Goal: Communication & Community: Answer question/provide support

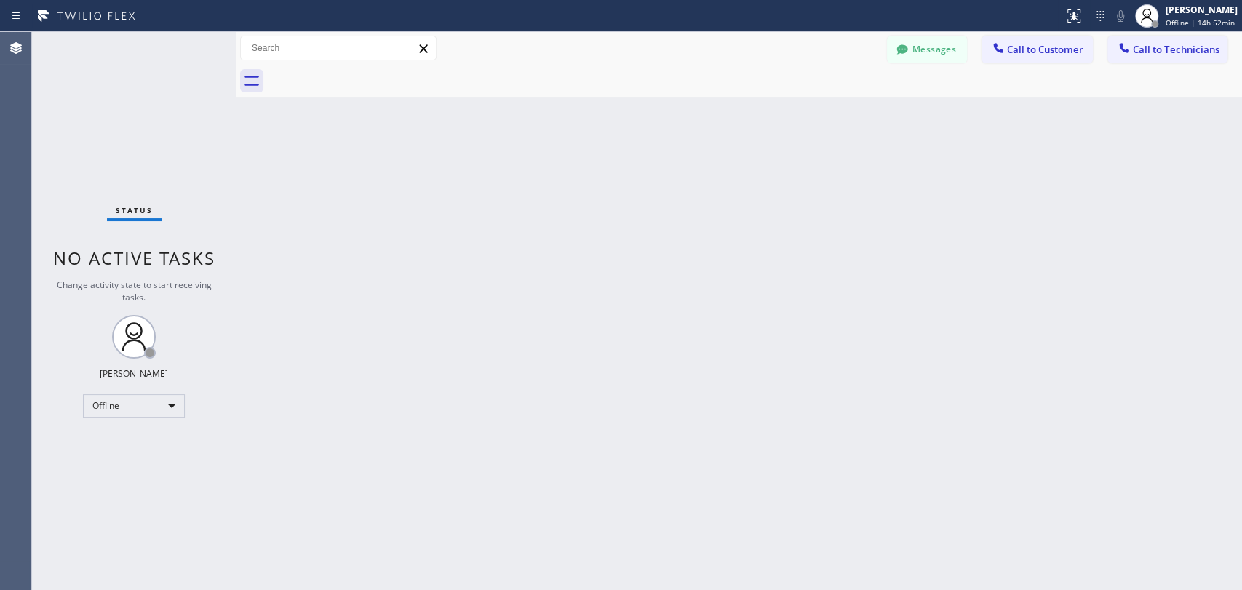
click at [432, 240] on div "Back to Dashboard Change Sender ID Customers Technicians Select a contact Outbo…" at bounding box center [739, 311] width 1006 height 558
click at [943, 41] on button "Messages" at bounding box center [927, 50] width 80 height 28
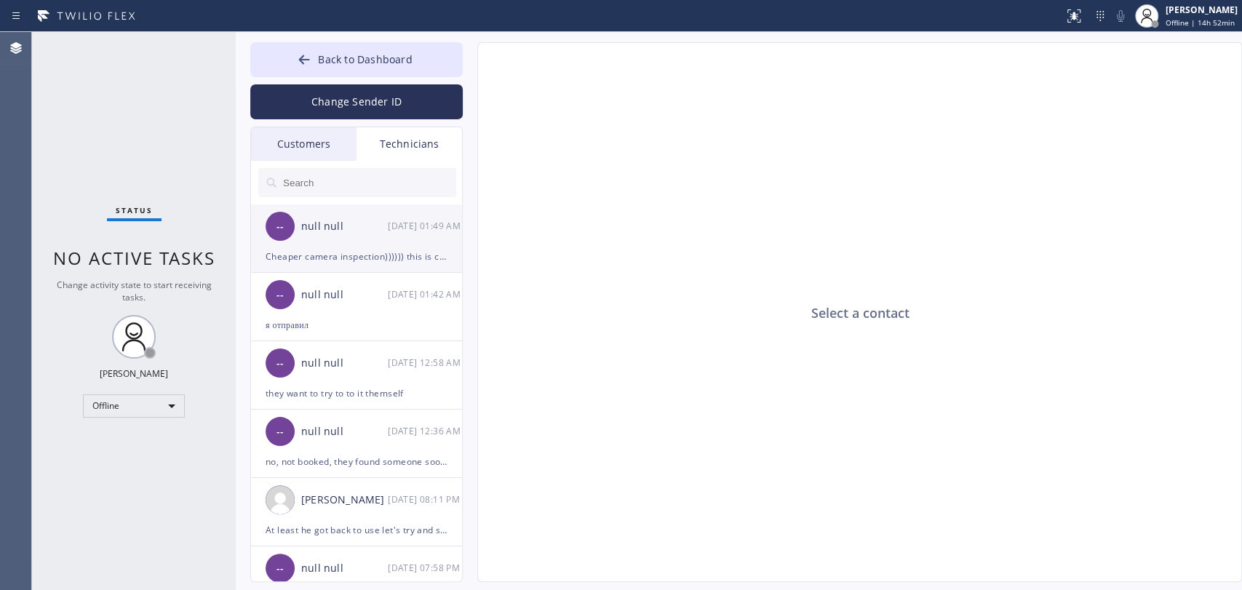
click at [319, 227] on div "null null" at bounding box center [344, 226] width 87 height 17
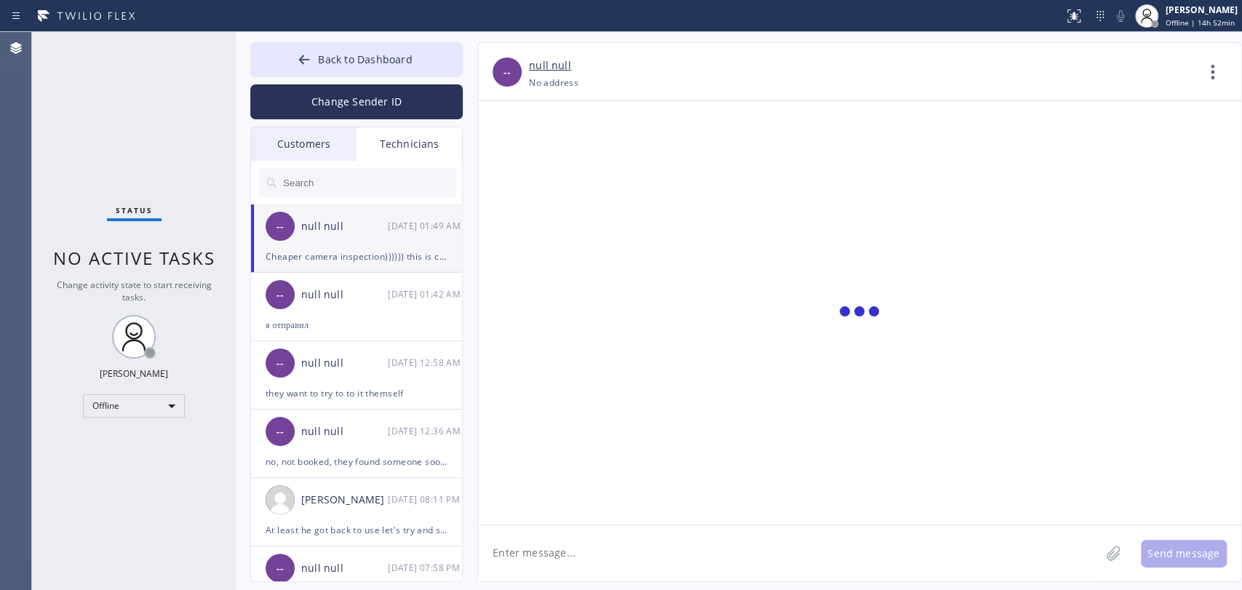
scroll to position [4968, 0]
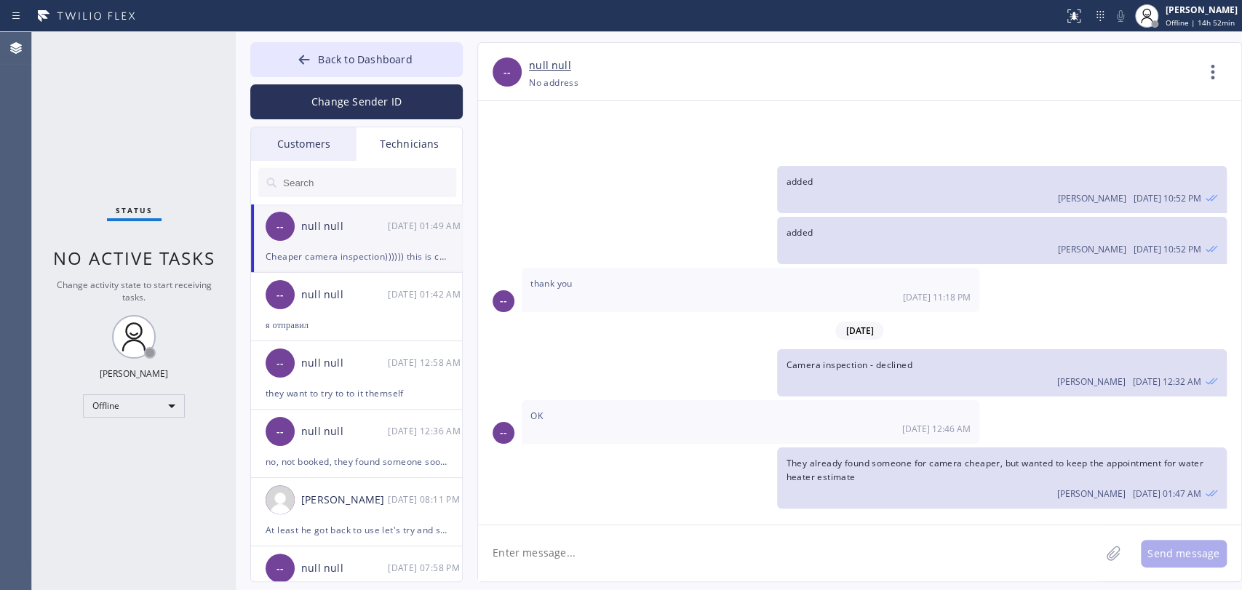
click at [320, 153] on div "Customers" at bounding box center [303, 143] width 105 height 33
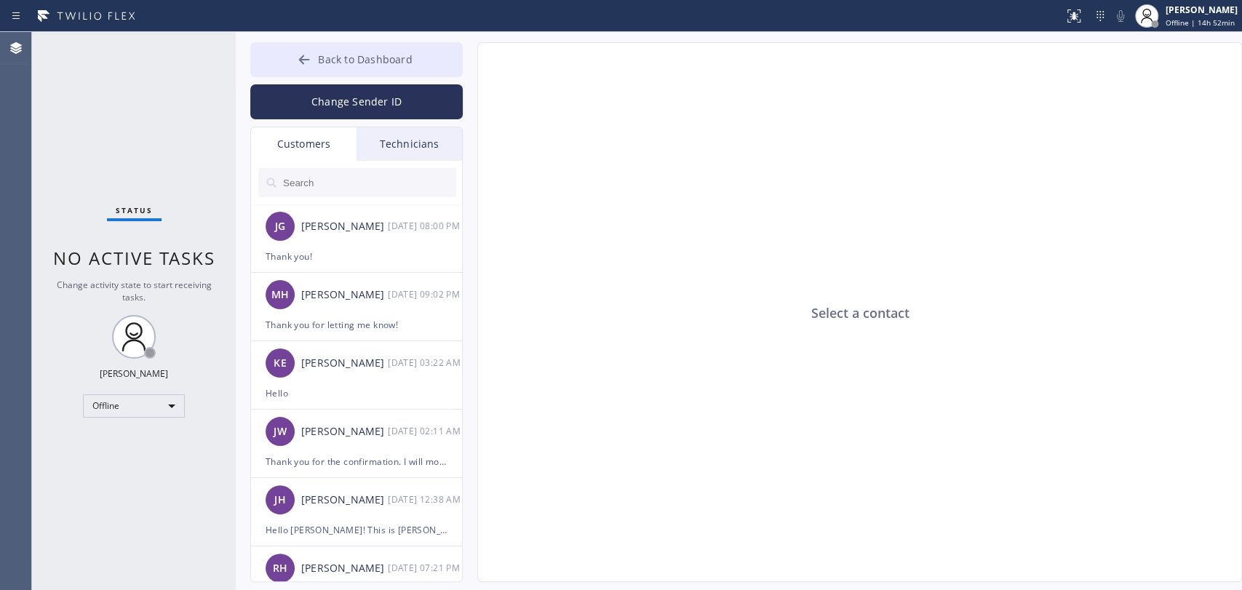
click at [344, 69] on button "Back to Dashboard" at bounding box center [356, 59] width 212 height 35
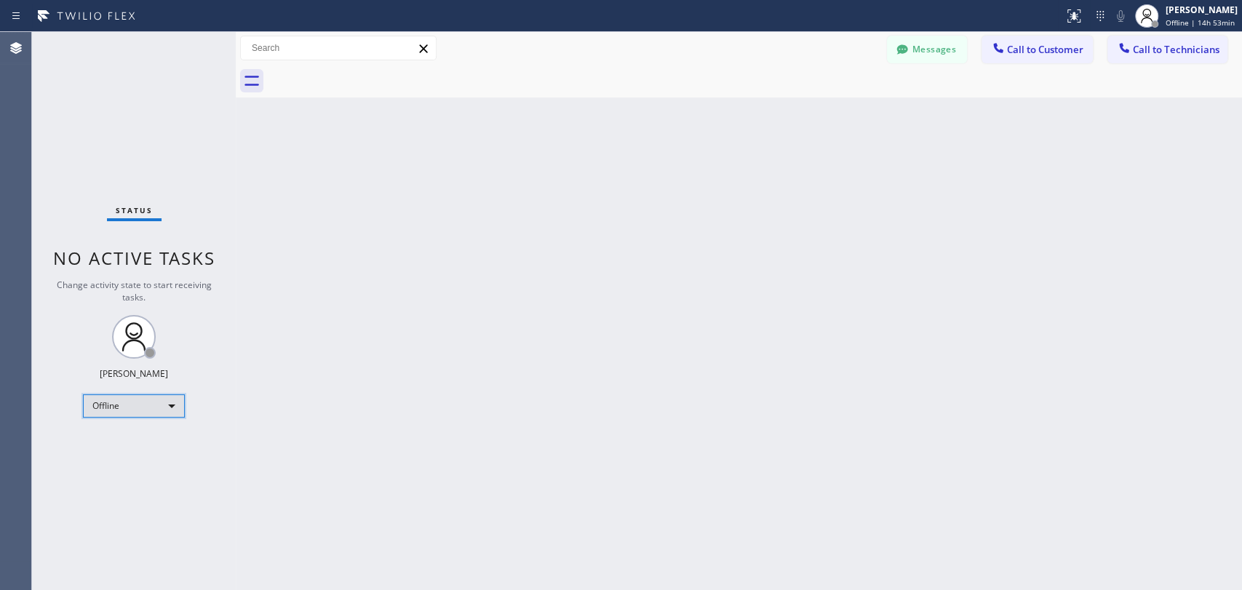
click at [147, 399] on div "Offline" at bounding box center [134, 405] width 102 height 23
drag, startPoint x: 137, startPoint y: 428, endPoint x: 137, endPoint y: 437, distance: 9.5
click at [135, 427] on li "Offline" at bounding box center [133, 423] width 99 height 17
click at [137, 438] on div "Status No active tasks Change activity state to start receiving tasks. Oleksiy …" at bounding box center [134, 311] width 204 height 558
click at [138, 410] on div "Offline" at bounding box center [134, 405] width 102 height 23
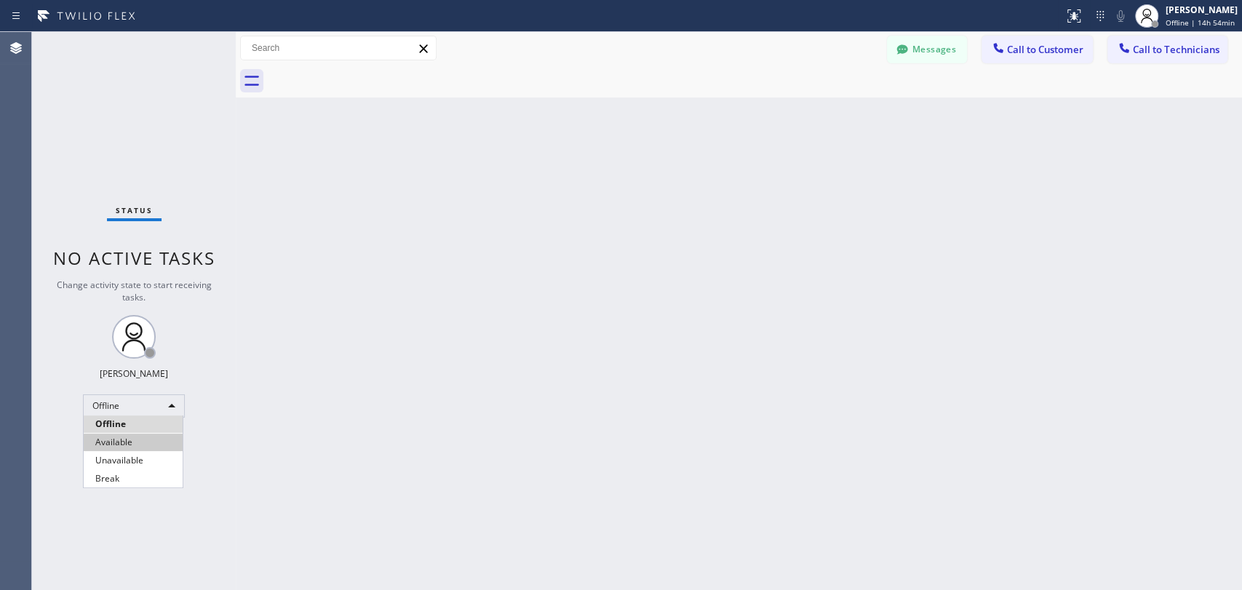
click at [125, 442] on li "Available" at bounding box center [133, 442] width 99 height 17
click at [448, 479] on div "Back to Dashboard Change Sender ID Customers Technicians JG Johannah Garcia 08/…" at bounding box center [739, 311] width 1006 height 558
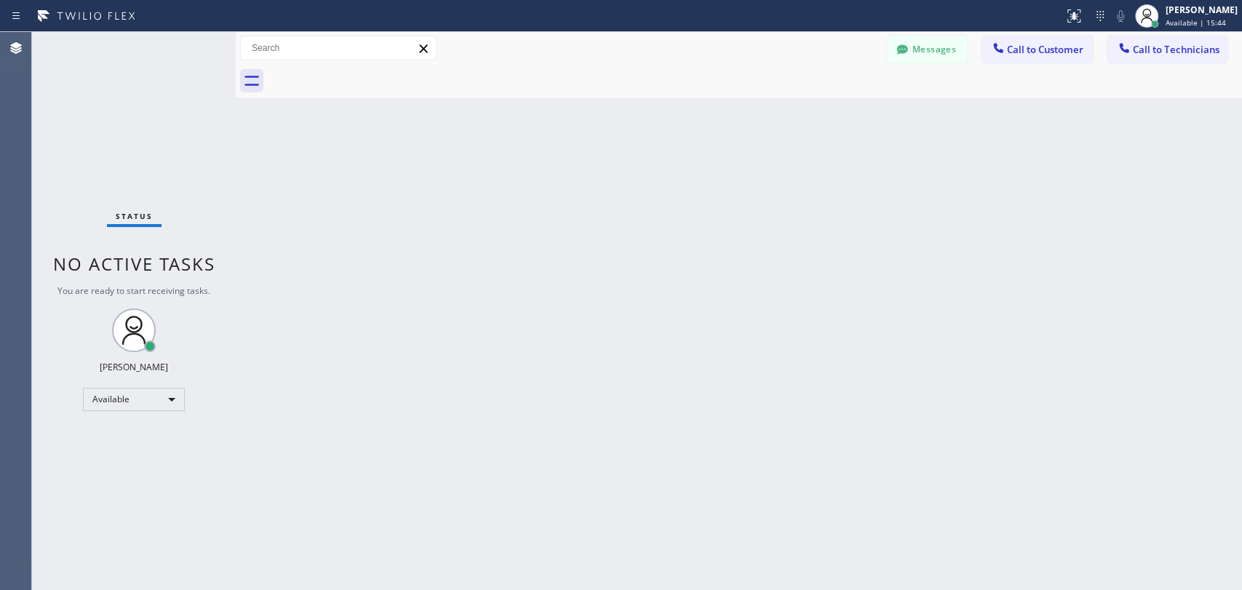
click at [749, 340] on div "Back to Dashboard Change Sender ID Customers Technicians JG Johannah Garcia 08/…" at bounding box center [739, 311] width 1006 height 558
drag, startPoint x: 869, startPoint y: 57, endPoint x: 895, endPoint y: 52, distance: 26.0
click at [872, 57] on div "Messages Call to Customer Call to Technicians Outbound call Location Search loc…" at bounding box center [739, 48] width 1006 height 25
click at [895, 52] on icon at bounding box center [902, 49] width 15 height 15
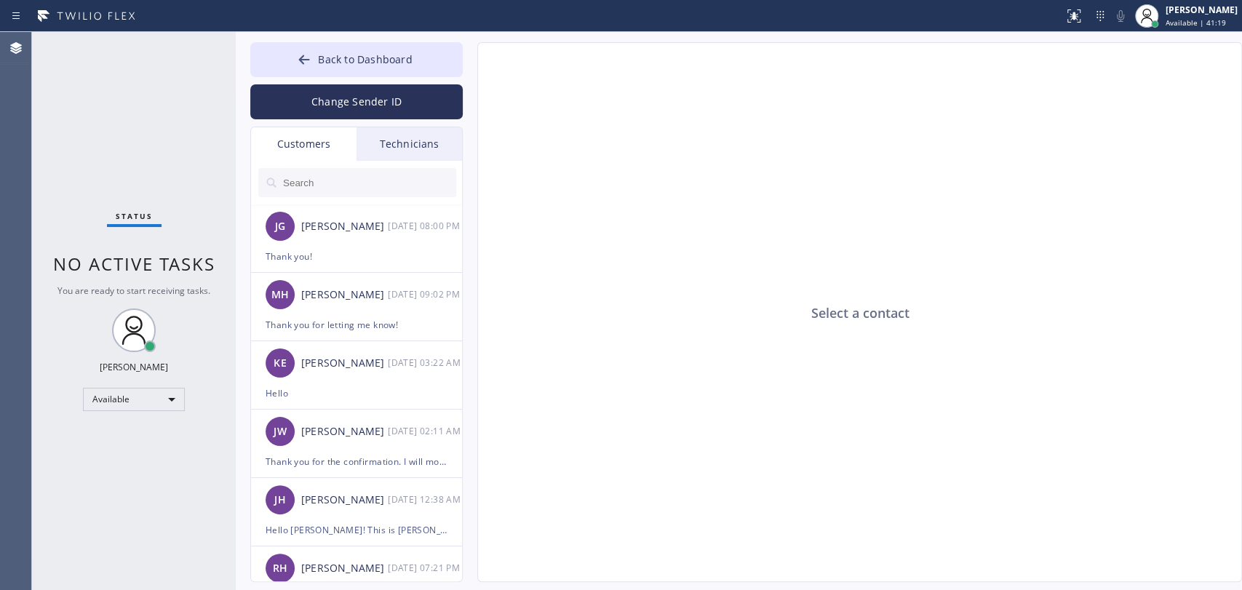
click at [378, 180] on input "text" at bounding box center [369, 182] width 175 height 29
click at [383, 147] on div "Technicians" at bounding box center [408, 143] width 105 height 33
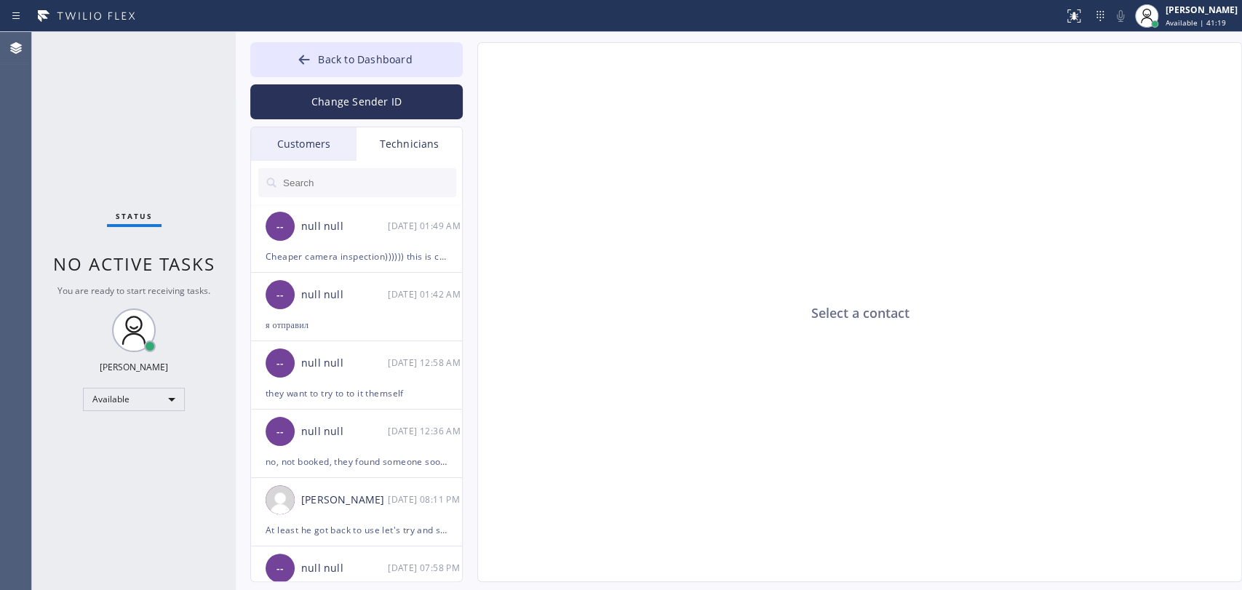
click at [340, 191] on input "text" at bounding box center [369, 182] width 175 height 29
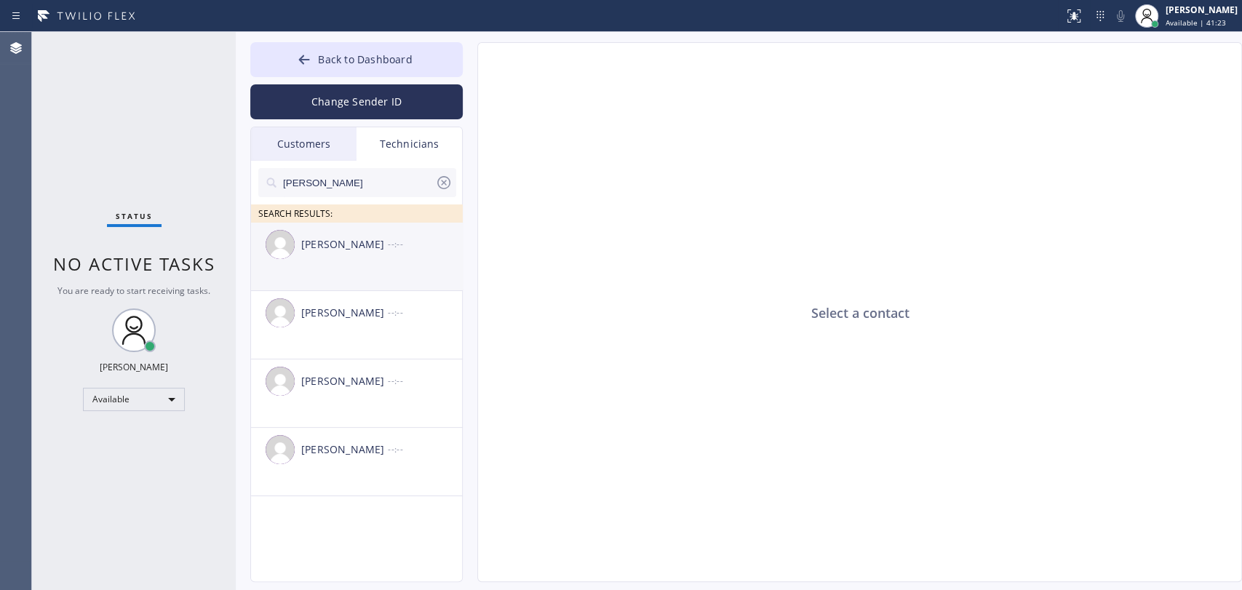
type input "Denis"
click at [335, 259] on div "Denis Evdokimov --:--" at bounding box center [357, 245] width 212 height 44
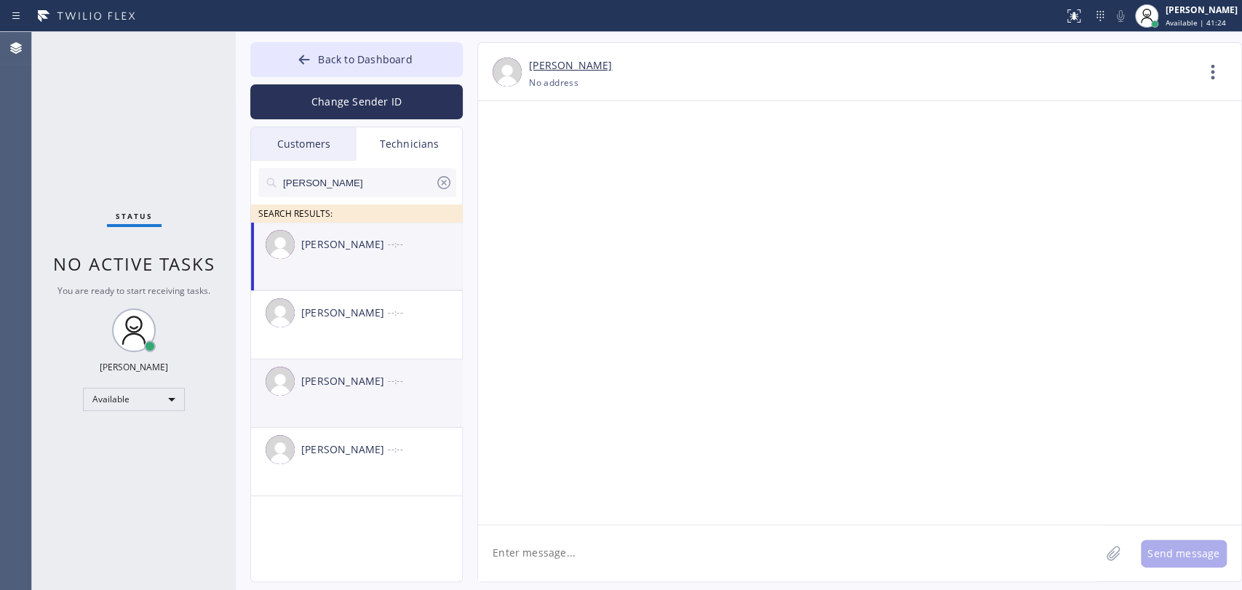
click at [354, 428] on li "Denis Nikolayevich Bolshunov --:--" at bounding box center [357, 462] width 212 height 68
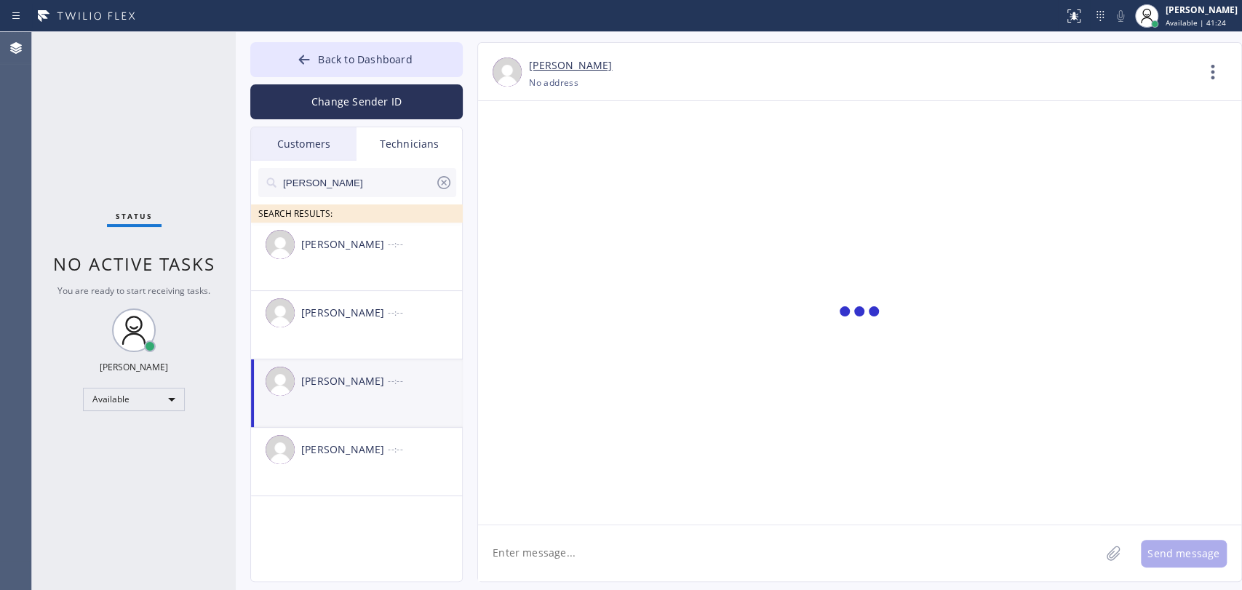
click at [577, 570] on textarea at bounding box center [789, 553] width 622 height 56
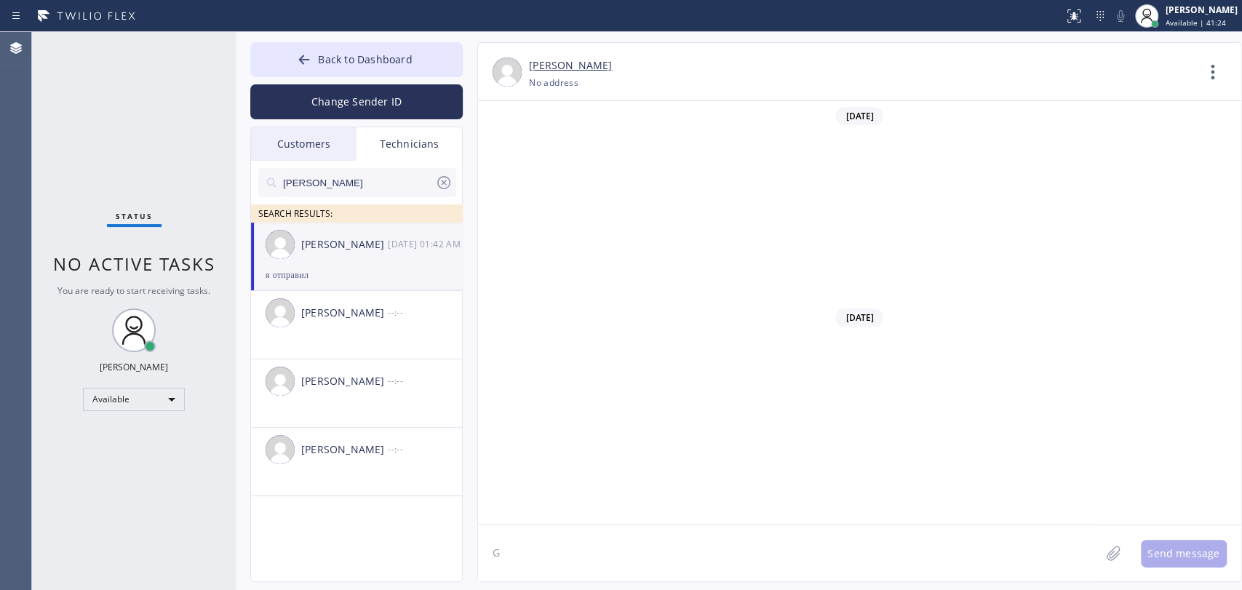
scroll to position [21352, 0]
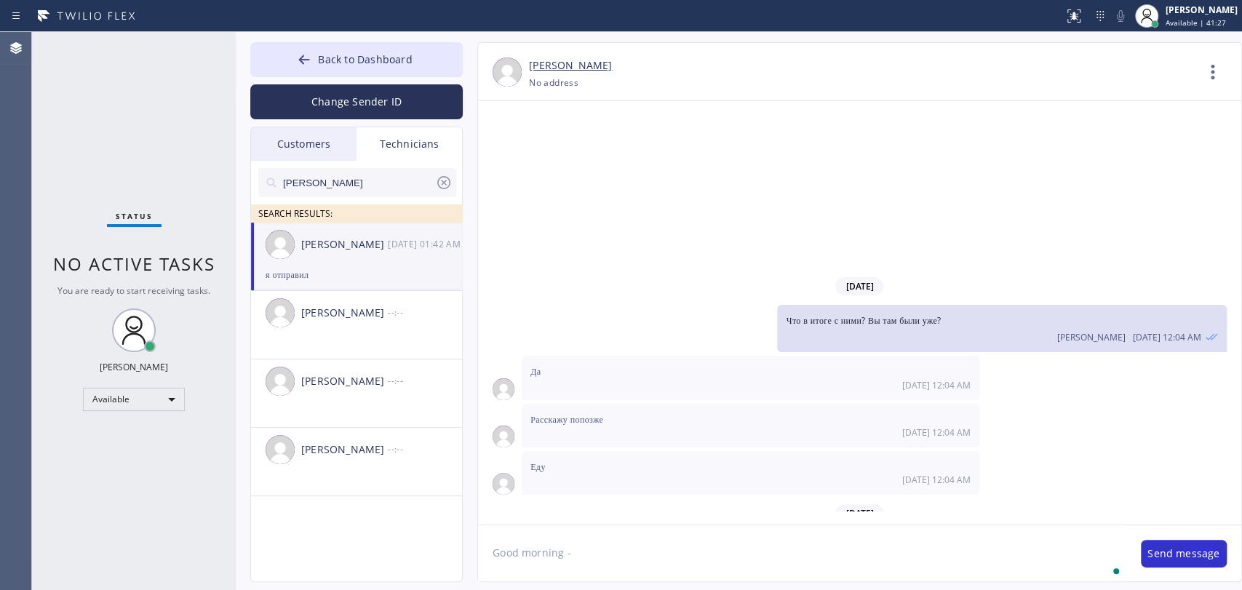
paste textarea "M9HBRB"
type textarea "Good morning - M9HBRB need to go somewhere for 20 minutes so he'll be bck soon"
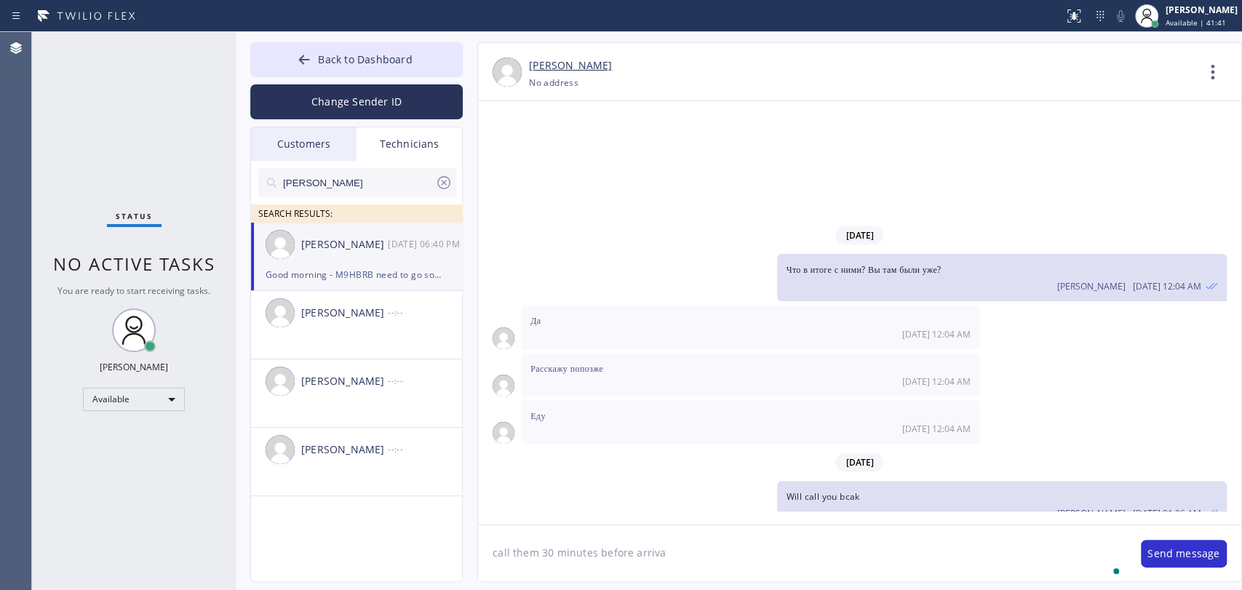
type textarea "call them 30 minutes before arrival"
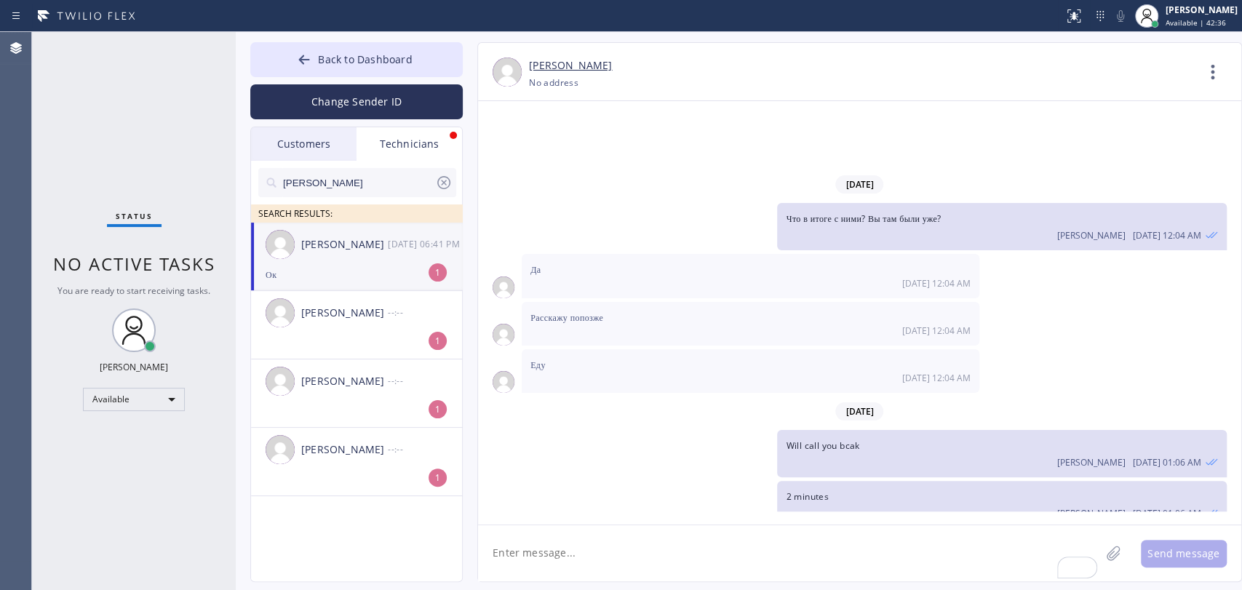
scroll to position [21501, 0]
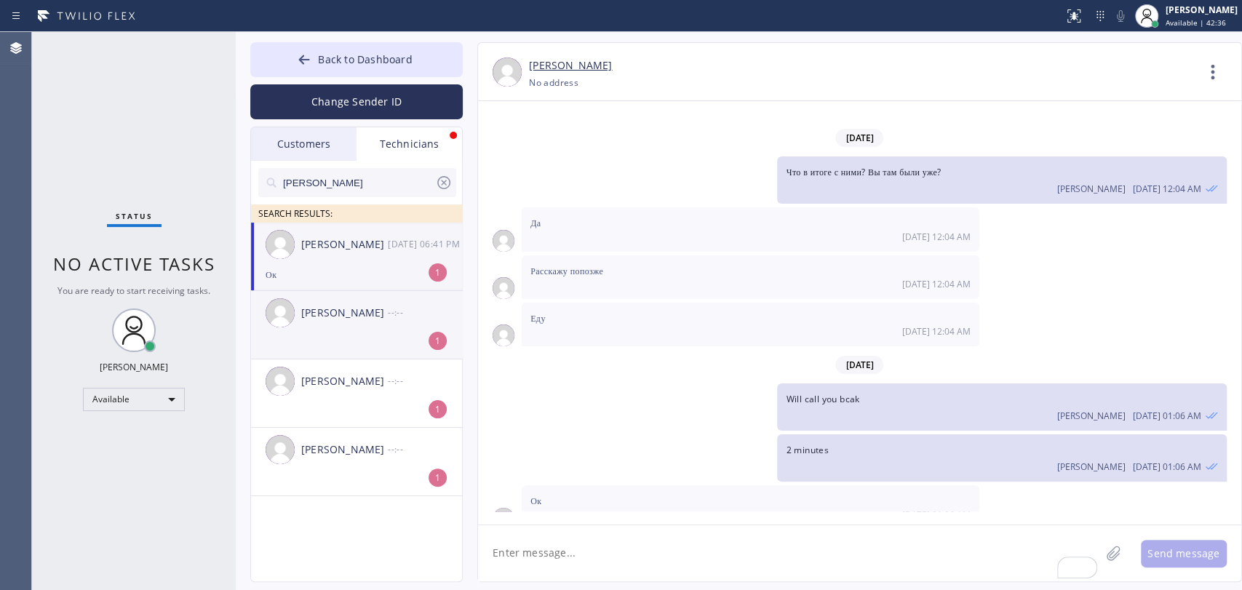
click at [380, 252] on div "Denis Nikolayevich Bolshunov 08/30 06:41 PM" at bounding box center [357, 245] width 212 height 44
click at [374, 53] on span "Back to Dashboard" at bounding box center [365, 59] width 94 height 14
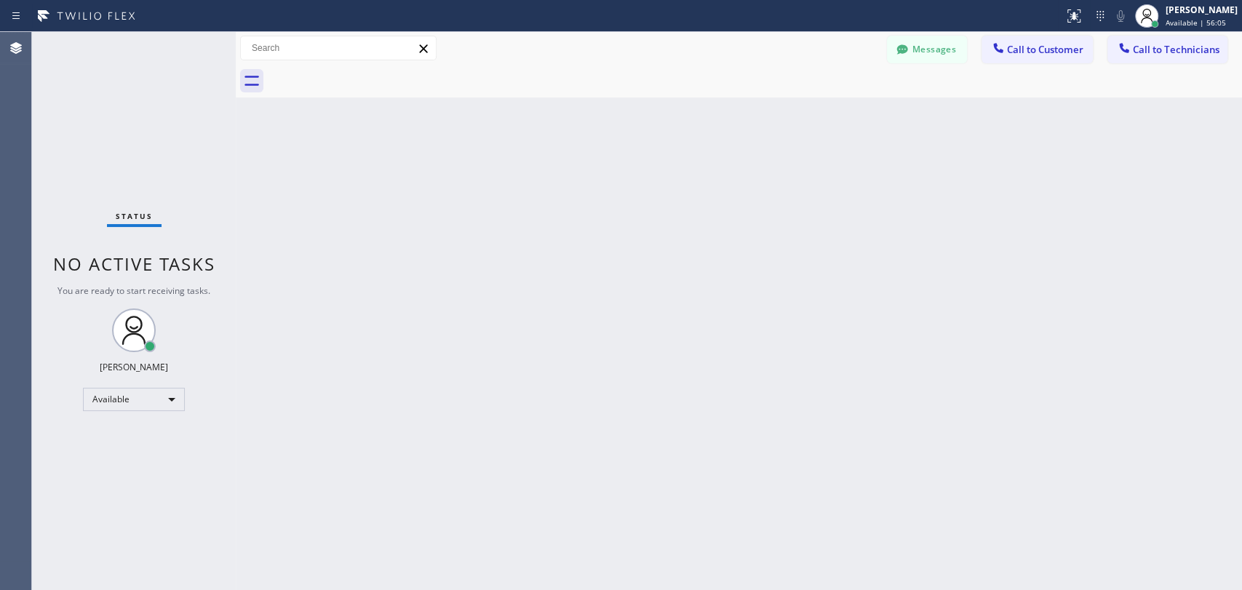
drag, startPoint x: 644, startPoint y: 185, endPoint x: 571, endPoint y: 202, distance: 74.6
click at [642, 186] on div "Back to Dashboard Change Sender ID Customers Technicians JG Johannah Garcia 08/…" at bounding box center [739, 311] width 1006 height 558
click at [984, 319] on div "Back to Dashboard Change Sender ID Customers Technicians JG Johannah Garcia 08/…" at bounding box center [739, 311] width 1006 height 558
drag, startPoint x: 984, startPoint y: 318, endPoint x: 970, endPoint y: 314, distance: 13.8
click at [975, 316] on div "Back to Dashboard Change Sender ID Customers Technicians JG Johannah Garcia 08/…" at bounding box center [739, 311] width 1006 height 558
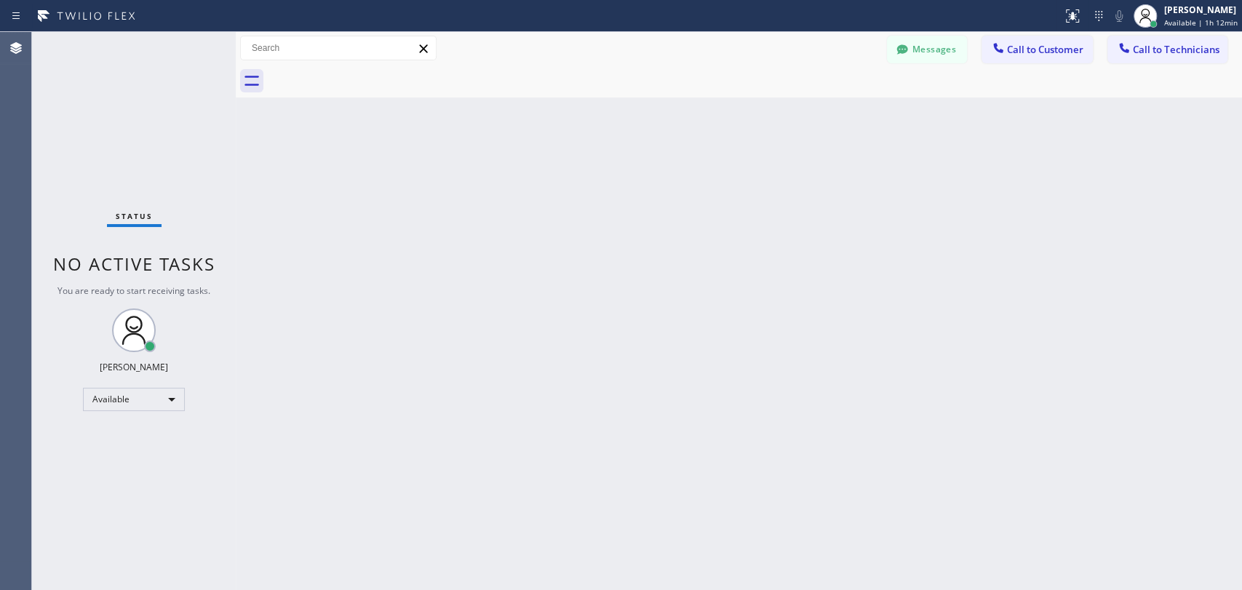
click at [1003, 410] on div "Back to Dashboard Change Sender ID Customers Technicians JG Johannah Garcia 08/…" at bounding box center [739, 311] width 1006 height 558
click at [976, 55] on div "Messages" at bounding box center [934, 48] width 95 height 25
click at [951, 47] on button "Messages" at bounding box center [927, 50] width 80 height 28
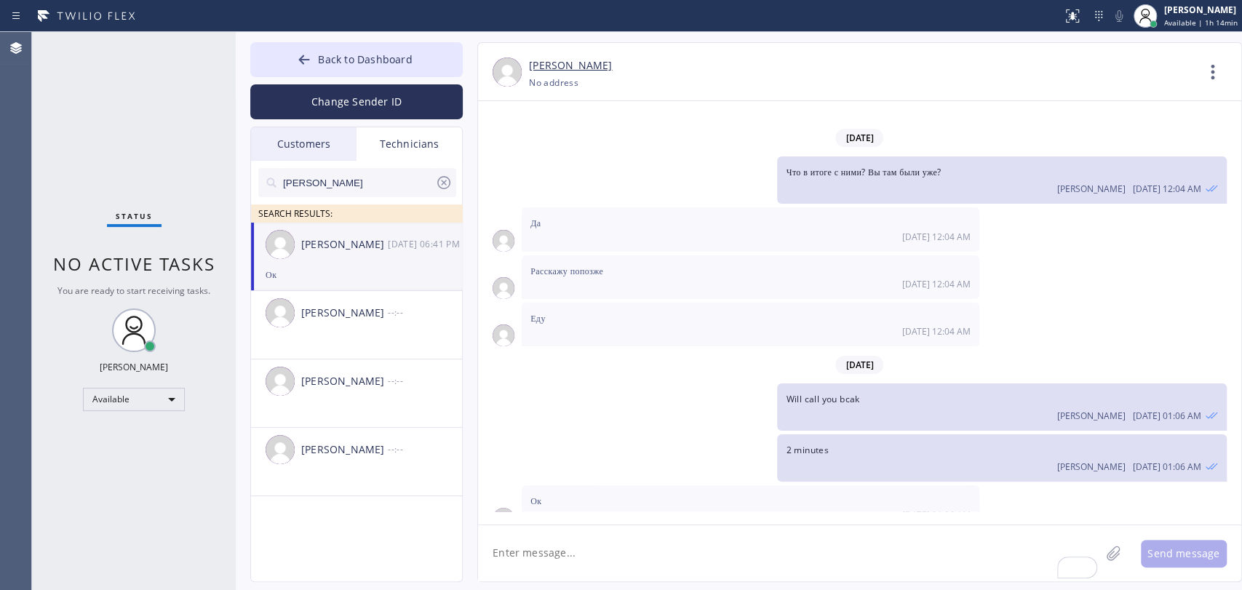
click at [377, 187] on input "Denis" at bounding box center [358, 182] width 153 height 29
click at [363, 242] on div "[PERSON_NAME]" at bounding box center [344, 244] width 87 height 17
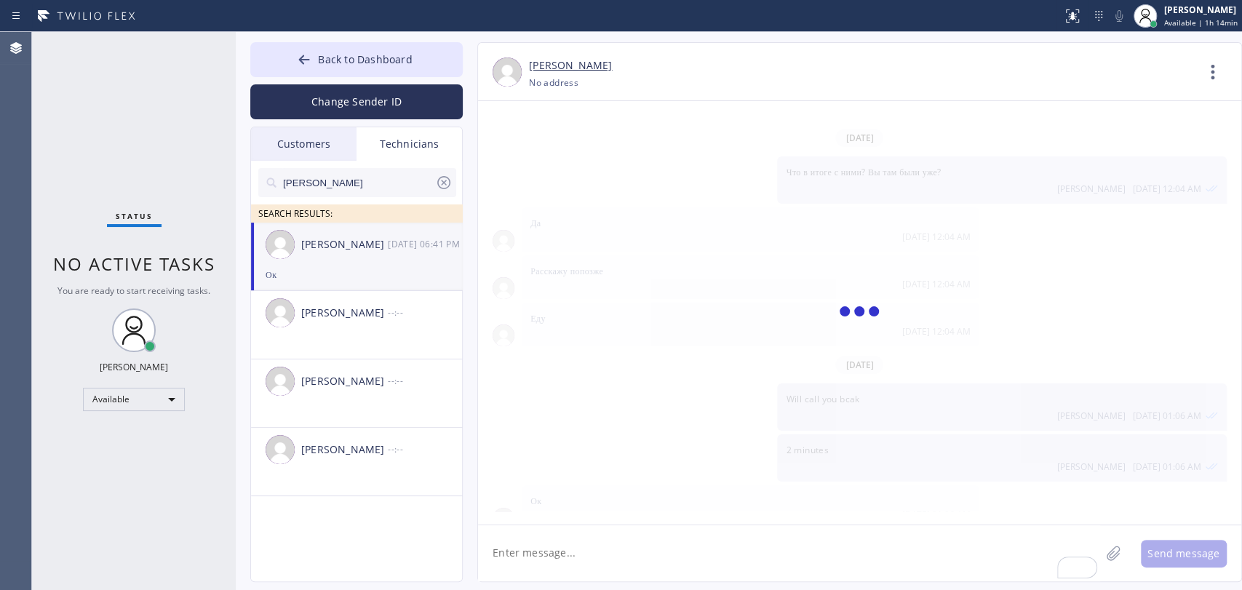
click at [565, 588] on div "Back to Dashboard Change Sender ID Customers Technicians JG Johannah Garcia 08/…" at bounding box center [739, 311] width 1006 height 558
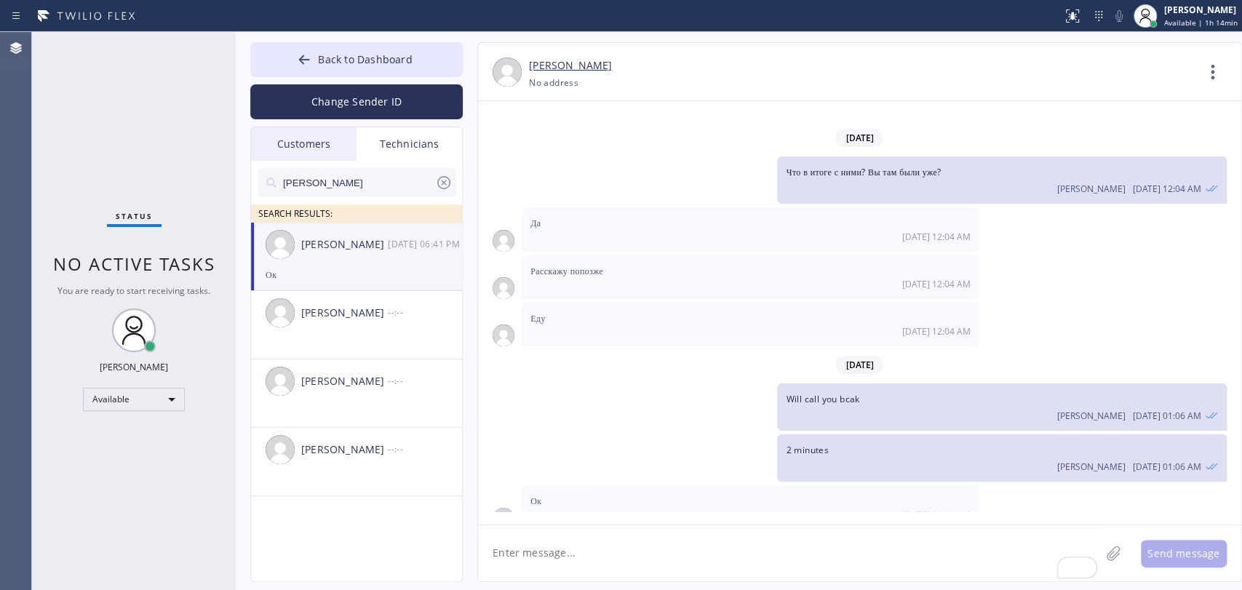
click at [557, 559] on textarea "To enrich screen reader interactions, please activate Accessibility in Grammarl…" at bounding box center [789, 553] width 622 height 56
paste textarea "Central/ Ground-Accessible/ It is not cooling/ 13 yrs/ House-HO/ 92648/"
type textarea "Central/ Ground-Accessible/ It is not cooling/ 13 yrs/ House-HO/ 92648/"
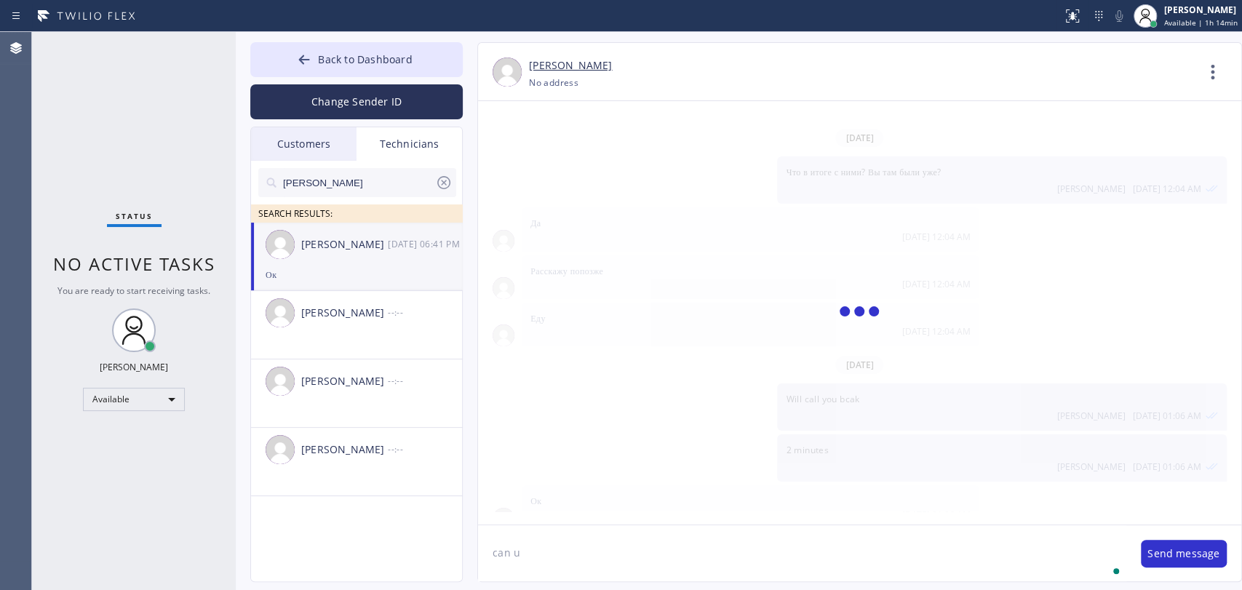
scroll to position [21551, 0]
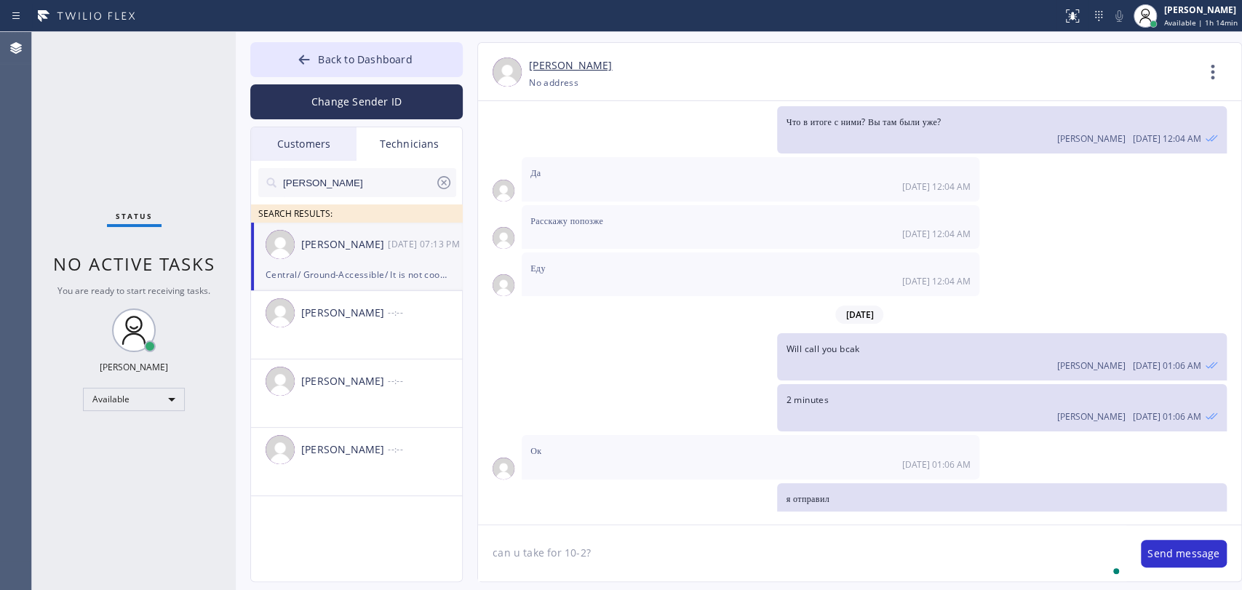
type textarea "can u take for 10-2?"
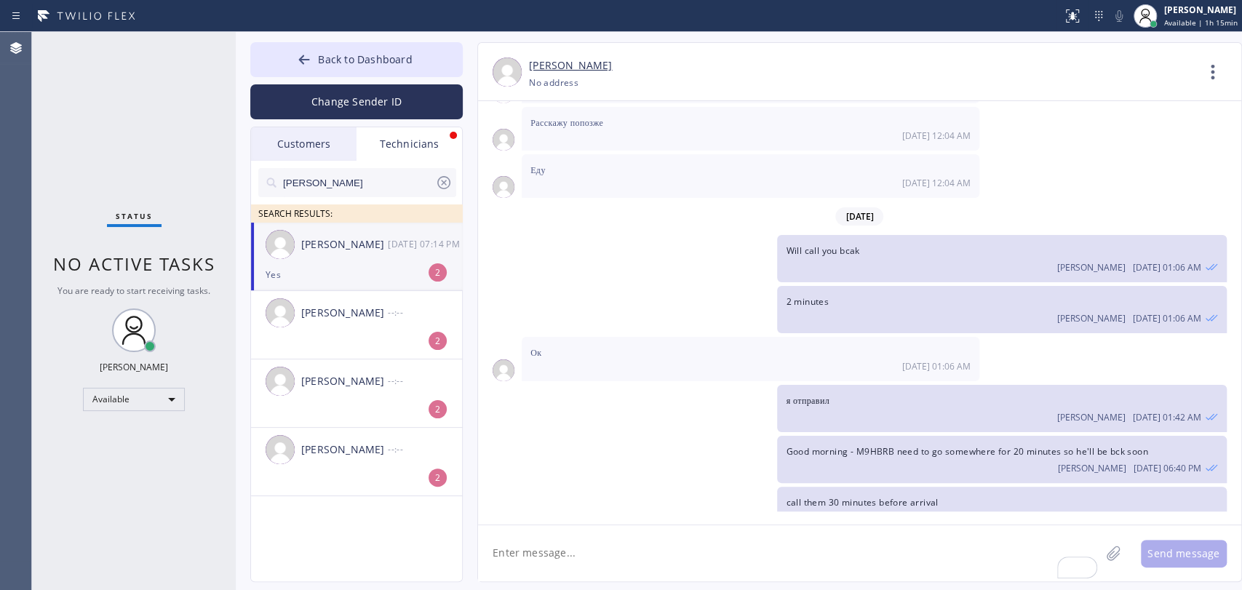
scroll to position [21696, 0]
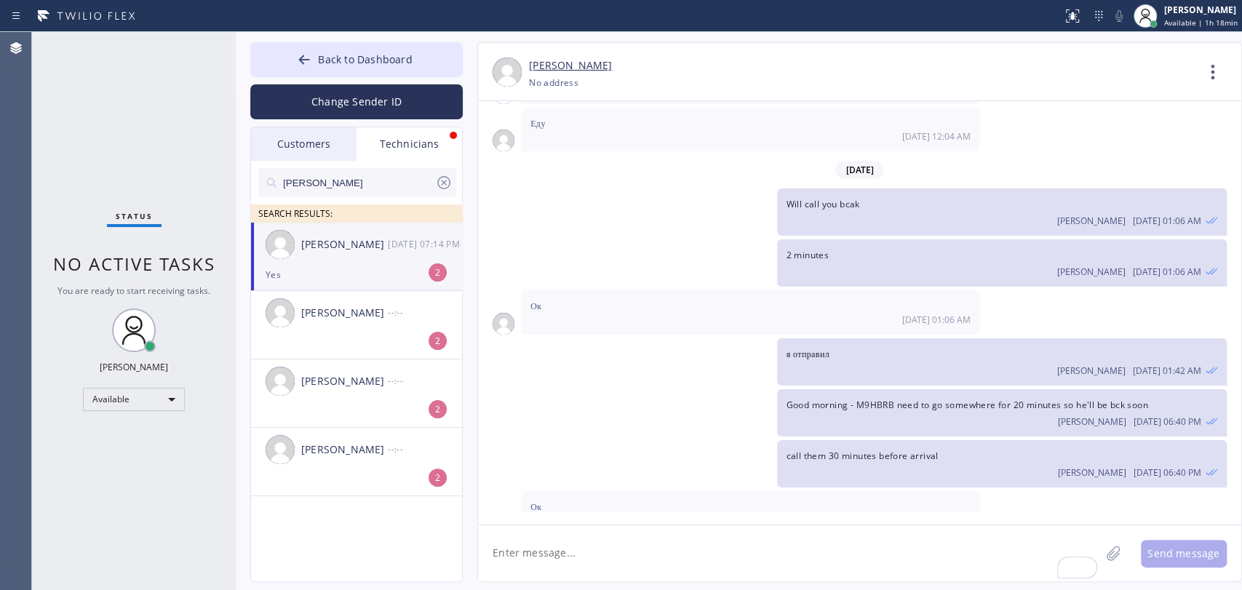
click at [514, 541] on textarea "To enrich screen reader interactions, please activate Accessibility in Grammarl…" at bounding box center [789, 553] width 622 height 56
paste textarea "[GEOGRAPHIC_DATA]"
type textarea "[GEOGRAPHIC_DATA]"
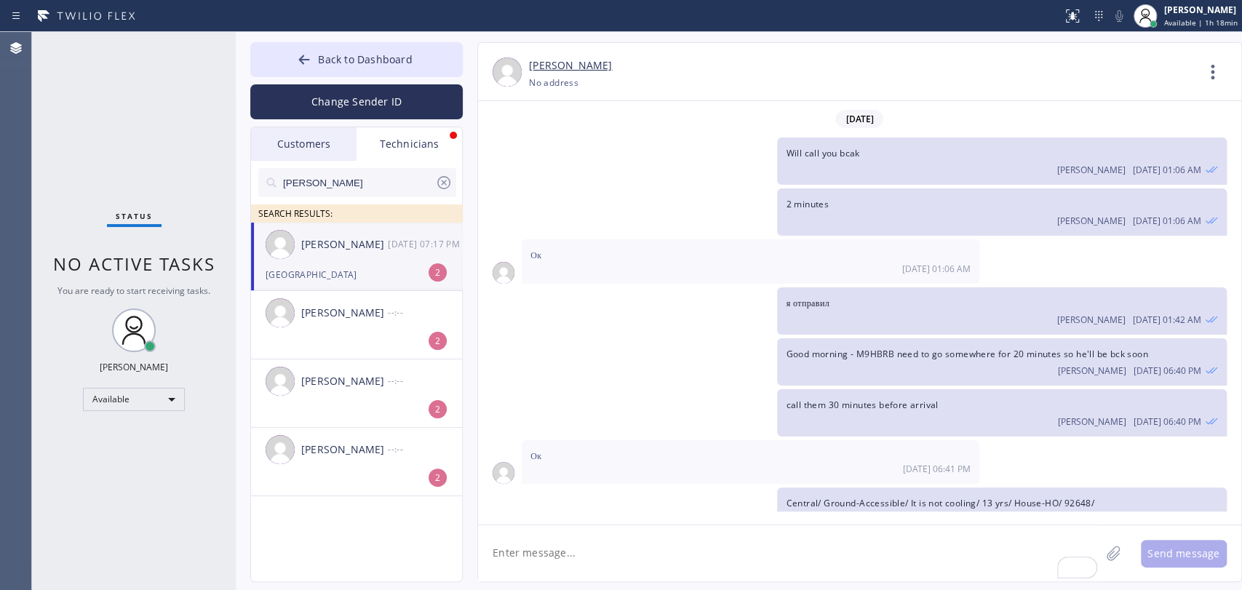
click at [374, 266] on div "[GEOGRAPHIC_DATA]" at bounding box center [357, 274] width 182 height 17
click at [537, 544] on textarea "To enrich screen reader interactions, please activate Accessibility in Grammarl…" at bounding box center [789, 553] width 622 height 56
type textarea "added"
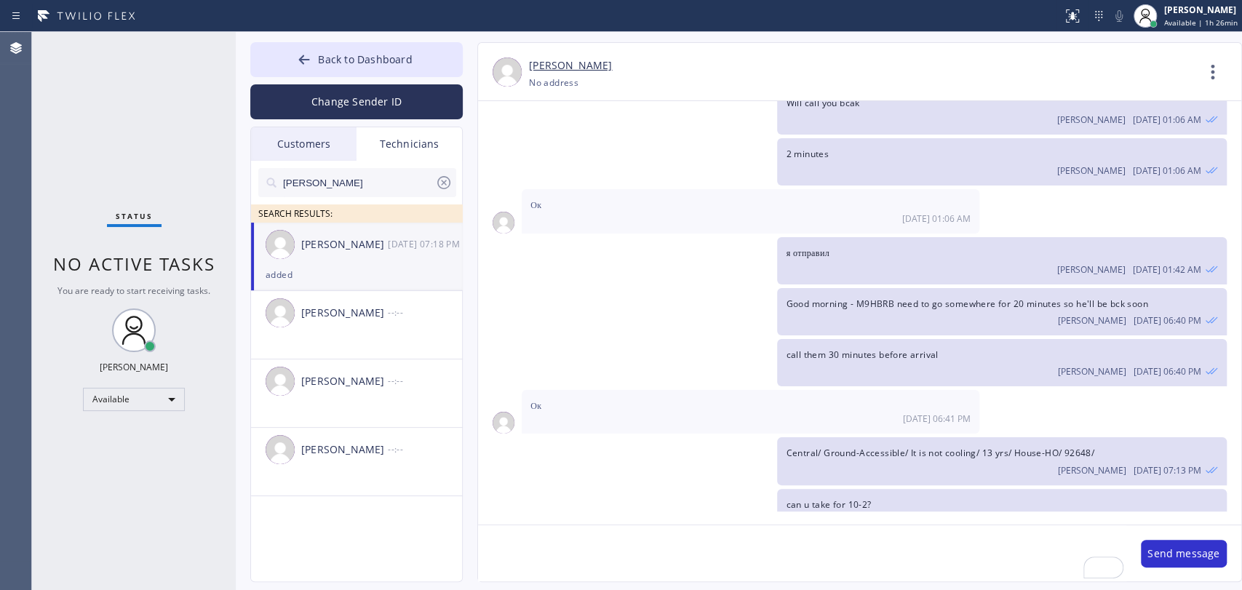
click at [365, 184] on input "Denis" at bounding box center [358, 182] width 153 height 29
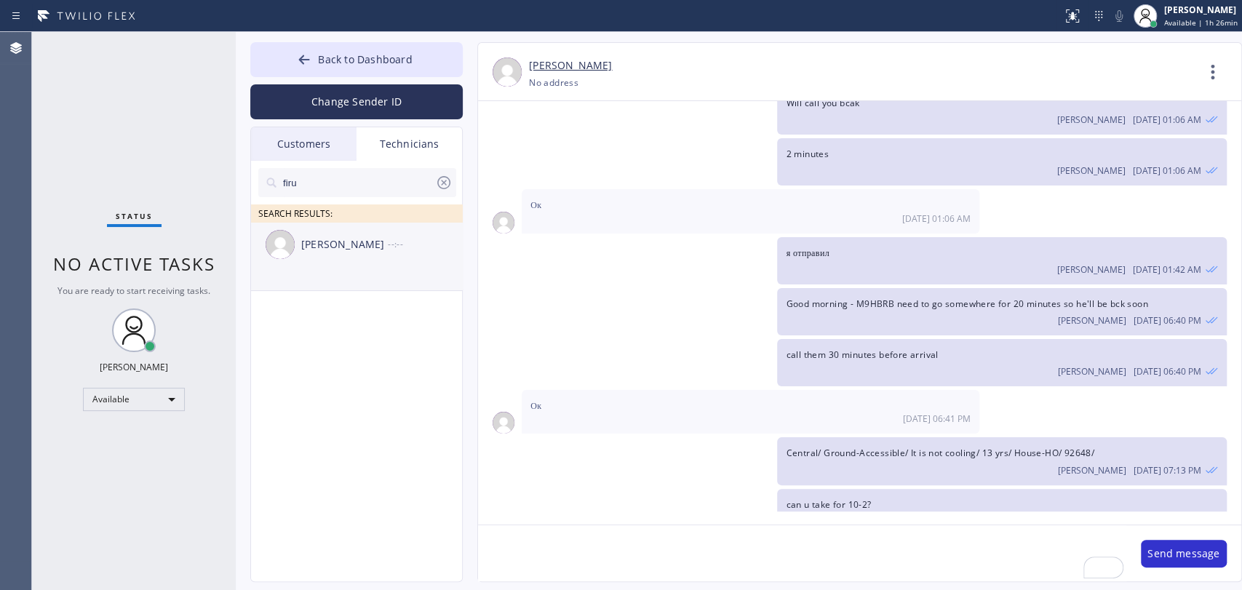
type input "firu"
click at [399, 260] on div "Firuz Dadadzhanov --:--" at bounding box center [357, 245] width 212 height 44
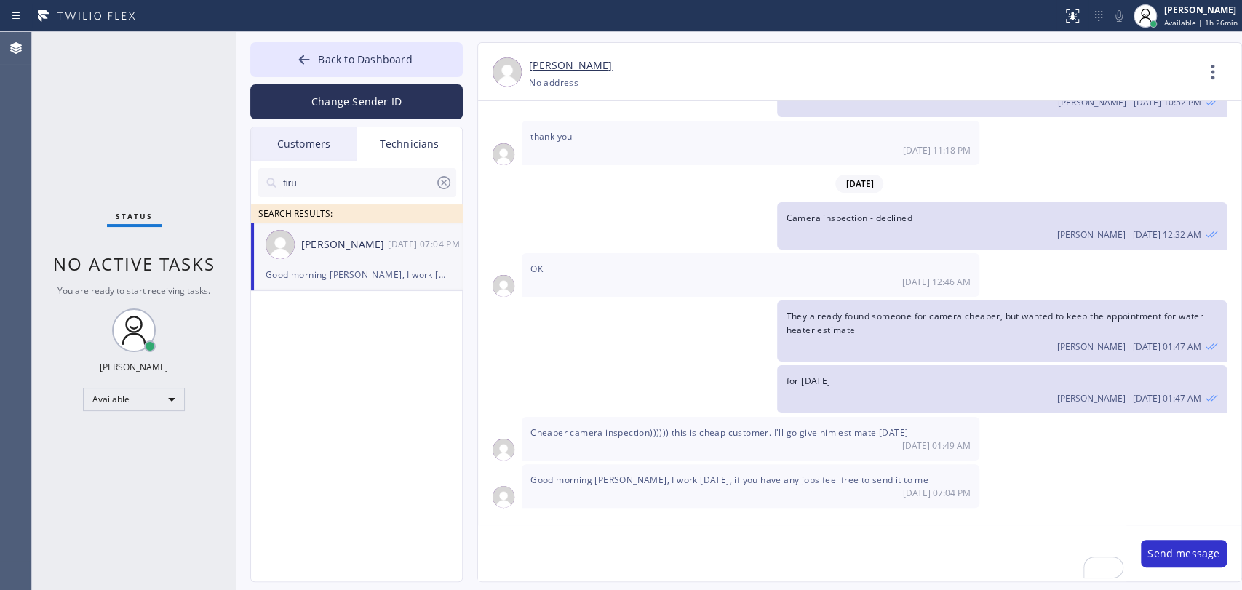
scroll to position [5015, 0]
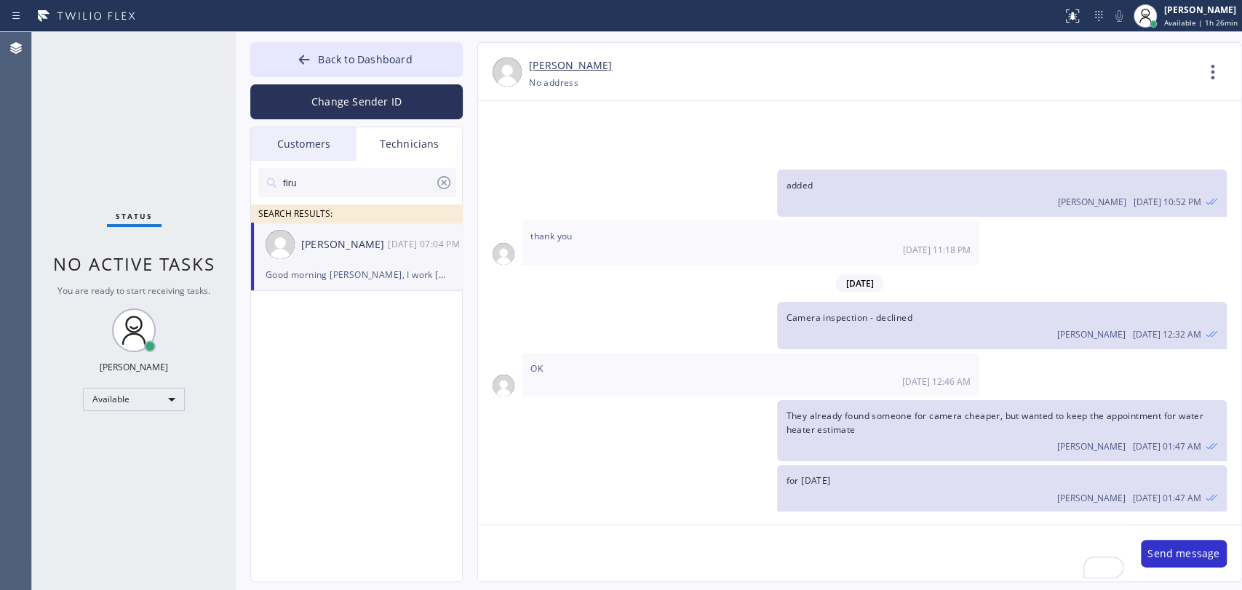
click at [559, 553] on textarea "To enrich screen reader interactions, please activate Accessibility in Grammarl…" at bounding box center [802, 553] width 648 height 56
type textarea "Good morning!"
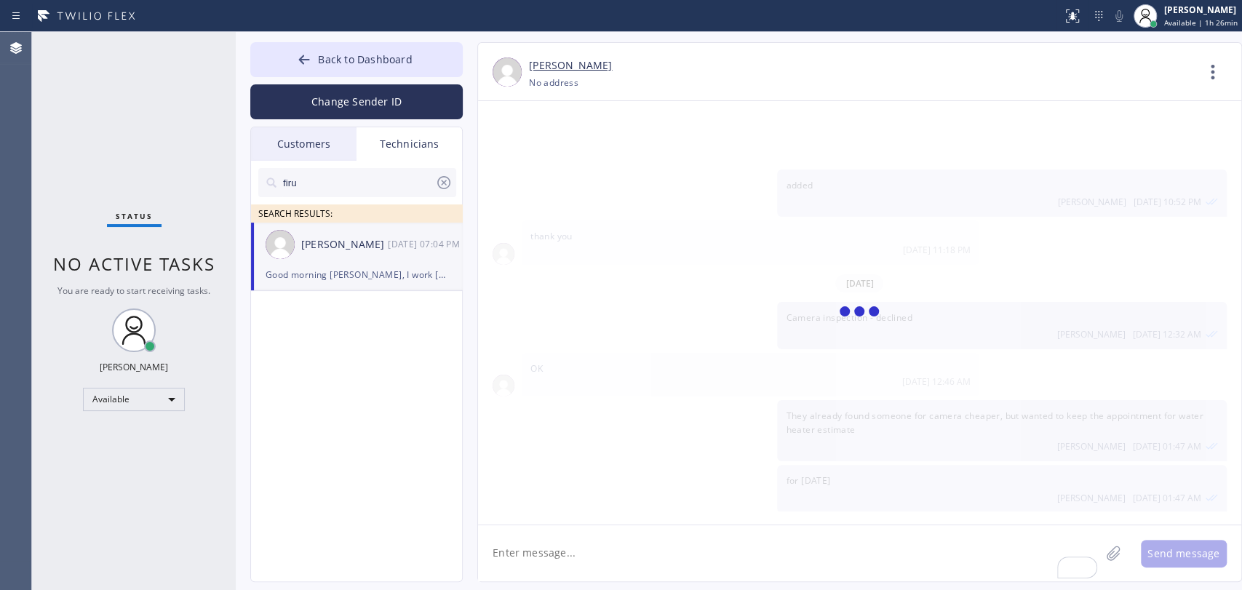
paste textarea "12-3 | no scf | they have a sprinkler system in the backyard they also had hose…"
type textarea "12-3 | no scf | they have a sprinkler system in the backyard they also had hose…"
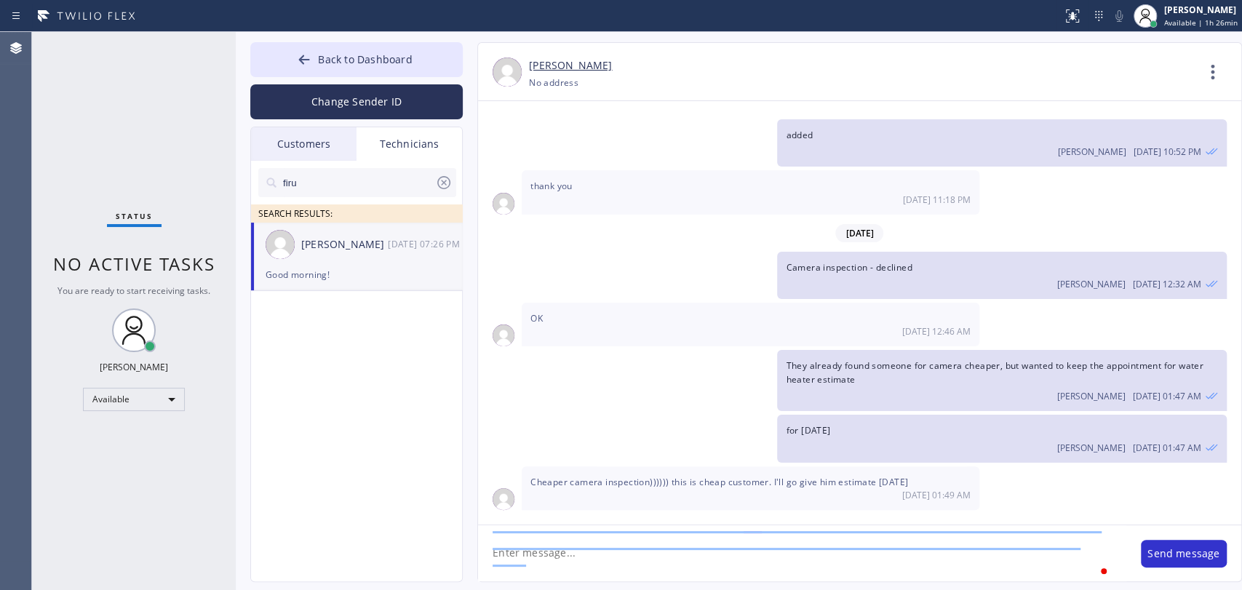
scroll to position [0, 0]
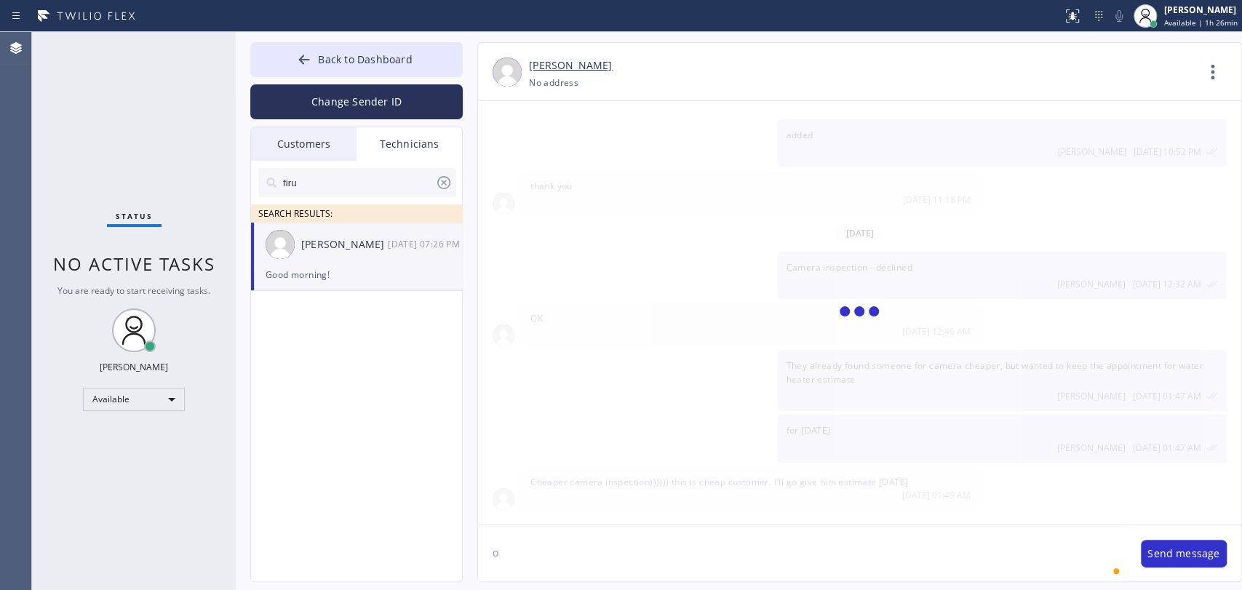
type textarea "o"
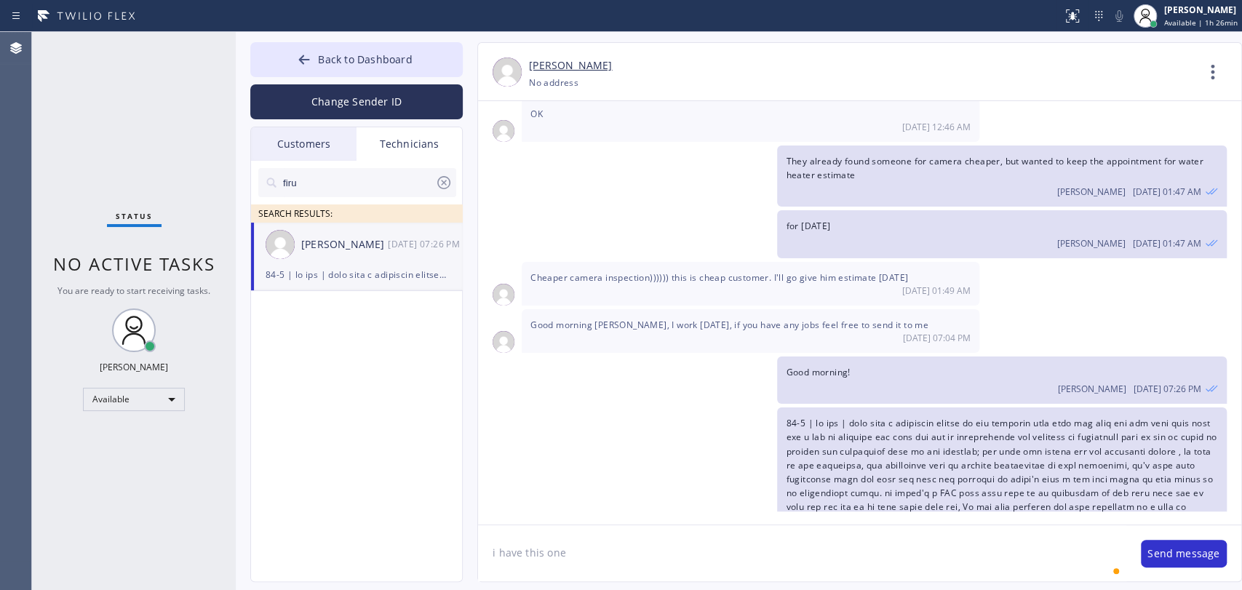
type textarea "i have this one"
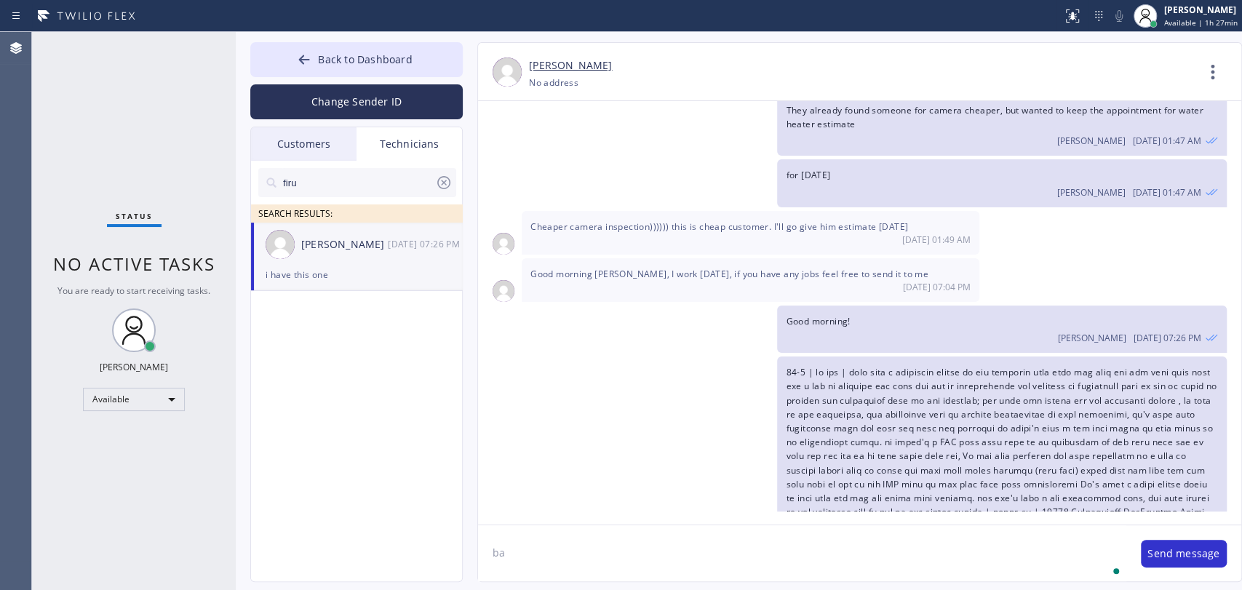
type textarea "b"
type textarea "that's a small job booked about a week ago - basically reconnect the irrigiatio…"
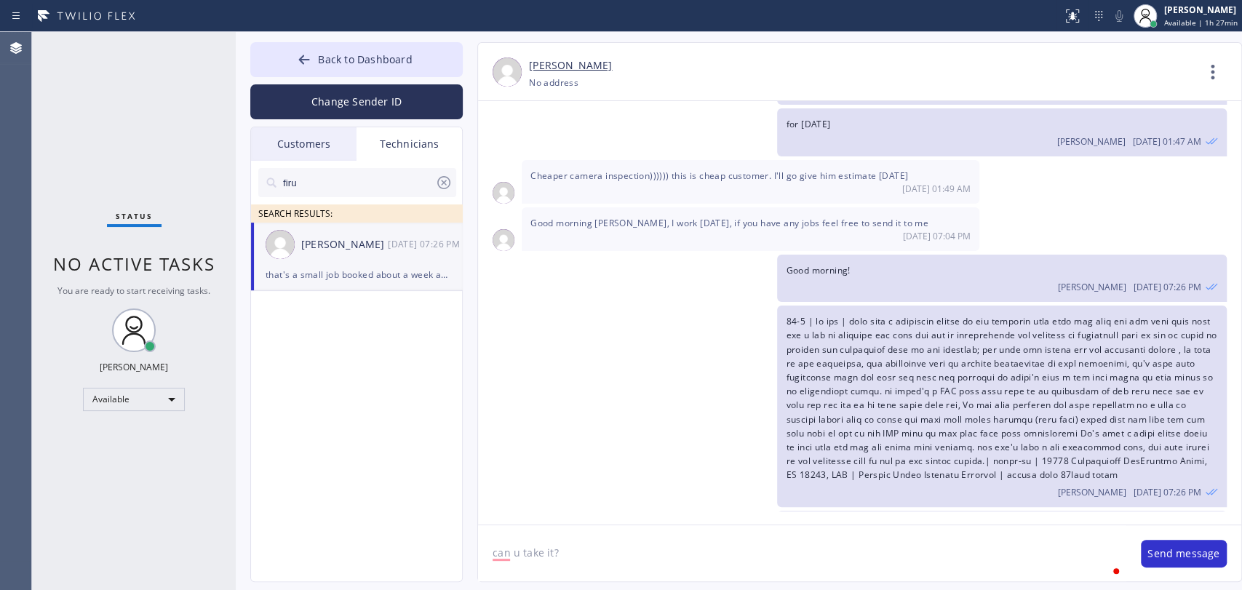
type textarea "can u take it?"
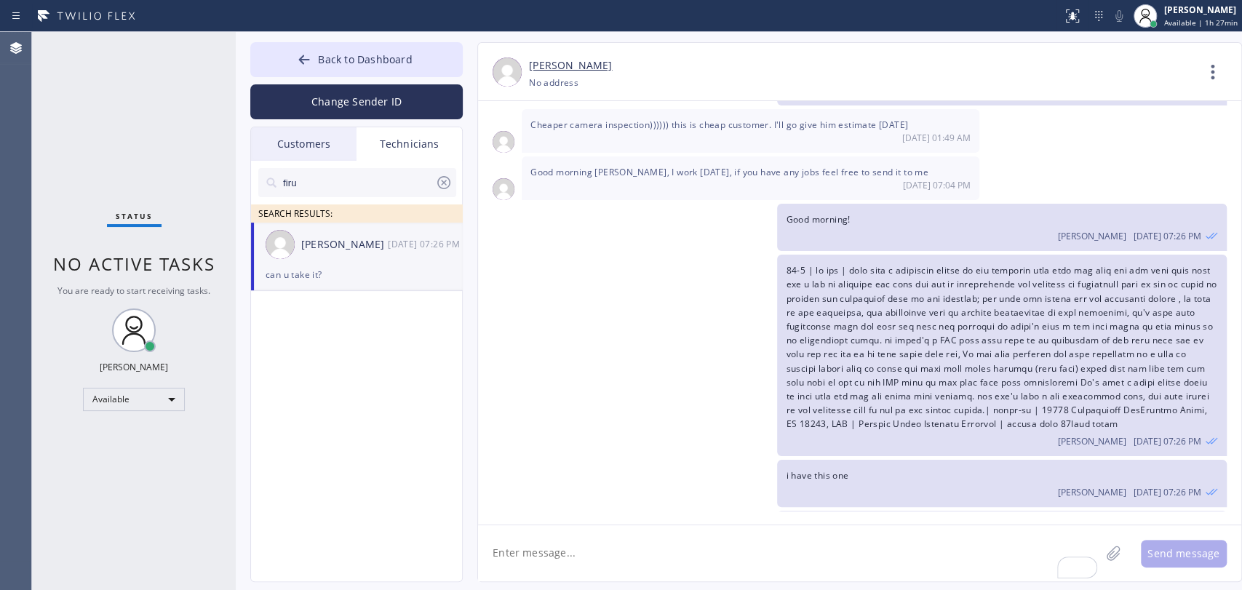
click at [895, 520] on span "that's a small job booked about a week ago - basically reconnect the irrigiatio…" at bounding box center [984, 526] width 396 height 12
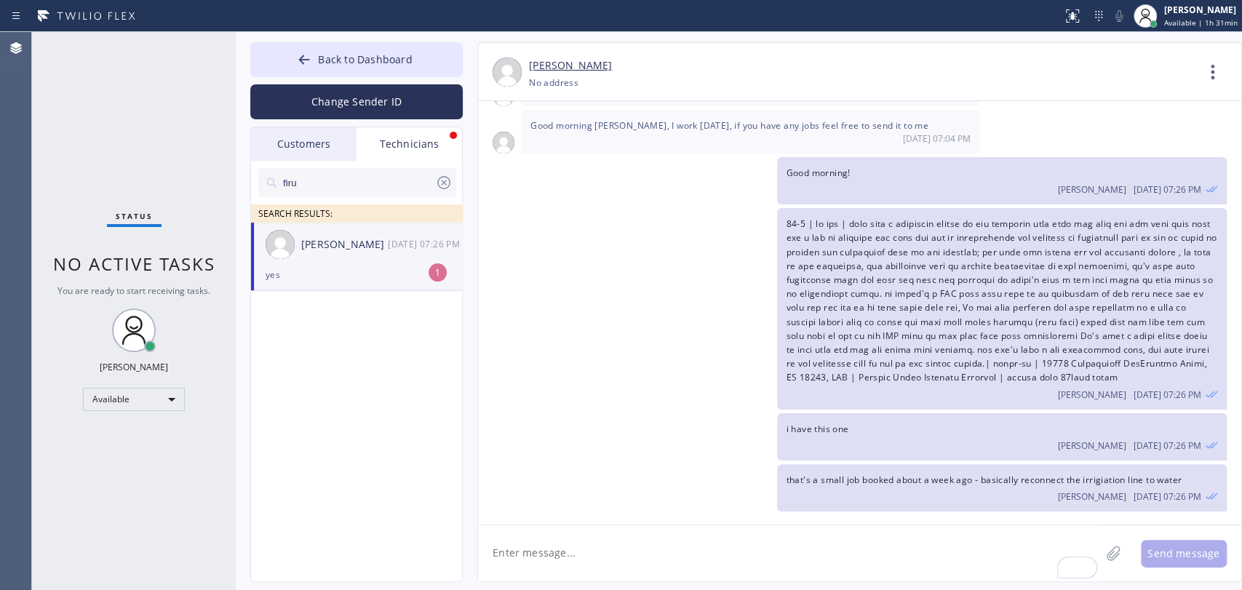
click at [559, 564] on textarea "To enrich screen reader interactions, please activate Accessibility in Grammarl…" at bounding box center [789, 553] width 622 height 56
type textarea "added"
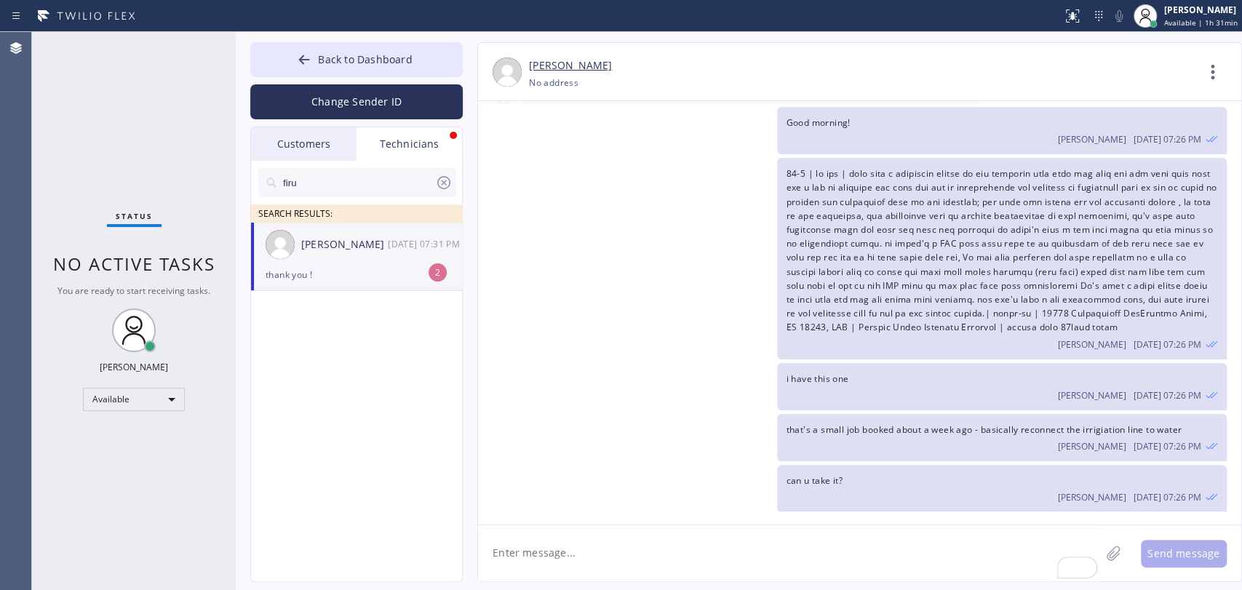
scroll to position [5566, 0]
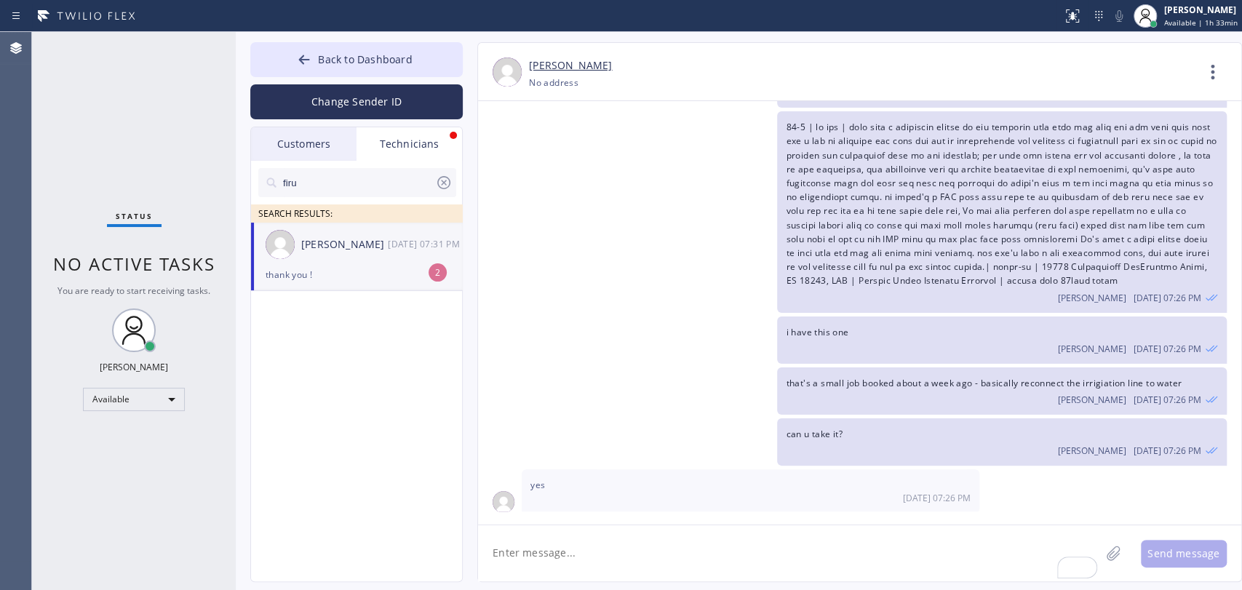
click at [341, 261] on div "Firuz Dadadzhanov 08/30 07:31 PM" at bounding box center [357, 245] width 212 height 44
click at [730, 154] on div "Oleksiy Dmitriev 08/30 07:26 PM" at bounding box center [852, 211] width 749 height 201
drag, startPoint x: 921, startPoint y: 164, endPoint x: 995, endPoint y: 170, distance: 74.4
click at [994, 170] on span at bounding box center [1001, 204] width 431 height 166
click at [995, 170] on span at bounding box center [1001, 204] width 431 height 166
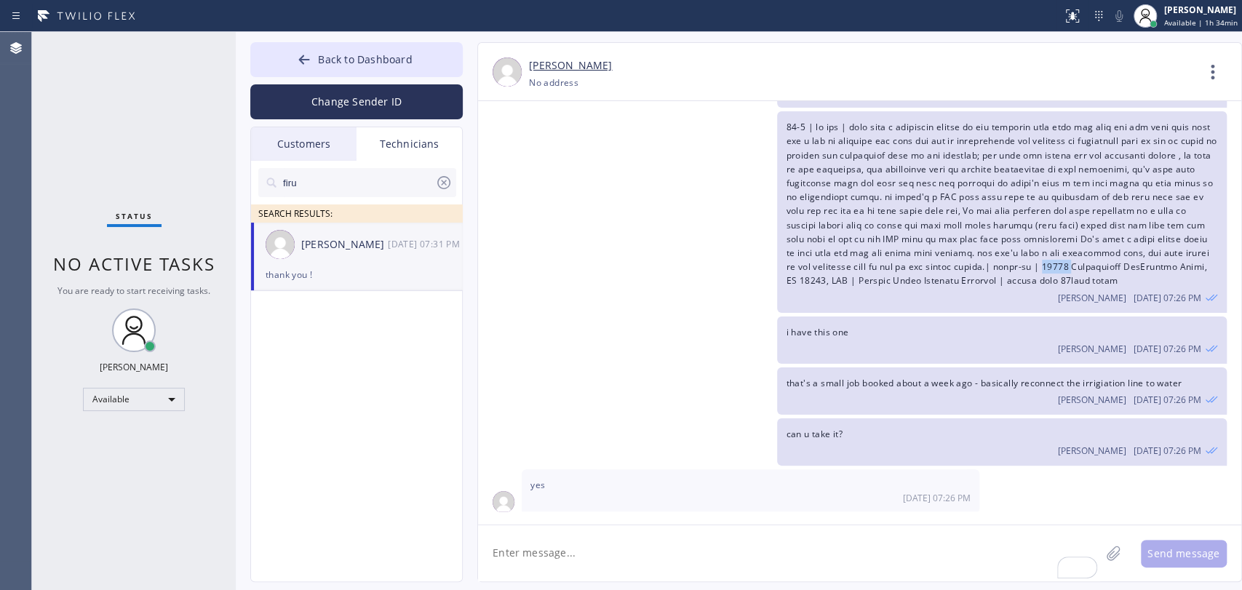
click at [995, 170] on span at bounding box center [1001, 204] width 431 height 166
click at [368, 47] on button "Back to Dashboard" at bounding box center [356, 59] width 212 height 35
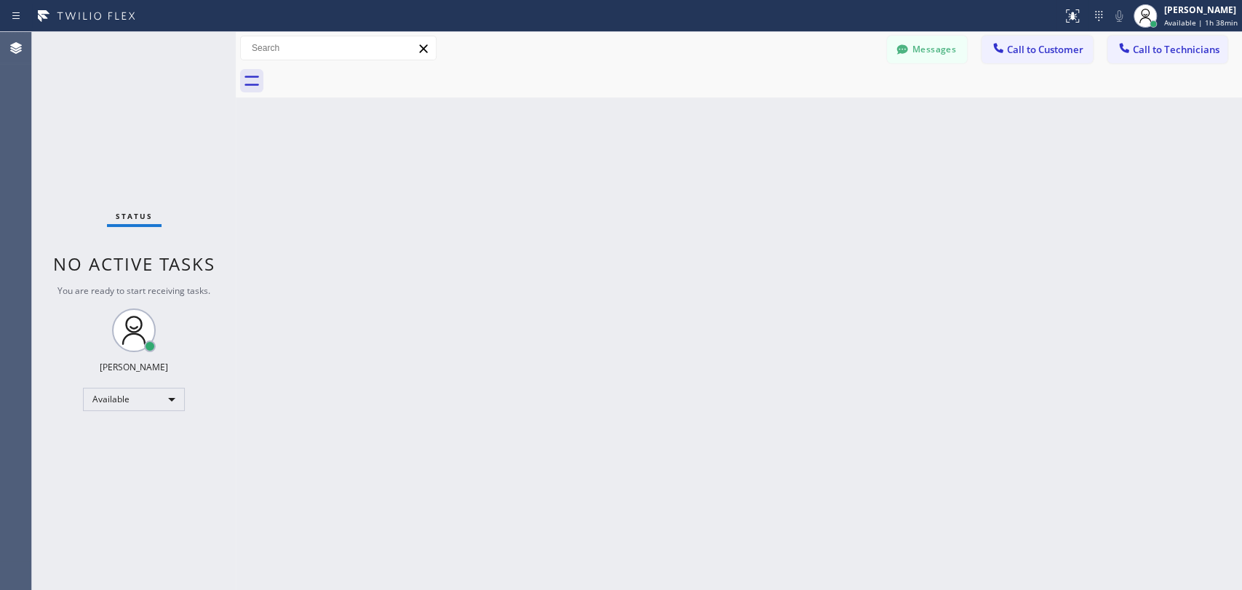
click at [1160, 39] on button "Call to Technicians" at bounding box center [1167, 50] width 120 height 28
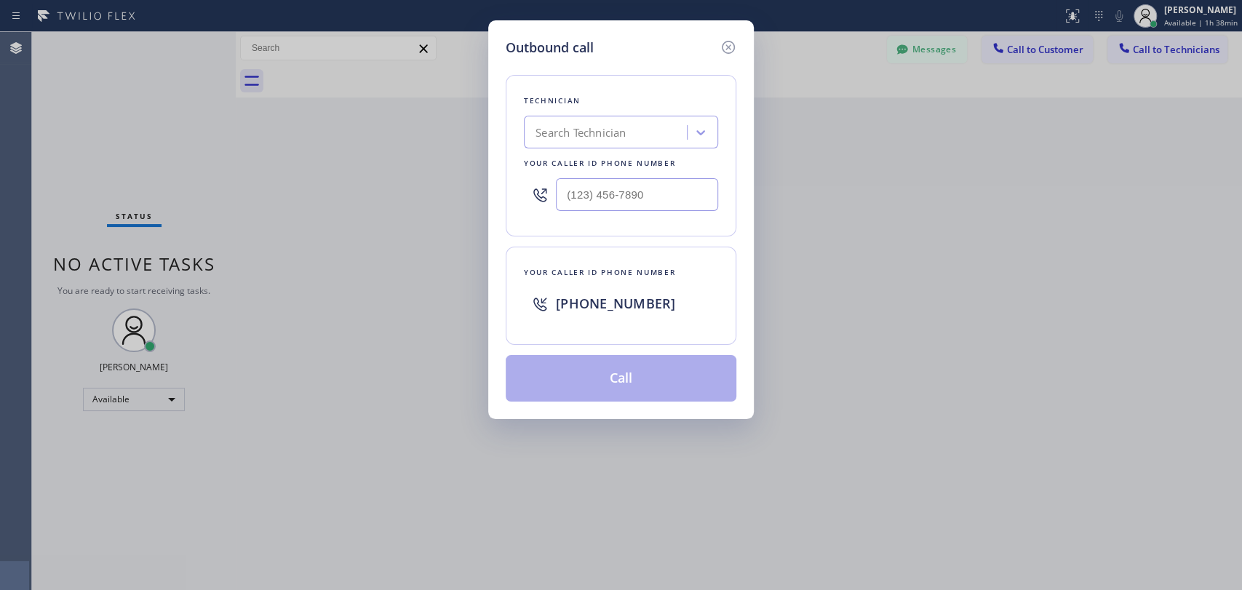
click at [665, 131] on div "Search Technician" at bounding box center [607, 132] width 159 height 25
type input "deni"
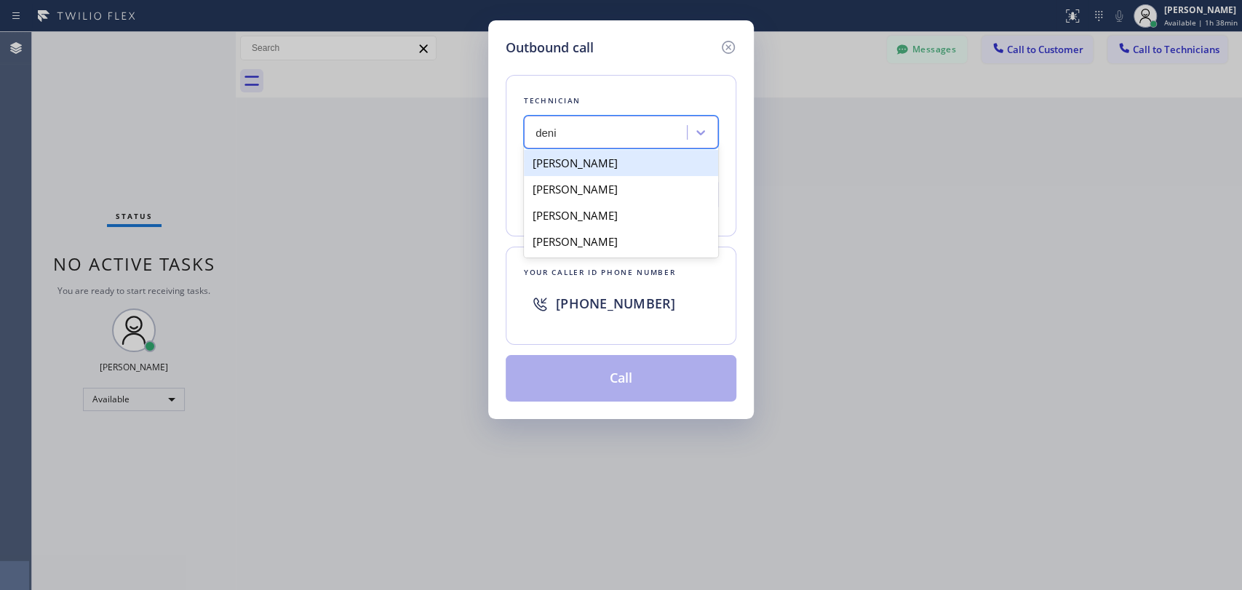
click at [607, 160] on div "[PERSON_NAME]" at bounding box center [621, 163] width 194 height 26
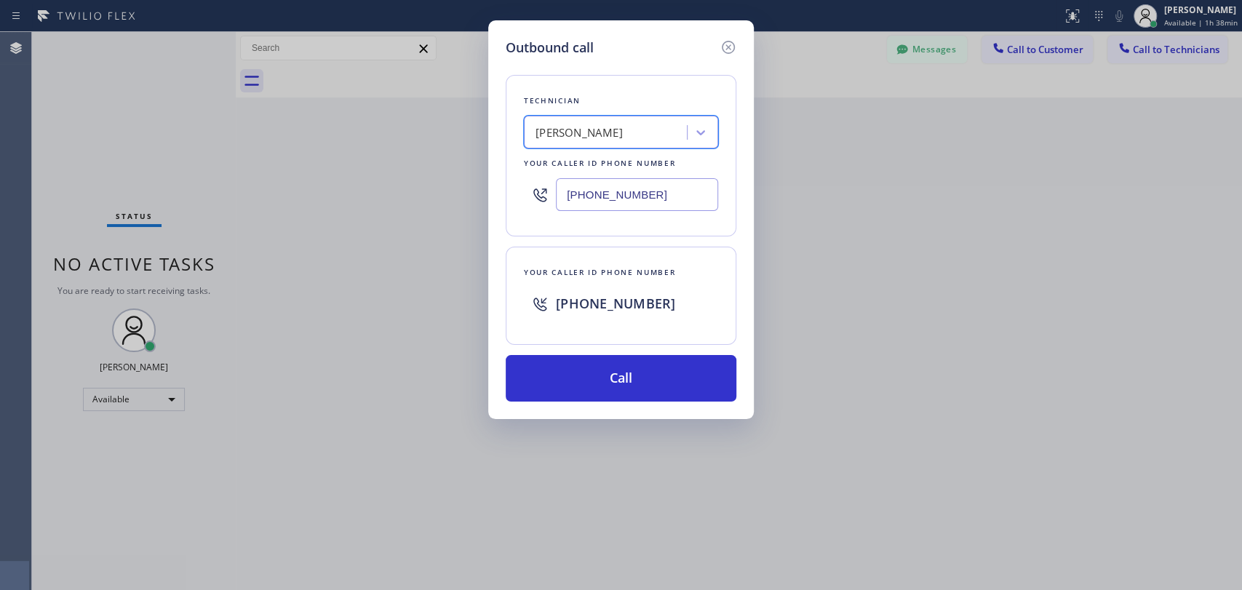
click at [605, 133] on div "[PERSON_NAME]" at bounding box center [578, 132] width 87 height 17
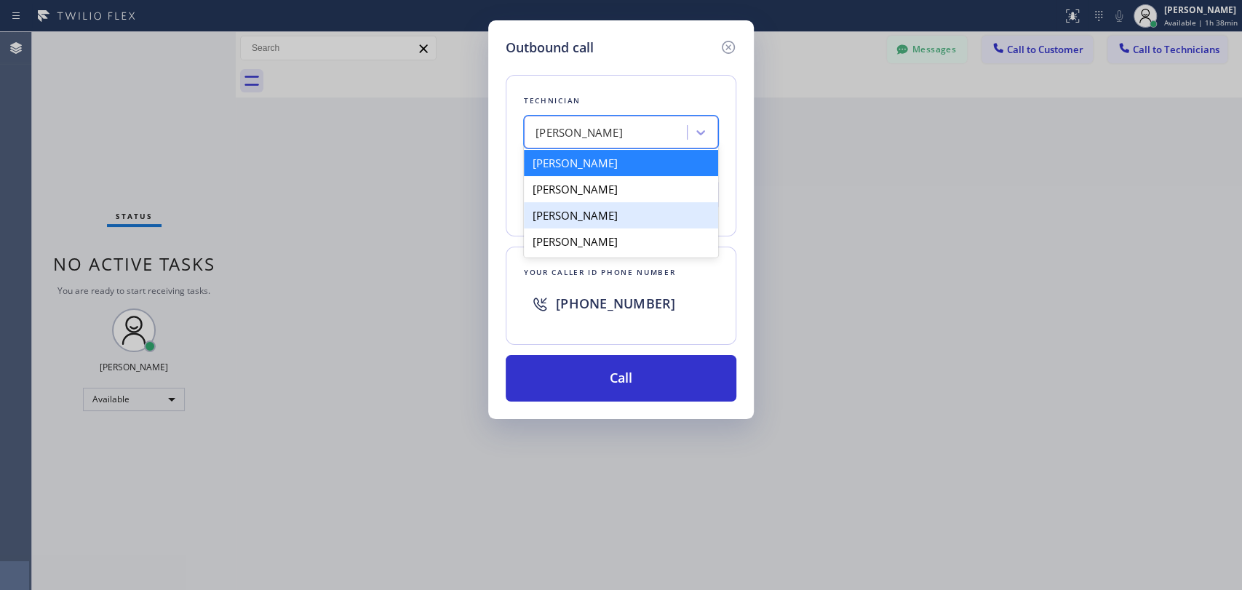
click at [588, 217] on div "[PERSON_NAME]" at bounding box center [621, 215] width 194 height 26
type input "[PHONE_NUMBER]"
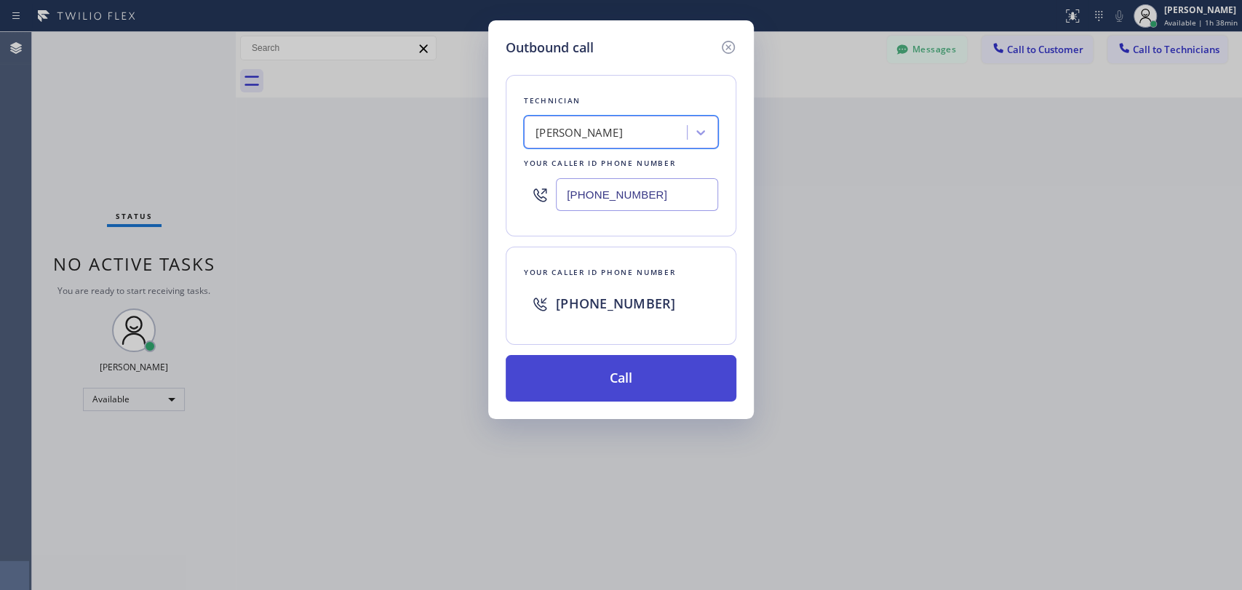
click at [589, 375] on button "Call" at bounding box center [621, 378] width 231 height 47
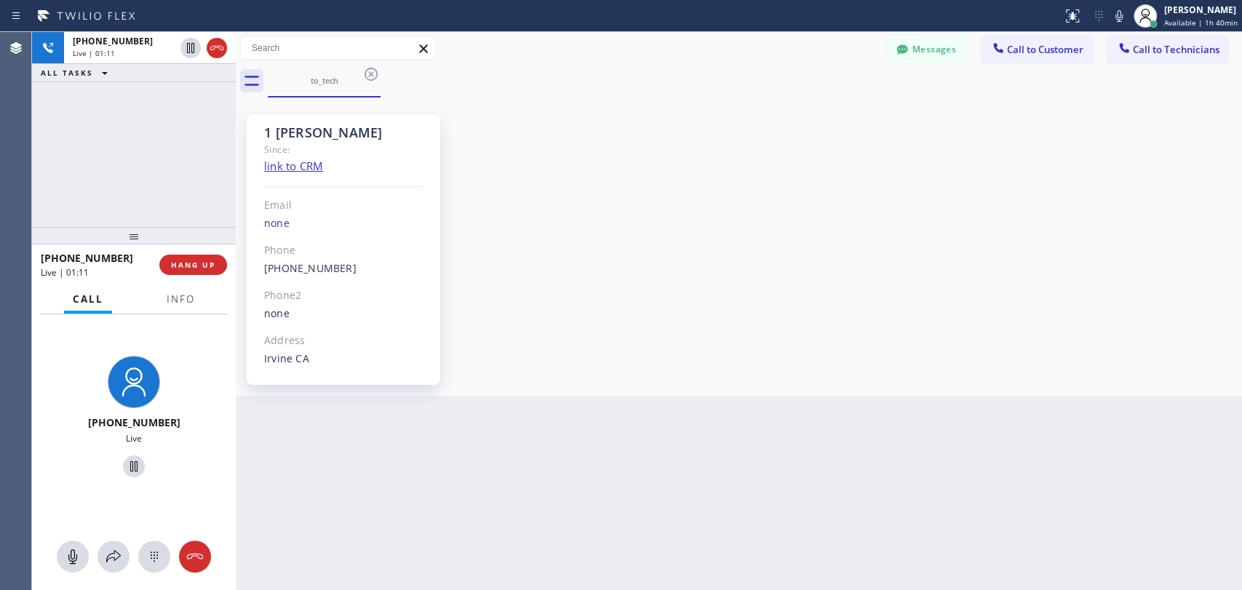
click at [276, 135] on div "1 [PERSON_NAME]" at bounding box center [343, 132] width 159 height 17
click at [264, 135] on div "1 [PERSON_NAME]" at bounding box center [343, 132] width 159 height 17
click at [202, 260] on span "HANG UP" at bounding box center [193, 265] width 44 height 10
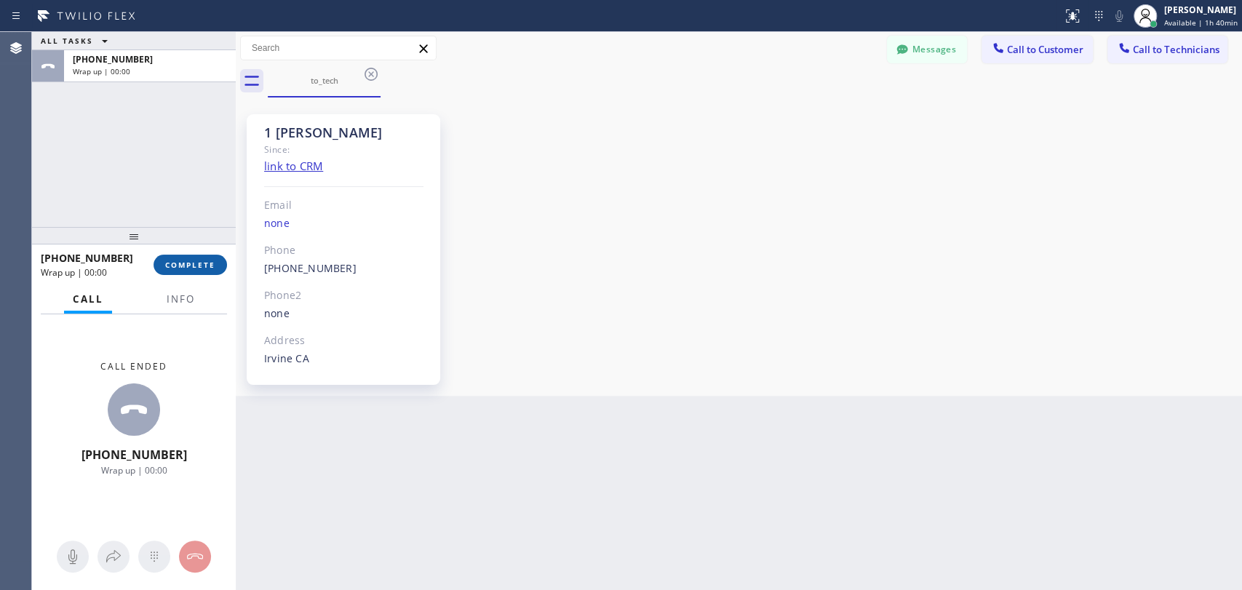
click at [164, 266] on button "COMPLETE" at bounding box center [189, 265] width 73 height 20
click at [167, 220] on div "ALL TASKS ALL TASKS ACTIVE TASKS TASKS IN WRAP UP +19493940845 Wrap up | 00:00" at bounding box center [134, 129] width 204 height 195
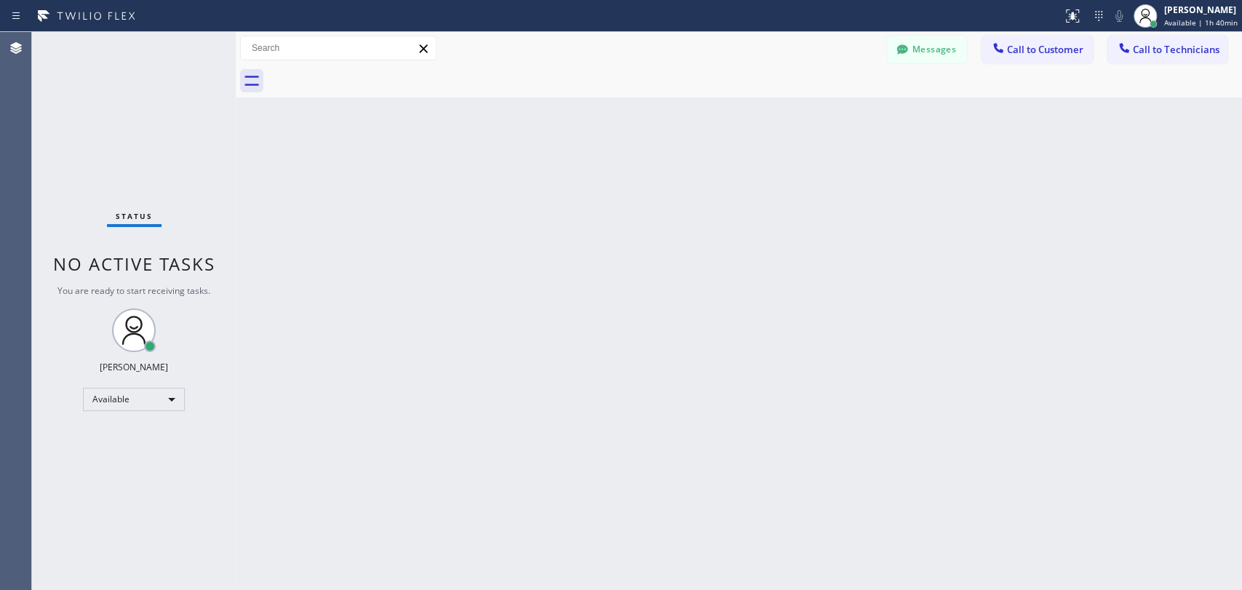
drag, startPoint x: 452, startPoint y: 195, endPoint x: 492, endPoint y: 176, distance: 43.6
click at [471, 185] on div "Back to Dashboard Change Sender ID Customers Technicians JG Johannah Garcia 08/…" at bounding box center [739, 311] width 1006 height 558
drag, startPoint x: 920, startPoint y: 48, endPoint x: 356, endPoint y: 175, distance: 577.8
click at [920, 48] on button "Messages" at bounding box center [927, 50] width 80 height 28
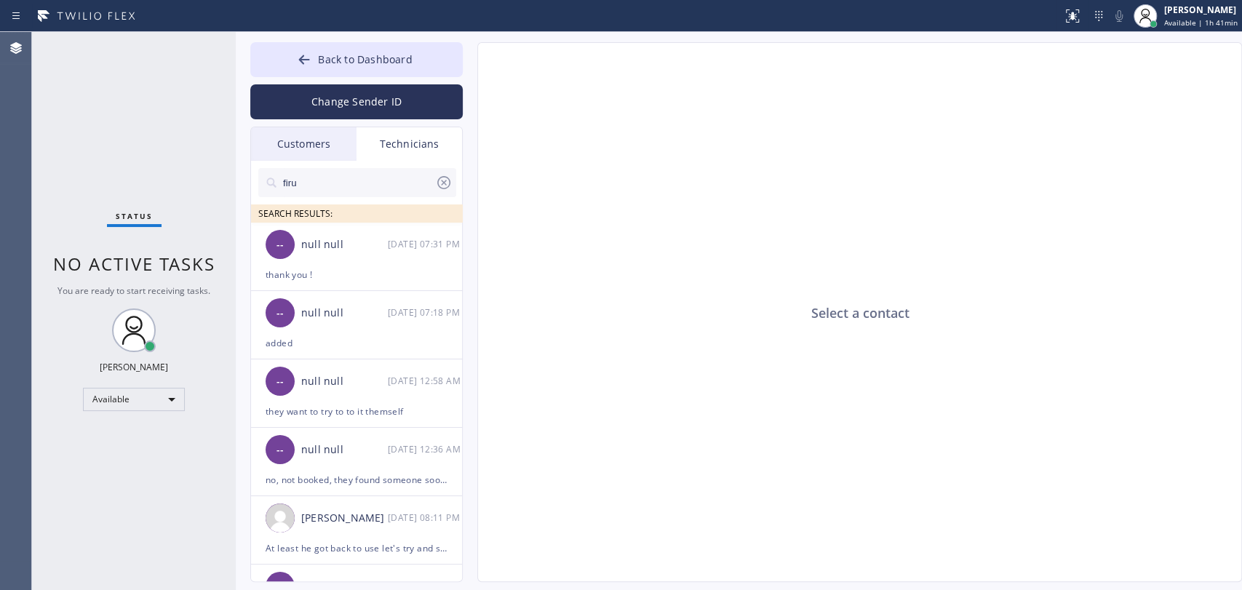
click at [333, 179] on input "firu" at bounding box center [358, 182] width 153 height 29
click at [333, 178] on input "firu" at bounding box center [358, 182] width 153 height 29
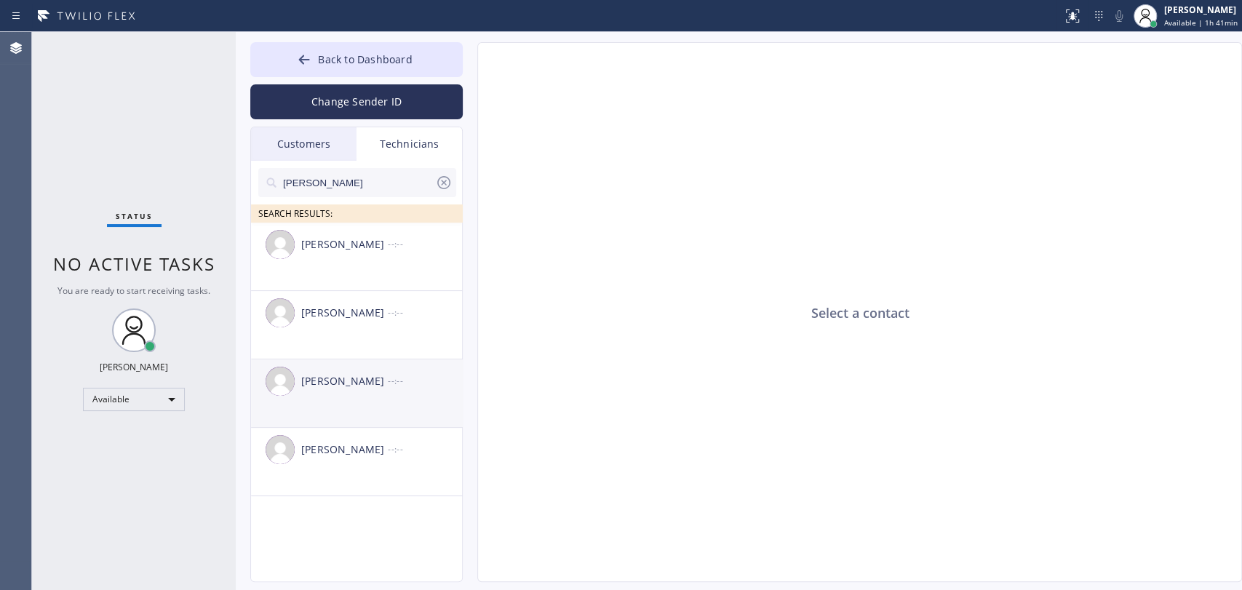
type input "[PERSON_NAME]"
click at [332, 386] on div "[PERSON_NAME]" at bounding box center [344, 381] width 87 height 17
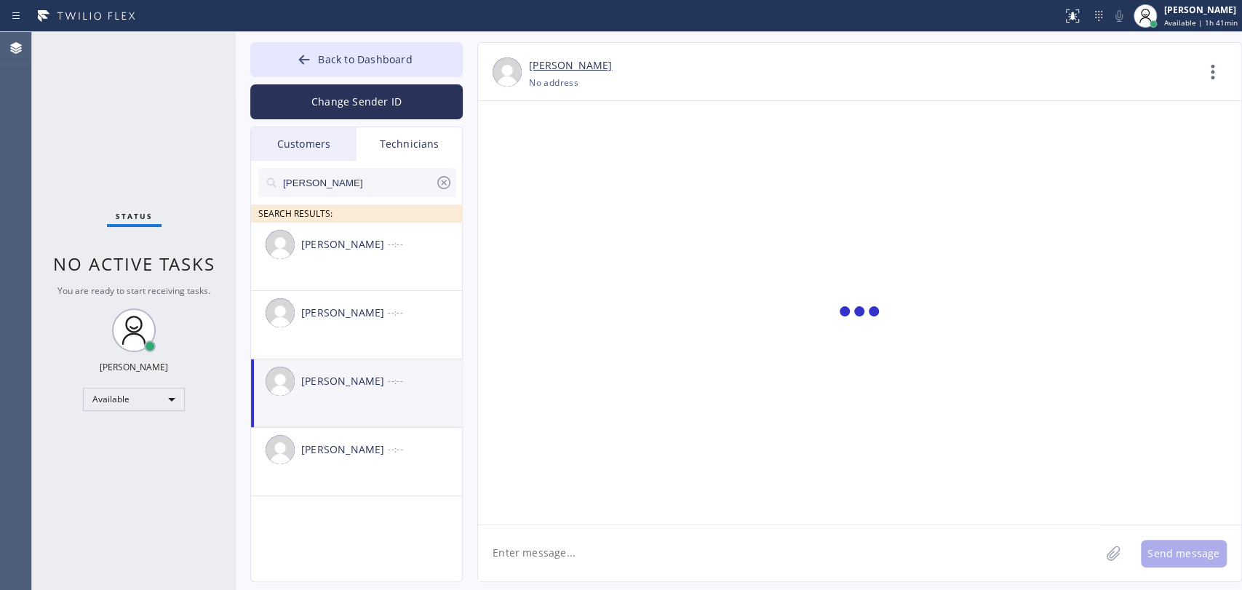
click at [577, 536] on textarea at bounding box center [789, 553] width 622 height 56
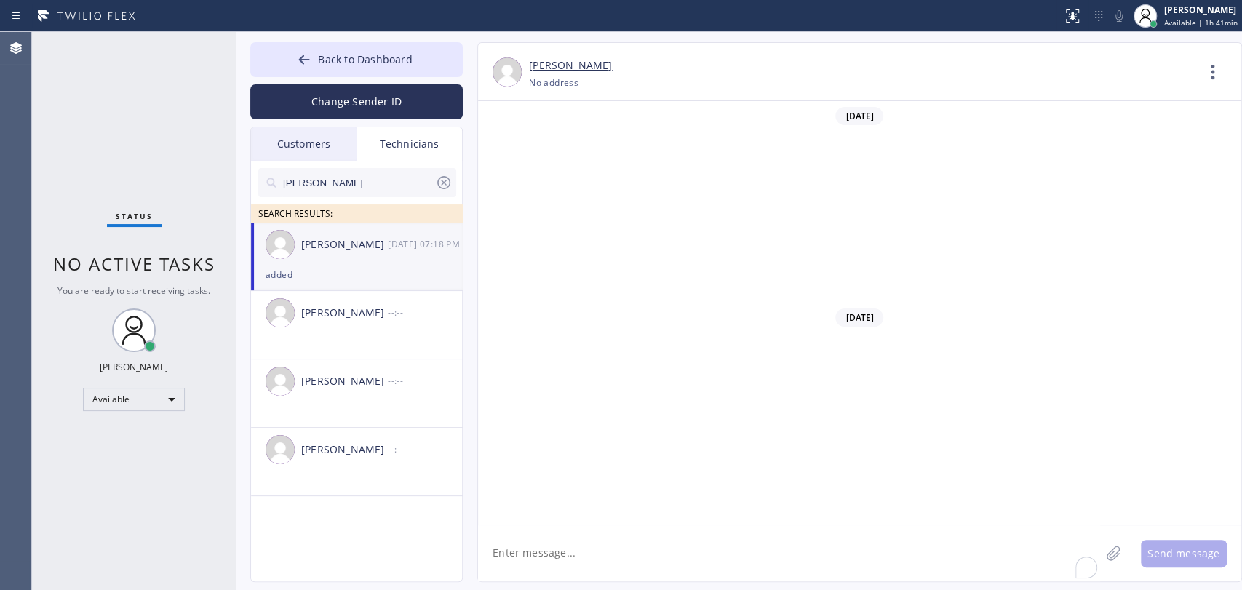
paste textarea "he will call the LL and inform her about it and will call us back]"
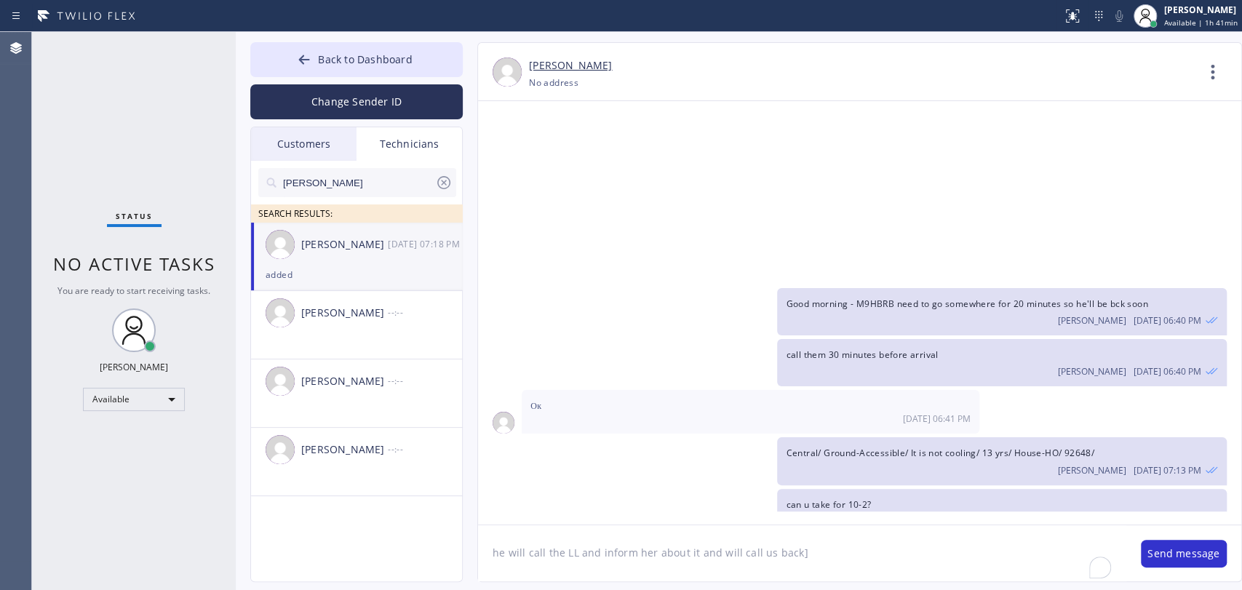
scroll to position [62, 0]
click at [581, 549] on textarea "he will call the LL and inform her about it and will call us back]" at bounding box center [802, 553] width 648 height 56
type textarea "he will call the LL and inform her about it and will call us back"
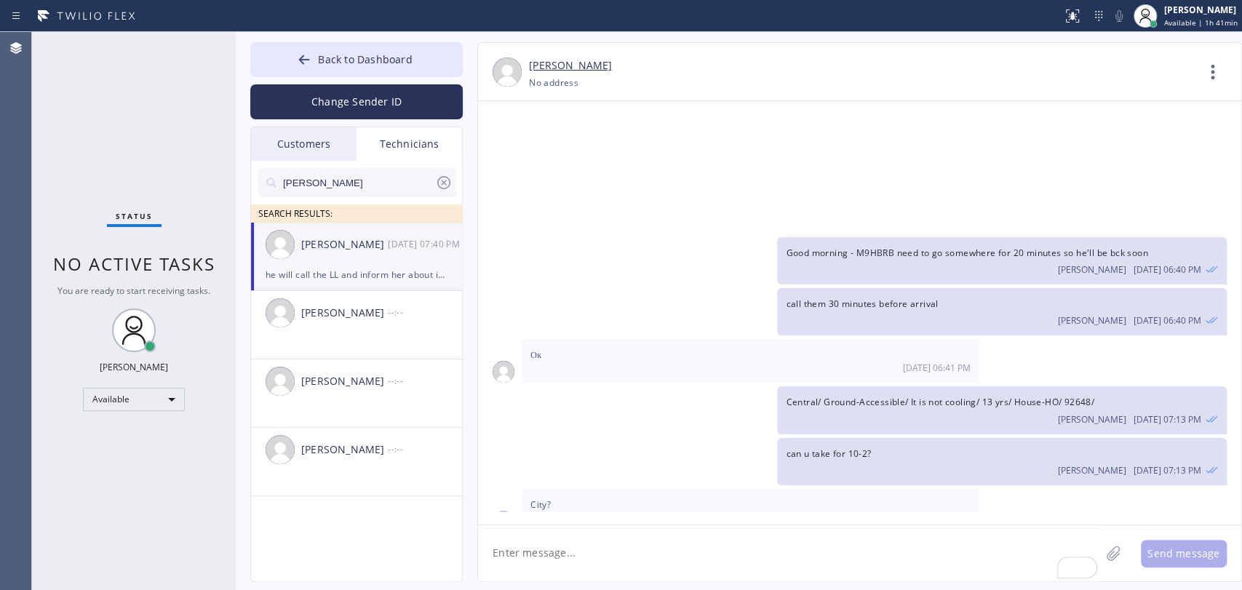
click at [352, 260] on div "Denis Nikolayevich Bolshunov 08/30 07:40 PM" at bounding box center [357, 245] width 212 height 44
click at [337, 54] on span "Back to Dashboard" at bounding box center [365, 59] width 94 height 14
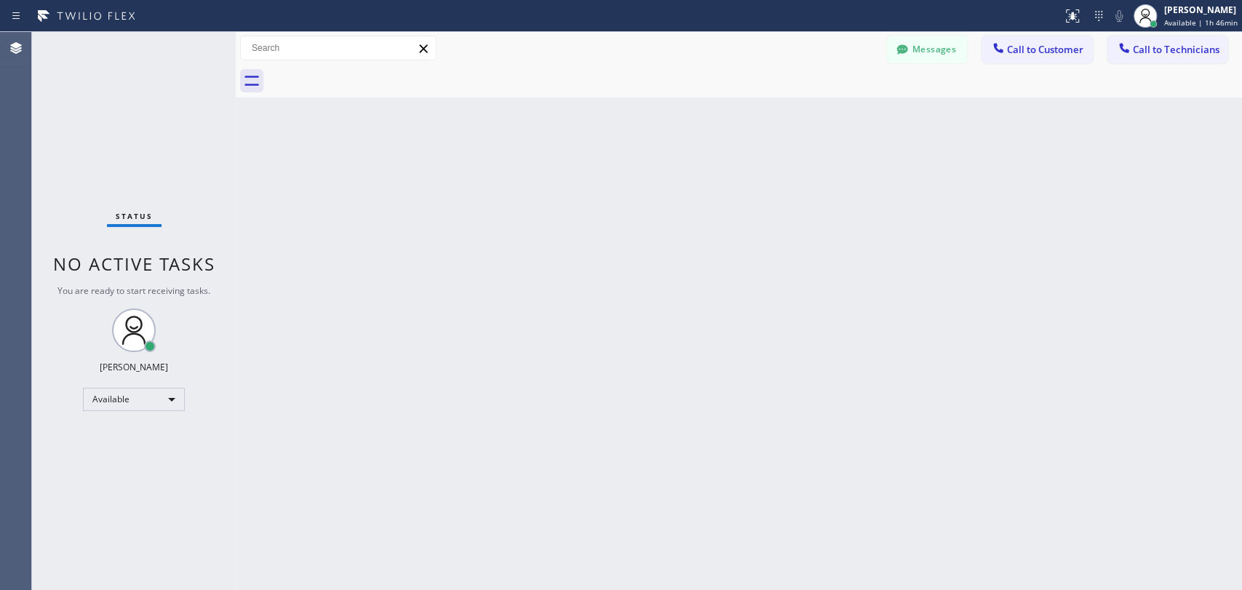
click at [503, 435] on div "Back to Dashboard Change Sender ID Customers Technicians JG Johannah Garcia 08/…" at bounding box center [739, 311] width 1006 height 558
click at [1144, 124] on div "Back to Dashboard Change Sender ID Customers Technicians JG Johannah Garcia 08/…" at bounding box center [739, 311] width 1006 height 558
click at [570, 235] on div "Back to Dashboard Change Sender ID Customers Technicians JG Johannah Garcia 08/…" at bounding box center [739, 311] width 1006 height 558
click at [562, 276] on div "Back to Dashboard Change Sender ID Customers Technicians JG Johannah Garcia 08/…" at bounding box center [739, 311] width 1006 height 558
click at [1026, 382] on div "Back to Dashboard Change Sender ID Customers Technicians JG Johannah Garcia 08/…" at bounding box center [739, 311] width 1006 height 558
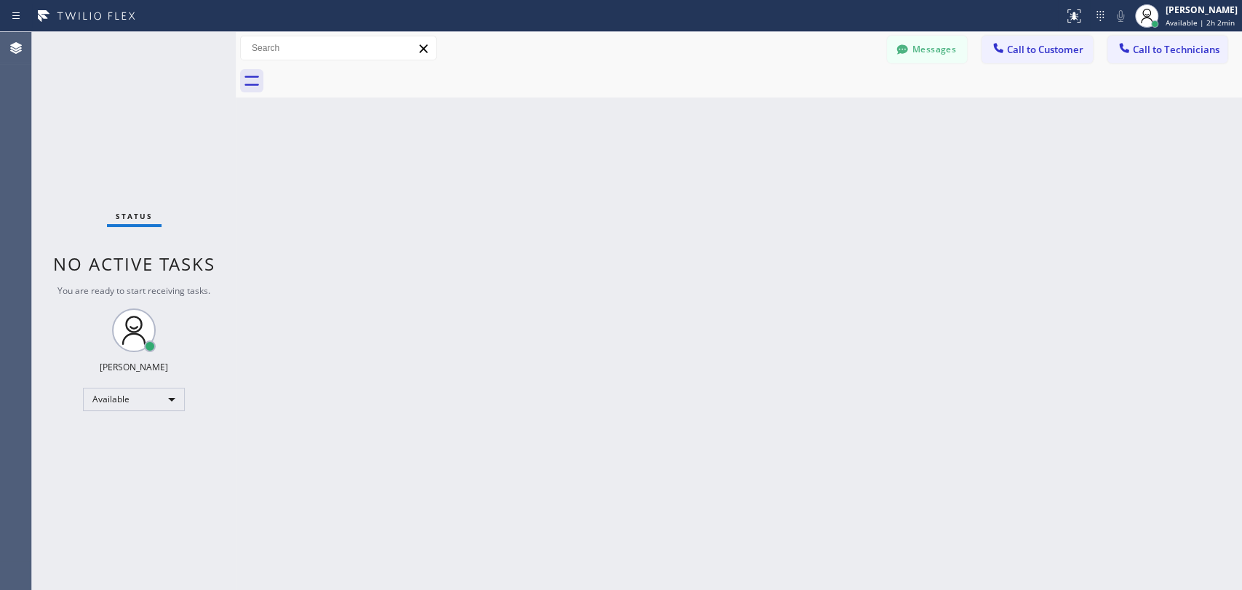
click at [503, 232] on div "Back to Dashboard Change Sender ID Customers Technicians JG Johannah Garcia 08/…" at bounding box center [739, 311] width 1006 height 558
click at [645, 191] on div "Back to Dashboard Change Sender ID Customers Technicians JG Johannah Garcia 08/…" at bounding box center [739, 311] width 1006 height 558
click at [1117, 49] on icon at bounding box center [1124, 48] width 15 height 15
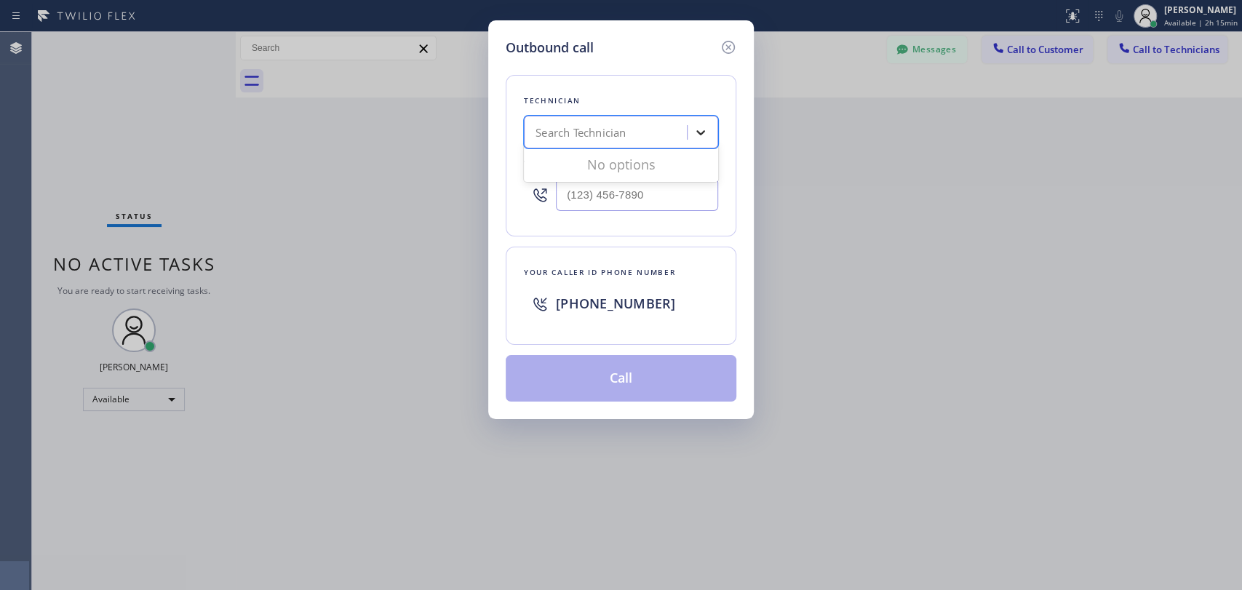
click at [687, 121] on div "Search Technician" at bounding box center [621, 132] width 194 height 33
type input "[PERSON_NAME]"
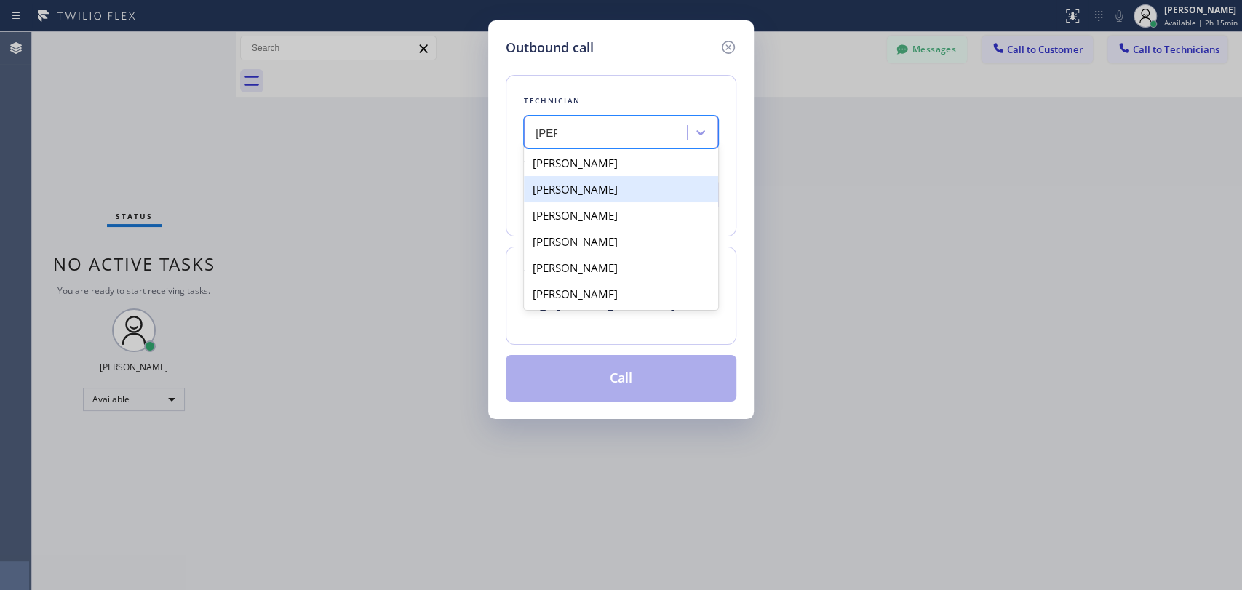
click at [580, 194] on div "Samuel Contreras" at bounding box center [621, 189] width 194 height 26
type input "(310) 367-6750"
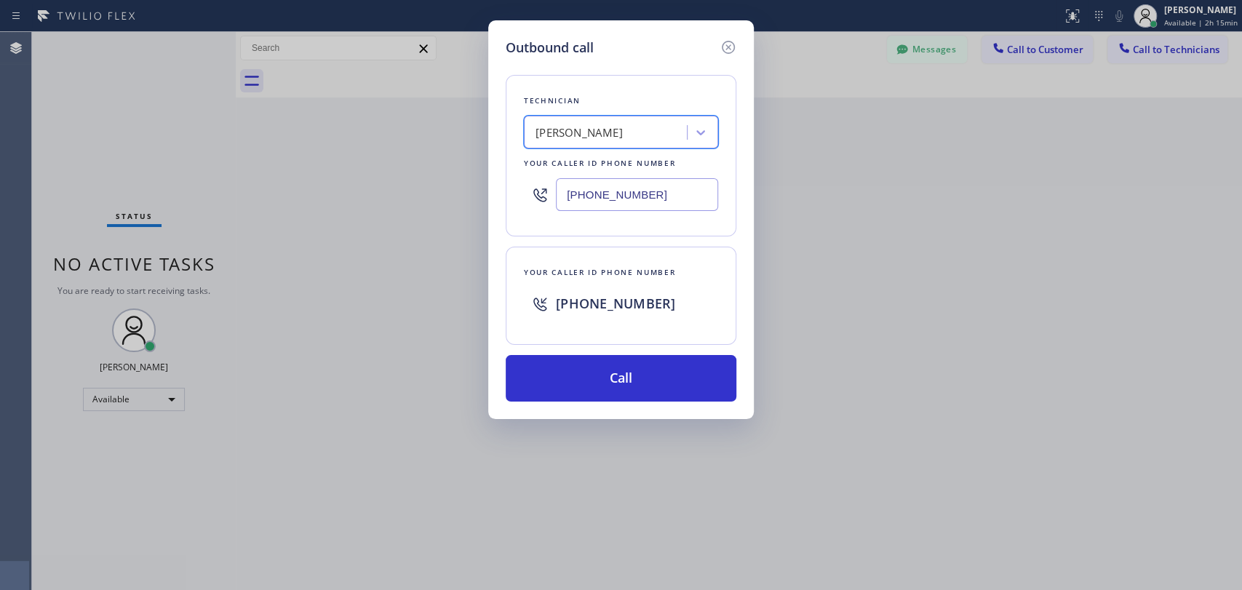
click at [569, 352] on div "Technician option Samuel Contreras, selected. 6 results available. Select is fo…" at bounding box center [621, 229] width 231 height 344
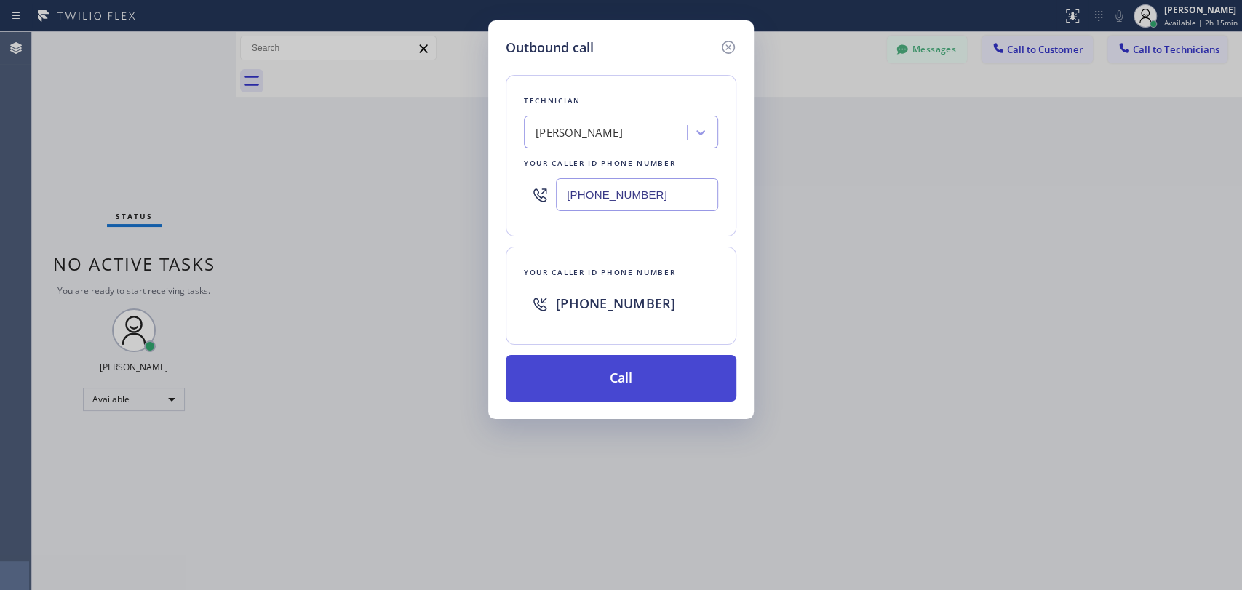
click at [569, 369] on button "Call" at bounding box center [621, 378] width 231 height 47
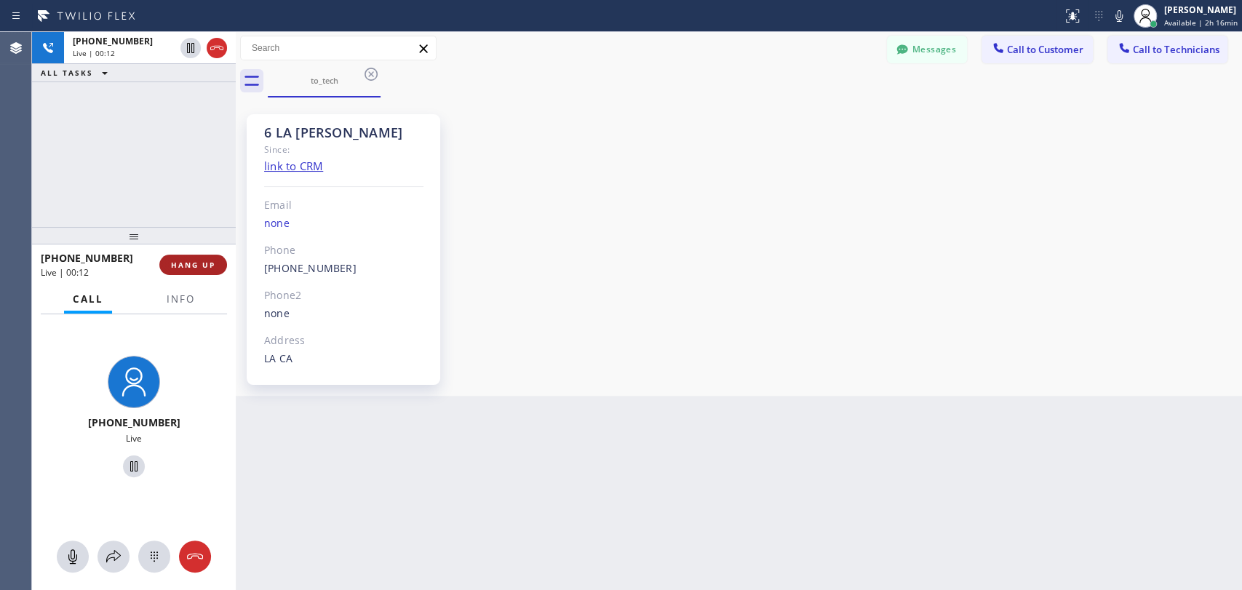
click at [204, 268] on span "HANG UP" at bounding box center [193, 265] width 44 height 10
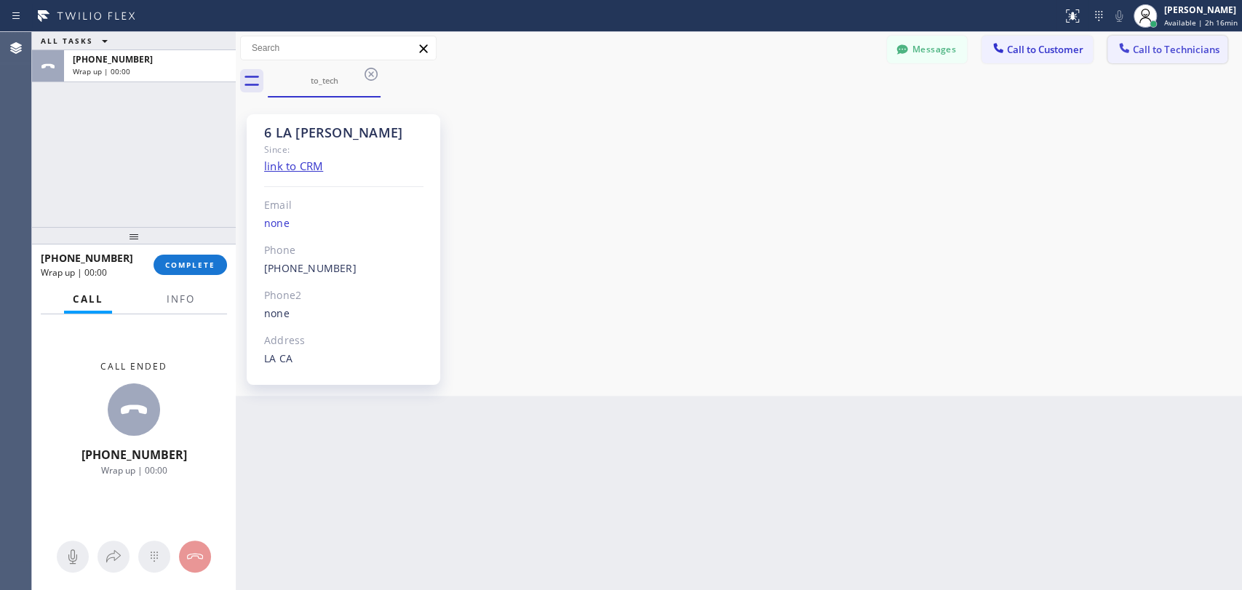
drag, startPoint x: 1210, startPoint y: 48, endPoint x: 1191, endPoint y: 48, distance: 19.6
click at [1210, 48] on span "Call to Technicians" at bounding box center [1176, 49] width 87 height 13
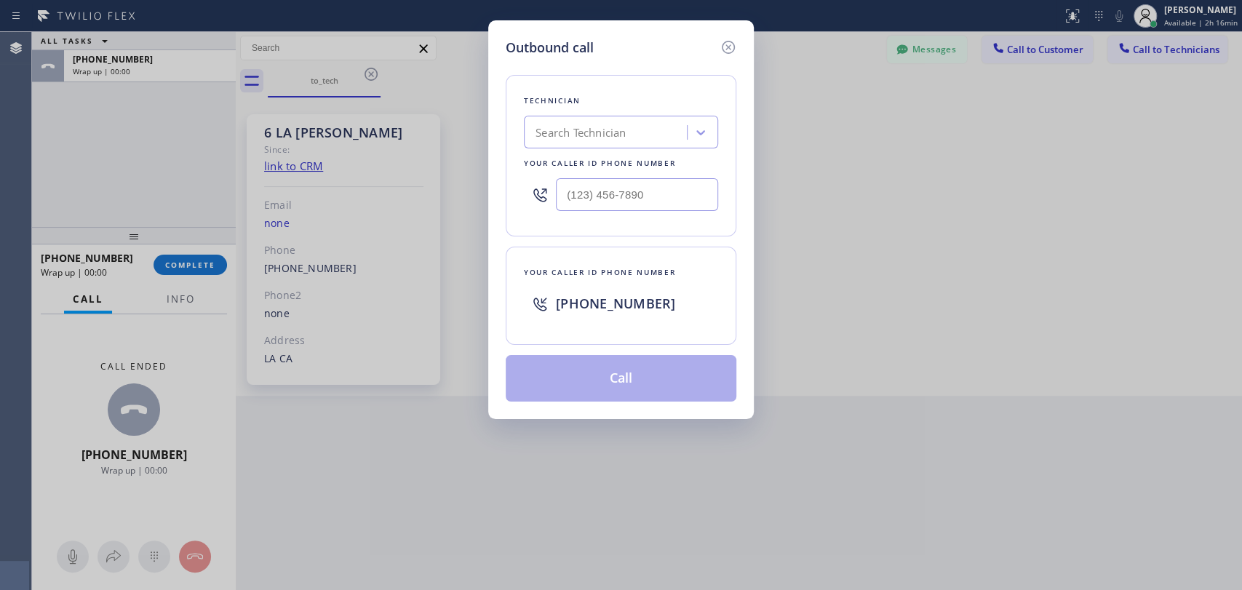
click at [665, 116] on div "Search Technician" at bounding box center [621, 132] width 194 height 33
type input "vach"
click at [622, 148] on div "Vache Katabyan" at bounding box center [621, 163] width 194 height 32
click at [620, 149] on div "Vache Katabyan" at bounding box center [621, 163] width 194 height 32
click at [610, 156] on div "Vache Katabyan" at bounding box center [621, 163] width 194 height 26
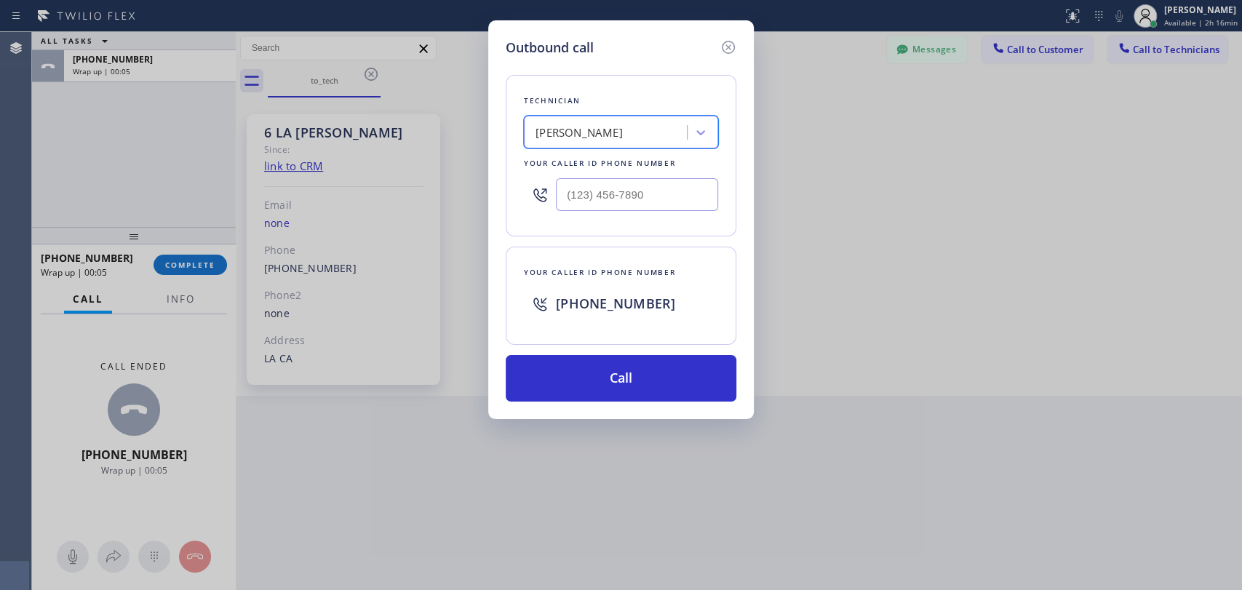
type input "[PHONE_NUMBER]"
click at [578, 380] on button "Call" at bounding box center [621, 378] width 231 height 47
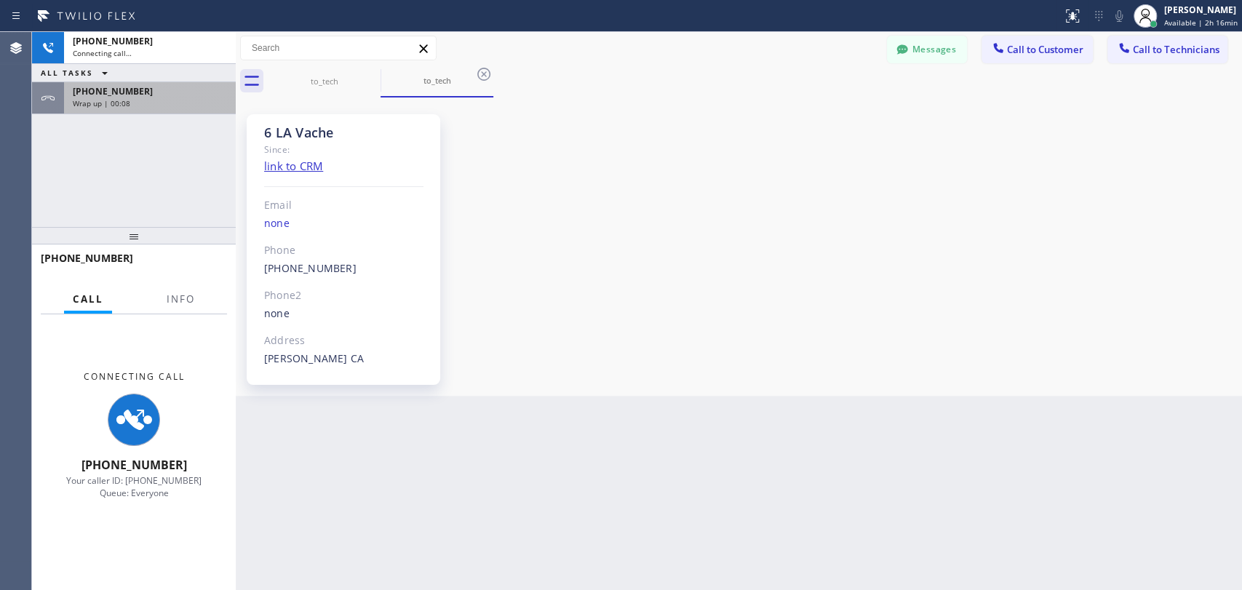
click at [151, 98] on div "Wrap up | 00:08" at bounding box center [150, 103] width 154 height 10
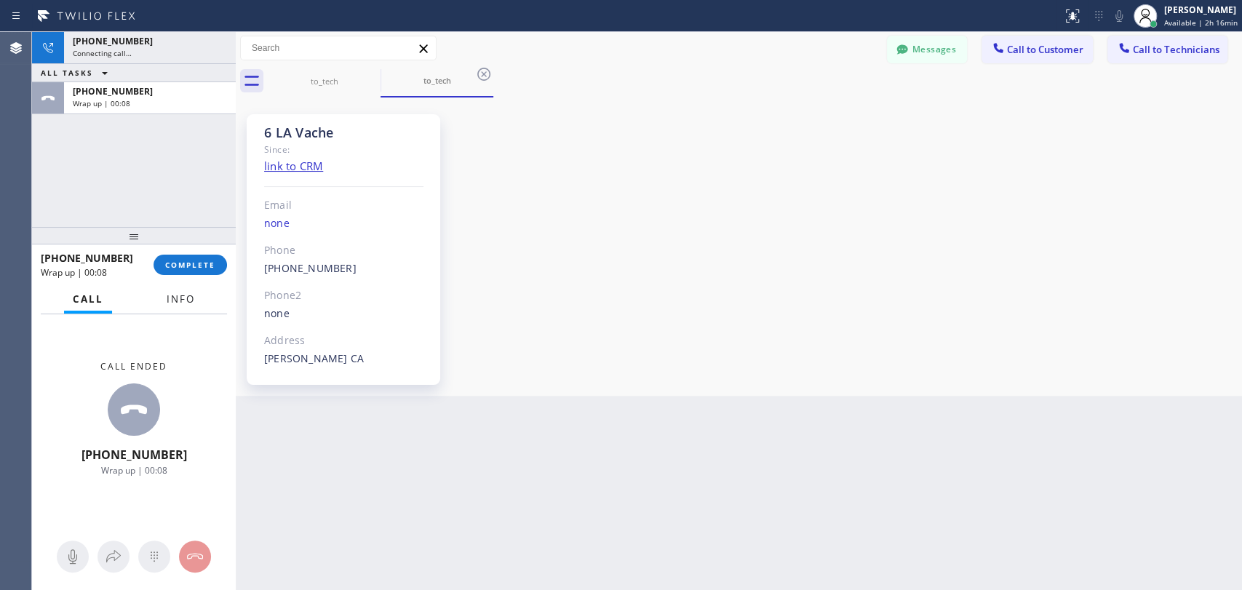
scroll to position [33370, 0]
click at [198, 273] on button "COMPLETE" at bounding box center [189, 265] width 73 height 20
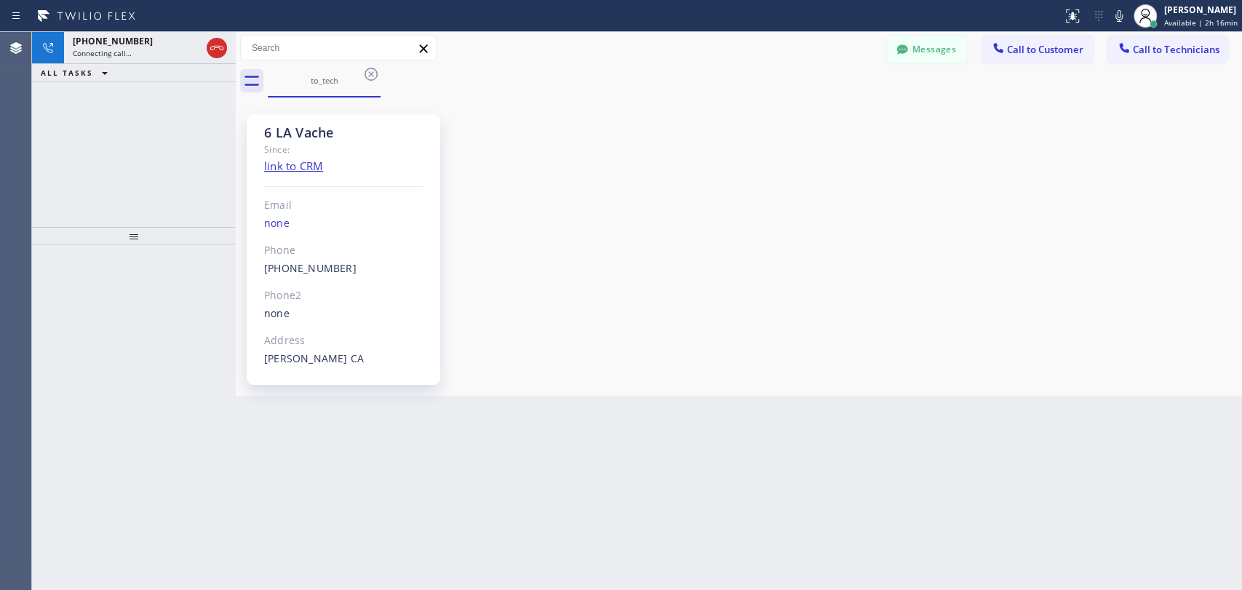
click at [298, 119] on div "6 LA Vache Since: link to CRM Email none Phone (818) 261-4699 Outbound call Tec…" at bounding box center [344, 249] width 194 height 271
click at [284, 127] on div "6 LA Vache" at bounding box center [343, 132] width 159 height 17
click at [215, 49] on icon at bounding box center [216, 47] width 17 height 17
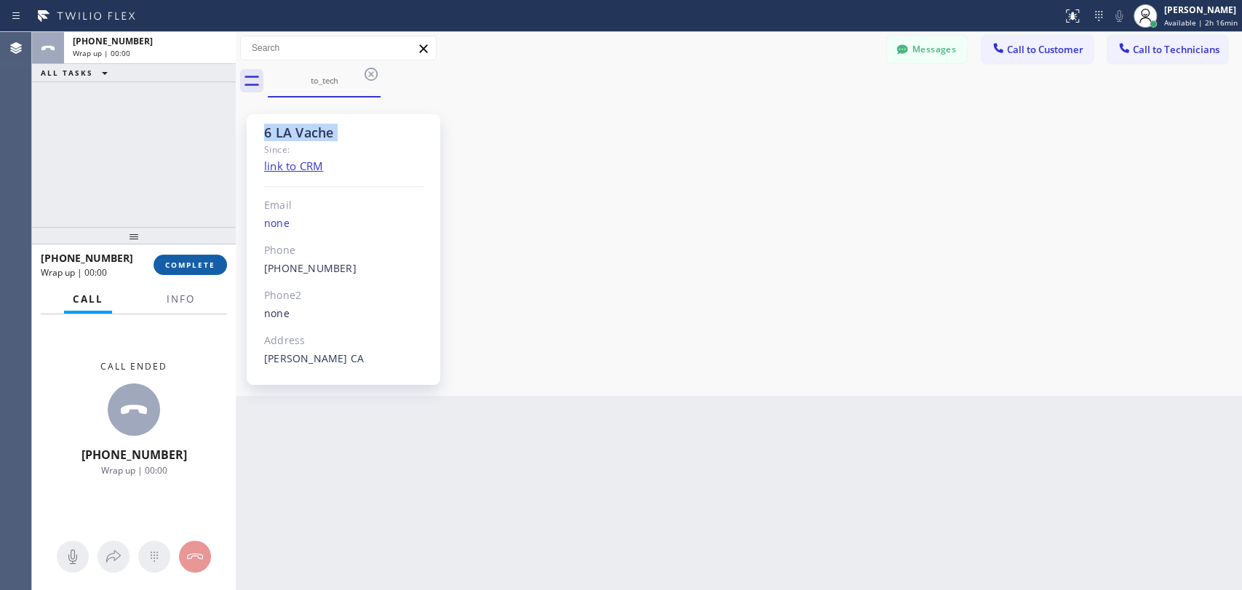
click at [180, 273] on button "COMPLETE" at bounding box center [189, 265] width 73 height 20
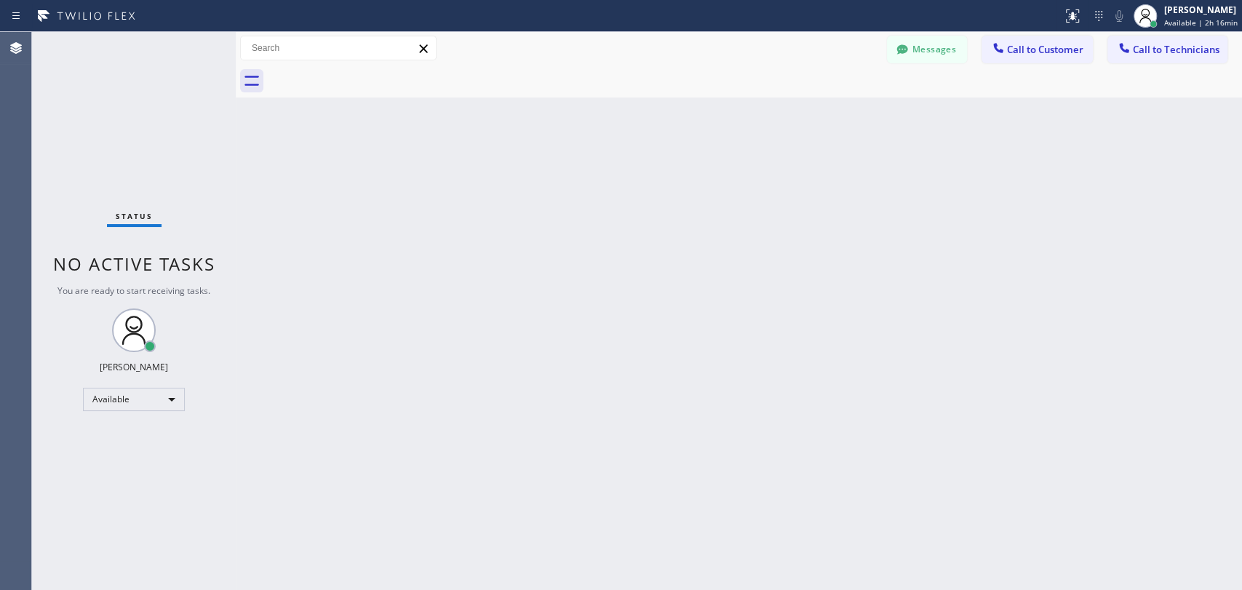
drag, startPoint x: 1156, startPoint y: 66, endPoint x: 1106, endPoint y: 56, distance: 51.2
click at [1154, 63] on div "Messages Call to Customer Call to Technicians Outbound call Location Culver Cit…" at bounding box center [739, 64] width 1006 height 65
click at [1117, 52] on icon at bounding box center [1124, 48] width 15 height 15
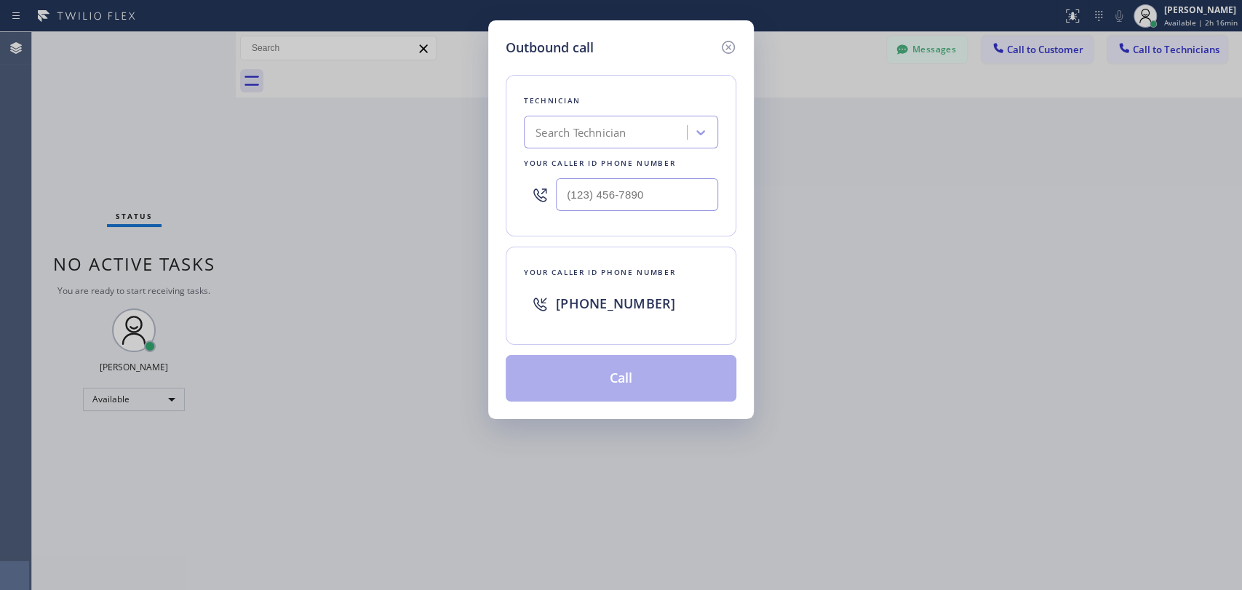
click at [623, 140] on div "Search Technician" at bounding box center [580, 132] width 90 height 17
type input "vach"
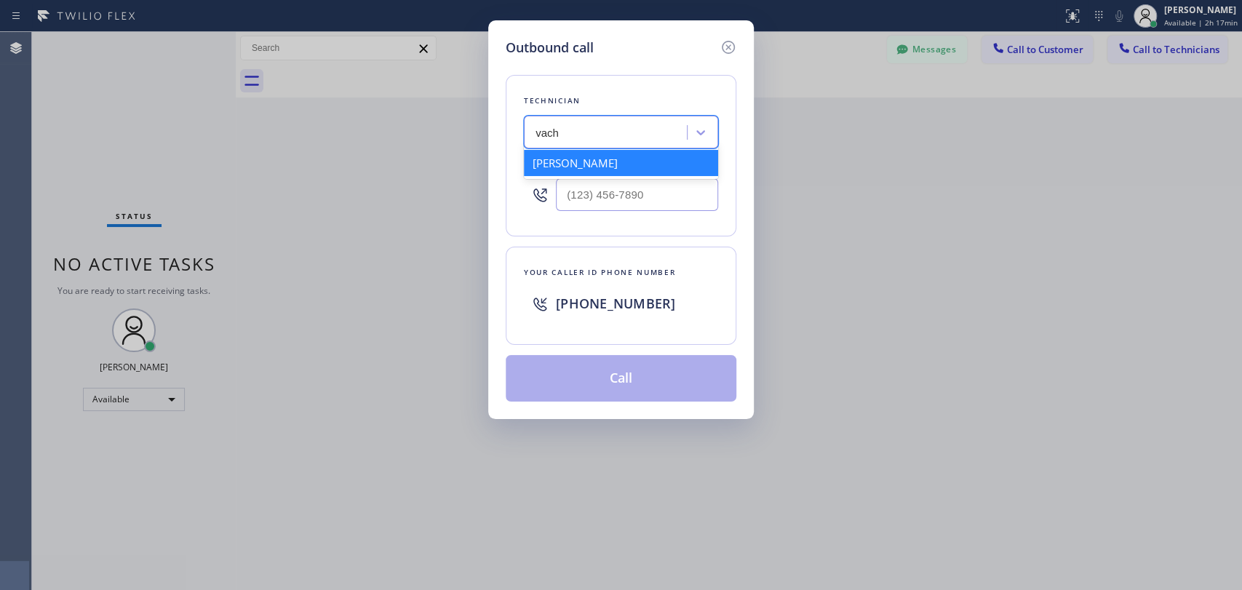
click at [588, 153] on div "Vache Katabyan" at bounding box center [621, 163] width 194 height 26
type input "[PHONE_NUMBER]"
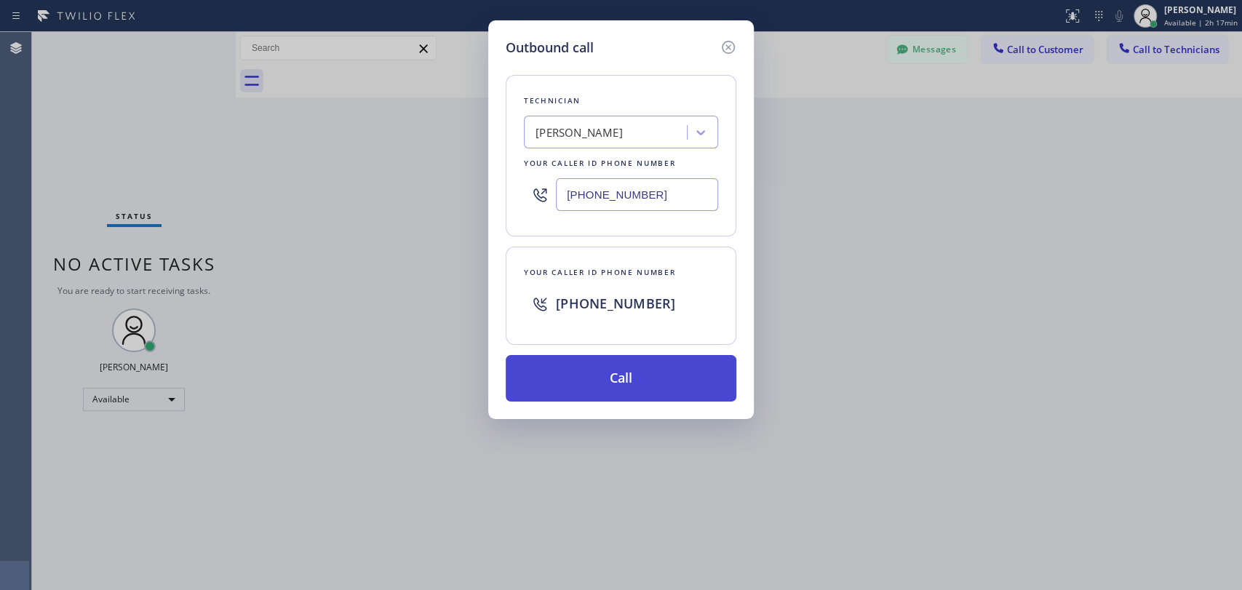
click at [582, 372] on button "Call" at bounding box center [621, 378] width 231 height 47
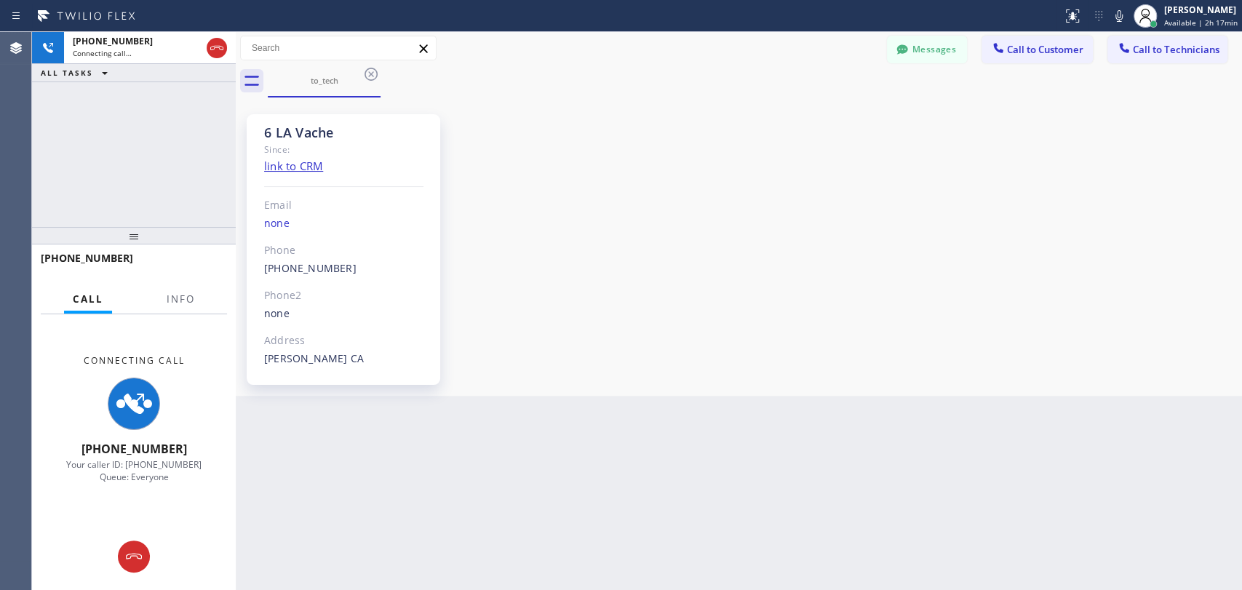
scroll to position [33370, 0]
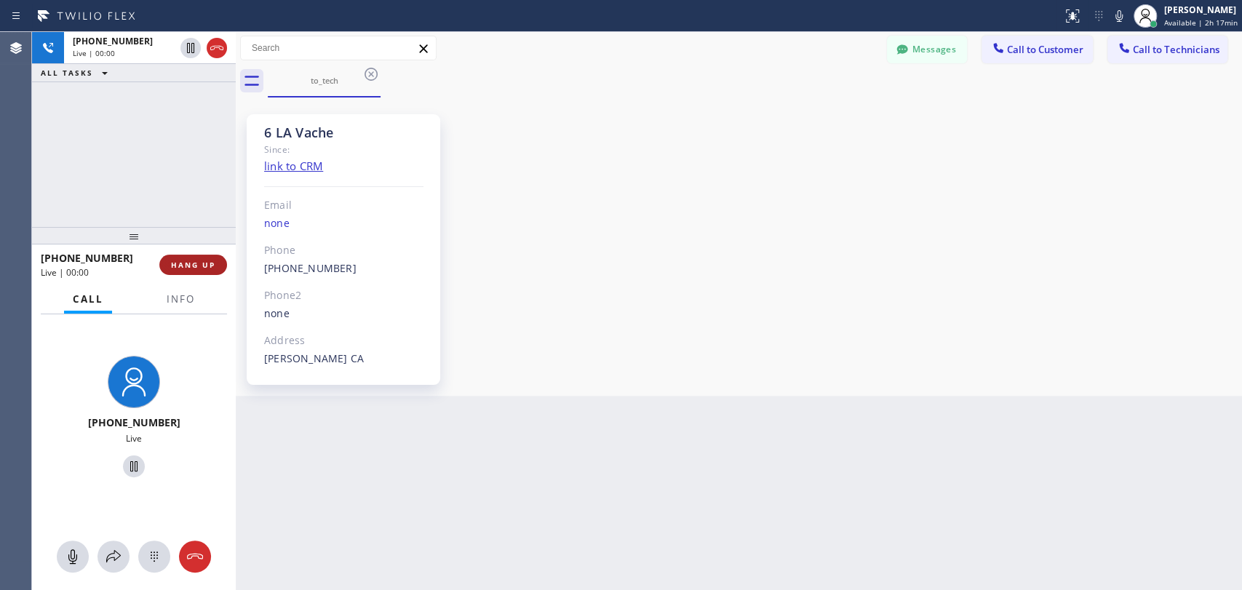
click at [198, 266] on span "HANG UP" at bounding box center [193, 265] width 44 height 10
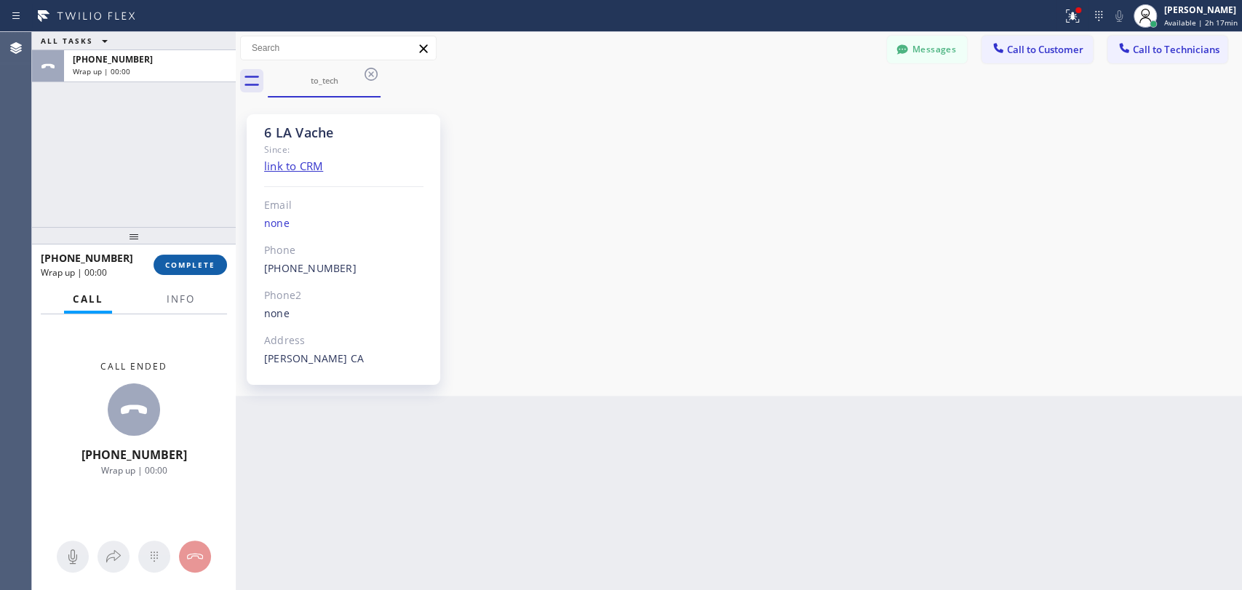
click at [192, 258] on button "COMPLETE" at bounding box center [189, 265] width 73 height 20
click at [890, 232] on div "Back to Dashboard Change Sender ID Customers Technicians JG Johannah Garcia 08/…" at bounding box center [739, 311] width 1006 height 558
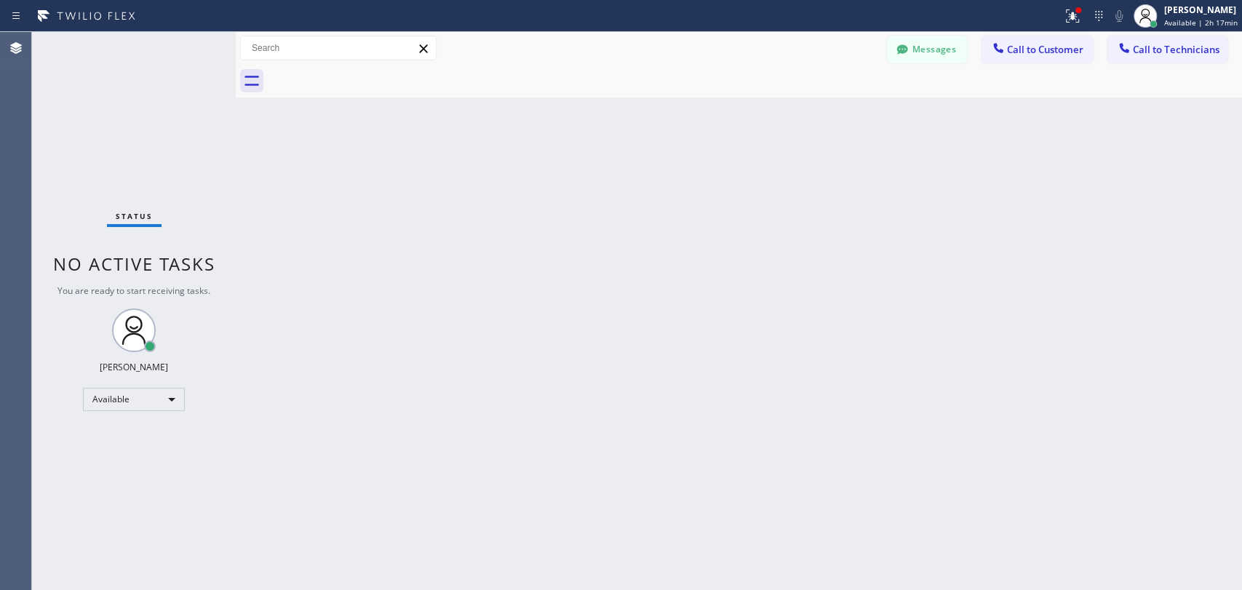
click at [723, 319] on div "Back to Dashboard Change Sender ID Customers Technicians JG Johannah Garcia 08/…" at bounding box center [739, 311] width 1006 height 558
click at [1147, 43] on span "Call to Technicians" at bounding box center [1176, 49] width 87 height 13
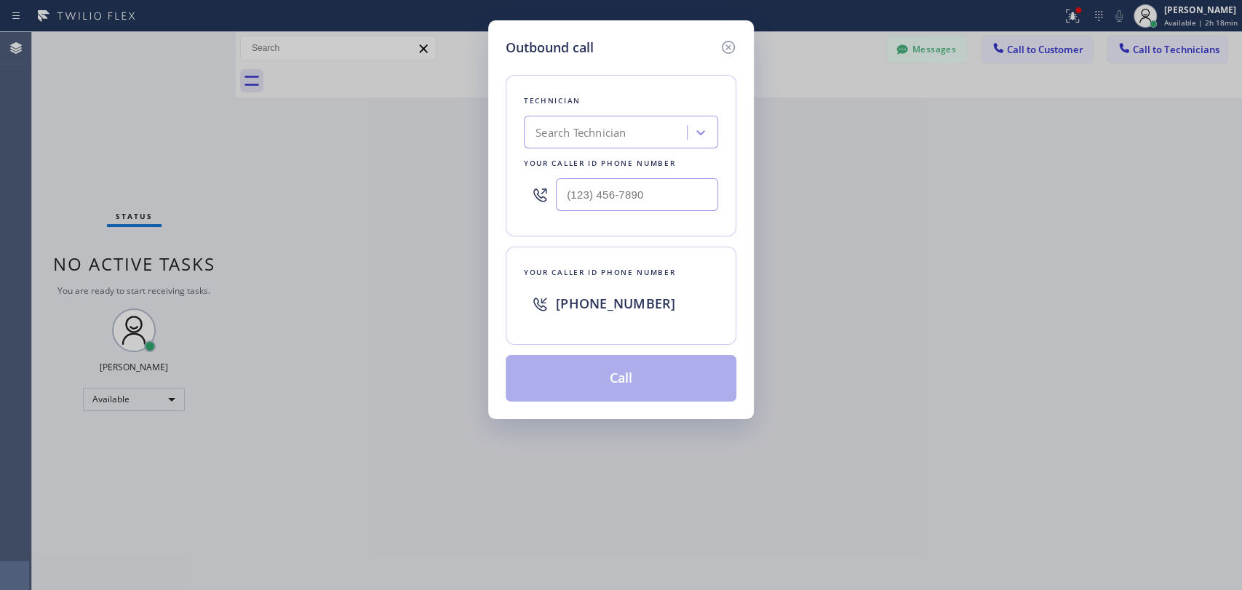
drag, startPoint x: 541, startPoint y: 184, endPoint x: 575, endPoint y: 145, distance: 51.5
click at [542, 183] on div at bounding box center [540, 194] width 32 height 47
click at [575, 145] on div "Search Technician" at bounding box center [621, 132] width 194 height 33
type input "firu"
click at [588, 161] on div "[PERSON_NAME]" at bounding box center [621, 163] width 194 height 26
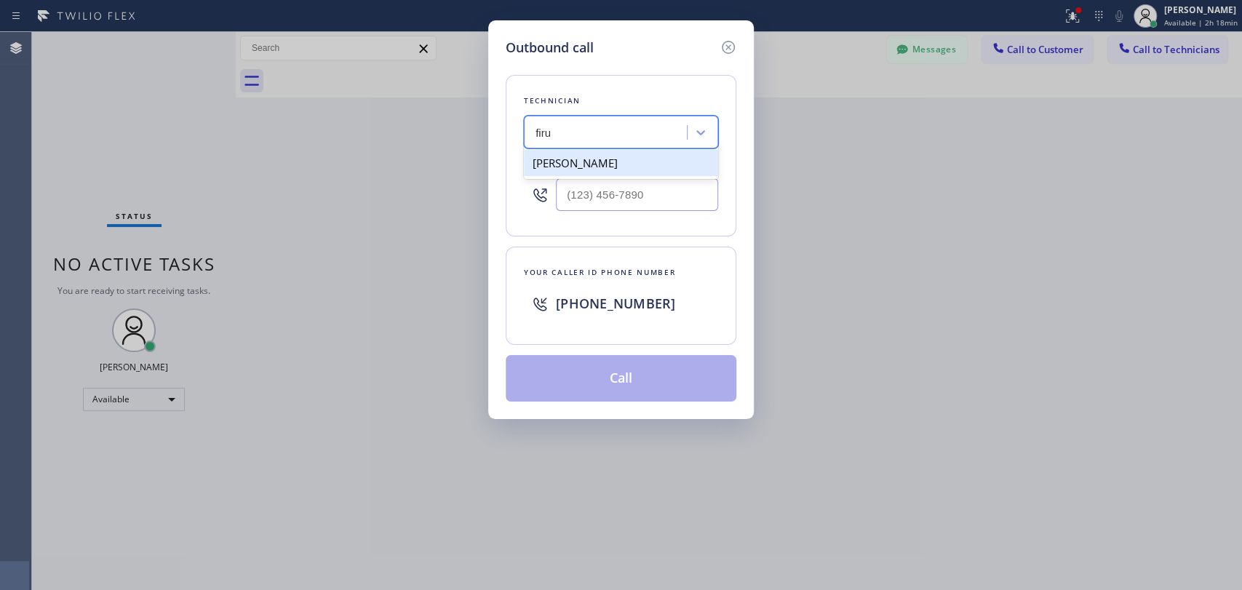
type input "[PHONE_NUMBER]"
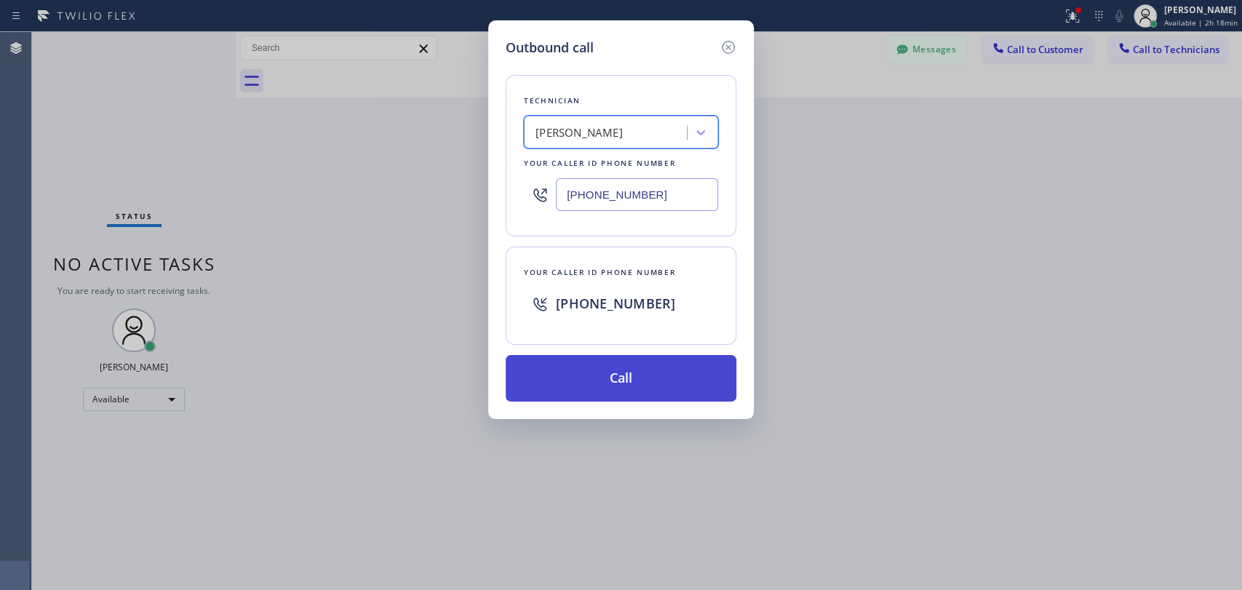
click at [581, 363] on button "Call" at bounding box center [621, 378] width 231 height 47
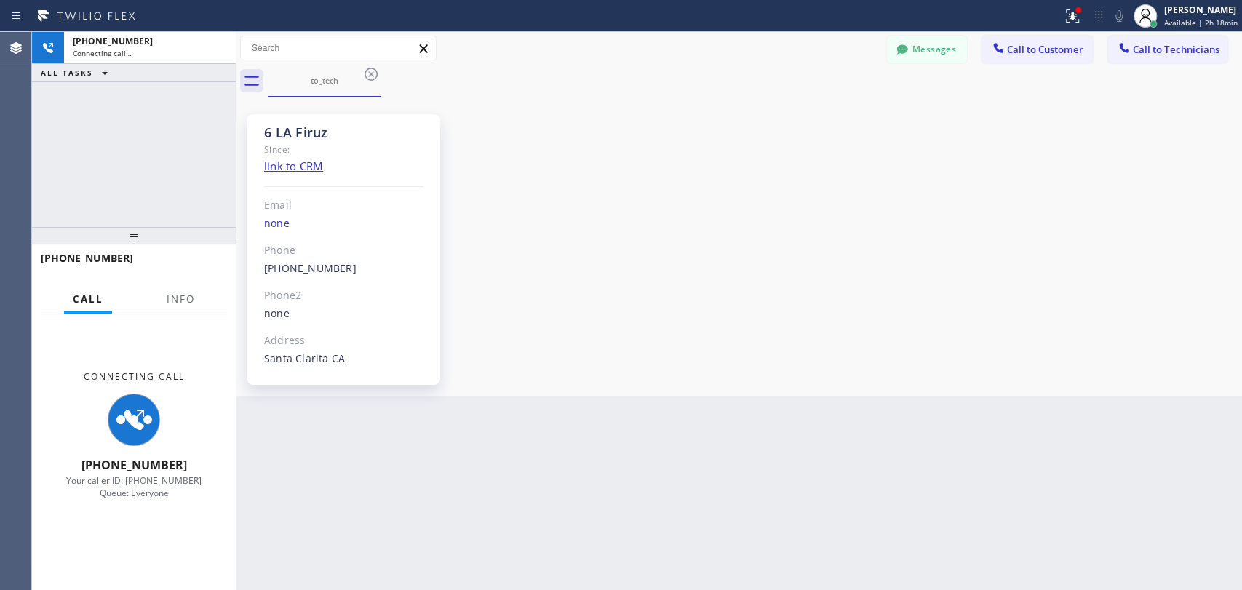
scroll to position [5566, 0]
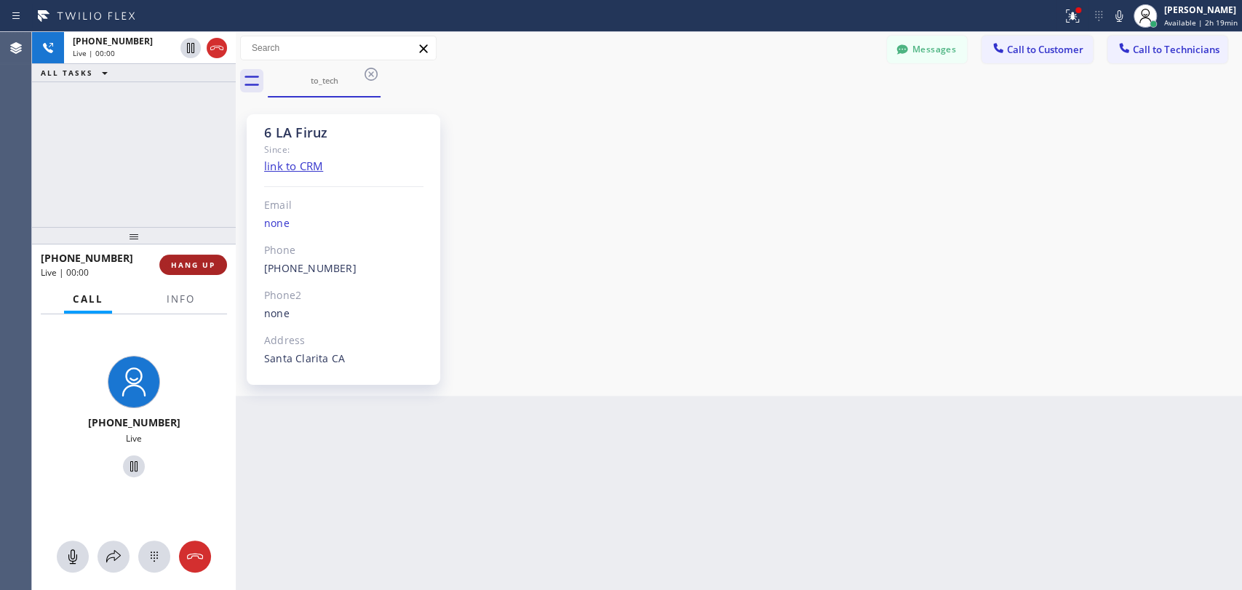
click at [192, 257] on button "HANG UP" at bounding box center [193, 265] width 68 height 20
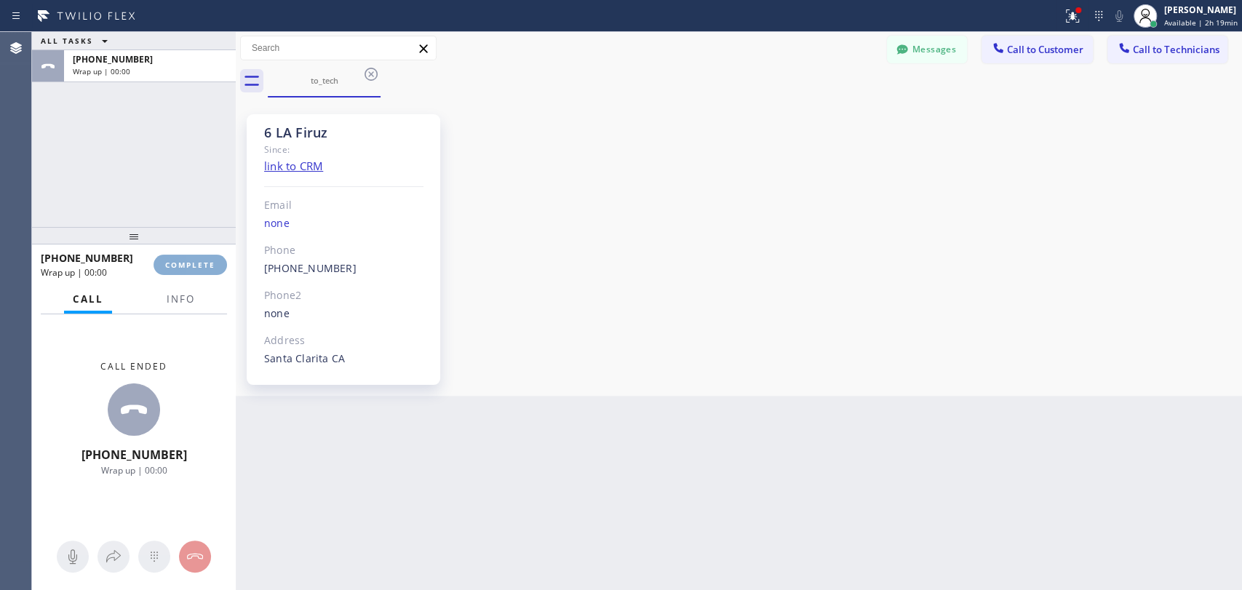
click at [192, 257] on button "COMPLETE" at bounding box center [189, 265] width 73 height 20
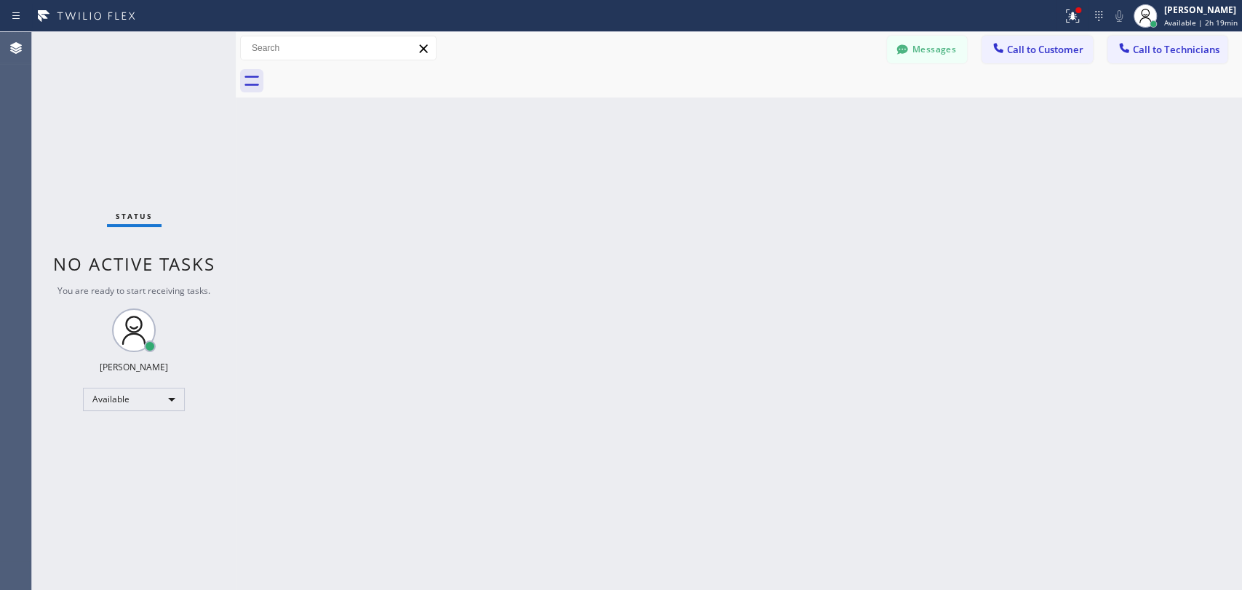
click at [1143, 47] on span "Call to Technicians" at bounding box center [1176, 49] width 87 height 13
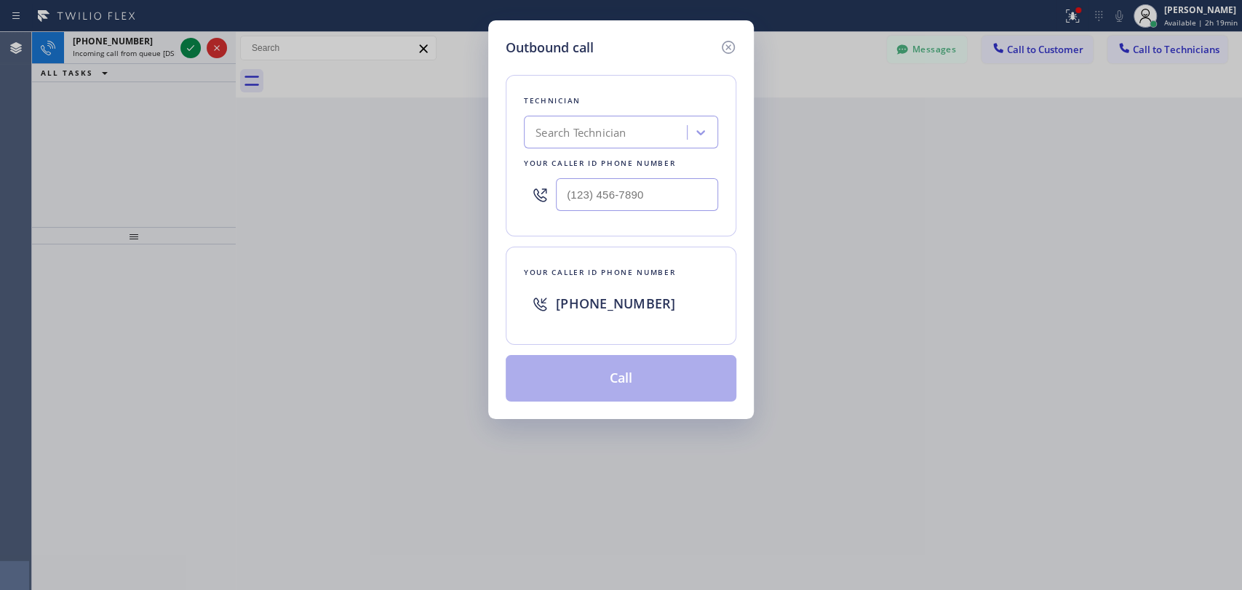
click at [661, 129] on div "Search Technician" at bounding box center [621, 132] width 194 height 33
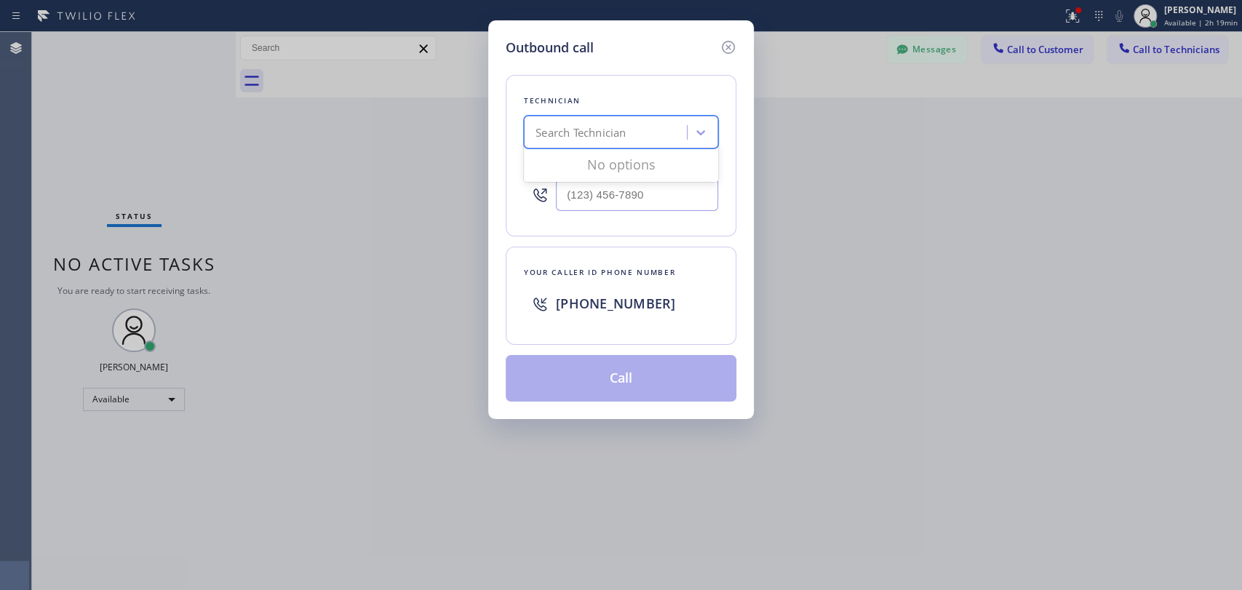
drag, startPoint x: 727, startPoint y: 51, endPoint x: 434, endPoint y: 57, distance: 294.0
click at [727, 50] on icon at bounding box center [727, 47] width 17 height 17
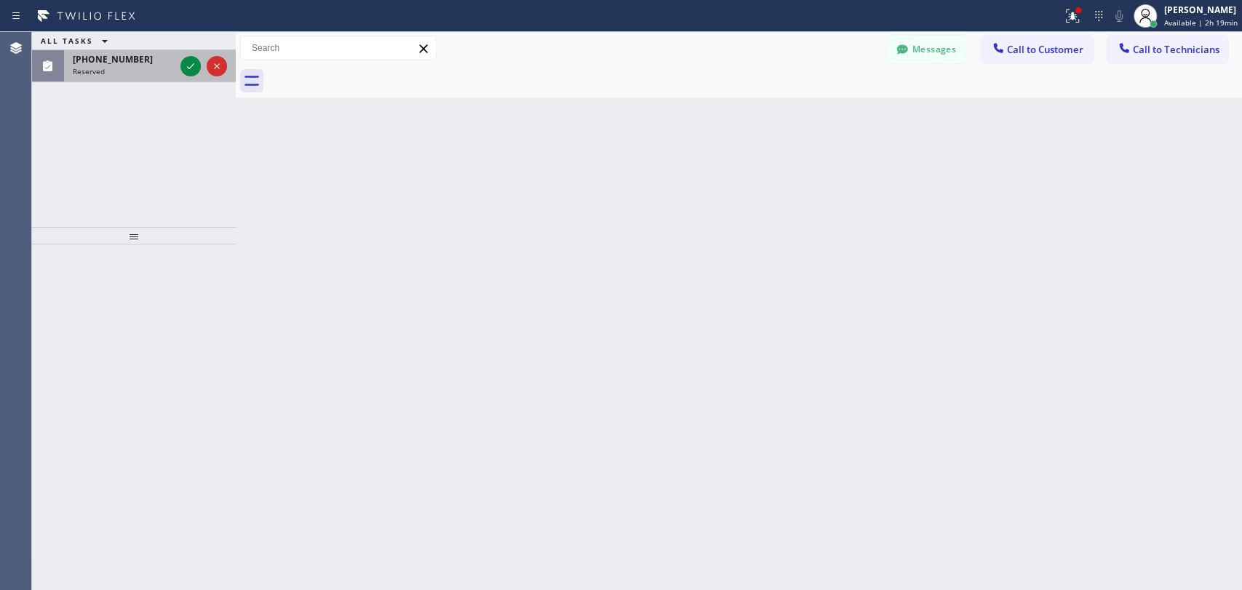
click at [75, 60] on span "[PHONE_NUMBER]" at bounding box center [113, 59] width 80 height 12
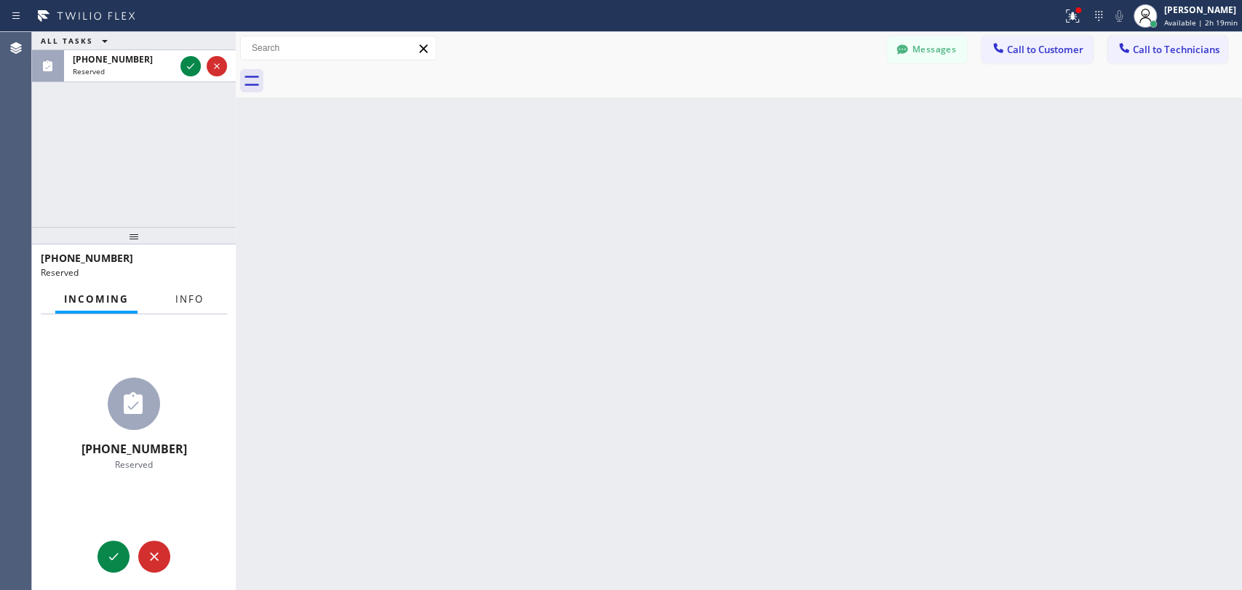
click at [184, 298] on span "Info" at bounding box center [189, 298] width 28 height 13
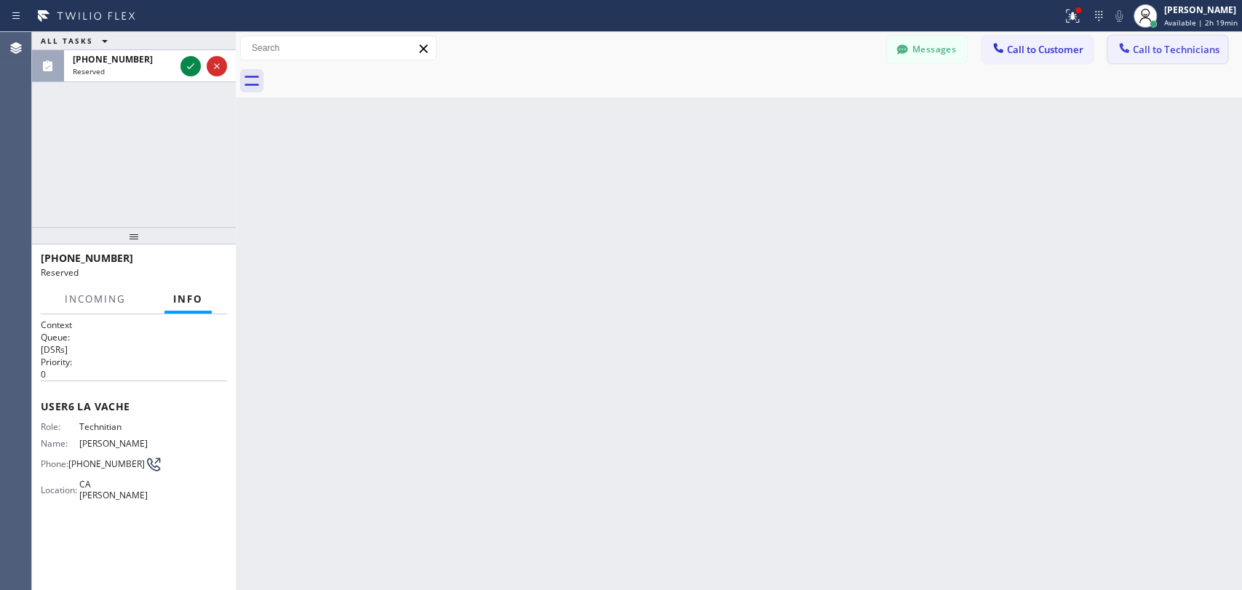
click at [1157, 37] on button "Call to Technicians" at bounding box center [1167, 50] width 120 height 28
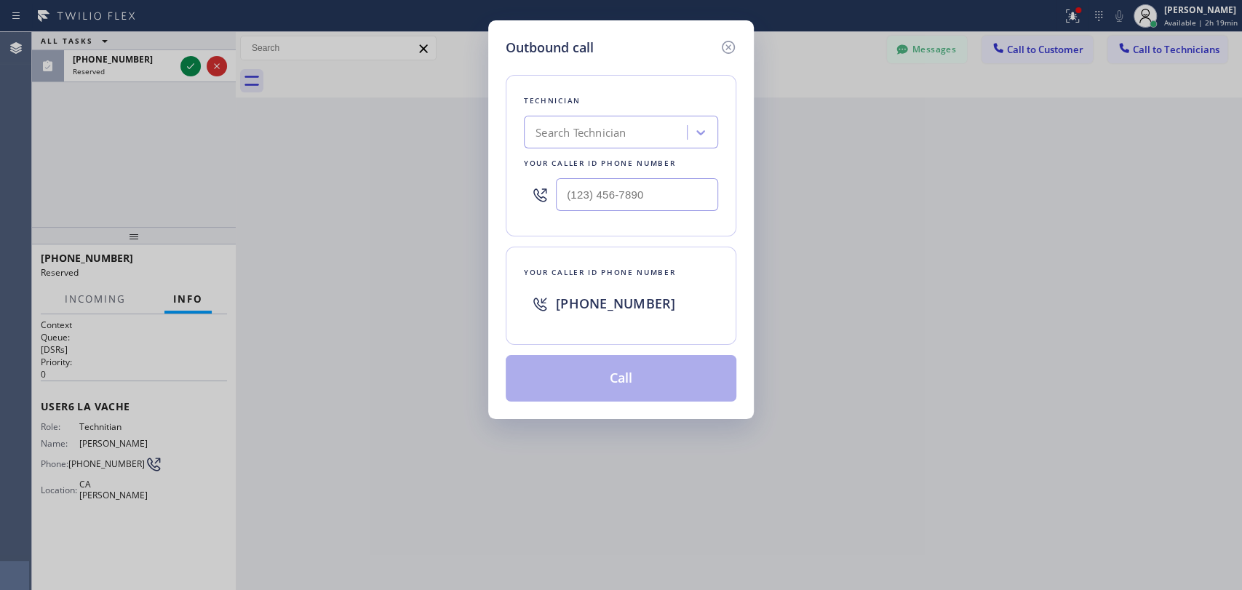
drag, startPoint x: 460, startPoint y: 194, endPoint x: 532, endPoint y: 147, distance: 85.8
click at [466, 183] on div "Outbound call Technician Search Technician Your caller id phone number Your cal…" at bounding box center [621, 295] width 1242 height 590
click at [639, 131] on div "Search Technician" at bounding box center [607, 132] width 159 height 25
type input "vach"
click at [607, 153] on div "Vache Katabyan" at bounding box center [621, 163] width 194 height 26
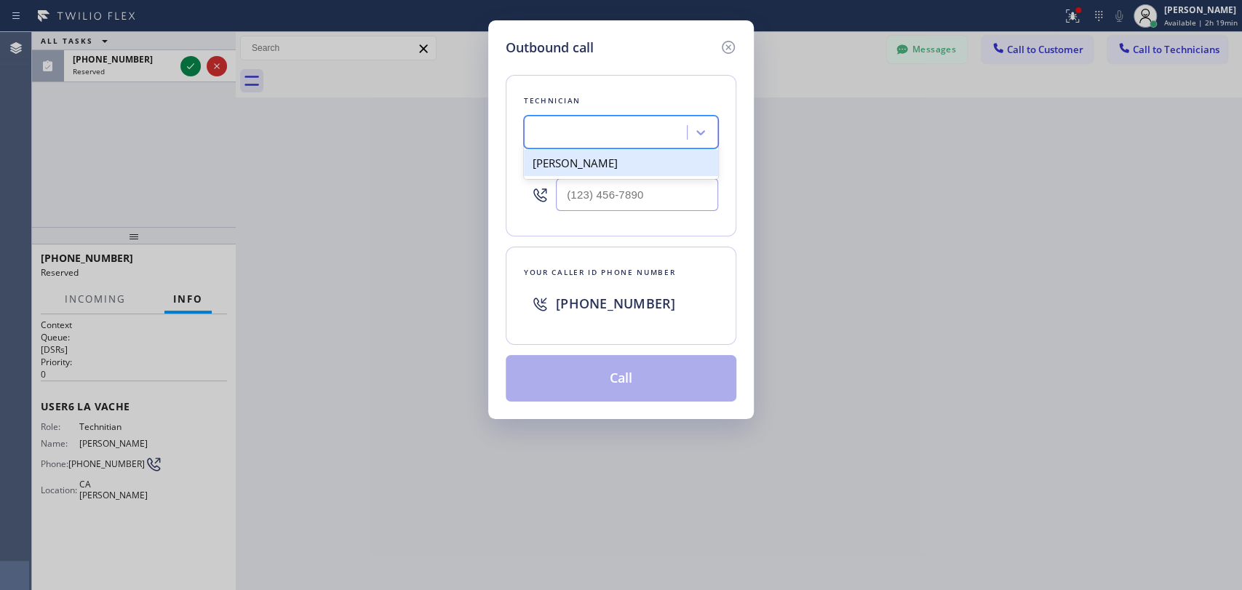
type input "[PHONE_NUMBER]"
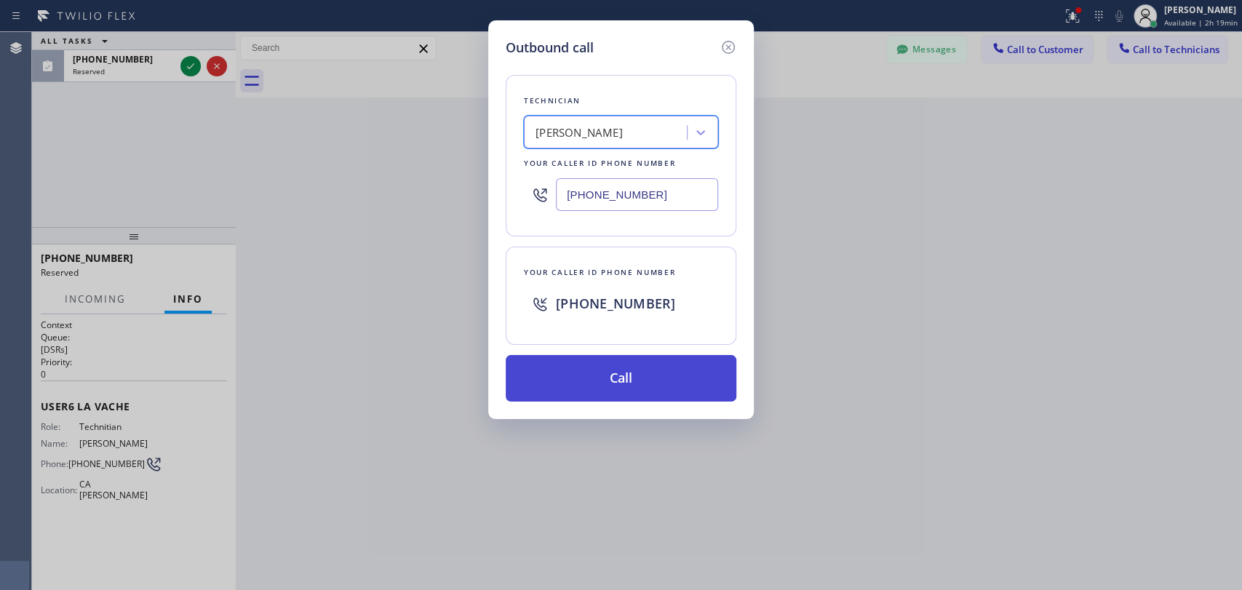
click at [567, 399] on button "Call" at bounding box center [621, 378] width 231 height 47
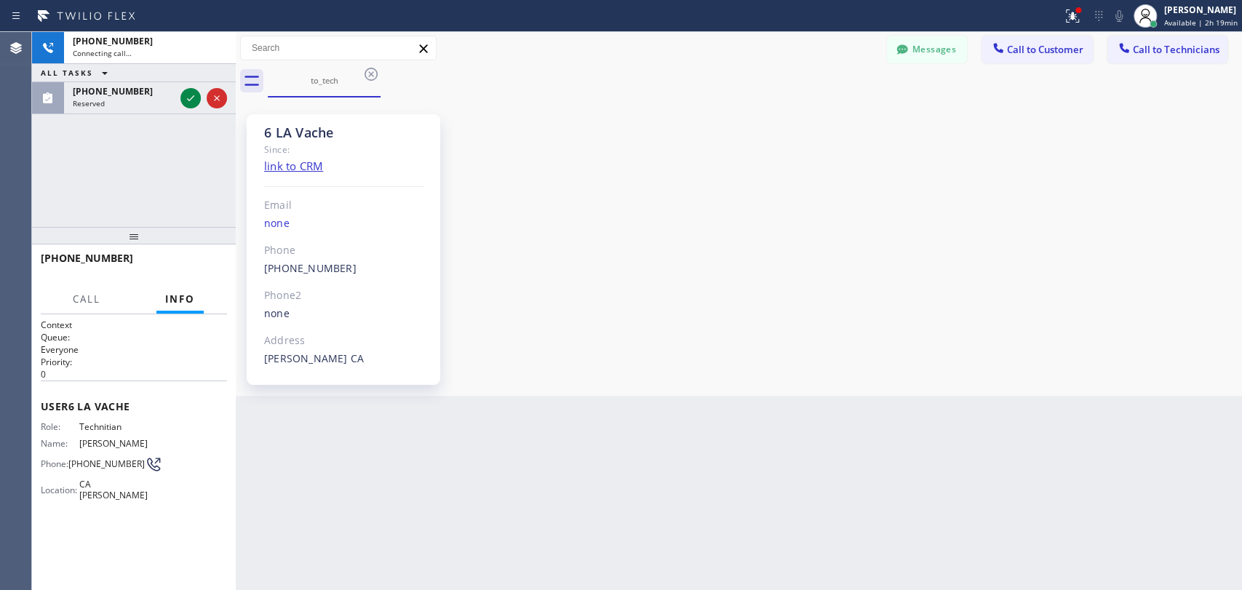
scroll to position [33370, 0]
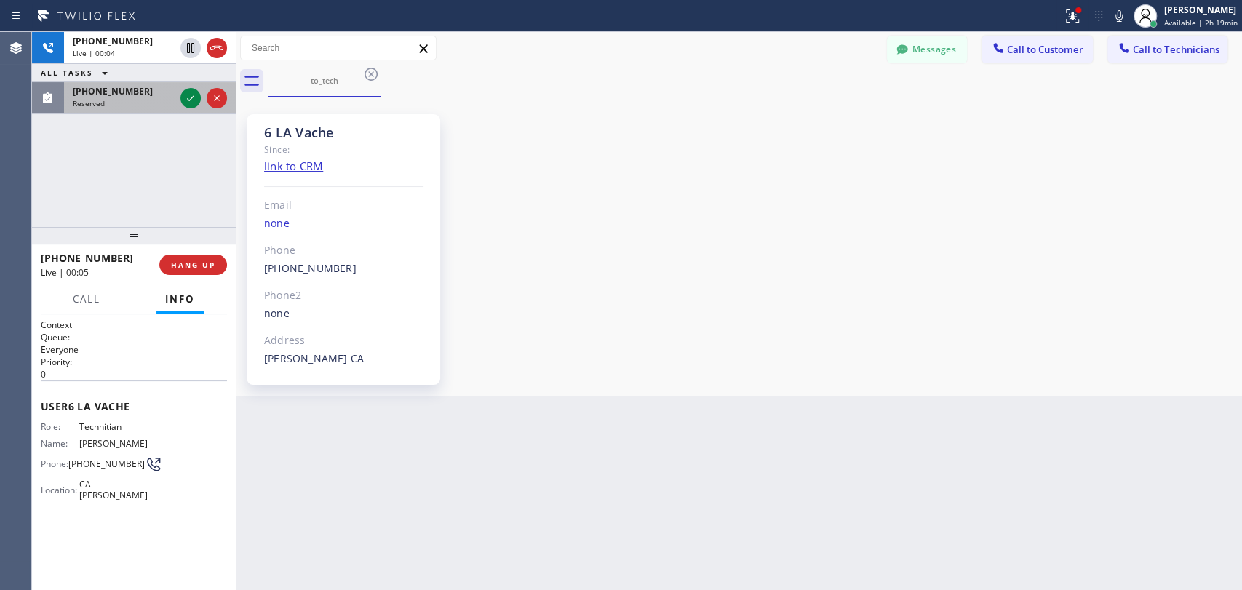
click at [105, 95] on span "[PHONE_NUMBER]" at bounding box center [113, 91] width 80 height 12
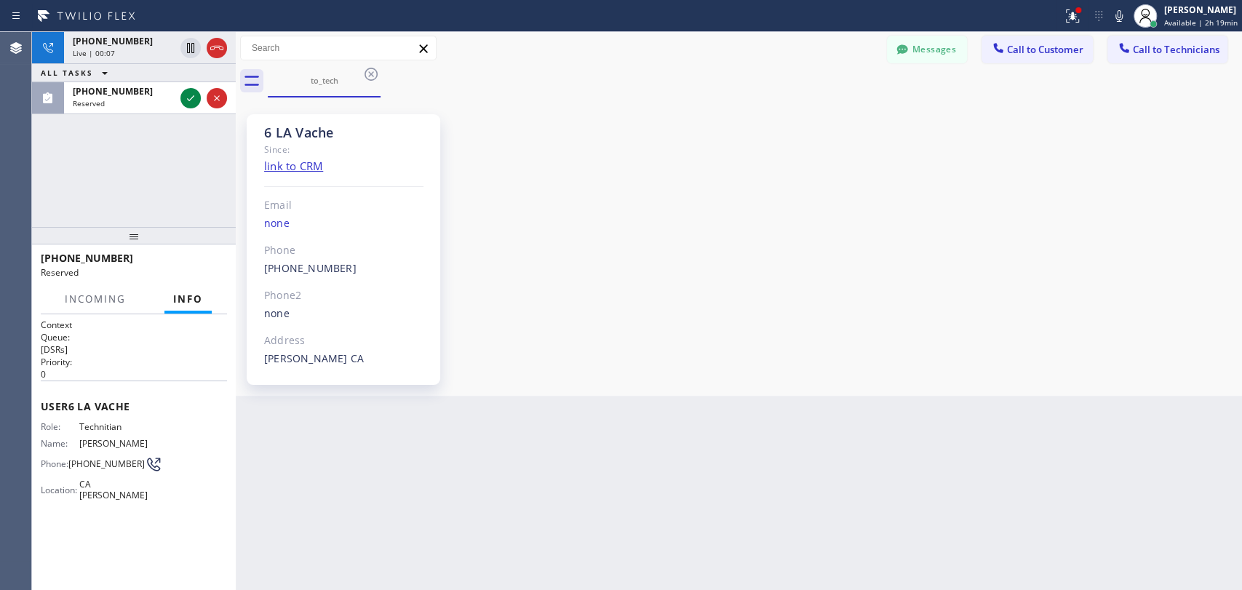
click at [310, 135] on div "6 LA Vache" at bounding box center [343, 132] width 159 height 17
click at [298, 135] on div "6 LA Vache" at bounding box center [343, 132] width 159 height 17
drag, startPoint x: 289, startPoint y: 134, endPoint x: 336, endPoint y: 129, distance: 47.6
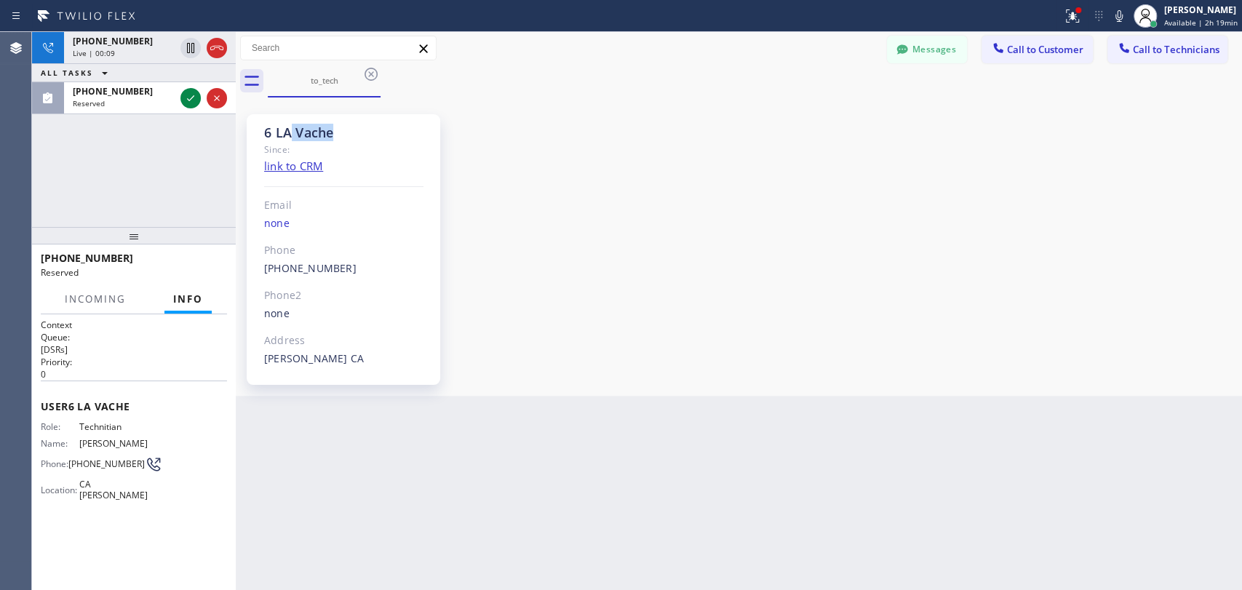
click at [336, 129] on div "6 LA Vache" at bounding box center [343, 132] width 159 height 17
drag, startPoint x: 336, startPoint y: 129, endPoint x: 261, endPoint y: 135, distance: 75.2
click at [261, 135] on div "6 LA Vache Since: link to CRM Email none Phone (818) 261-4699 Outbound call Tec…" at bounding box center [344, 249] width 194 height 271
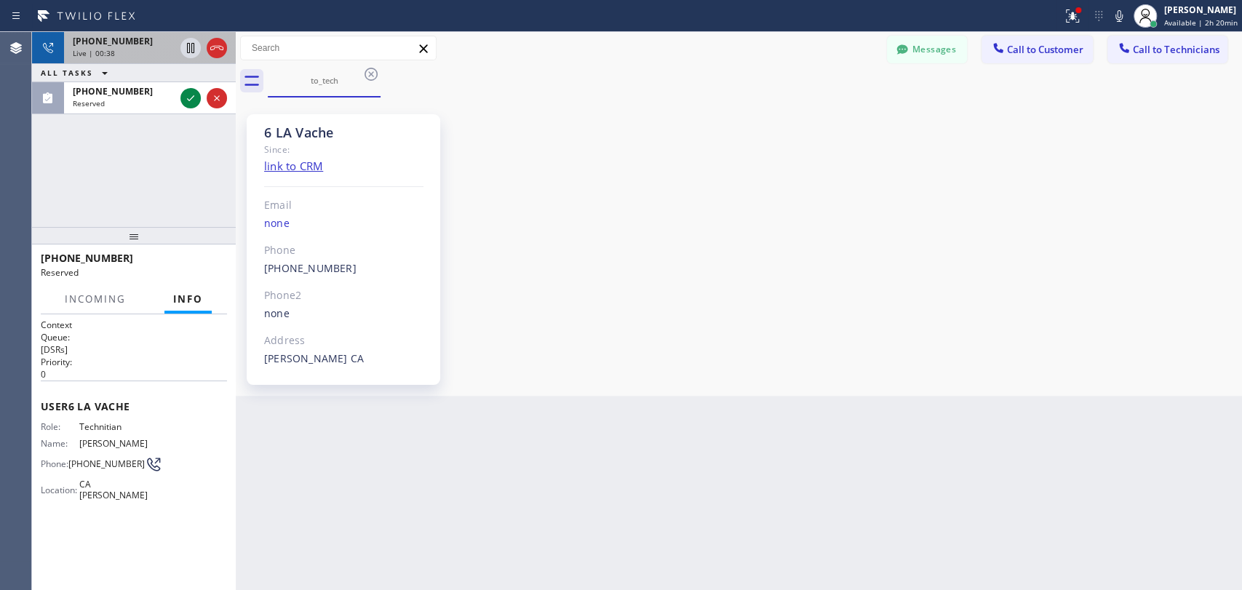
click at [117, 57] on div "+18182614699 Live | 00:38" at bounding box center [120, 48] width 113 height 32
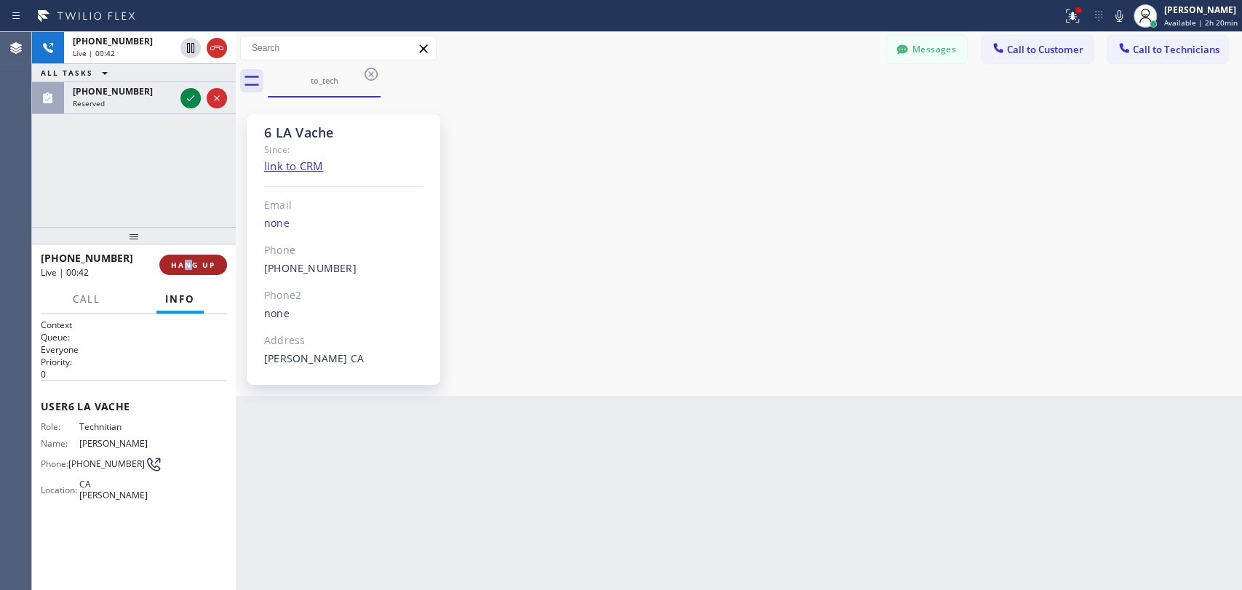
drag, startPoint x: 187, startPoint y: 281, endPoint x: 190, endPoint y: 269, distance: 12.0
click at [190, 270] on div "+18182614699 Live | 00:42 HANG UP" at bounding box center [134, 265] width 186 height 38
click at [190, 269] on span "HANG UP" at bounding box center [193, 265] width 44 height 10
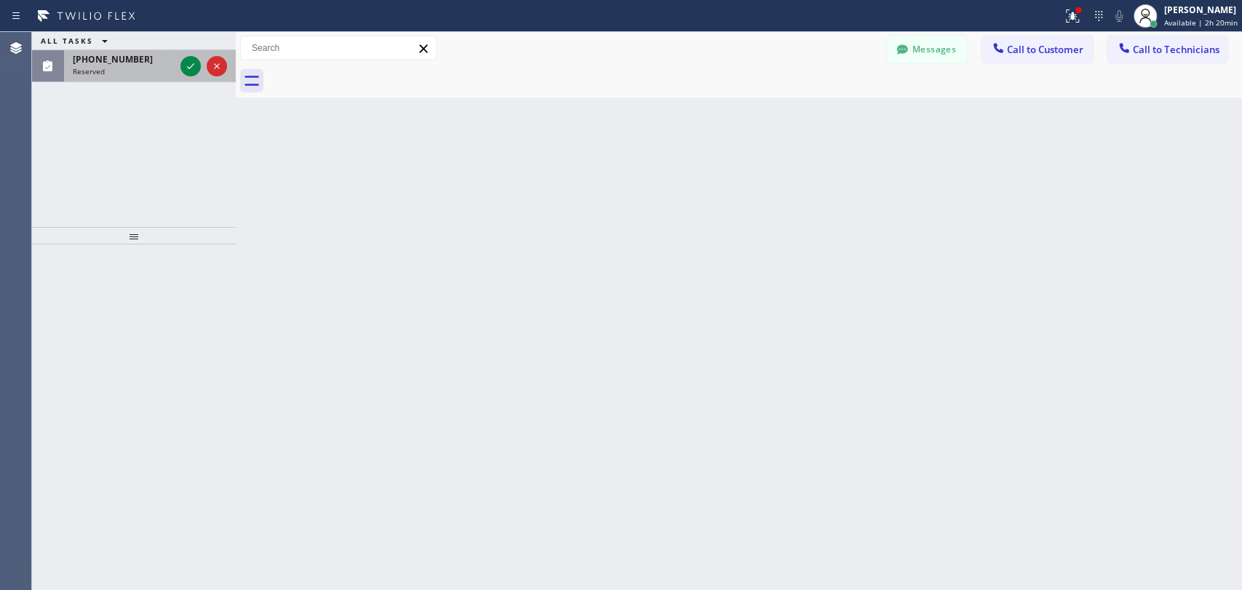
click at [113, 59] on span "[PHONE_NUMBER]" at bounding box center [113, 59] width 80 height 12
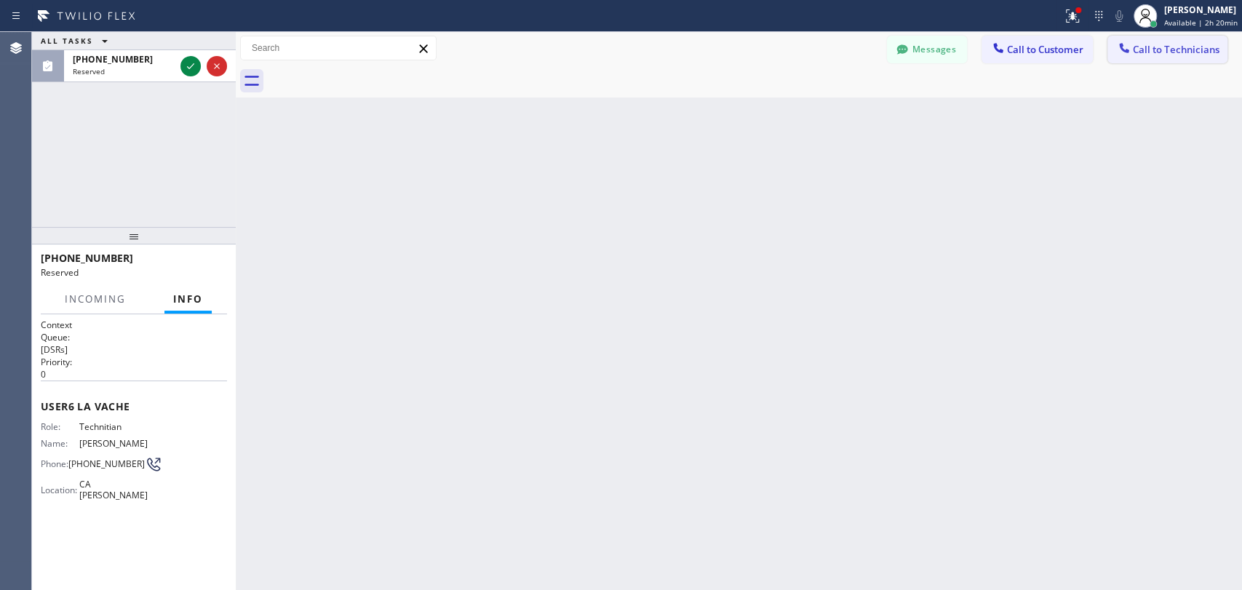
click at [1153, 44] on span "Call to Technicians" at bounding box center [1176, 49] width 87 height 13
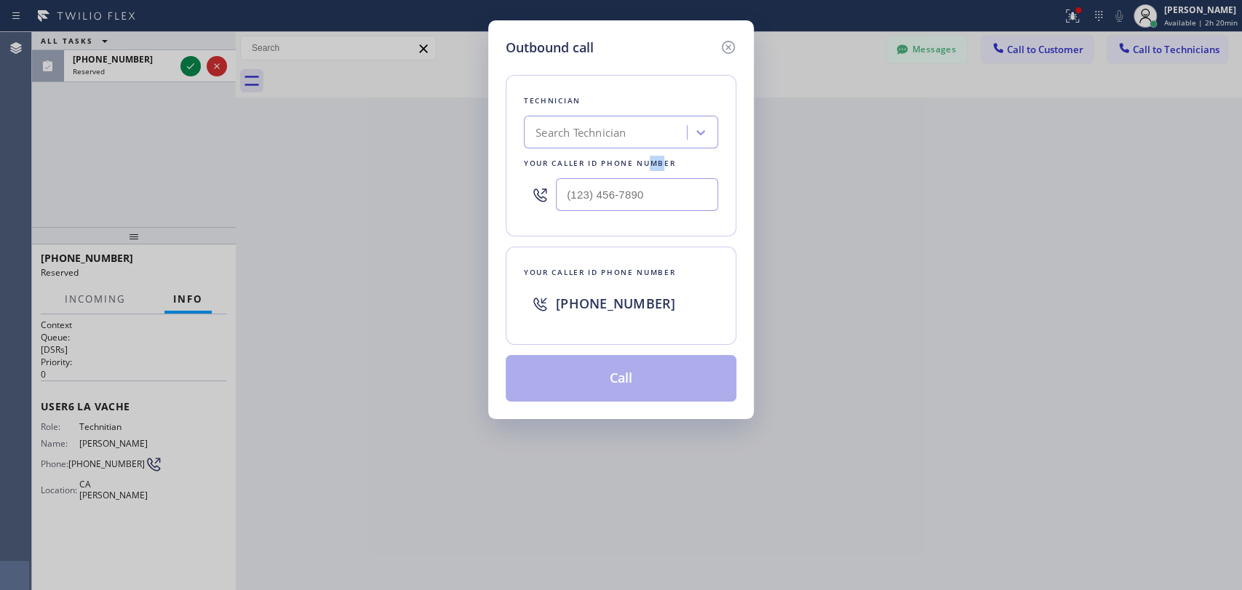
click at [646, 163] on div "Your caller id phone number" at bounding box center [621, 163] width 194 height 15
click at [644, 145] on div "Search Technician" at bounding box center [621, 132] width 194 height 33
type input "arme"
click at [594, 162] on div "[PERSON_NAME]" at bounding box center [621, 163] width 194 height 26
type input "[PHONE_NUMBER]"
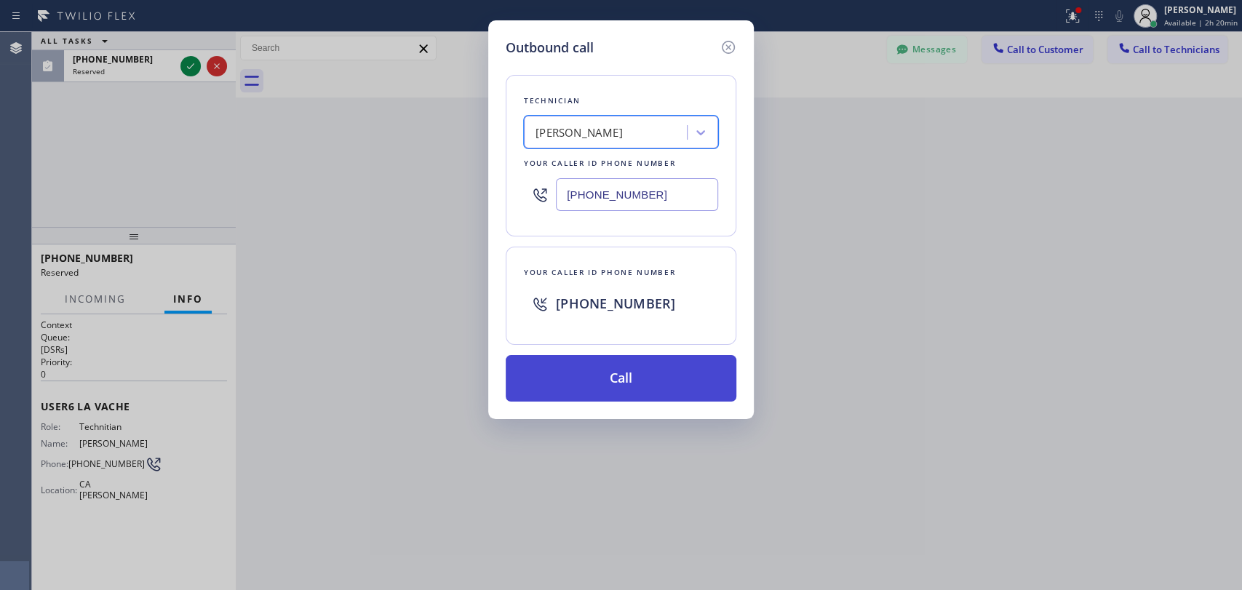
click at [563, 374] on button "Call" at bounding box center [621, 378] width 231 height 47
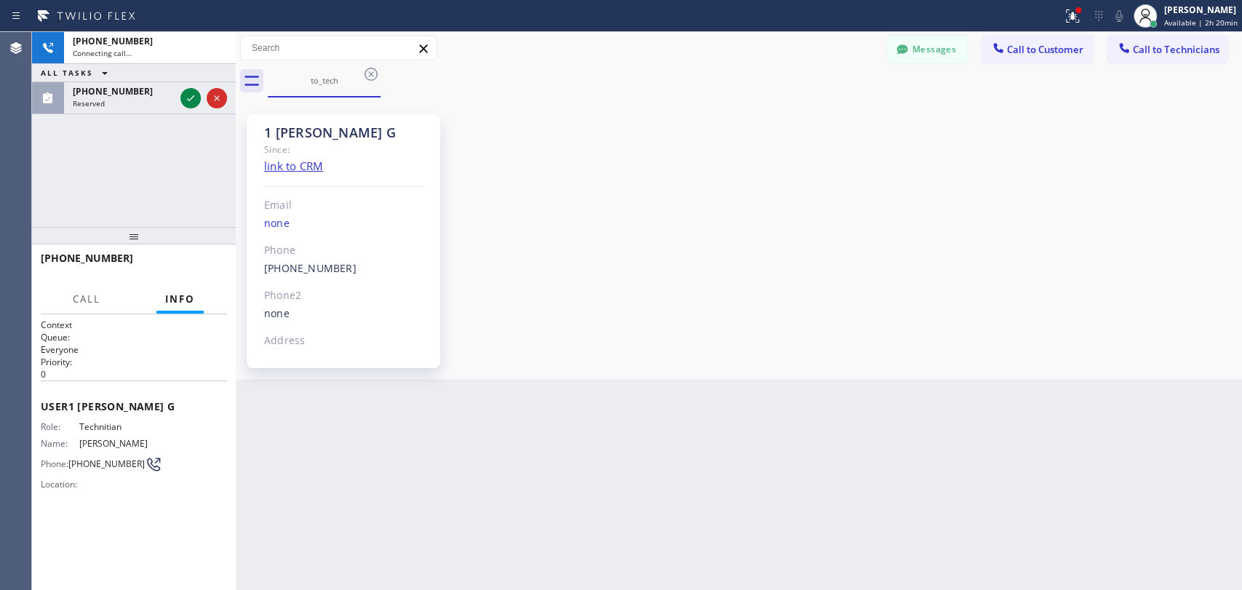
scroll to position [12483, 0]
drag, startPoint x: 134, startPoint y: 252, endPoint x: 133, endPoint y: 259, distance: 7.3
click at [133, 259] on div "[PHONE_NUMBER]" at bounding box center [129, 258] width 176 height 14
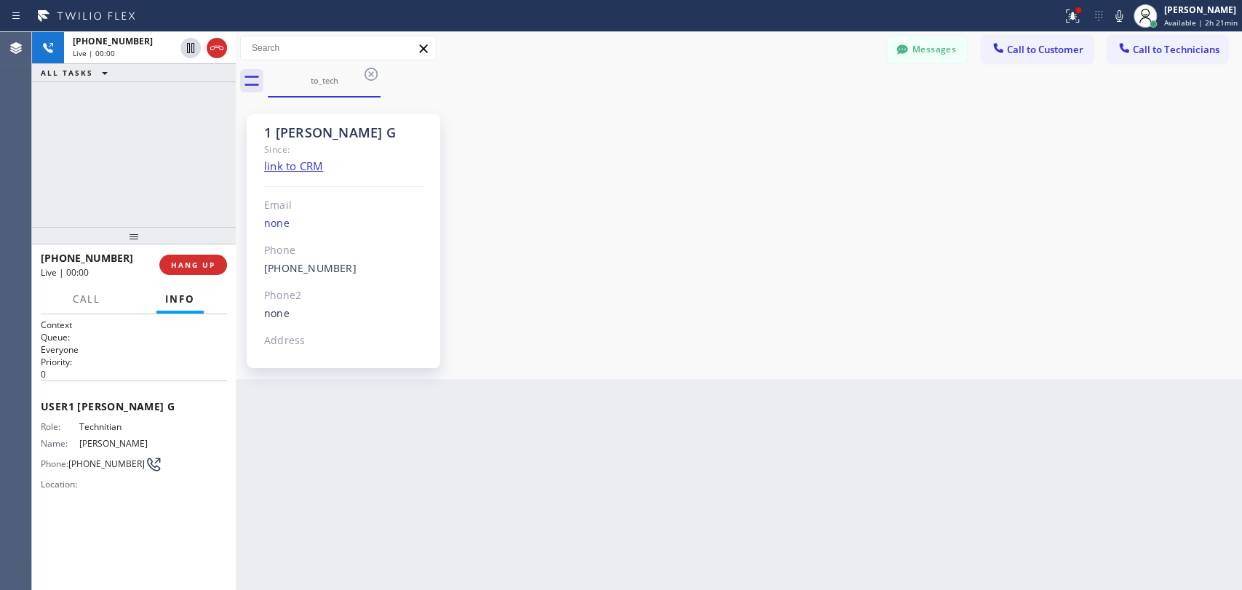
click at [189, 244] on div at bounding box center [134, 235] width 204 height 17
click at [189, 258] on button "HANG UP" at bounding box center [193, 265] width 68 height 20
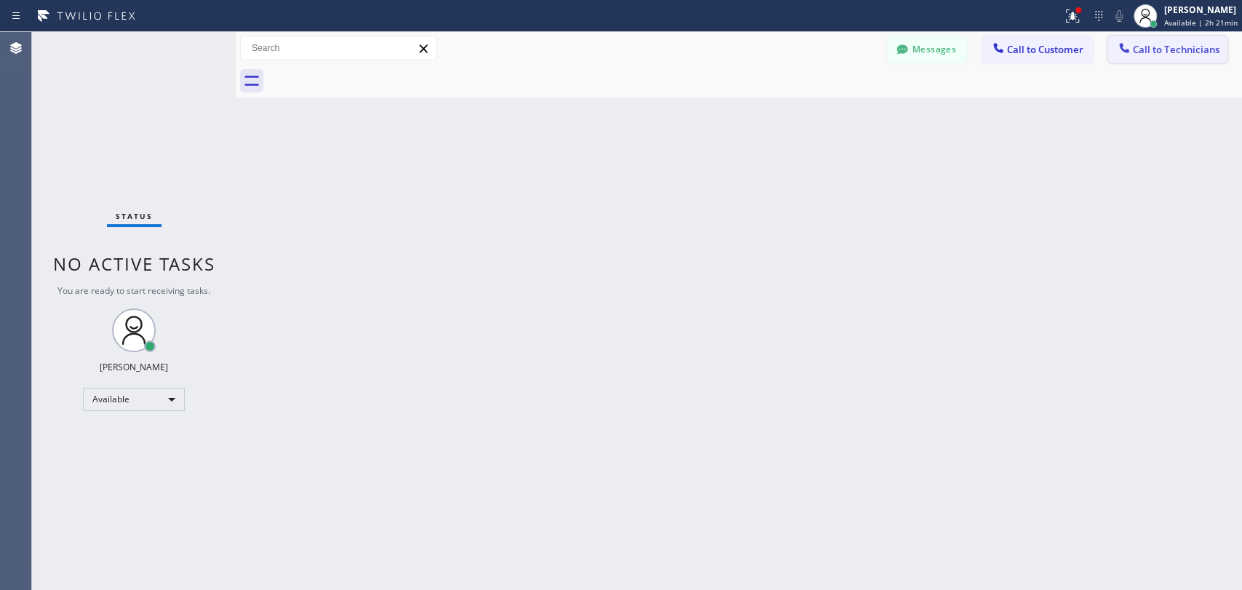
click at [1156, 49] on span "Call to Technicians" at bounding box center [1176, 49] width 87 height 13
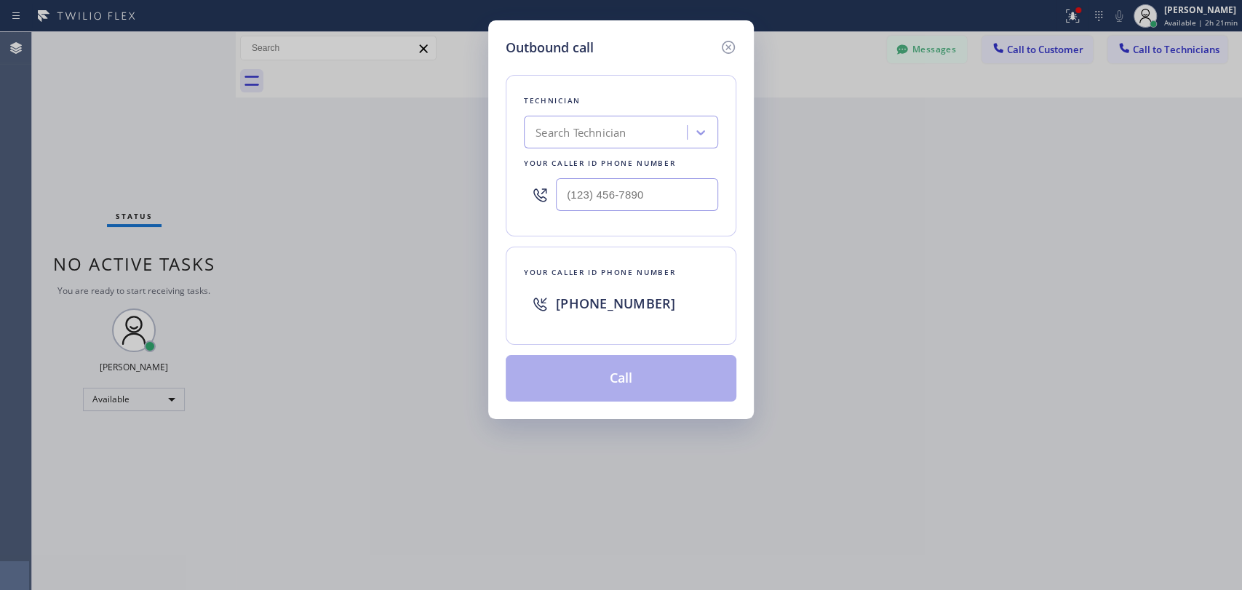
click at [613, 129] on div "Search Technician" at bounding box center [580, 132] width 90 height 17
type input "arme"
click at [732, 49] on icon at bounding box center [727, 47] width 17 height 17
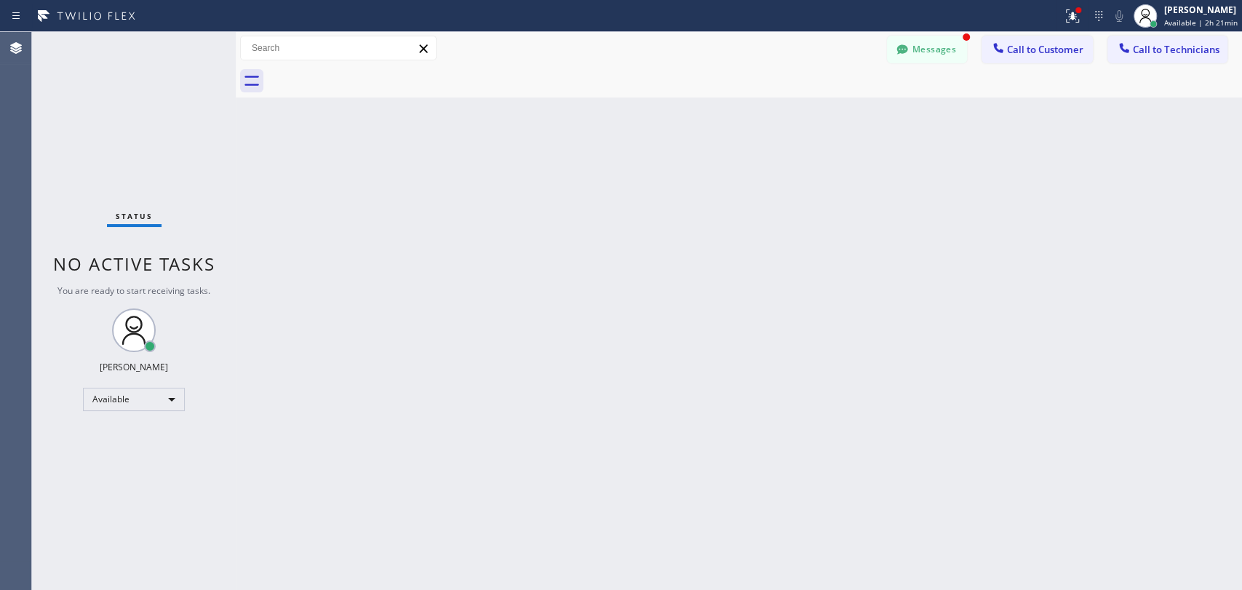
click at [920, 41] on button "Messages" at bounding box center [927, 50] width 80 height 28
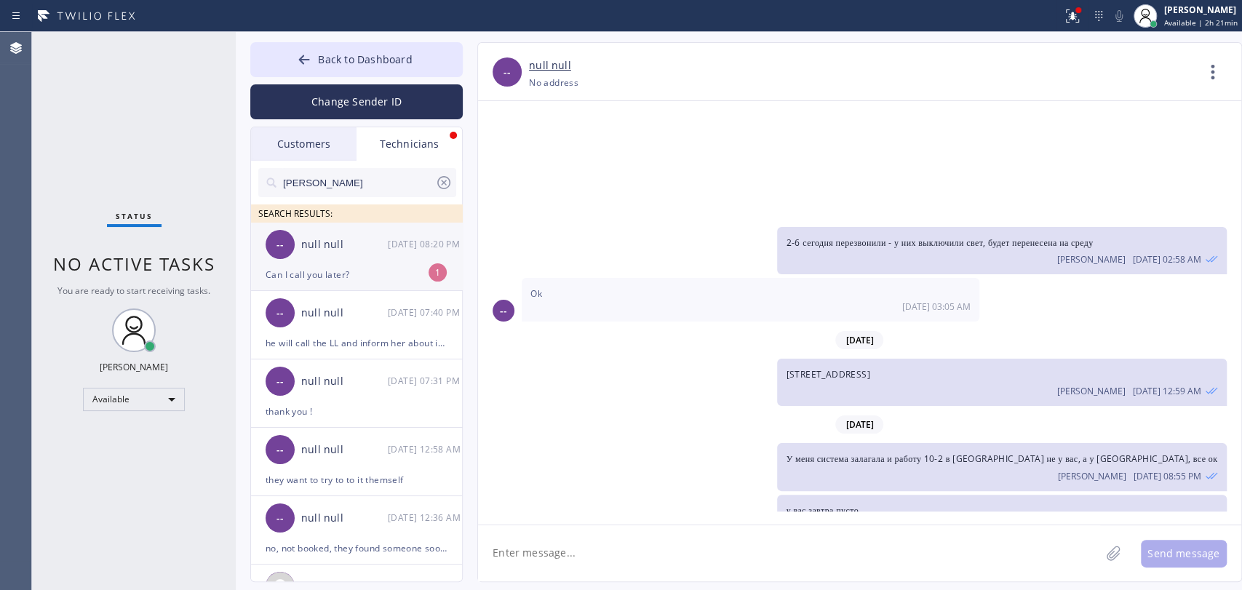
click at [349, 250] on div "null null" at bounding box center [344, 244] width 87 height 17
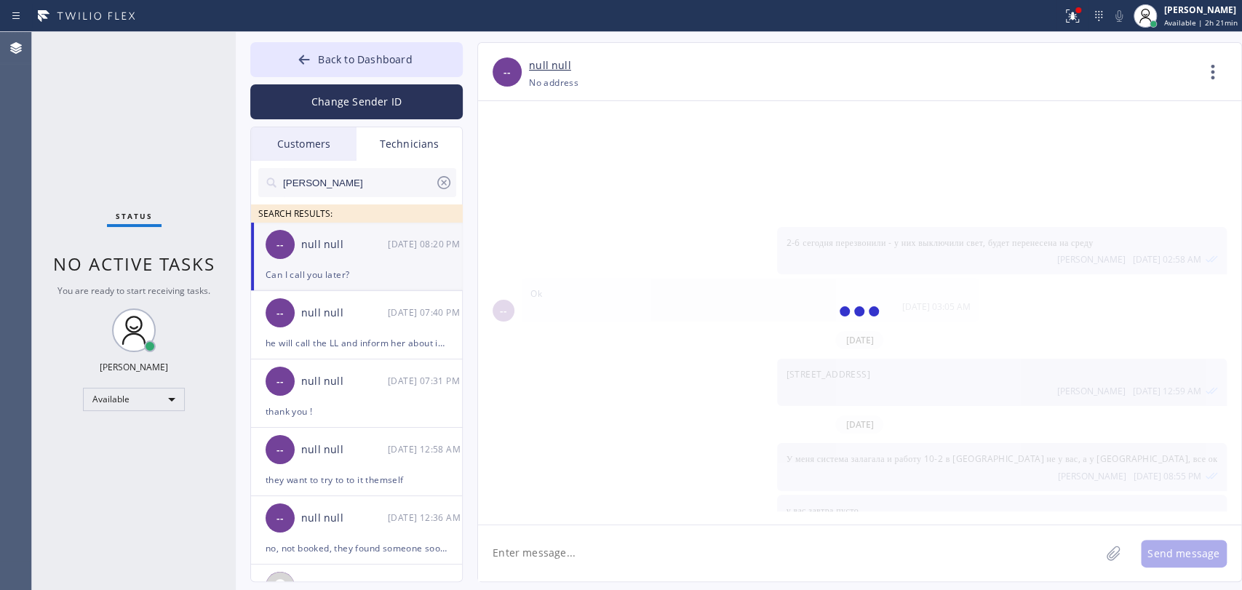
click at [592, 535] on textarea at bounding box center [789, 553] width 622 height 56
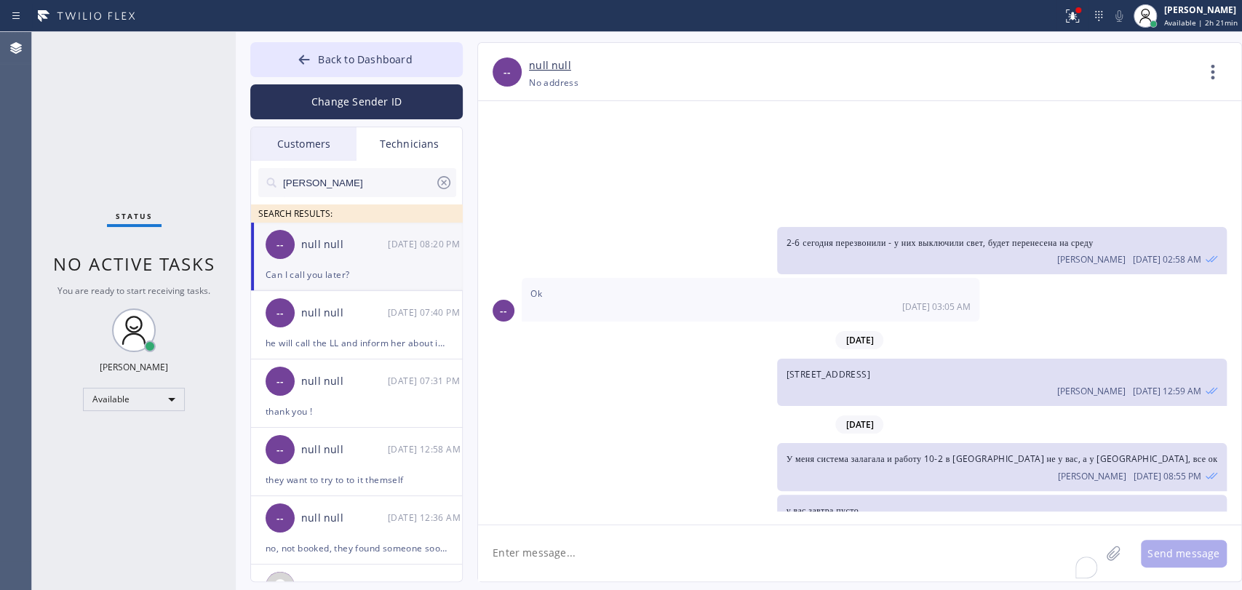
scroll to position [12562, 0]
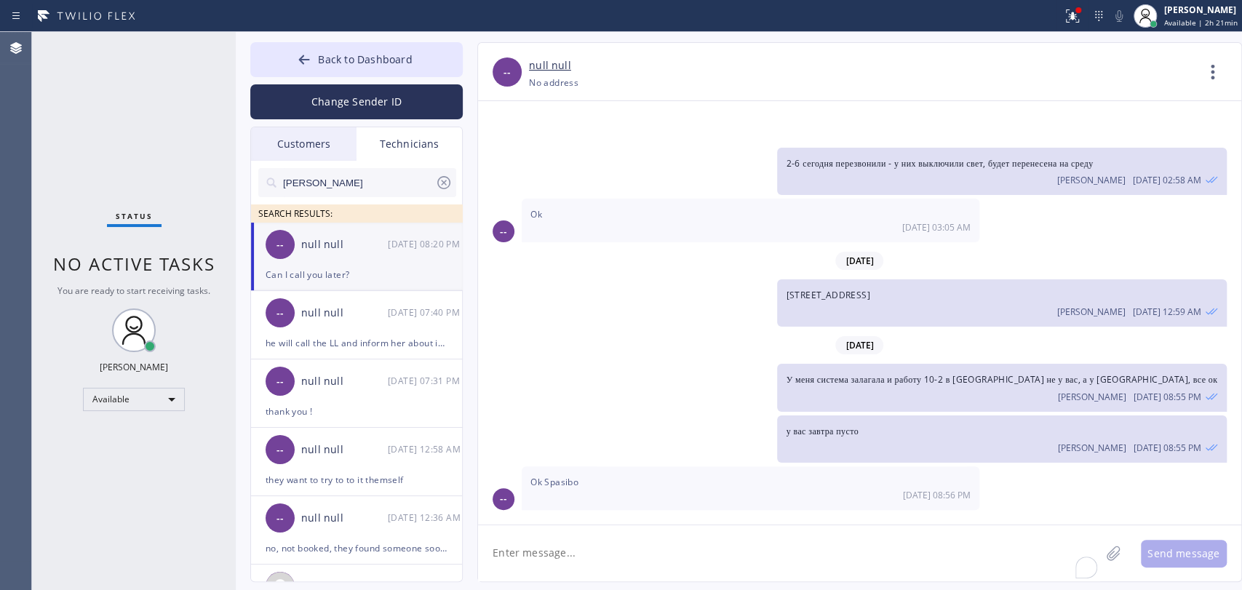
click at [592, 538] on textarea "To enrich screen reader interactions, please activate Accessibility in Grammarl…" at bounding box center [789, 553] width 622 height 56
type textarea "need your answer asap"
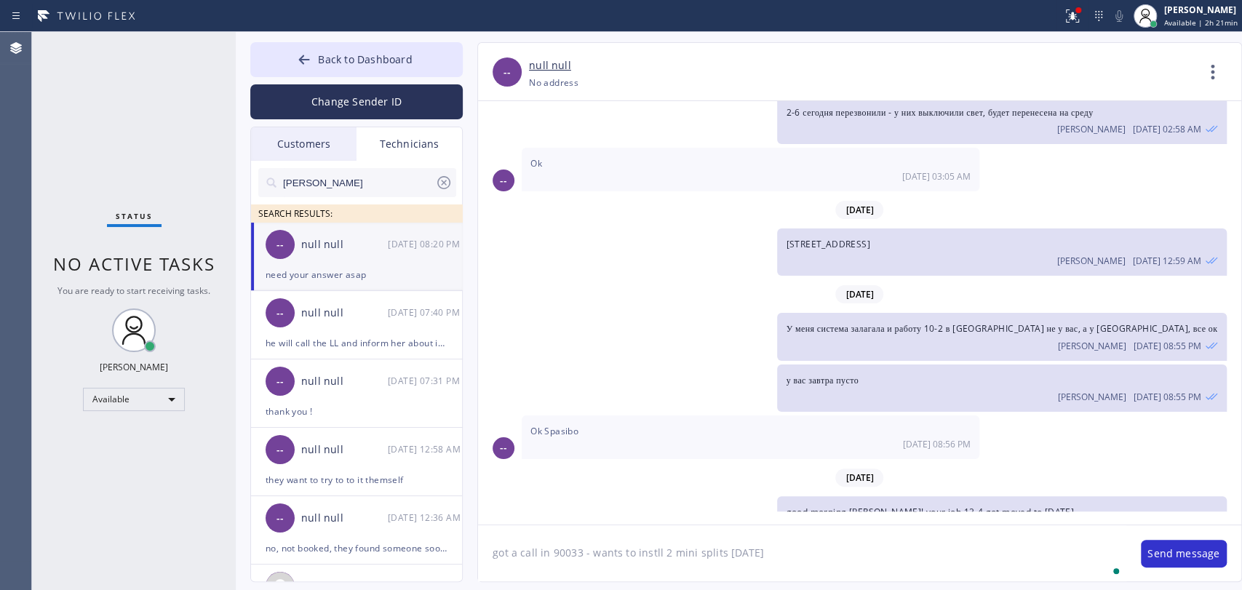
type textarea "got a call in 90033 - wants to instll 2 mini splits [DATE]"
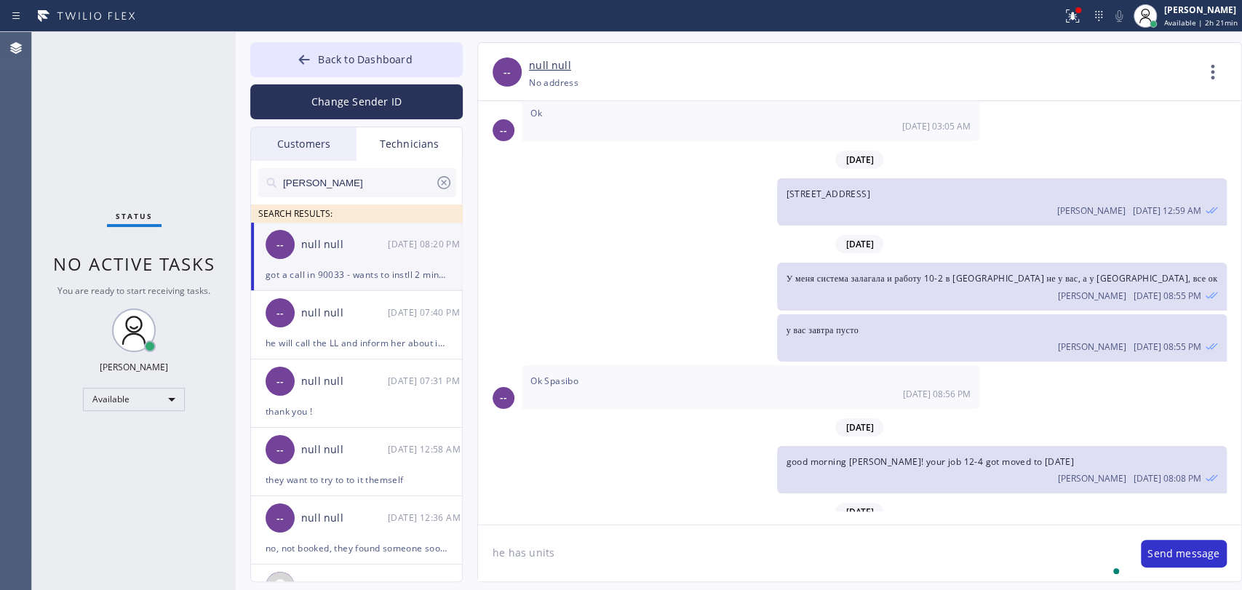
type textarea "he has units"
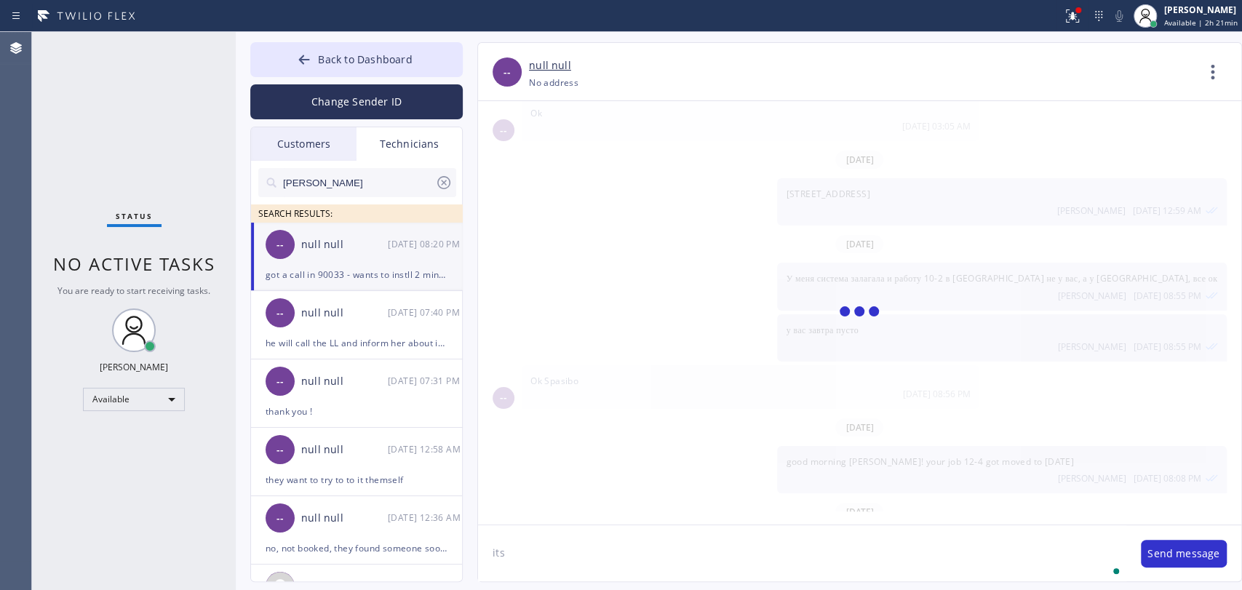
scroll to position [12715, 0]
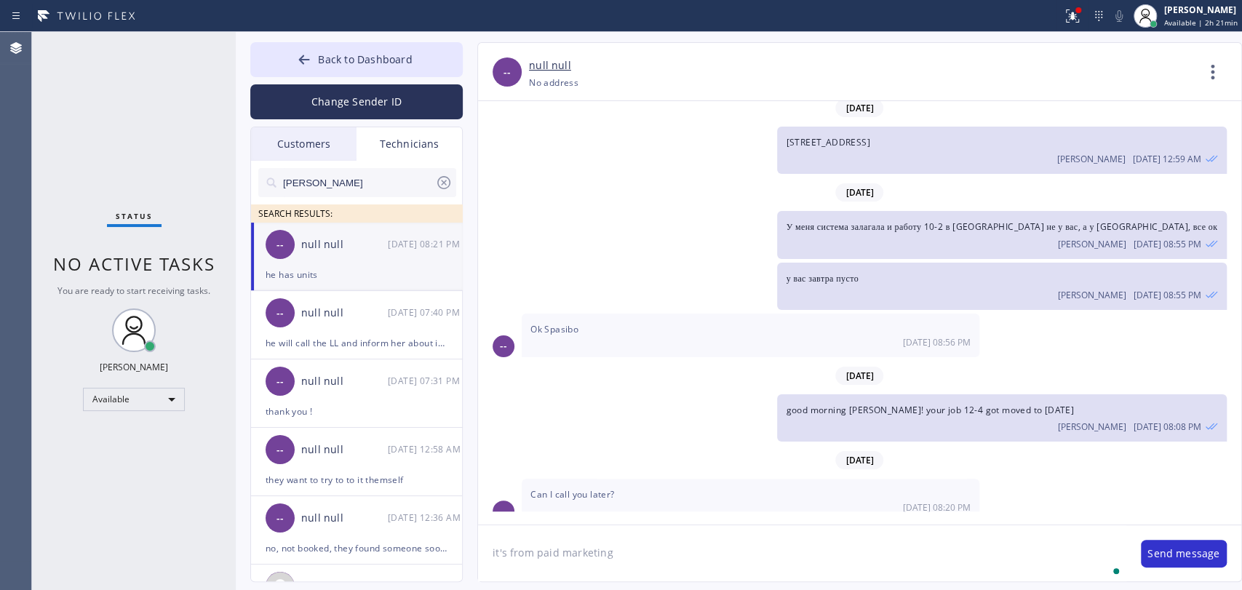
type textarea "it's from paid marketing"
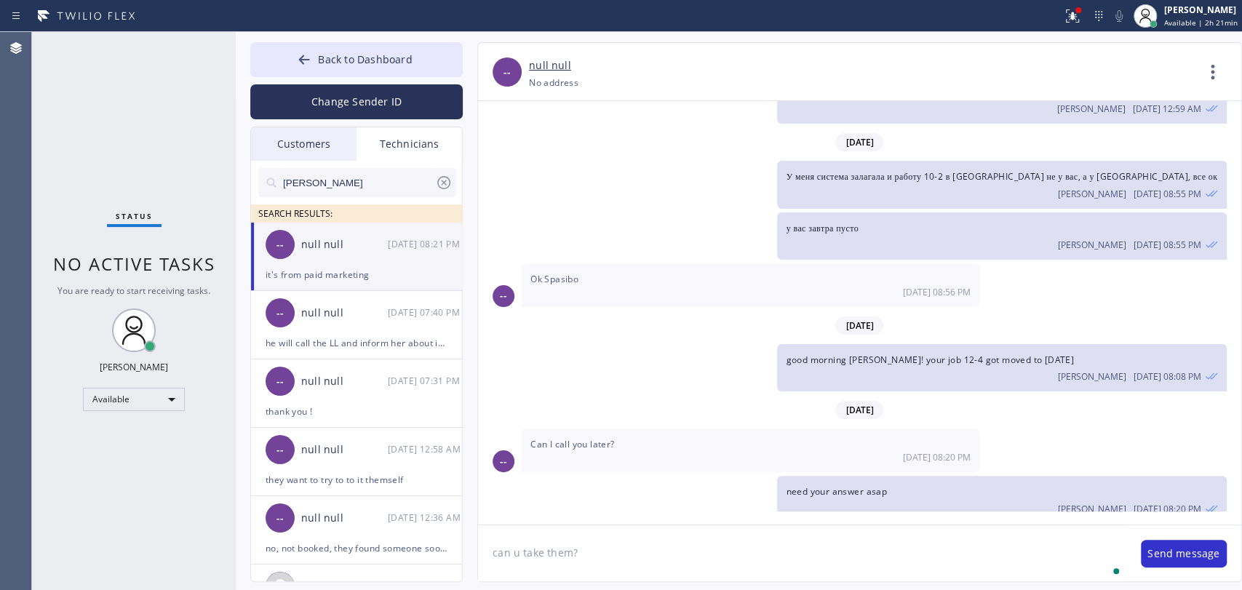
type textarea "can u take them?"
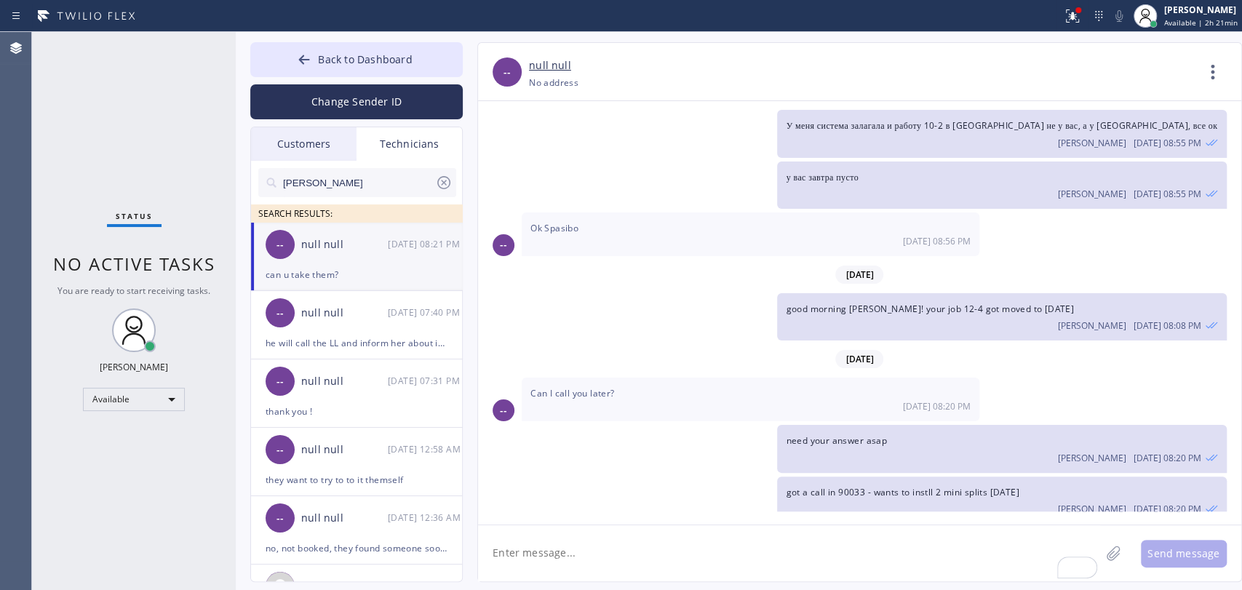
click at [821, 486] on span "got a call in 90033 - wants to instll 2 mini splits [DATE]" at bounding box center [902, 492] width 233 height 12
click at [809, 425] on div "need your answer asap Oleksiy Dmitriev 08/30 08:20 PM" at bounding box center [1001, 448] width 449 height 47
click at [346, 70] on button "Back to Dashboard" at bounding box center [356, 59] width 212 height 35
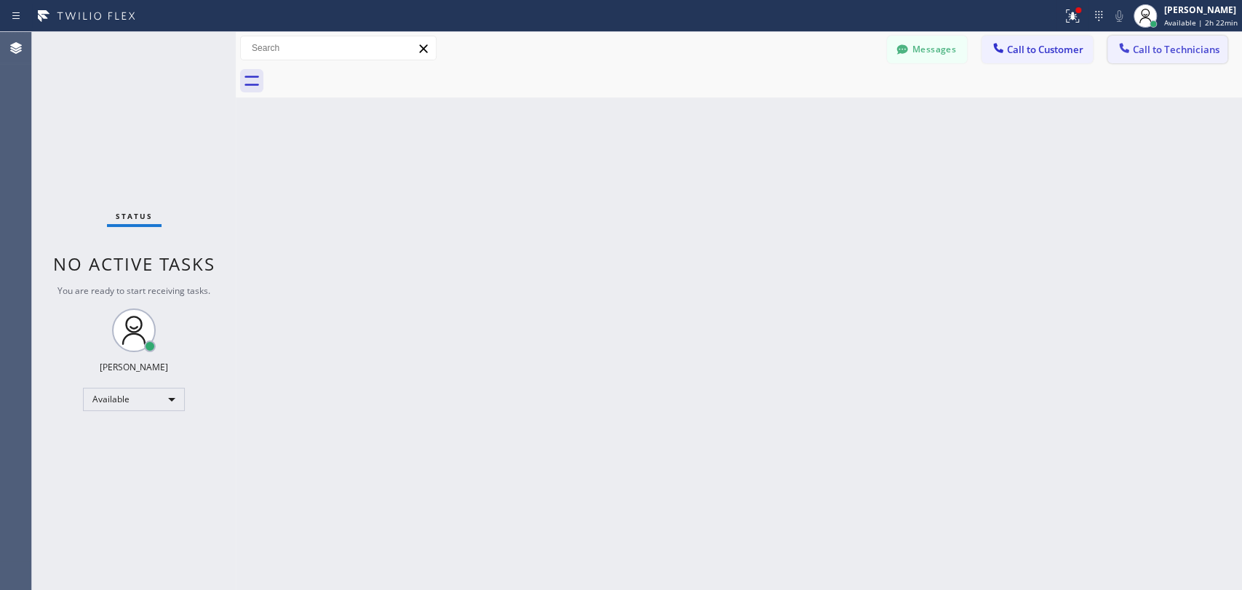
click at [1136, 49] on span "Call to Technicians" at bounding box center [1176, 49] width 87 height 13
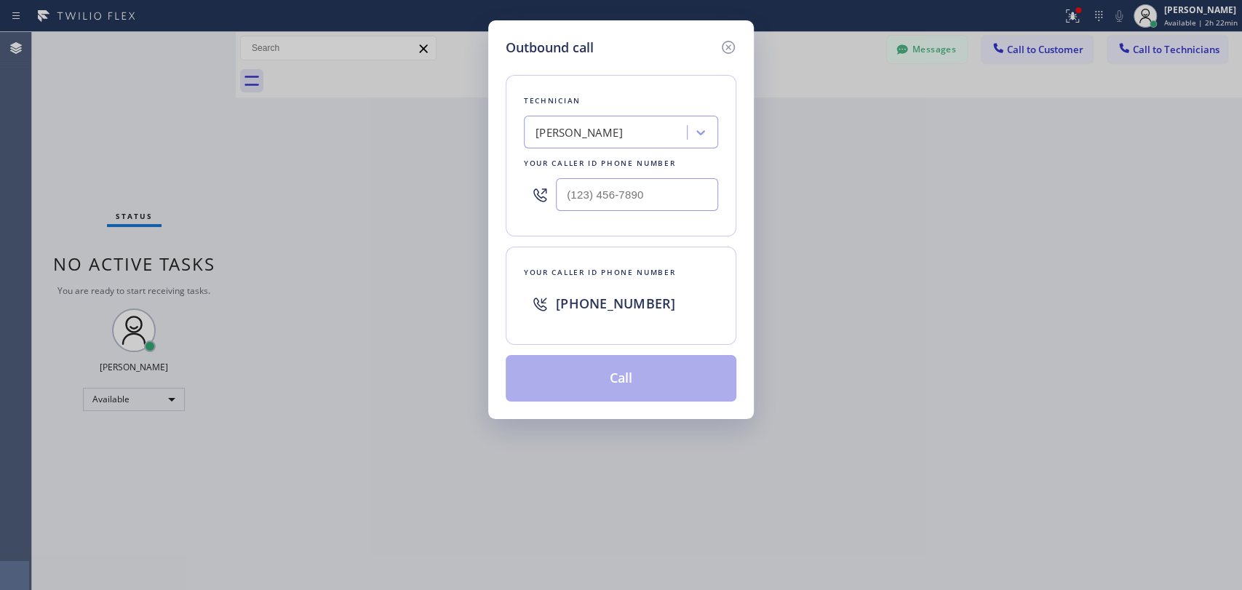
click at [570, 84] on div "Technician Armen Gevorgyan Your caller id phone number" at bounding box center [621, 155] width 231 height 161
click at [566, 123] on div "[PERSON_NAME]" at bounding box center [621, 132] width 194 height 33
type input "seva"
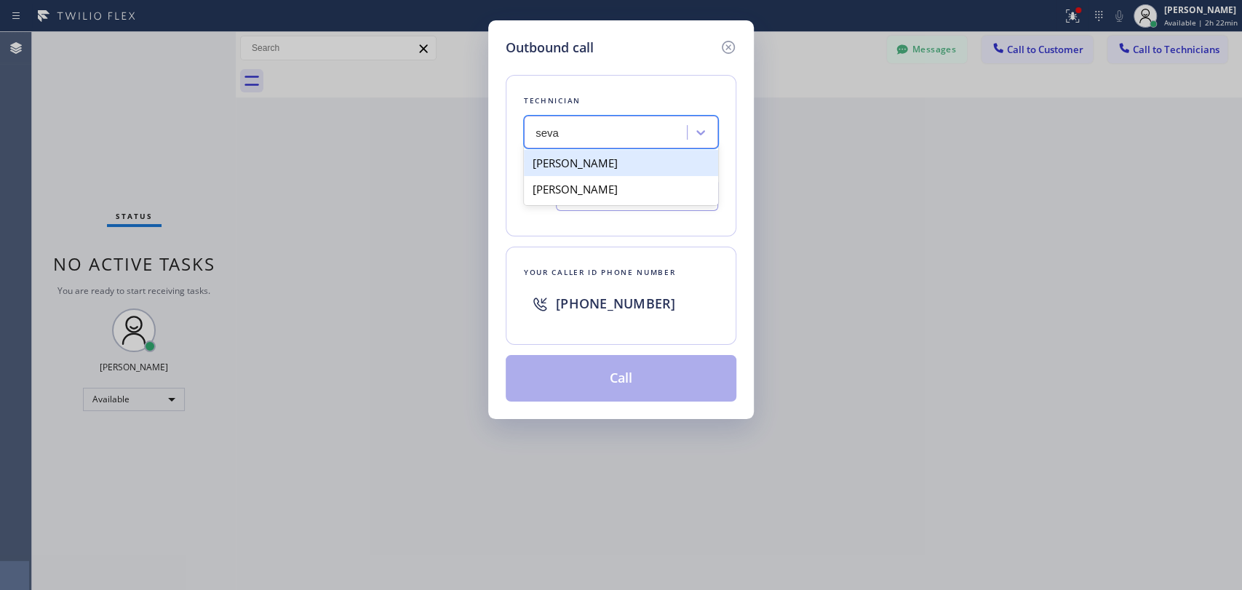
click at [576, 165] on div "[PERSON_NAME]" at bounding box center [621, 163] width 194 height 26
type input "[PHONE_NUMBER]"
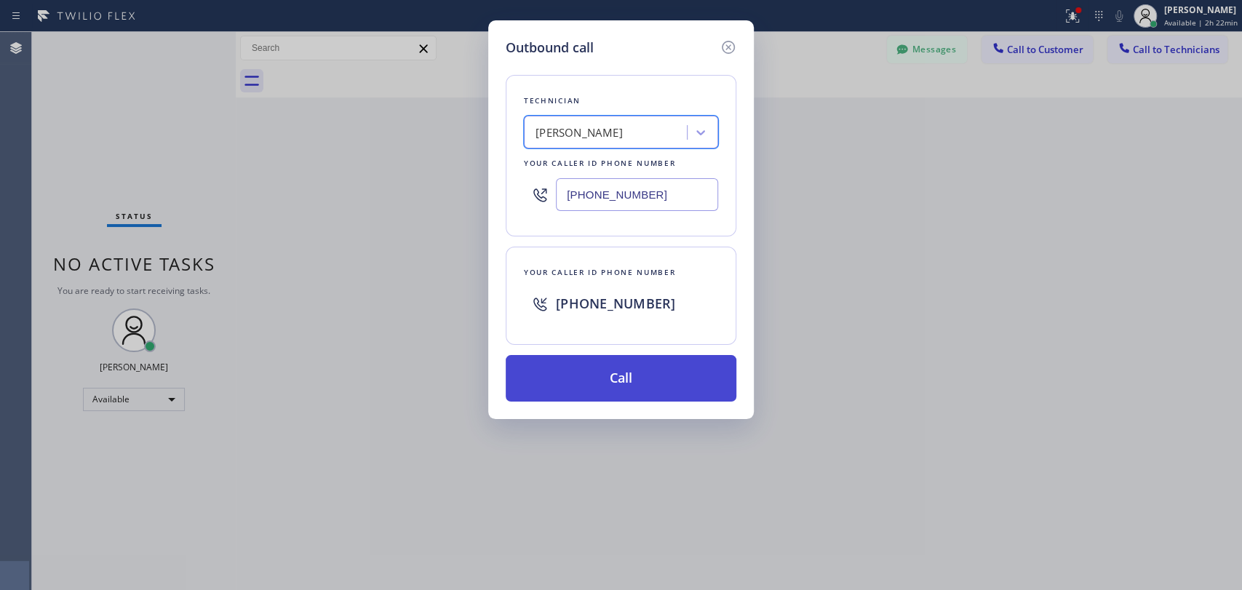
click at [591, 380] on button "Call" at bounding box center [621, 378] width 231 height 47
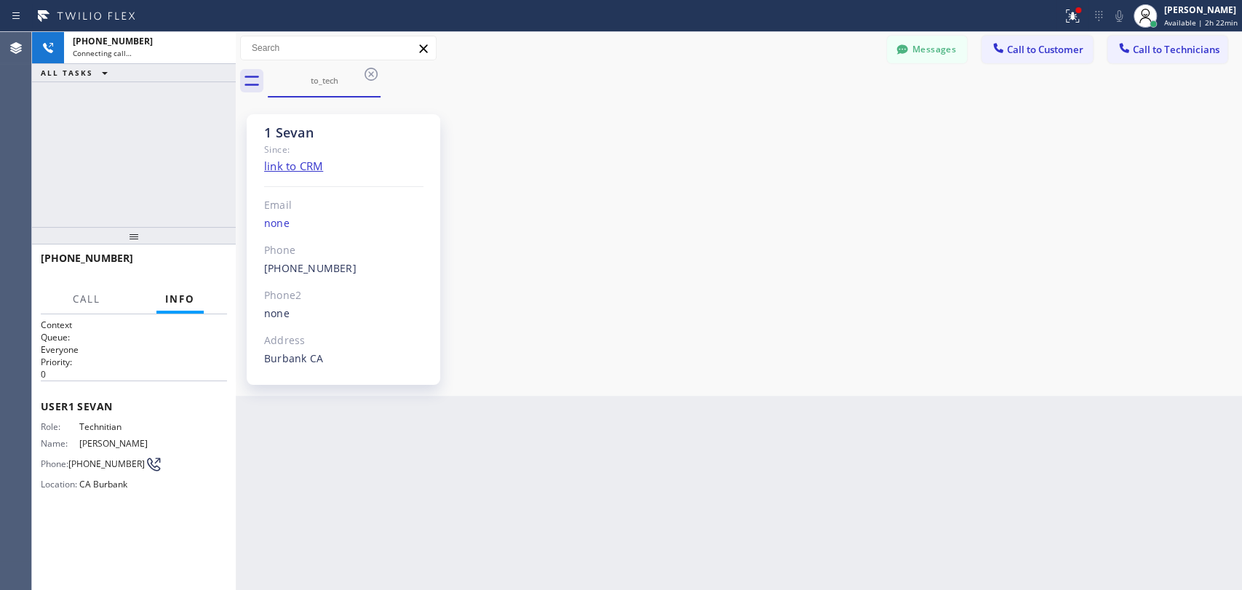
scroll to position [4449, 0]
click at [215, 54] on icon at bounding box center [216, 47] width 17 height 17
click at [802, 310] on div "1 Sevan Since: link to CRM Email none Phone (818) 480-0219 Outbound call Techni…" at bounding box center [738, 246] width 999 height 291
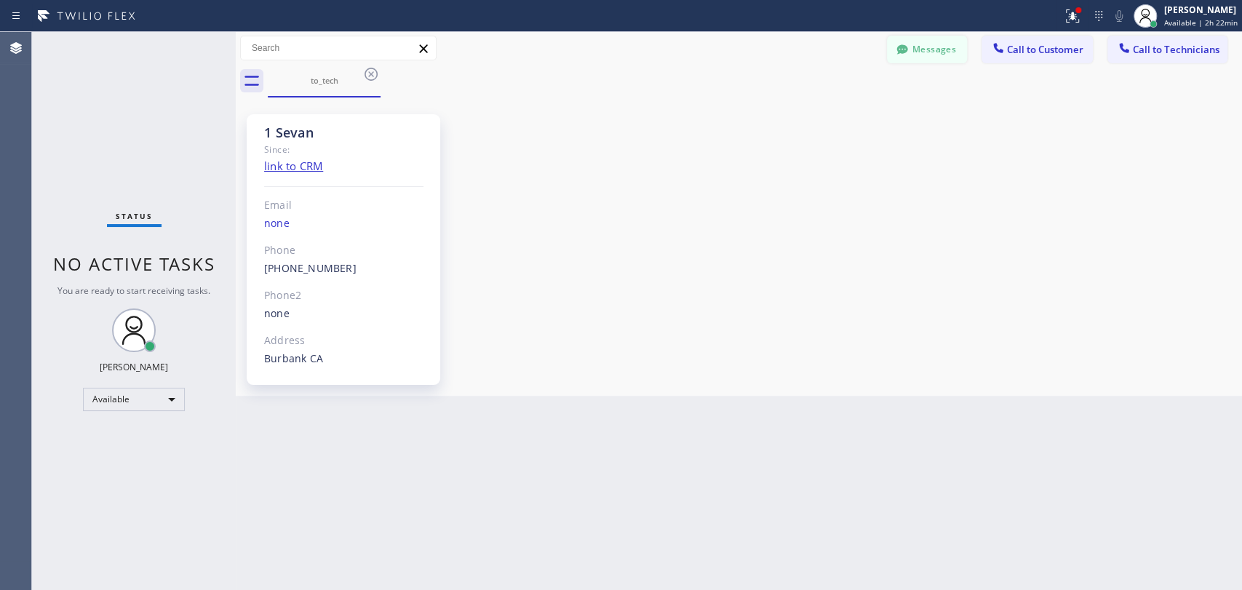
click at [913, 53] on button "Messages" at bounding box center [927, 50] width 80 height 28
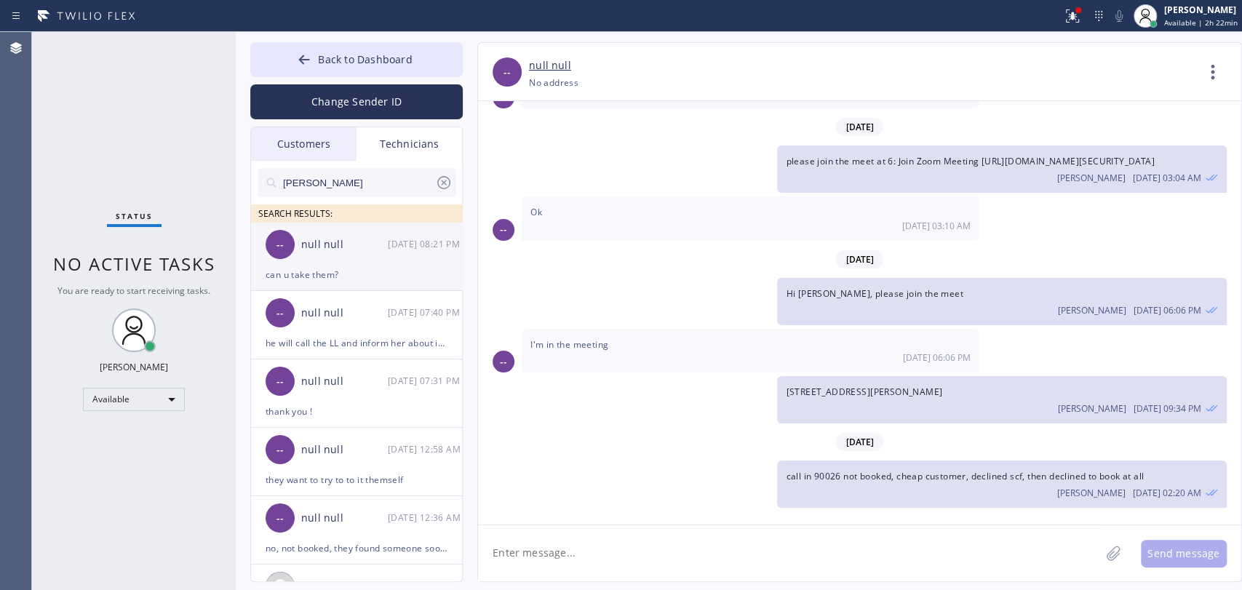
click at [347, 268] on div "can u take them?" at bounding box center [357, 274] width 182 height 17
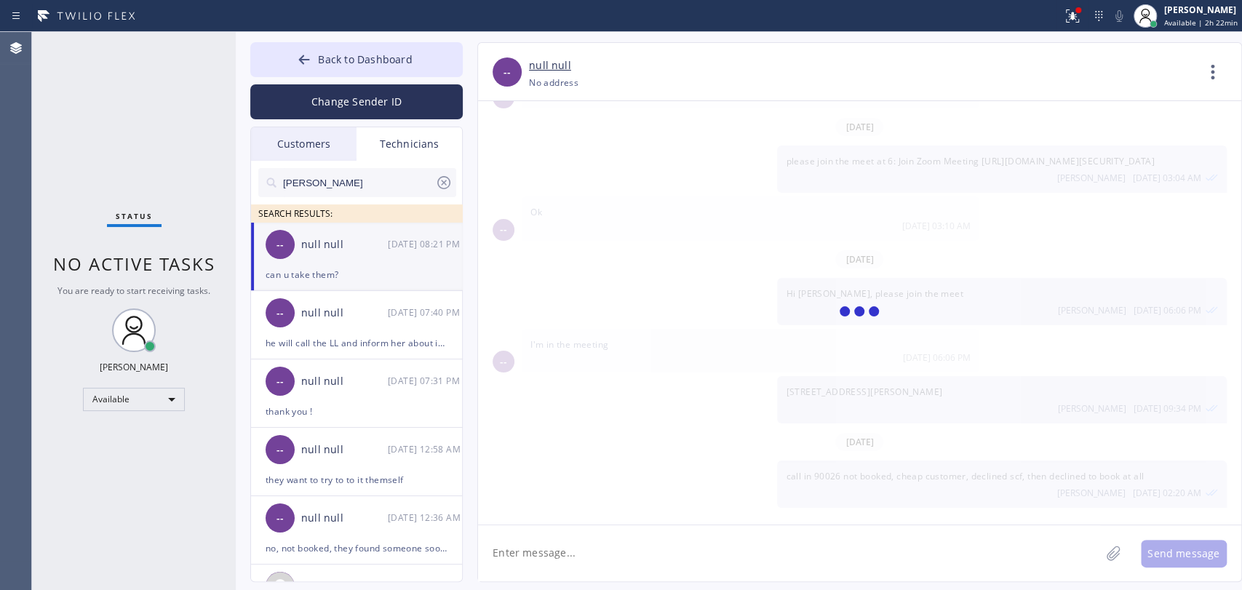
scroll to position [12816, 0]
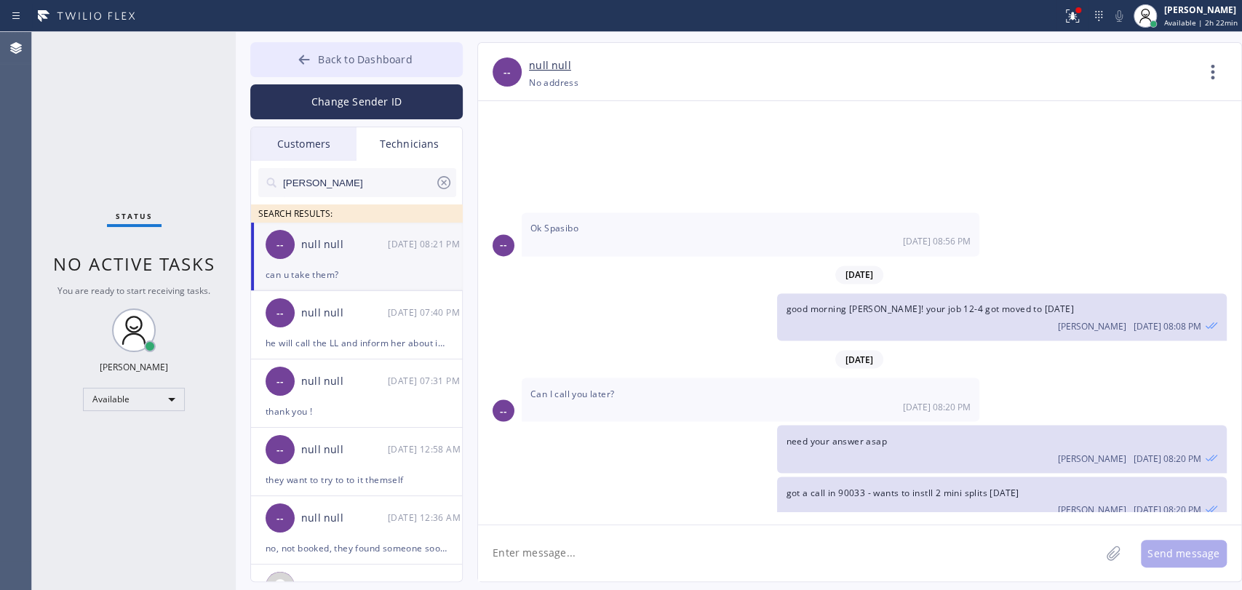
click at [372, 62] on span "Back to Dashboard" at bounding box center [365, 59] width 94 height 14
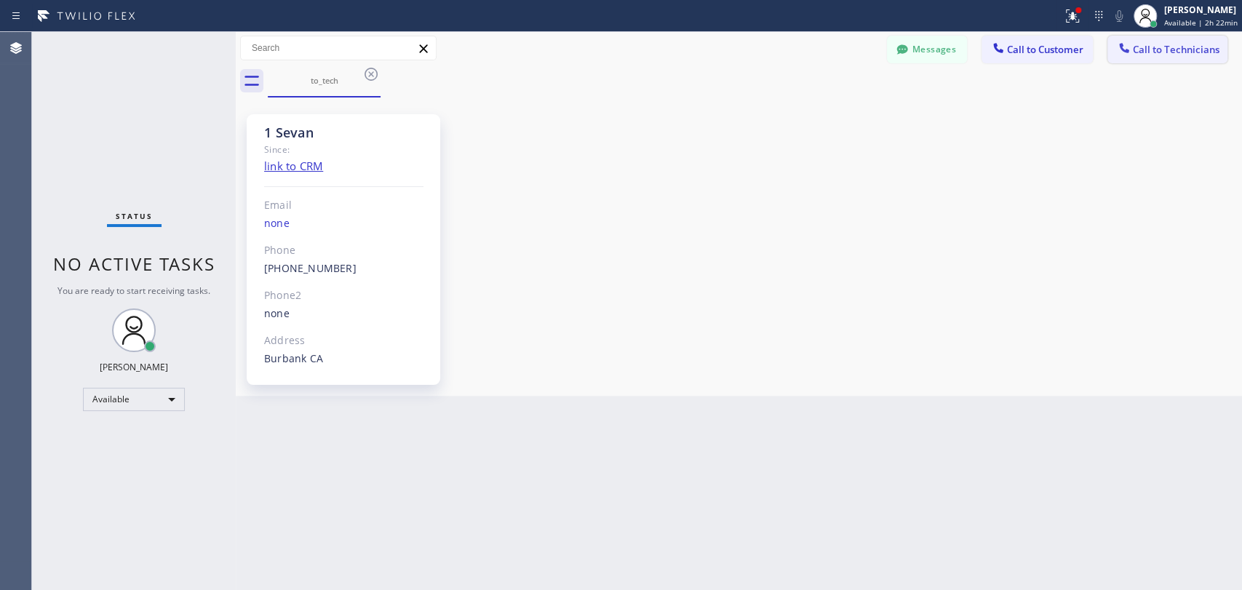
click at [1158, 38] on button "Call to Technicians" at bounding box center [1167, 50] width 120 height 28
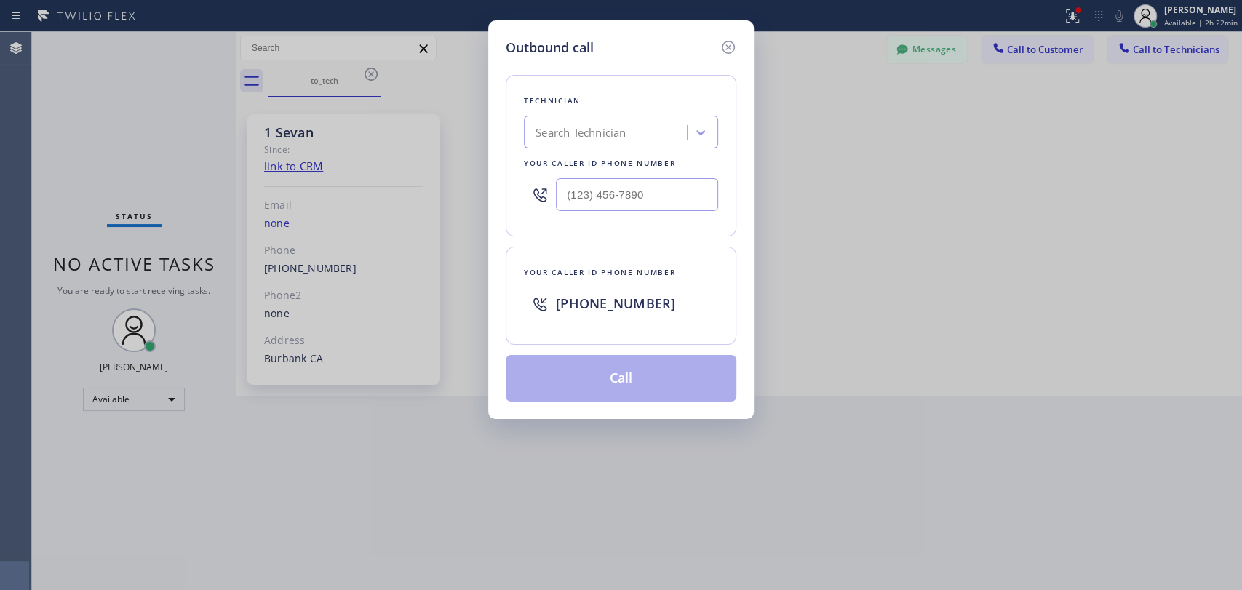
click at [599, 132] on div "Search Technician" at bounding box center [580, 132] width 90 height 17
type input "seva"
click at [604, 149] on div "Technician Sevan Parseghian Your caller id phone number" at bounding box center [621, 155] width 231 height 161
click at [599, 129] on div "[PERSON_NAME]" at bounding box center [578, 132] width 87 height 17
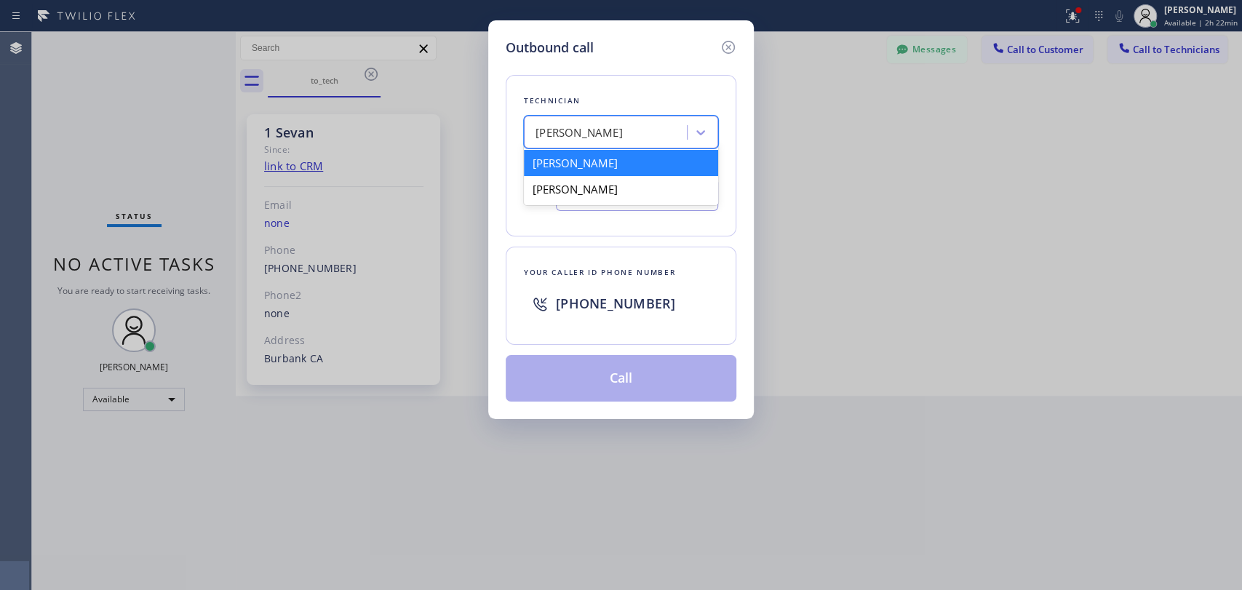
click at [591, 161] on div "[PERSON_NAME]" at bounding box center [621, 163] width 194 height 26
type input "[PHONE_NUMBER]"
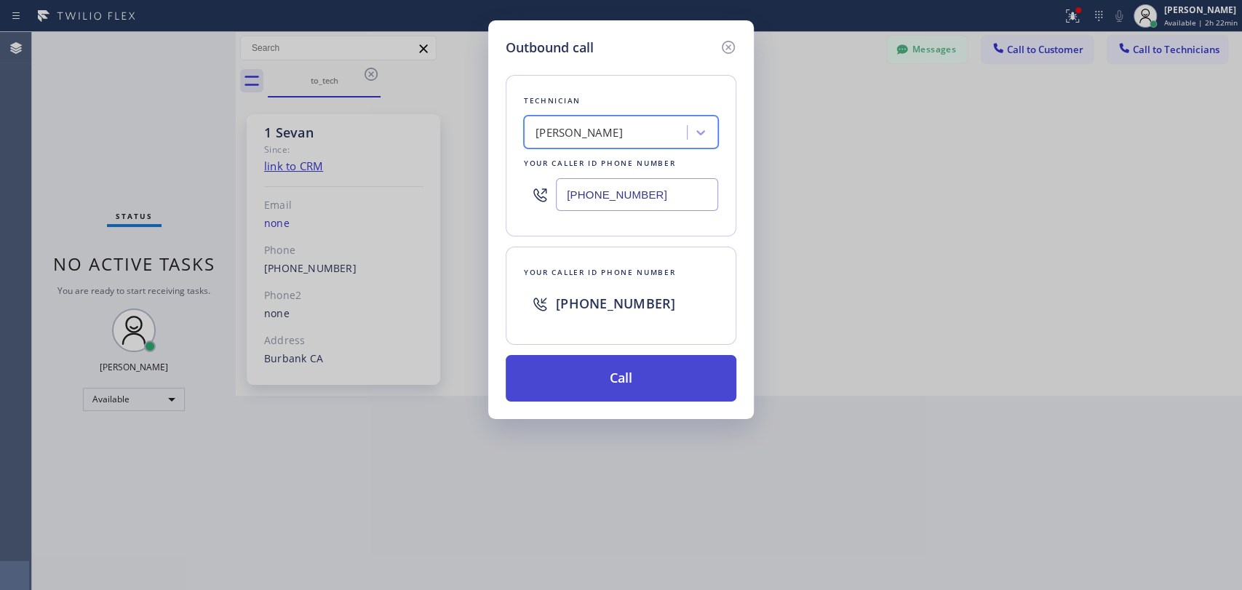
click at [578, 356] on button "Call" at bounding box center [621, 378] width 231 height 47
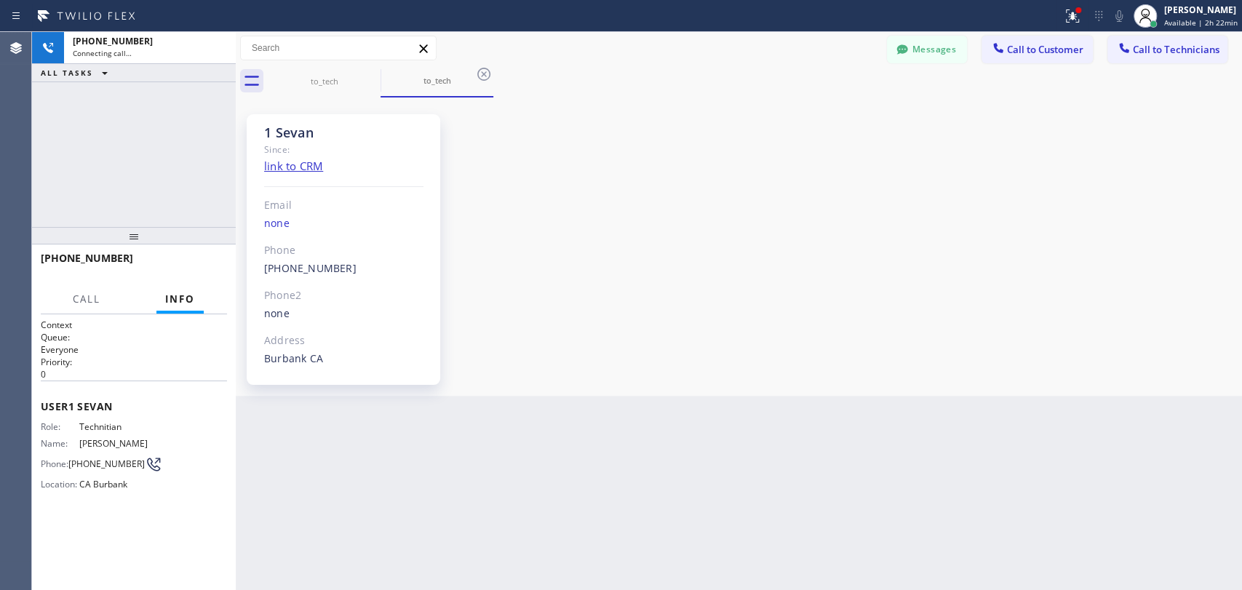
scroll to position [4449, 0]
click at [183, 259] on button "HANG UP" at bounding box center [193, 265] width 68 height 20
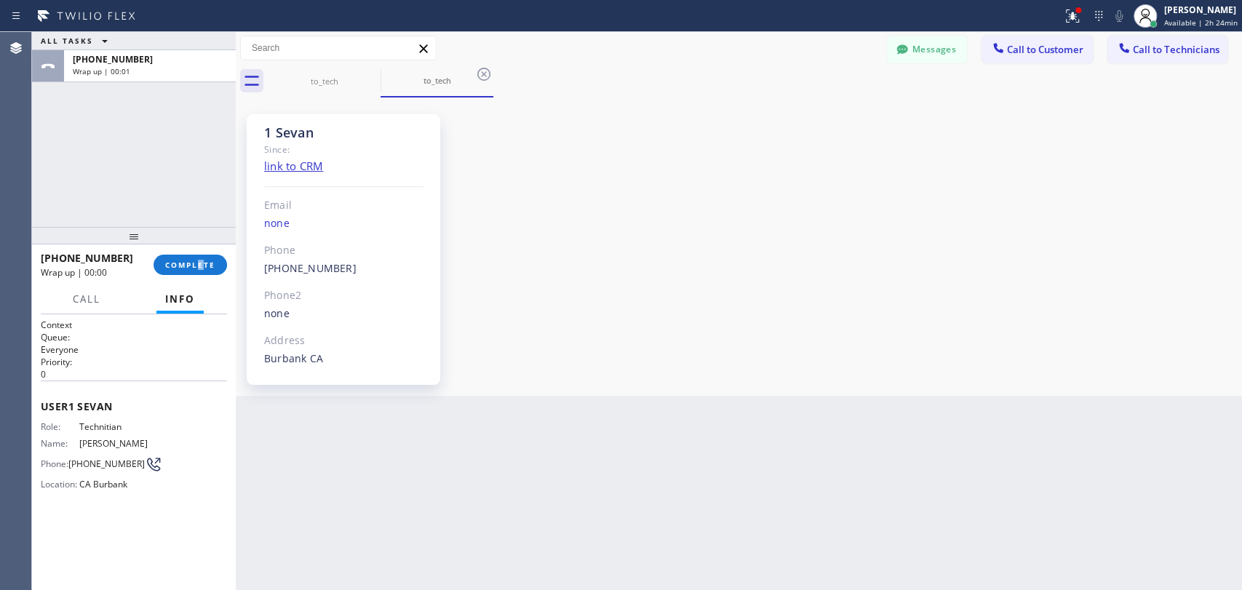
click at [202, 252] on div "+18184800219 Wrap up | 00:00 COMPLETE" at bounding box center [134, 265] width 186 height 38
click at [202, 258] on button "COMPLETE" at bounding box center [189, 265] width 73 height 20
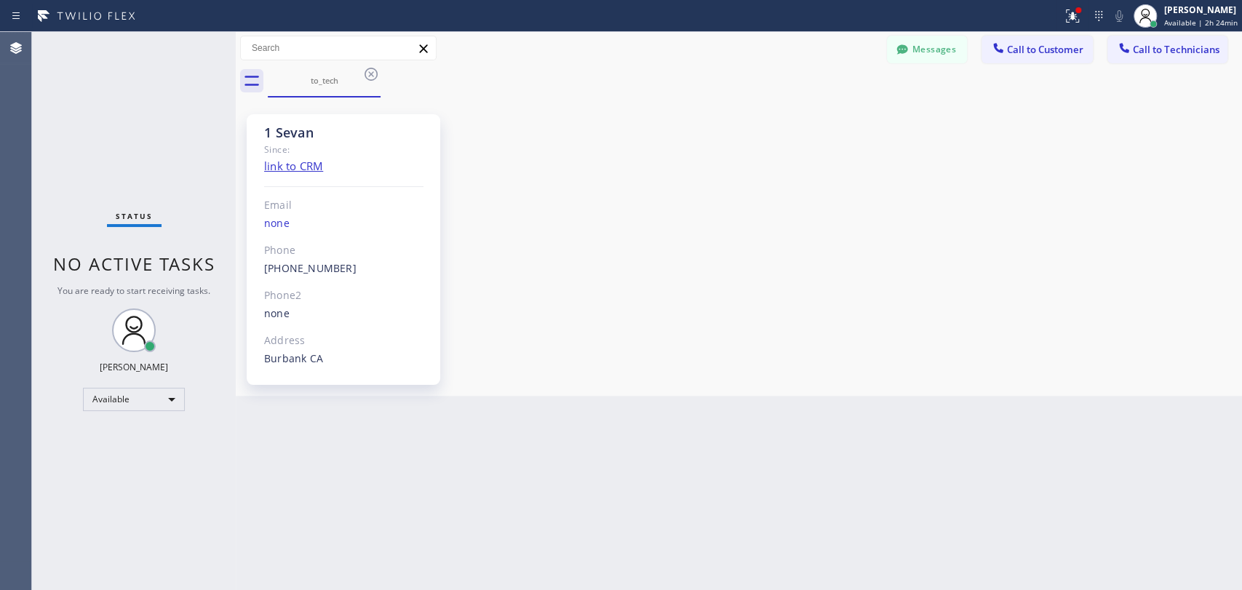
click at [1001, 40] on button "Call to Customer" at bounding box center [1036, 50] width 111 height 28
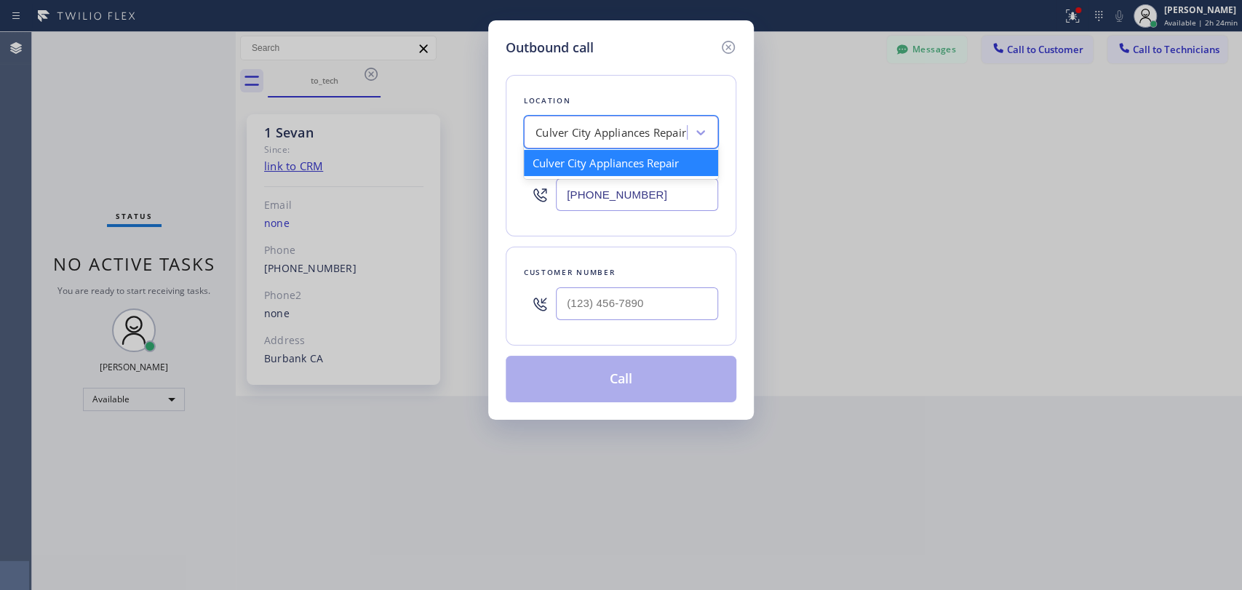
click at [555, 131] on div "Culver City Appliances Repair" at bounding box center [610, 132] width 151 height 17
paste input "Goodzer HVAC LA"
type input "Goodzer HVAC LA"
drag, startPoint x: 576, startPoint y: 162, endPoint x: 580, endPoint y: 1, distance: 160.8
click at [577, 163] on div "4B1.Goodzer Goodzer HVAC LA" at bounding box center [621, 163] width 194 height 26
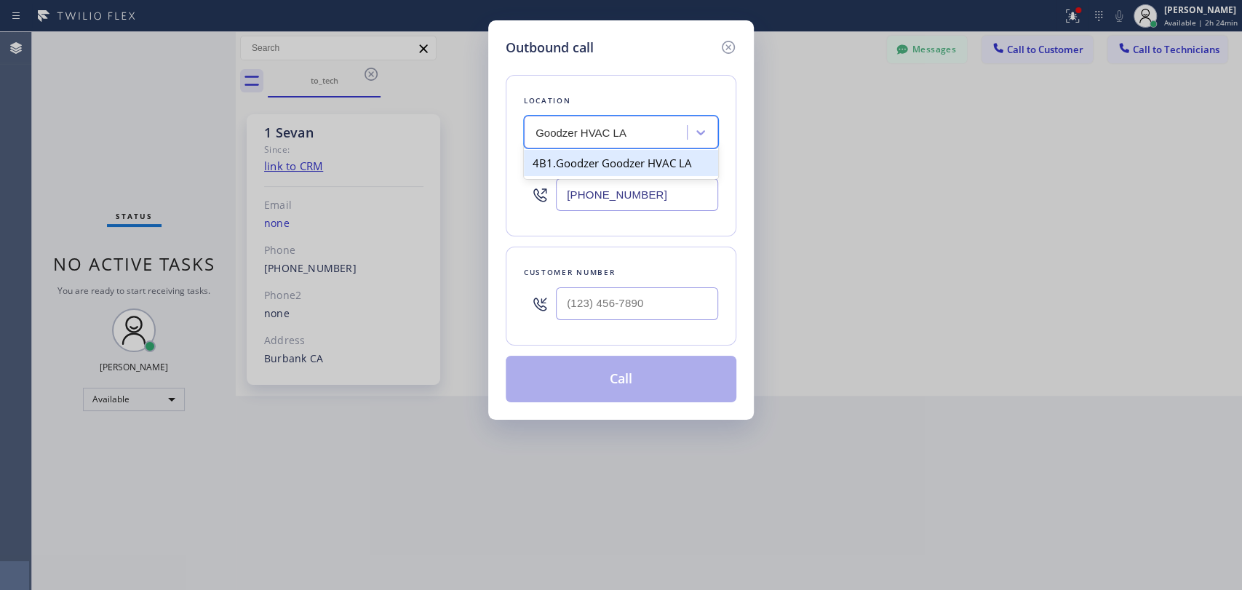
type input "[PHONE_NUMBER]"
click at [634, 305] on input "(___) ___-____" at bounding box center [637, 303] width 162 height 33
paste input "310) 918-6716"
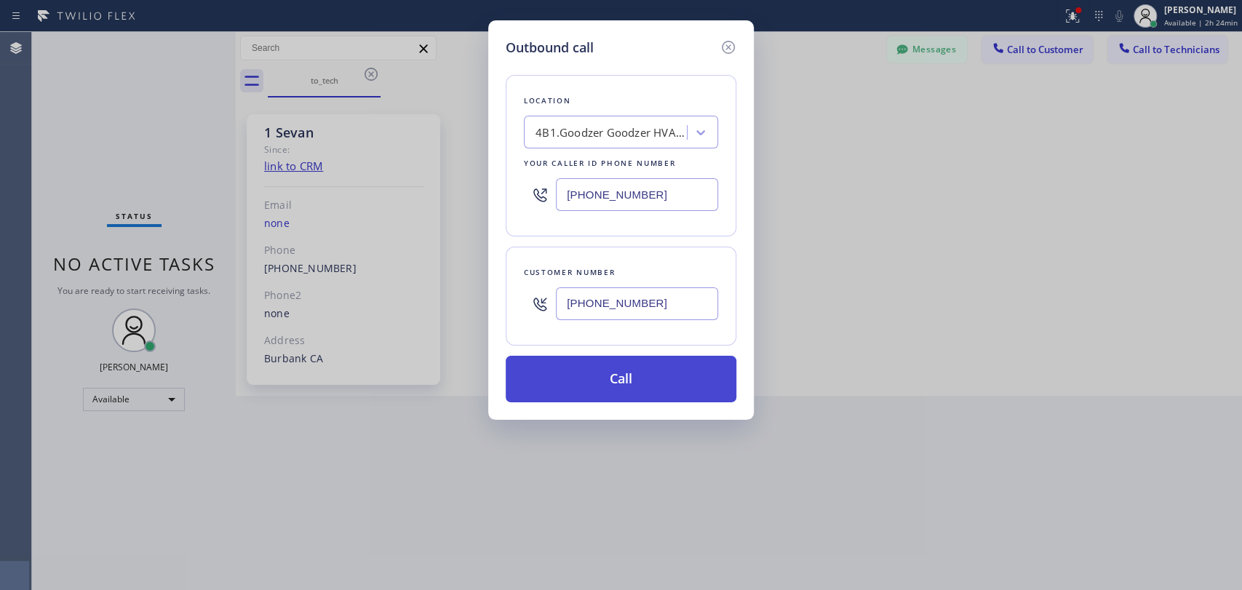
type input "[PHONE_NUMBER]"
click at [592, 383] on button "Call" at bounding box center [621, 379] width 231 height 47
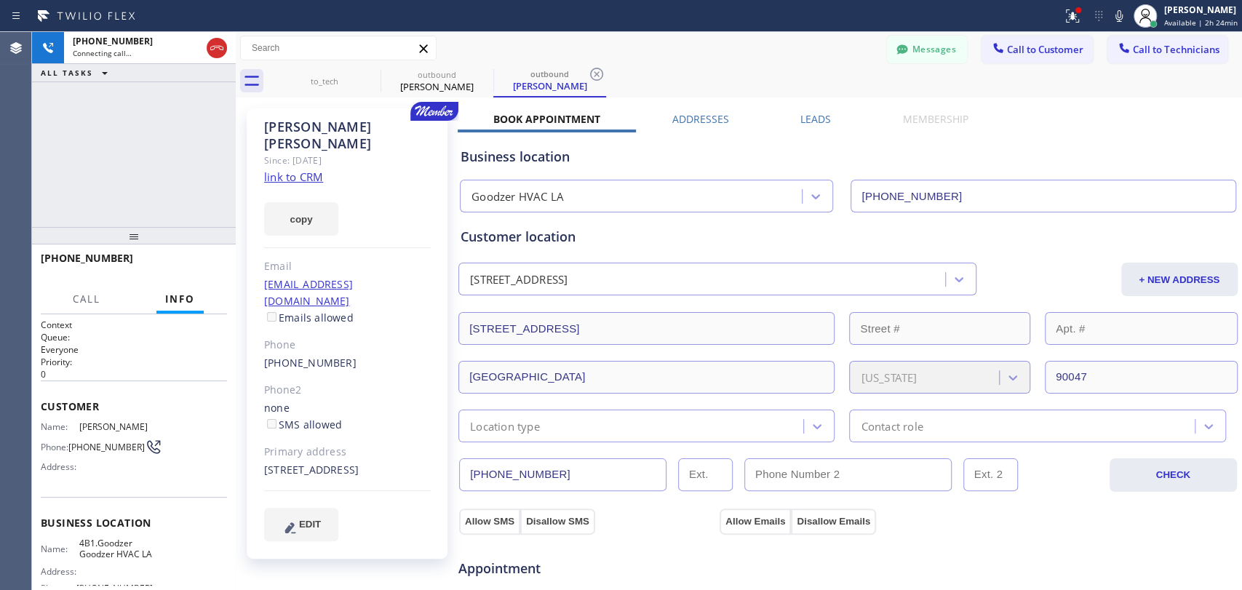
type input "[PHONE_NUMBER]"
click at [327, 152] on div "Since: [DATE]" at bounding box center [347, 160] width 167 height 17
click at [326, 129] on div "Helmut Oberfoell" at bounding box center [347, 135] width 167 height 33
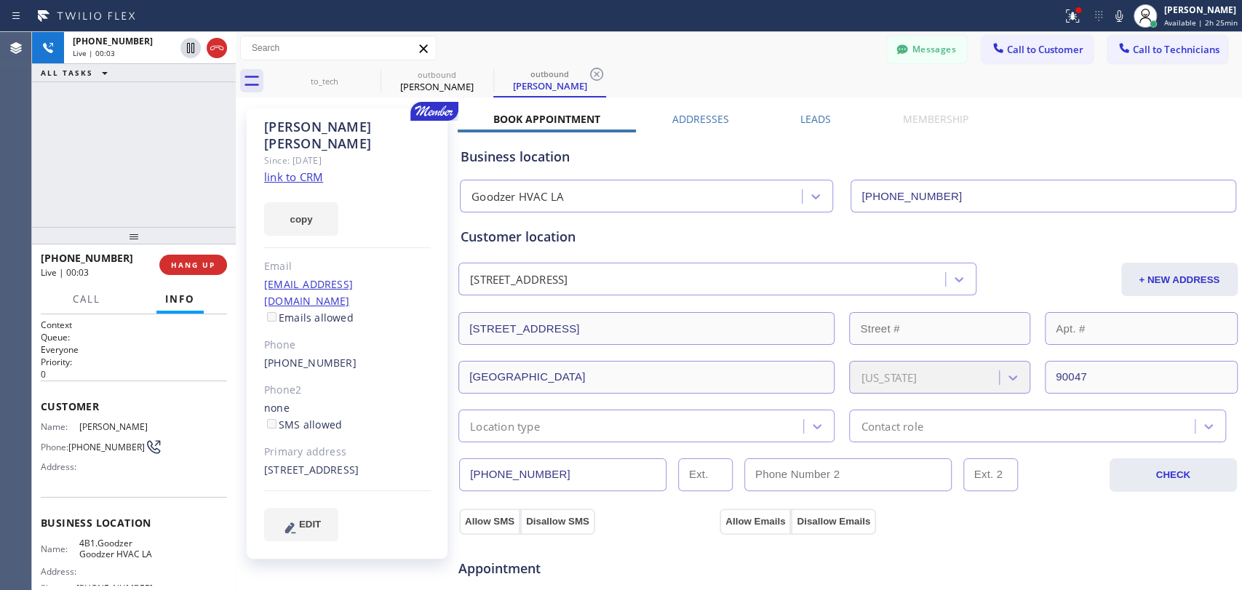
click at [530, 474] on input "[PHONE_NUMBER]" at bounding box center [562, 474] width 207 height 33
click at [906, 49] on button "Messages" at bounding box center [927, 50] width 80 height 28
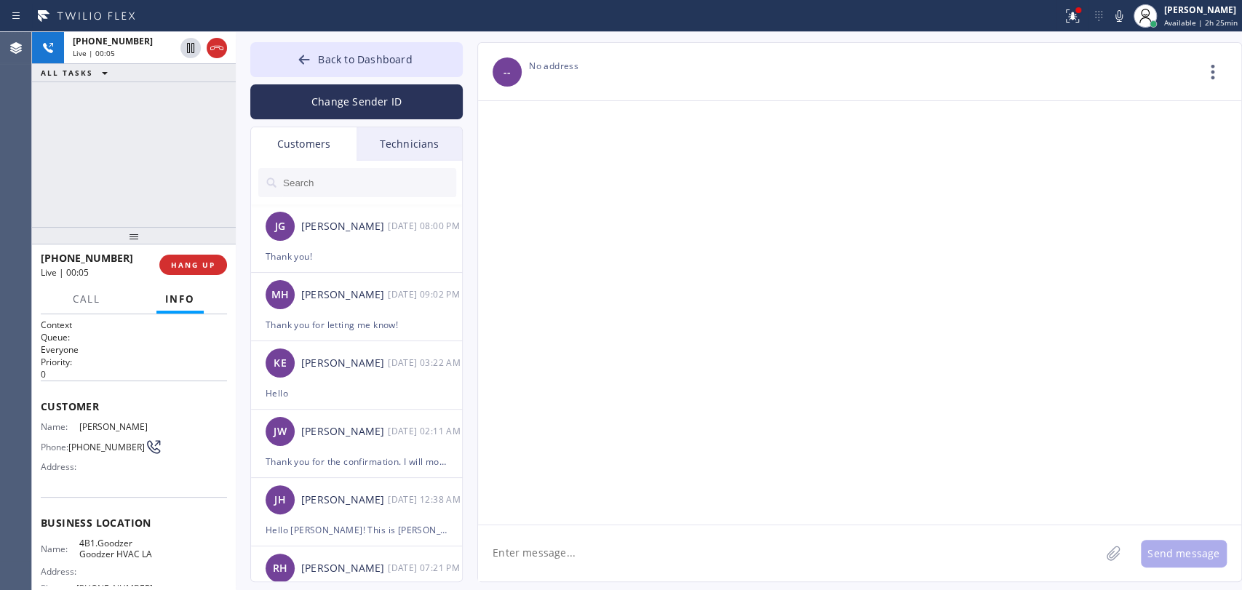
click at [317, 143] on div "Customers" at bounding box center [303, 143] width 105 height 33
click at [345, 188] on input "text" at bounding box center [369, 182] width 175 height 29
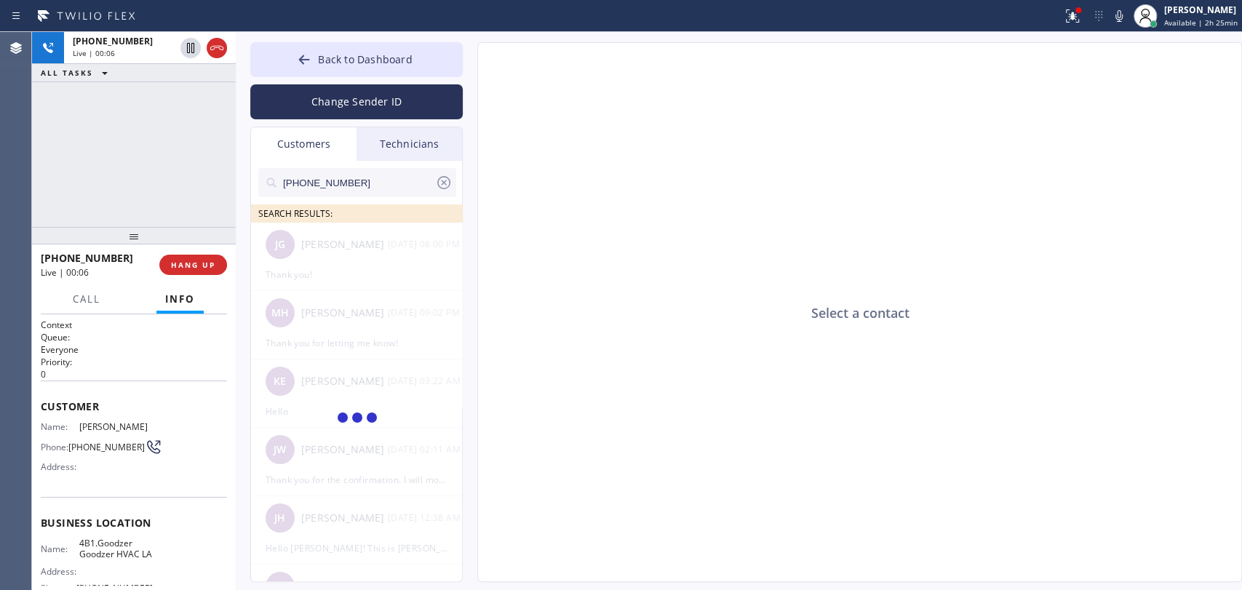
click at [88, 421] on span "[PERSON_NAME]" at bounding box center [115, 426] width 73 height 11
copy span "Helmut"
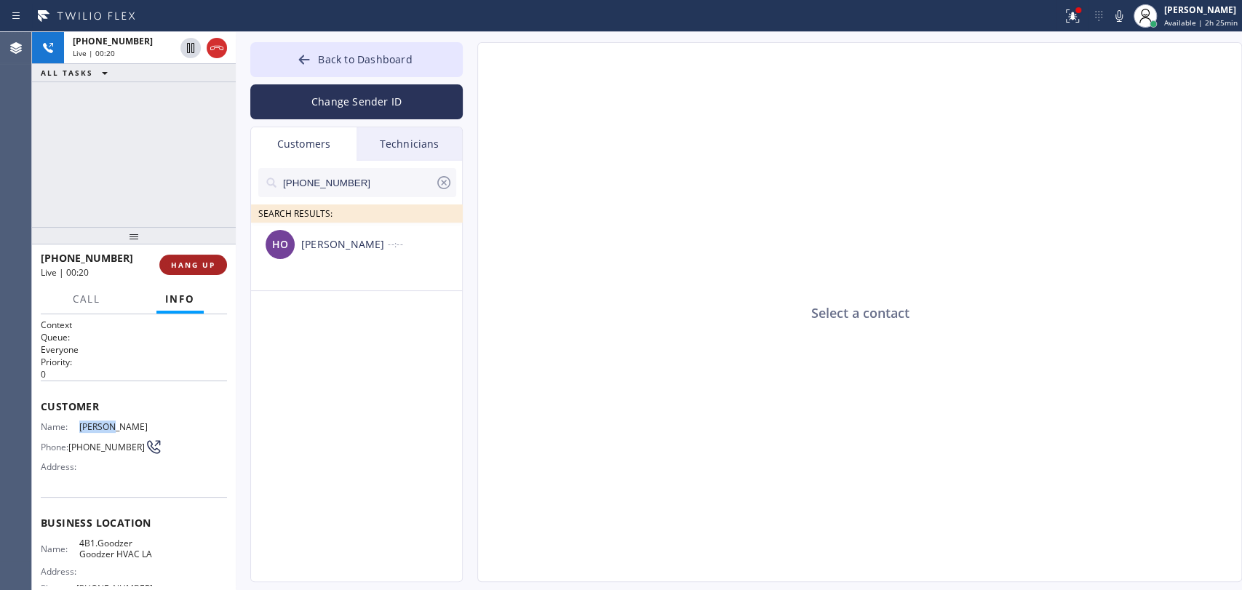
click at [199, 264] on span "HANG UP" at bounding box center [193, 265] width 44 height 10
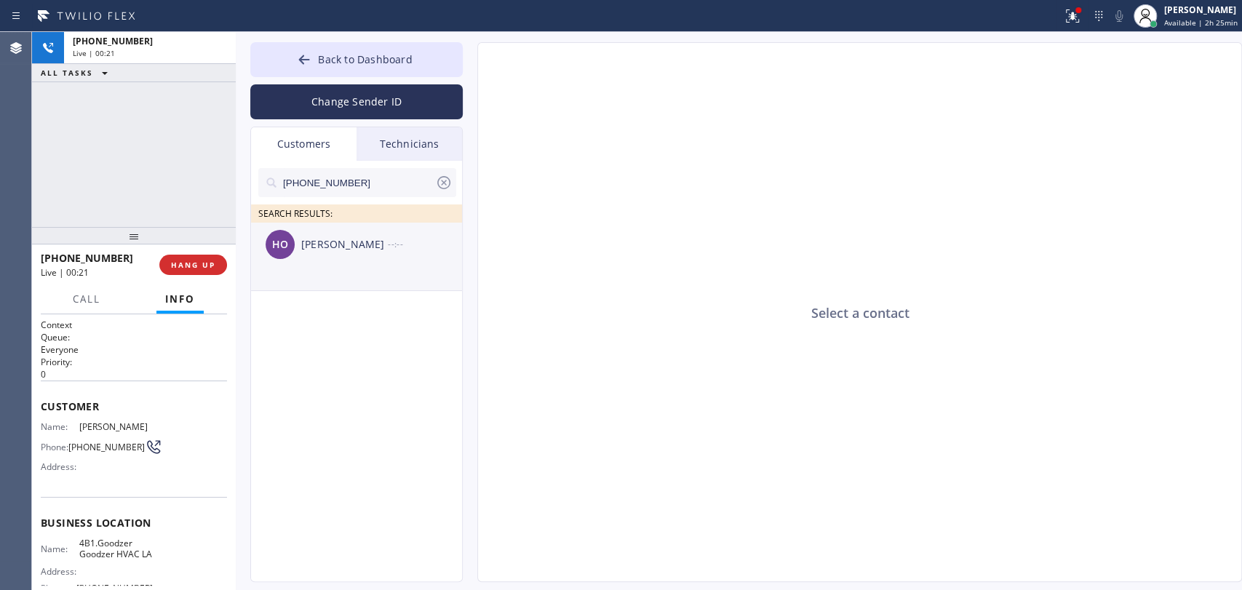
click at [320, 263] on div "HO Helmut Oberfoell --:--" at bounding box center [357, 245] width 212 height 44
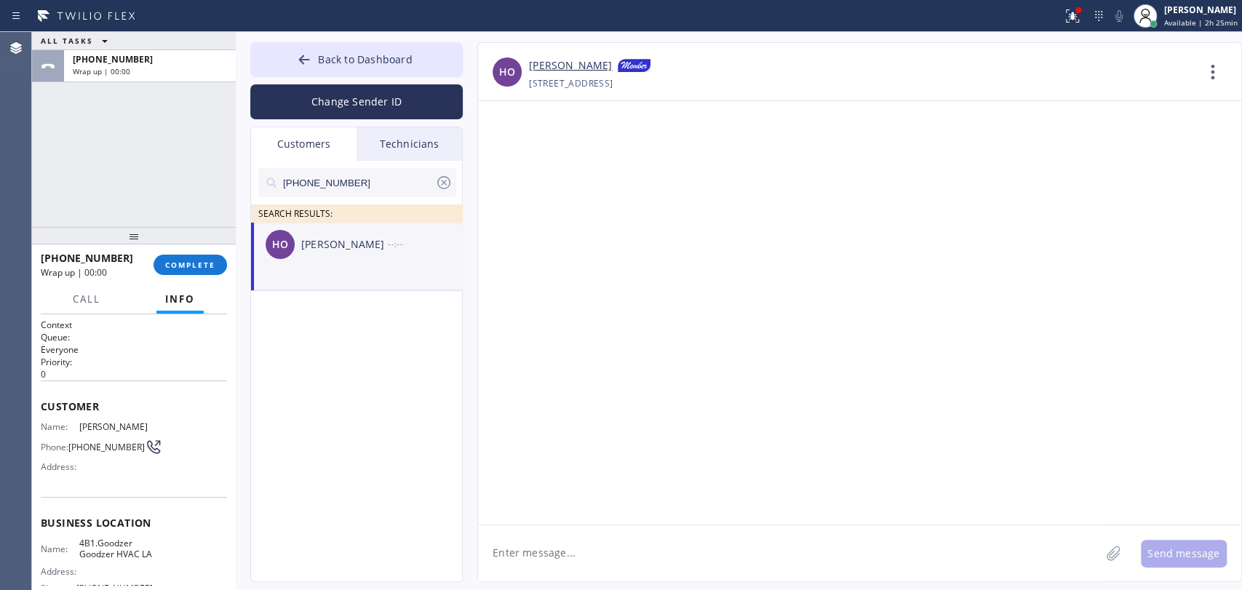
click at [527, 559] on textarea at bounding box center [789, 553] width 622 height 56
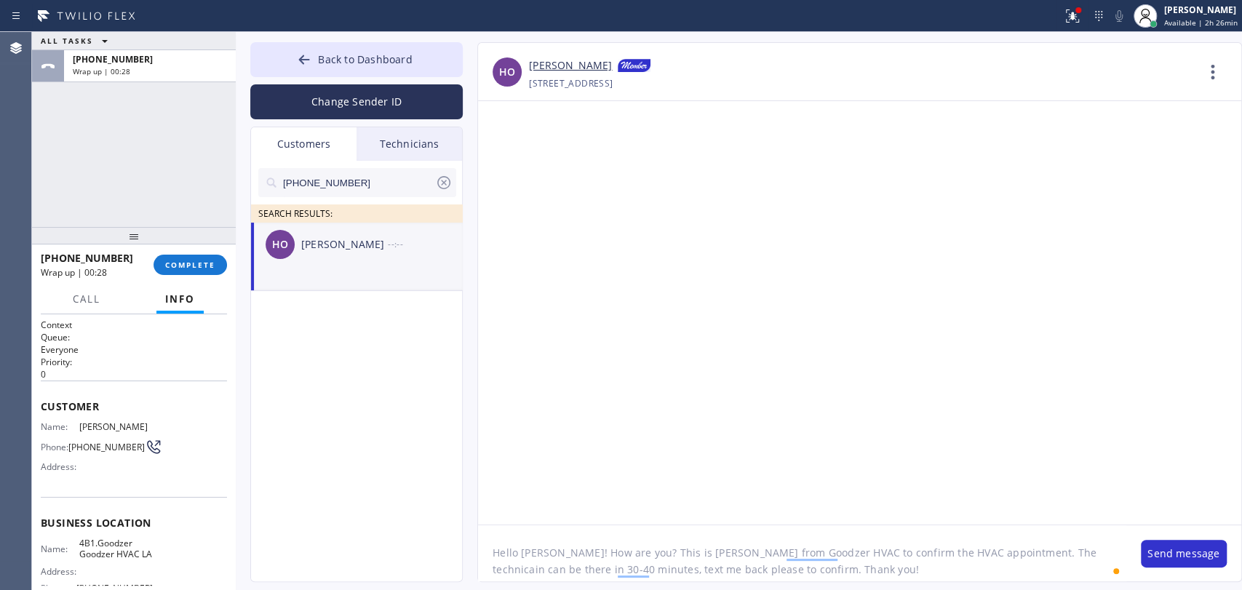
type textarea "Hello Helmut! How are you? This is Alex from Goodzer HVAC to confirm the HVAC a…"
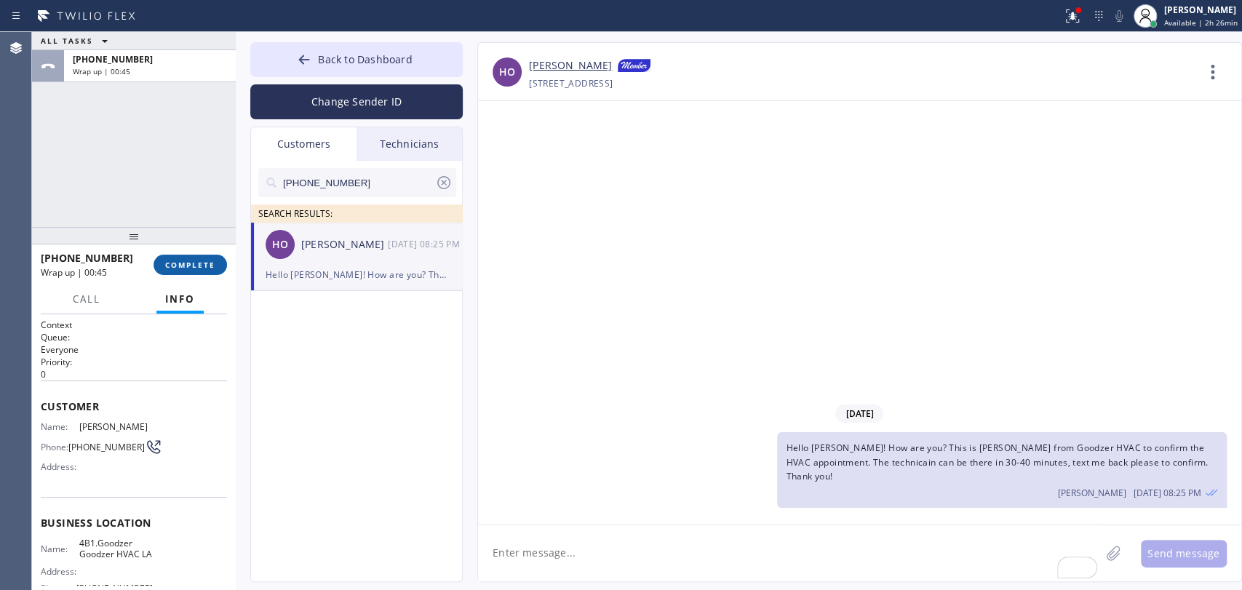
click at [202, 275] on button "COMPLETE" at bounding box center [189, 265] width 73 height 20
drag, startPoint x: 179, startPoint y: 176, endPoint x: 239, endPoint y: 194, distance: 62.2
click at [179, 176] on div "ALL TASKS ALL TASKS ACTIVE TASKS TASKS IN WRAP UP +13109186716 Wrap up | 00:46" at bounding box center [134, 129] width 204 height 195
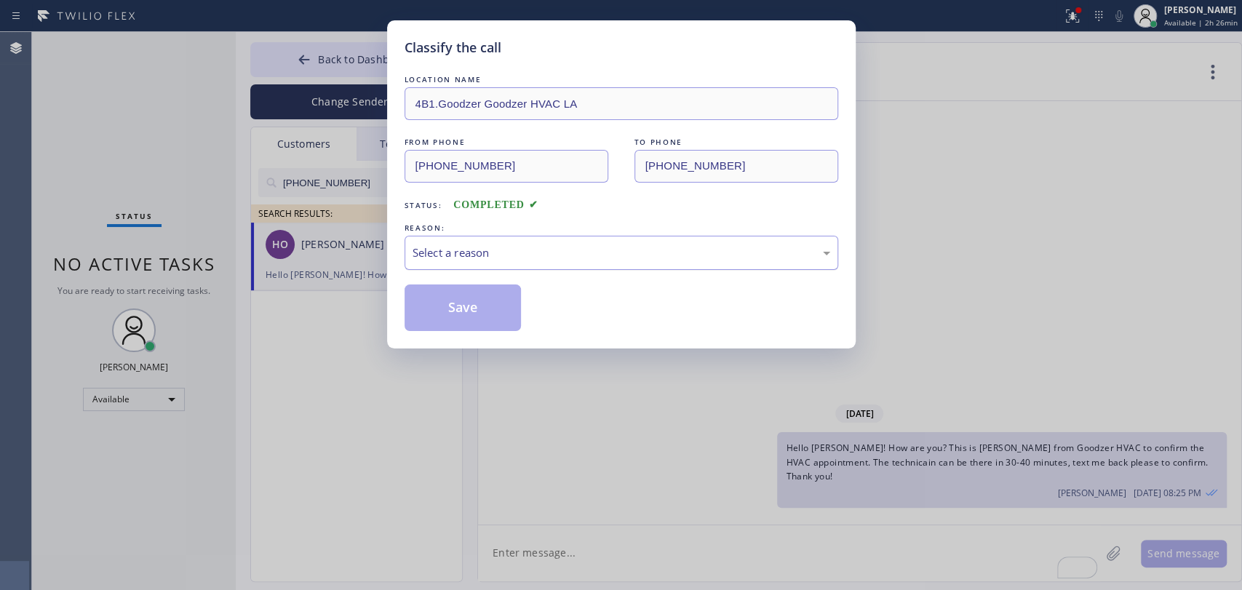
click at [511, 258] on div "Select a reason" at bounding box center [621, 252] width 418 height 17
click at [471, 304] on button "Save" at bounding box center [462, 307] width 117 height 47
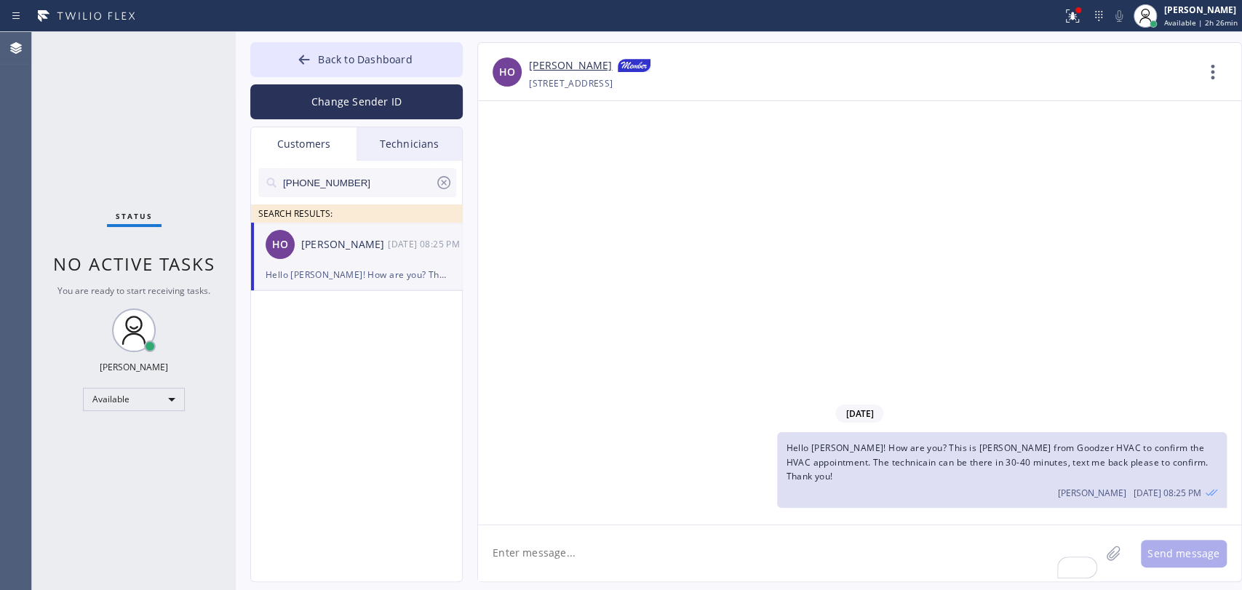
click at [418, 141] on div "Technicians" at bounding box center [408, 143] width 105 height 33
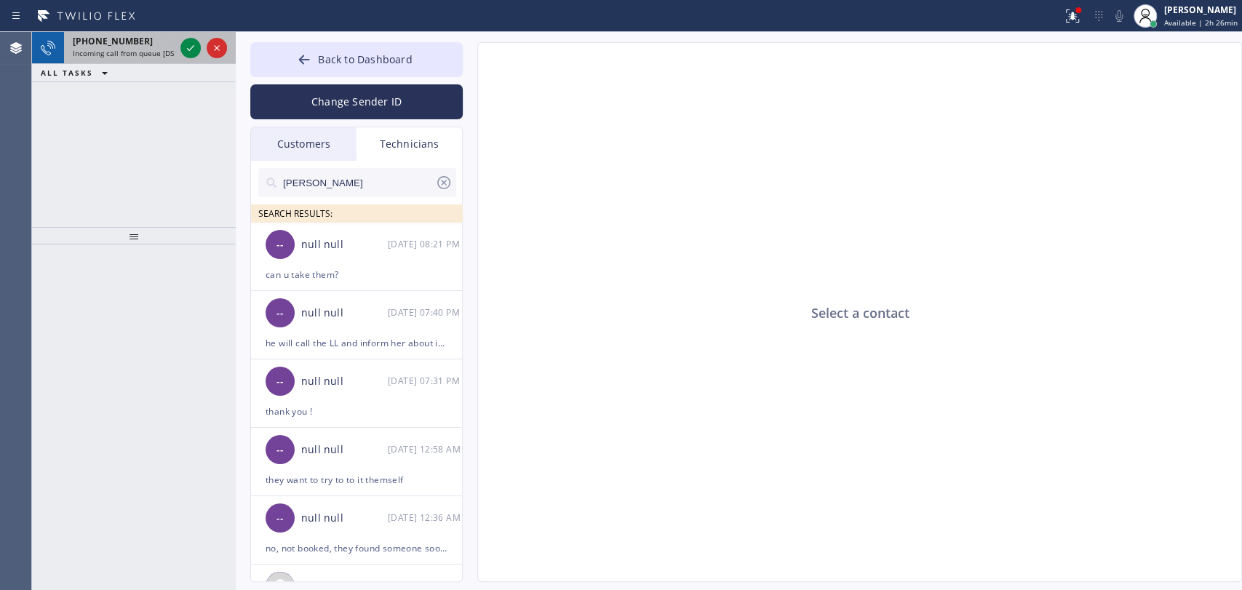
drag, startPoint x: 57, startPoint y: 38, endPoint x: 66, endPoint y: 50, distance: 15.6
click at [57, 38] on div at bounding box center [48, 48] width 32 height 32
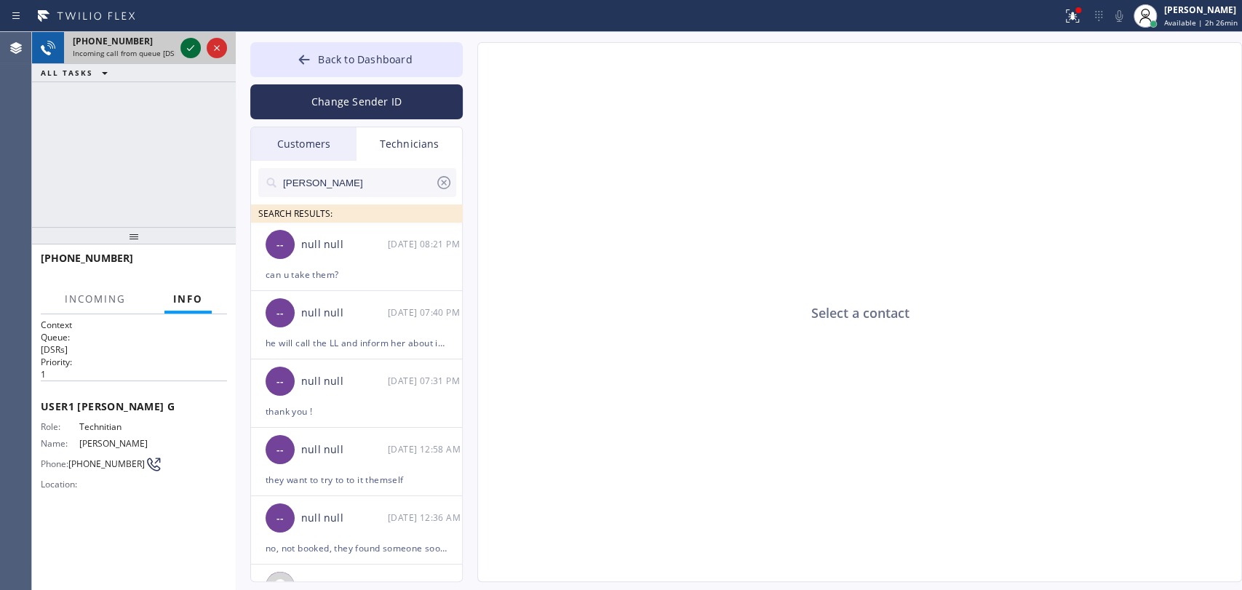
click at [189, 50] on icon at bounding box center [190, 48] width 7 height 6
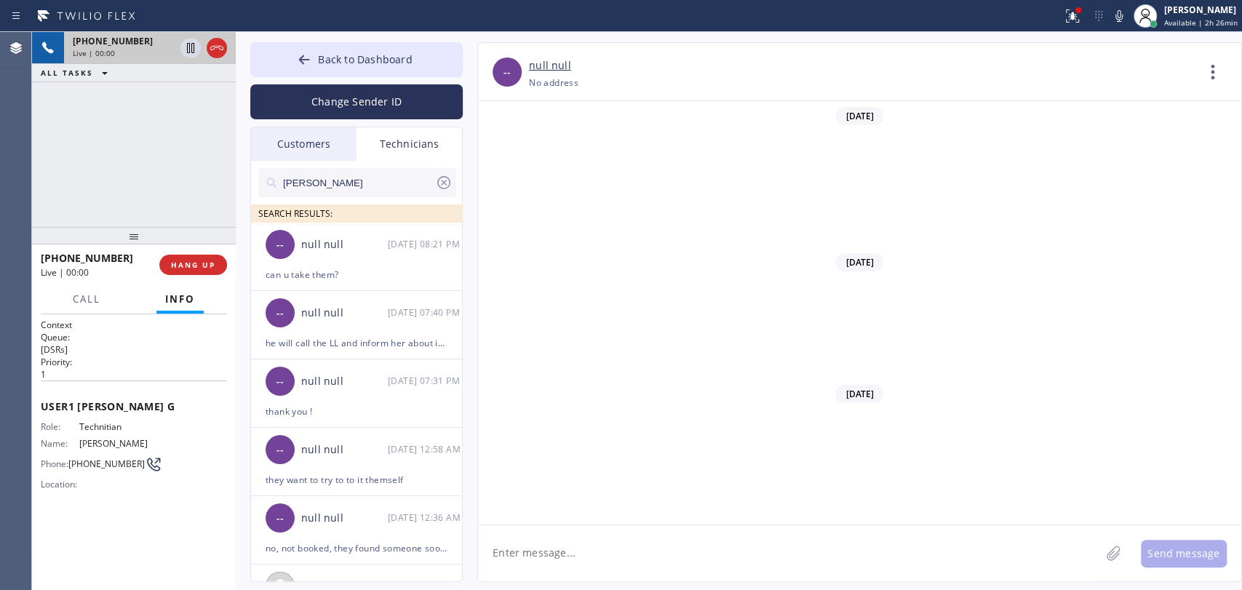
scroll to position [12816, 0]
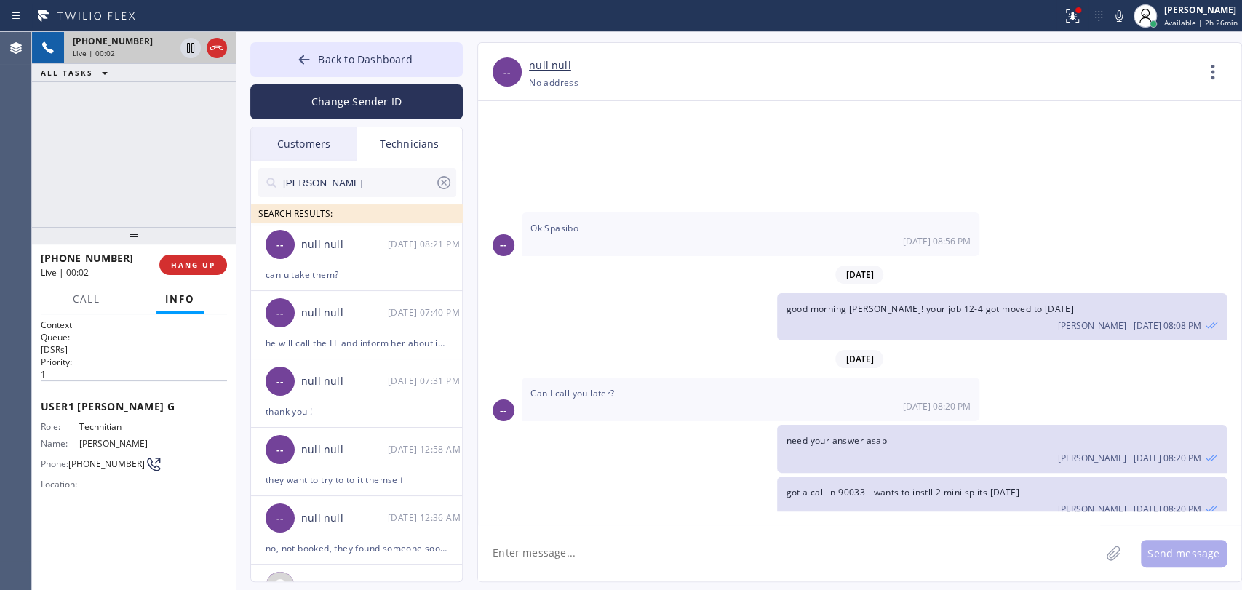
click at [120, 426] on span "Technitian" at bounding box center [115, 426] width 73 height 11
click at [118, 426] on span "Technitian" at bounding box center [115, 426] width 73 height 11
click at [113, 425] on span "Technitian" at bounding box center [115, 426] width 73 height 11
click at [355, 194] on input "[PERSON_NAME]" at bounding box center [358, 182] width 153 height 29
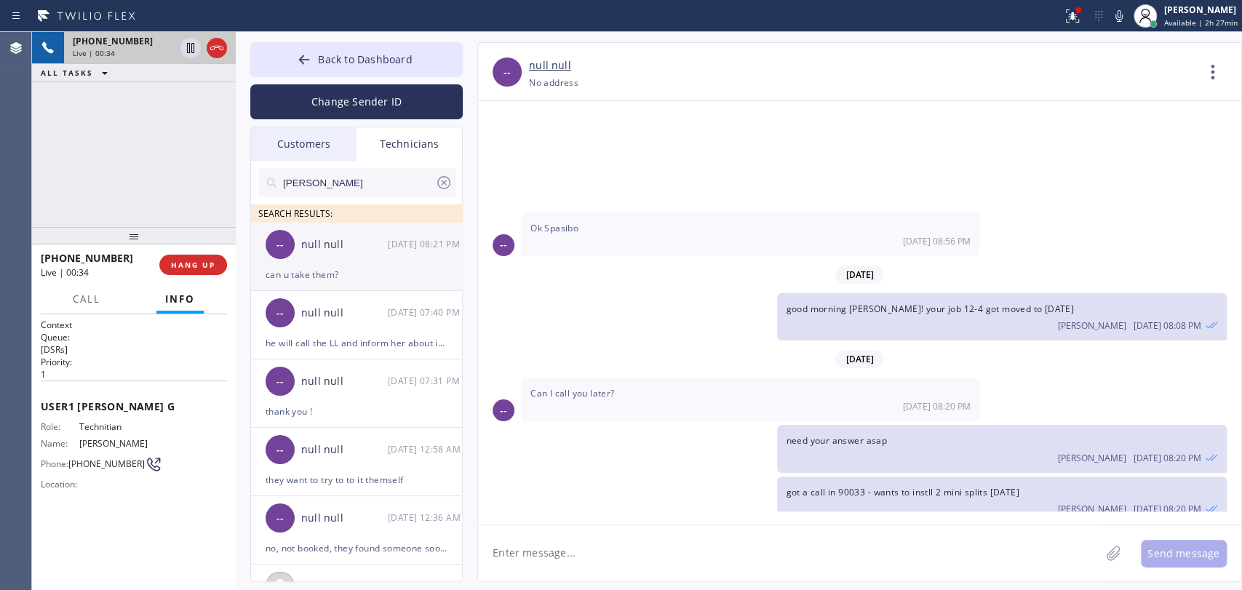
click at [330, 252] on div "-- null null 08/30 08:21 PM" at bounding box center [357, 245] width 212 height 44
click at [561, 542] on textarea at bounding box center [789, 553] width 622 height 56
paste textarea "[GEOGRAPHIC_DATA]"
type textarea "[GEOGRAPHIC_DATA]"
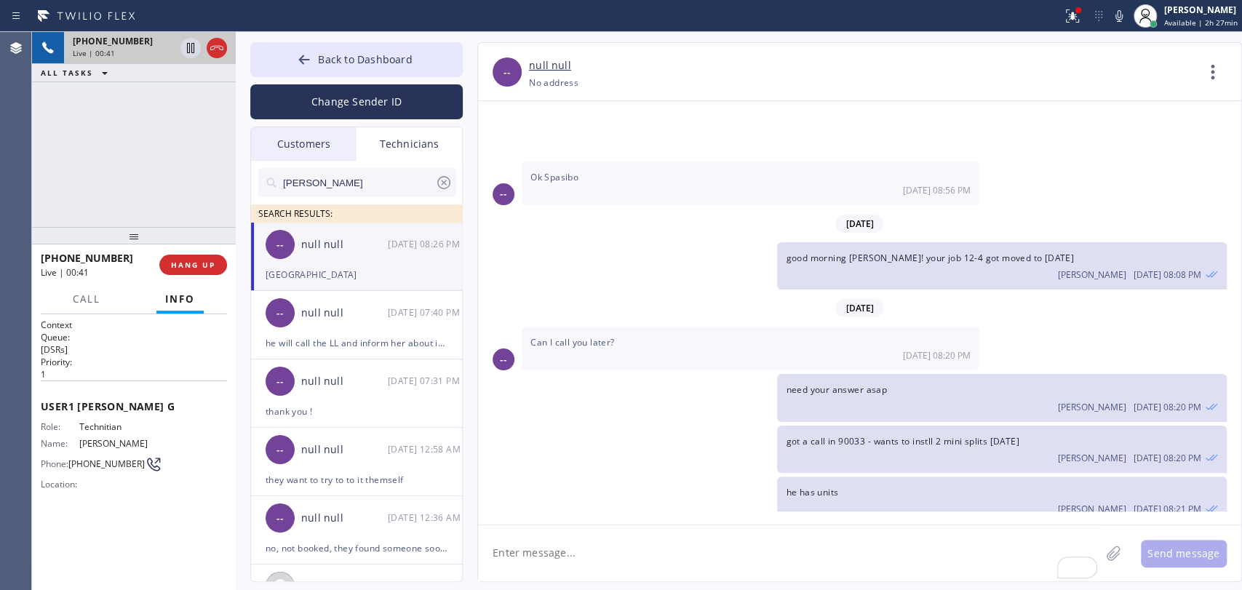
click at [468, 124] on div "-- null null +18183025971 Choose phone number +18183025971 No address Contact F…" at bounding box center [845, 312] width 765 height 540
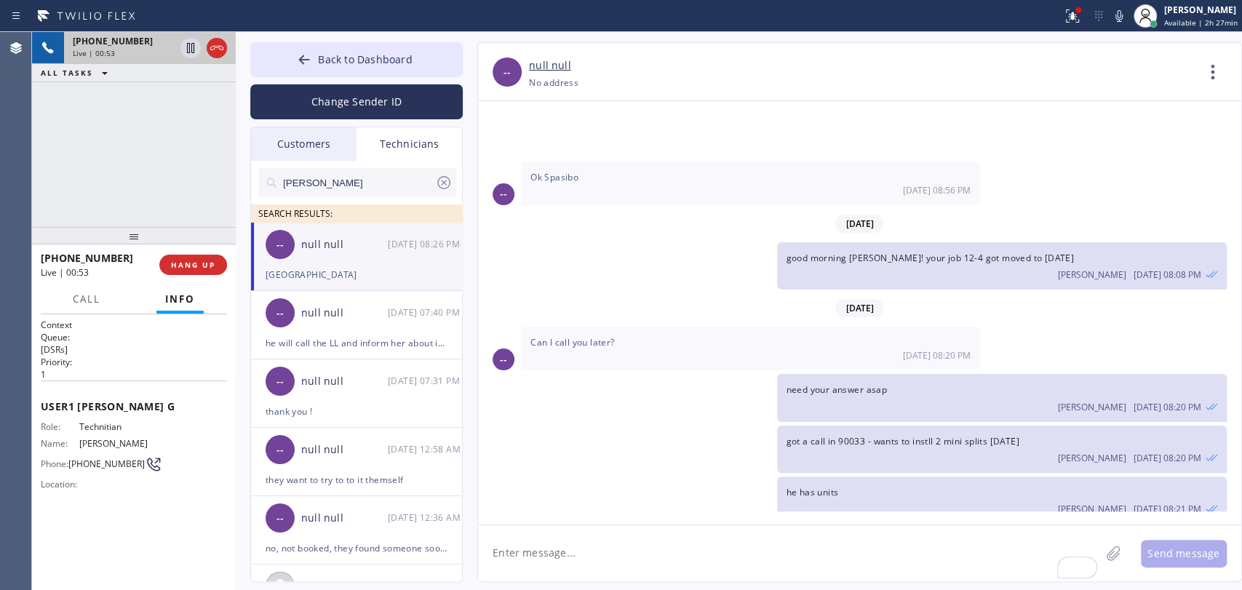
click at [433, 138] on div "Technicians" at bounding box center [408, 143] width 105 height 33
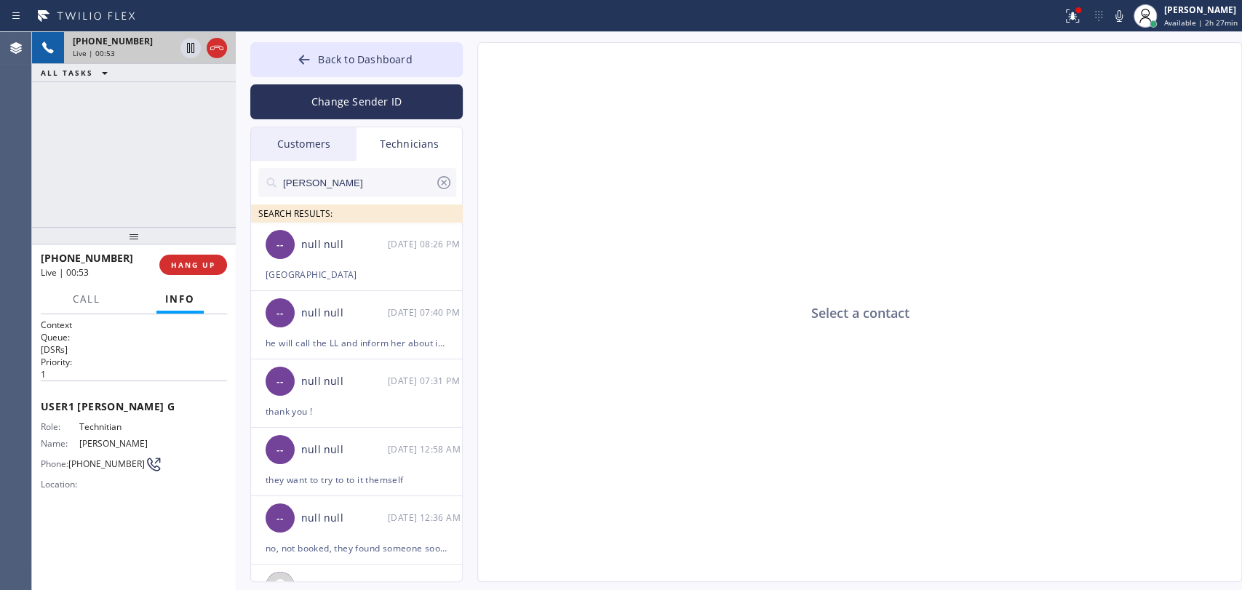
click at [342, 189] on input "[PERSON_NAME]" at bounding box center [358, 182] width 153 height 29
click at [341, 189] on input "[PERSON_NAME]" at bounding box center [358, 182] width 153 height 29
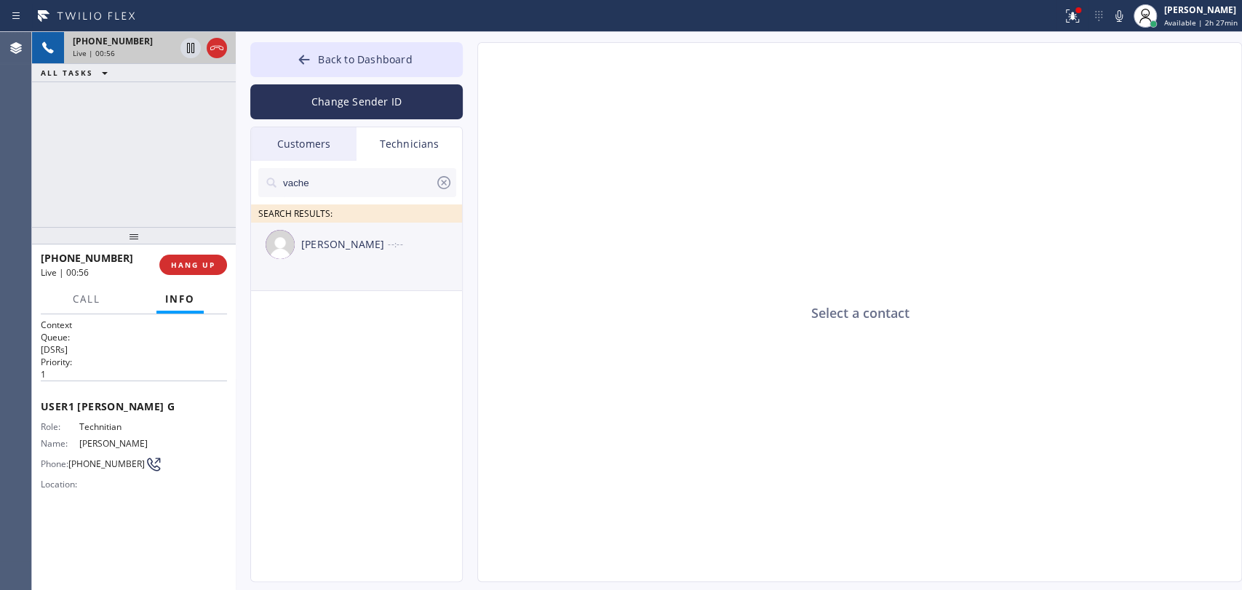
type input "vache"
click at [343, 239] on div "Vache Katabyan" at bounding box center [344, 244] width 87 height 17
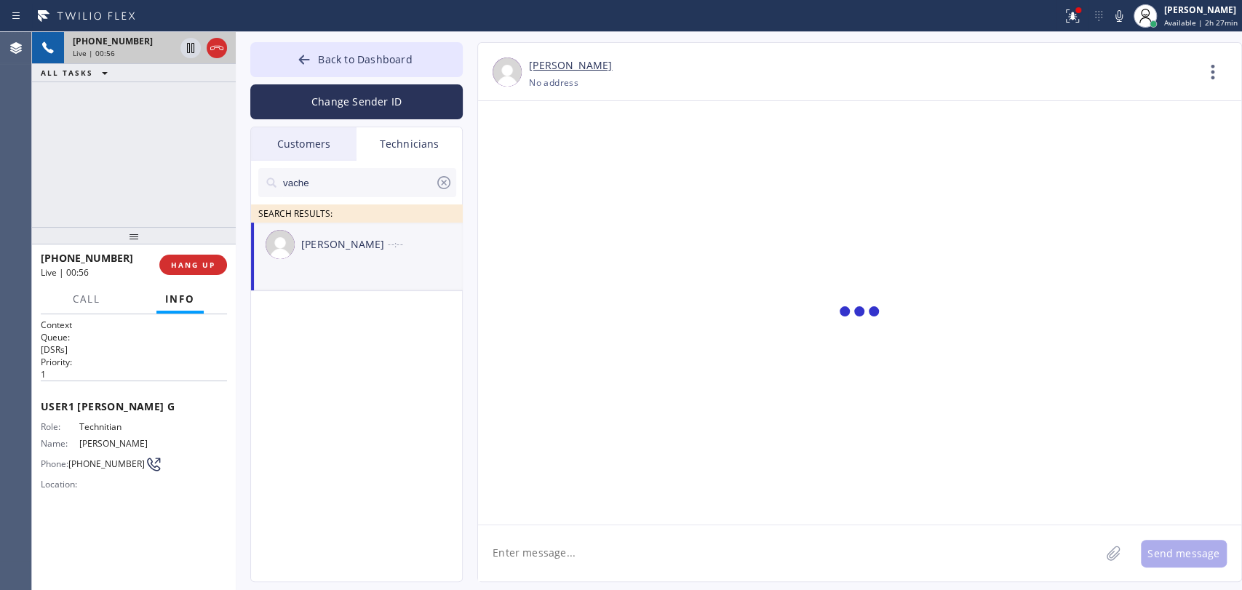
click at [535, 554] on textarea at bounding box center [789, 553] width 622 height 56
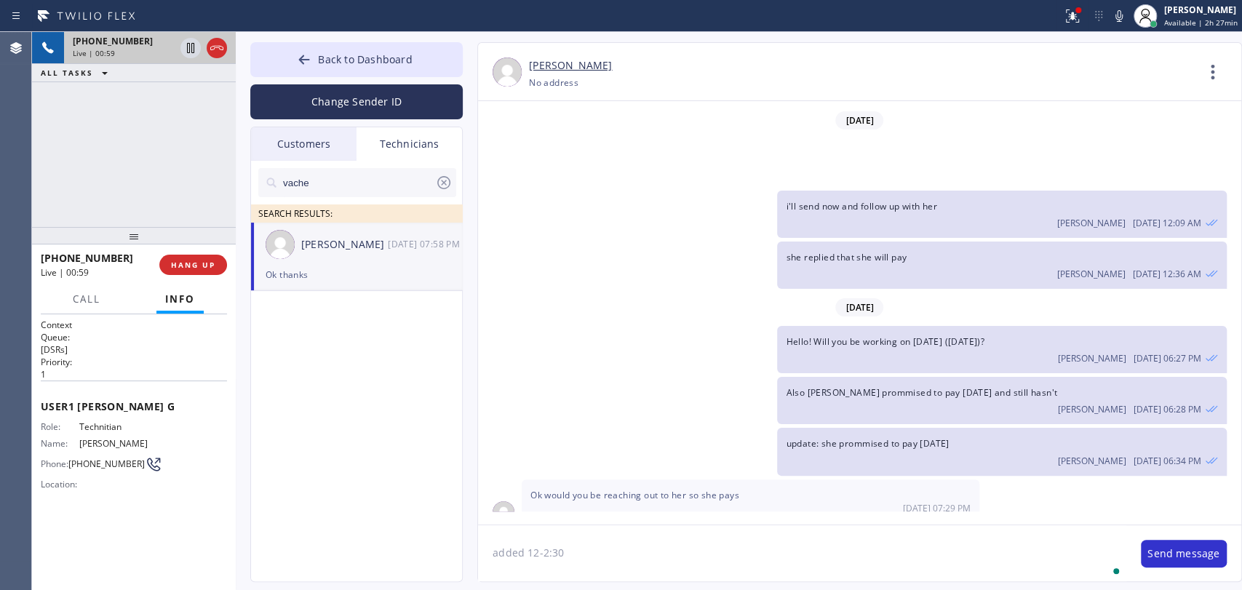
type textarea "added 12-2:30"
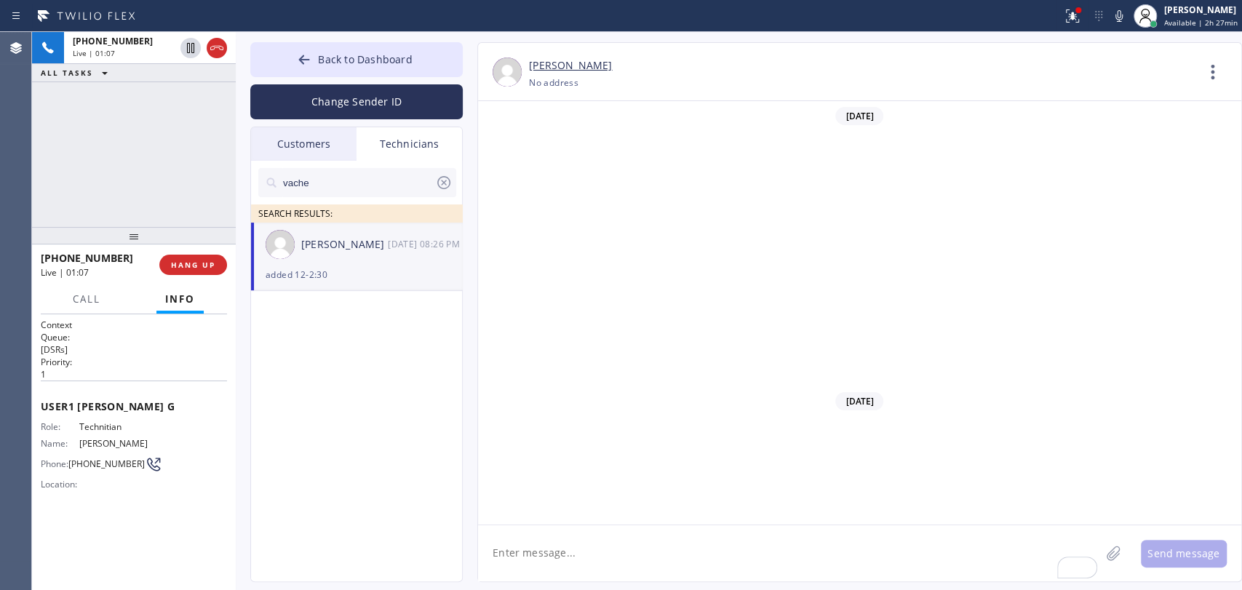
scroll to position [33454, 0]
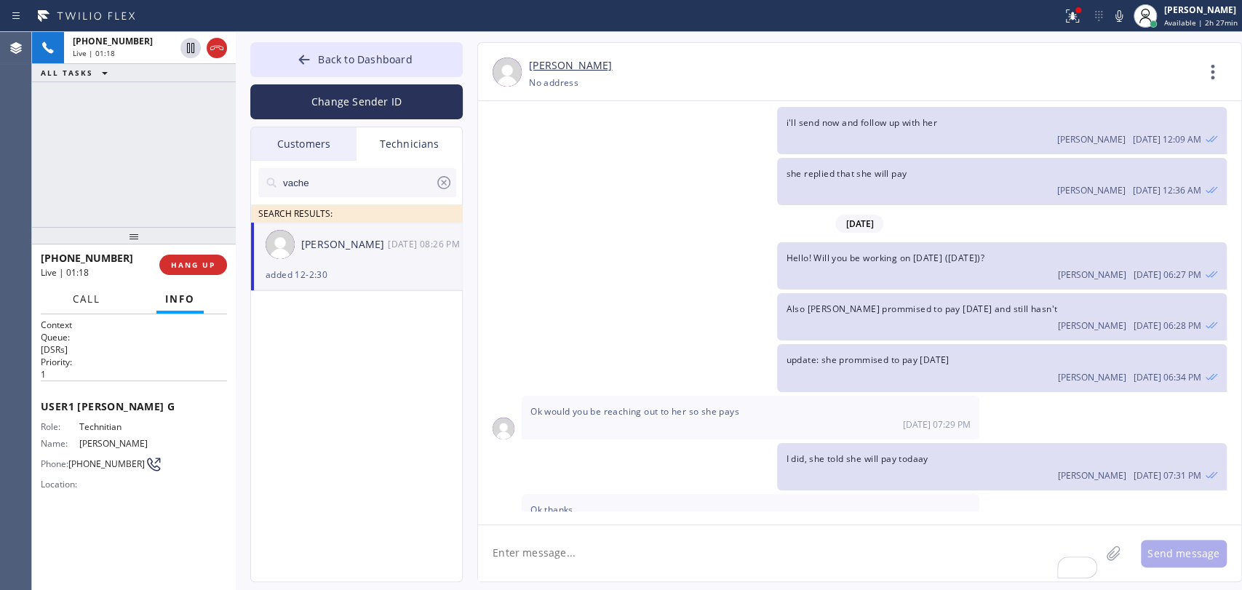
click at [81, 304] on span "Call" at bounding box center [87, 298] width 28 height 13
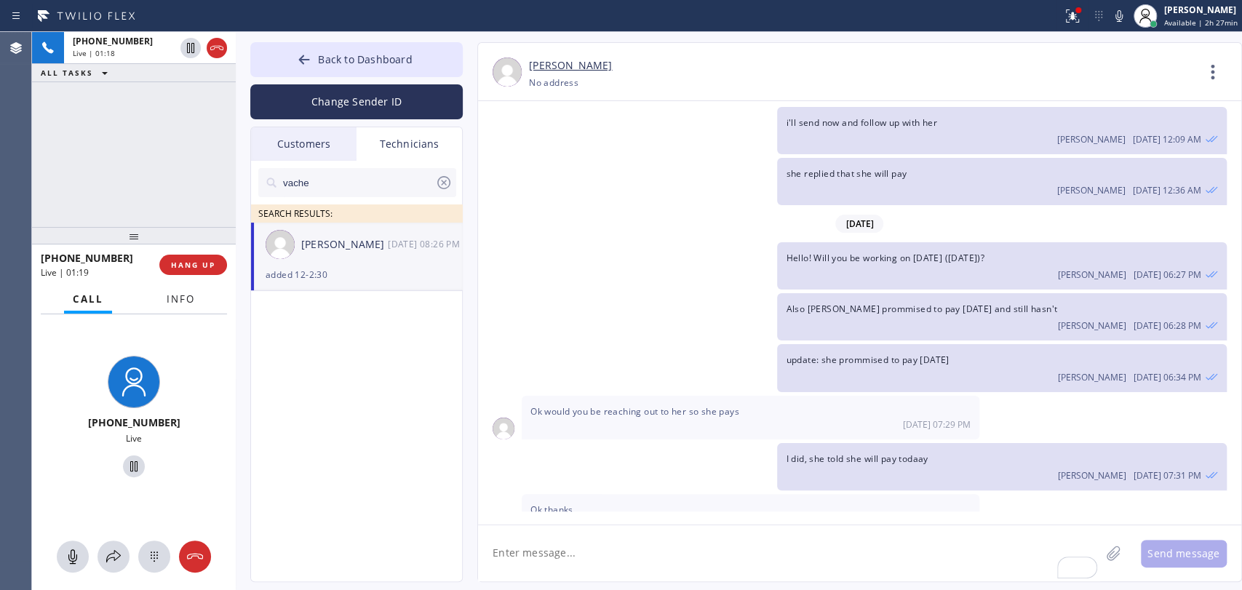
click at [177, 304] on span "Info" at bounding box center [181, 298] width 28 height 13
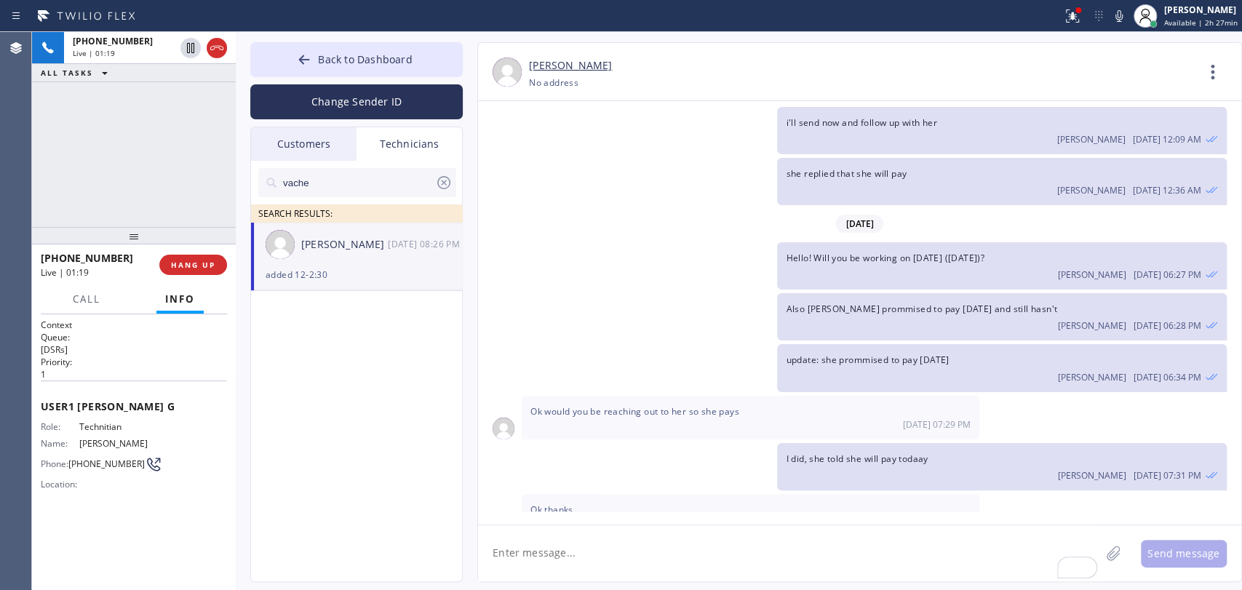
click at [129, 244] on div at bounding box center [134, 235] width 204 height 17
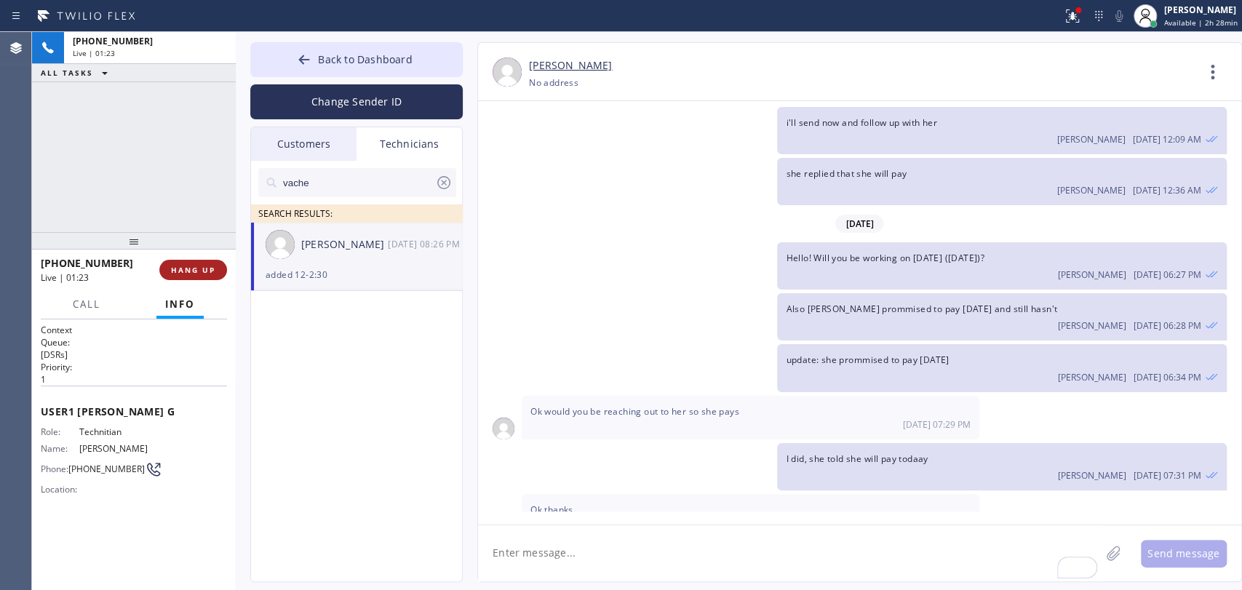
click at [194, 274] on span "HANG UP" at bounding box center [193, 270] width 44 height 10
click at [207, 261] on button "COMPLETE" at bounding box center [189, 270] width 73 height 20
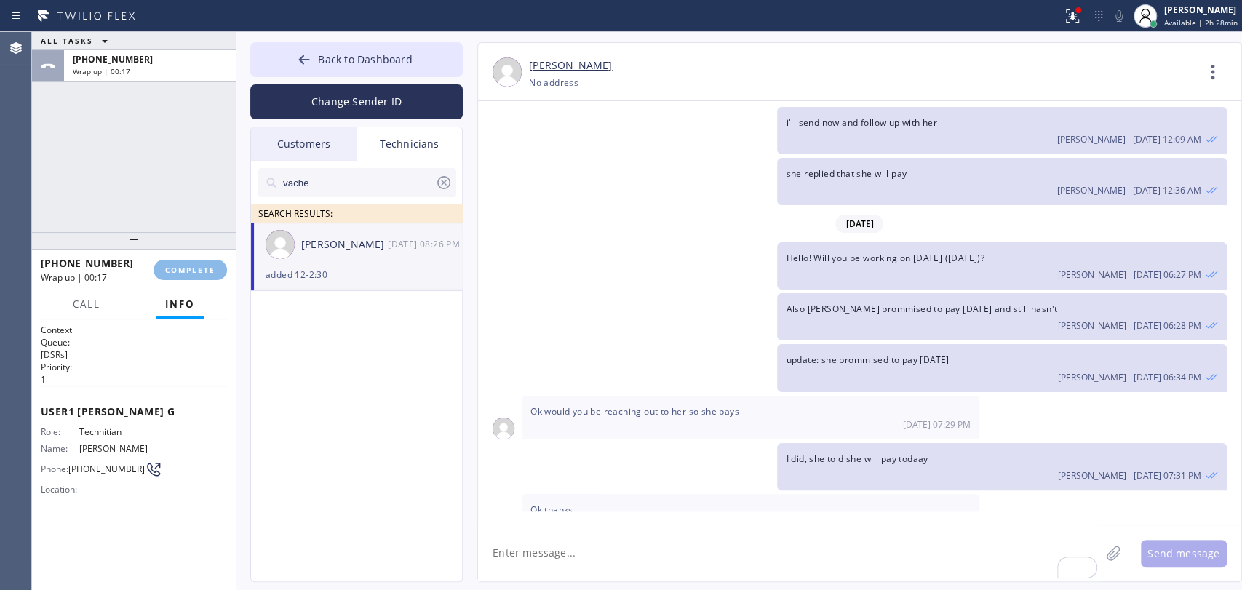
click at [187, 217] on div "ALL TASKS ALL TASKS ACTIVE TASKS TASKS IN WRAP UP +18183025971 Wrap up | 00:17" at bounding box center [134, 132] width 204 height 200
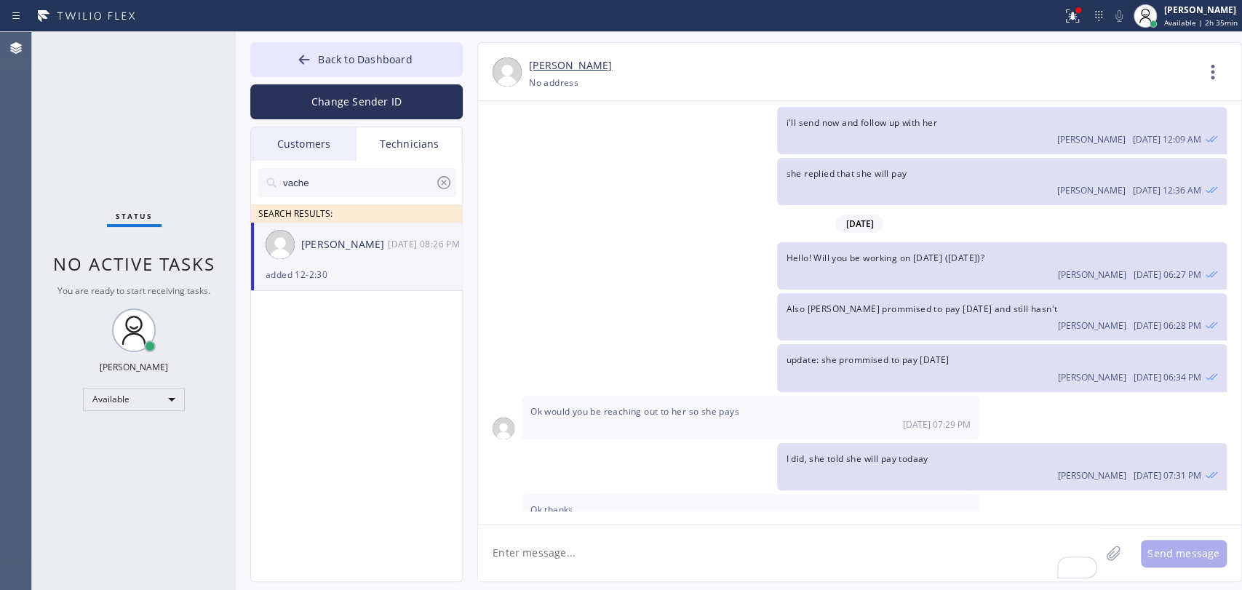
click at [2, 338] on div "Agent Desktop" at bounding box center [15, 311] width 31 height 558
click at [909, 494] on div "Ok thanks 08/29 07:58 PM" at bounding box center [751, 516] width 458 height 44
click at [253, 141] on div "Customers" at bounding box center [303, 143] width 105 height 33
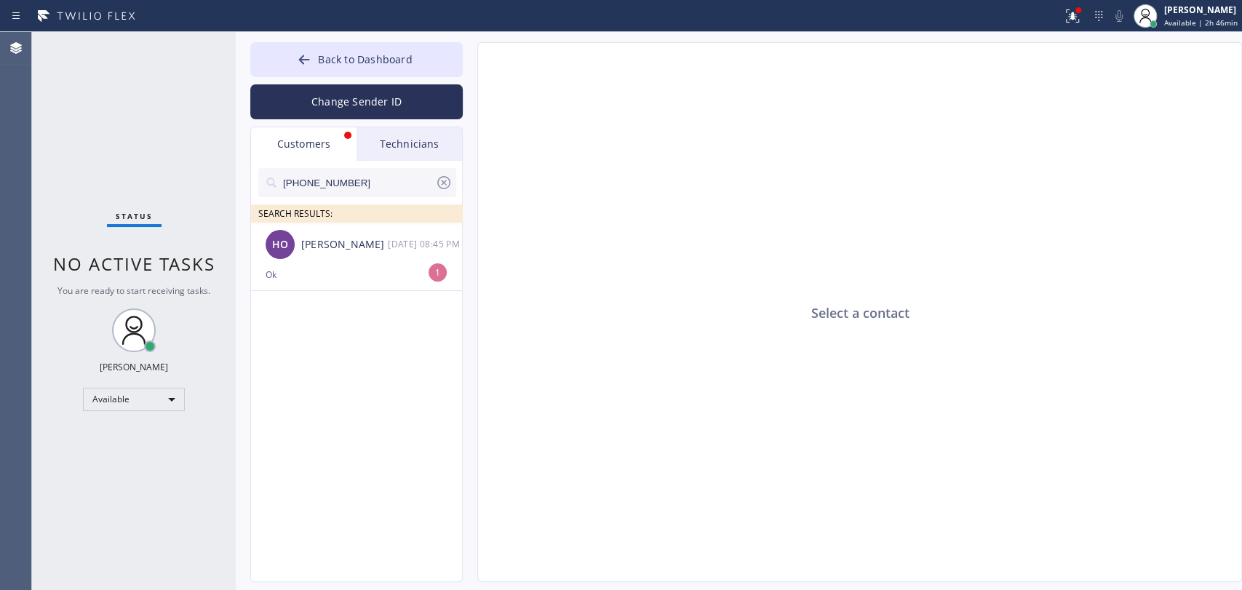
click at [319, 293] on ul "HO Helmut Oberfoell 08/30 08:45 PM Ok 1" at bounding box center [357, 273] width 212 height 101
click at [303, 281] on div "Ok" at bounding box center [357, 274] width 182 height 17
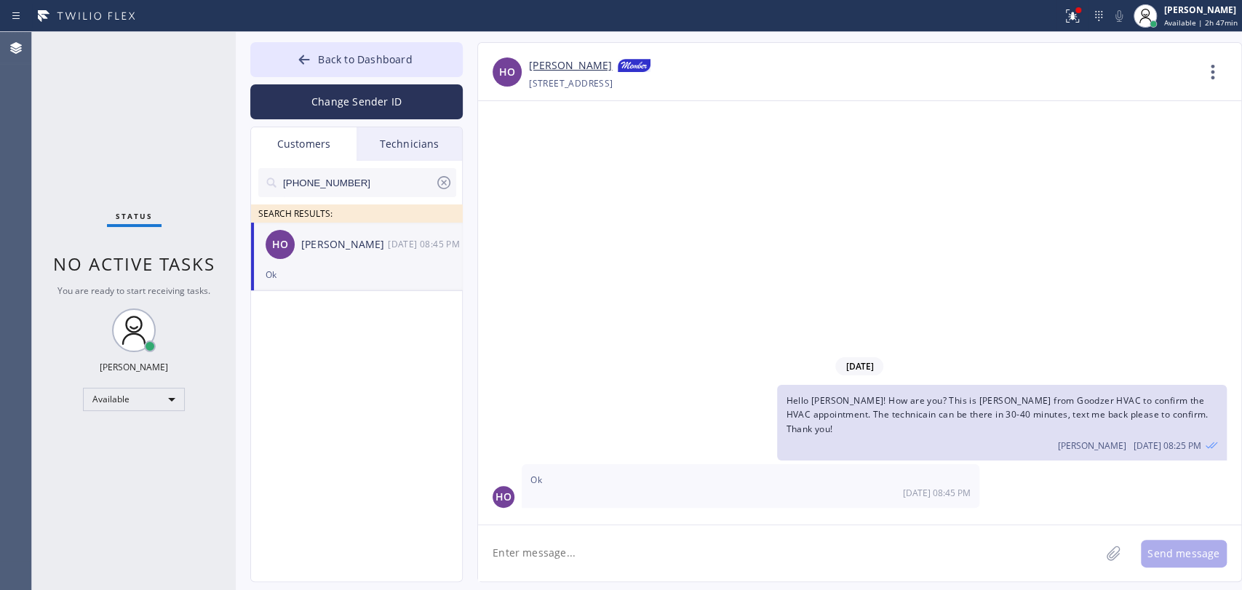
click at [547, 57] on link "[PERSON_NAME]" at bounding box center [570, 65] width 83 height 17
click at [353, 63] on span "Back to Dashboard" at bounding box center [365, 59] width 94 height 14
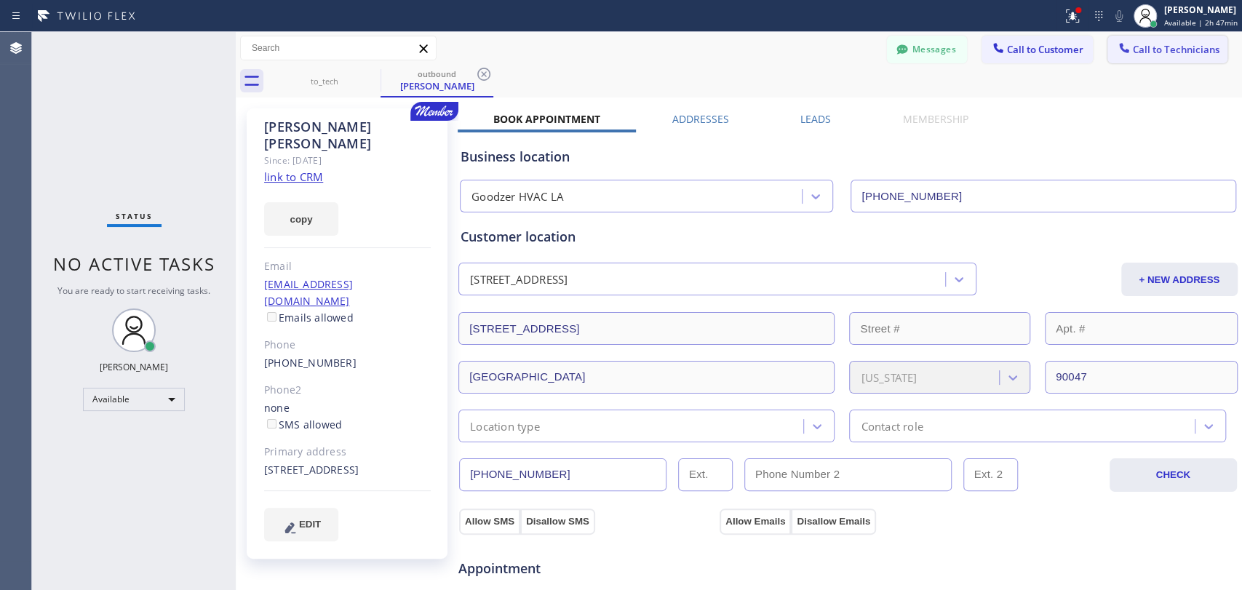
click at [1138, 52] on span "Call to Technicians" at bounding box center [1176, 49] width 87 height 13
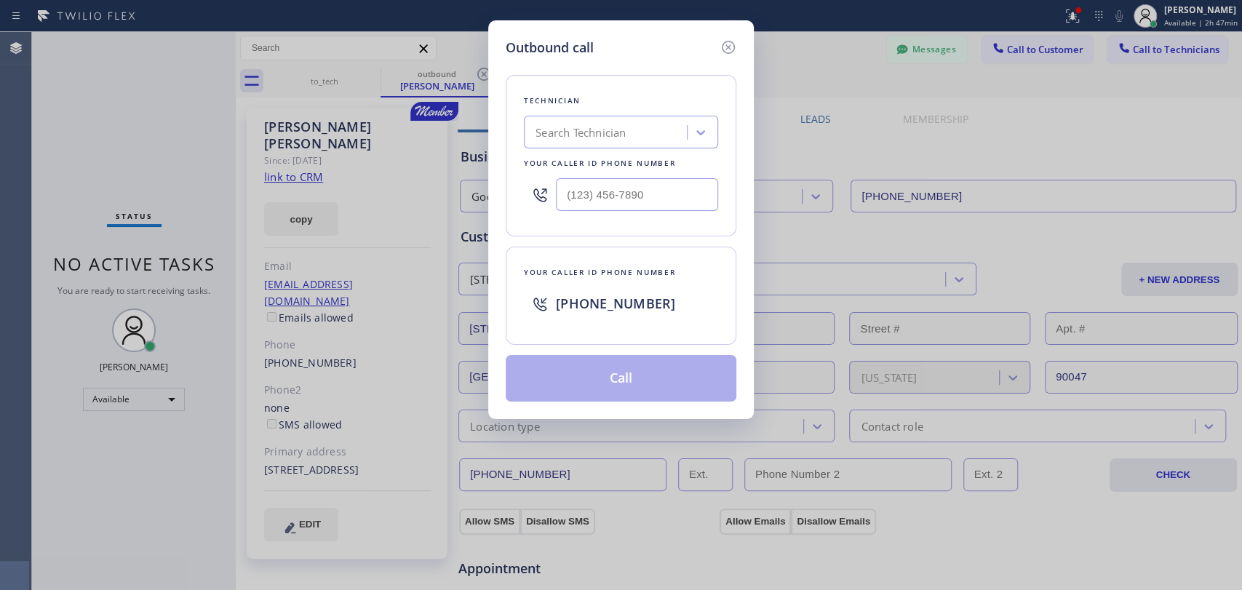
click at [634, 135] on div "Search Technician" at bounding box center [607, 132] width 159 height 25
type input "deni"
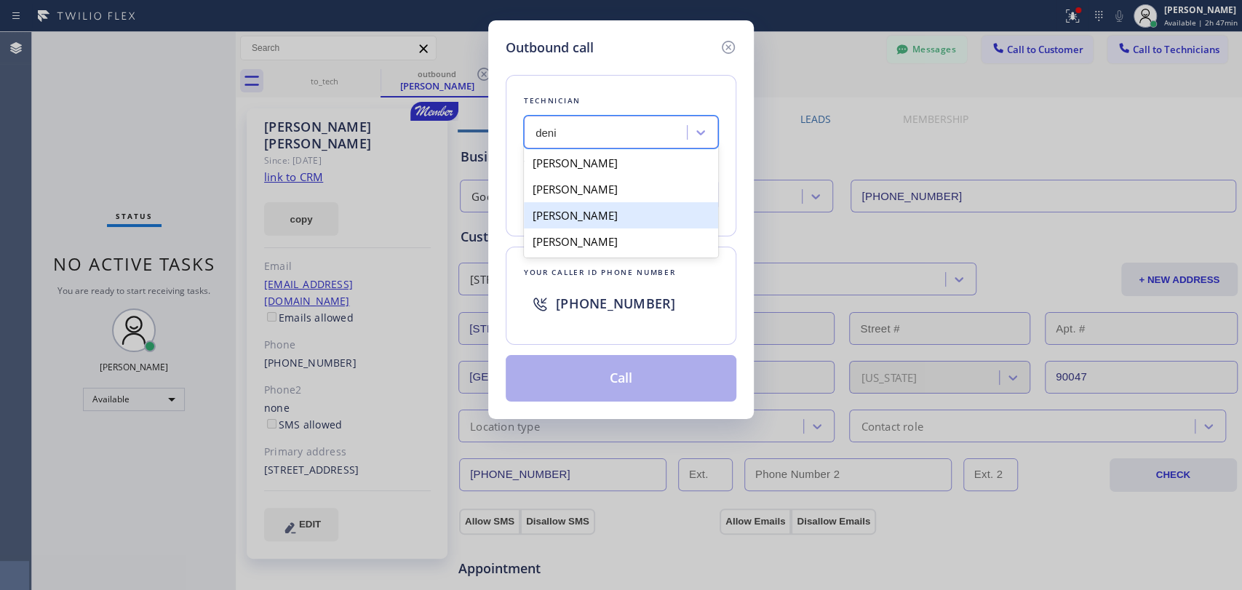
click at [599, 214] on div "[PERSON_NAME]" at bounding box center [621, 215] width 194 height 26
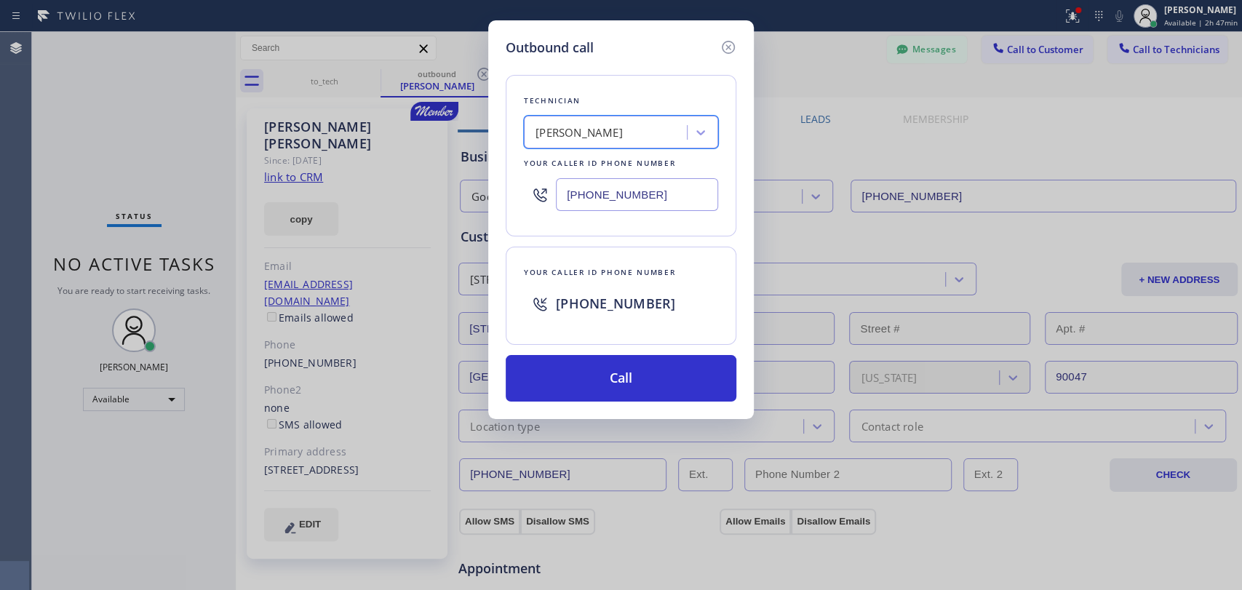
type input "[PHONE_NUMBER]"
click at [586, 365] on button "Call" at bounding box center [621, 378] width 231 height 47
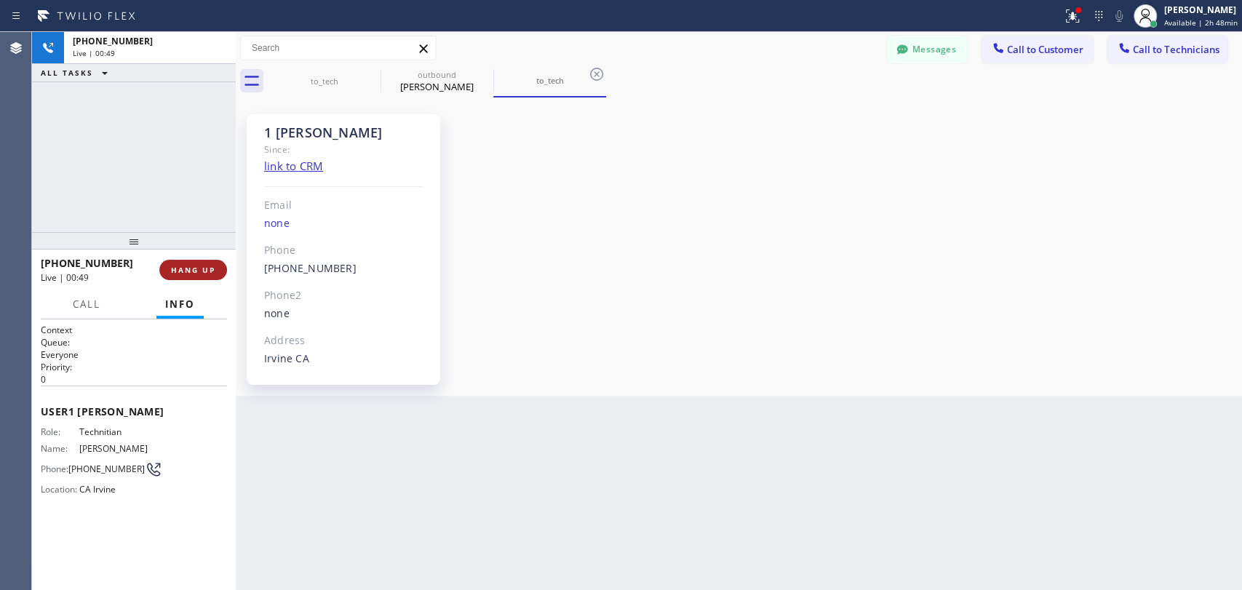
click at [202, 269] on span "HANG UP" at bounding box center [193, 270] width 44 height 10
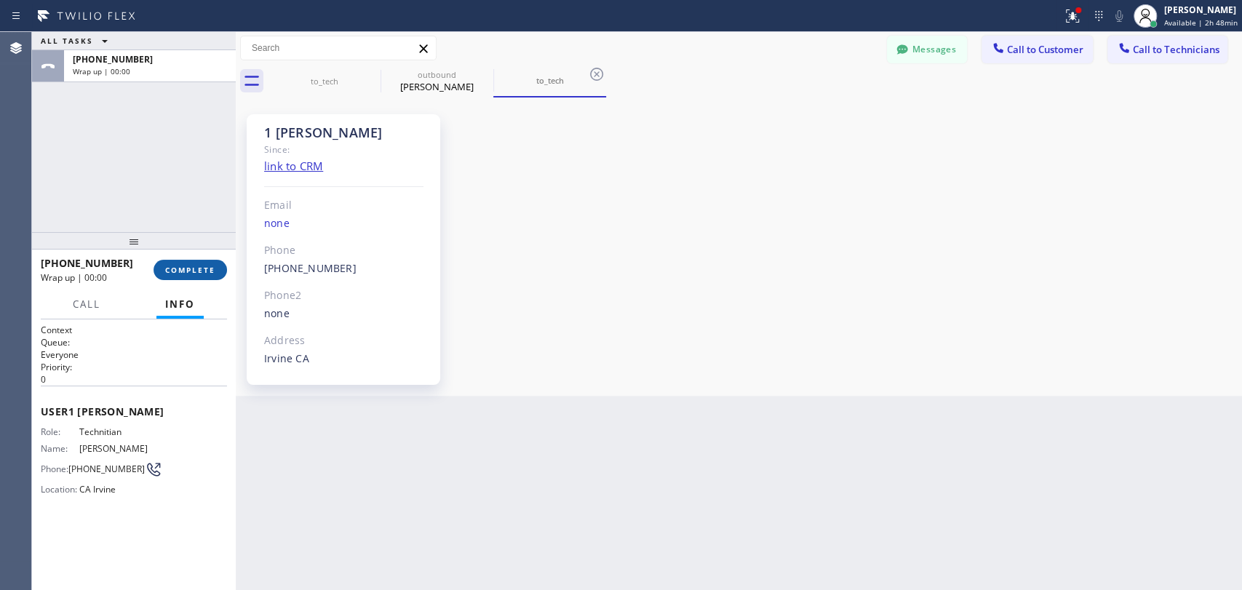
click at [202, 269] on span "COMPLETE" at bounding box center [190, 270] width 50 height 10
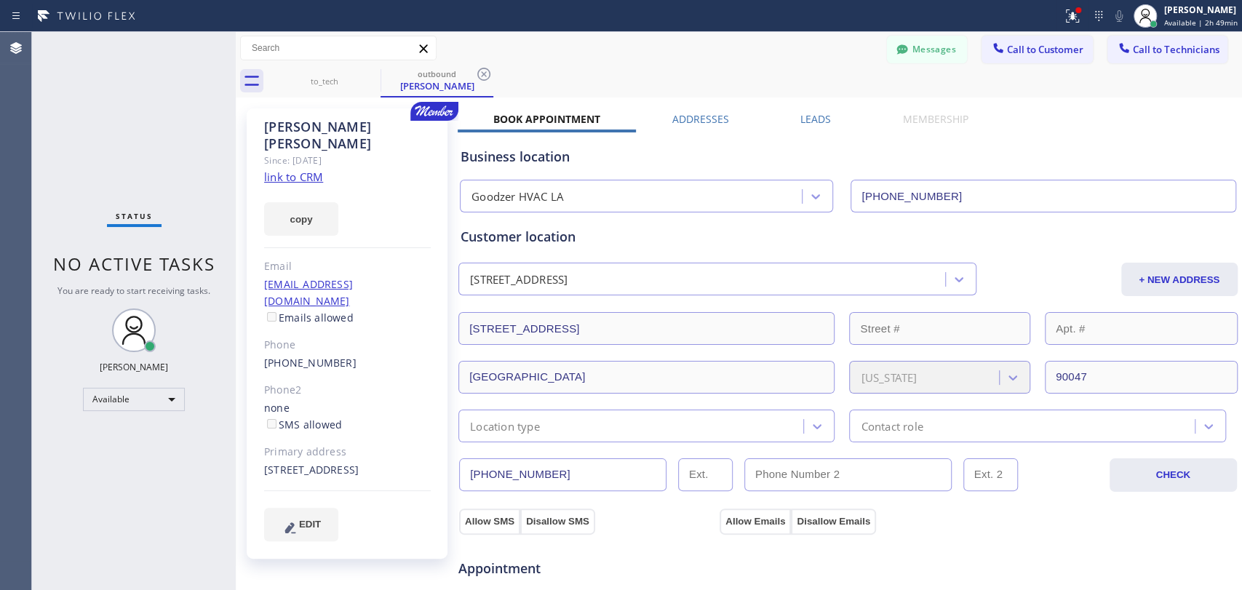
click at [179, 276] on div "Status No active tasks You are ready to start receiving tasks. [PERSON_NAME] Av…" at bounding box center [134, 311] width 204 height 558
click at [174, 275] on span "No active tasks" at bounding box center [134, 264] width 162 height 24
click at [167, 284] on div "Status No active tasks You are ready to start receiving tasks. [PERSON_NAME] Av…" at bounding box center [134, 311] width 204 height 558
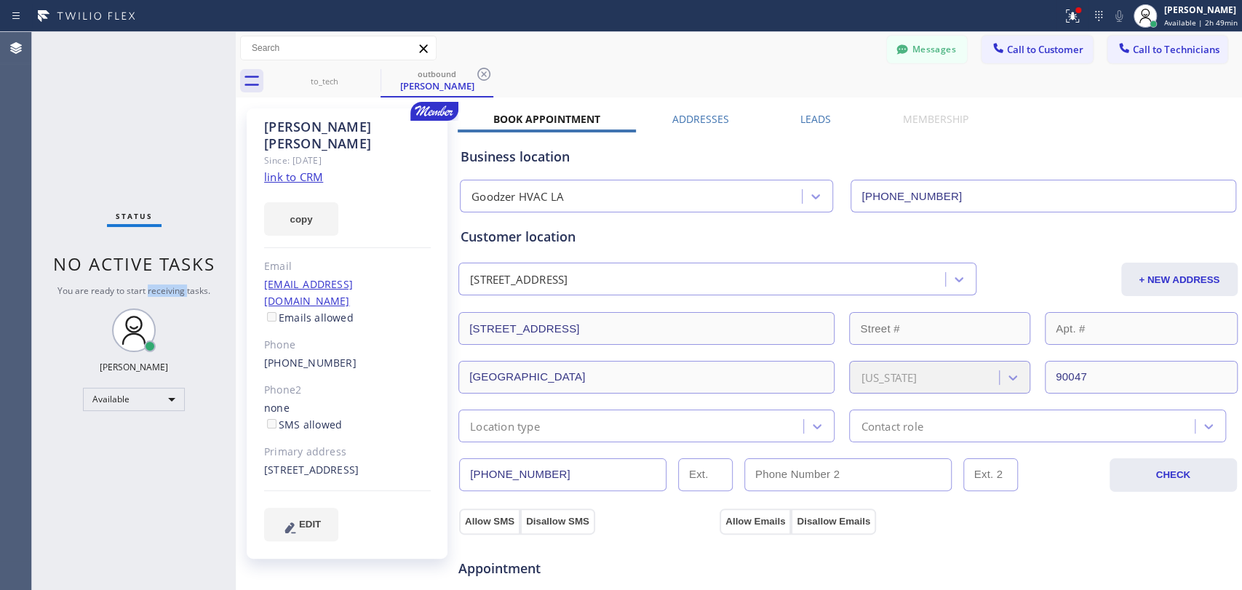
click at [167, 284] on div "Status No active tasks You are ready to start receiving tasks. [PERSON_NAME] Av…" at bounding box center [134, 311] width 204 height 558
click at [163, 269] on span "No active tasks" at bounding box center [134, 264] width 162 height 24
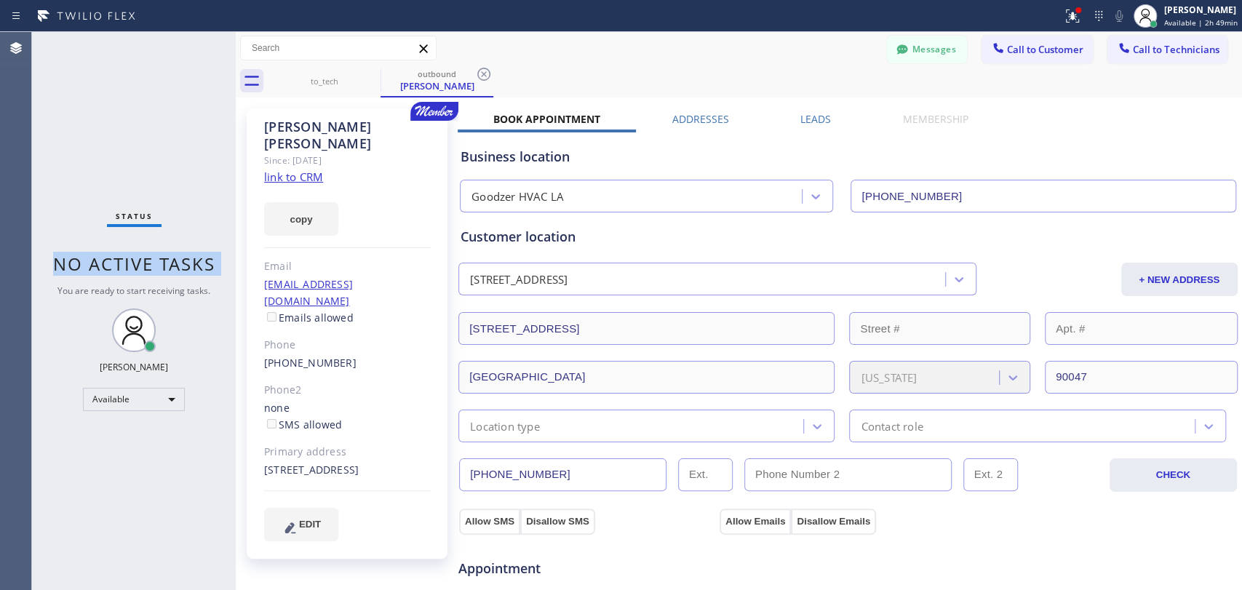
click at [160, 269] on span "No active tasks" at bounding box center [134, 264] width 162 height 24
click at [147, 266] on span "No active tasks" at bounding box center [134, 264] width 162 height 24
click at [146, 266] on span "No active tasks" at bounding box center [134, 264] width 162 height 24
click at [180, 280] on div "Status No active tasks You are ready to start receiving tasks. [PERSON_NAME] Av…" at bounding box center [134, 311] width 204 height 558
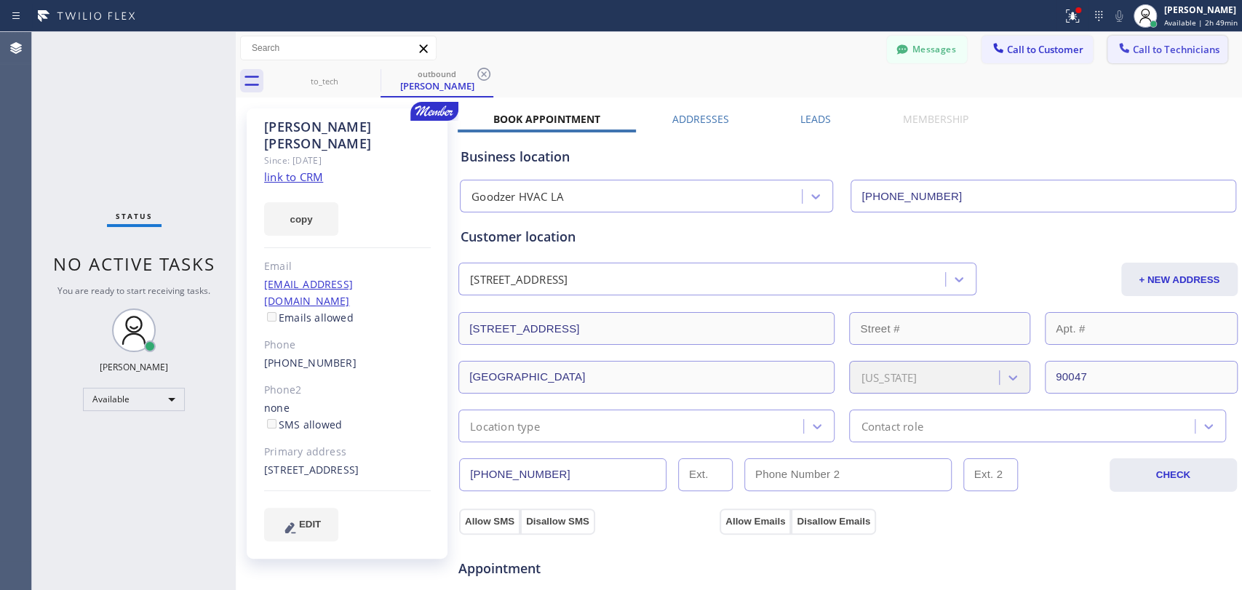
click at [1150, 53] on span "Call to Technicians" at bounding box center [1176, 49] width 87 height 13
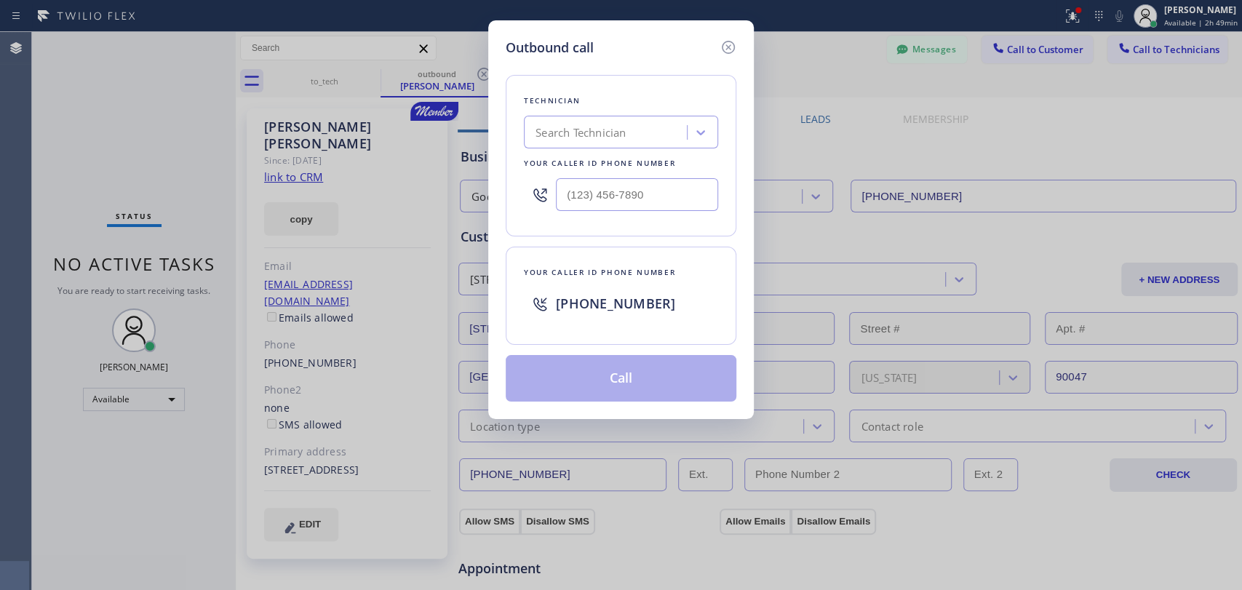
click at [631, 127] on div "Search Technician" at bounding box center [607, 132] width 159 height 25
type input "seva"
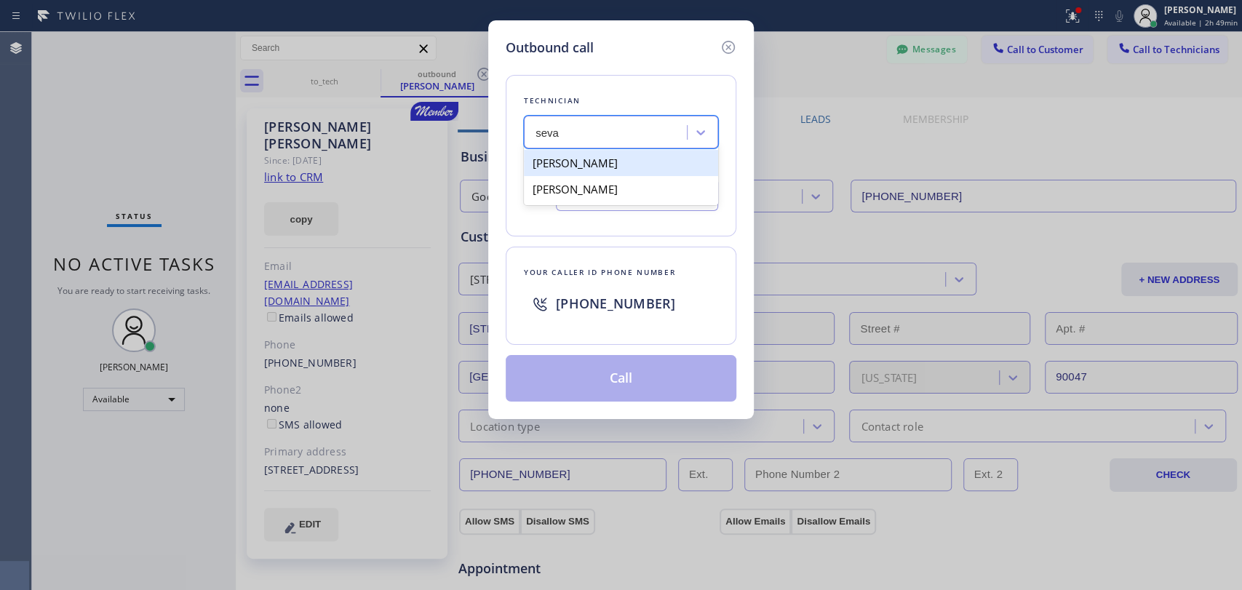
click at [568, 170] on div "[PERSON_NAME]" at bounding box center [621, 163] width 194 height 26
type input "[PHONE_NUMBER]"
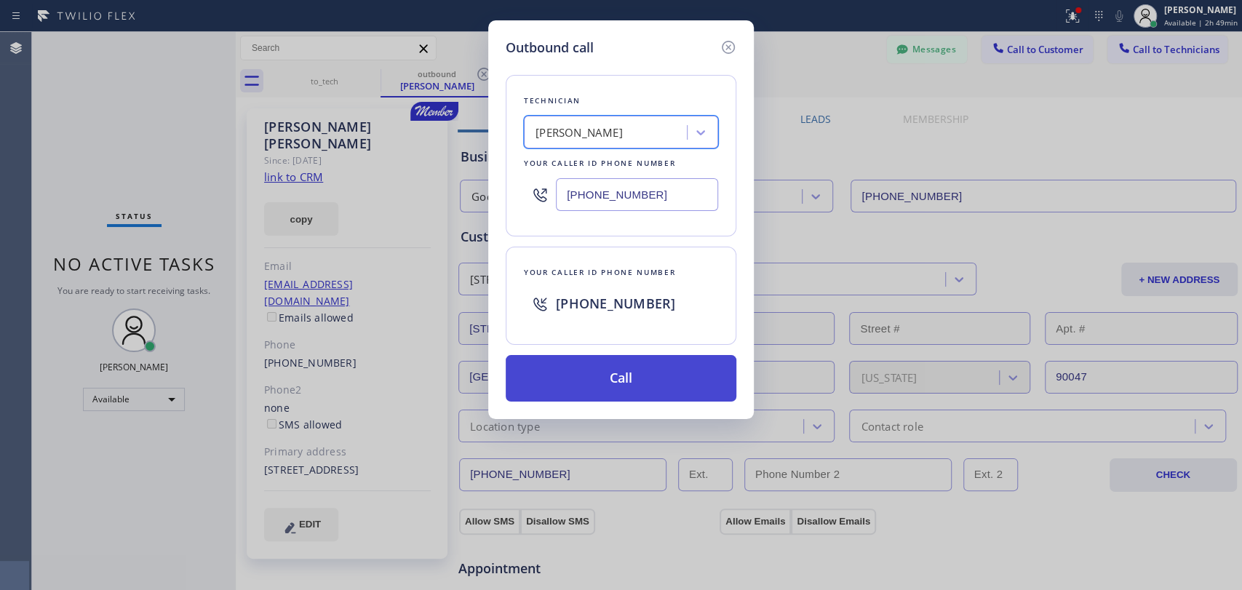
click at [600, 365] on button "Call" at bounding box center [621, 378] width 231 height 47
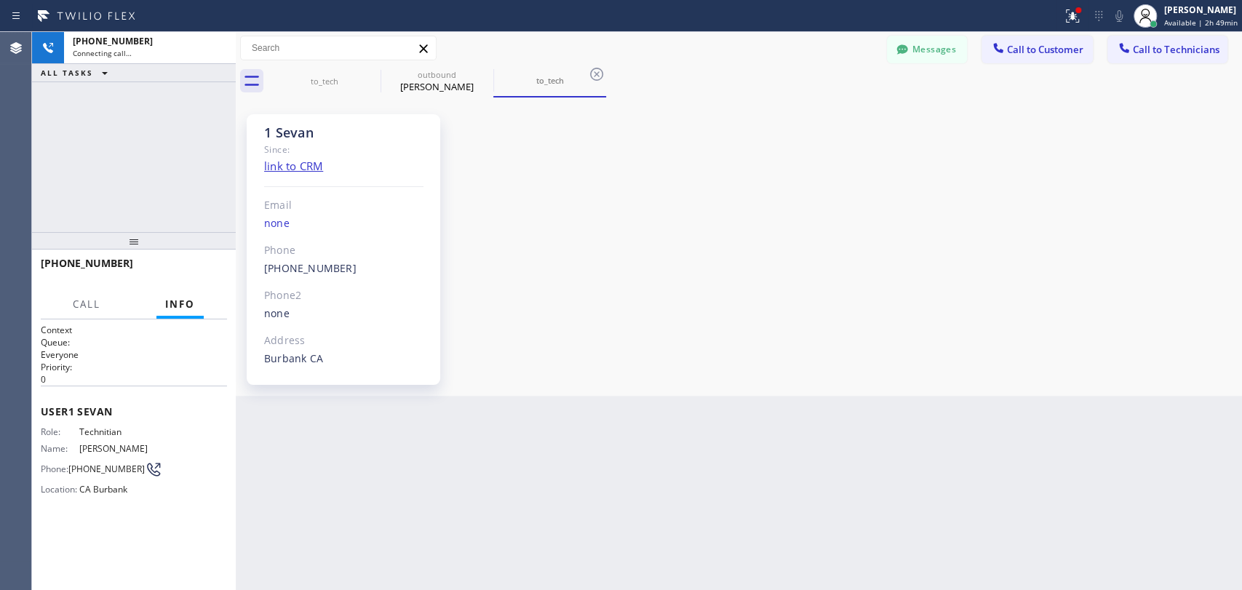
scroll to position [4449, 0]
click at [916, 54] on button "Messages" at bounding box center [927, 50] width 80 height 28
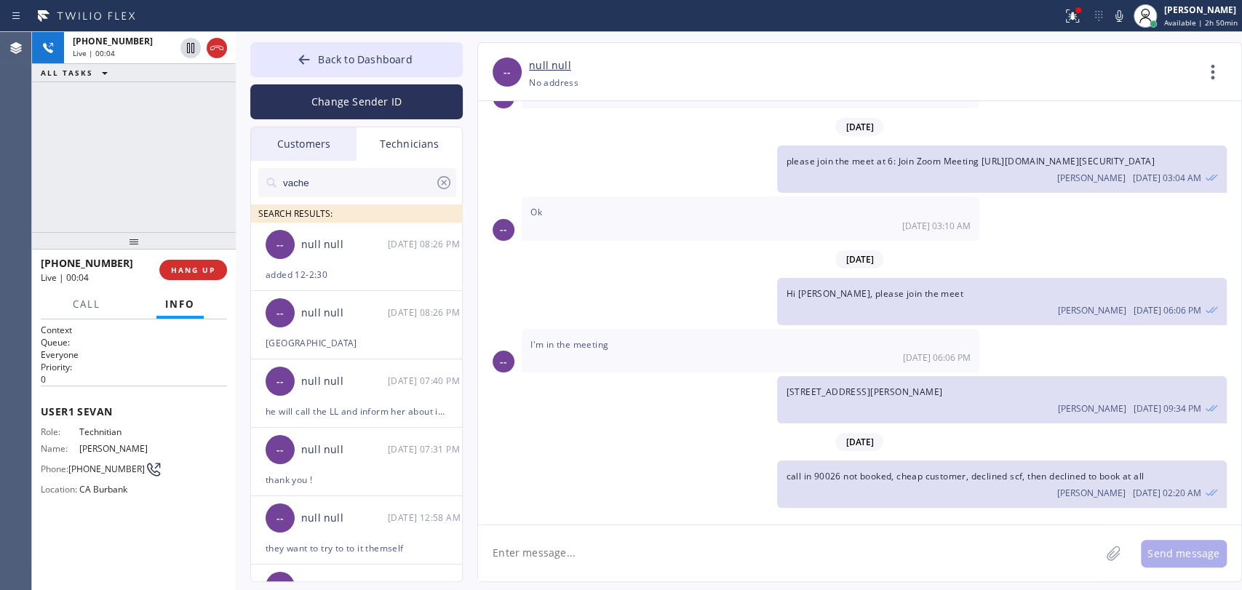
click at [254, 135] on div "Customers" at bounding box center [303, 143] width 105 height 33
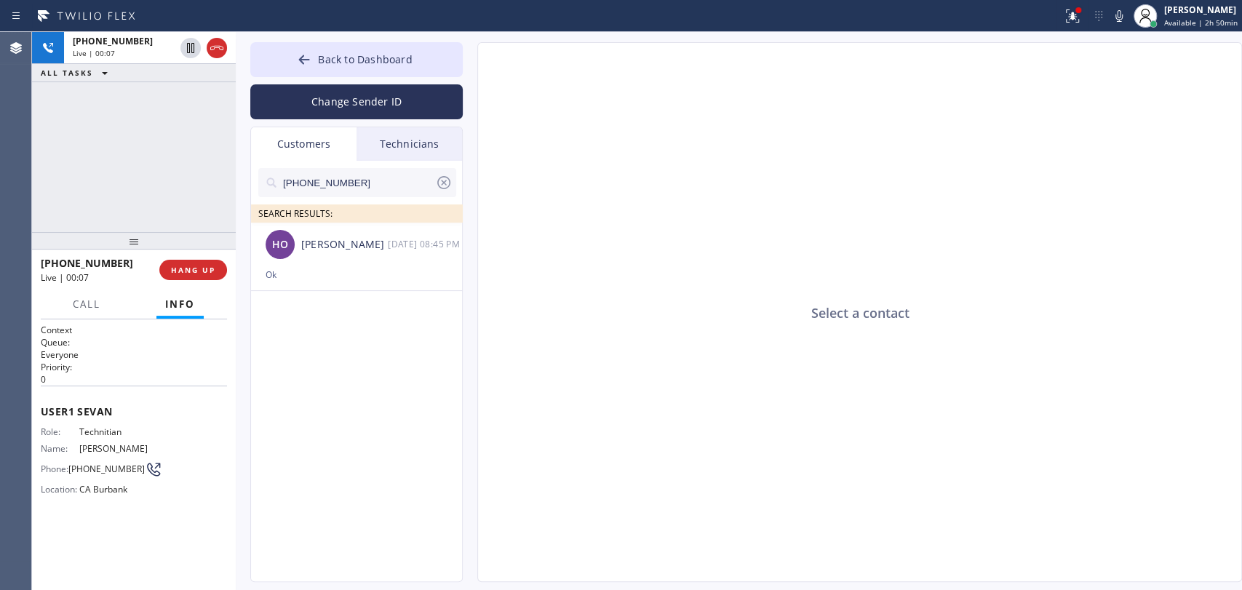
click at [174, 169] on div "+18184800219 Live | 00:07 ALL TASKS ALL TASKS ACTIVE TASKS TASKS IN WRAP UP" at bounding box center [134, 132] width 204 height 200
click at [348, 278] on div "Ok" at bounding box center [357, 274] width 182 height 17
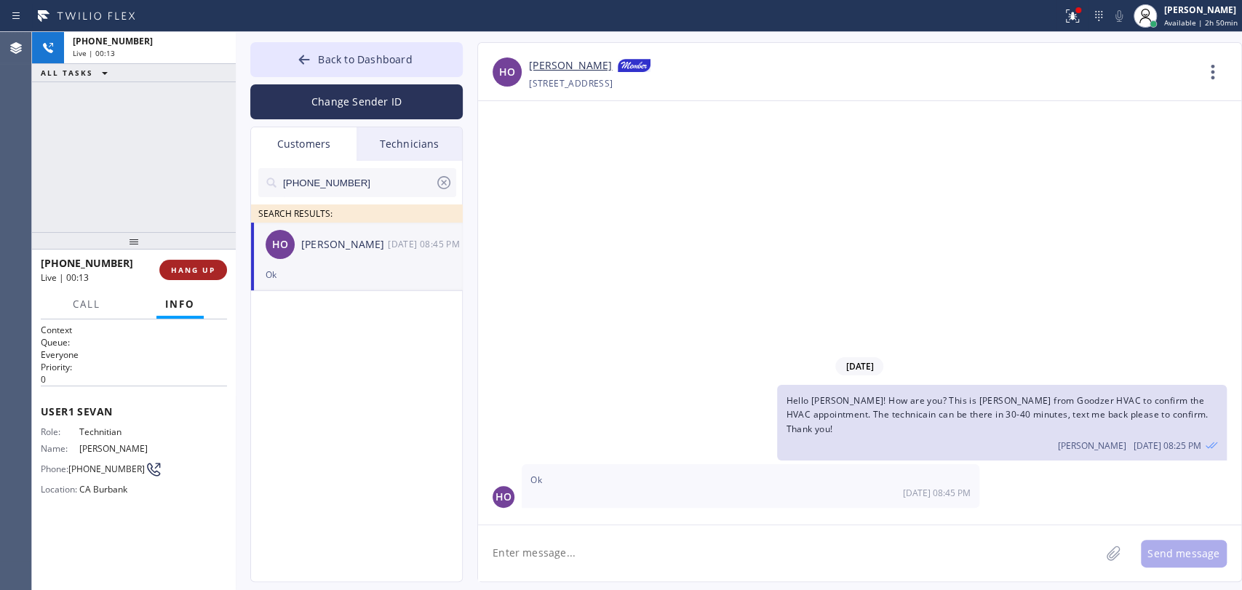
click at [182, 269] on span "HANG UP" at bounding box center [193, 270] width 44 height 10
click at [186, 270] on div "+18184800219 Wrap up | 00:03 COMPLETE" at bounding box center [134, 270] width 186 height 38
click at [186, 270] on span "COMPLETE" at bounding box center [190, 270] width 50 height 10
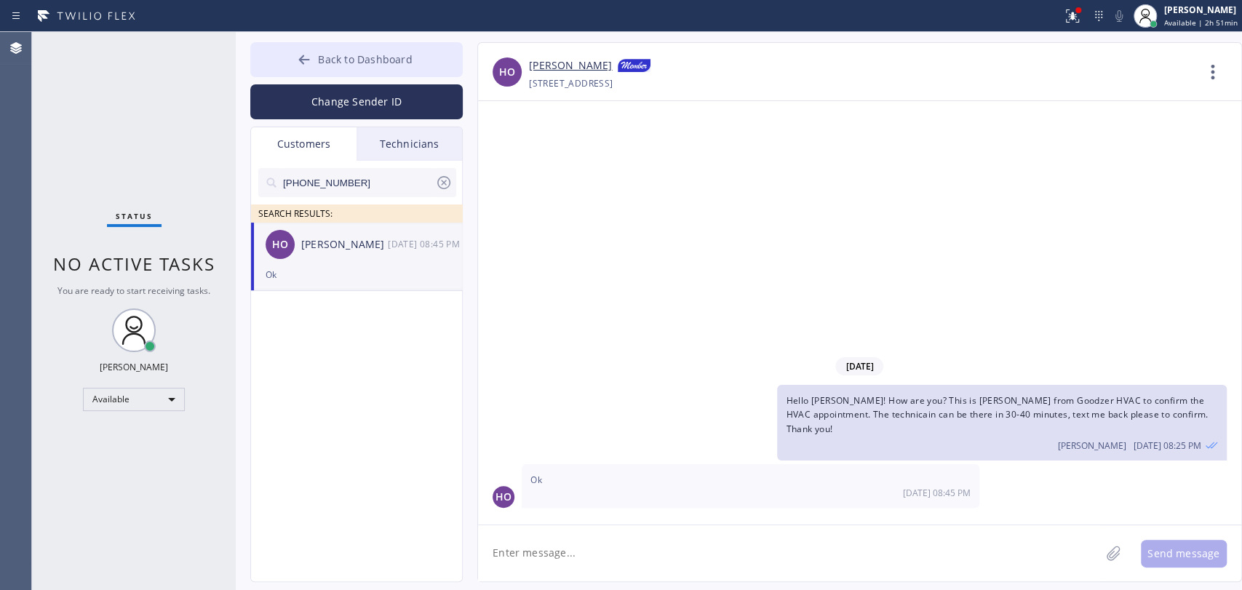
click at [403, 55] on span "Back to Dashboard" at bounding box center [365, 59] width 94 height 14
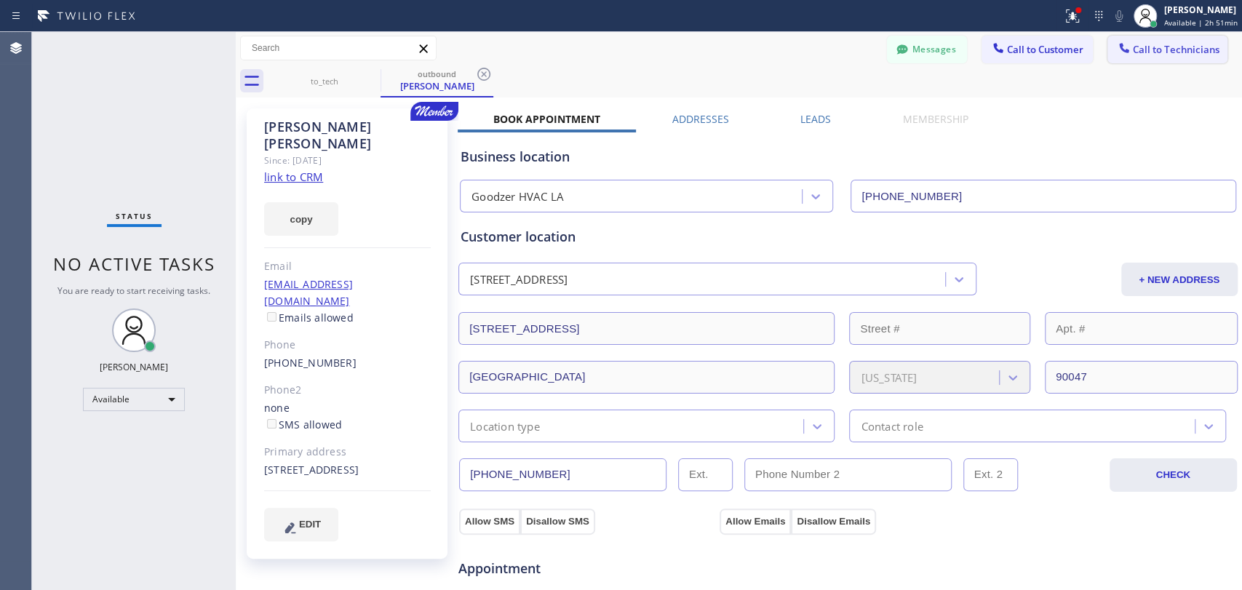
click at [1139, 36] on button "Call to Technicians" at bounding box center [1167, 50] width 120 height 28
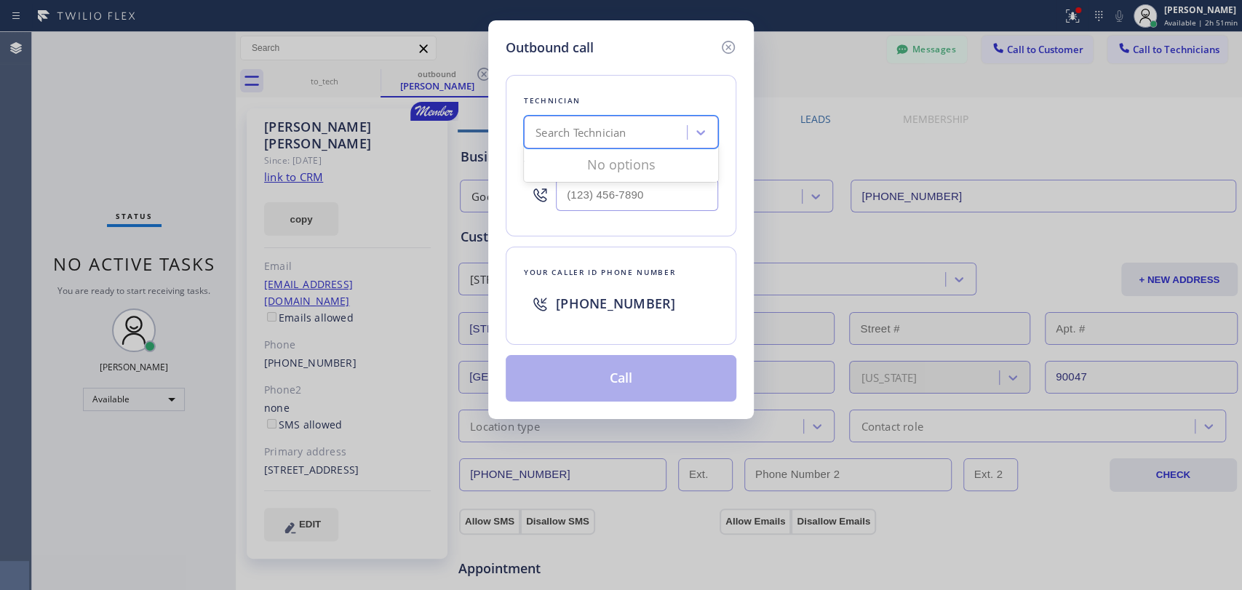
click at [612, 135] on div "Search Technician" at bounding box center [580, 132] width 90 height 17
type input "[PERSON_NAME]"
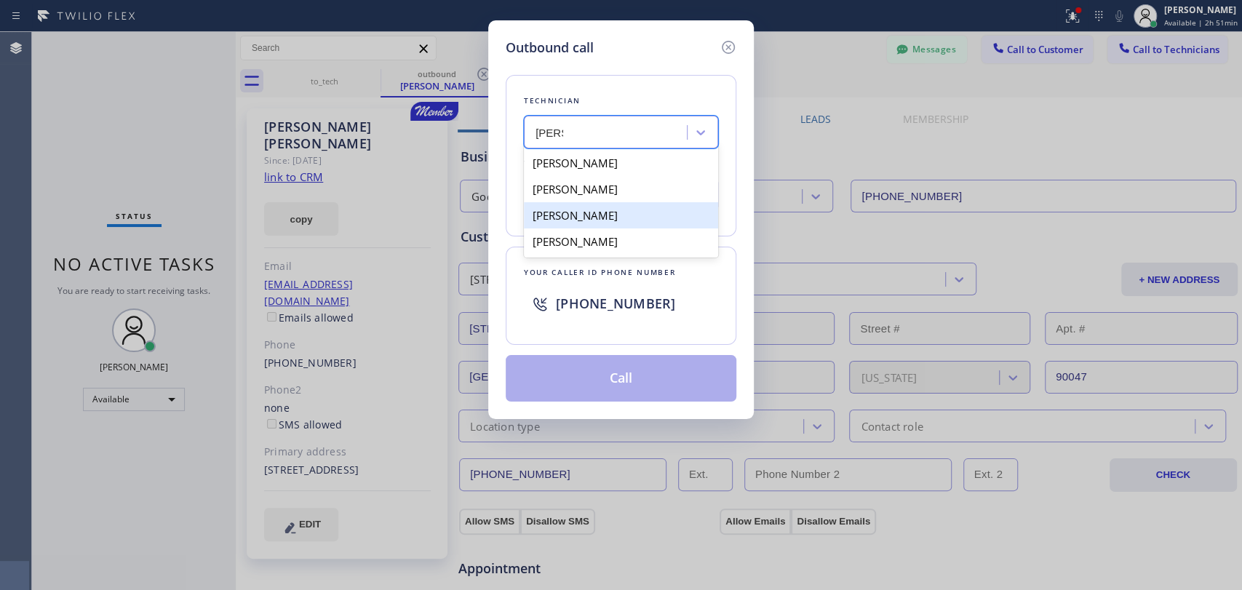
click at [589, 206] on div "[PERSON_NAME]" at bounding box center [621, 215] width 194 height 26
type input "[PHONE_NUMBER]"
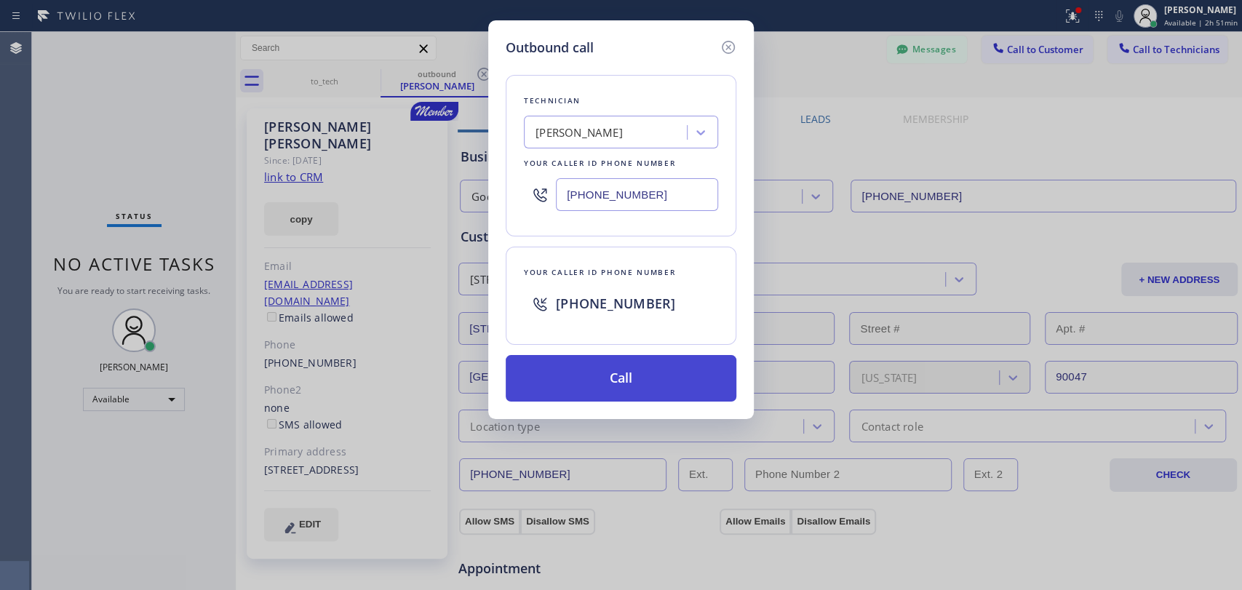
click at [626, 389] on button "Call" at bounding box center [621, 378] width 231 height 47
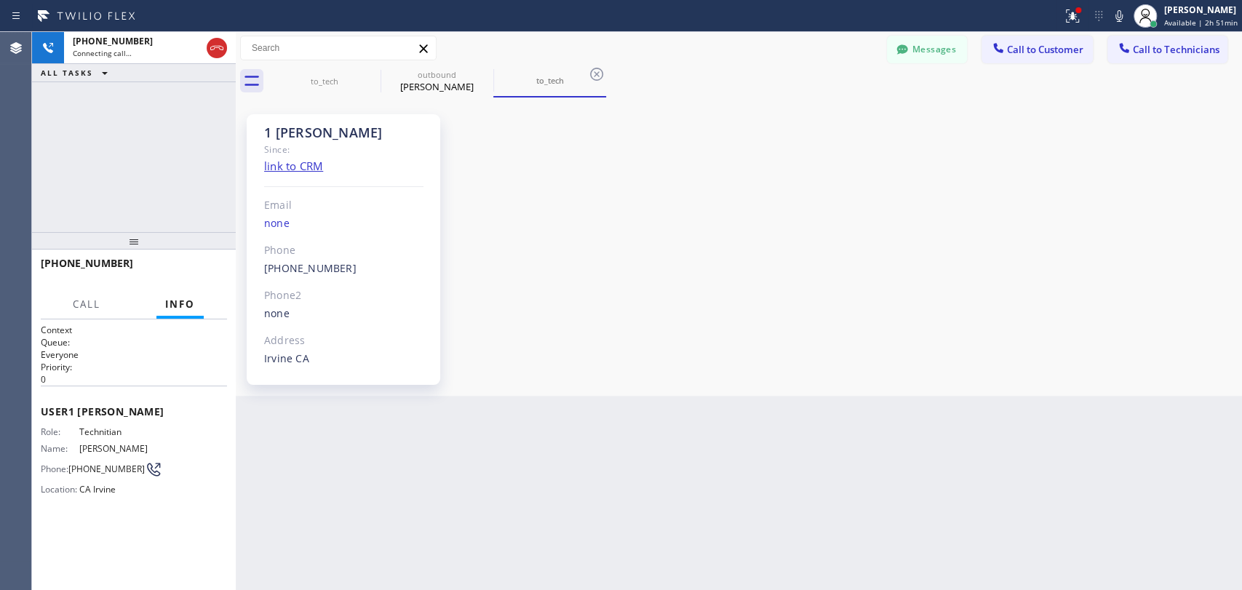
scroll to position [21848, 0]
click at [180, 275] on button "HANG UP" at bounding box center [193, 270] width 68 height 20
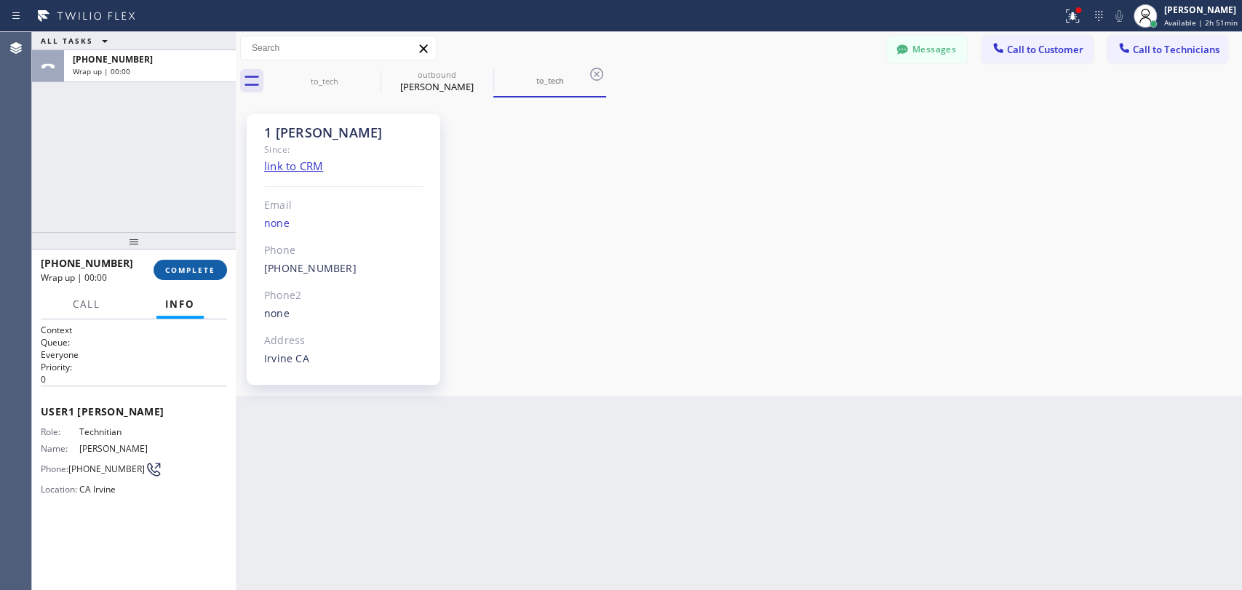
click at [186, 271] on span "COMPLETE" at bounding box center [190, 270] width 50 height 10
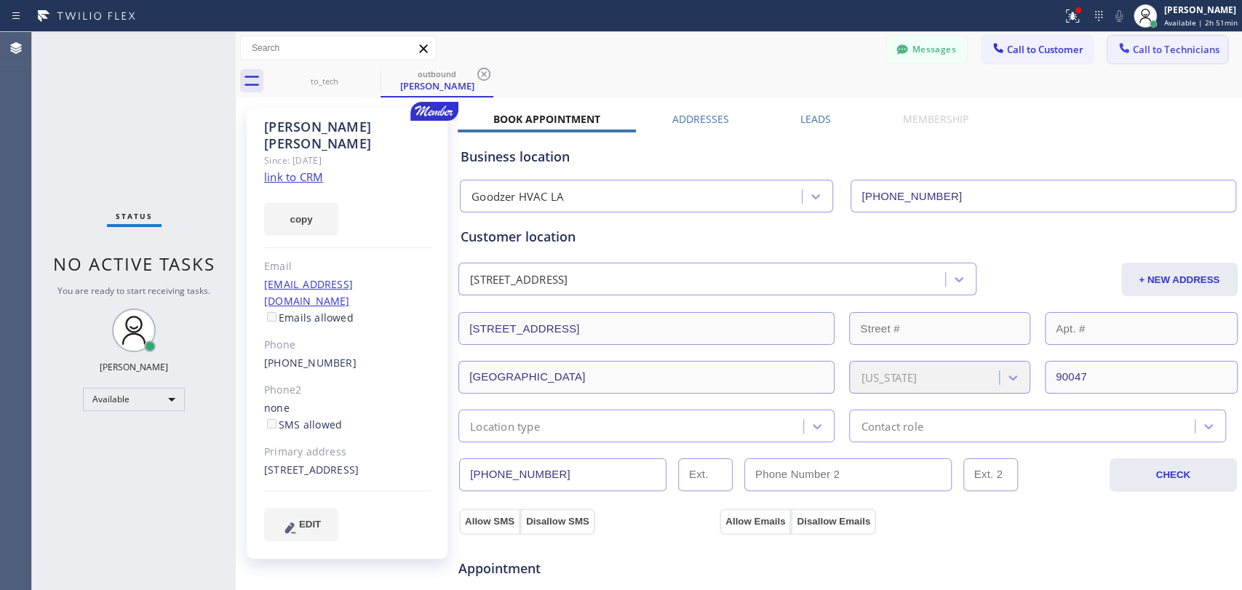
click at [1152, 63] on button "Call to Technicians" at bounding box center [1167, 50] width 120 height 28
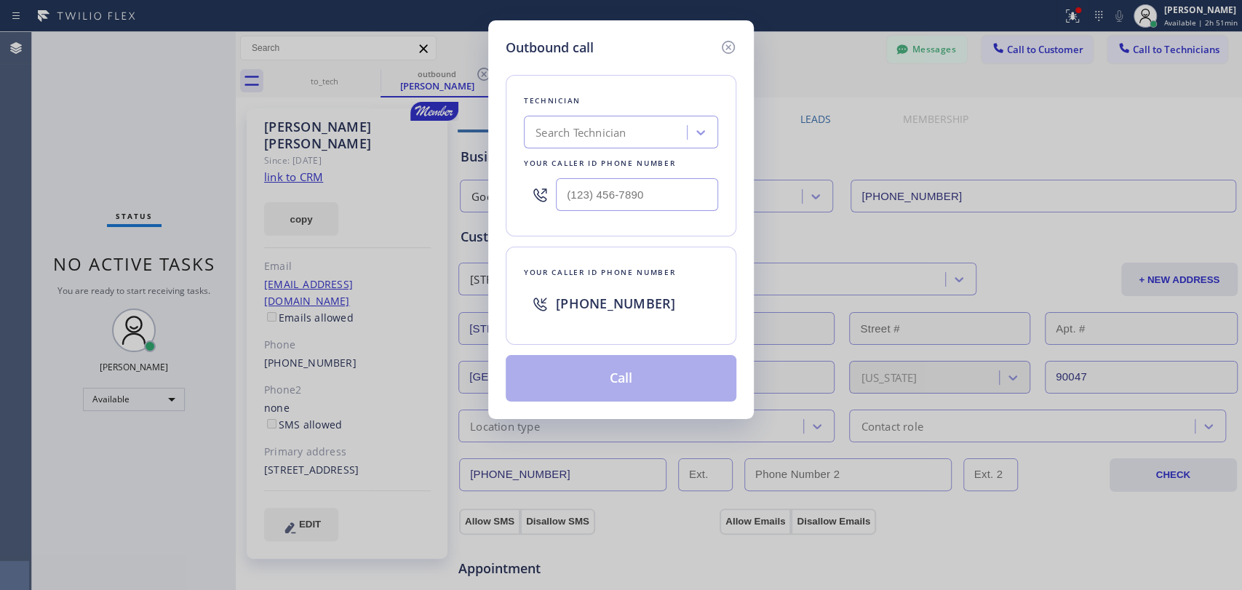
click at [628, 103] on div "Technician" at bounding box center [621, 100] width 194 height 15
click at [590, 129] on div "Search Technician" at bounding box center [580, 132] width 90 height 17
type input "[PERSON_NAME]"
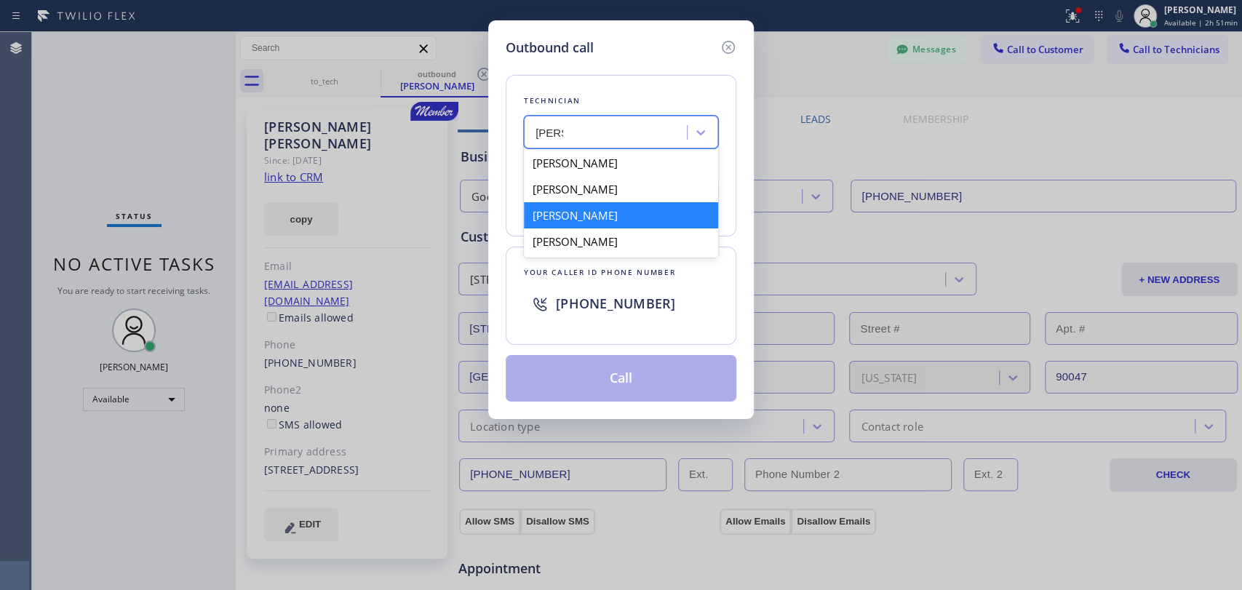
click at [595, 212] on div "[PERSON_NAME]" at bounding box center [621, 215] width 194 height 26
type input "[PHONE_NUMBER]"
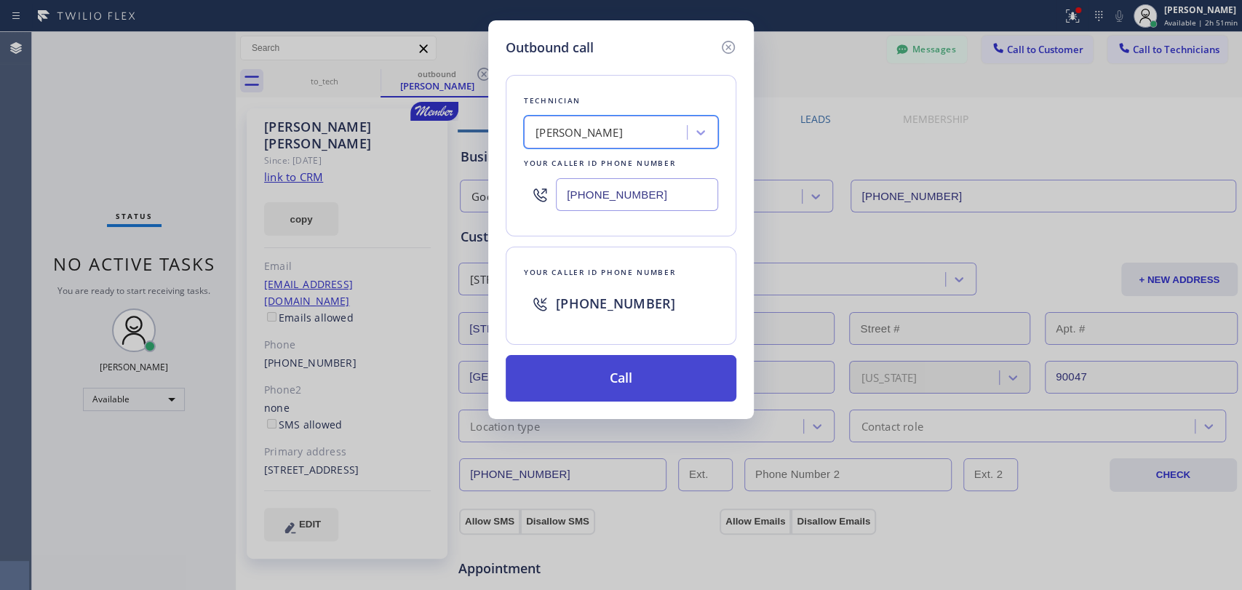
click at [634, 368] on button "Call" at bounding box center [621, 378] width 231 height 47
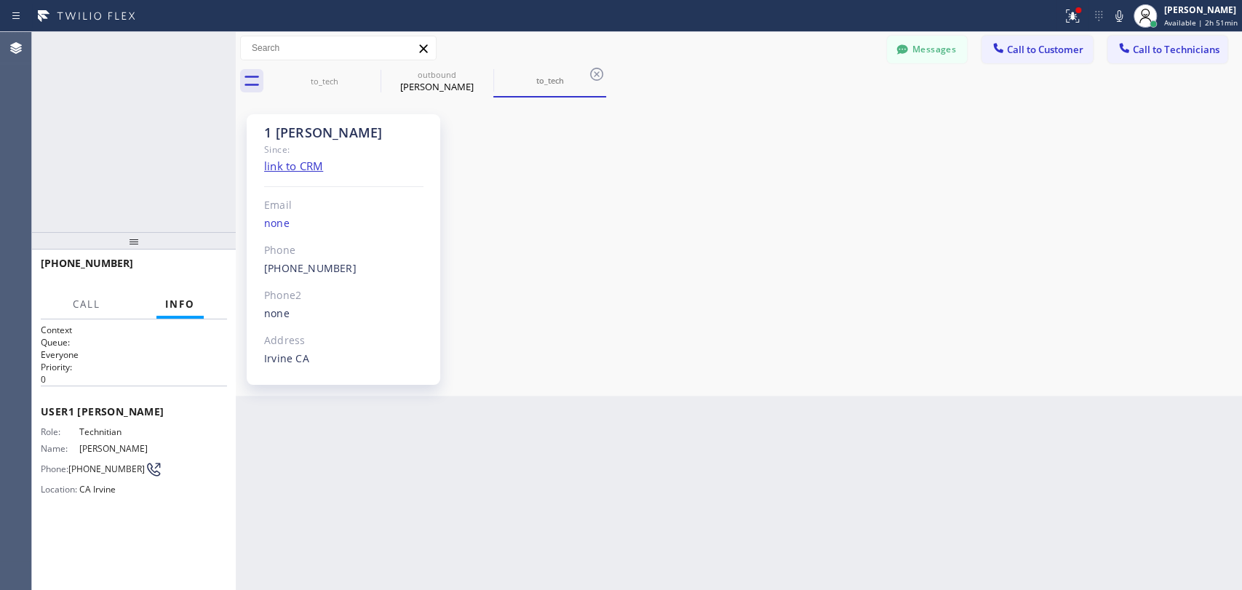
scroll to position [21848, 0]
click at [307, 130] on div "1 [PERSON_NAME]" at bounding box center [343, 132] width 159 height 17
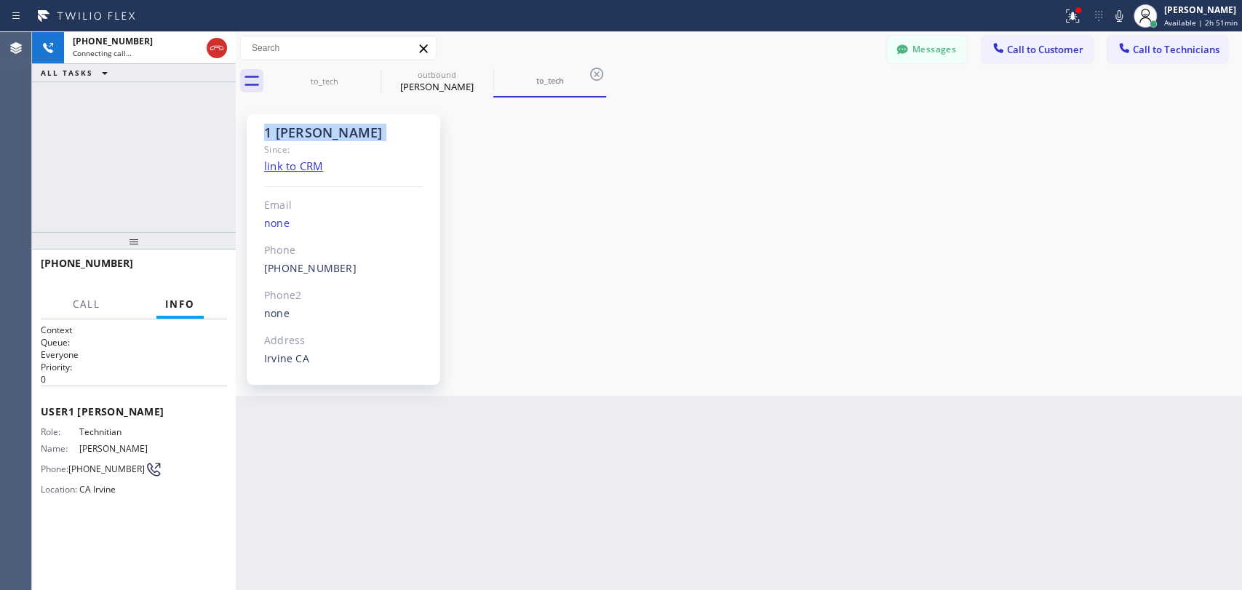
click at [307, 130] on div "1 [PERSON_NAME]" at bounding box center [343, 132] width 159 height 17
click at [303, 130] on div "1 [PERSON_NAME]" at bounding box center [343, 132] width 159 height 17
click at [196, 265] on span "HANG UP" at bounding box center [193, 270] width 44 height 10
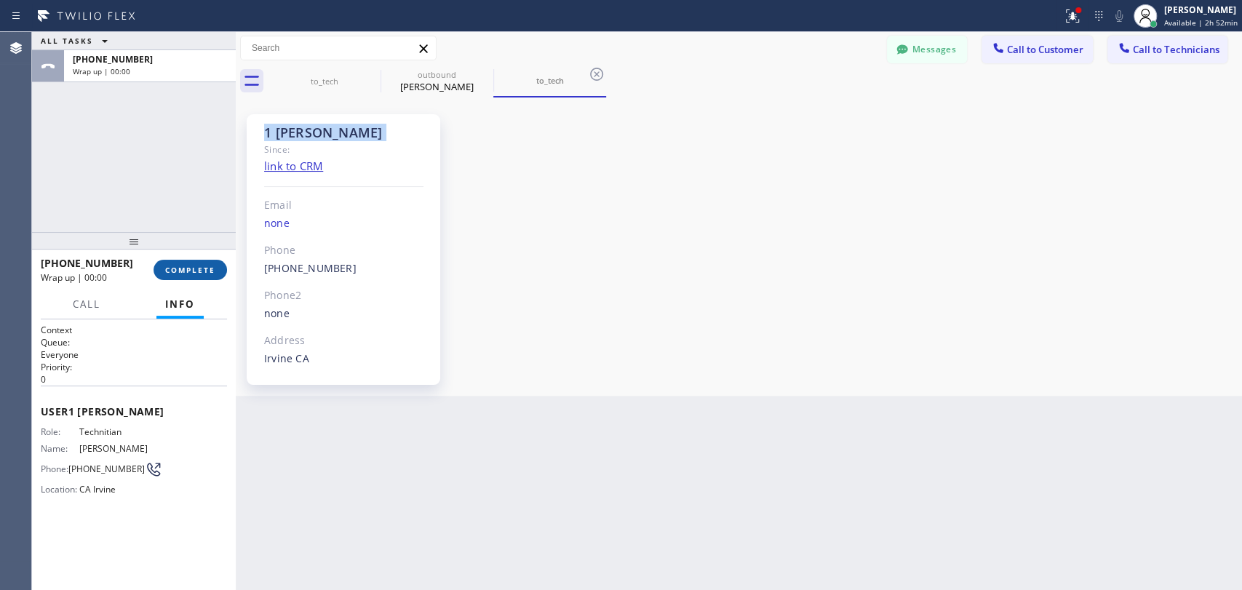
click at [202, 263] on button "COMPLETE" at bounding box center [189, 270] width 73 height 20
click at [931, 39] on button "Messages" at bounding box center [927, 50] width 80 height 28
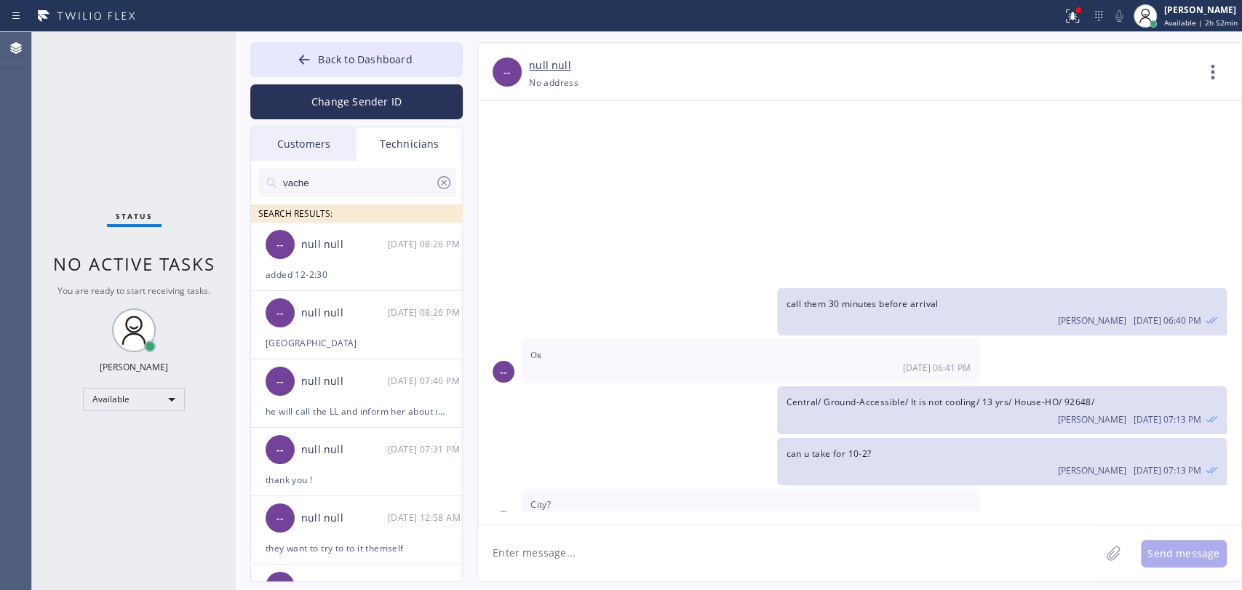
click at [352, 172] on input "vache" at bounding box center [358, 182] width 153 height 29
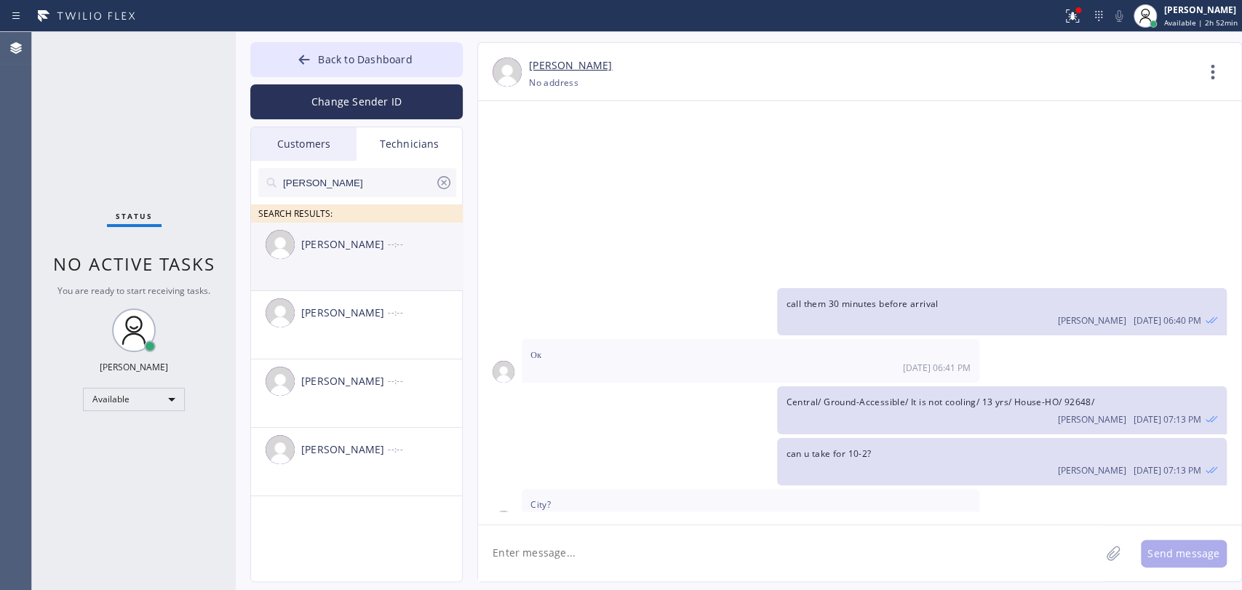
type input "[PERSON_NAME]"
click at [330, 263] on div "Denis Evdokimov --:--" at bounding box center [357, 245] width 212 height 44
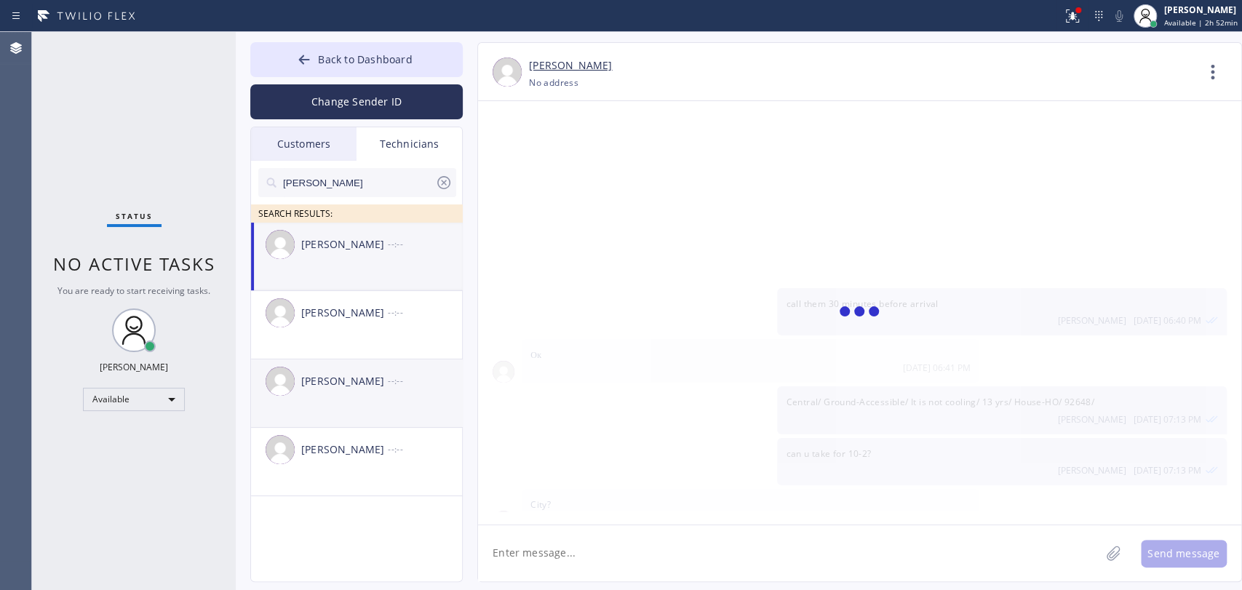
click at [332, 402] on div "Denis Nikolayevich Bolshunov --:--" at bounding box center [357, 381] width 212 height 44
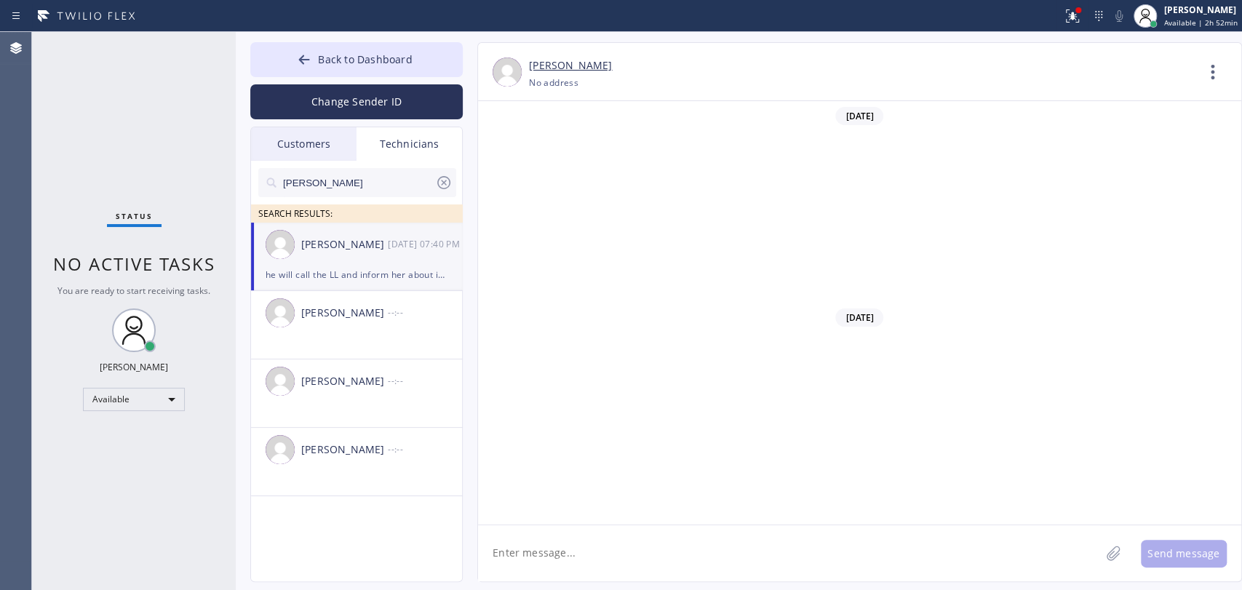
scroll to position [21848, 0]
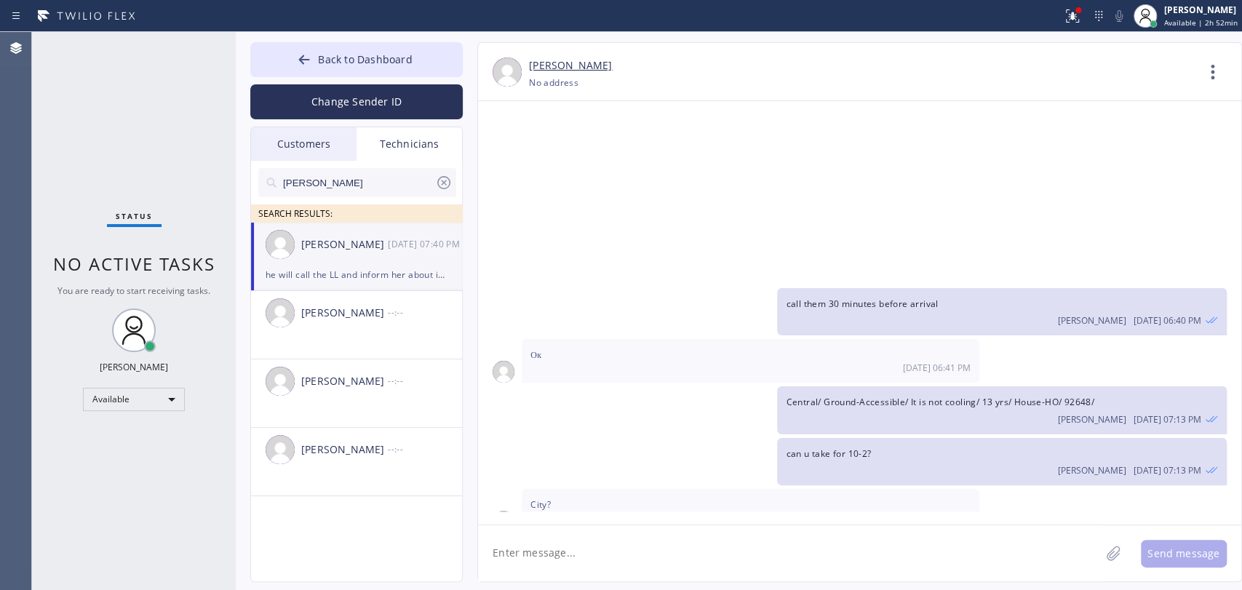
drag, startPoint x: 1218, startPoint y: 54, endPoint x: 1009, endPoint y: 172, distance: 240.1
click at [1218, 55] on icon at bounding box center [1212, 72] width 35 height 35
click at [1061, 161] on li "Call to Technician" at bounding box center [1124, 149] width 211 height 38
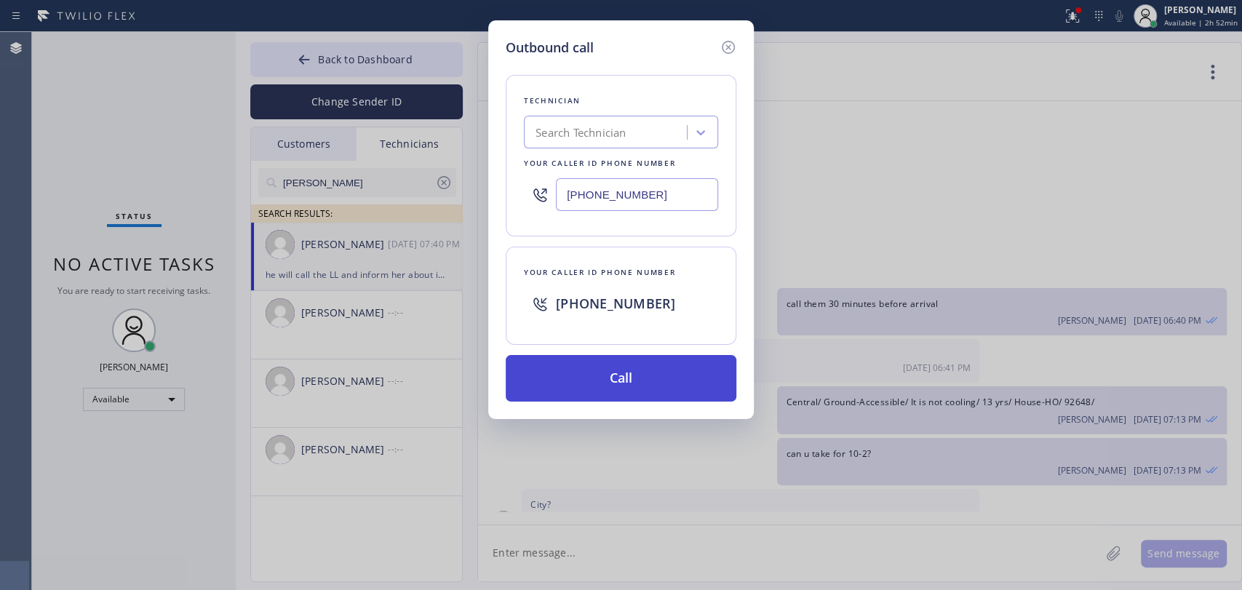
click at [649, 380] on button "Call" at bounding box center [621, 378] width 231 height 47
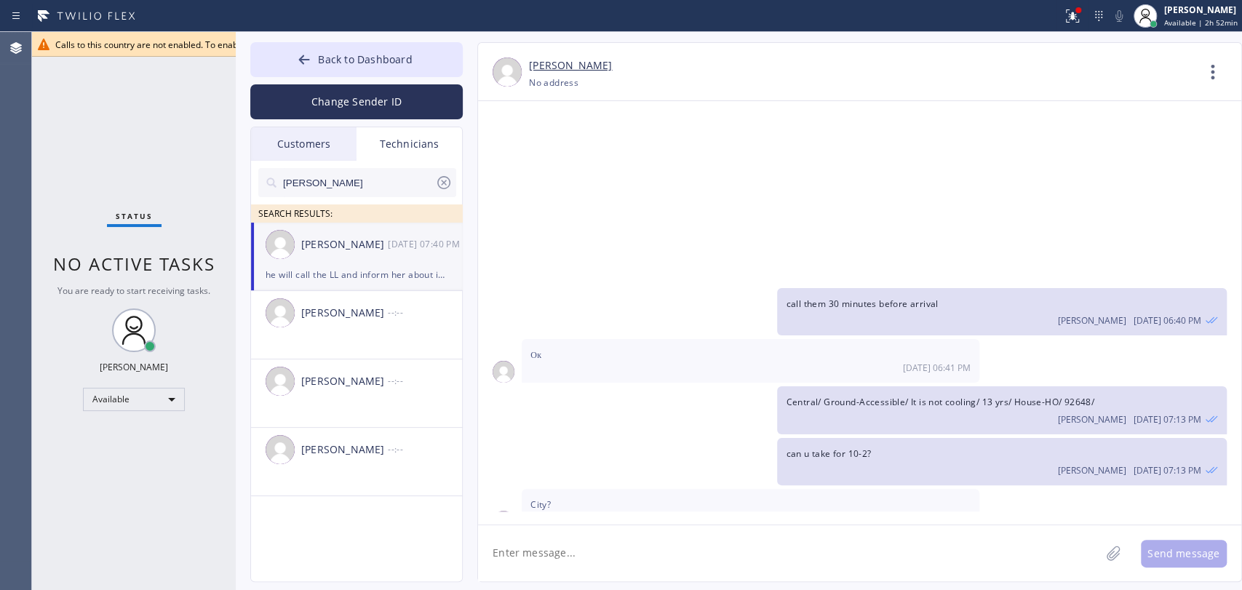
drag, startPoint x: 163, startPoint y: 83, endPoint x: 231, endPoint y: 66, distance: 69.7
click at [163, 83] on div "Status No active tasks You are ready to start receiving tasks. [PERSON_NAME] Av…" at bounding box center [134, 311] width 204 height 558
click at [287, 65] on button "Back to Dashboard" at bounding box center [356, 59] width 212 height 35
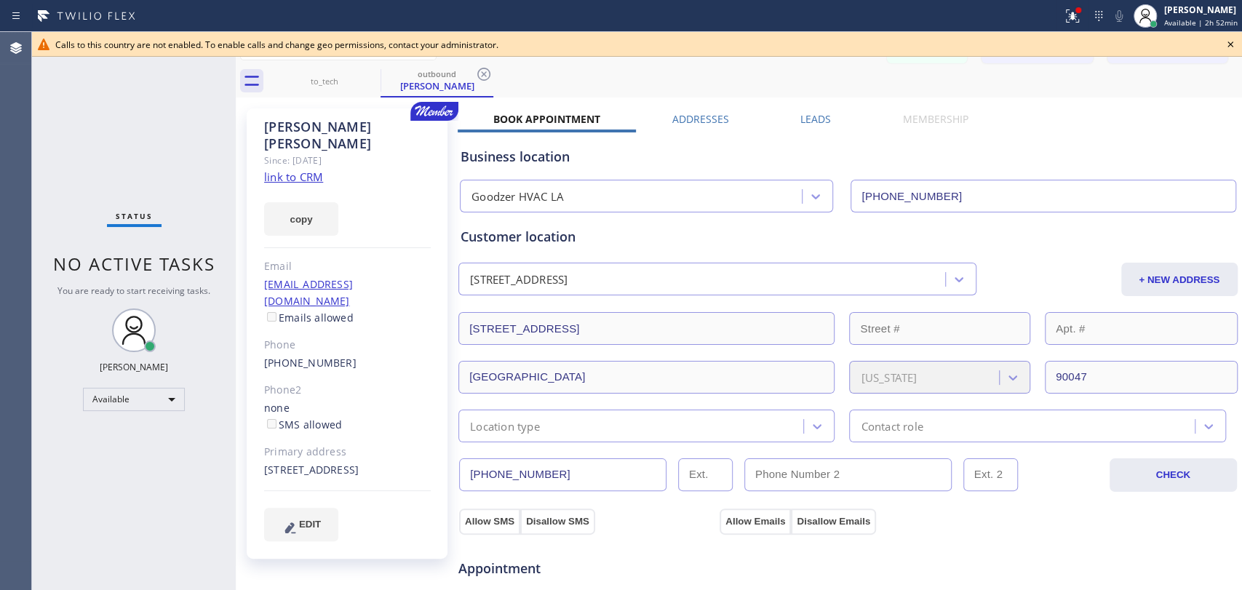
click at [151, 22] on div at bounding box center [531, 15] width 1050 height 23
click at [203, 40] on span "Calls to this country are not enabled. To enable calls and change geo permissio…" at bounding box center [276, 45] width 443 height 12
click at [198, 44] on span "Calls to this country are not enabled. To enable calls and change geo permissio…" at bounding box center [276, 45] width 443 height 12
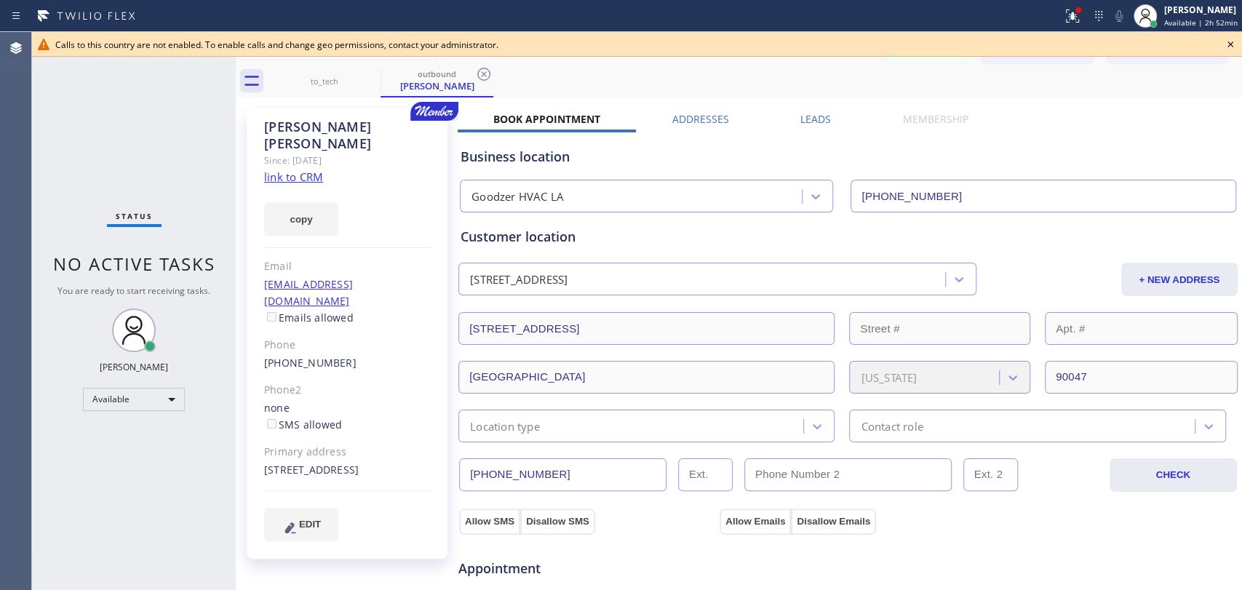
click at [1225, 43] on icon at bounding box center [1229, 44] width 17 height 17
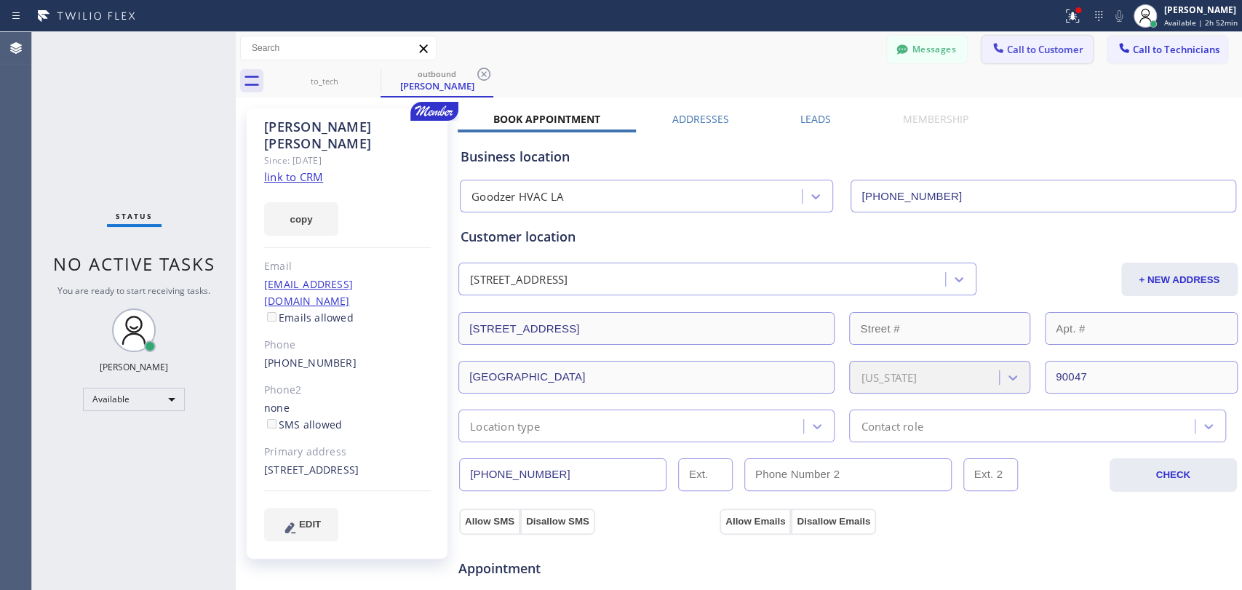
click at [989, 45] on div at bounding box center [997, 49] width 17 height 17
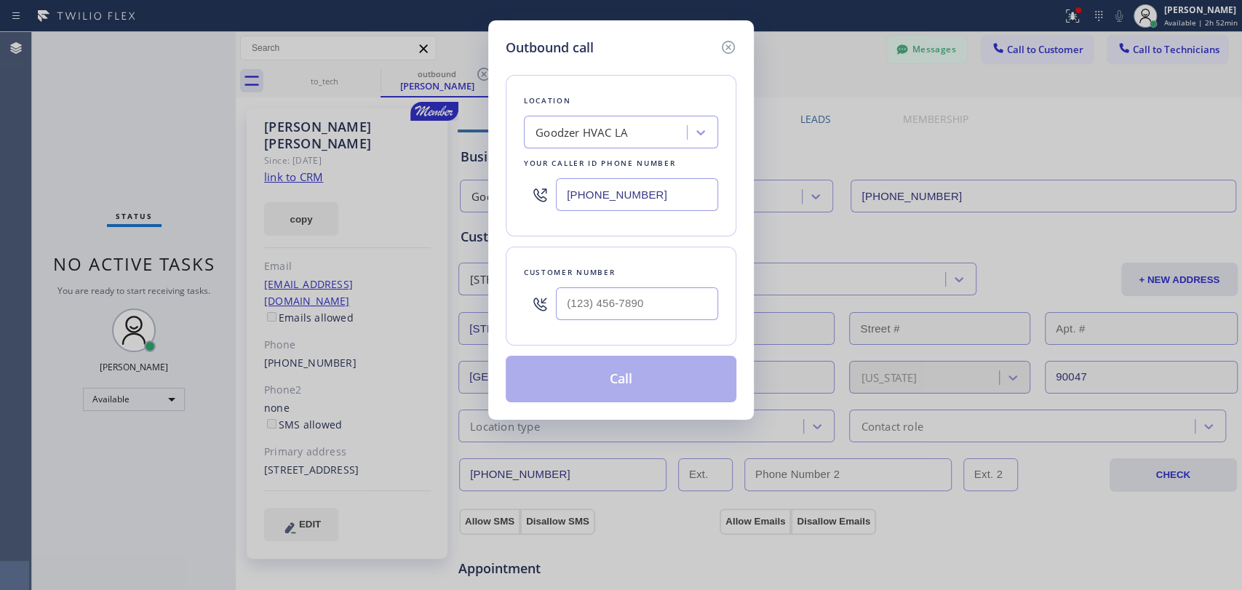
drag, startPoint x: 539, startPoint y: 130, endPoint x: 553, endPoint y: 141, distance: 17.6
click at [541, 141] on div "Goodzer HVAC LA" at bounding box center [607, 132] width 159 height 25
click at [722, 54] on icon at bounding box center [727, 47] width 17 height 17
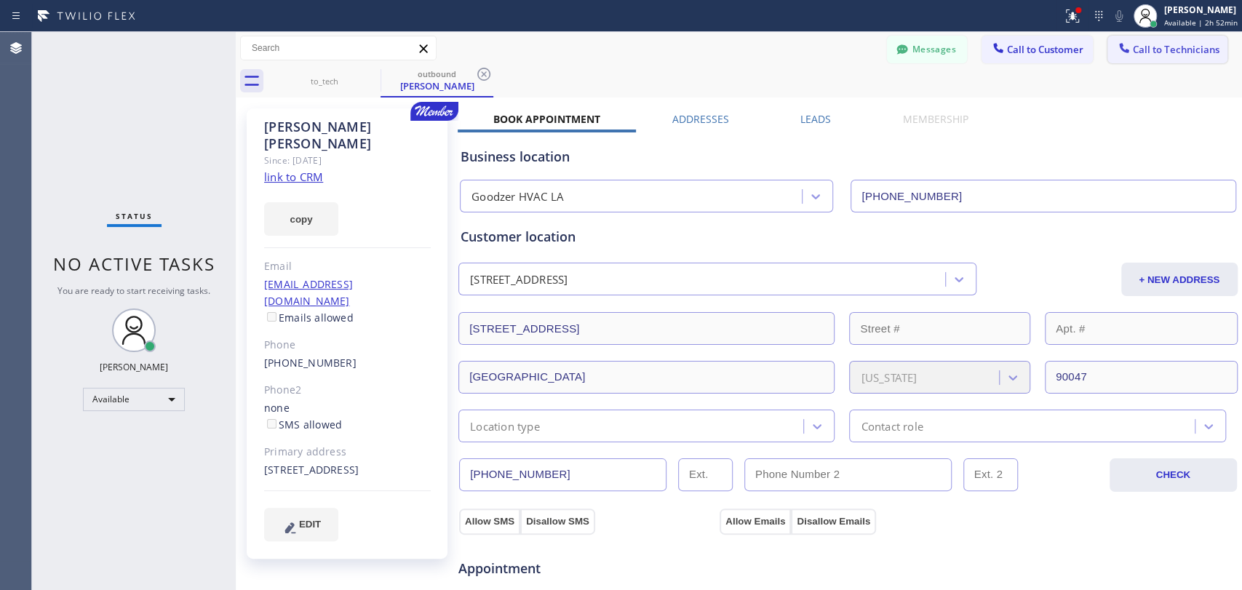
click at [1147, 57] on button "Call to Technicians" at bounding box center [1167, 50] width 120 height 28
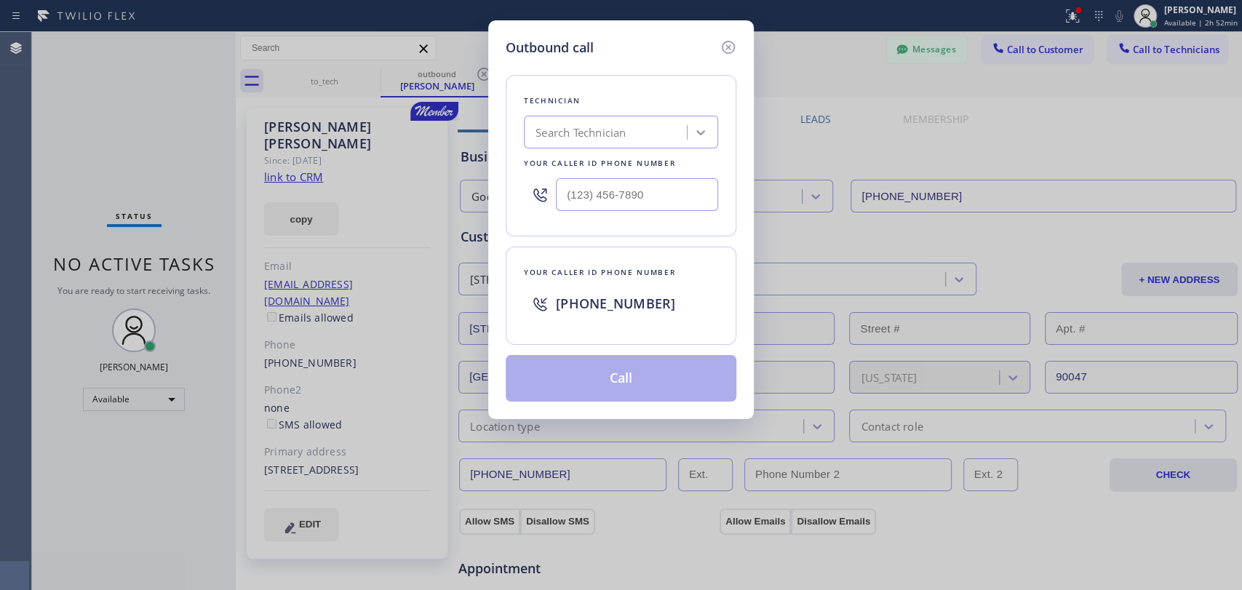
drag, startPoint x: 741, startPoint y: 108, endPoint x: 706, endPoint y: 128, distance: 40.4
click at [736, 111] on div "Outbound call Technician Search Technician Your caller id phone number Your cal…" at bounding box center [621, 219] width 266 height 399
click at [695, 131] on icon at bounding box center [700, 132] width 15 height 15
type input "[PERSON_NAME]"
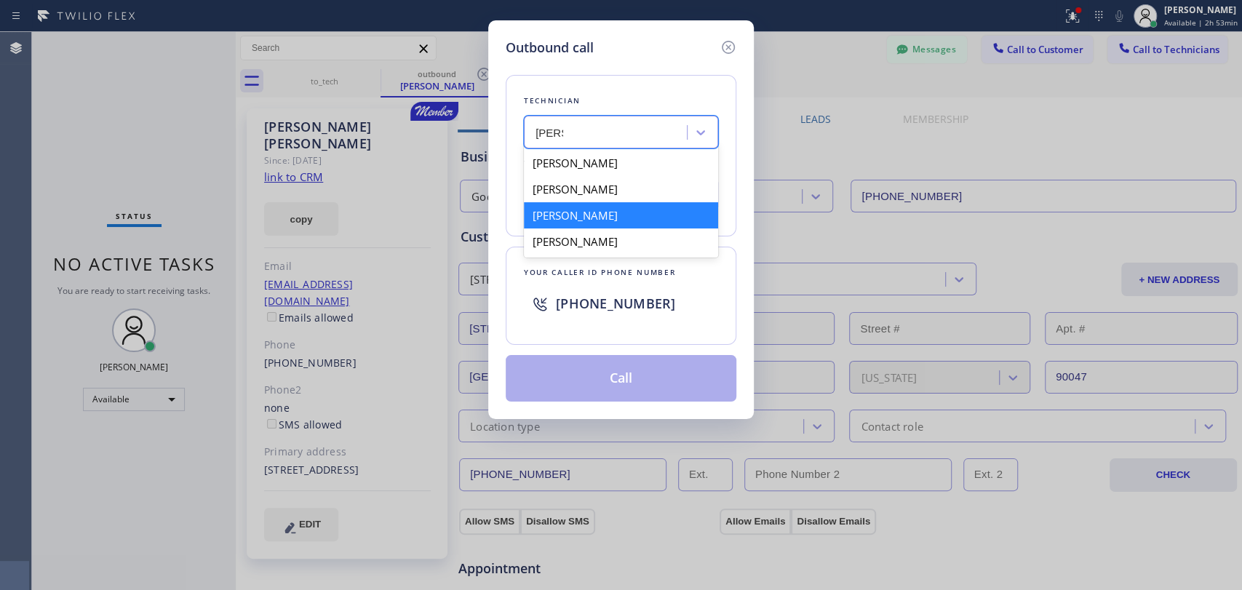
click at [608, 213] on div "[PERSON_NAME]" at bounding box center [621, 215] width 194 height 26
type input "[PHONE_NUMBER]"
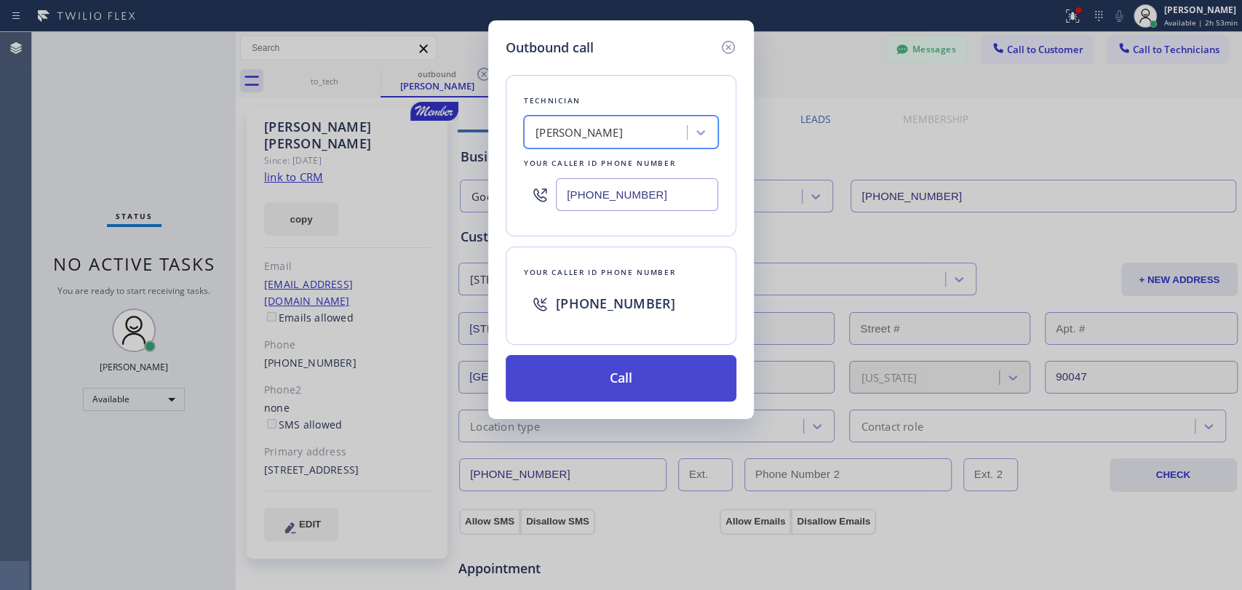
click at [588, 385] on button "Call" at bounding box center [621, 378] width 231 height 47
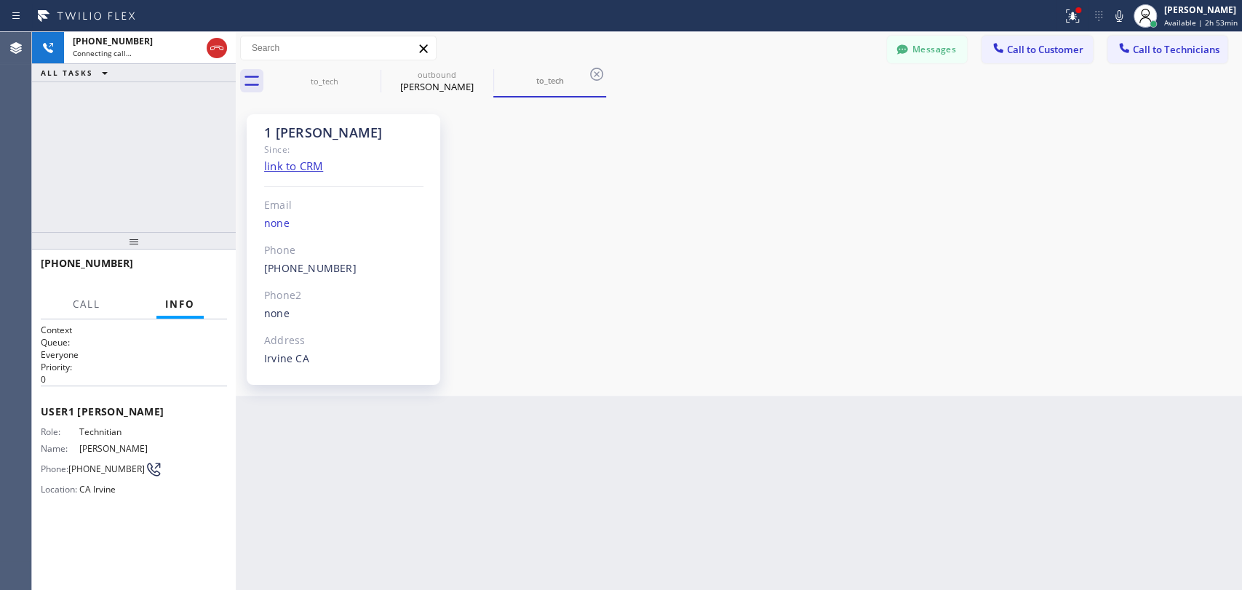
click at [175, 175] on div "+19493940845 Connecting call… ALL TASKS ALL TASKS ACTIVE TASKS TASKS IN WRAP UP" at bounding box center [134, 132] width 204 height 200
click at [957, 55] on button "Messages" at bounding box center [927, 50] width 80 height 28
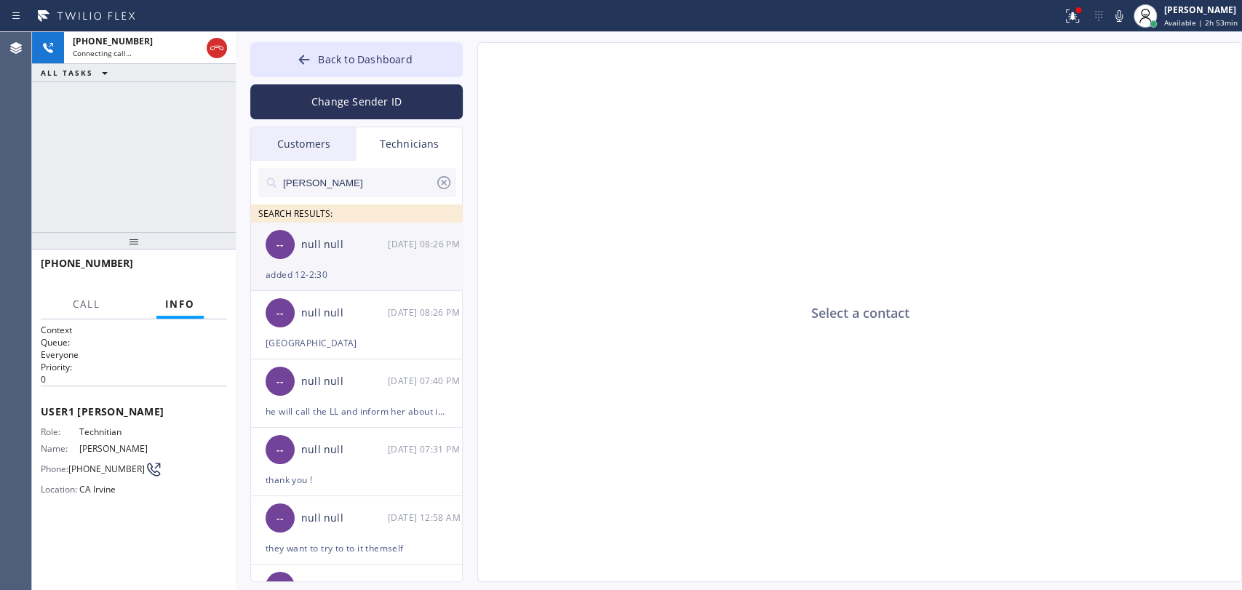
click at [369, 254] on div "-- null null 08/30 08:26 PM" at bounding box center [357, 245] width 212 height 44
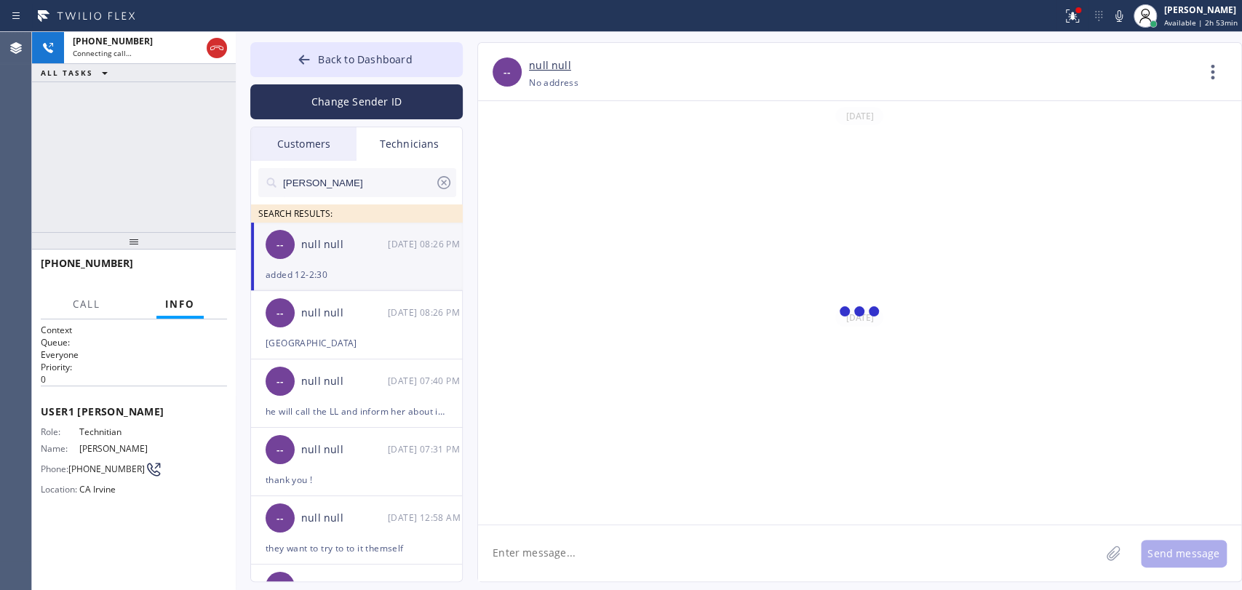
click at [372, 183] on input "[PERSON_NAME]" at bounding box center [358, 182] width 153 height 29
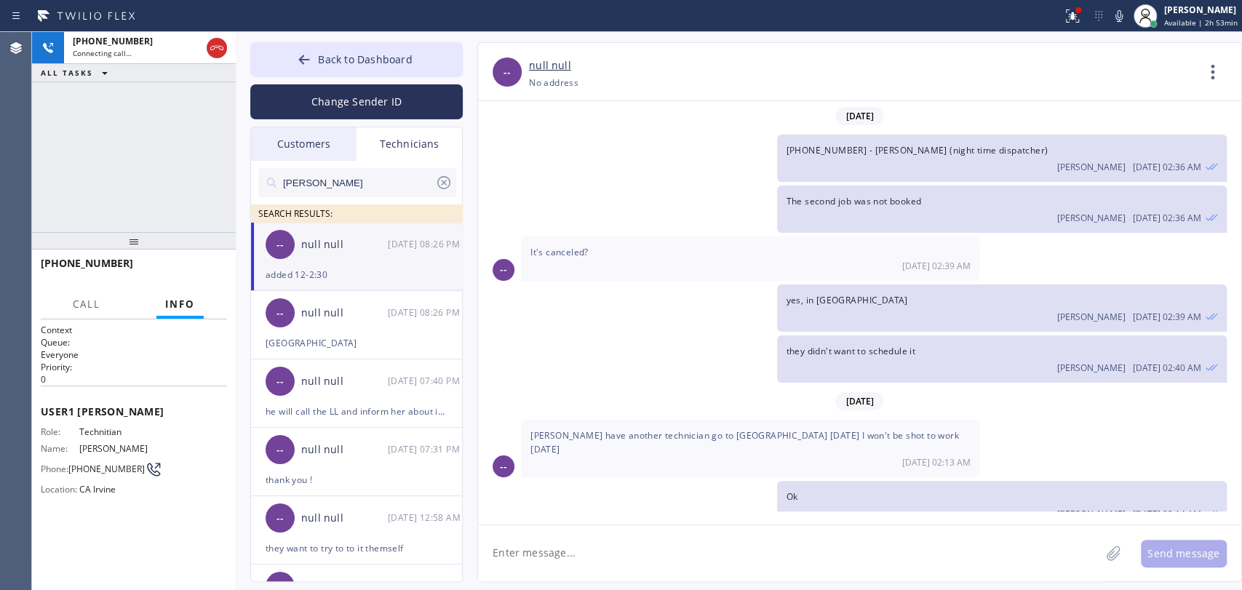
scroll to position [33454, 0]
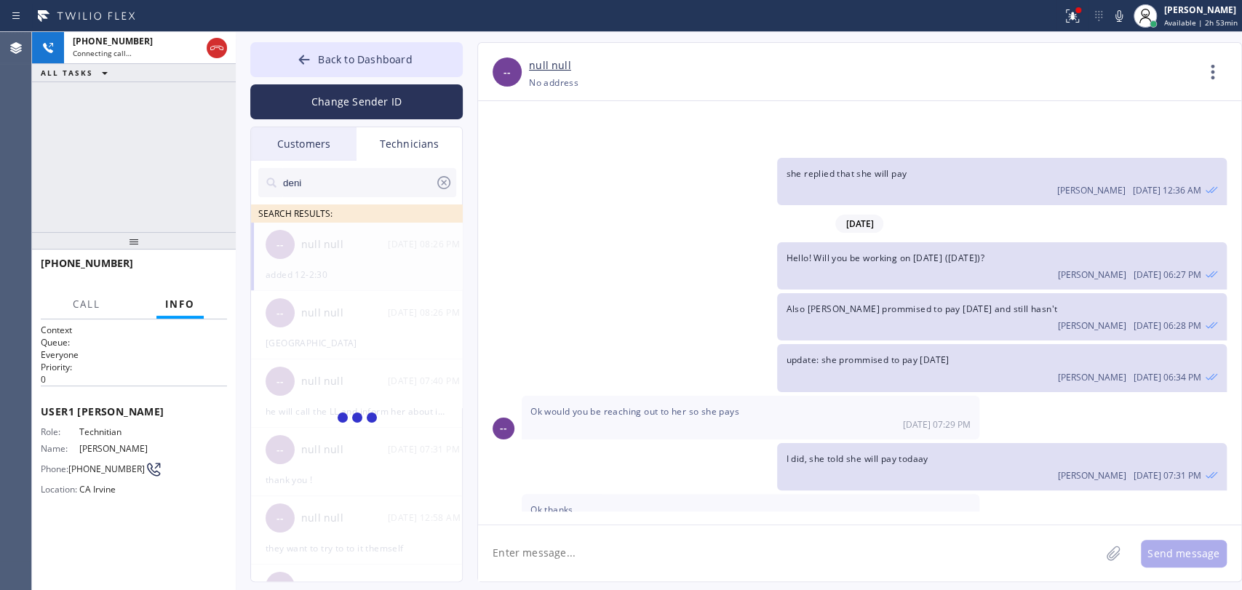
type input "[PERSON_NAME]"
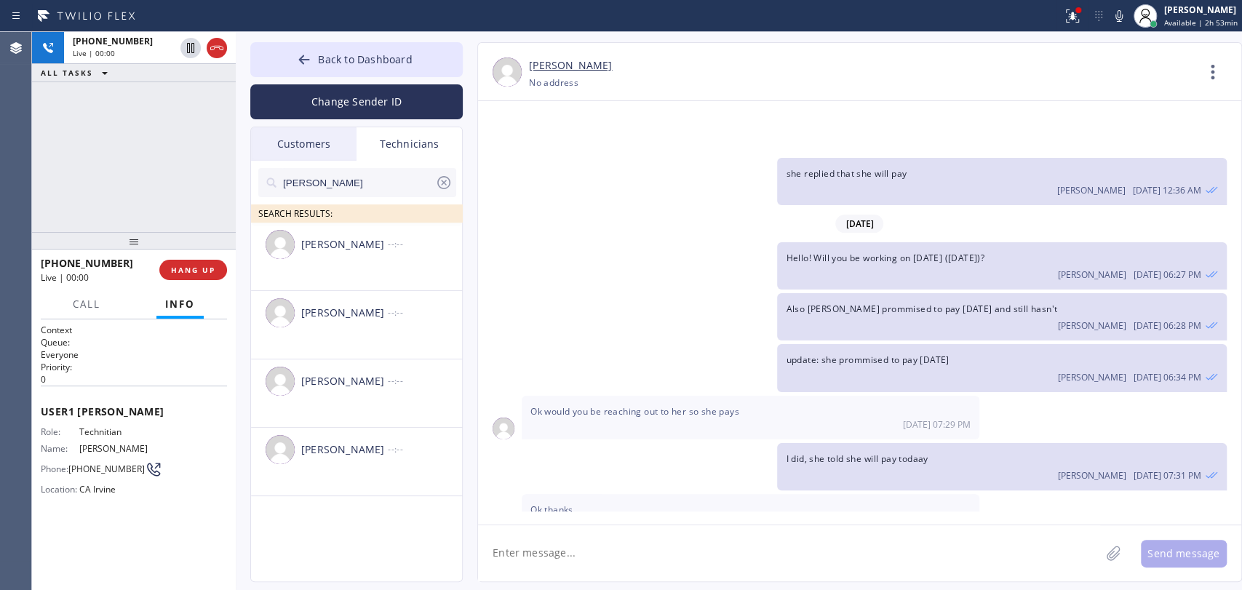
click at [215, 255] on div "+19493940845 Live | 00:00 HANG UP" at bounding box center [134, 270] width 186 height 38
click at [204, 274] on span "HANG UP" at bounding box center [193, 270] width 44 height 10
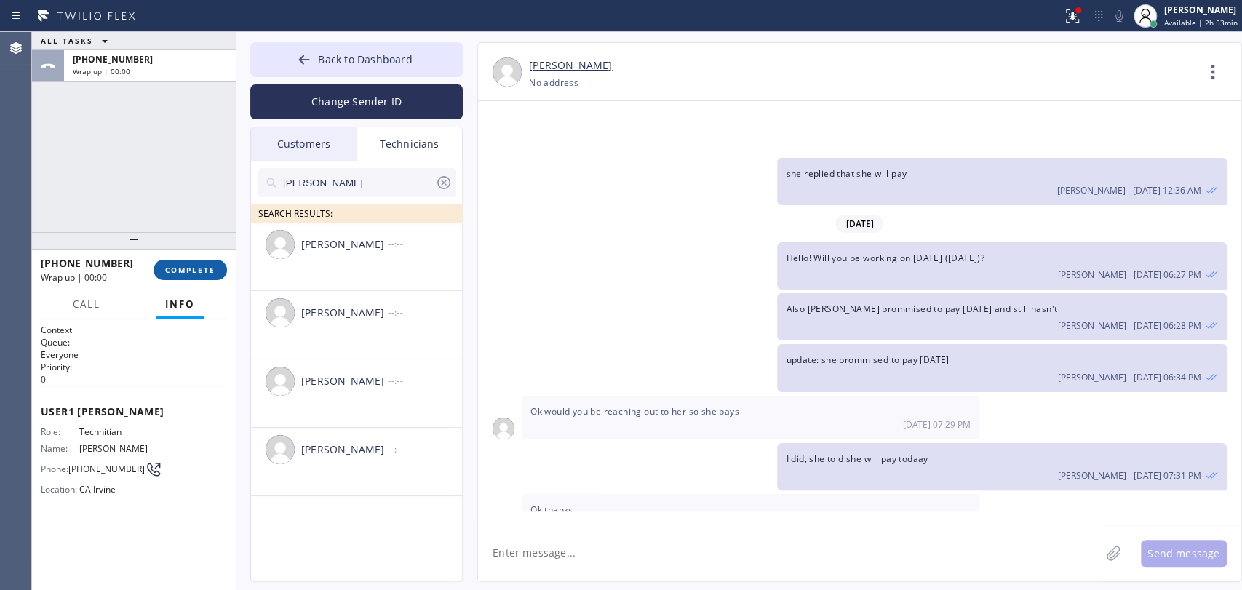
click at [192, 277] on button "COMPLETE" at bounding box center [189, 270] width 73 height 20
click at [391, 73] on button "Back to Dashboard" at bounding box center [356, 59] width 212 height 35
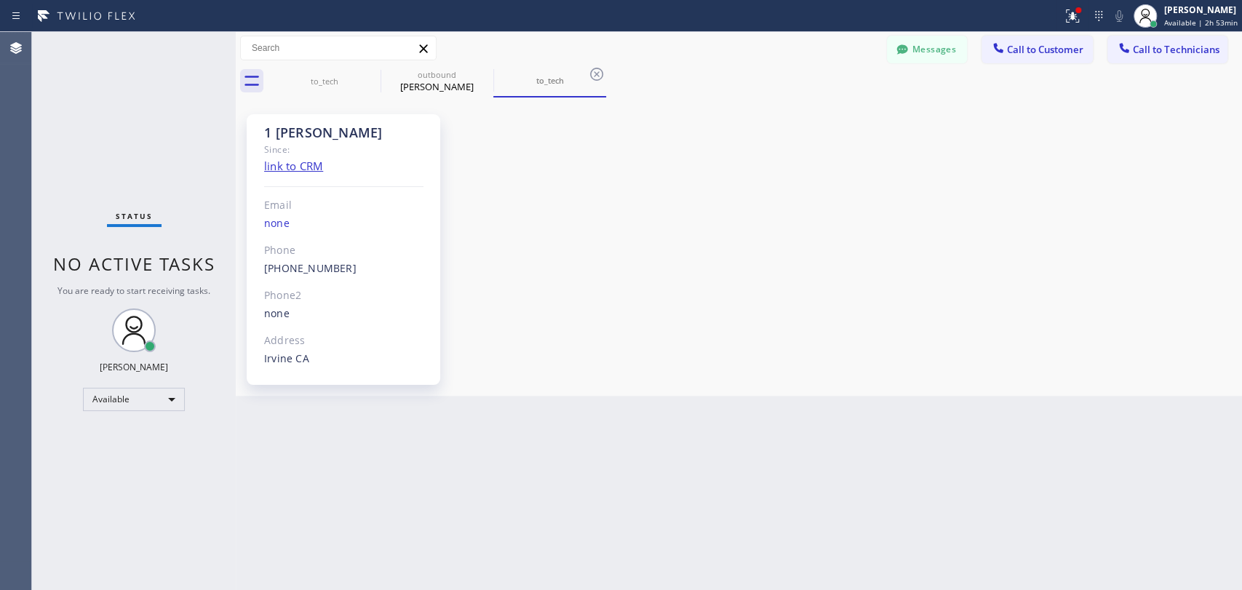
click at [1232, 41] on div "Messages Call to Customer Call to Technicians Outbound call Location Search loc…" at bounding box center [1064, 48] width 355 height 25
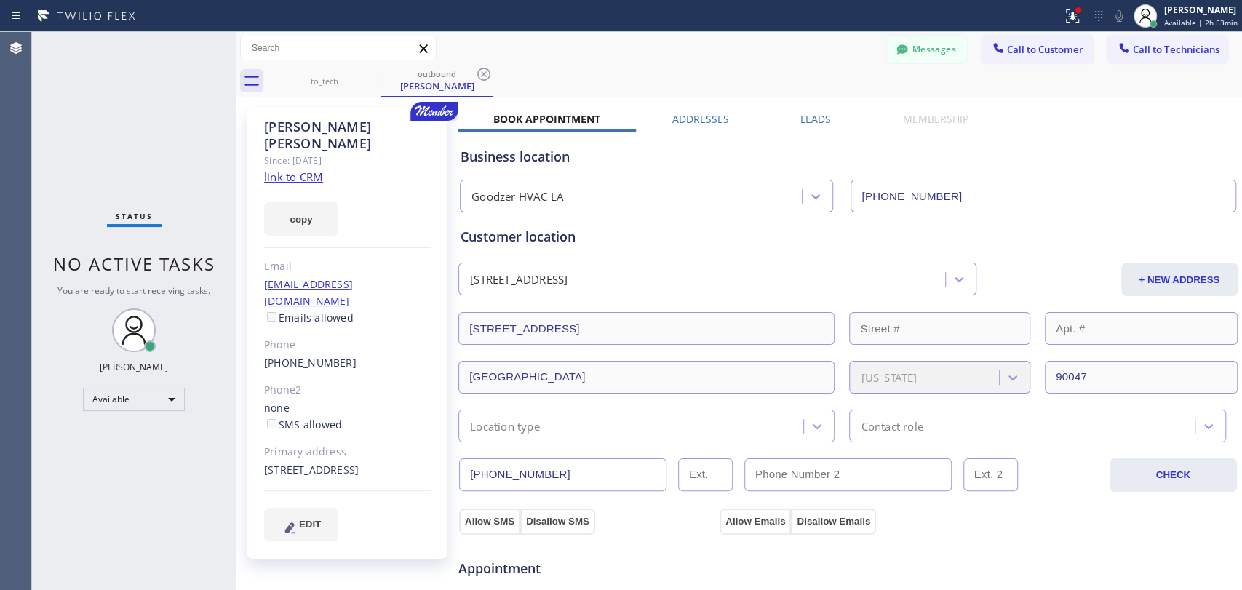
drag, startPoint x: 738, startPoint y: 109, endPoint x: 554, endPoint y: 182, distance: 197.9
click at [737, 110] on div "Helmut Oberfoell Since: 20 may 2020 link to CRM copy Email helmut310@gmail.com …" at bounding box center [738, 587] width 999 height 972
click at [1217, 47] on div "Messages Call to Customer Call to Technicians Outbound call Location Search loc…" at bounding box center [1064, 48] width 355 height 25
click at [1172, 48] on span "Call to Technicians" at bounding box center [1176, 49] width 87 height 13
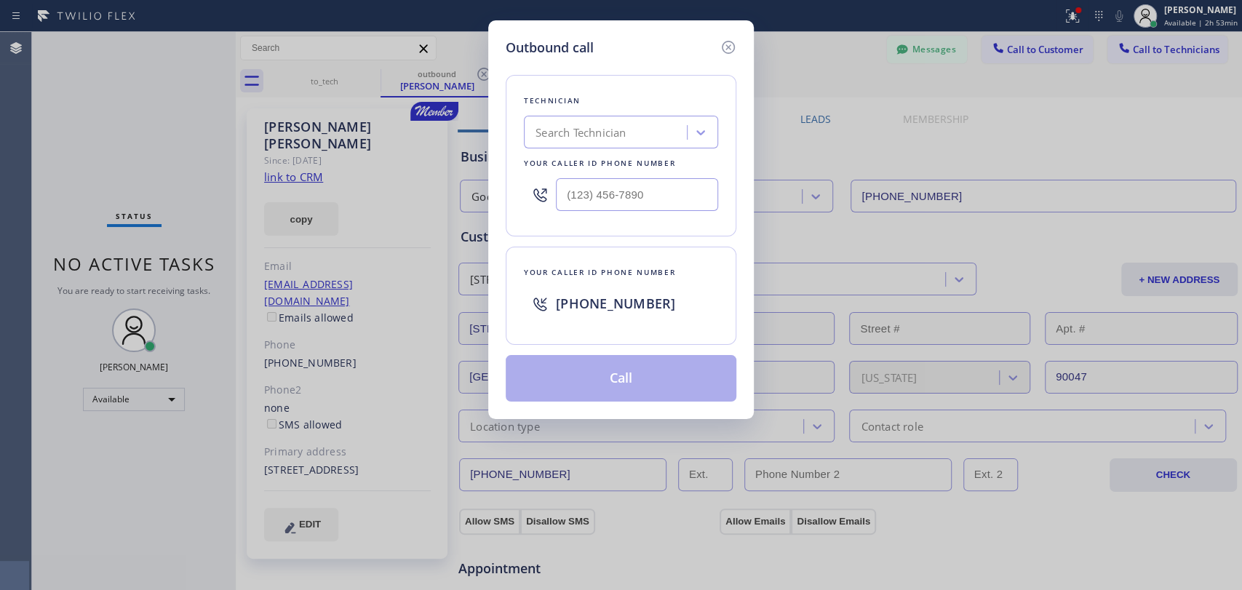
click at [506, 152] on div "Technician Search Technician Your caller id phone number" at bounding box center [621, 155] width 231 height 161
click at [561, 127] on div "Search Technician" at bounding box center [580, 132] width 90 height 17
type input "[PERSON_NAME]"
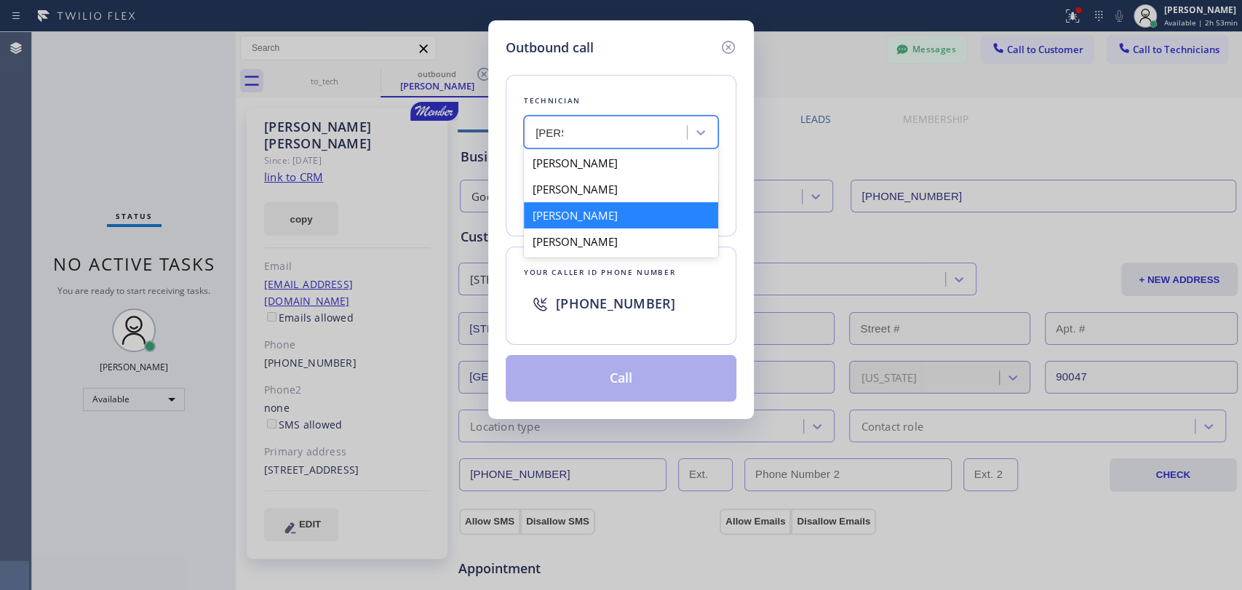
click at [573, 207] on div "[PERSON_NAME]" at bounding box center [621, 215] width 194 height 26
type input "[PHONE_NUMBER]"
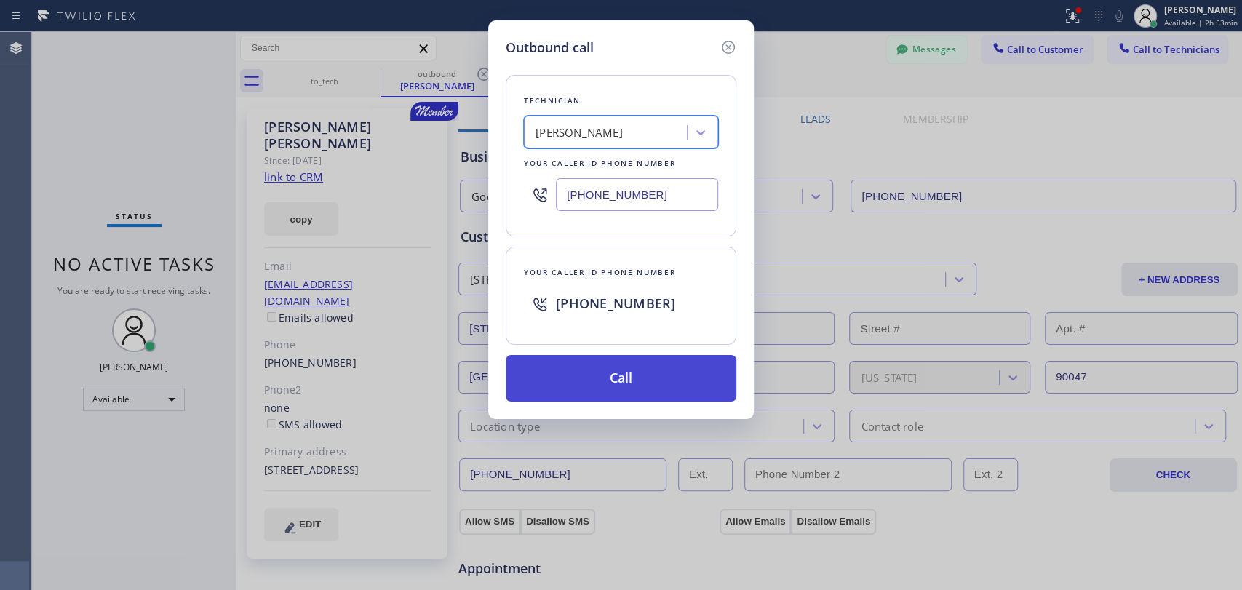
click at [576, 373] on button "Call" at bounding box center [621, 378] width 231 height 47
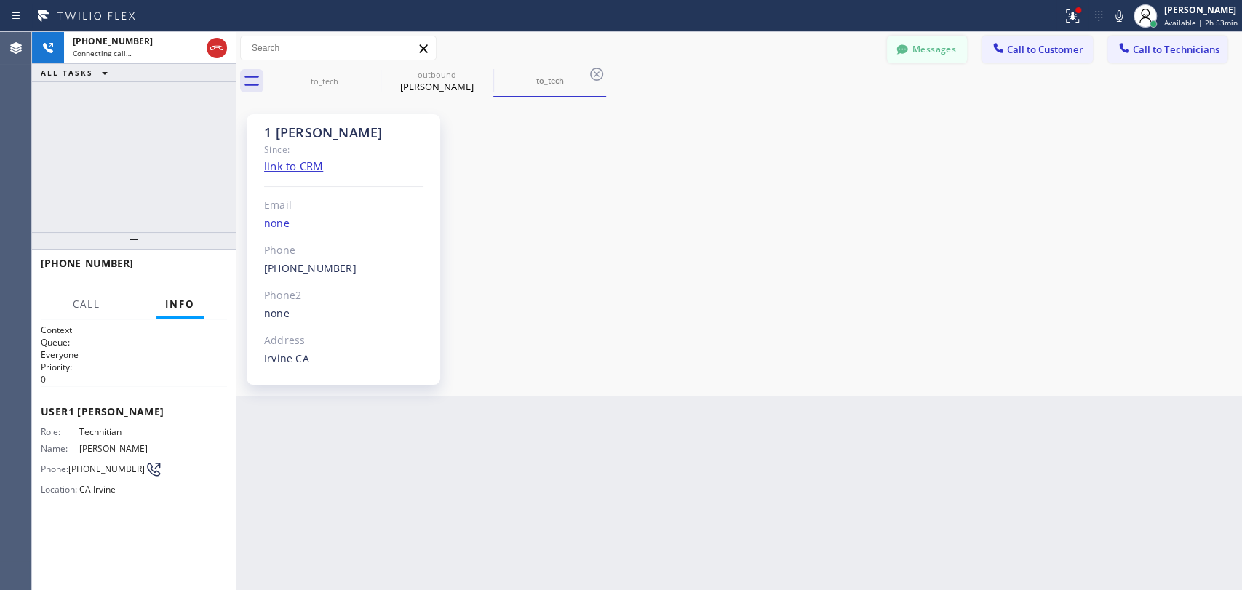
click at [890, 43] on button "Messages" at bounding box center [927, 50] width 80 height 28
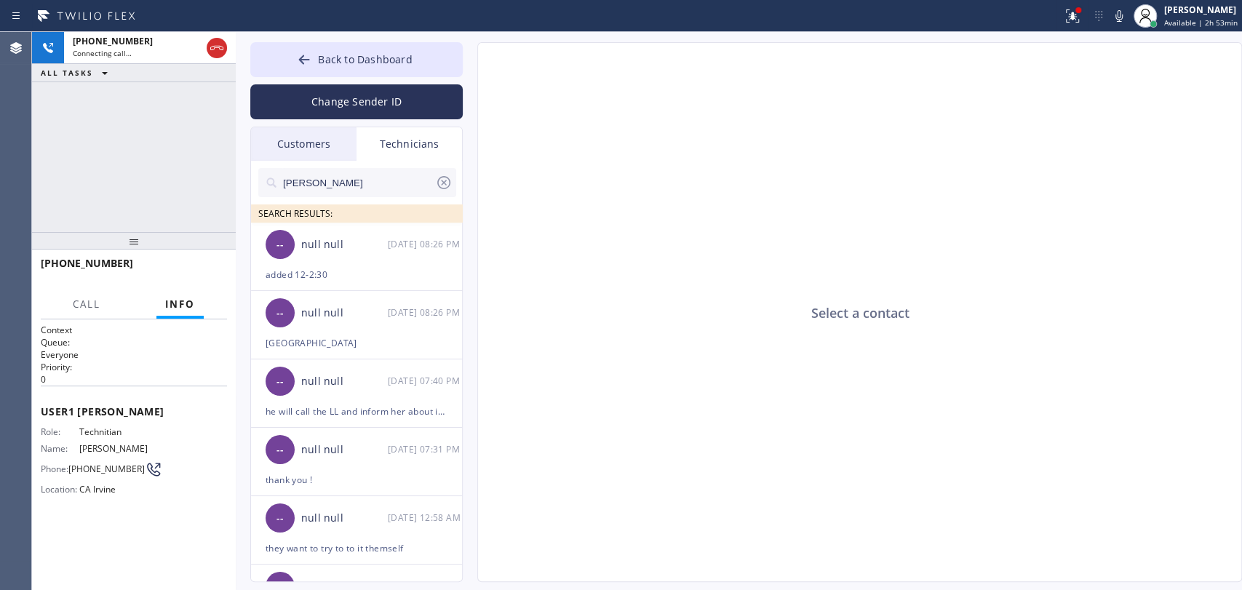
click at [389, 188] on input "[PERSON_NAME]" at bounding box center [358, 182] width 153 height 29
click at [388, 186] on input "[PERSON_NAME]" at bounding box center [358, 182] width 153 height 29
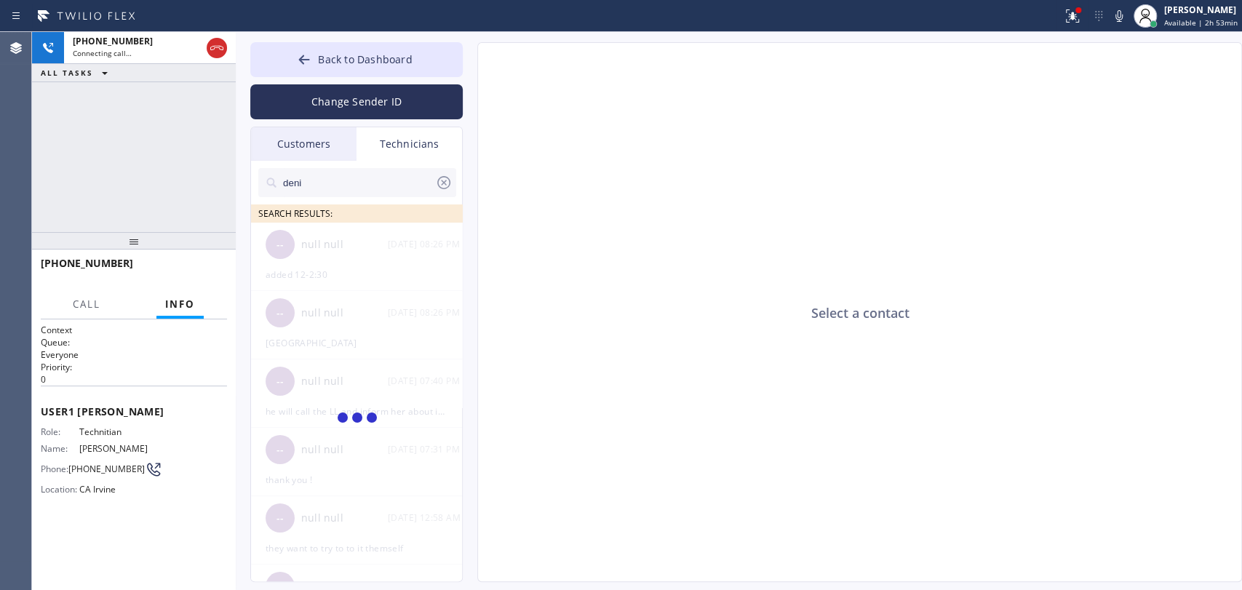
type input "[PERSON_NAME]"
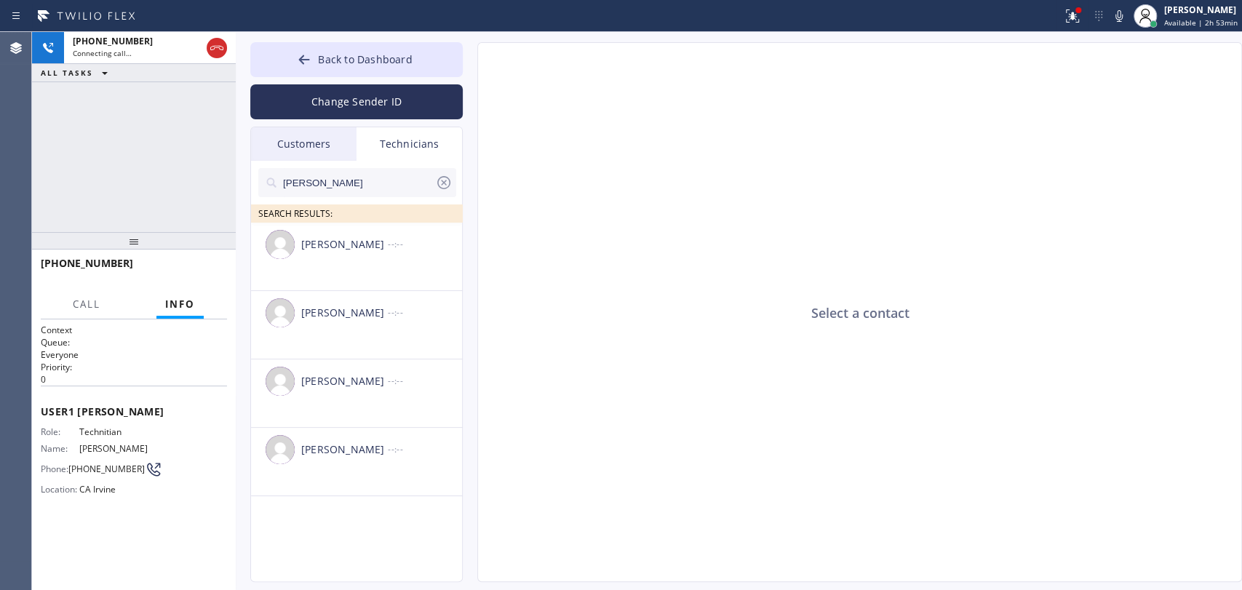
click at [364, 428] on li "Denis Nikolayevich Bolshunov --:--" at bounding box center [357, 462] width 212 height 68
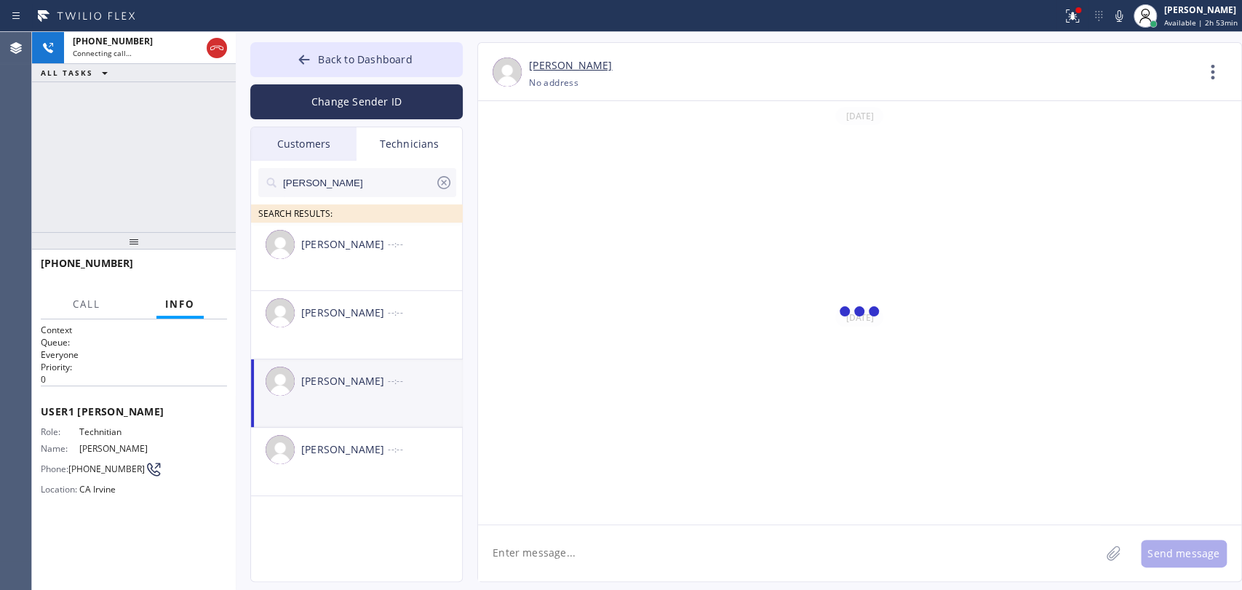
click at [570, 552] on textarea at bounding box center [789, 553] width 622 height 56
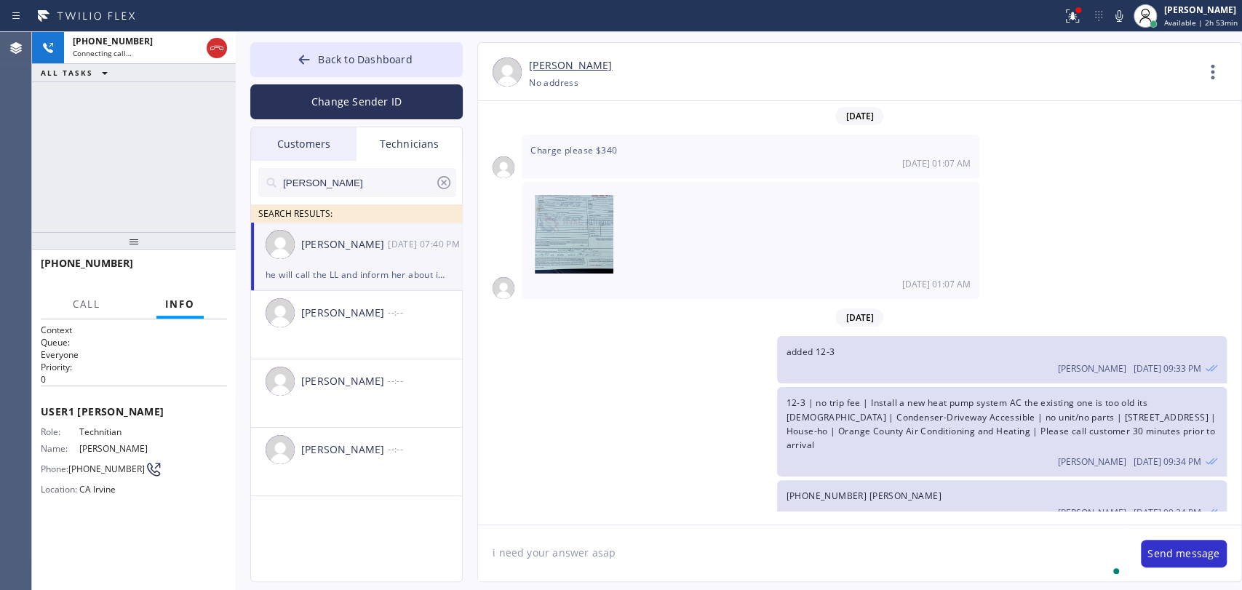
type textarea "i need your answer asap"
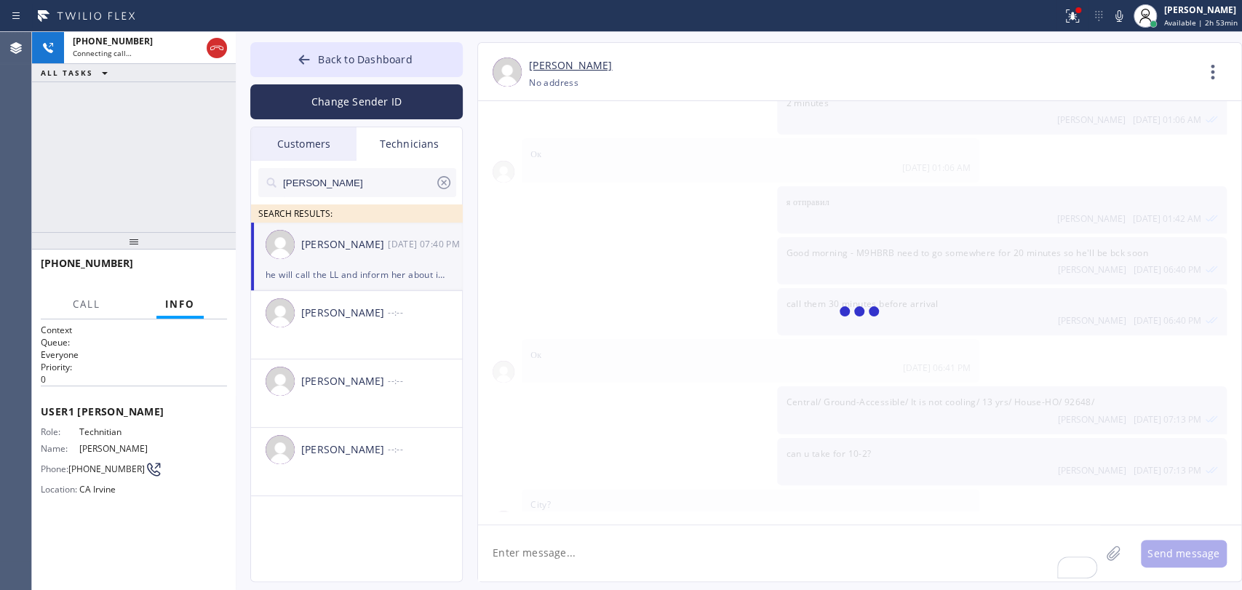
scroll to position [21899, 0]
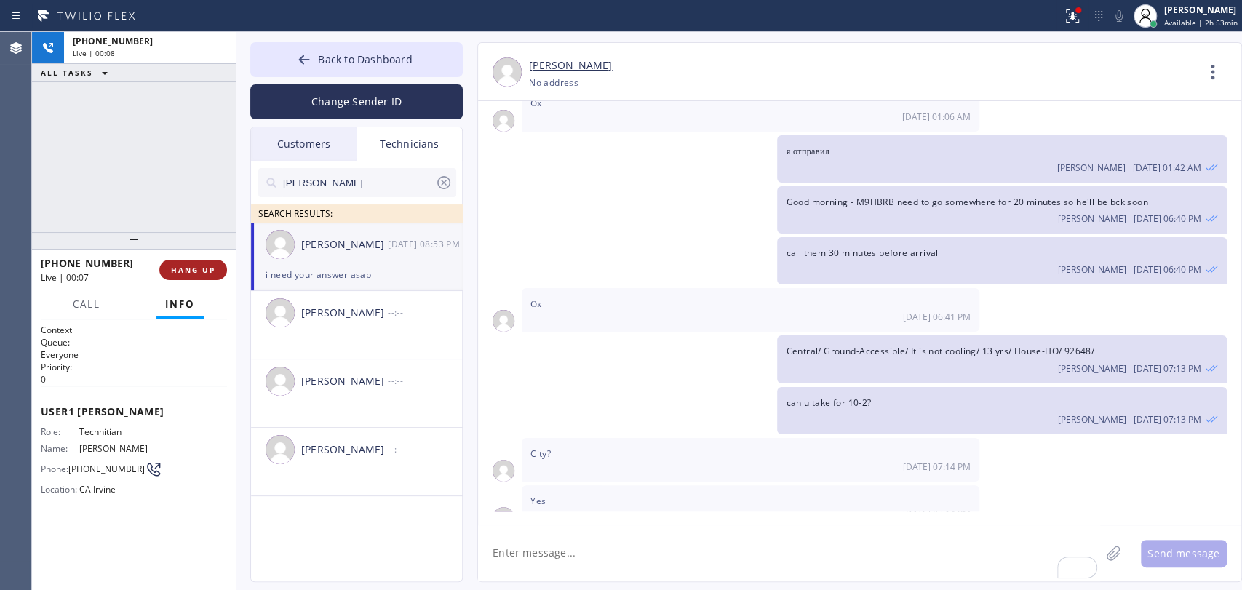
click at [185, 276] on button "HANG UP" at bounding box center [193, 270] width 68 height 20
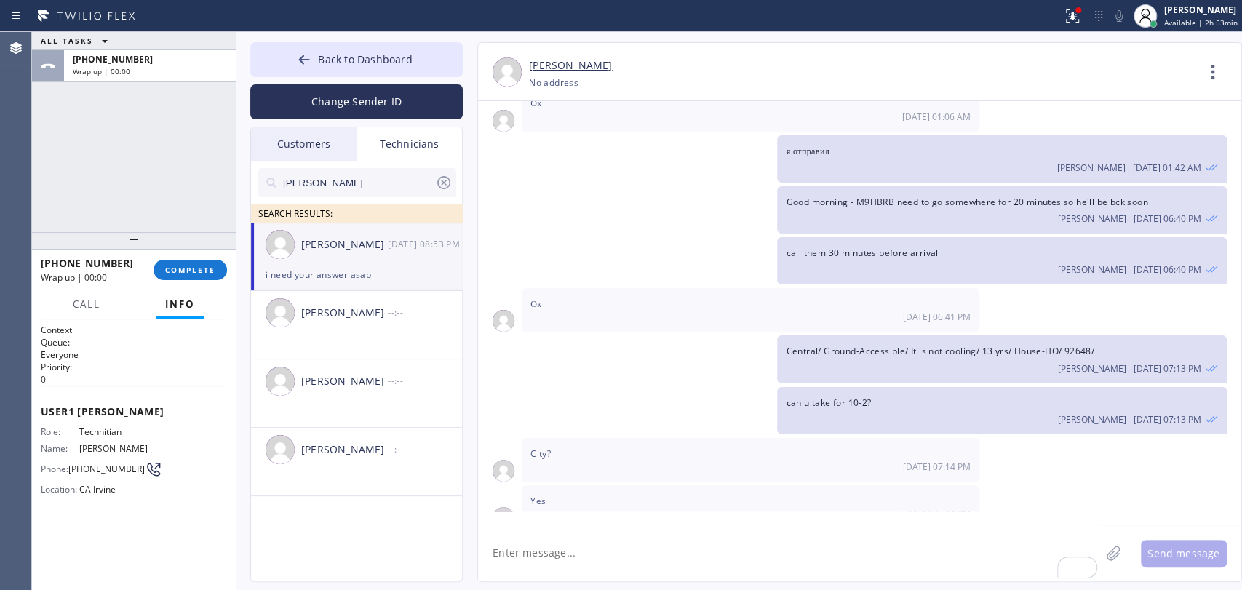
click at [183, 232] on div at bounding box center [134, 240] width 204 height 17
drag, startPoint x: 208, startPoint y: 297, endPoint x: 204, endPoint y: 276, distance: 21.5
click at [209, 298] on div "Call Info" at bounding box center [134, 304] width 186 height 29
click at [204, 275] on button "COMPLETE" at bounding box center [189, 270] width 73 height 20
click at [194, 237] on div at bounding box center [134, 240] width 204 height 17
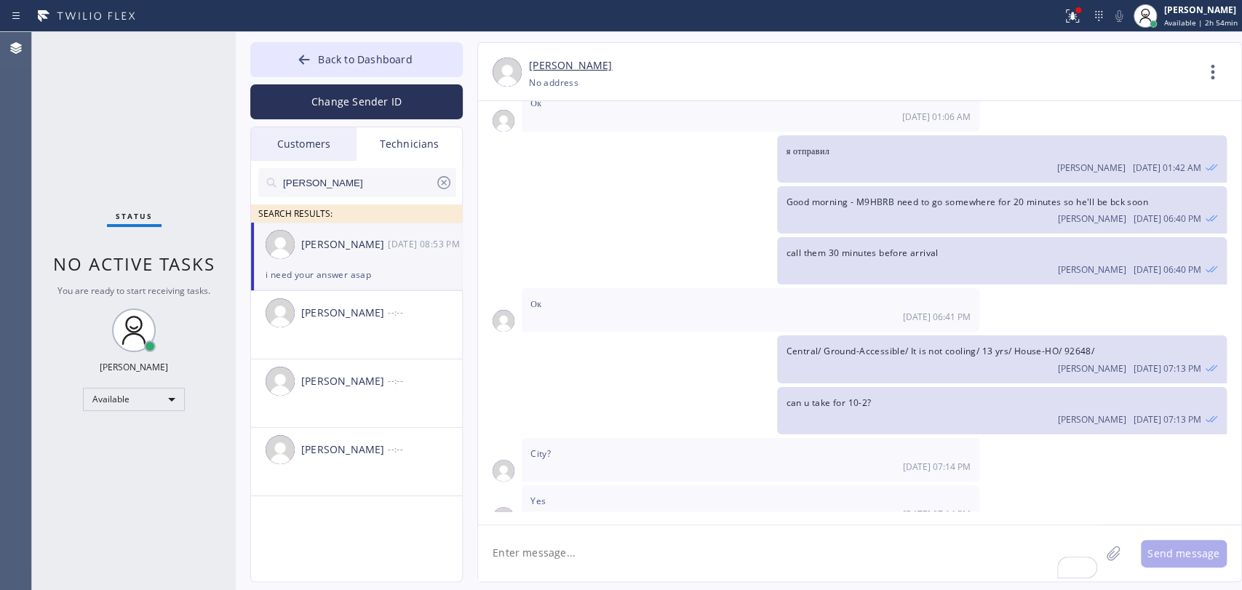
click at [362, 242] on div "[PERSON_NAME]" at bounding box center [344, 244] width 87 height 17
click at [546, 543] on textarea "To enrich screen reader interactions, please activate Accessibility in Grammarl…" at bounding box center [789, 553] width 622 height 56
click at [335, 56] on span "Back to Dashboard" at bounding box center [365, 59] width 94 height 14
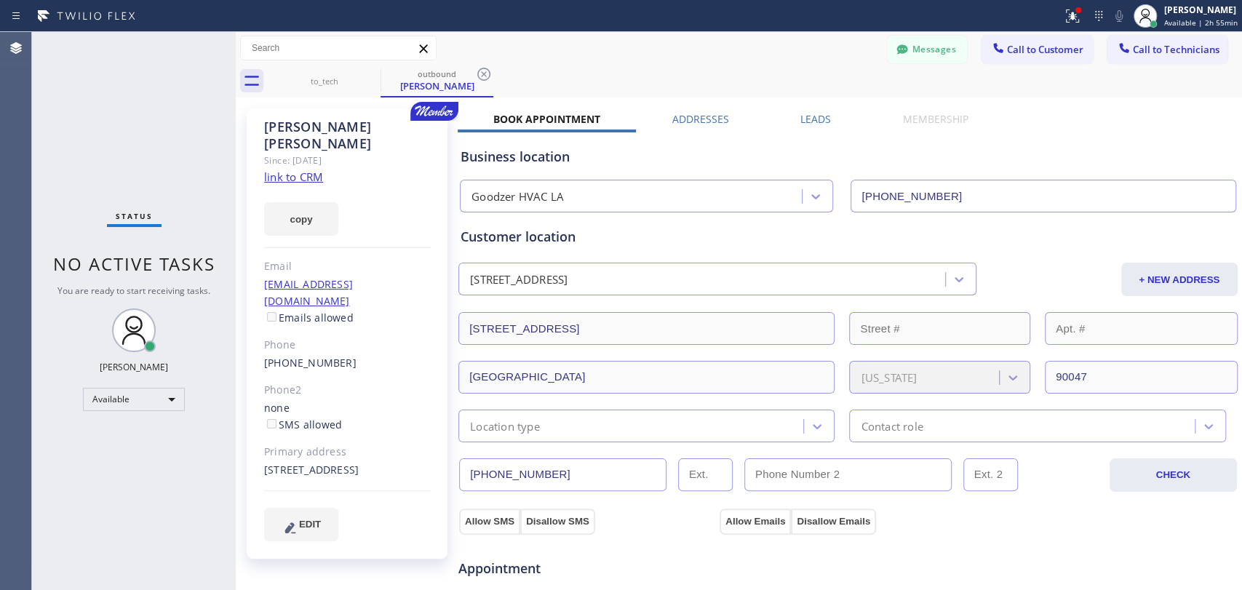
click at [1160, 49] on span "Call to Technicians" at bounding box center [1176, 49] width 87 height 13
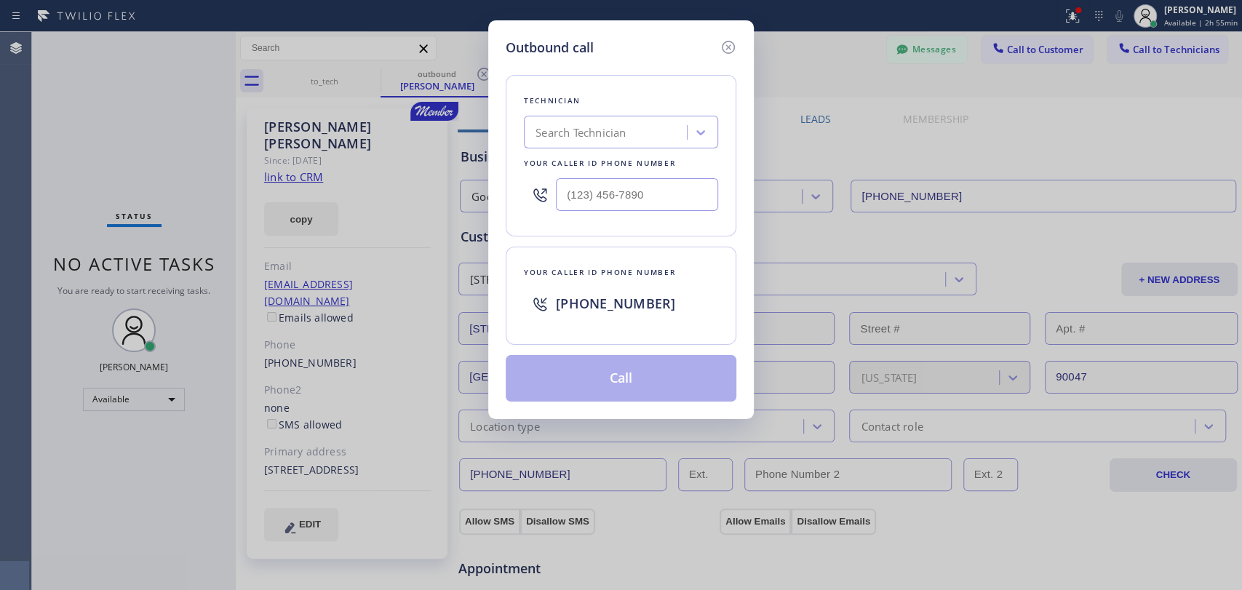
drag, startPoint x: 660, startPoint y: 114, endPoint x: 652, endPoint y: 127, distance: 15.3
click at [660, 114] on div "Technician Search Technician Your caller id phone number" at bounding box center [621, 155] width 231 height 161
click at [647, 132] on div "Search Technician" at bounding box center [607, 132] width 159 height 25
type input "[PERSON_NAME]"
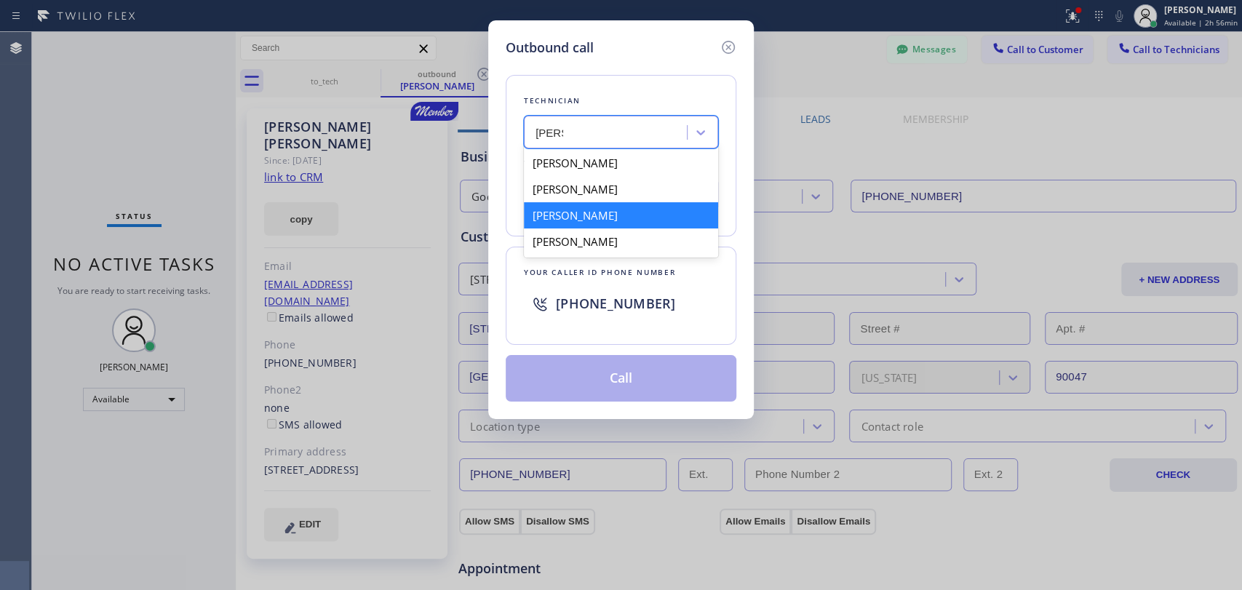
click at [580, 213] on div "[PERSON_NAME]" at bounding box center [621, 215] width 194 height 26
type input "[PHONE_NUMBER]"
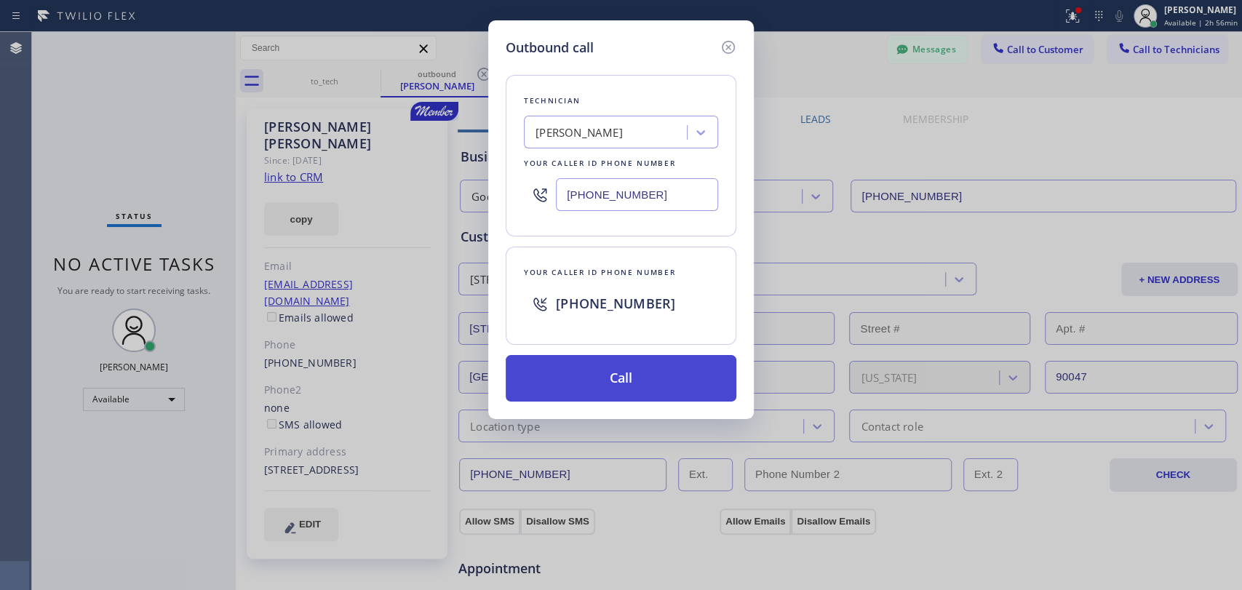
click at [593, 373] on button "Call" at bounding box center [621, 378] width 231 height 47
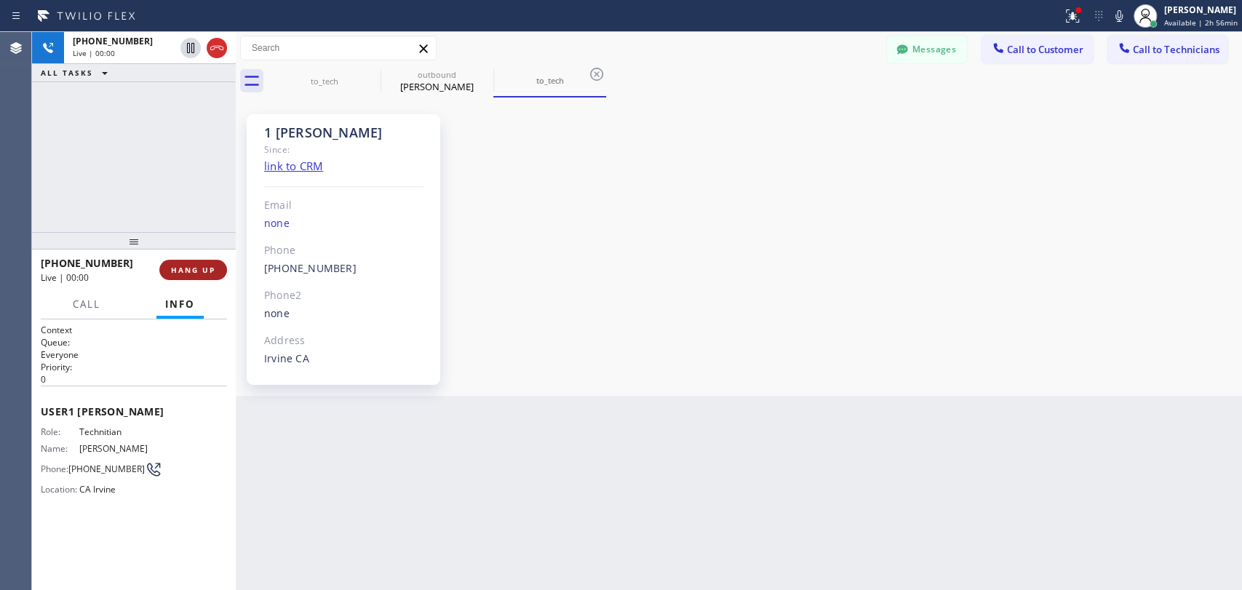
click at [206, 265] on button "HANG UP" at bounding box center [193, 270] width 68 height 20
click at [206, 265] on span "HANG UP" at bounding box center [193, 270] width 44 height 10
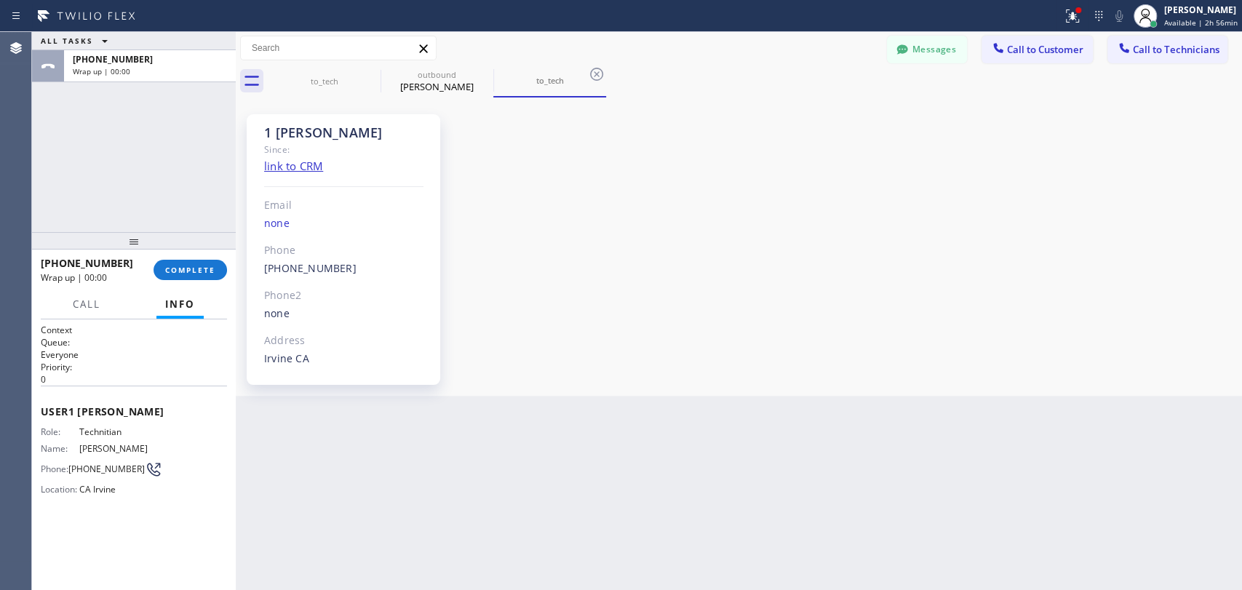
click at [78, 270] on span "[PHONE_NUMBER]" at bounding box center [87, 263] width 92 height 14
click at [204, 281] on div "+19493940845 Wrap up | 00:00 COMPLETE" at bounding box center [134, 270] width 186 height 38
click at [204, 273] on button "COMPLETE" at bounding box center [189, 270] width 73 height 20
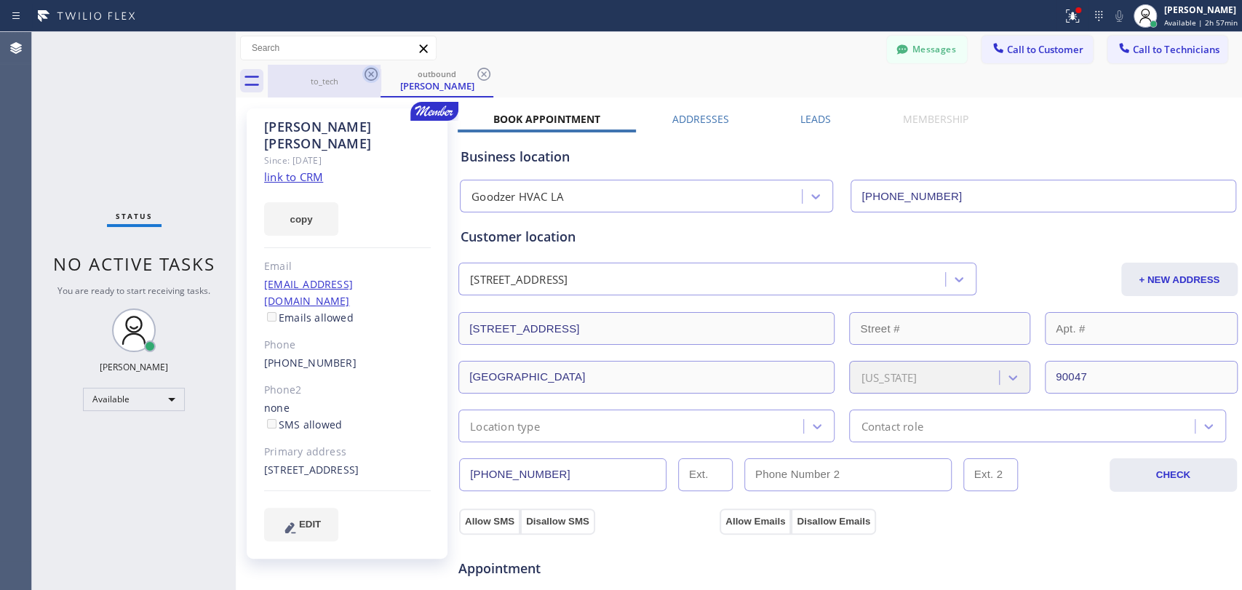
click at [368, 74] on icon at bounding box center [370, 73] width 17 height 17
click at [376, 74] on icon at bounding box center [370, 73] width 17 height 17
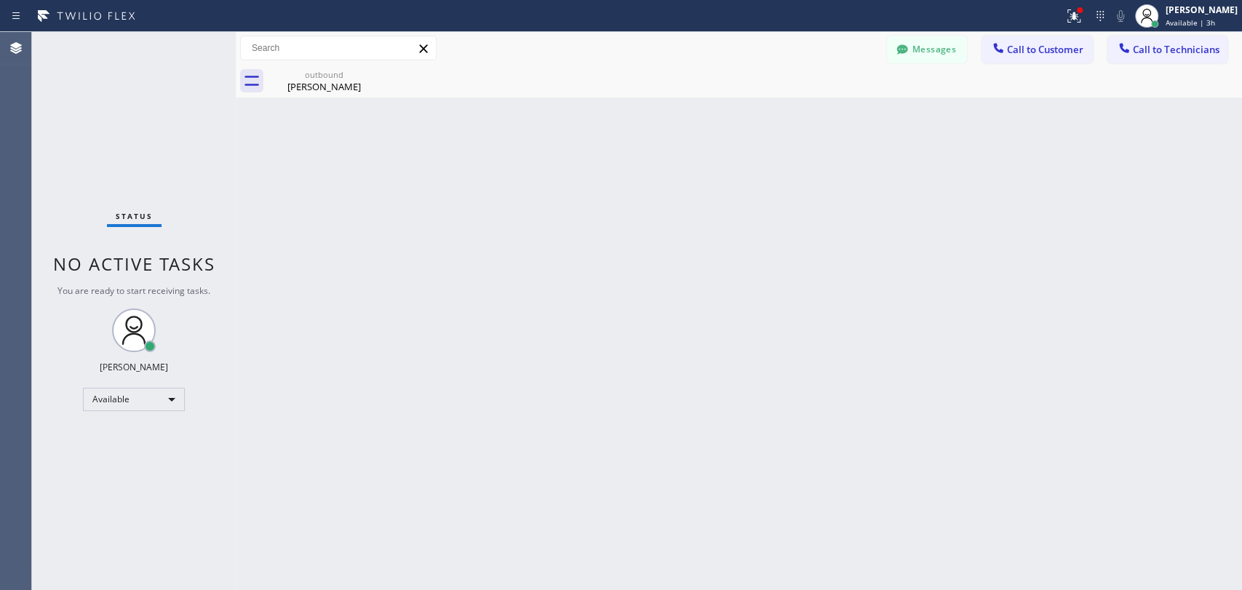
click at [615, 289] on div "Back to Dashboard Change Sender ID Customers Technicians (310) 918-6716 SEARCH …" at bounding box center [739, 311] width 1006 height 558
click at [1179, 57] on button "Call to Technicians" at bounding box center [1167, 50] width 120 height 28
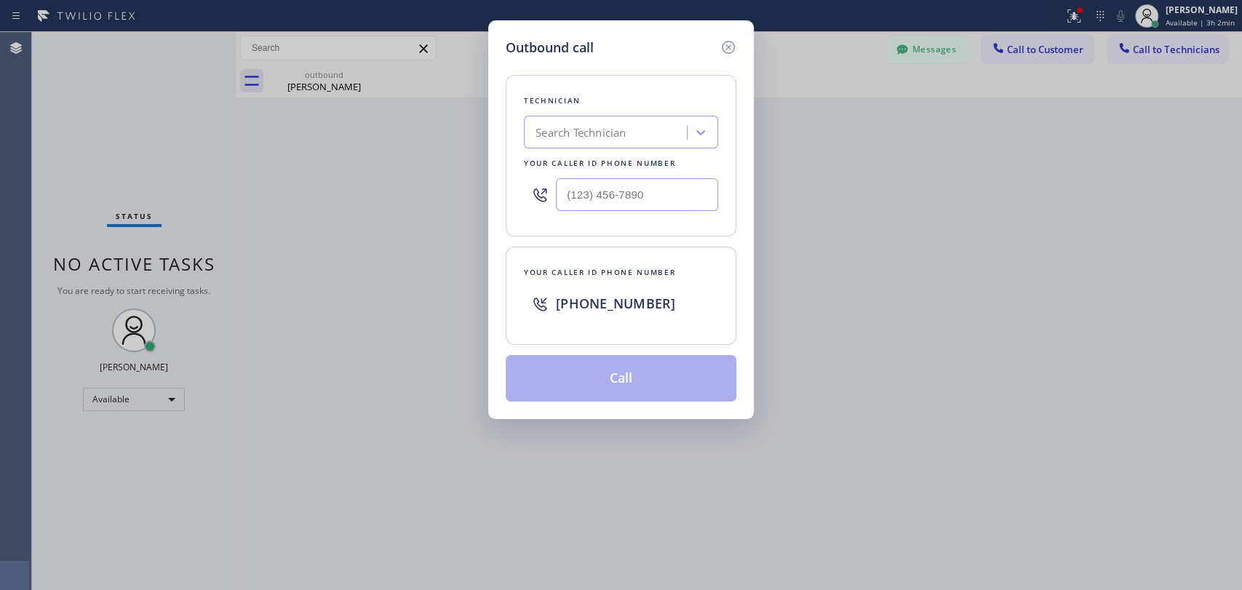
click at [572, 148] on div "Technician Search Technician Your caller id phone number" at bounding box center [621, 155] width 231 height 161
click at [585, 124] on div "Search Technician" at bounding box center [580, 132] width 90 height 17
type input "den"
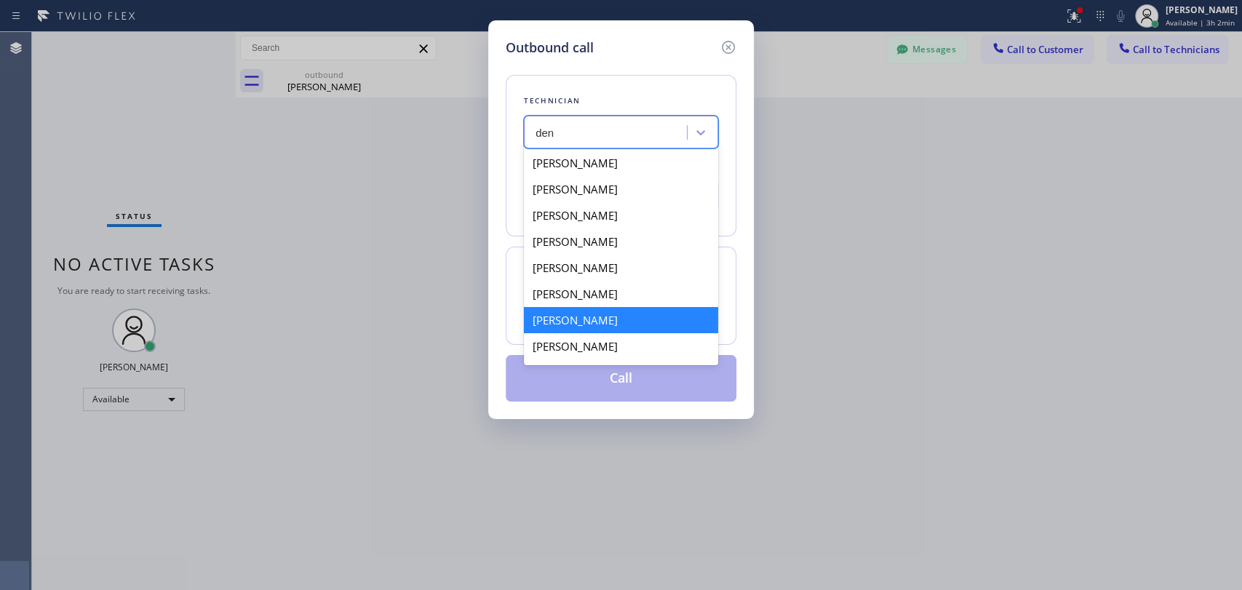
click at [615, 328] on div "[PERSON_NAME]" at bounding box center [621, 320] width 194 height 26
type input "[PHONE_NUMBER]"
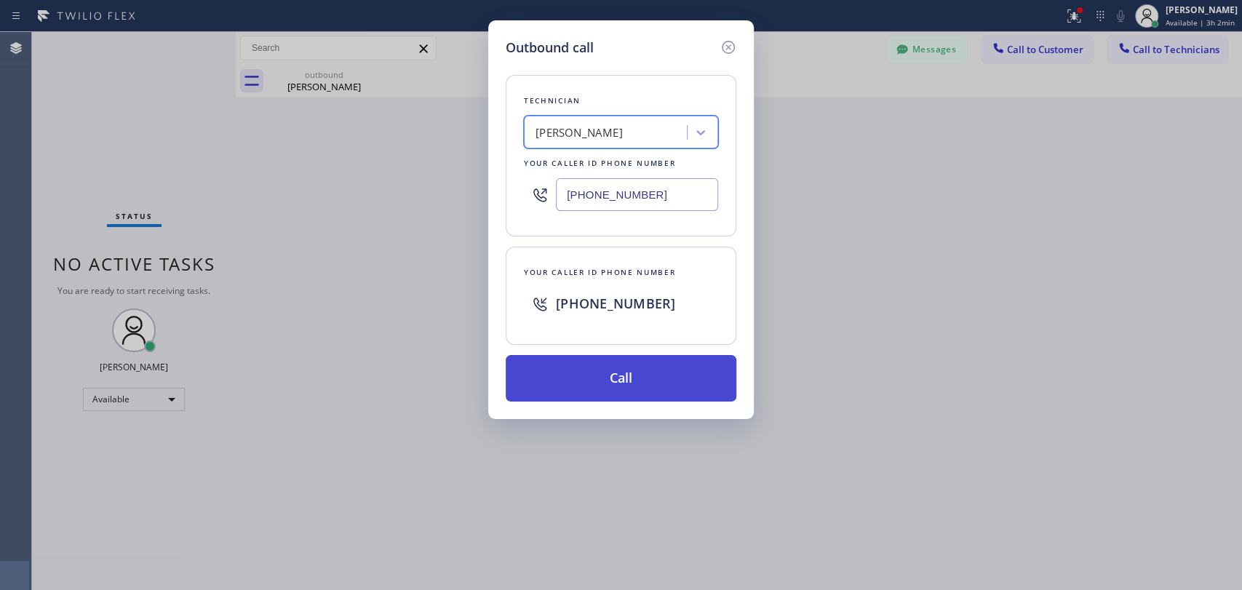
click at [586, 386] on button "Call" at bounding box center [621, 378] width 231 height 47
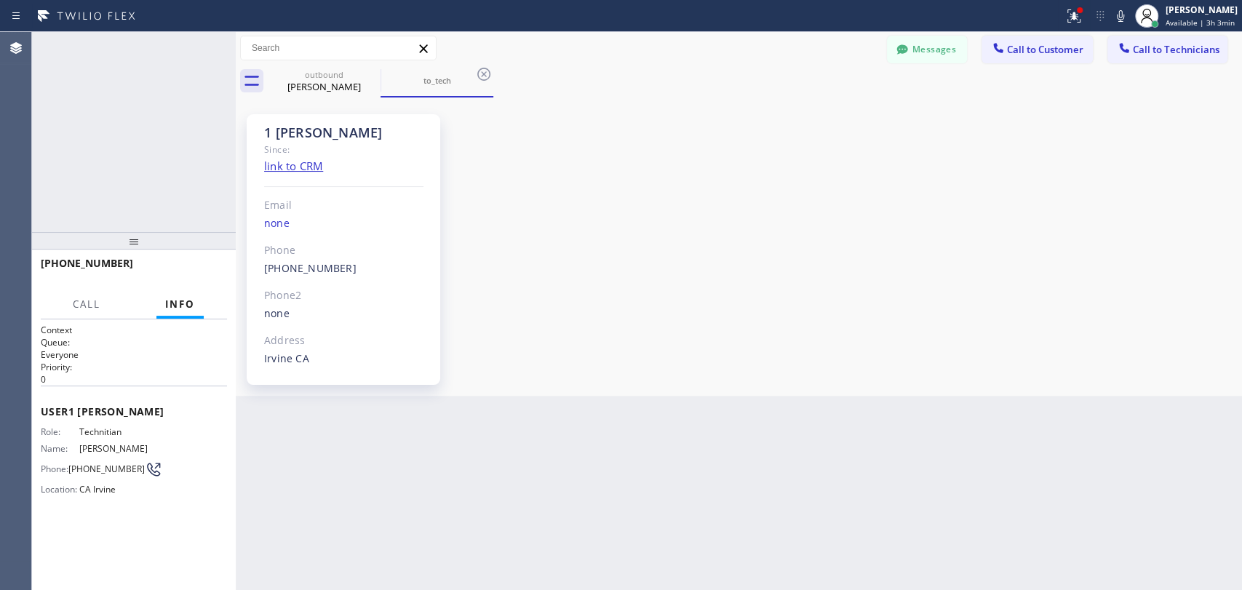
scroll to position [21899, 0]
click at [914, 53] on button "Messages" at bounding box center [927, 50] width 80 height 28
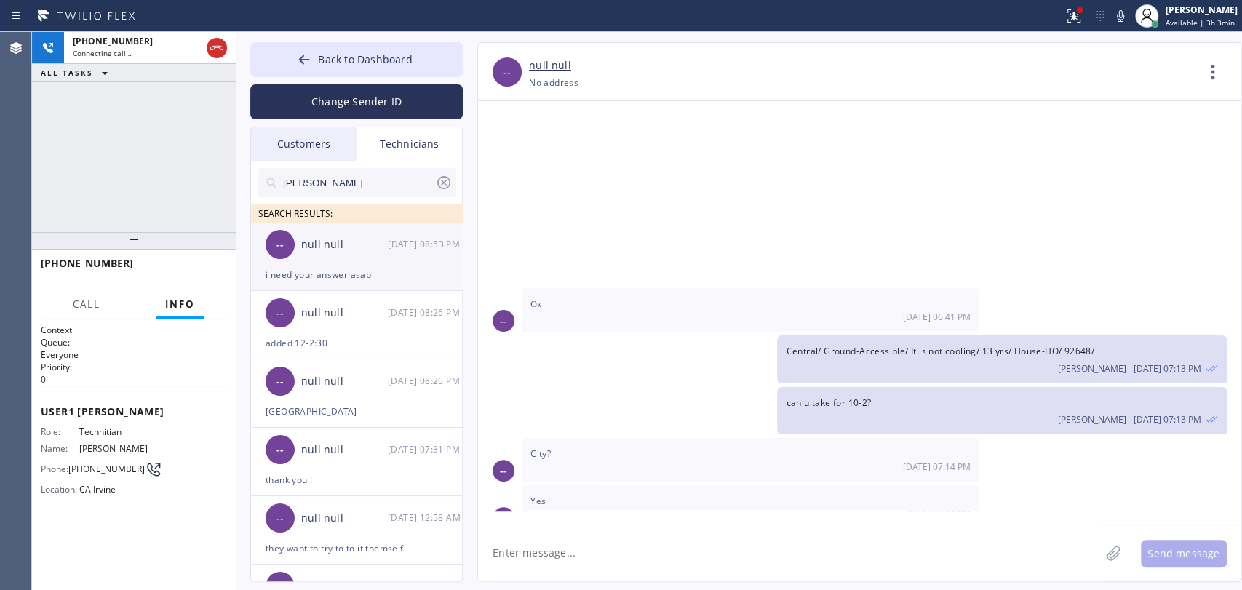
click at [332, 245] on div "null null" at bounding box center [344, 244] width 87 height 17
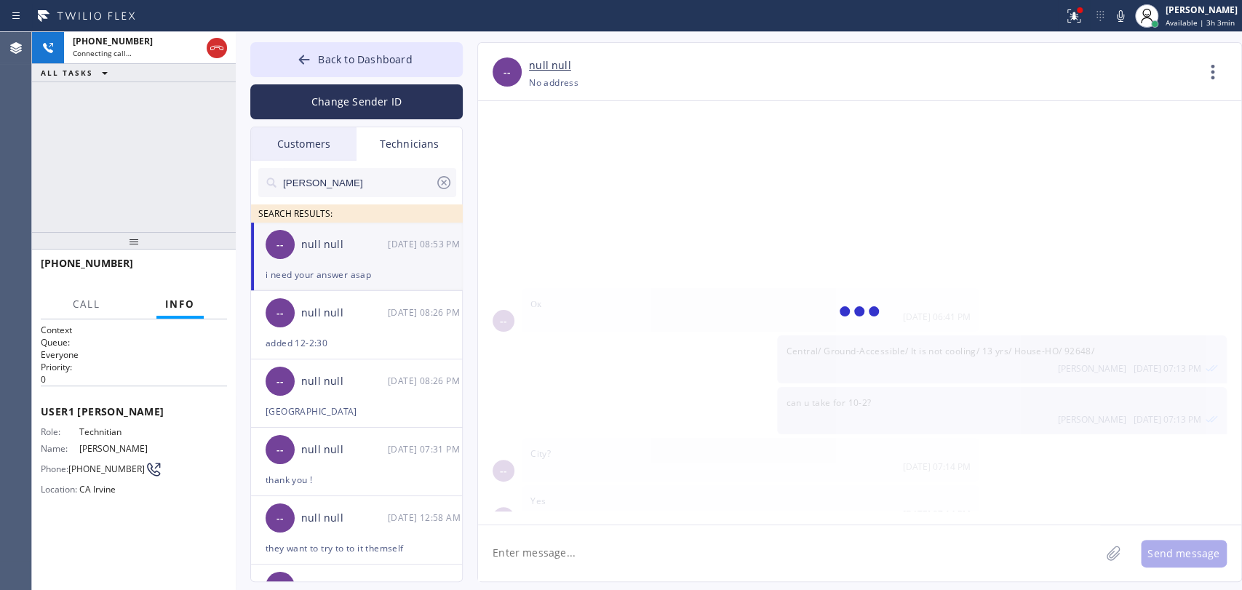
click at [527, 557] on textarea at bounding box center [789, 553] width 622 height 56
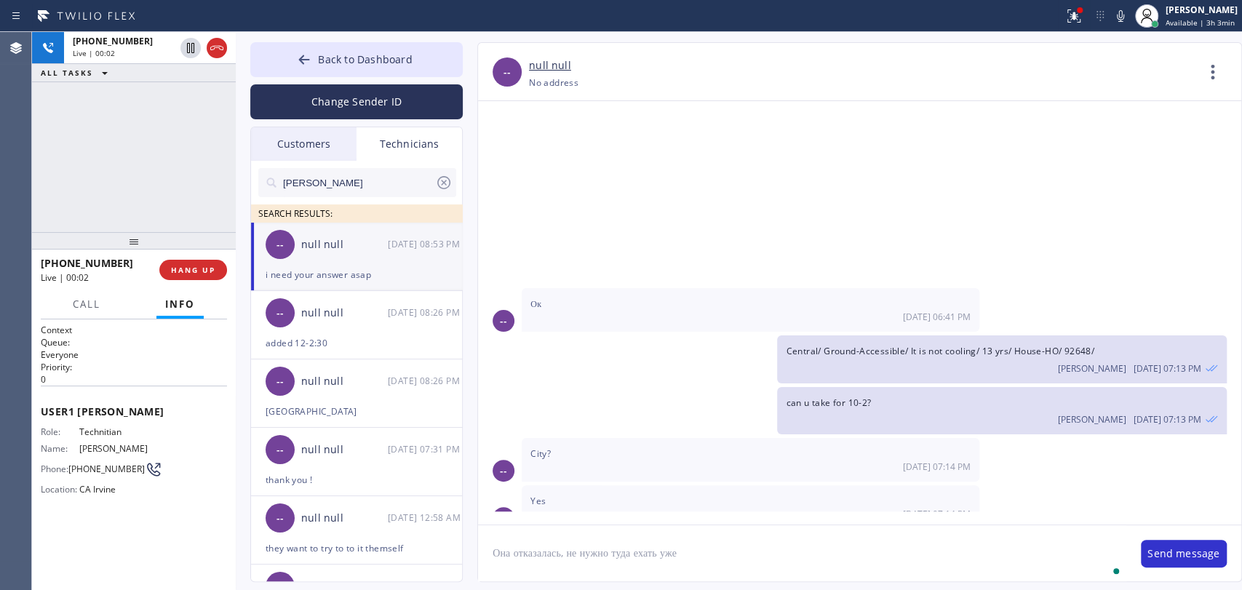
type textarea "Она отказалась, не нужно туда ехать уже"
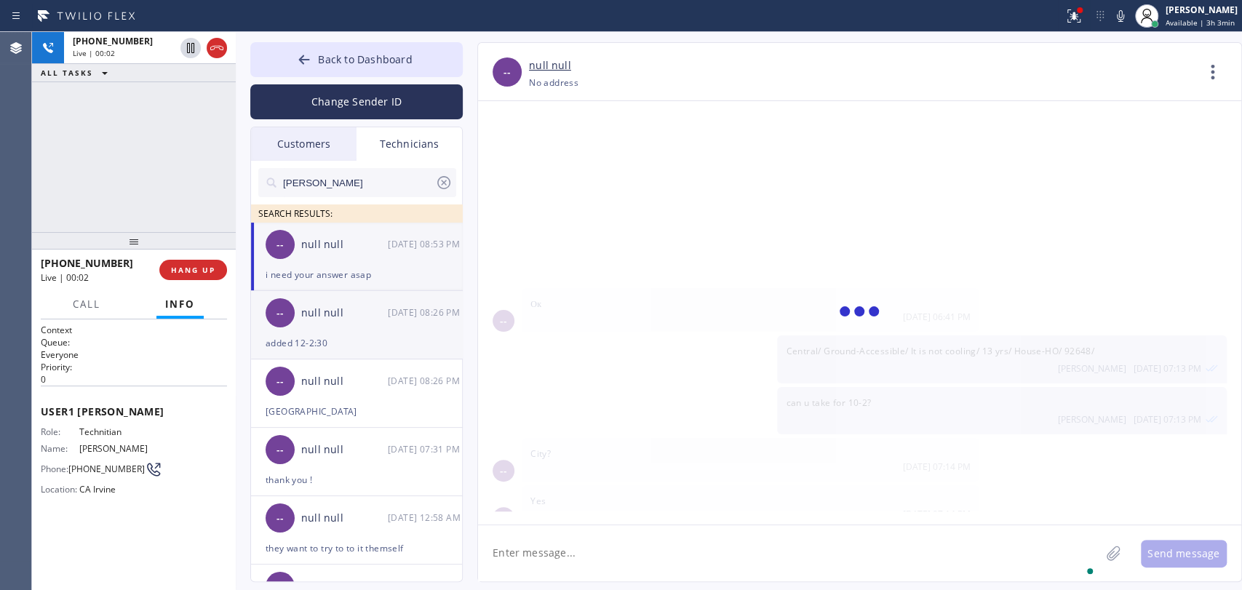
scroll to position [21950, 0]
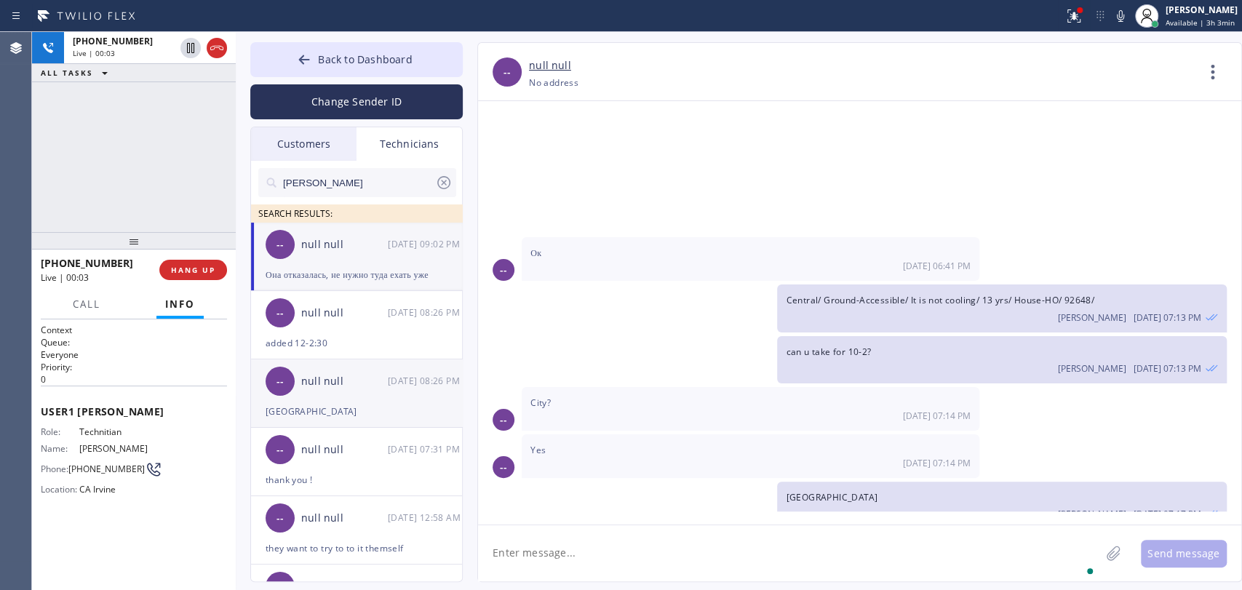
click at [191, 270] on span "HANG UP" at bounding box center [193, 270] width 44 height 10
click at [631, 572] on textarea "To enrich screen reader interactions, please activate Accessibility in Grammarl…" at bounding box center [789, 553] width 622 height 56
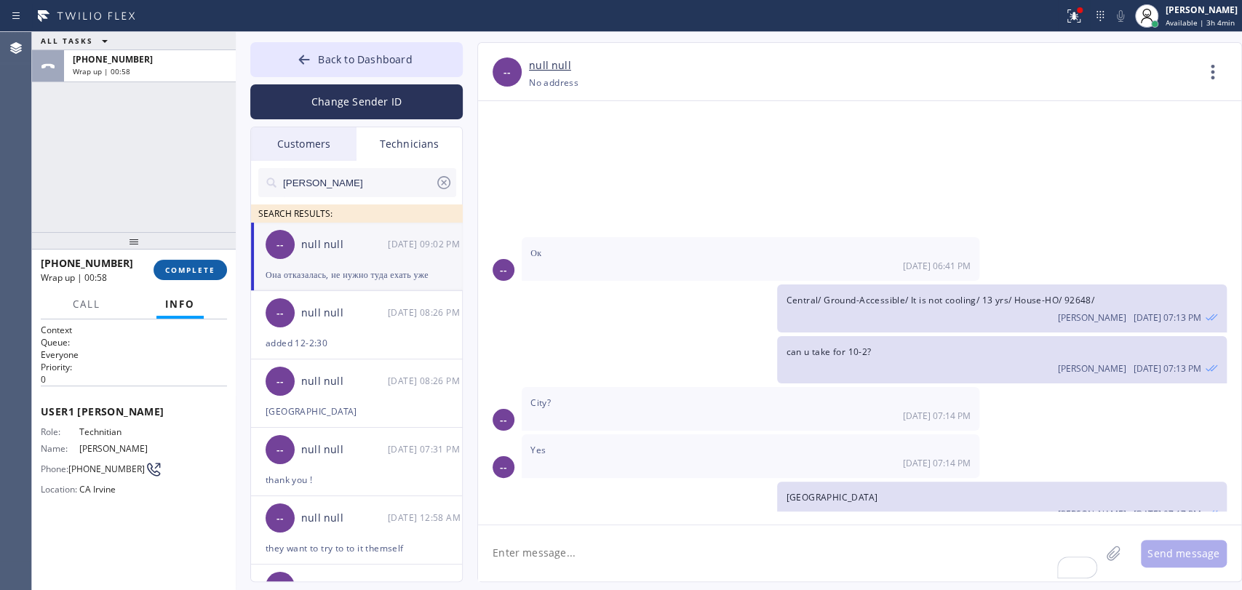
click at [180, 274] on span "COMPLETE" at bounding box center [190, 270] width 50 height 10
click at [169, 199] on div "ALL TASKS ALL TASKS ACTIVE TASKS TASKS IN WRAP UP +19493940845 Wrap up | 00:58" at bounding box center [134, 132] width 204 height 200
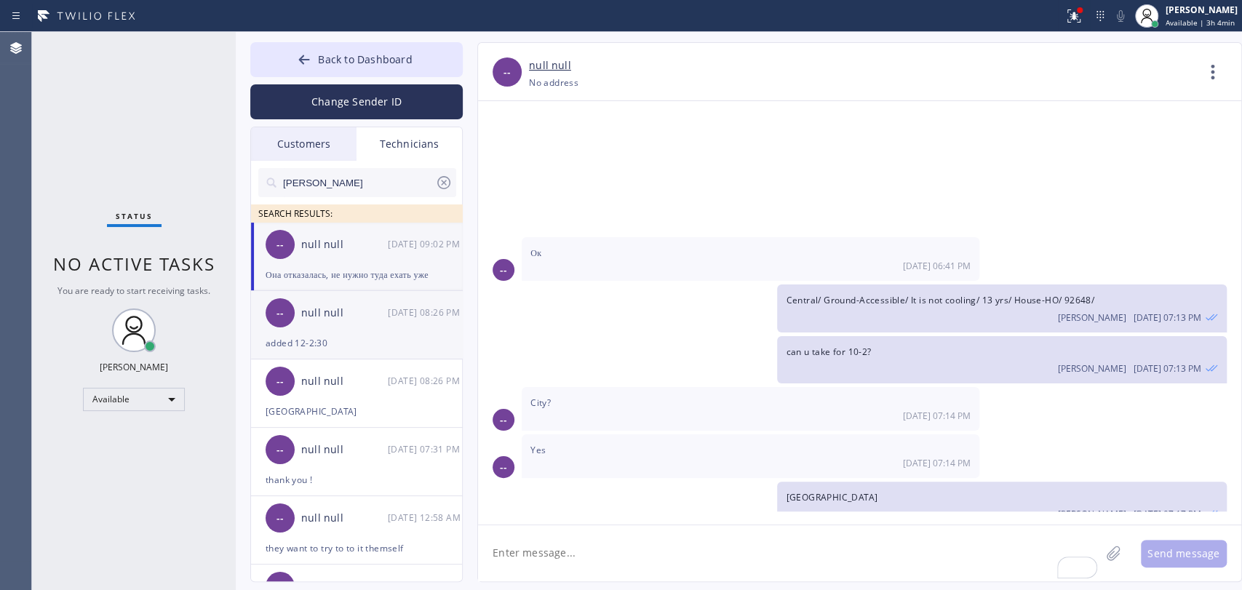
drag, startPoint x: 407, startPoint y: 332, endPoint x: 255, endPoint y: 298, distance: 155.7
click at [407, 332] on div "-- null null 08/30 08:26 PM" at bounding box center [357, 313] width 212 height 44
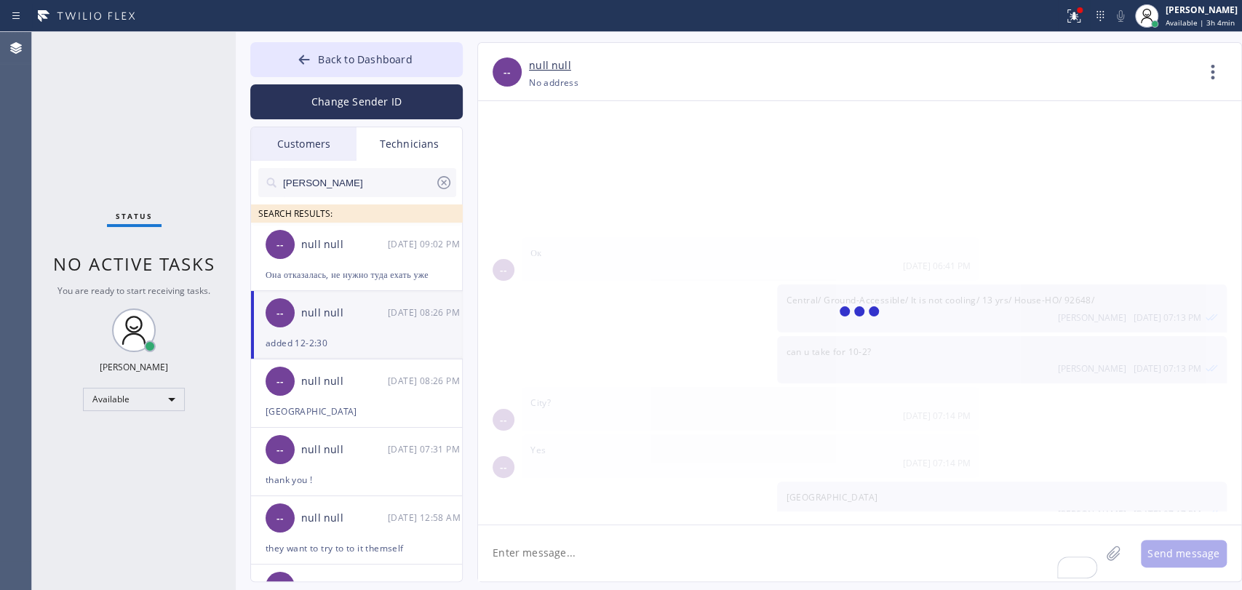
click at [214, 283] on div "Status No active tasks You are ready to start receiving tasks. [PERSON_NAME] Av…" at bounding box center [134, 311] width 204 height 558
click at [318, 255] on div "-- null null 08/30 09:02 PM" at bounding box center [357, 245] width 212 height 44
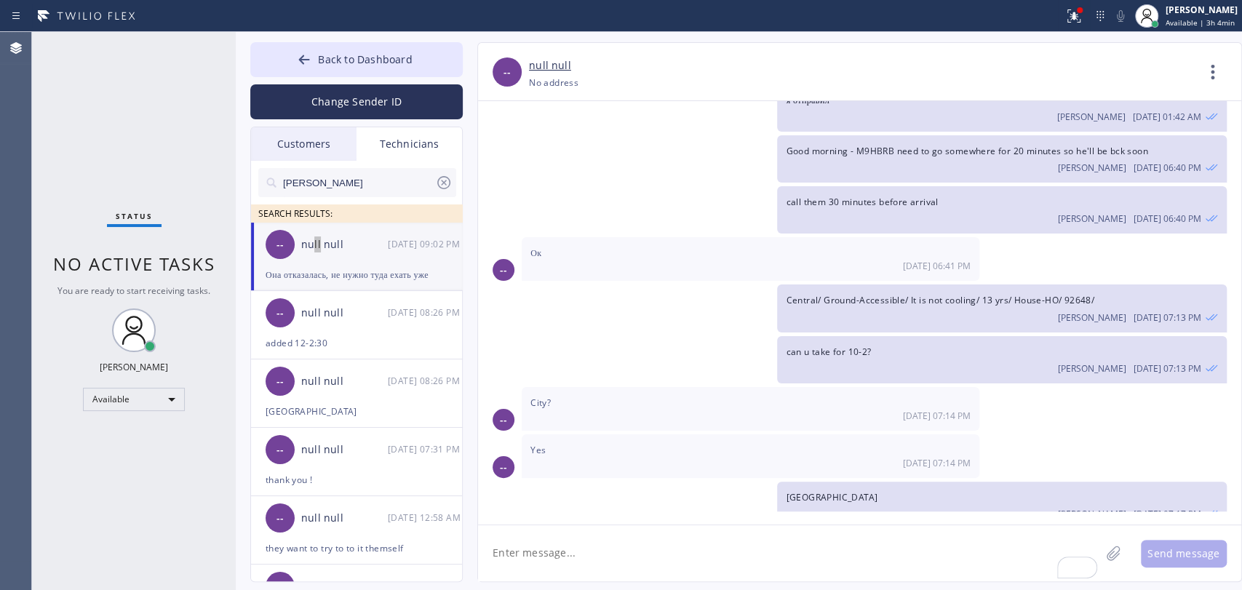
scroll to position [21950, 0]
click at [589, 563] on textarea "To enrich screen reader interactions, please activate Accessibility in Grammarl…" at bounding box center [789, 553] width 622 height 56
type textarea "о"
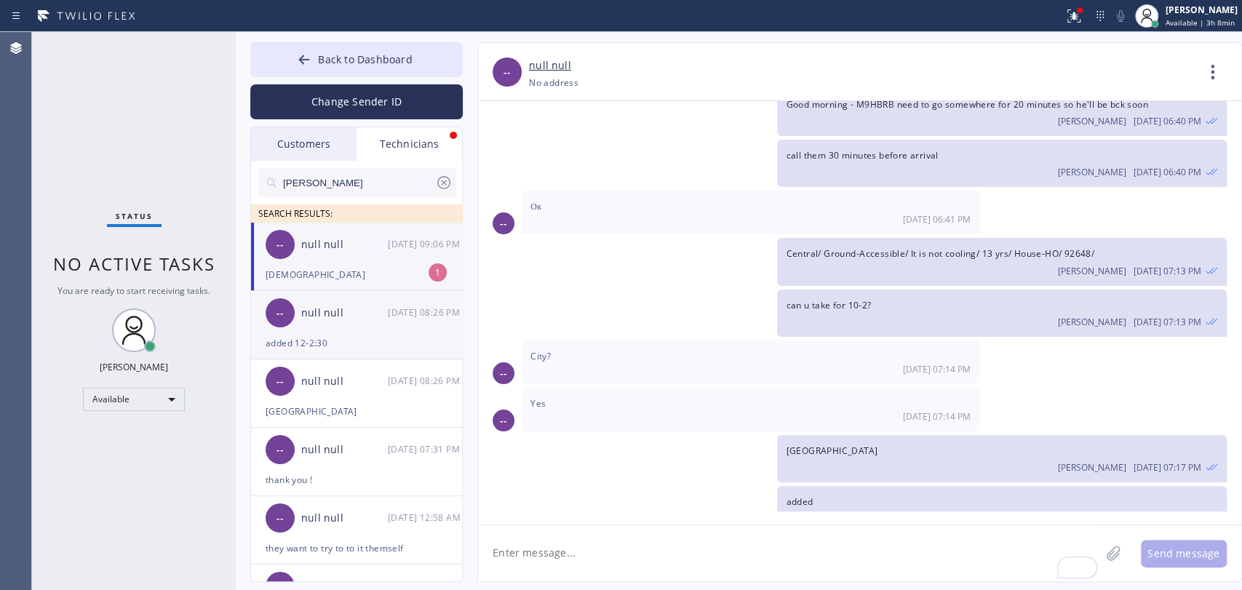
click at [395, 282] on div "[DEMOGRAPHIC_DATA]" at bounding box center [357, 274] width 182 height 17
click at [548, 546] on textarea "To enrich screen reader interactions, please activate Accessibility in Grammarl…" at bounding box center [789, 553] width 622 height 56
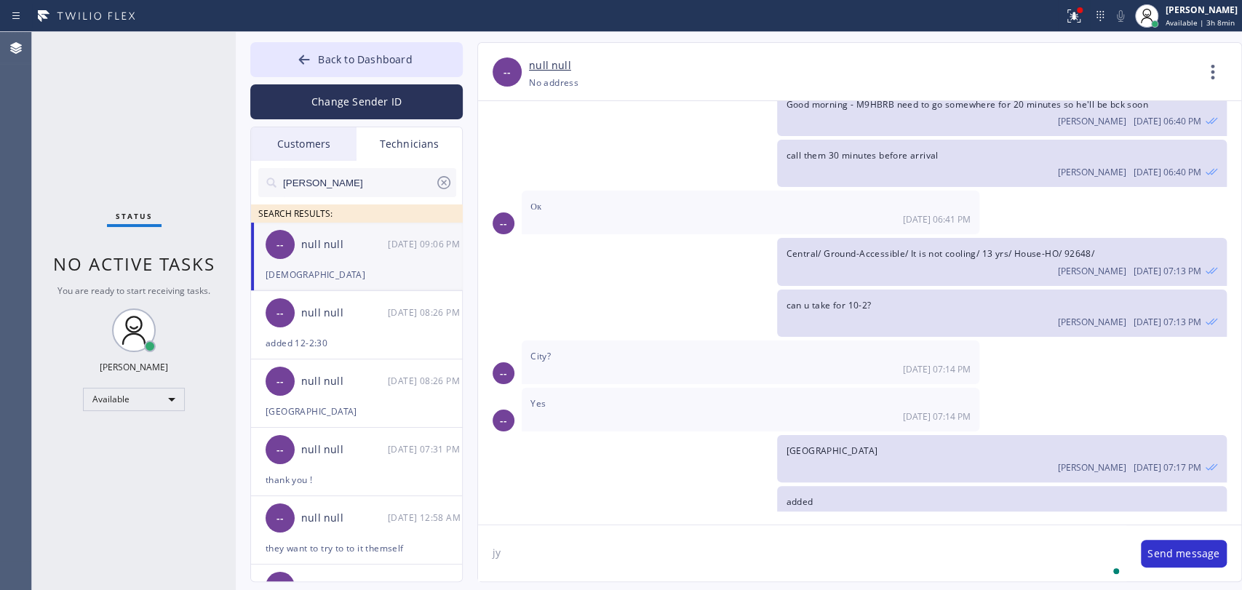
type textarea "j"
click at [1221, 82] on icon at bounding box center [1212, 72] width 35 height 35
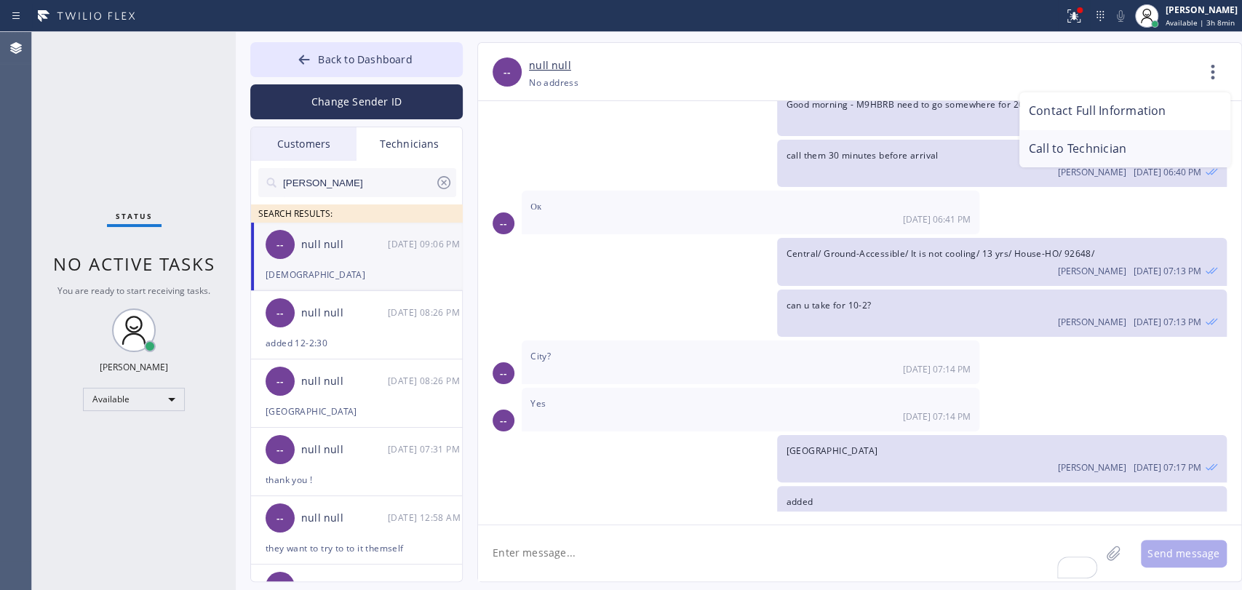
click at [1074, 145] on li "Call to Technician" at bounding box center [1124, 149] width 211 height 38
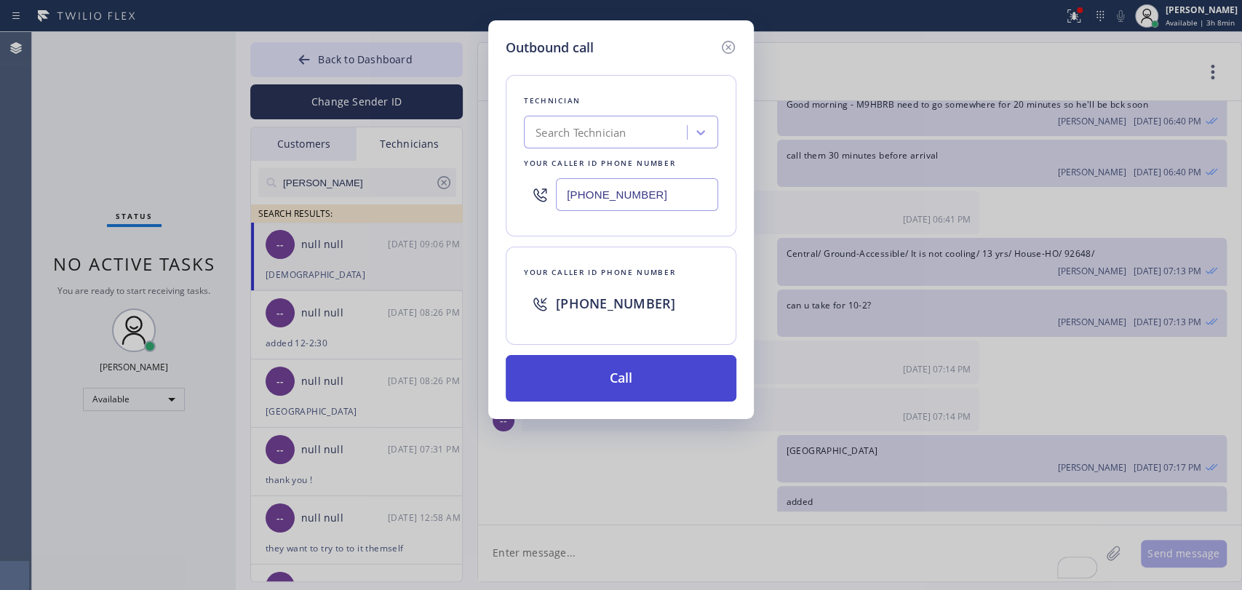
click at [640, 371] on button "Call" at bounding box center [621, 378] width 231 height 47
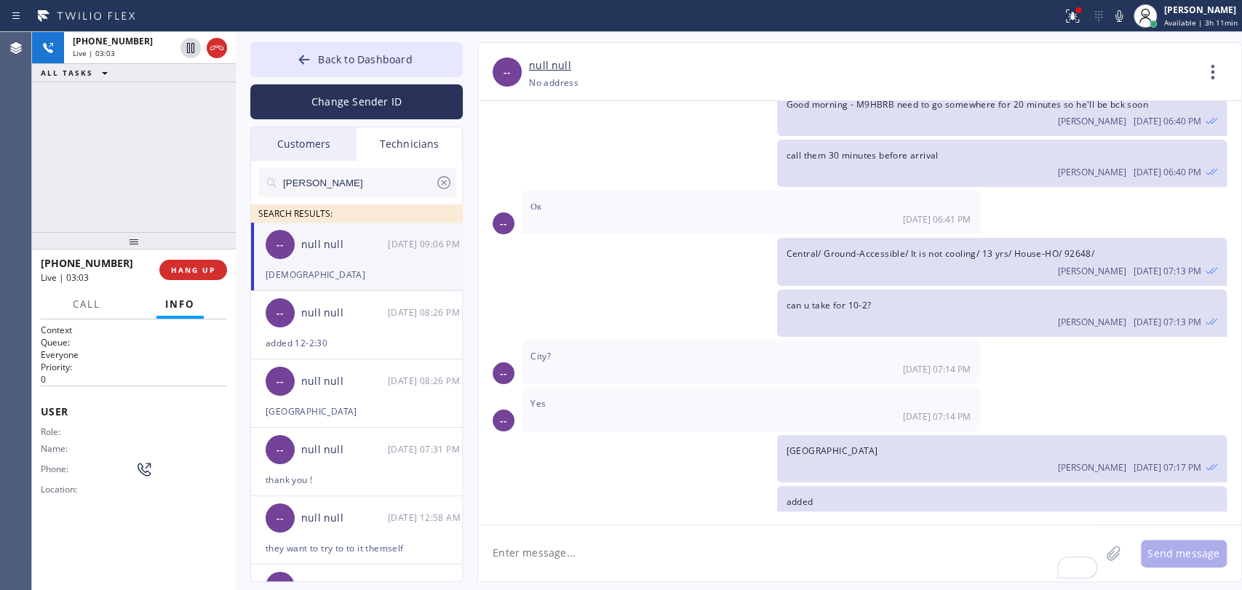
drag, startPoint x: 163, startPoint y: 171, endPoint x: 113, endPoint y: 239, distance: 84.4
click at [113, 239] on div "+19493940845 Live | 03:03 ALL TASKS ALL TASKS ACTIVE TASKS TASKS IN WRAP UP +19…" at bounding box center [134, 311] width 204 height 558
drag, startPoint x: 113, startPoint y: 239, endPoint x: 111, endPoint y: 263, distance: 23.5
click at [111, 250] on div at bounding box center [134, 240] width 204 height 17
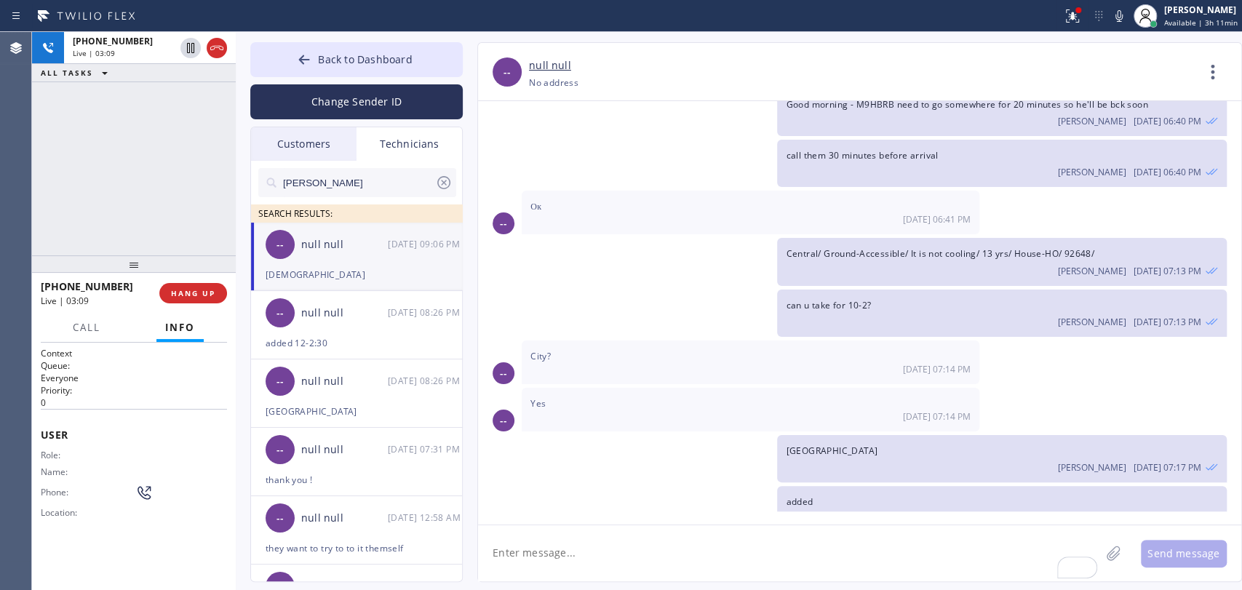
drag, startPoint x: 73, startPoint y: 262, endPoint x: 74, endPoint y: 271, distance: 8.8
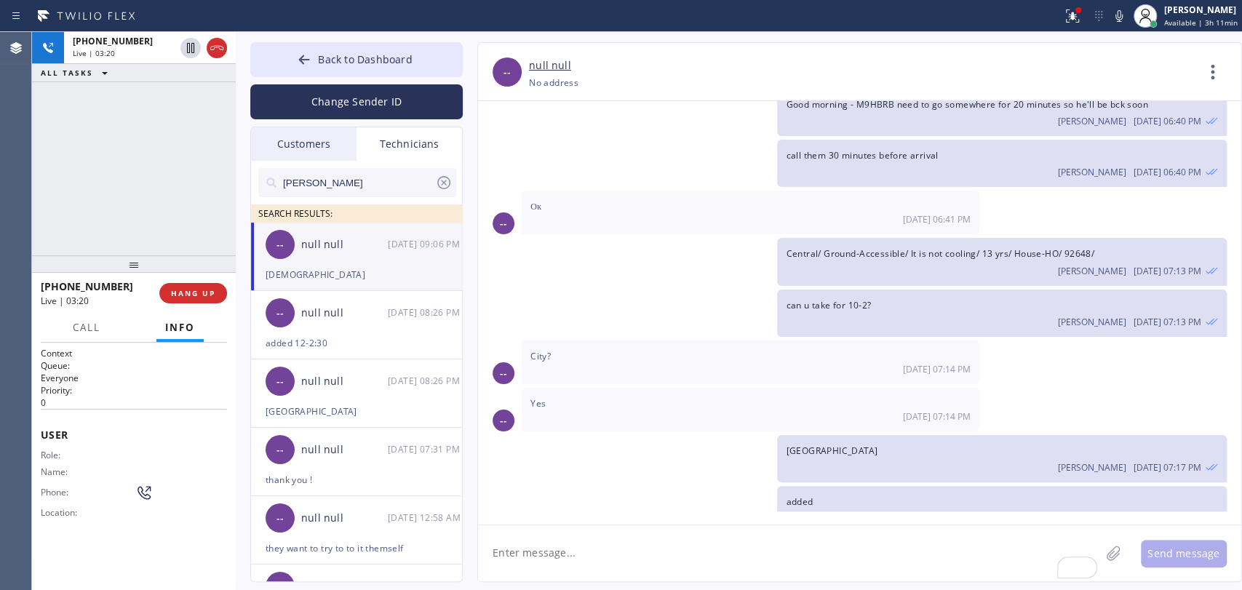
click at [74, 271] on div at bounding box center [134, 263] width 204 height 17
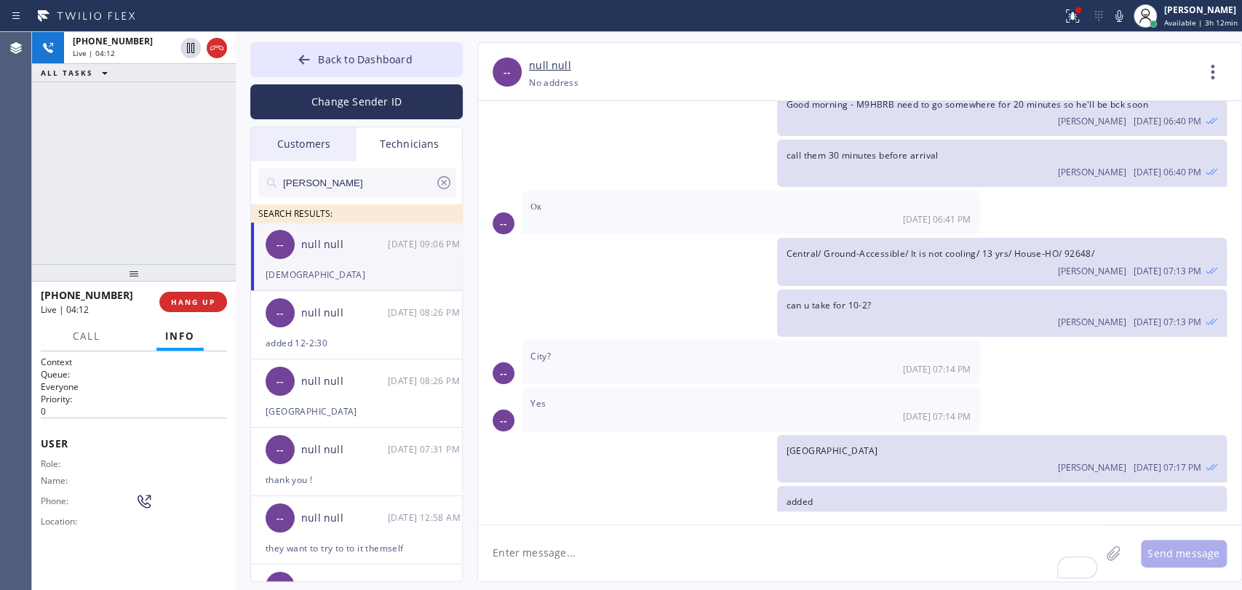
drag, startPoint x: 105, startPoint y: 268, endPoint x: 105, endPoint y: 281, distance: 12.4
click at [105, 281] on div at bounding box center [134, 272] width 204 height 17
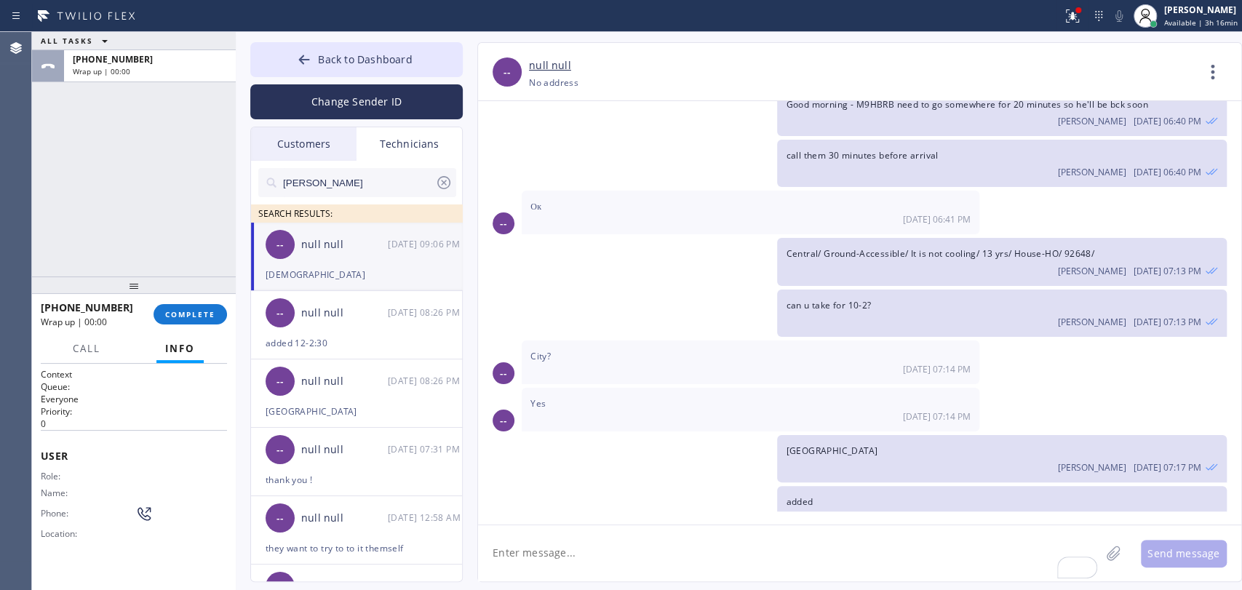
click at [191, 294] on div at bounding box center [134, 284] width 204 height 17
click at [192, 294] on div at bounding box center [134, 284] width 204 height 17
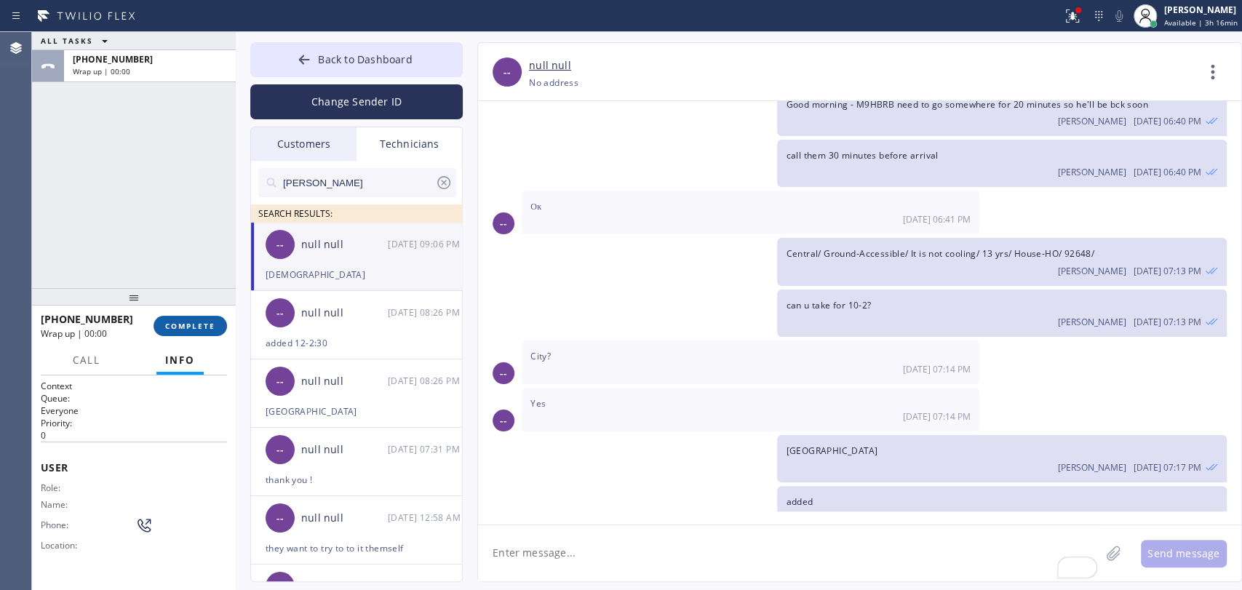
click at [196, 321] on button "COMPLETE" at bounding box center [189, 326] width 73 height 20
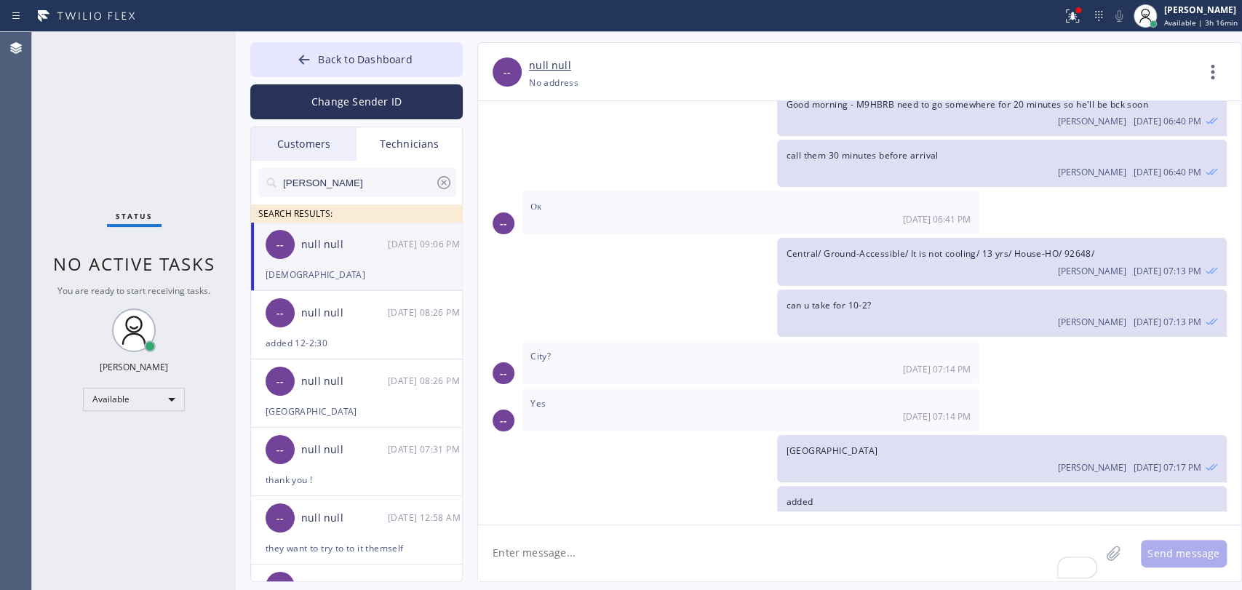
drag, startPoint x: 435, startPoint y: 60, endPoint x: 1105, endPoint y: 77, distance: 670.2
click at [434, 60] on button "Back to Dashboard" at bounding box center [356, 59] width 212 height 35
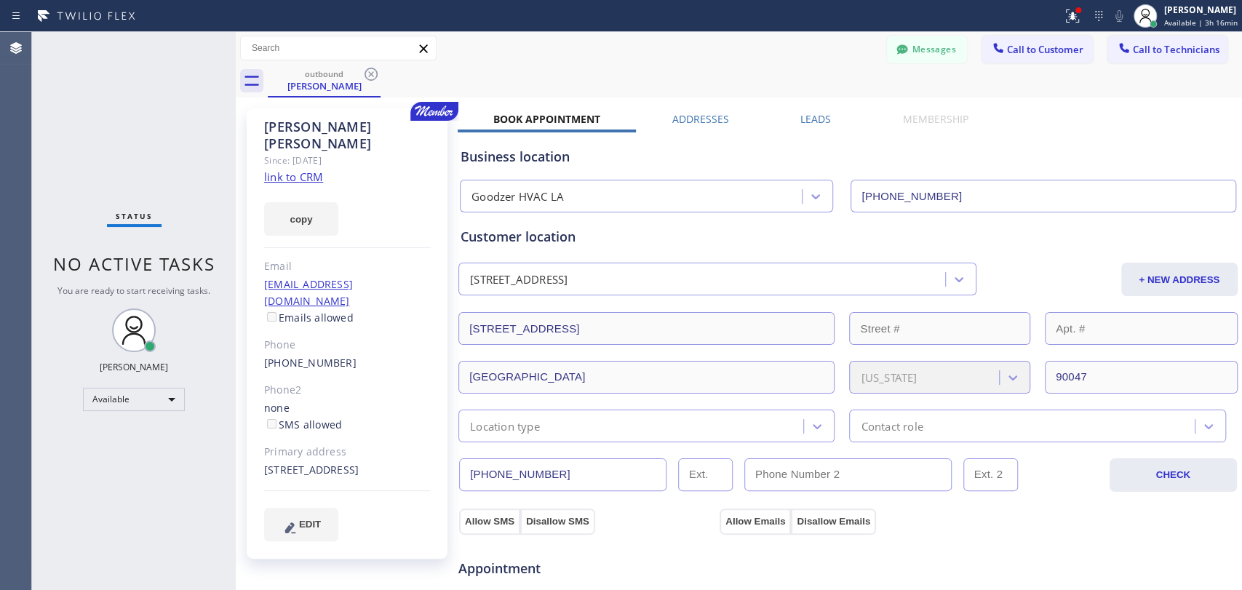
click at [1154, 57] on button "Call to Technicians" at bounding box center [1167, 50] width 120 height 28
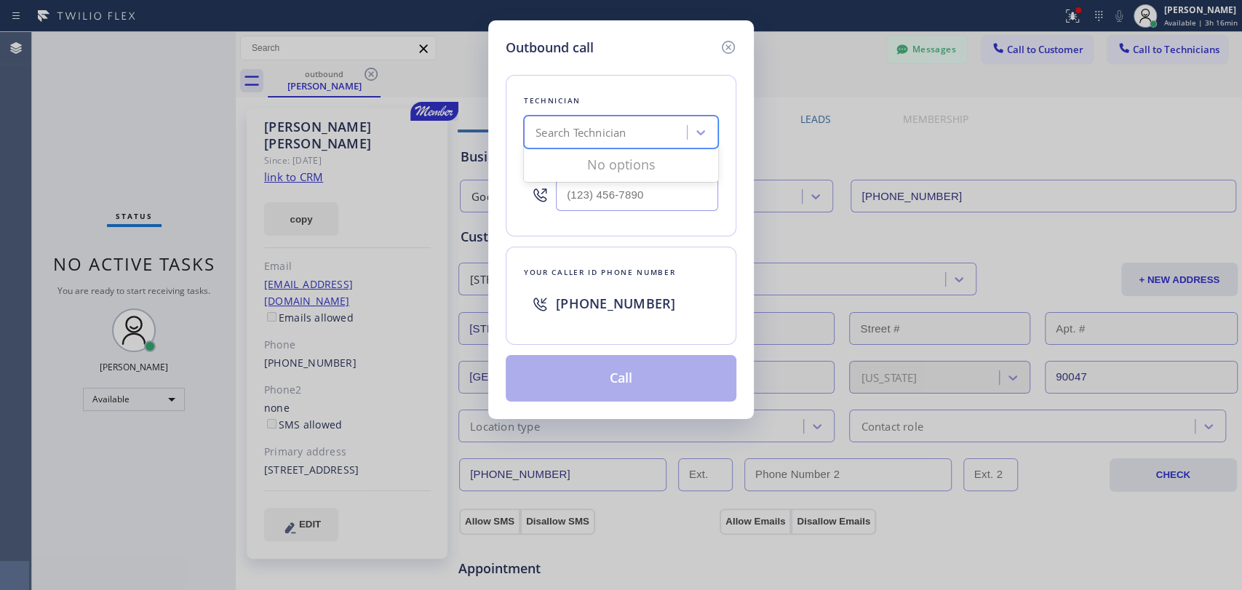
click at [607, 124] on div "Search Technician" at bounding box center [580, 132] width 90 height 17
click at [608, 120] on div "Search Technician" at bounding box center [607, 132] width 159 height 25
type input "dav"
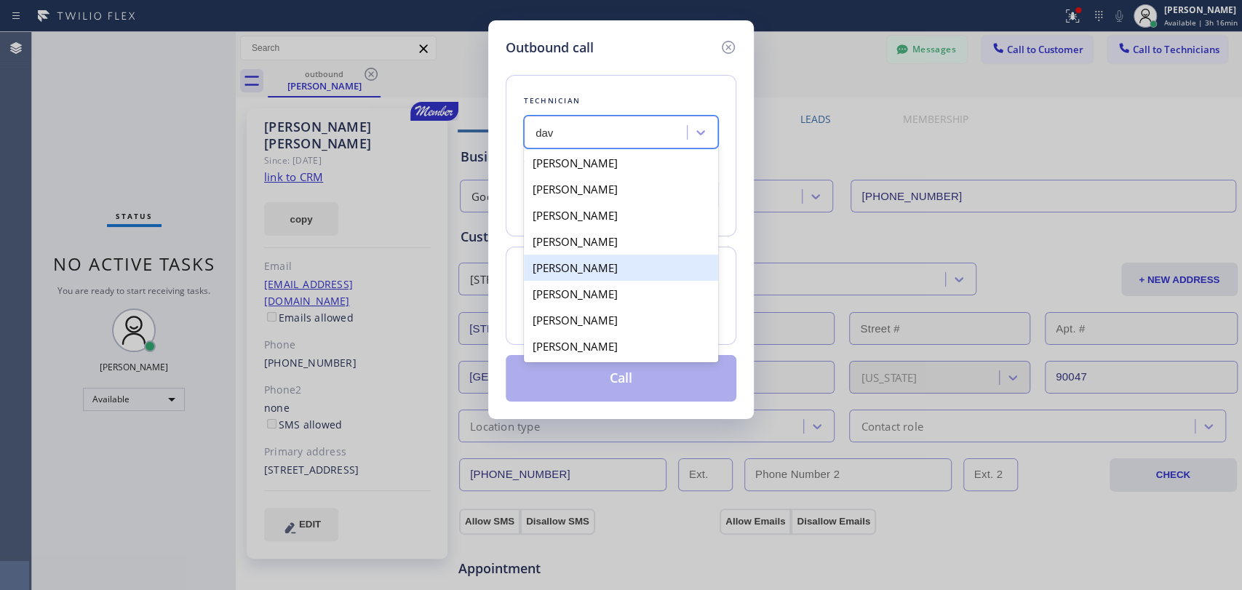
click at [587, 263] on div "[PERSON_NAME]" at bounding box center [621, 268] width 194 height 26
type input "[PHONE_NUMBER]"
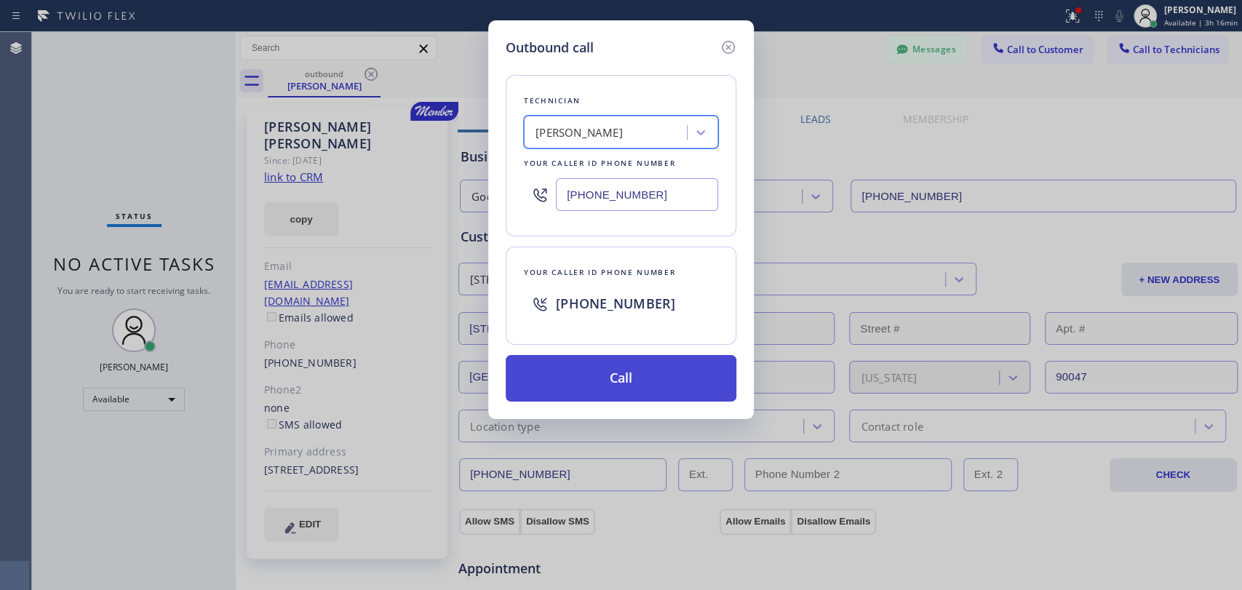
click at [603, 374] on button "Call" at bounding box center [621, 378] width 231 height 47
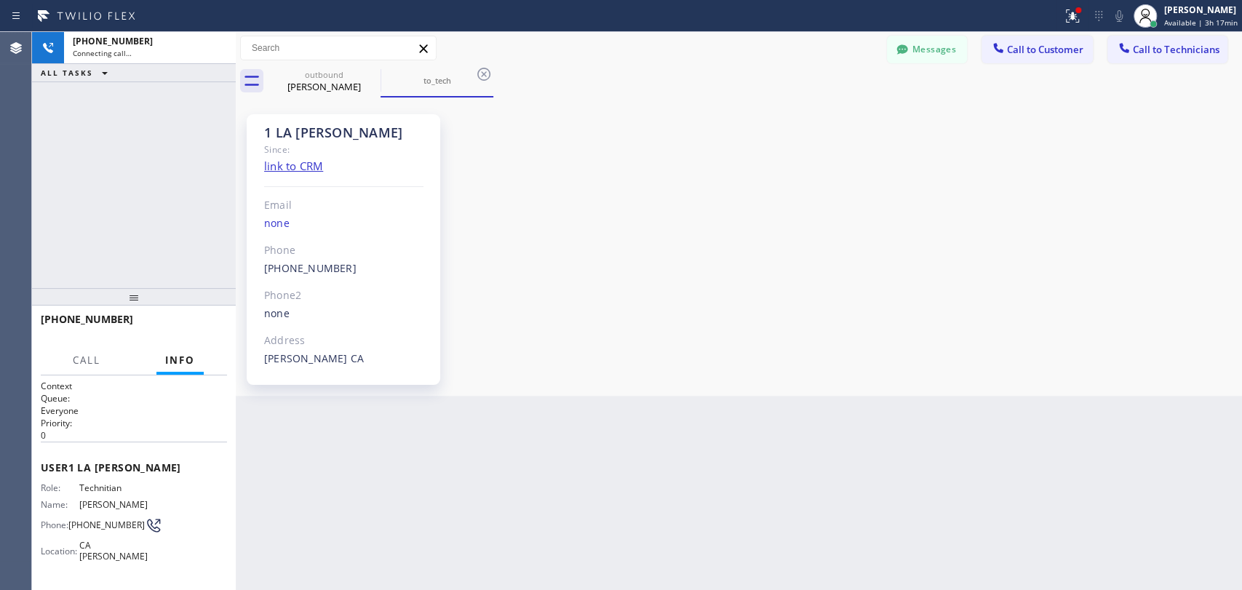
scroll to position [164, 0]
click at [127, 297] on div at bounding box center [134, 296] width 204 height 17
drag, startPoint x: 127, startPoint y: 297, endPoint x: 122, endPoint y: 283, distance: 14.5
click at [122, 288] on div at bounding box center [134, 296] width 204 height 17
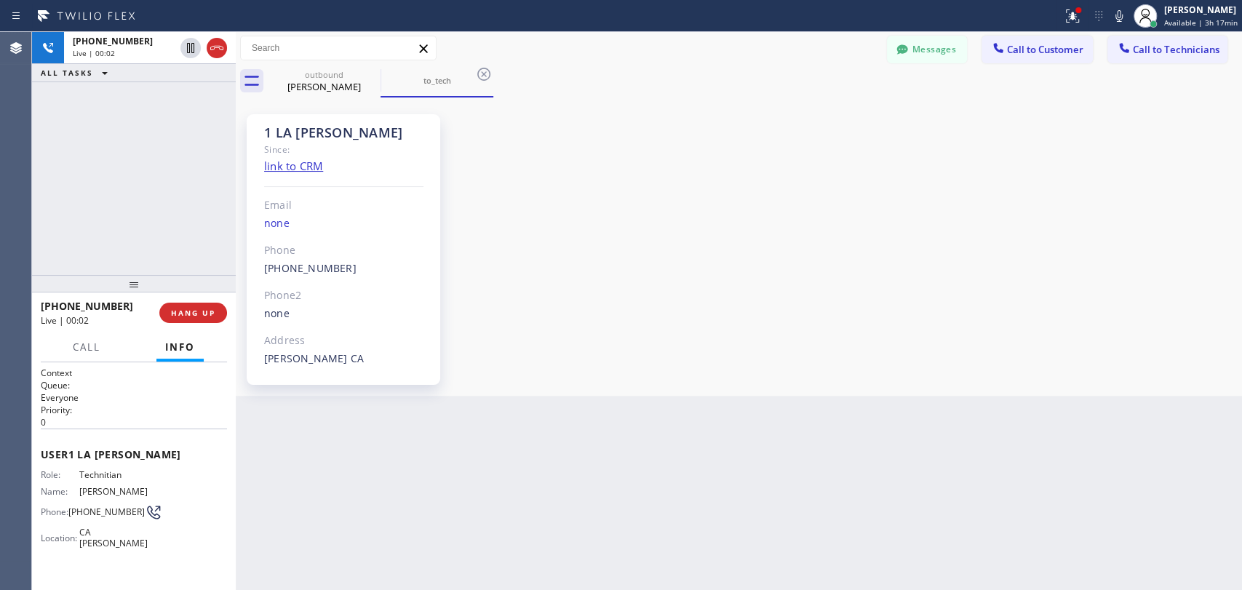
click at [122, 283] on div at bounding box center [134, 283] width 204 height 17
click at [171, 306] on button "HANG UP" at bounding box center [193, 313] width 68 height 20
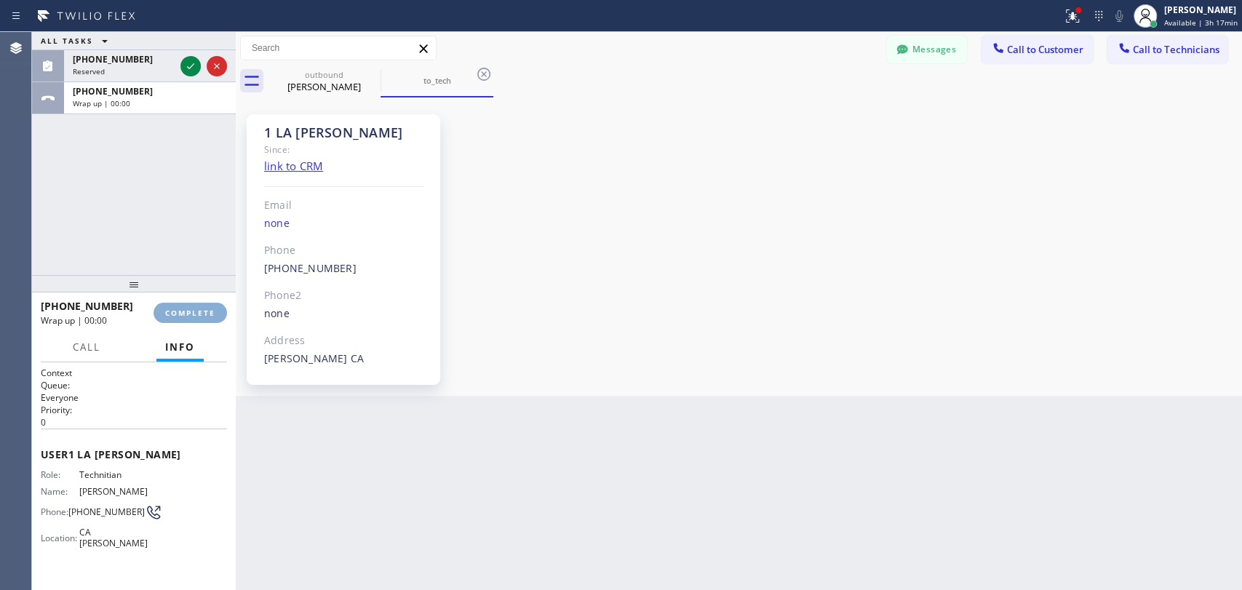
click at [171, 306] on button "COMPLETE" at bounding box center [189, 313] width 73 height 20
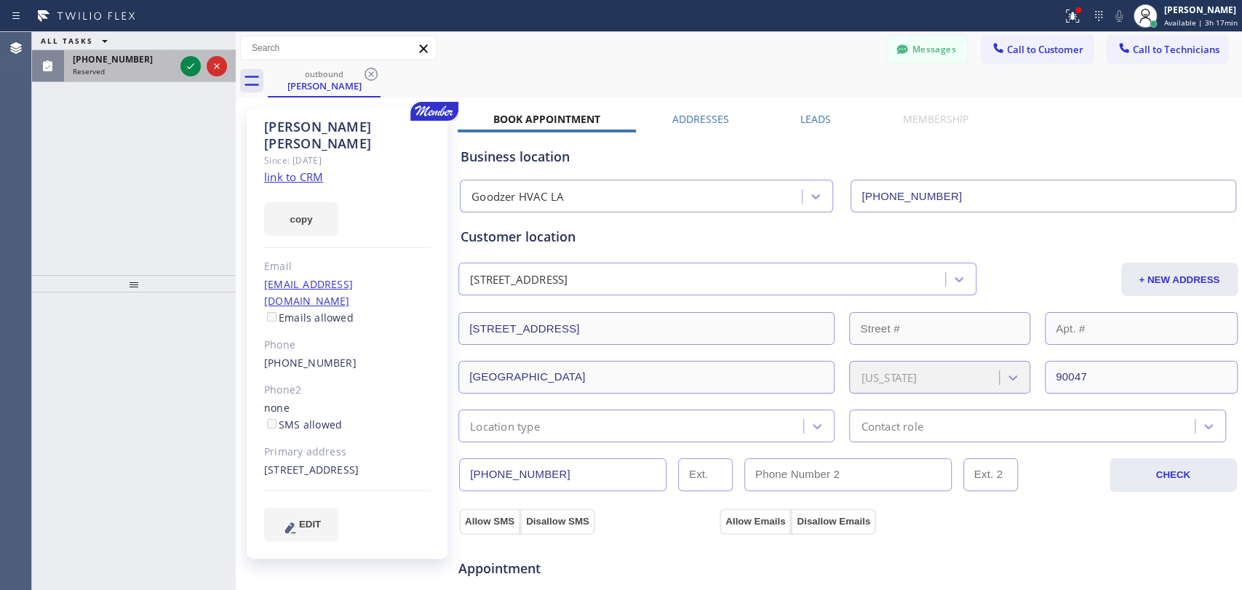
click at [124, 73] on div "Reserved" at bounding box center [124, 71] width 102 height 10
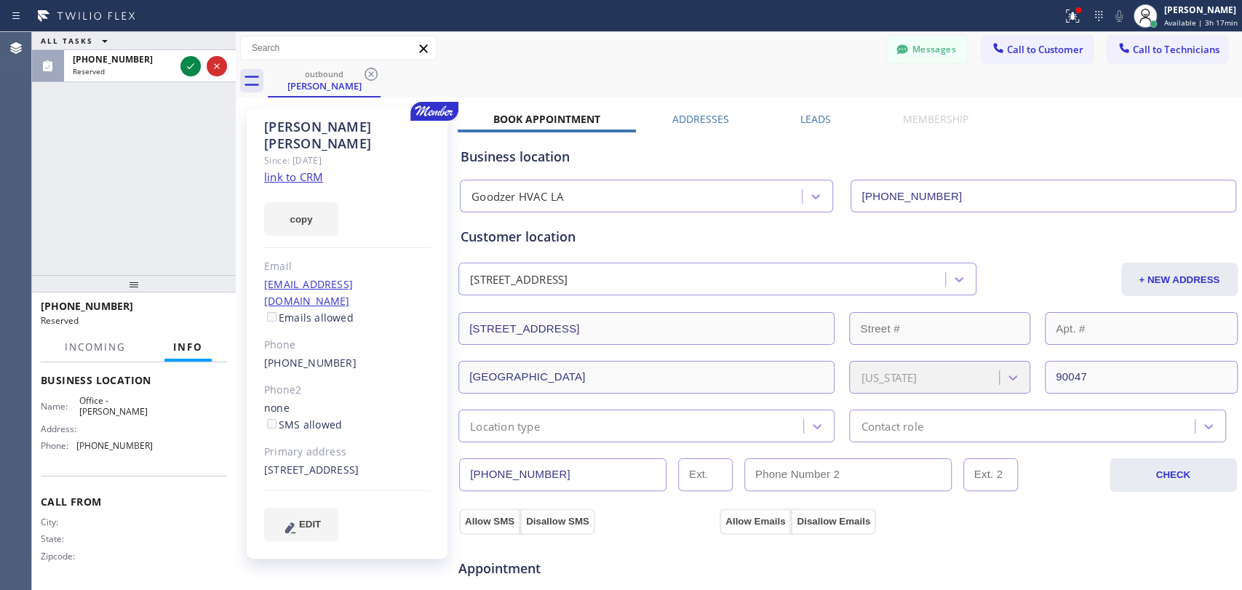
scroll to position [194, 0]
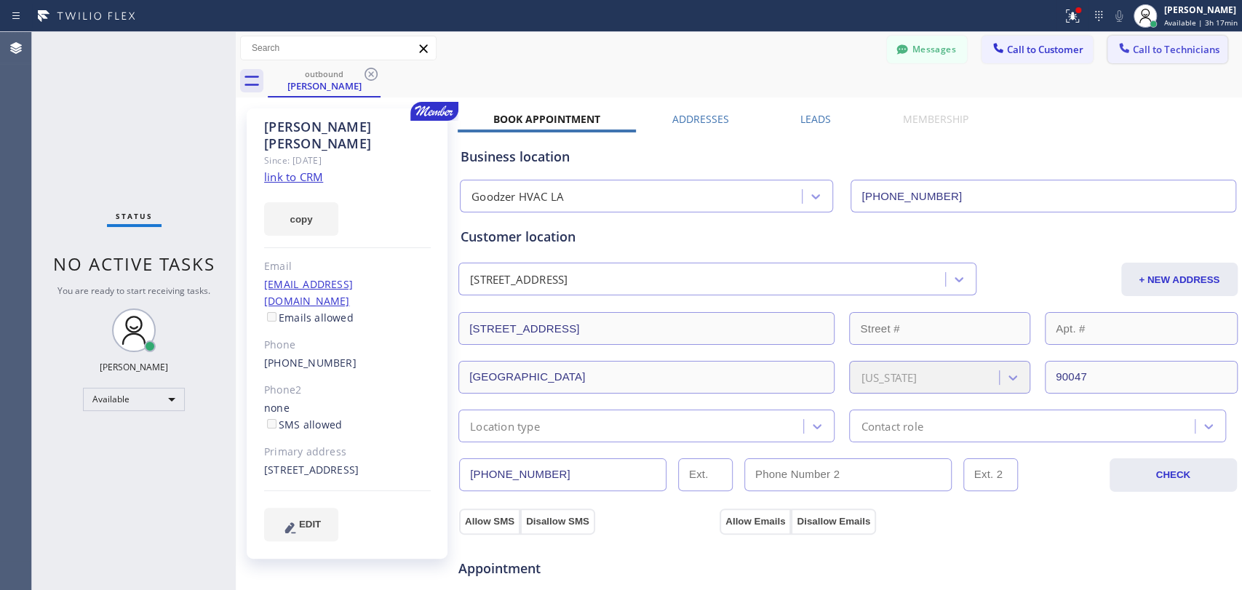
click at [1107, 53] on button "Call to Technicians" at bounding box center [1167, 50] width 120 height 28
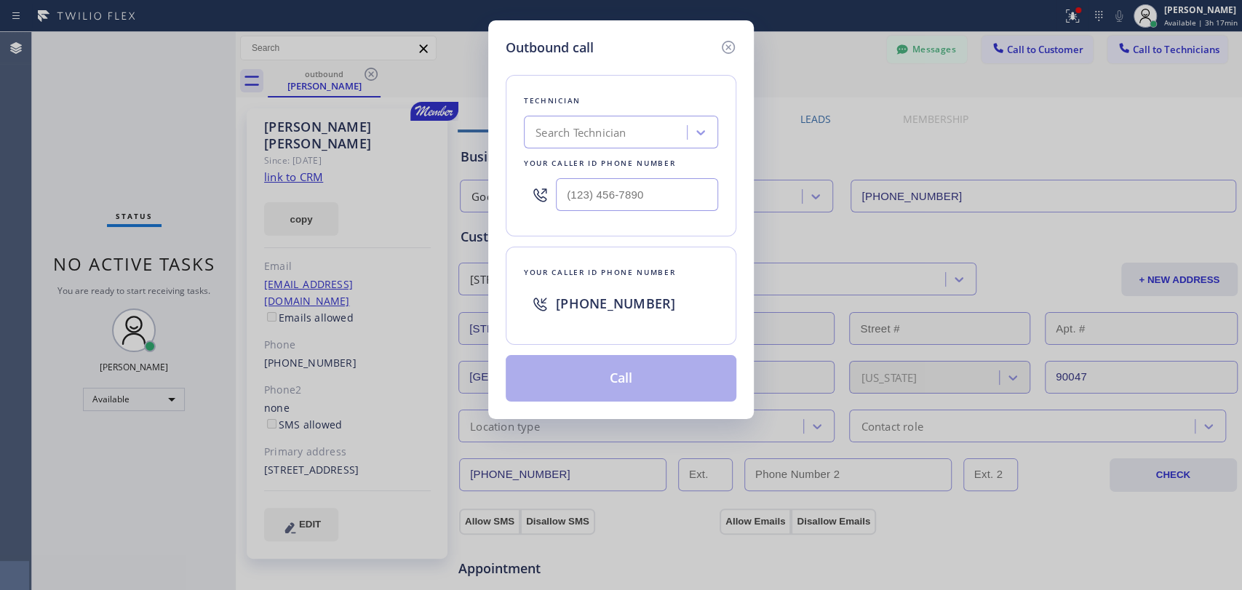
drag, startPoint x: 735, startPoint y: 124, endPoint x: 715, endPoint y: 127, distance: 20.6
click at [722, 124] on div "Technician Search Technician Your caller id phone number" at bounding box center [621, 155] width 231 height 161
click at [647, 138] on div "Search Technician" at bounding box center [607, 132] width 159 height 25
type input "dav"
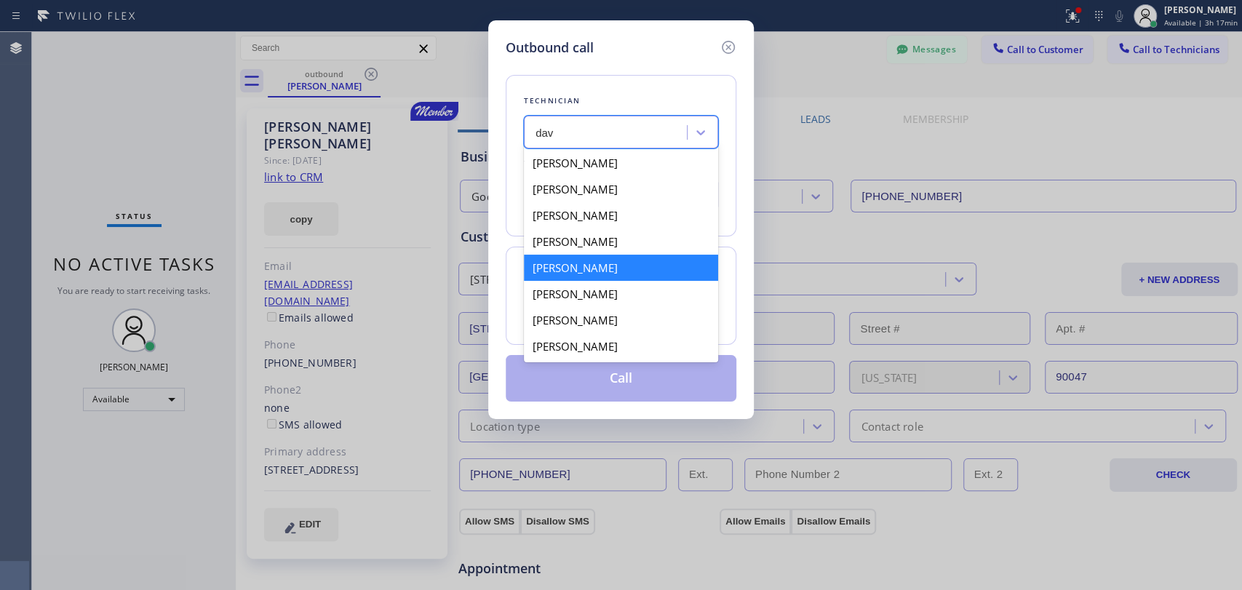
click at [549, 276] on div "[PERSON_NAME]" at bounding box center [621, 268] width 194 height 26
type input "[PHONE_NUMBER]"
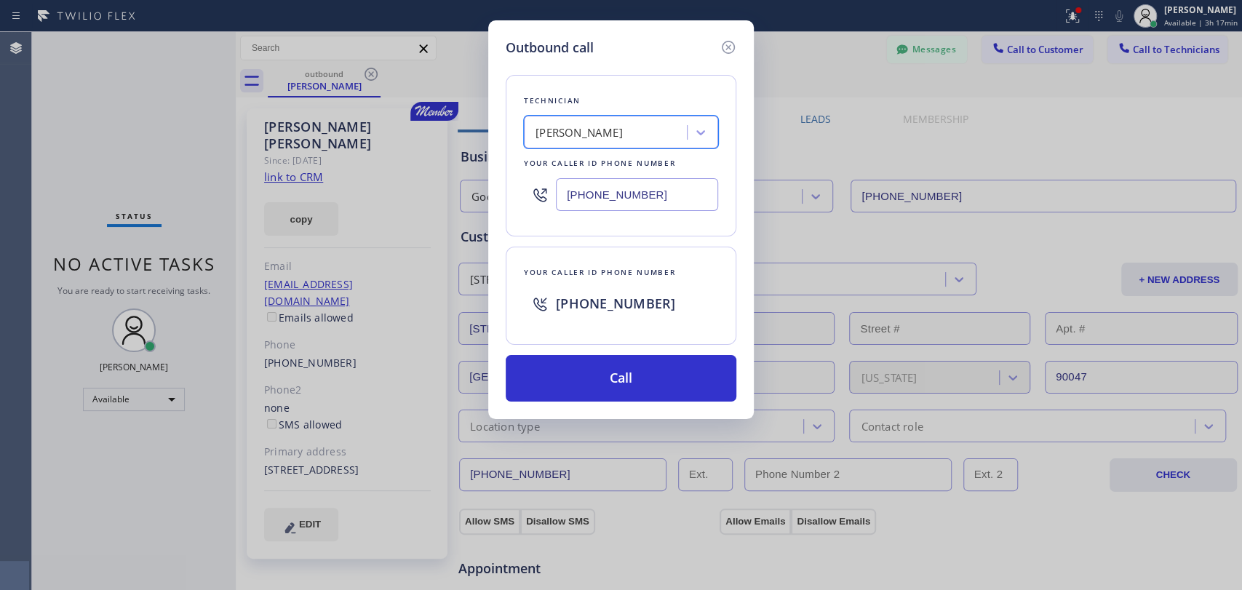
click at [570, 132] on div "[PERSON_NAME]" at bounding box center [578, 132] width 87 height 17
type input "armen"
click at [568, 164] on div "[PERSON_NAME]" at bounding box center [621, 163] width 194 height 26
type input "[PHONE_NUMBER]"
click at [575, 374] on button "Call" at bounding box center [621, 378] width 231 height 47
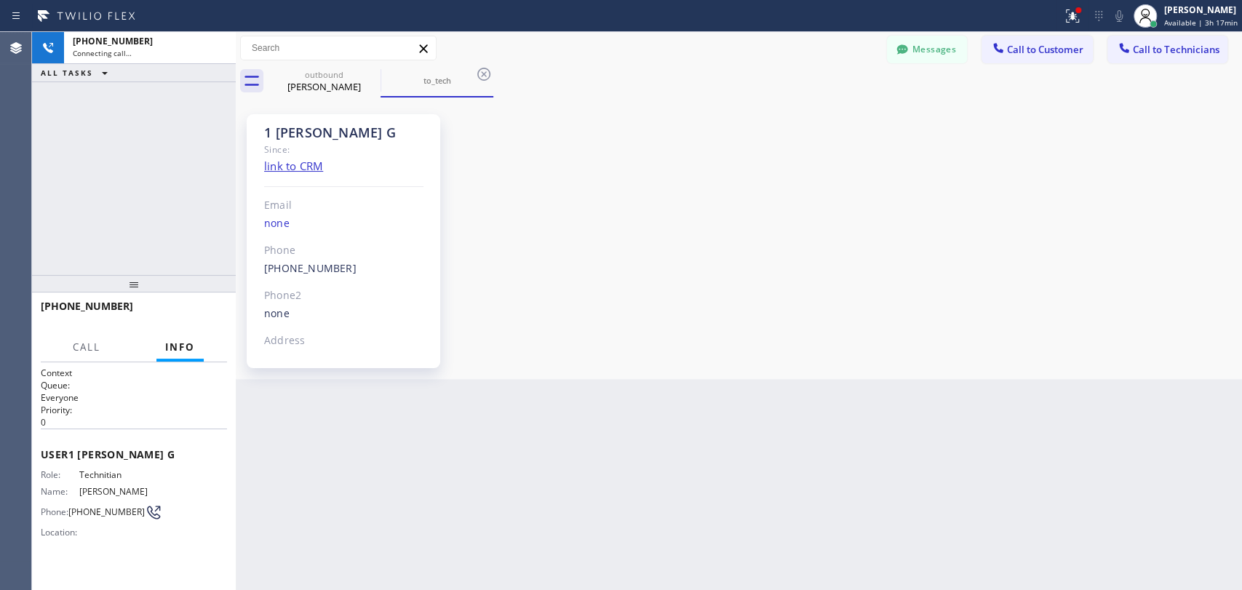
scroll to position [12867, 0]
click at [198, 313] on span "HANG UP" at bounding box center [193, 313] width 44 height 10
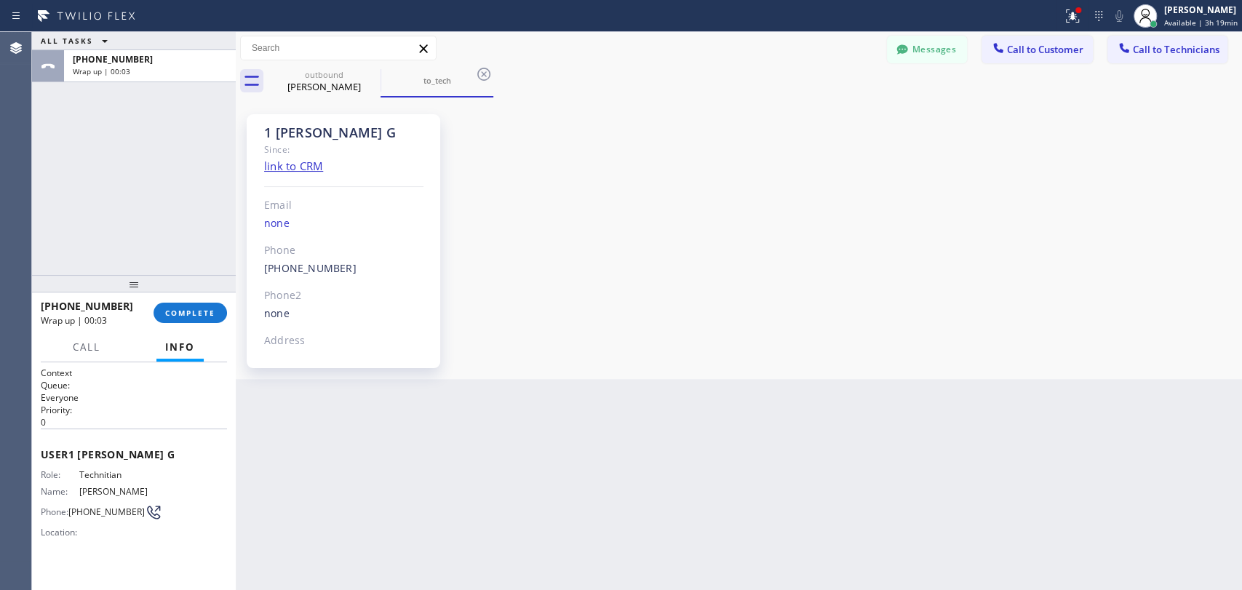
click at [197, 298] on div "+18183025971 Wrap up | 00:03 COMPLETE" at bounding box center [134, 313] width 186 height 38
click at [192, 313] on span "COMPLETE" at bounding box center [190, 313] width 50 height 10
drag, startPoint x: 153, startPoint y: 244, endPoint x: 219, endPoint y: 236, distance: 65.9
click at [156, 240] on div "ALL TASKS ALL TASKS ACTIVE TASKS TASKS IN WRAP UP +18183025971 Wrap up | 00:03" at bounding box center [134, 153] width 204 height 243
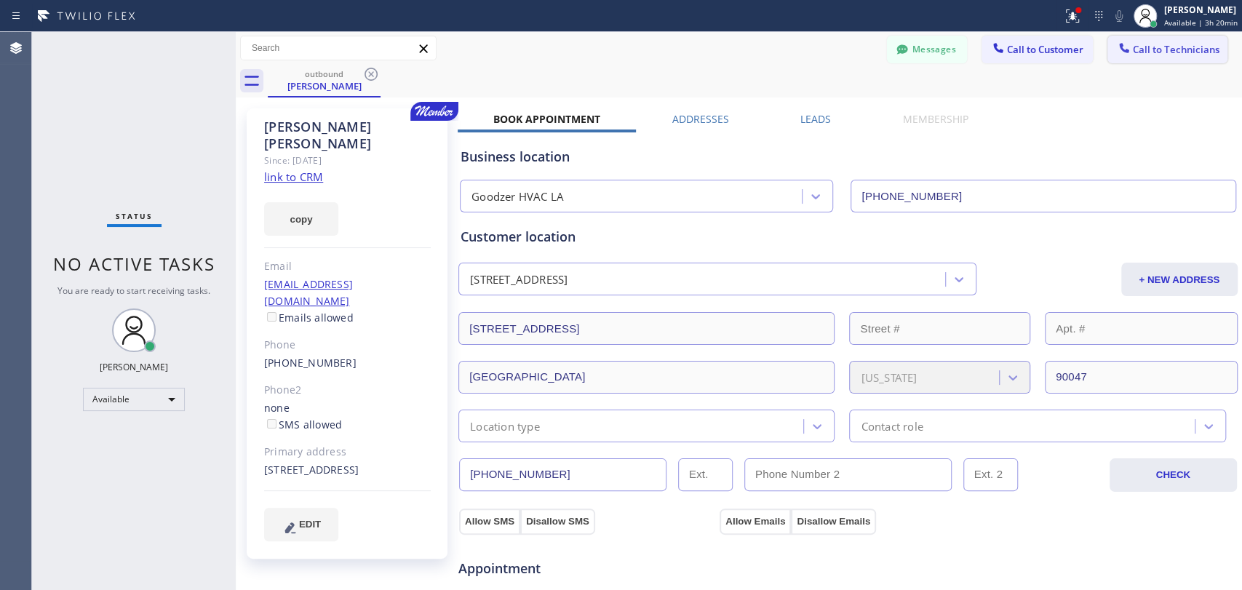
click at [1145, 60] on button "Call to Technicians" at bounding box center [1167, 50] width 120 height 28
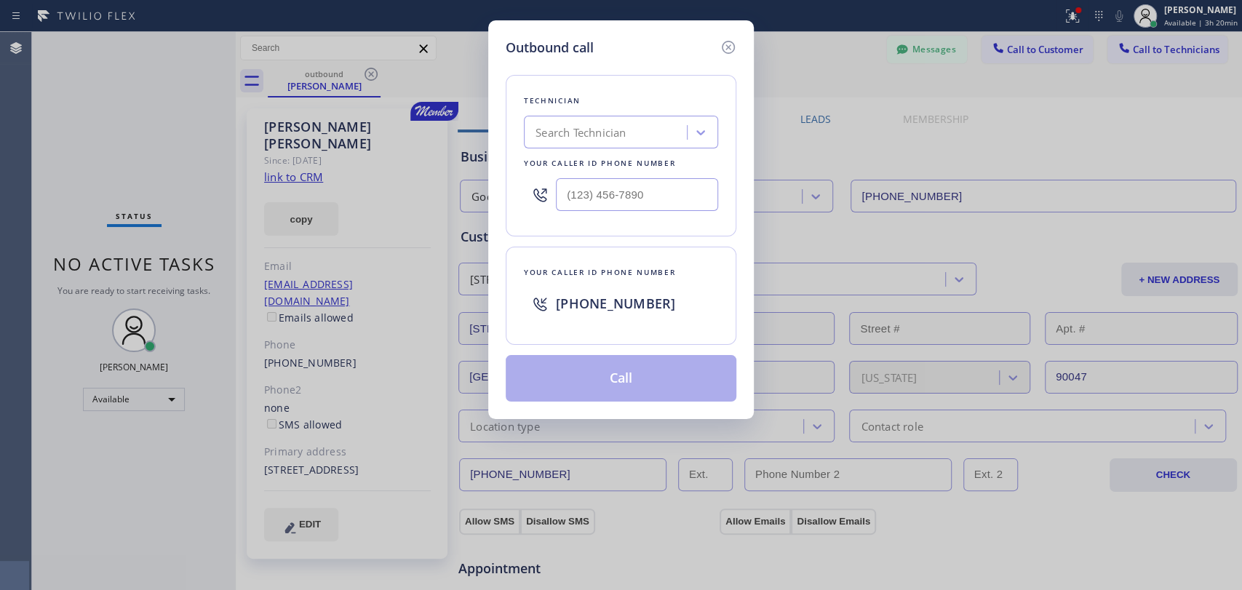
click at [609, 138] on div "Search Technician" at bounding box center [580, 132] width 90 height 17
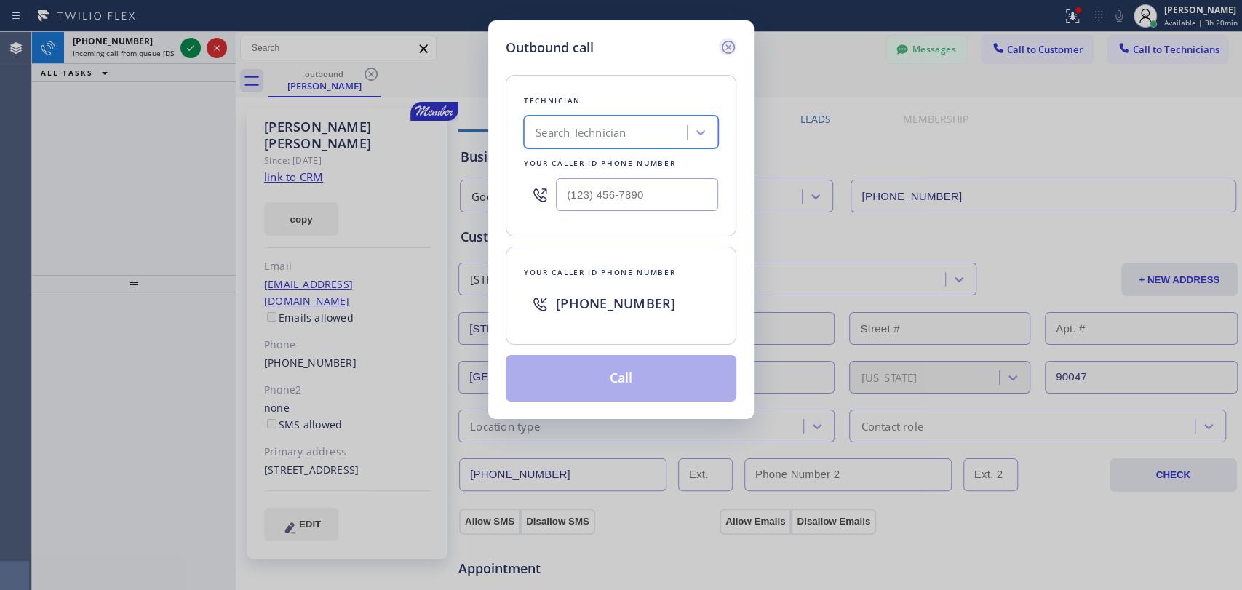
click at [722, 47] on icon at bounding box center [727, 47] width 17 height 17
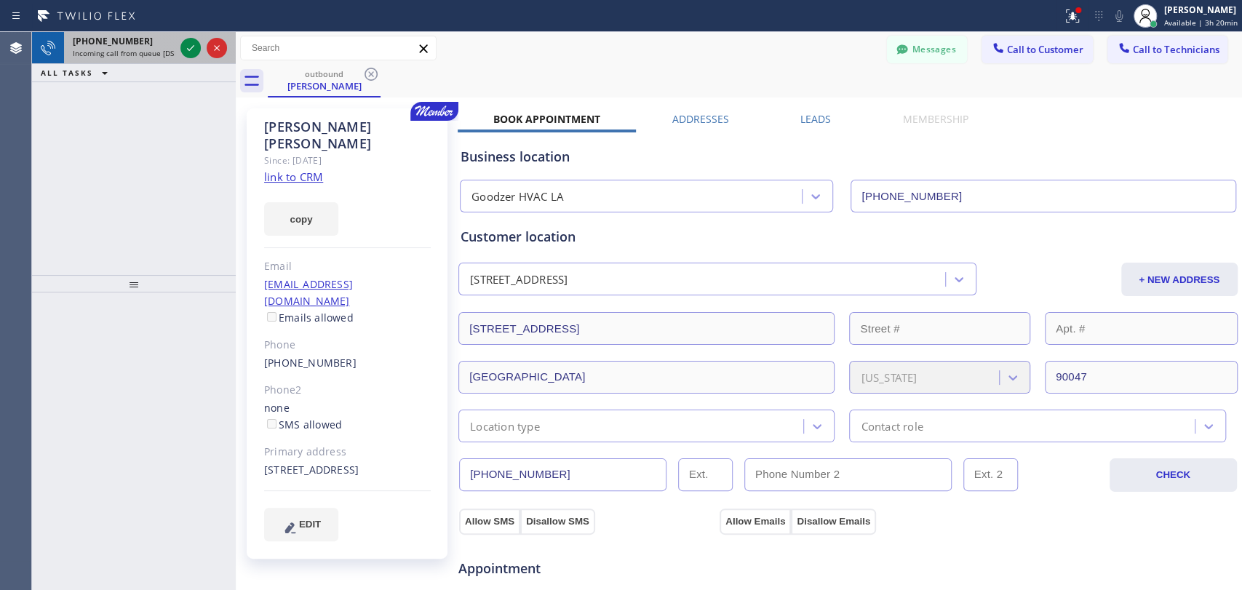
click at [122, 48] on span "Incoming call from queue [DSRs]" at bounding box center [128, 53] width 111 height 10
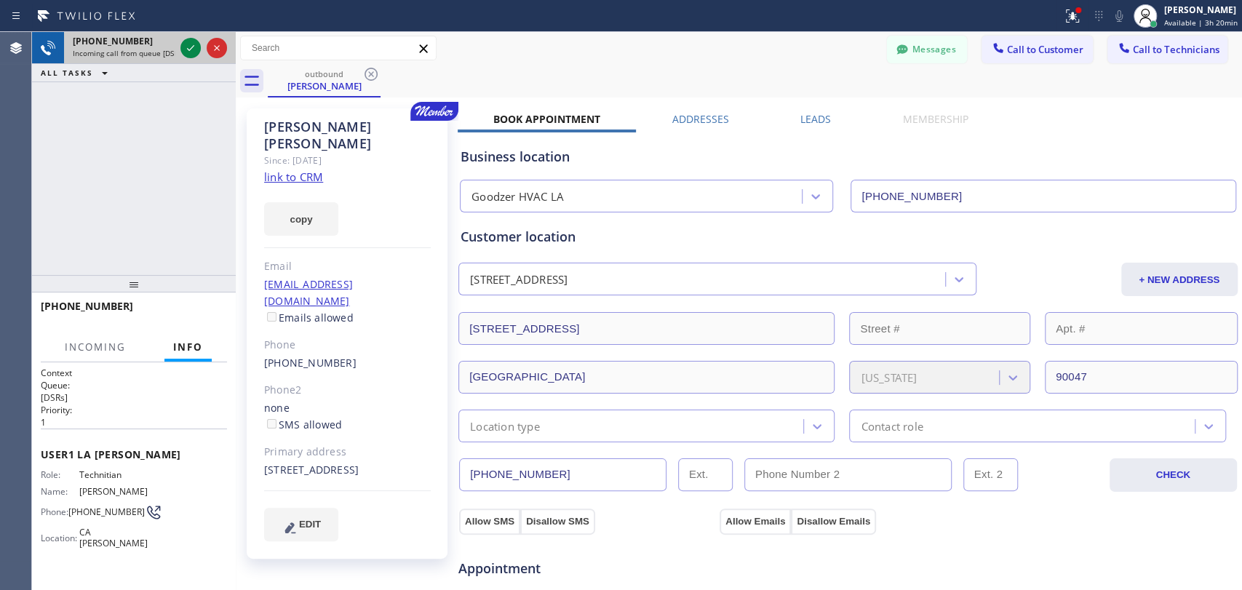
click at [143, 54] on span "Incoming call from queue [DSRs]" at bounding box center [128, 53] width 111 height 10
click at [188, 52] on icon at bounding box center [190, 47] width 17 height 17
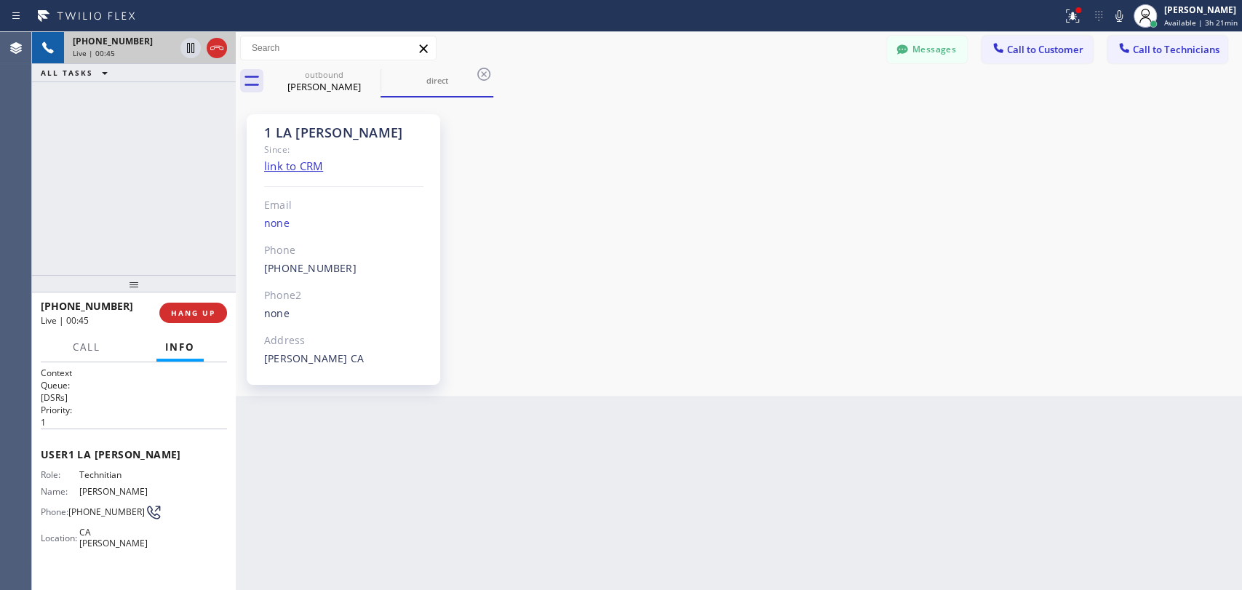
scroll to position [164, 0]
click at [199, 308] on button "HANG UP" at bounding box center [193, 313] width 68 height 20
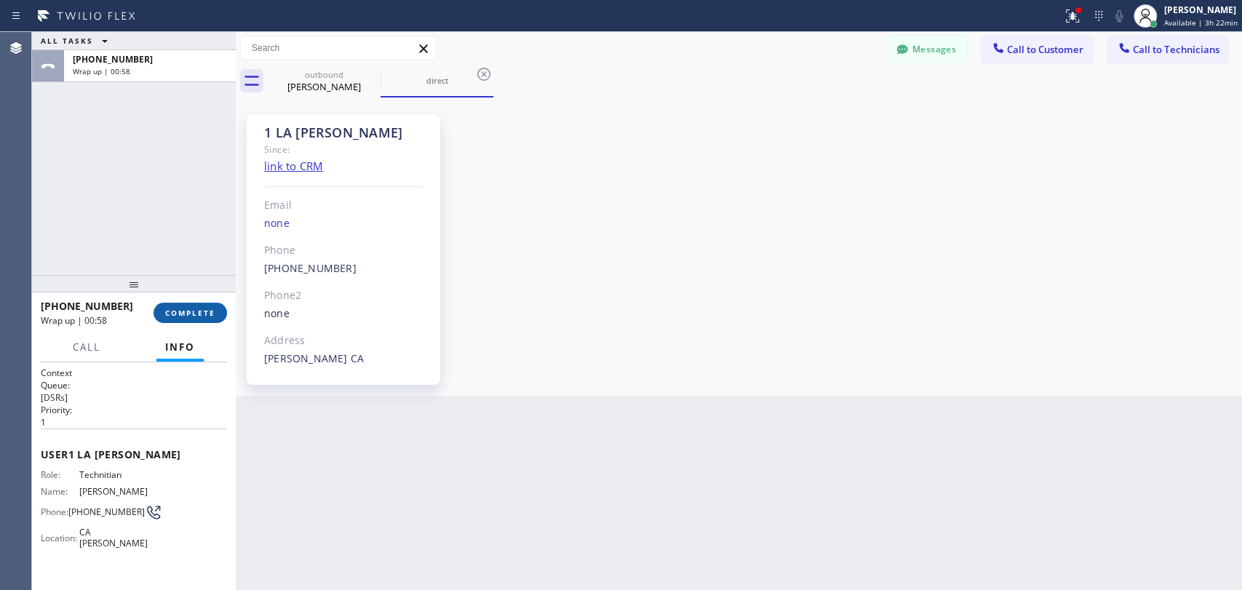
click at [202, 317] on span "COMPLETE" at bounding box center [190, 313] width 50 height 10
drag, startPoint x: 214, startPoint y: 218, endPoint x: 984, endPoint y: 147, distance: 772.9
click at [246, 214] on div "ALL TASKS ALL TASKS ACTIVE TASKS TASKS IN WRAP UP +13235799547 Wrap up | 00:58 …" at bounding box center [637, 311] width 1210 height 558
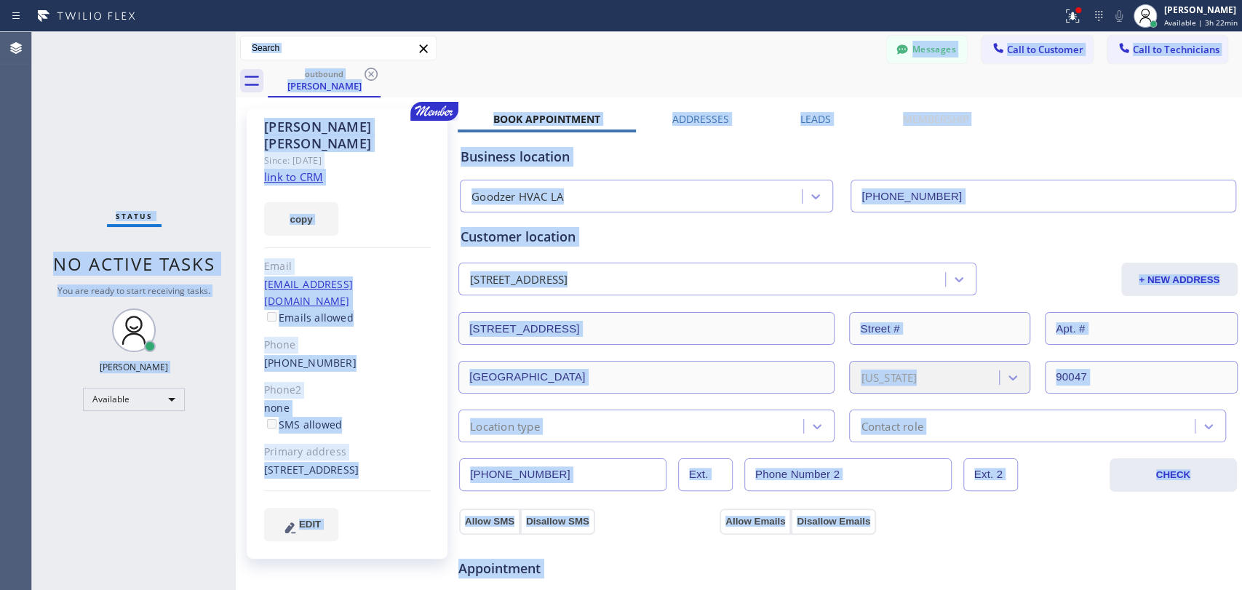
click at [538, 135] on div "Business location Goodzer HVAC LA (213) 642-1141" at bounding box center [848, 172] width 781 height 80
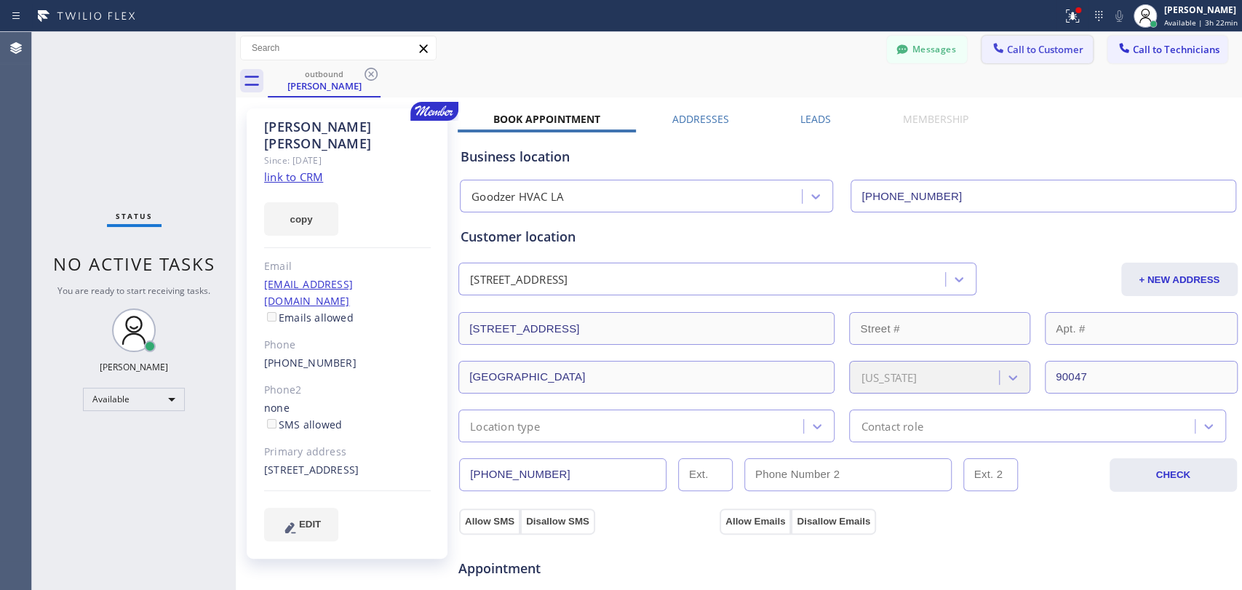
click at [1049, 59] on button "Call to Customer" at bounding box center [1036, 50] width 111 height 28
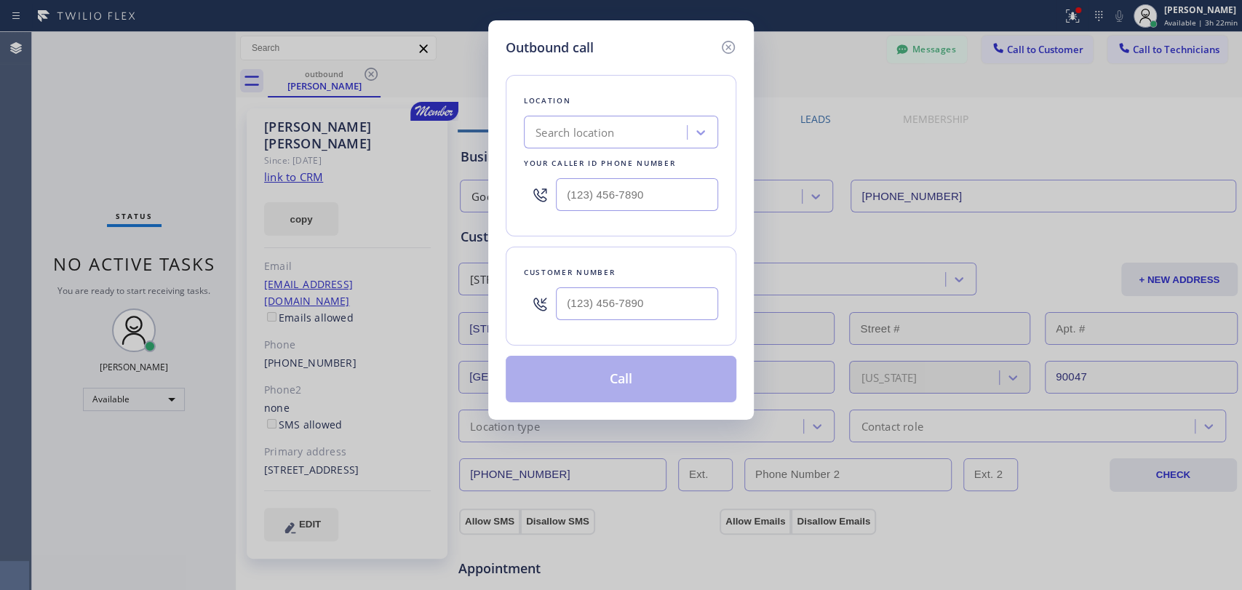
click at [1112, 47] on div "Outbound call Location Search location Your caller id phone number Customer num…" at bounding box center [621, 295] width 1242 height 590
click at [714, 46] on div "Outbound call" at bounding box center [621, 48] width 231 height 20
drag, startPoint x: 717, startPoint y: 46, endPoint x: 738, endPoint y: 44, distance: 21.1
click at [719, 46] on div at bounding box center [727, 46] width 17 height 17
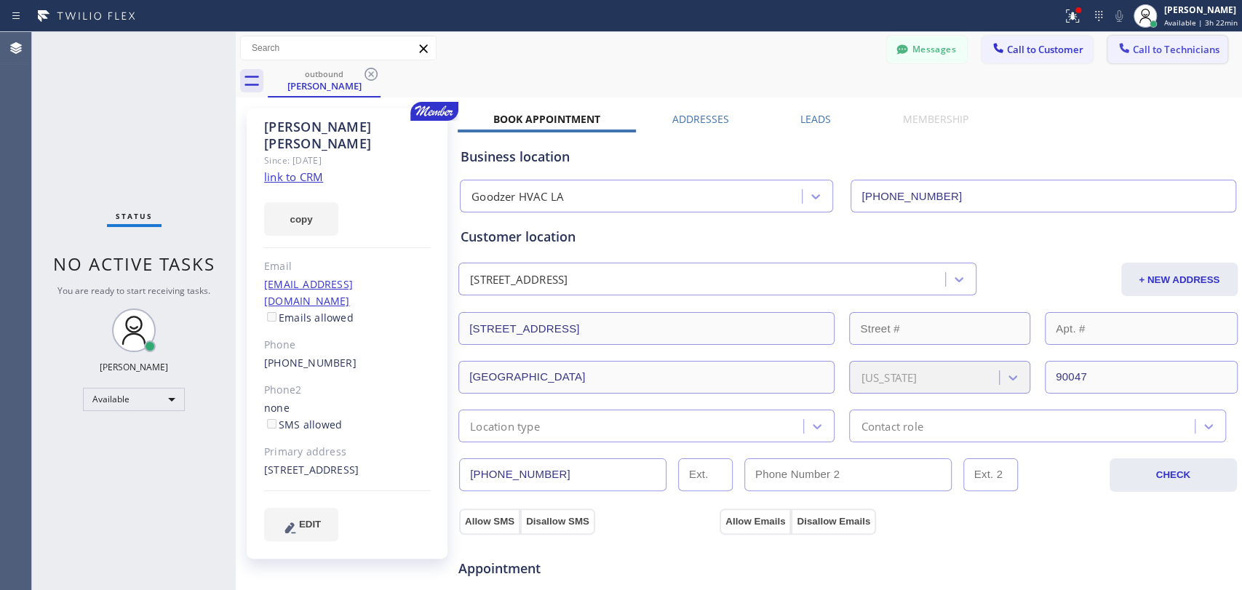
click at [1170, 50] on span "Call to Technicians" at bounding box center [1176, 49] width 87 height 13
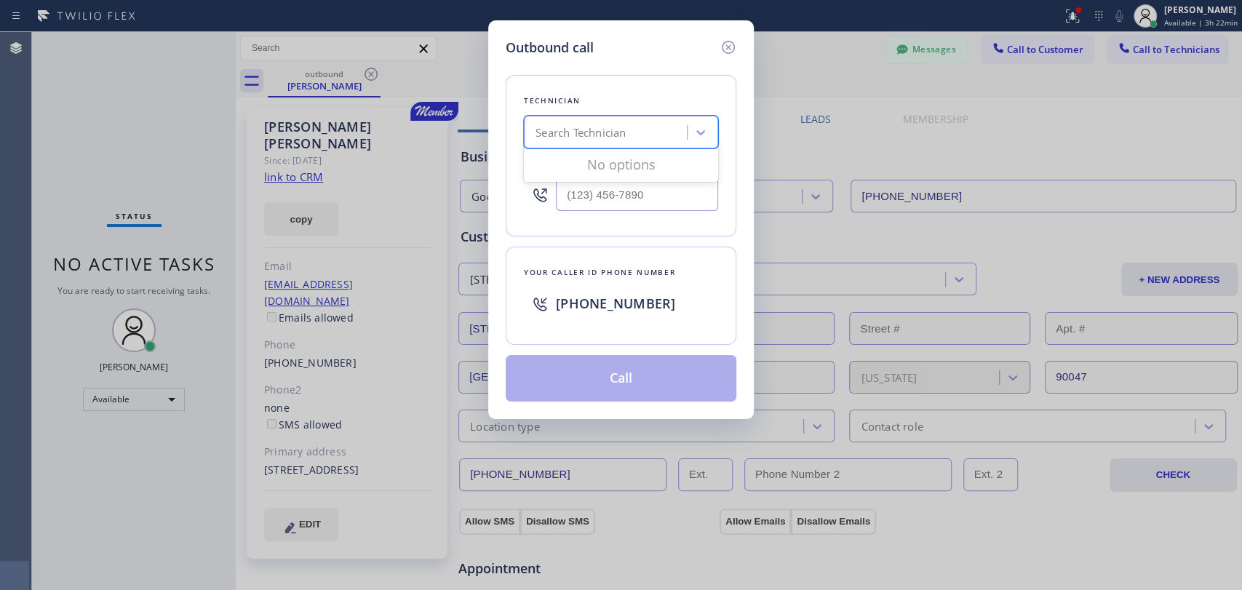
click at [610, 141] on div "Search Technician" at bounding box center [607, 132] width 159 height 25
type input "Michael"
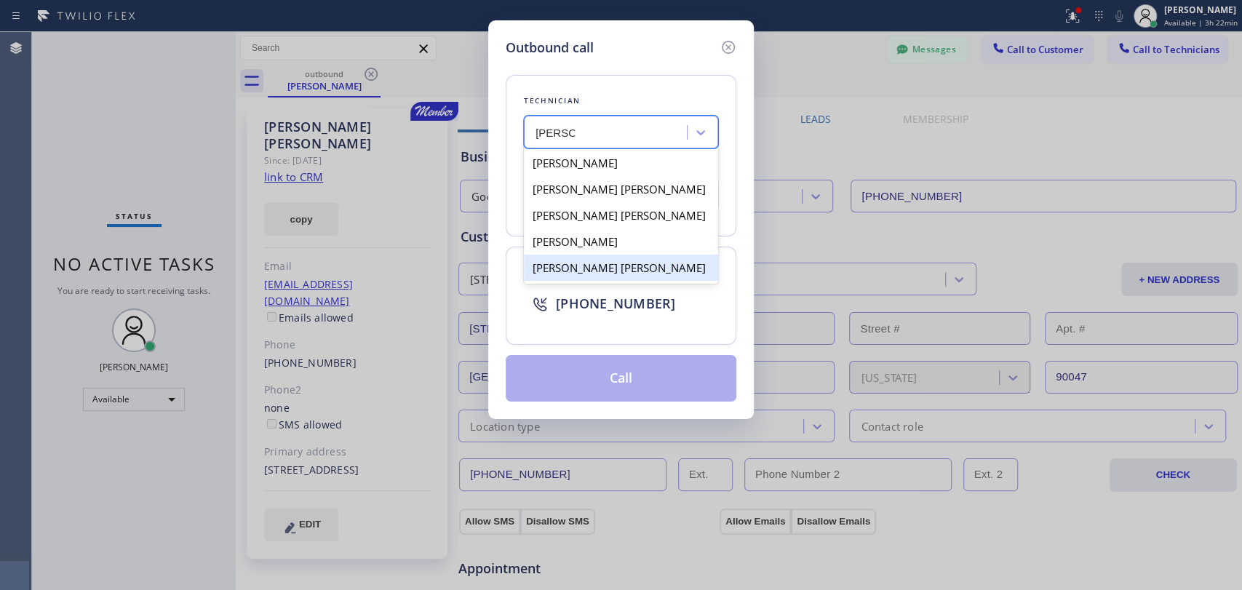
click at [609, 260] on div "[PERSON_NAME] [PERSON_NAME]" at bounding box center [621, 268] width 194 height 26
type input "(909) 534-7004"
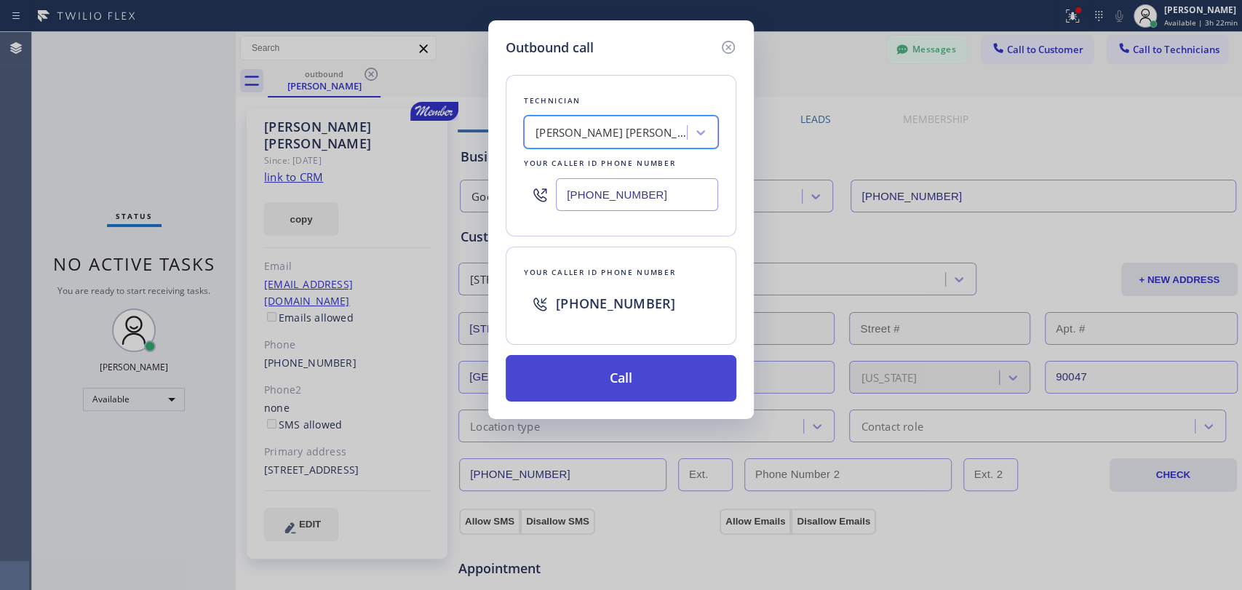
click at [565, 391] on button "Call" at bounding box center [621, 378] width 231 height 47
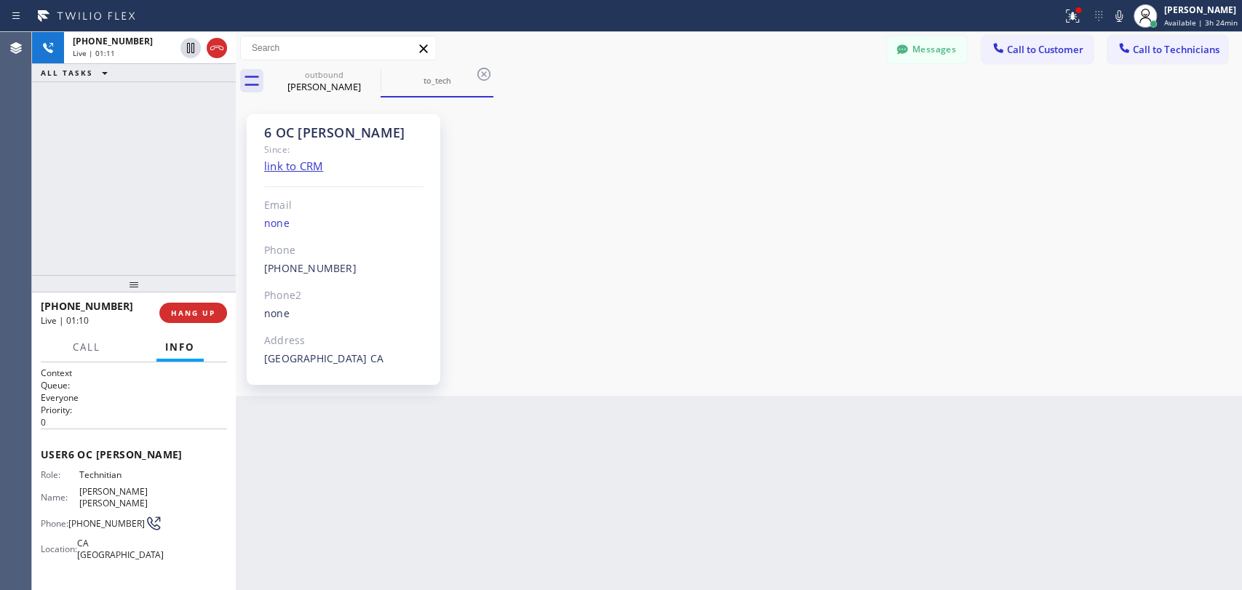
scroll to position [12534, 0]
click at [192, 269] on div "+19095347004 Live | 01:11 ALL TASKS ALL TASKS ACTIVE TASKS TASKS IN WRAP UP" at bounding box center [134, 153] width 204 height 243
click at [195, 302] on div "+19095347004 Live | 01:11 HANG UP" at bounding box center [134, 313] width 186 height 38
drag, startPoint x: 195, startPoint y: 301, endPoint x: 195, endPoint y: 309, distance: 8.0
click at [195, 309] on div "+19095347004 Live | 01:11 HANG UP" at bounding box center [134, 313] width 186 height 38
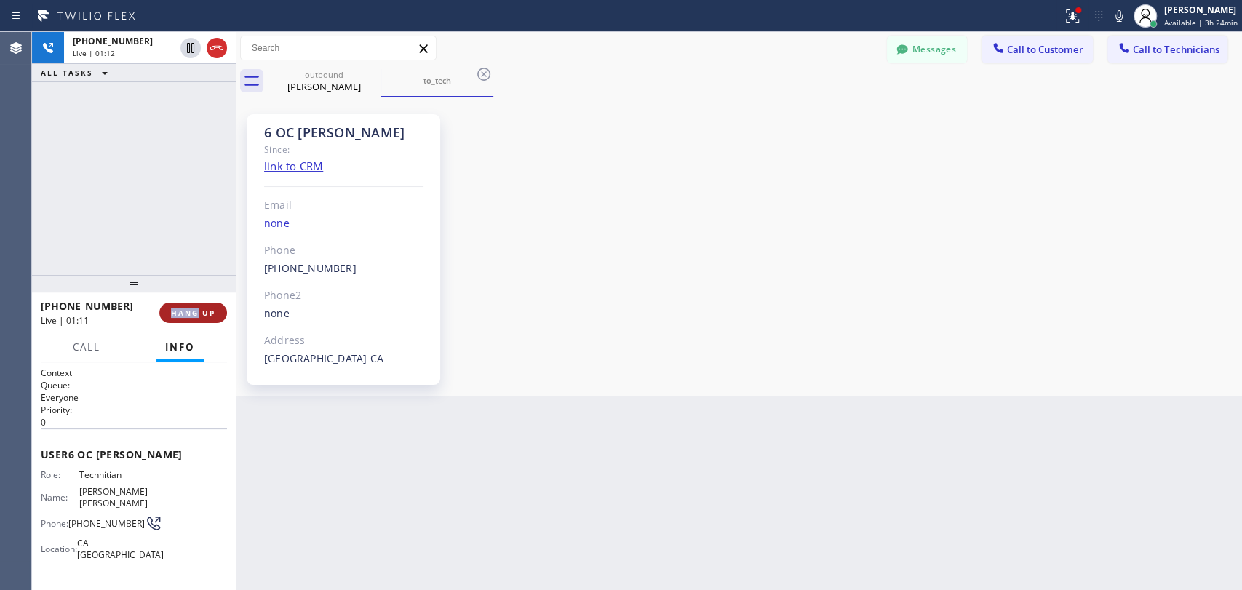
click at [195, 309] on span "HANG UP" at bounding box center [193, 313] width 44 height 10
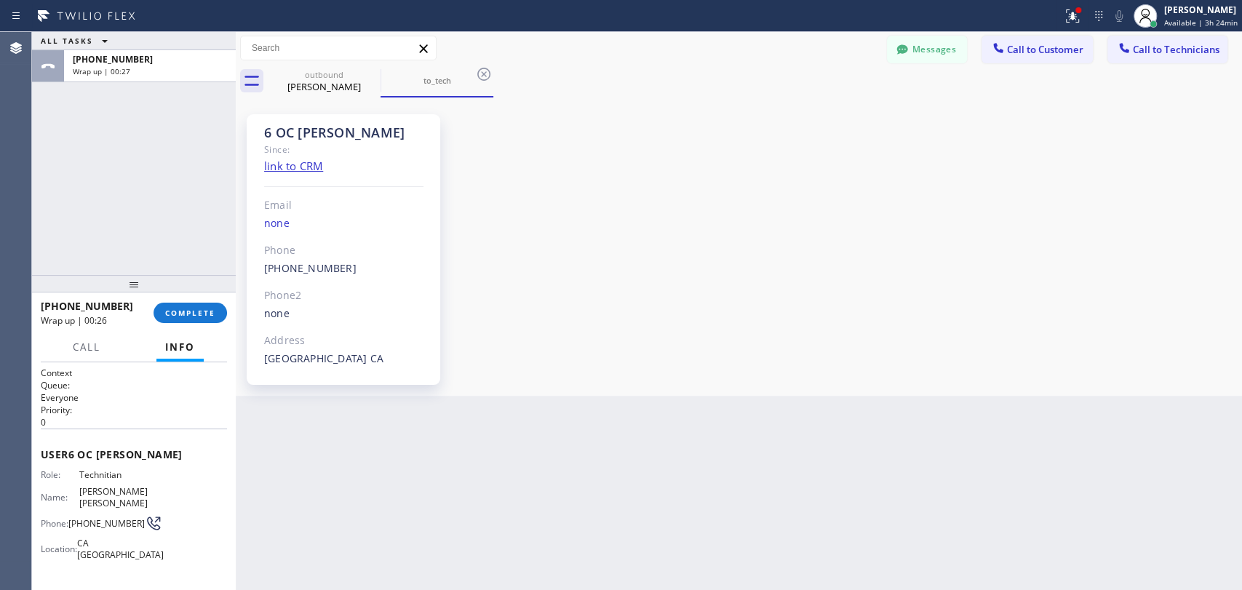
click at [179, 296] on div "+19095347004 Wrap up | 00:26 COMPLETE" at bounding box center [134, 313] width 186 height 38
click at [177, 314] on span "COMPLETE" at bounding box center [190, 313] width 50 height 10
click at [175, 251] on div "ALL TASKS ALL TASKS ACTIVE TASKS TASKS IN WRAP UP +19095347004 Wrap up | 00:27" at bounding box center [134, 153] width 204 height 243
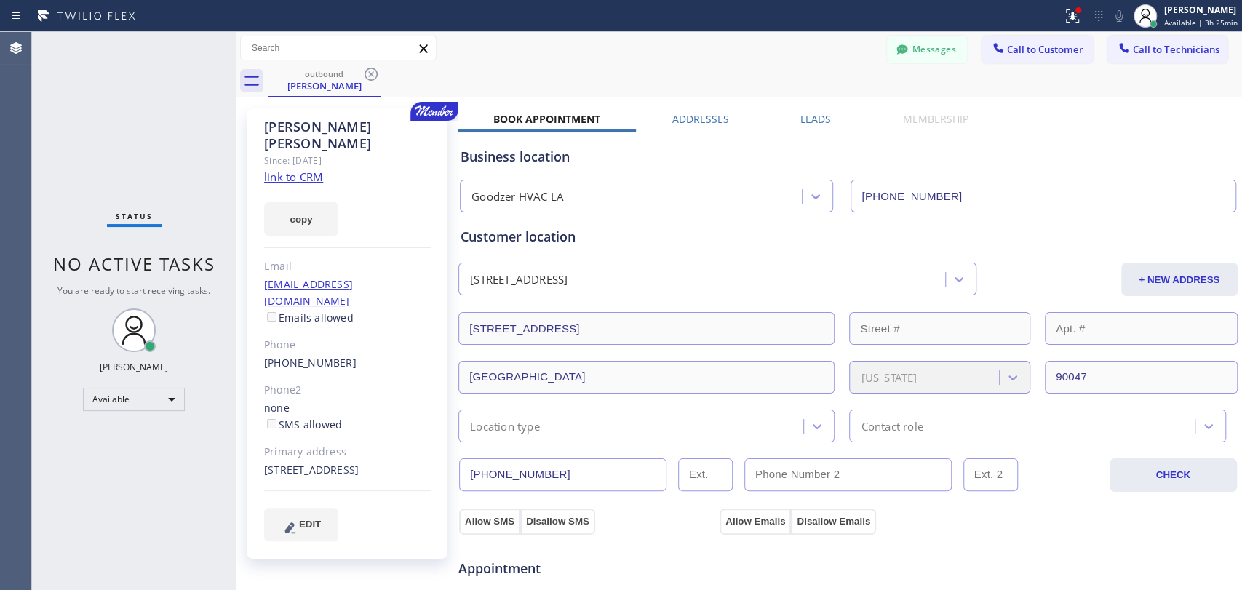
click at [372, 60] on div at bounding box center [338, 48] width 196 height 25
click at [369, 70] on icon at bounding box center [370, 73] width 17 height 17
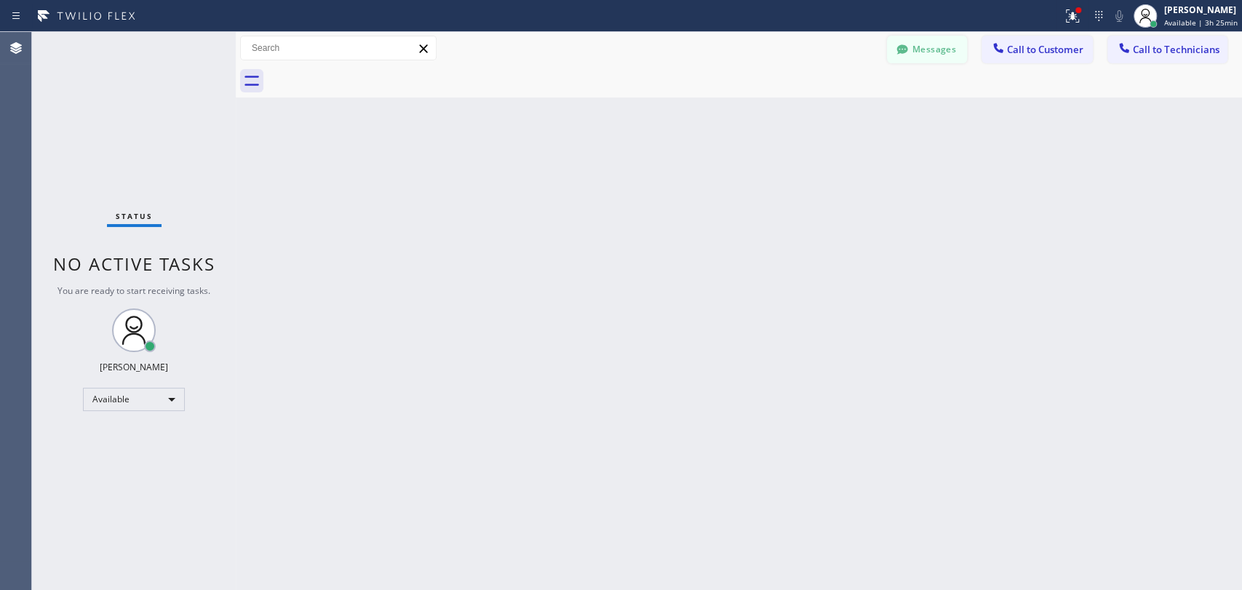
click at [905, 43] on icon at bounding box center [902, 49] width 15 height 15
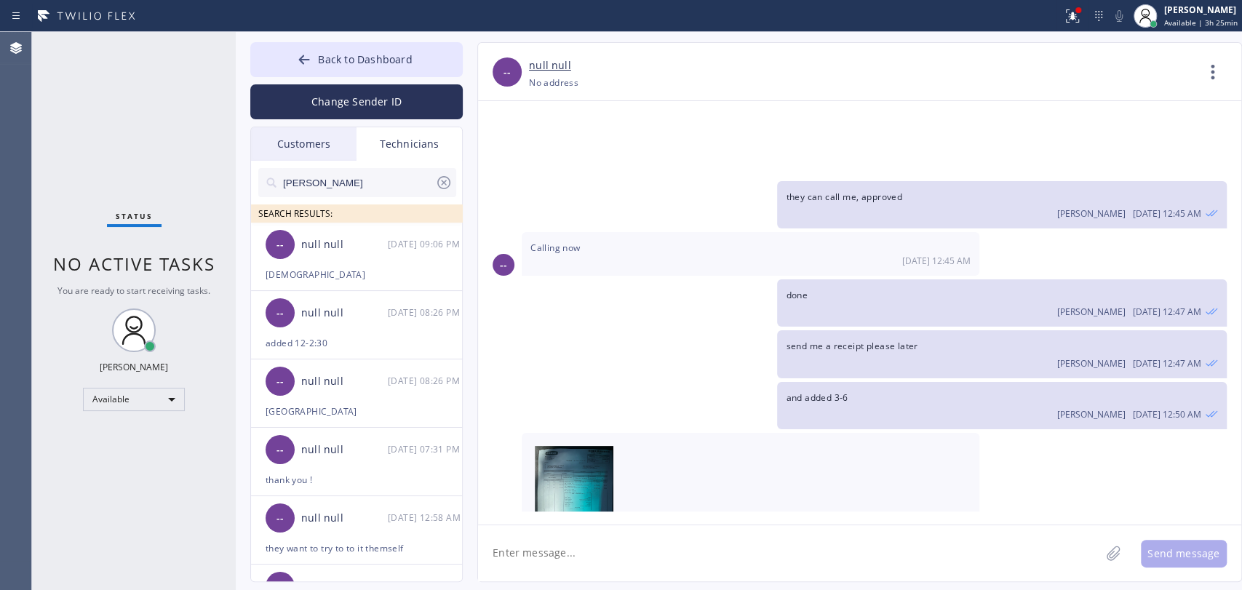
click at [369, 188] on input "[PERSON_NAME]" at bounding box center [358, 182] width 153 height 29
click at [300, 228] on div "-- null null 08/30 09:06 PM" at bounding box center [357, 245] width 212 height 44
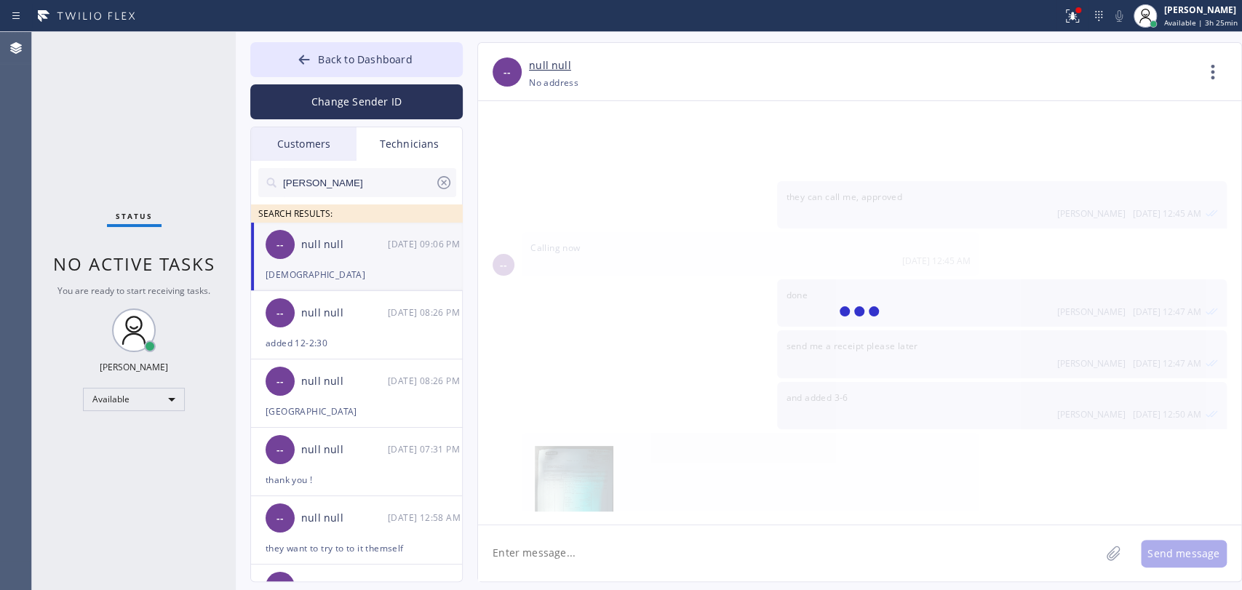
click at [545, 546] on textarea at bounding box center [789, 553] width 622 height 56
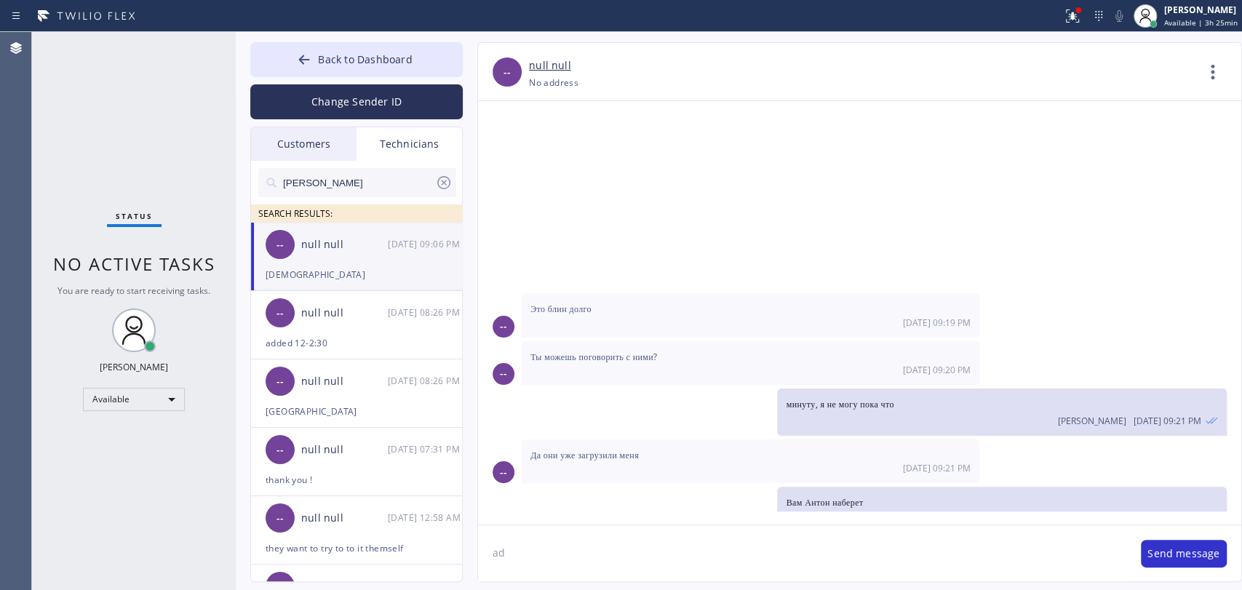
scroll to position [21996, 0]
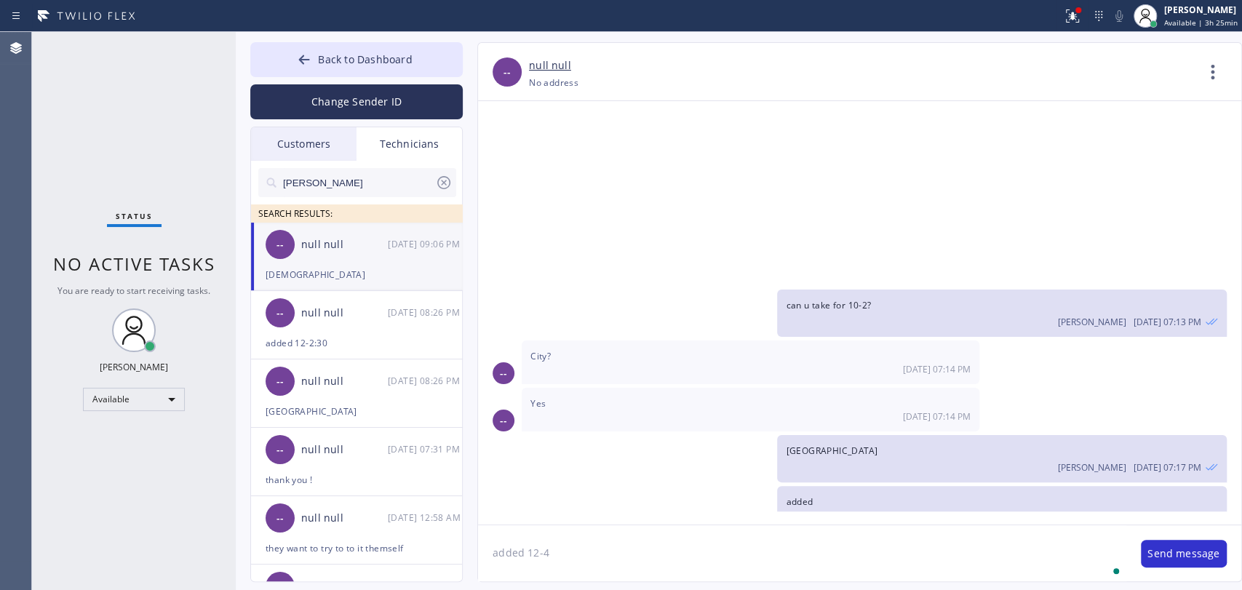
type textarea "added 12-4"
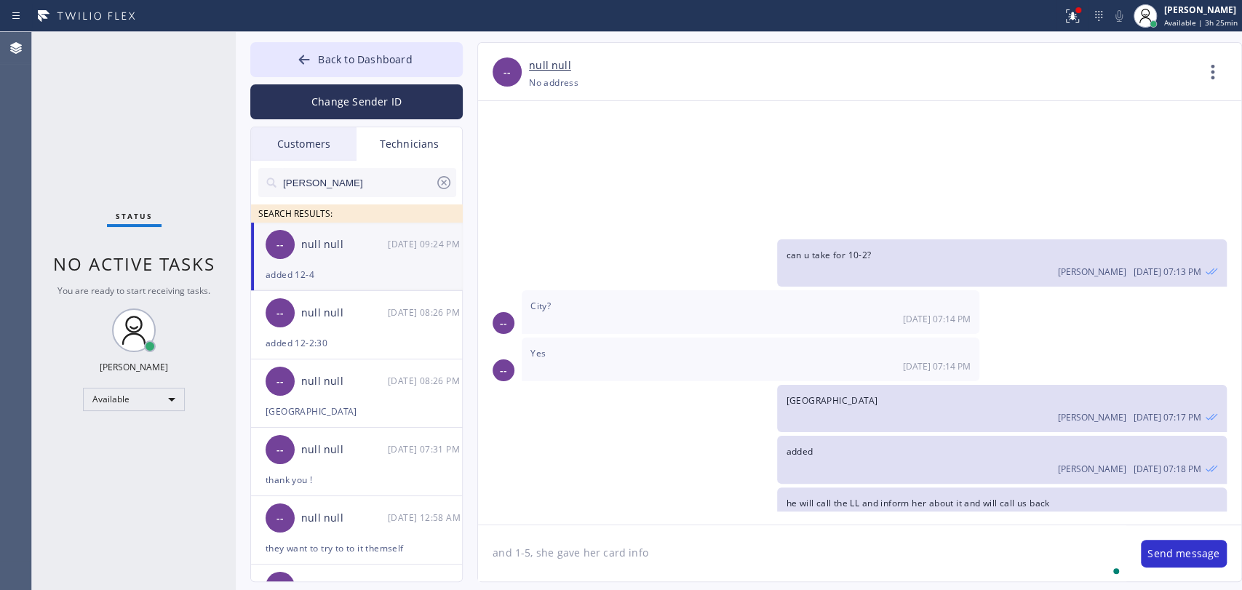
type textarea "and 1-5, she gave her card info"
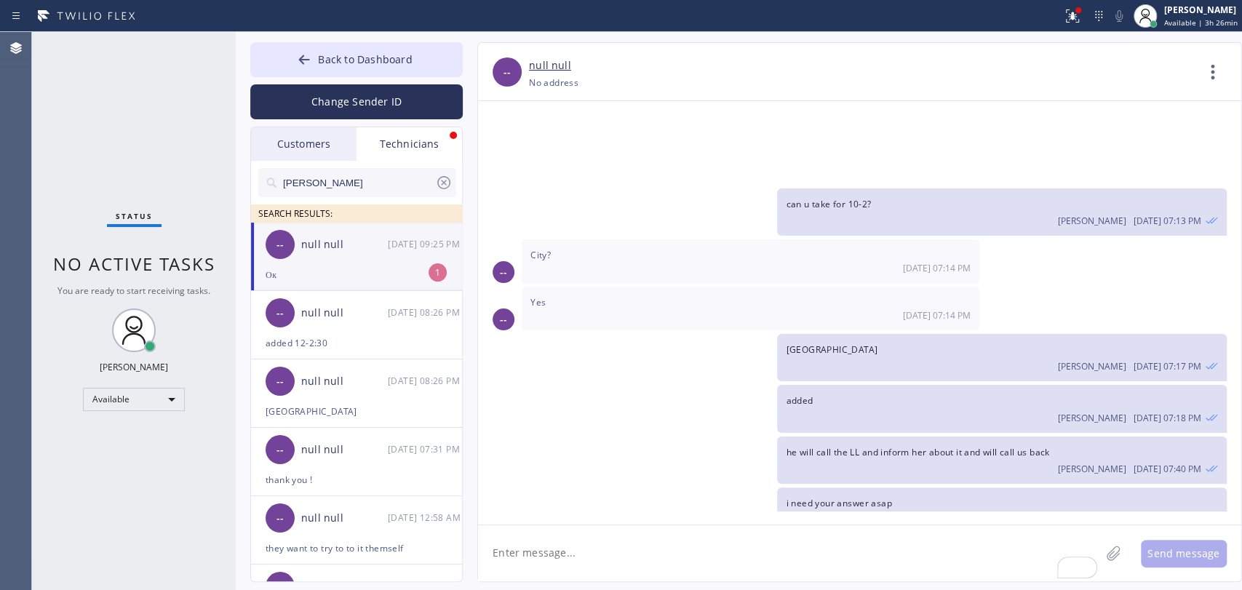
scroll to position [22144, 0]
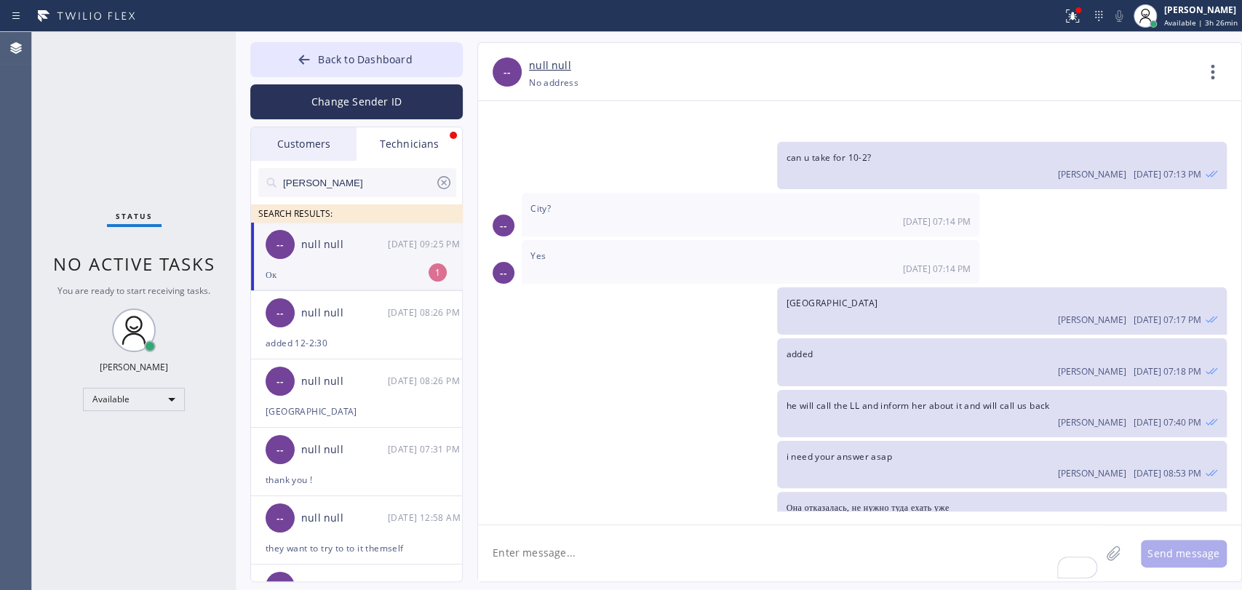
click at [369, 284] on li "-- null null 08/30 09:25 PM Ок 1" at bounding box center [357, 257] width 212 height 68
click at [346, 284] on li "-- null null 08/30 09:25 PM Ок" at bounding box center [357, 257] width 212 height 68
click at [377, 190] on input "[PERSON_NAME]" at bounding box center [358, 182] width 153 height 29
click at [377, 189] on input "[PERSON_NAME]" at bounding box center [358, 182] width 153 height 29
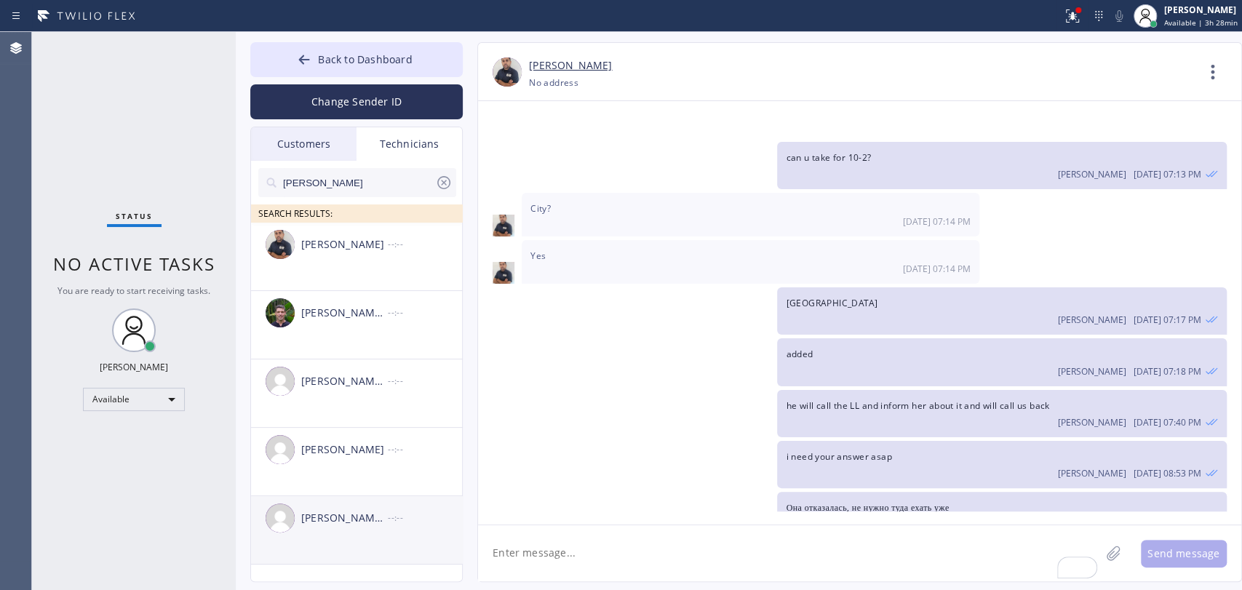
type input "[PERSON_NAME]"
click at [337, 466] on div "Michael Brown --:--" at bounding box center [357, 450] width 212 height 44
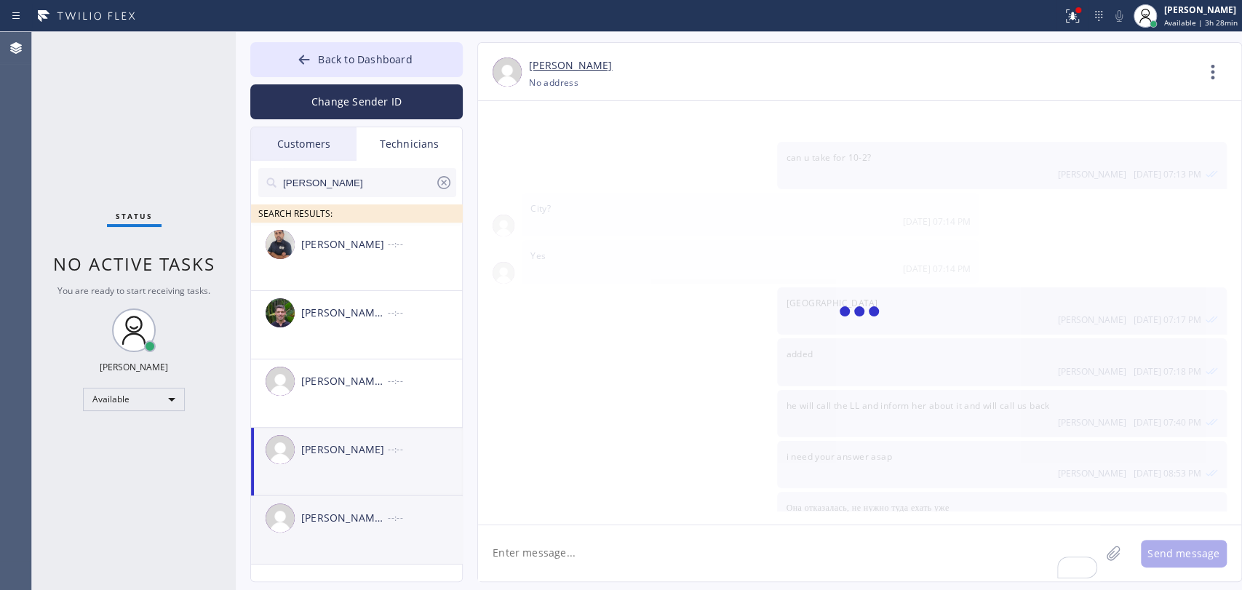
click at [343, 525] on div "[PERSON_NAME] [PERSON_NAME]" at bounding box center [344, 518] width 87 height 17
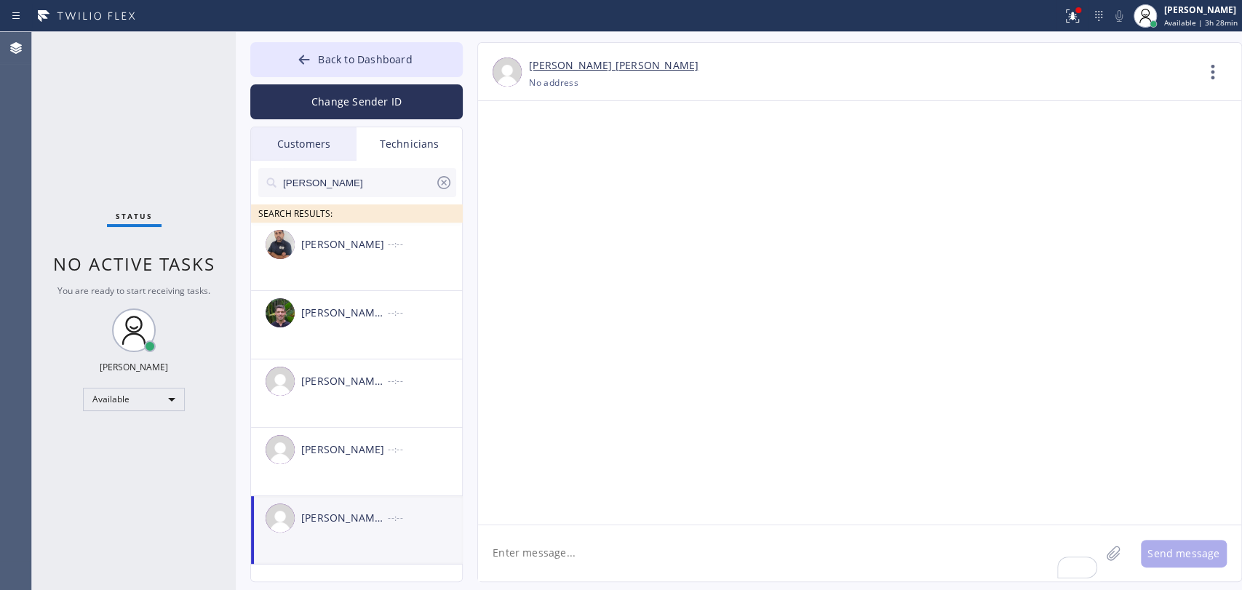
scroll to position [0, 0]
click at [593, 556] on textarea "To enrich screen reader interactions, please activate Accessibility in Grammarl…" at bounding box center [789, 553] width 622 height 56
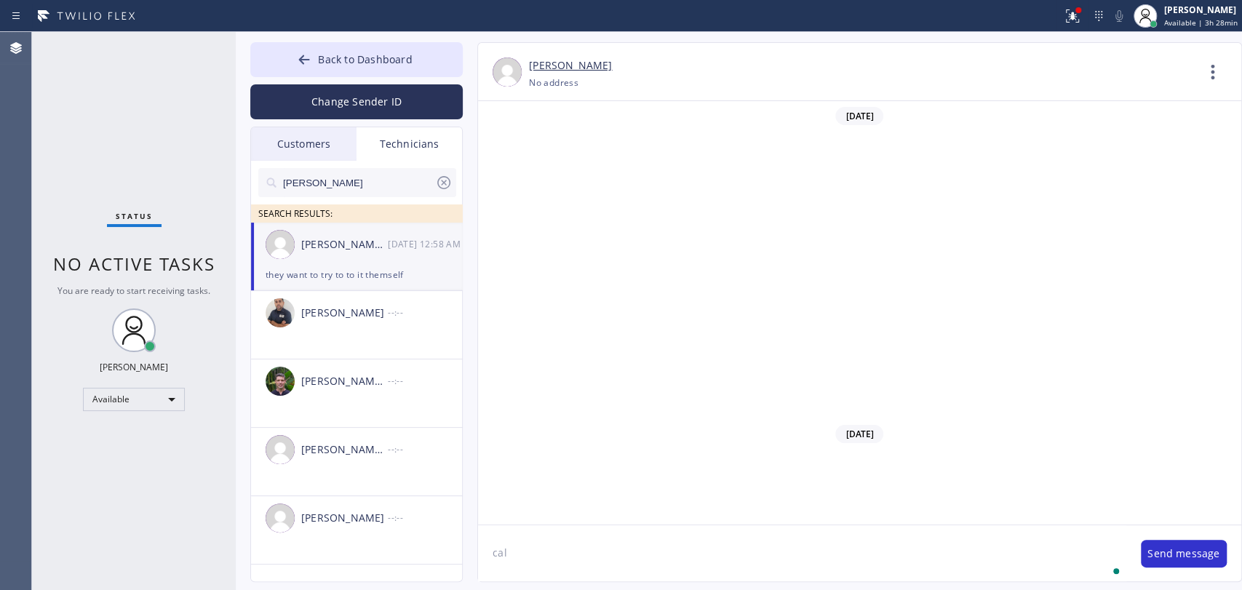
scroll to position [12534, 0]
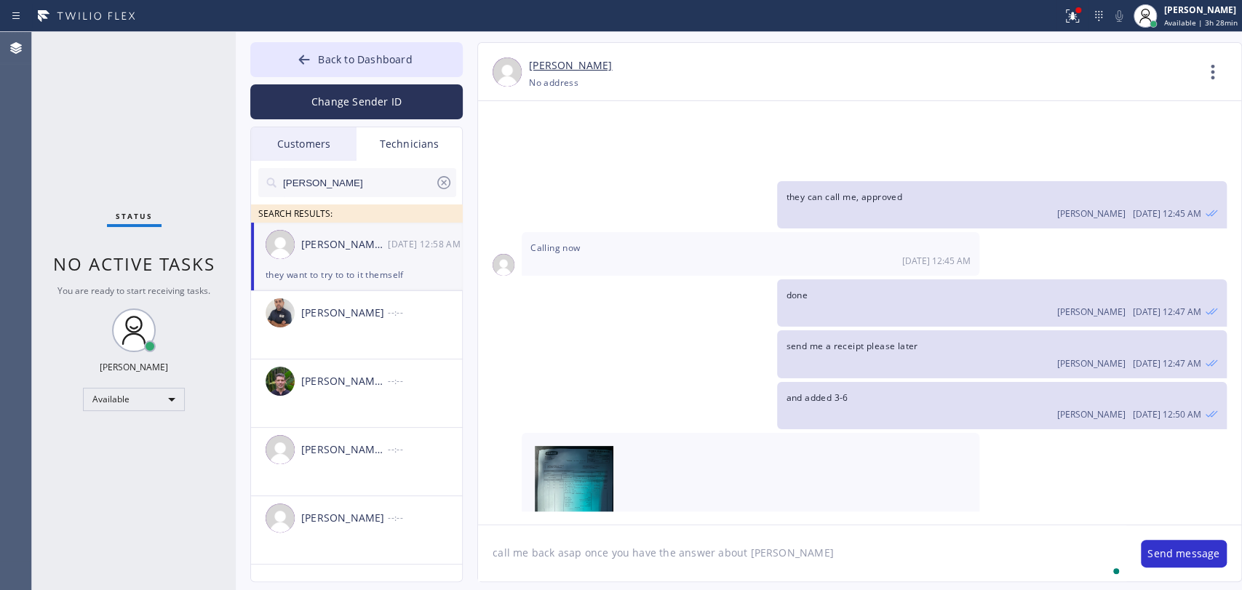
type textarea "call me back asap once you have the answer about Stefan pelase"
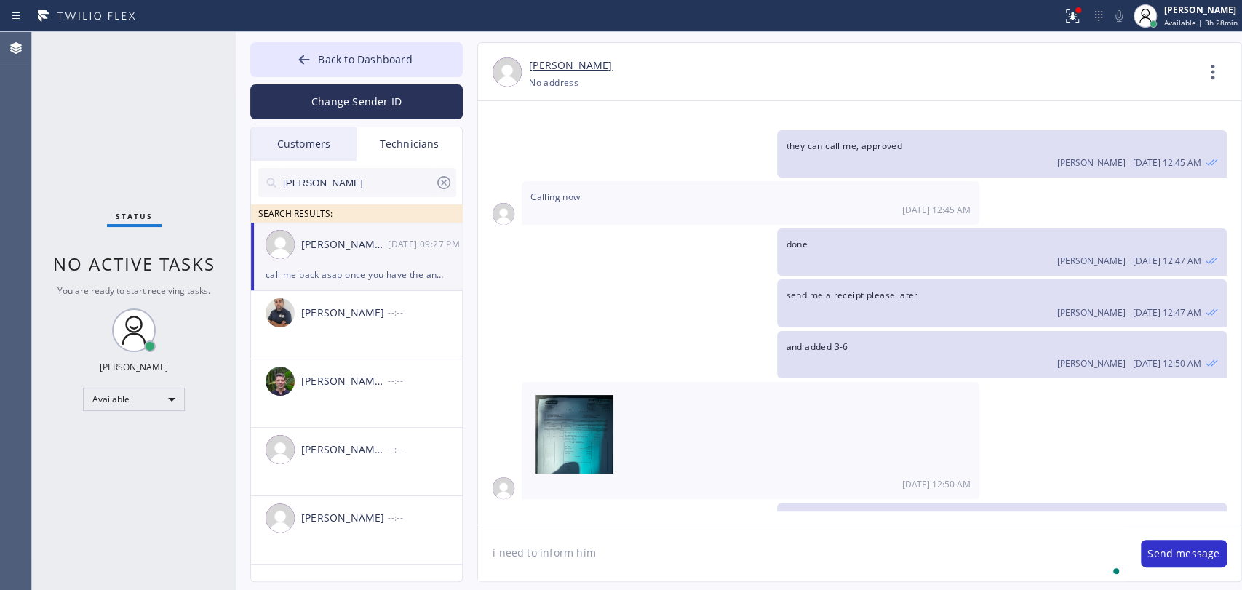
type textarea "i need to inform him"
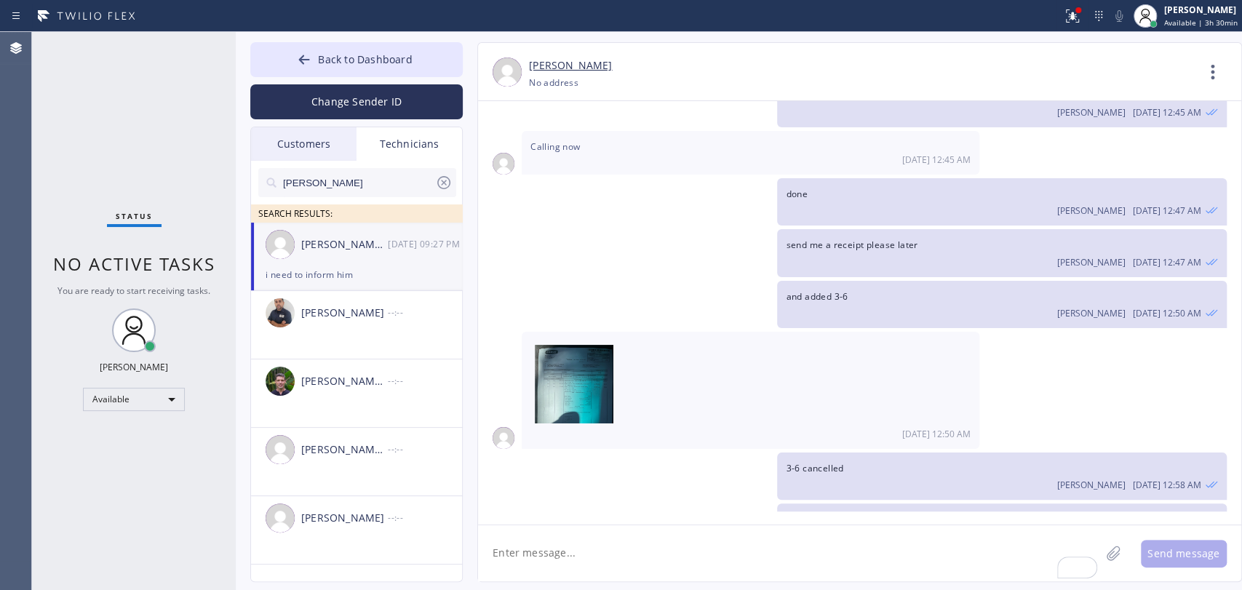
click at [340, 182] on input "[PERSON_NAME]" at bounding box center [358, 182] width 153 height 29
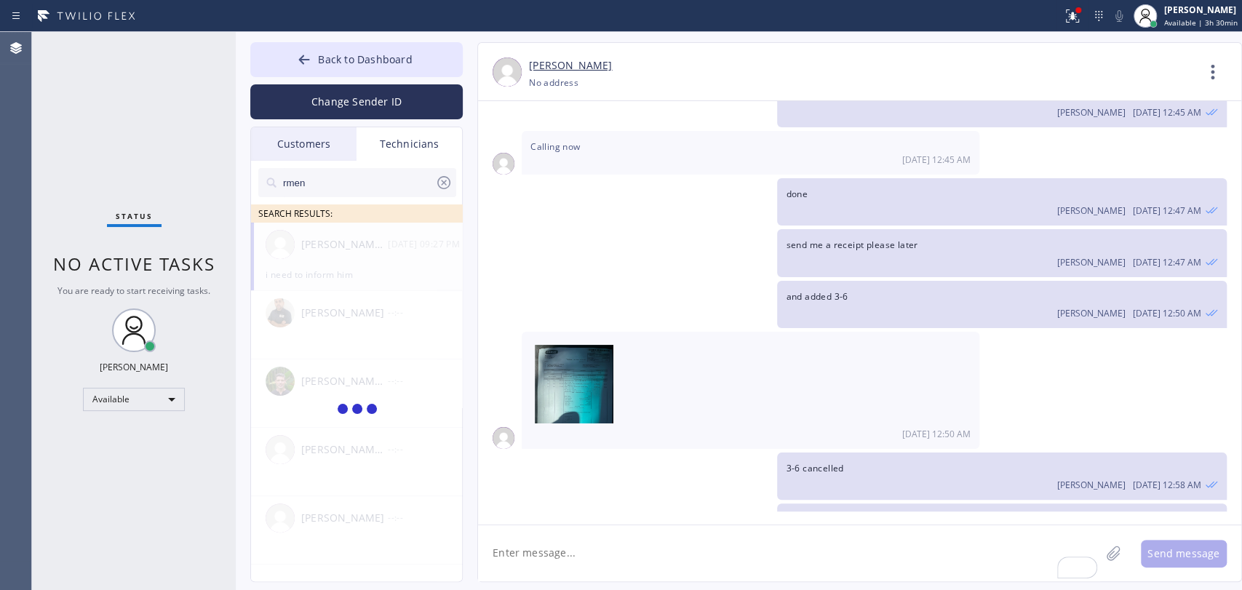
click at [340, 182] on input "rmen" at bounding box center [358, 182] width 153 height 29
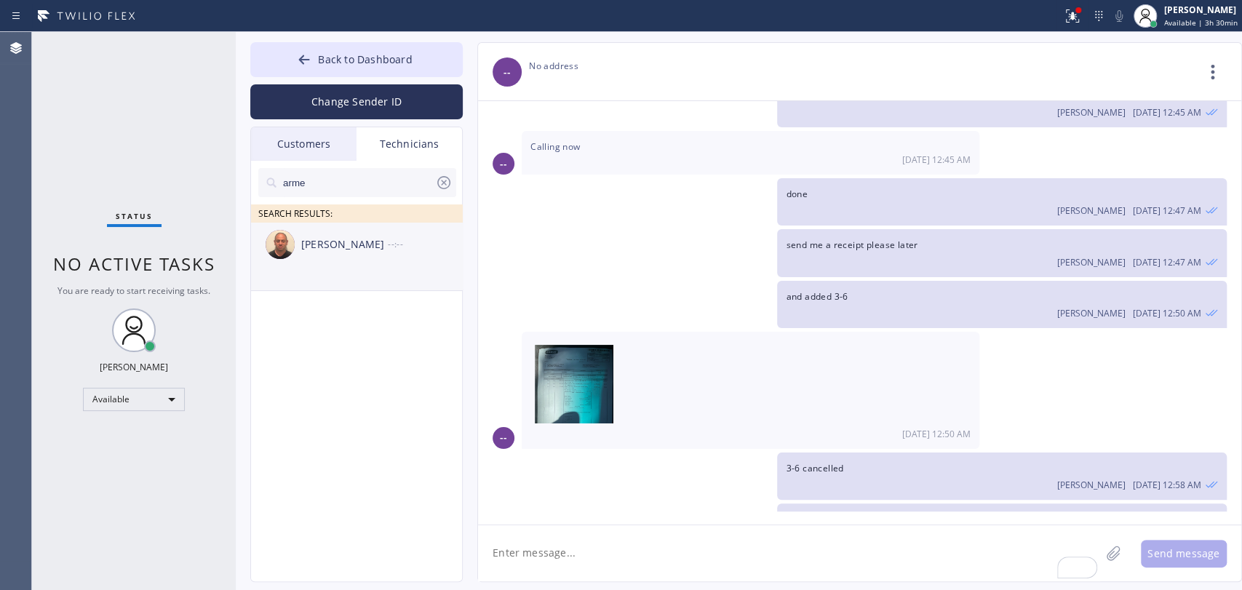
type input "arme"
click at [328, 246] on div "[PERSON_NAME]" at bounding box center [344, 244] width 87 height 17
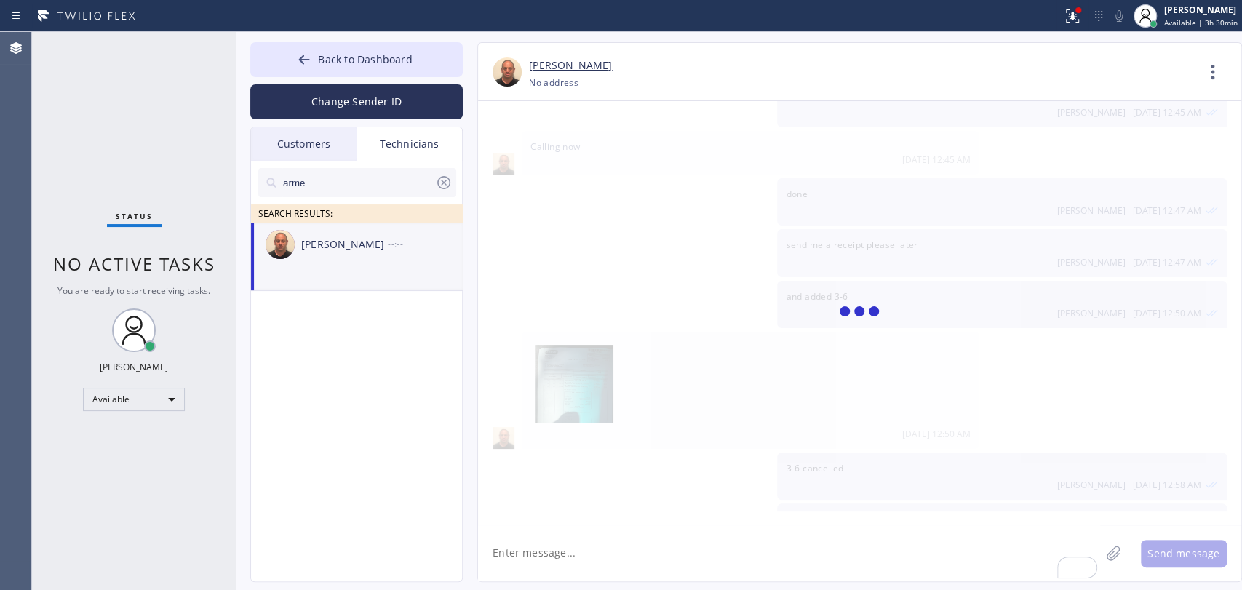
click at [581, 560] on textarea "To enrich screen reader interactions, please activate Accessibility in Grammarl…" at bounding box center [789, 553] width 622 height 56
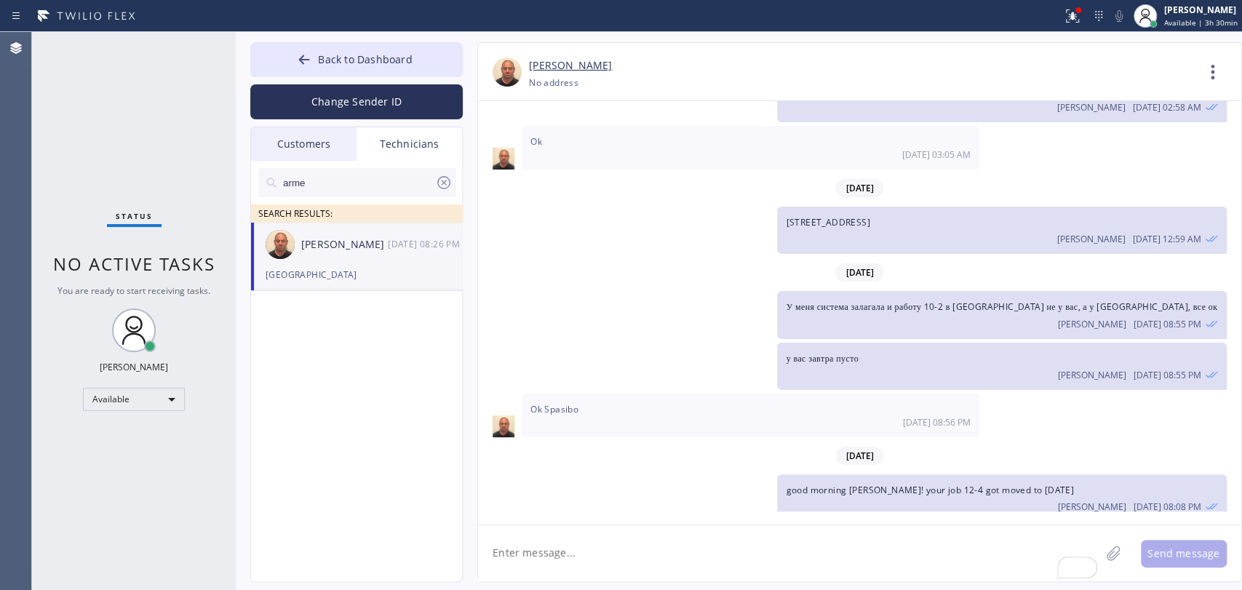
scroll to position [12867, 0]
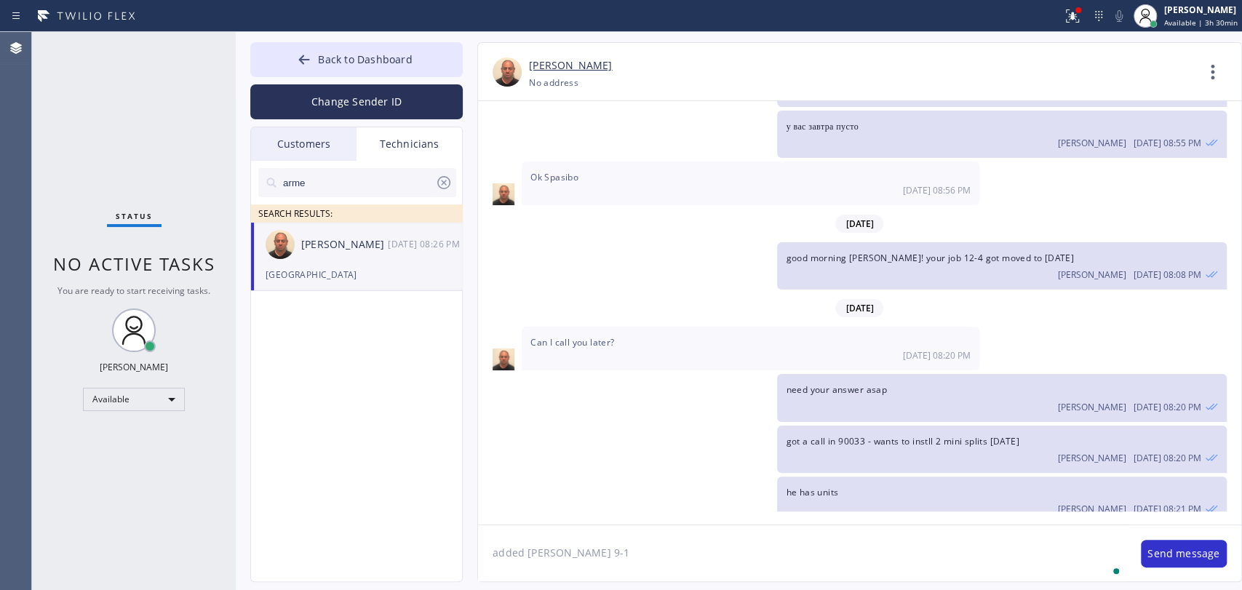
type textarea "added [PERSON_NAME] 9-1"
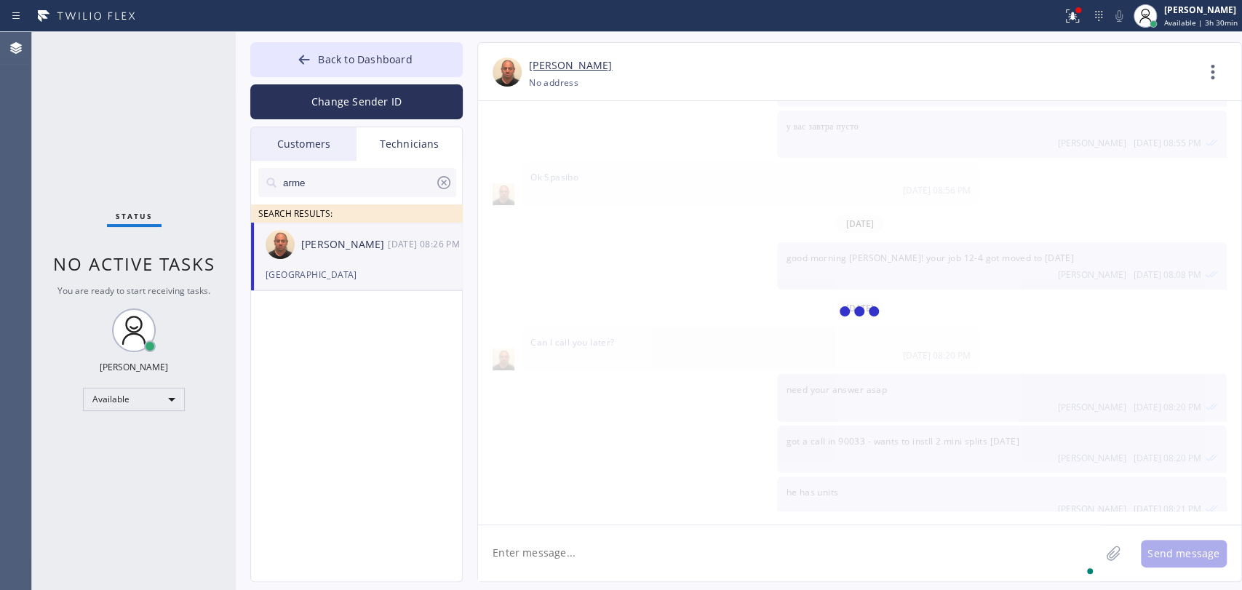
scroll to position [12918, 0]
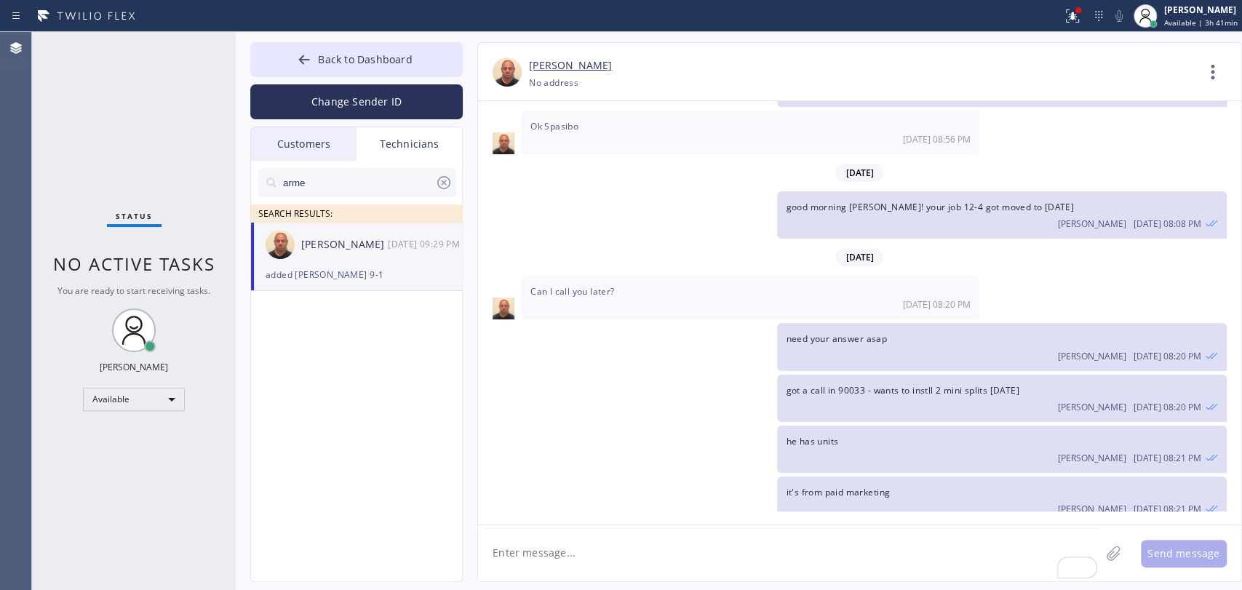
click at [382, 70] on button "Back to Dashboard" at bounding box center [356, 59] width 212 height 35
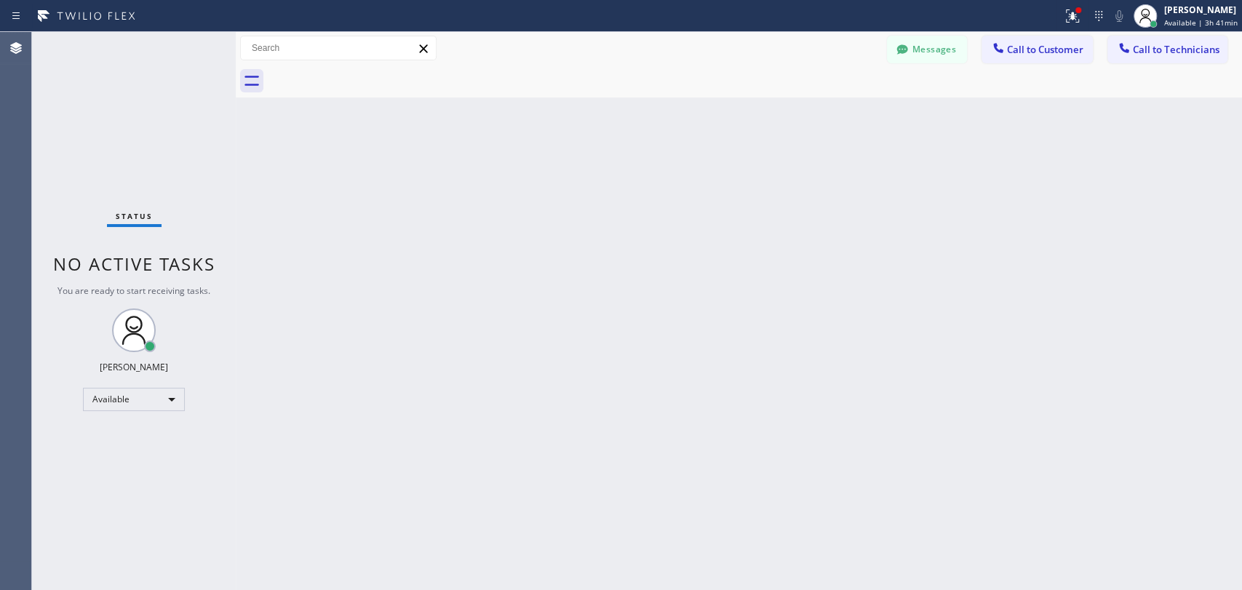
click at [1154, 44] on span "Call to Technicians" at bounding box center [1176, 49] width 87 height 13
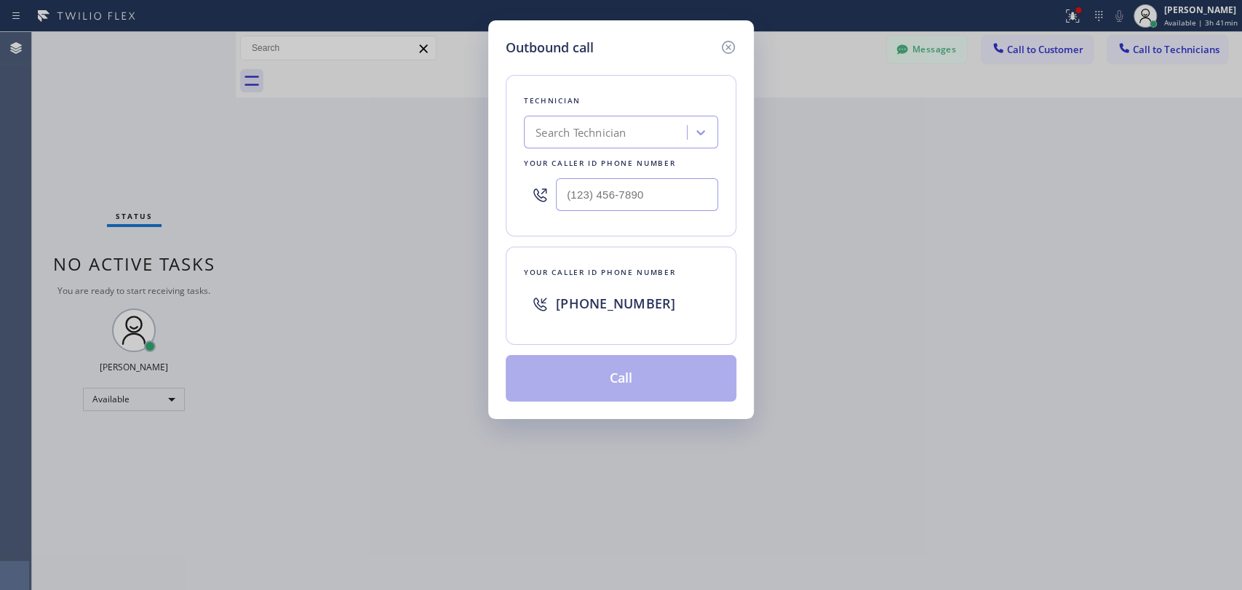
click at [667, 121] on div "Search Technician" at bounding box center [607, 132] width 159 height 25
type input "seva"
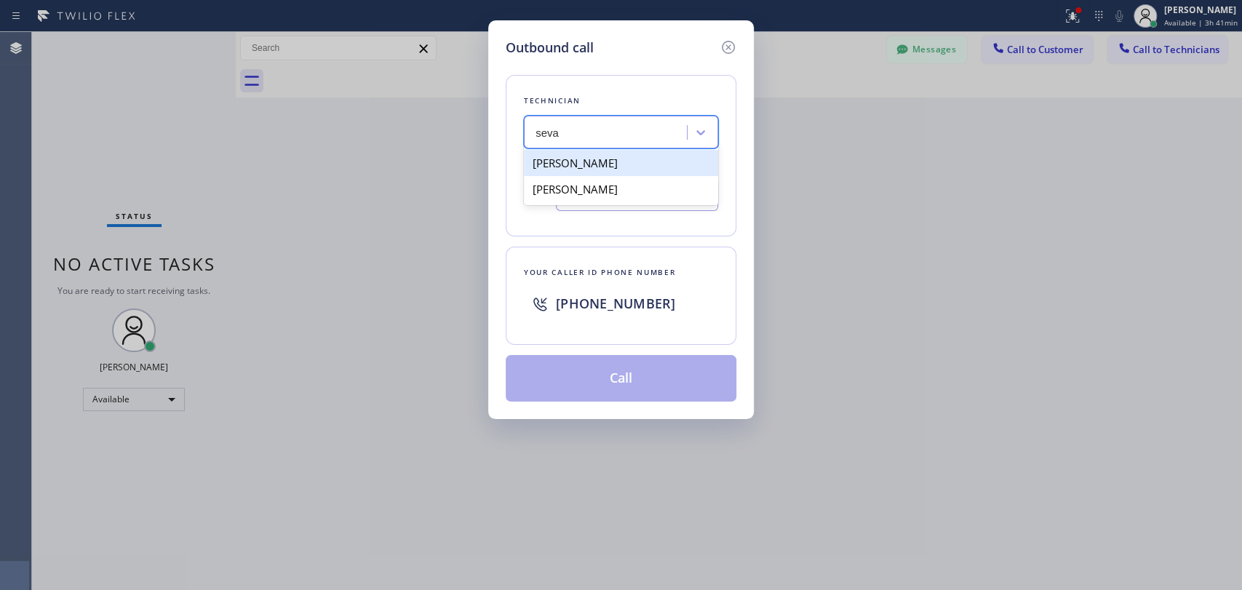
click at [594, 159] on div "[PERSON_NAME]" at bounding box center [621, 163] width 194 height 26
type input "[PHONE_NUMBER]"
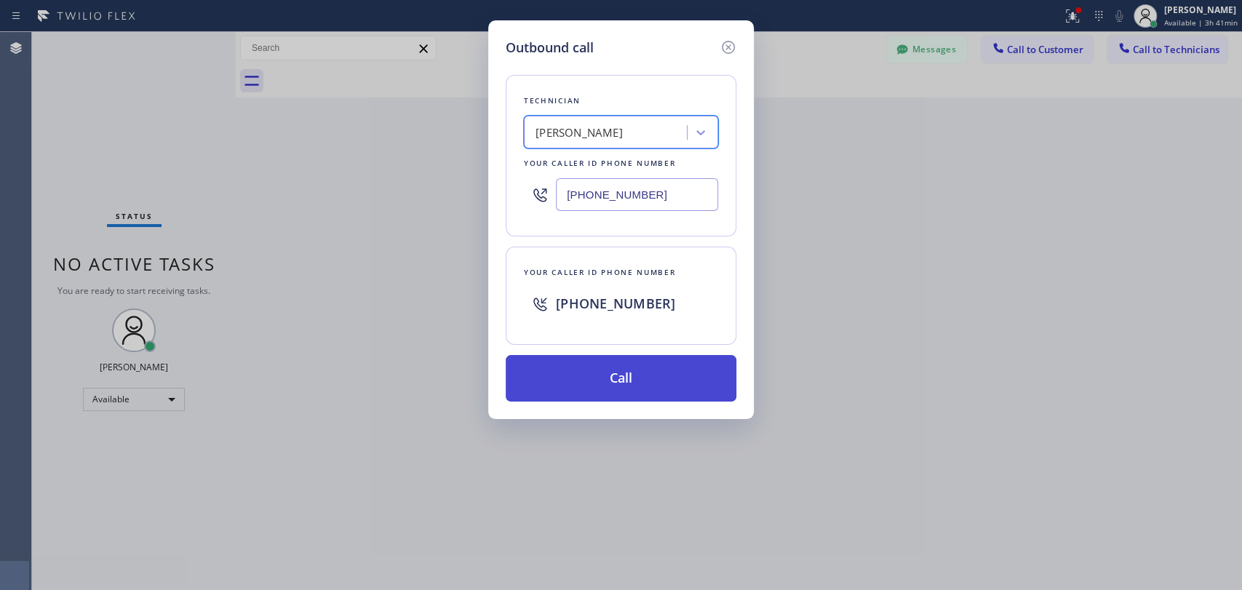
click at [607, 374] on button "Call" at bounding box center [621, 378] width 231 height 47
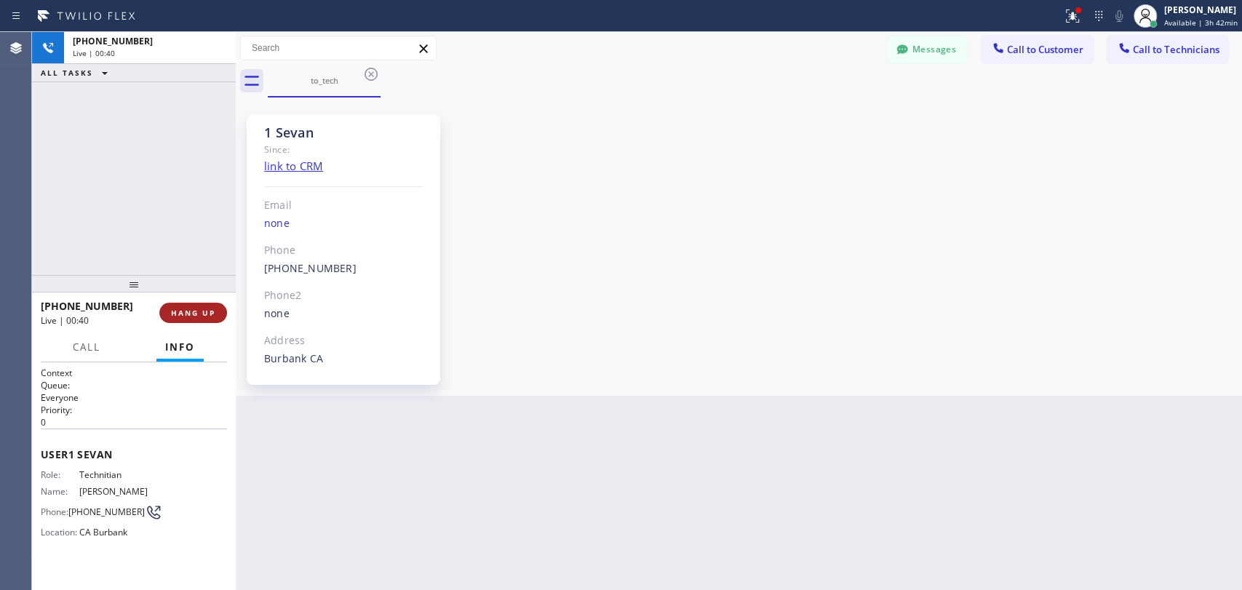
click at [192, 315] on span "HANG UP" at bounding box center [193, 313] width 44 height 10
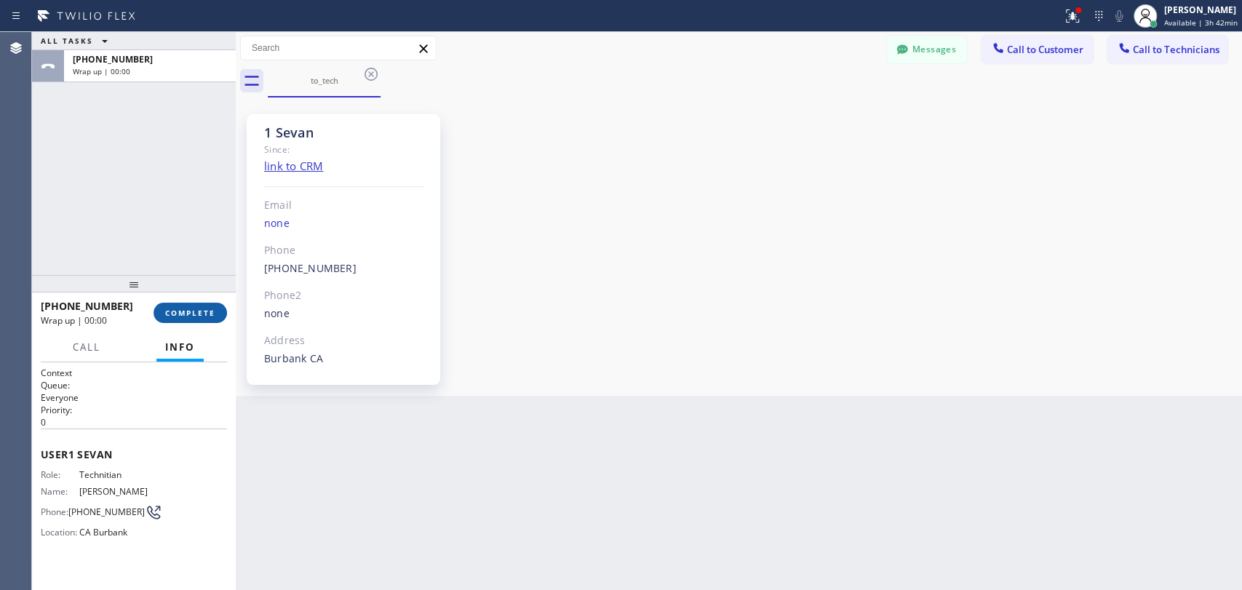
click at [215, 311] on span "COMPLETE" at bounding box center [190, 313] width 50 height 10
click at [191, 260] on div "ALL TASKS ALL TASKS ACTIVE TASKS TASKS IN WRAP UP +18184800219 Wrap up | 00:00" at bounding box center [134, 153] width 204 height 243
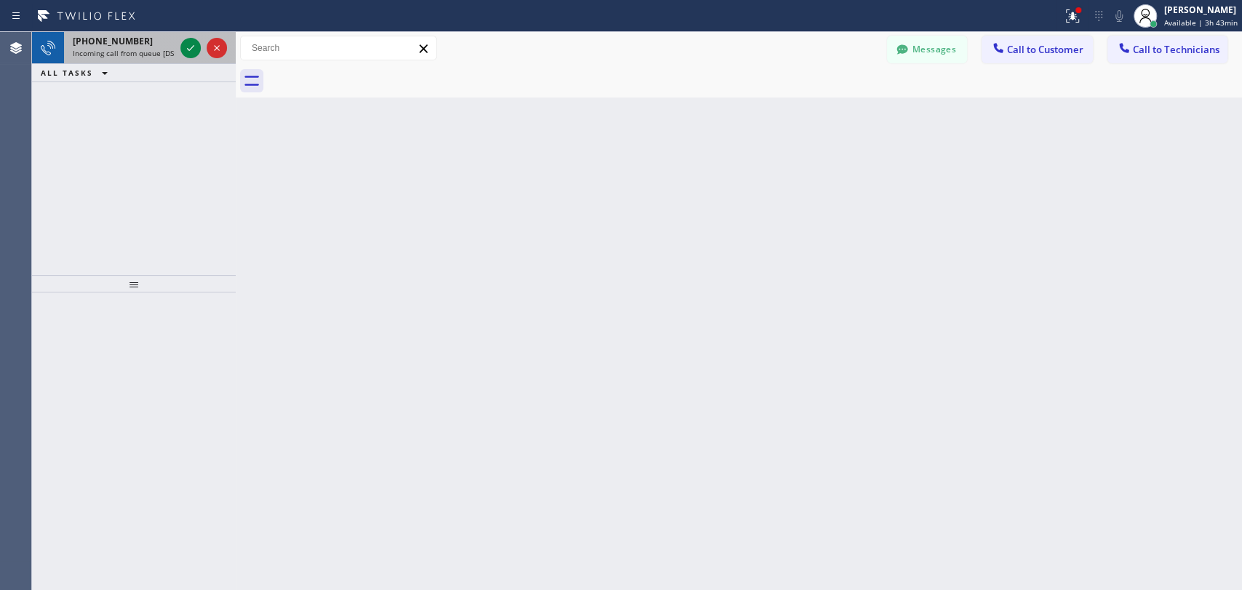
click at [169, 33] on div "+19095347004 Incoming call from queue [DSRs]" at bounding box center [120, 48] width 113 height 32
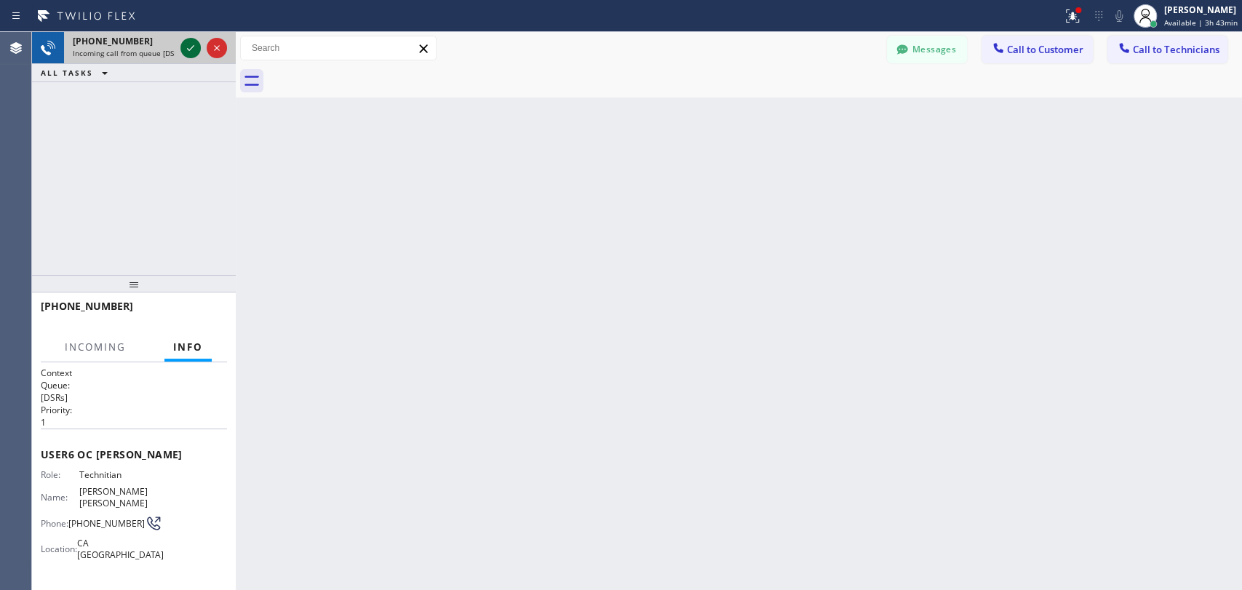
click at [196, 52] on icon at bounding box center [190, 47] width 17 height 17
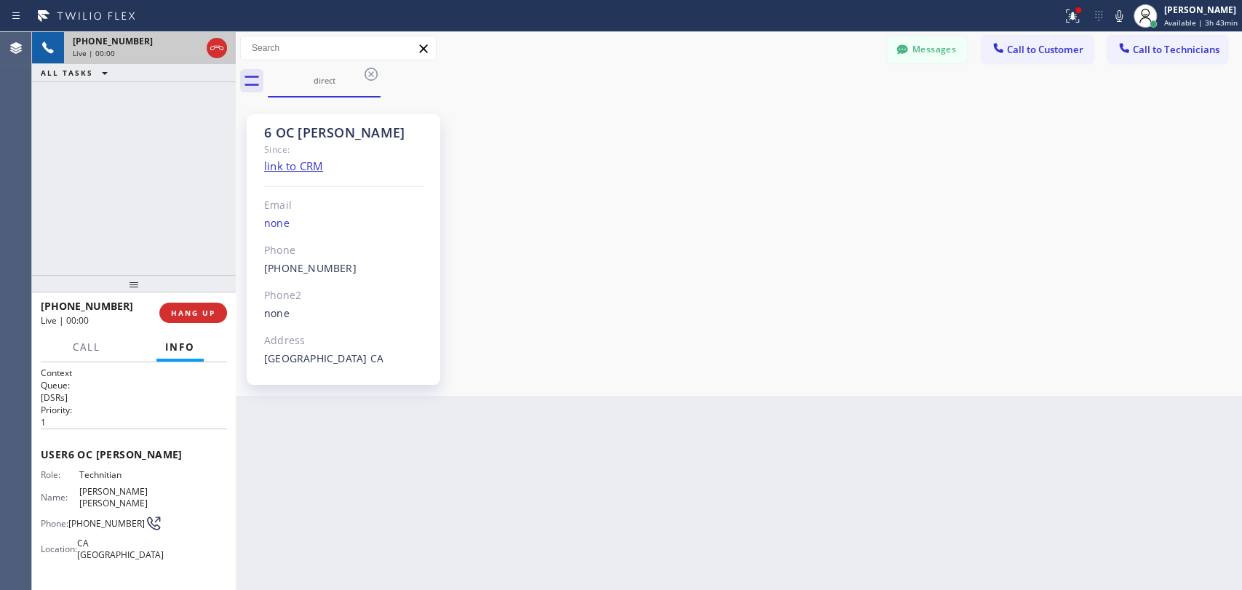
scroll to position [12635, 0]
click at [934, 52] on button "Messages" at bounding box center [927, 50] width 80 height 28
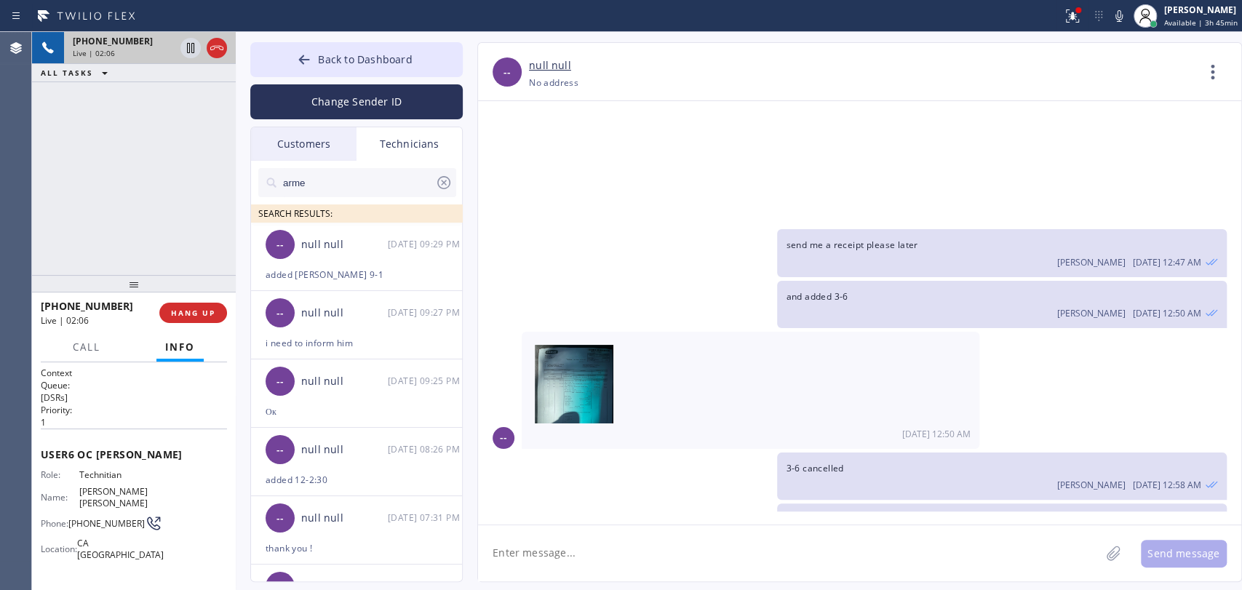
click at [361, 187] on input "arme" at bounding box center [358, 182] width 153 height 29
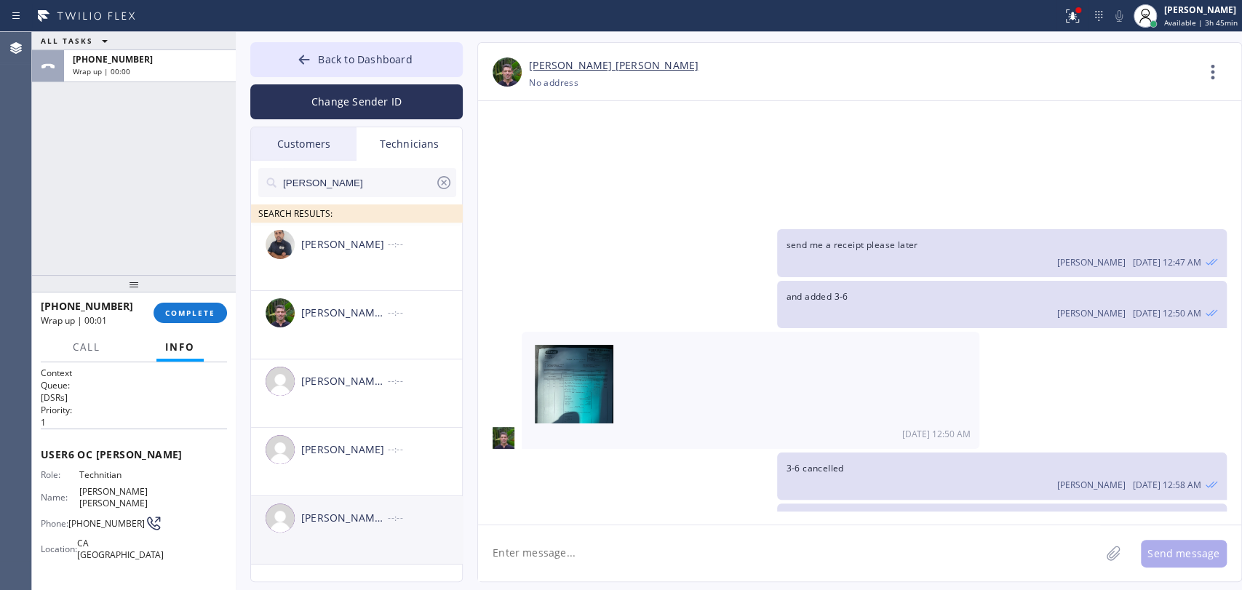
type input "Michael"
click at [364, 519] on div "[PERSON_NAME] [PERSON_NAME]" at bounding box center [344, 518] width 87 height 17
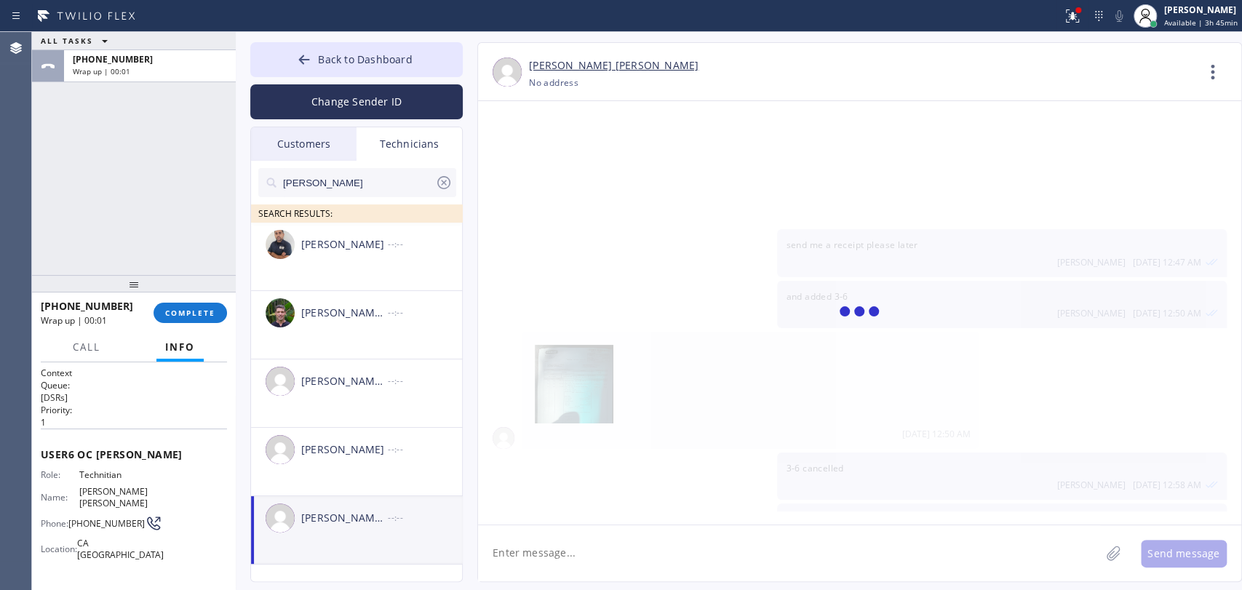
click at [557, 569] on textarea at bounding box center [789, 553] width 622 height 56
paste textarea "(562) 221-1926"
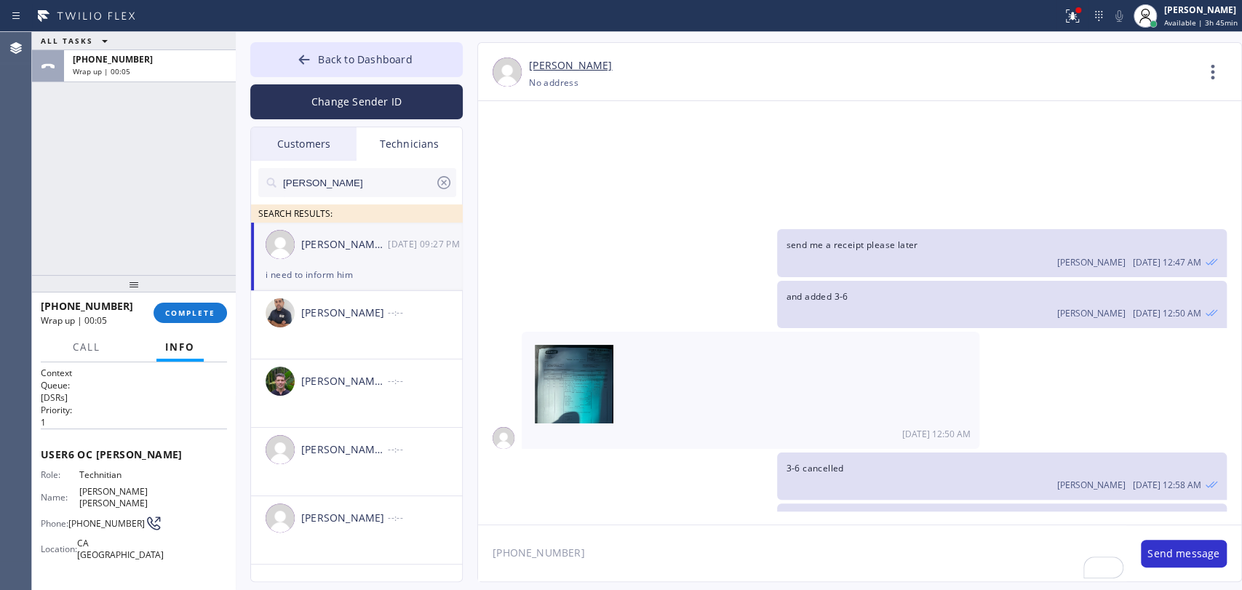
click at [623, 549] on textarea "(562) 221-1926" at bounding box center [802, 553] width 648 height 56
type textarea "(562) 221-1926"
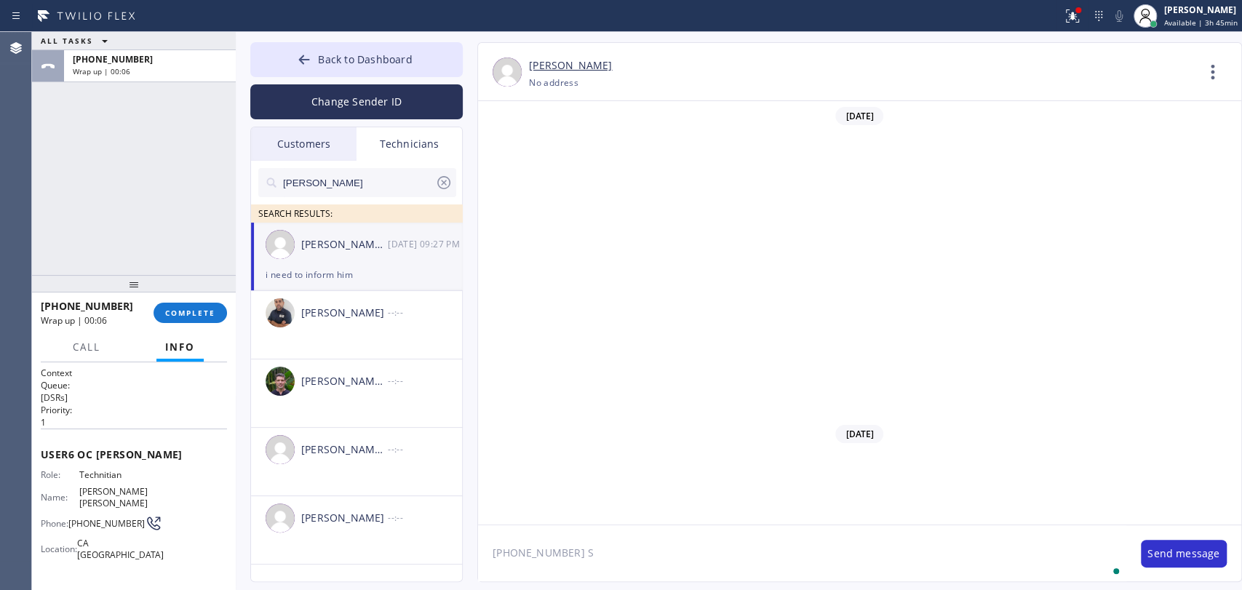
scroll to position [12635, 0]
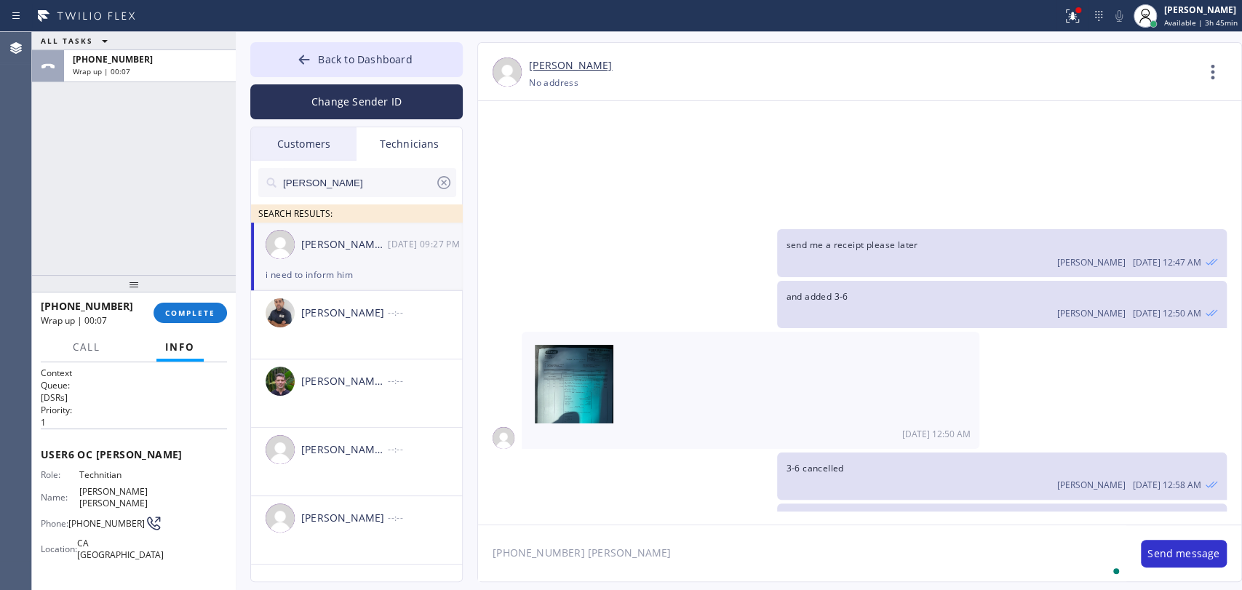
type textarea "(562) 221-1926 Stefan"
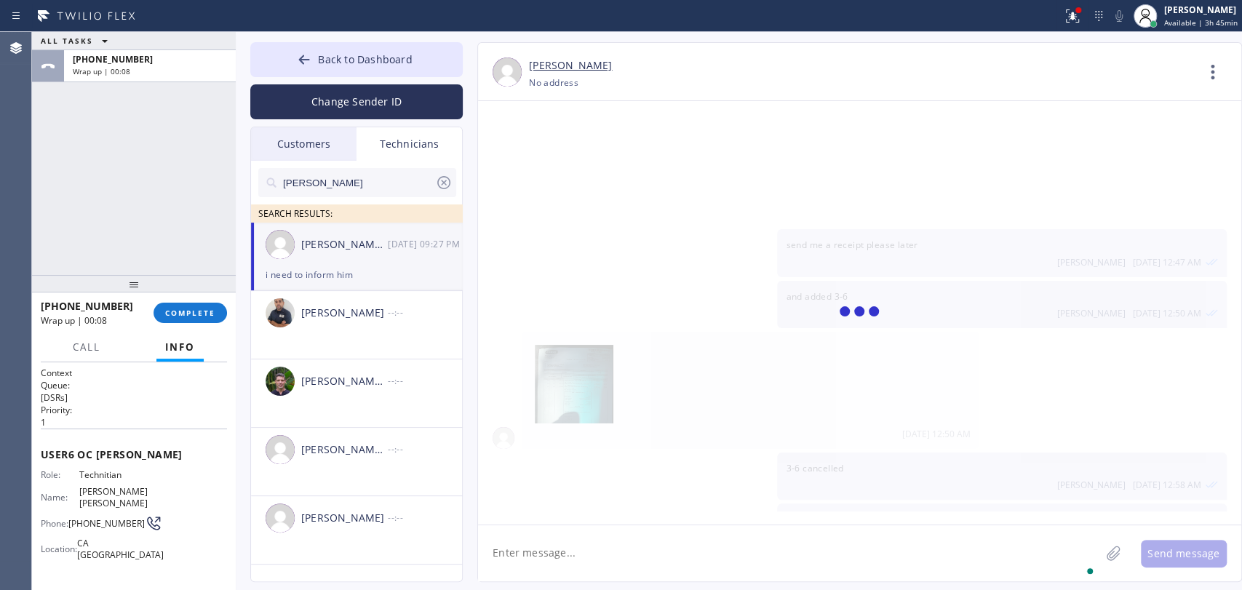
scroll to position [12687, 0]
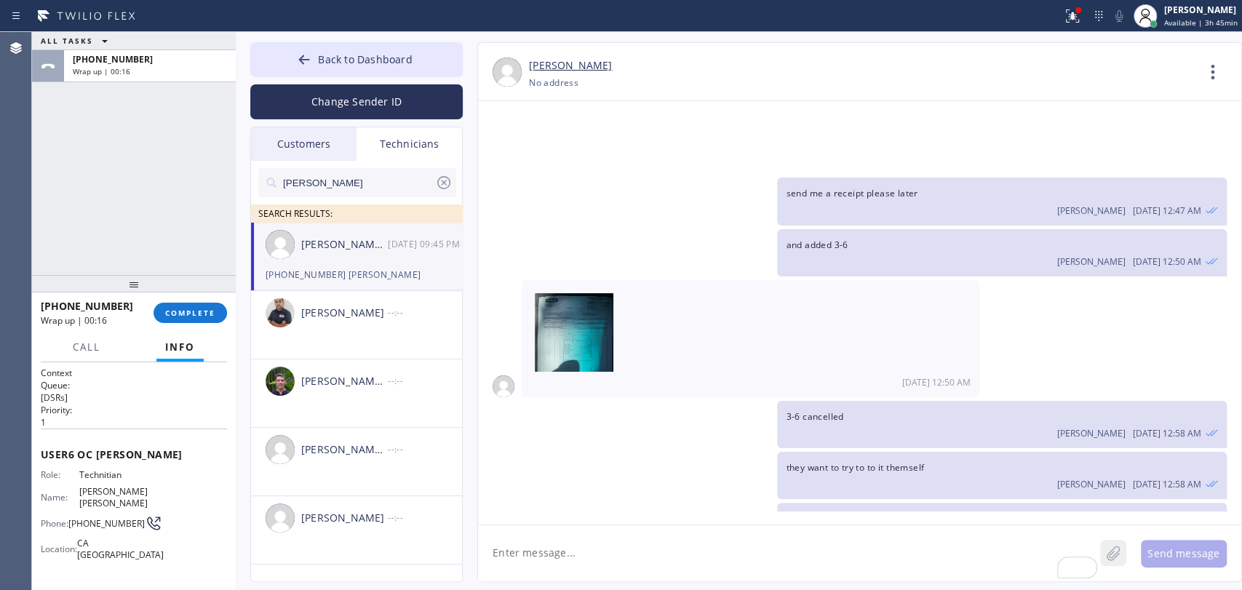
click at [1115, 549] on icon at bounding box center [1113, 553] width 15 height 18
click at [1200, 553] on button "Send message" at bounding box center [1184, 554] width 86 height 28
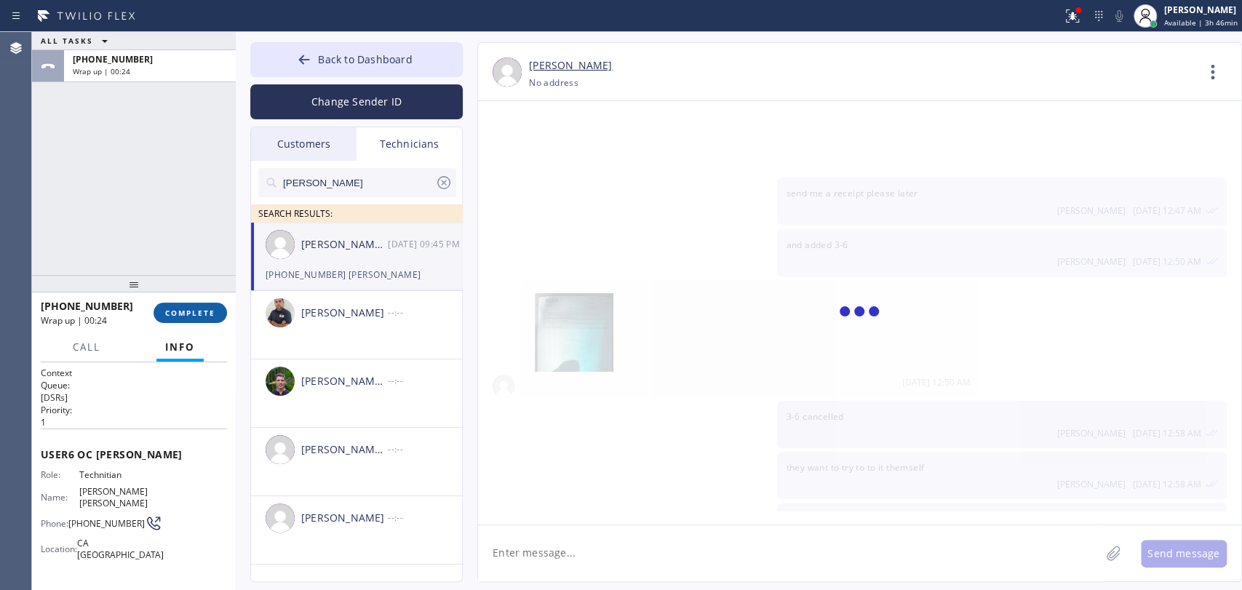
click at [169, 319] on button "COMPLETE" at bounding box center [189, 313] width 73 height 20
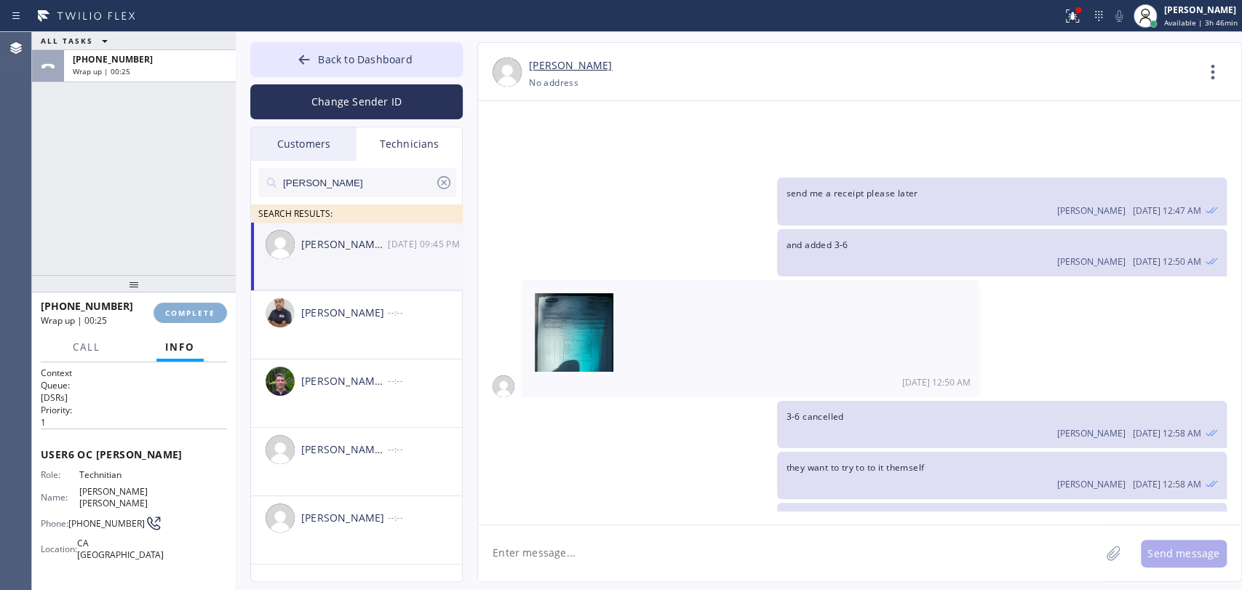
scroll to position [12811, 0]
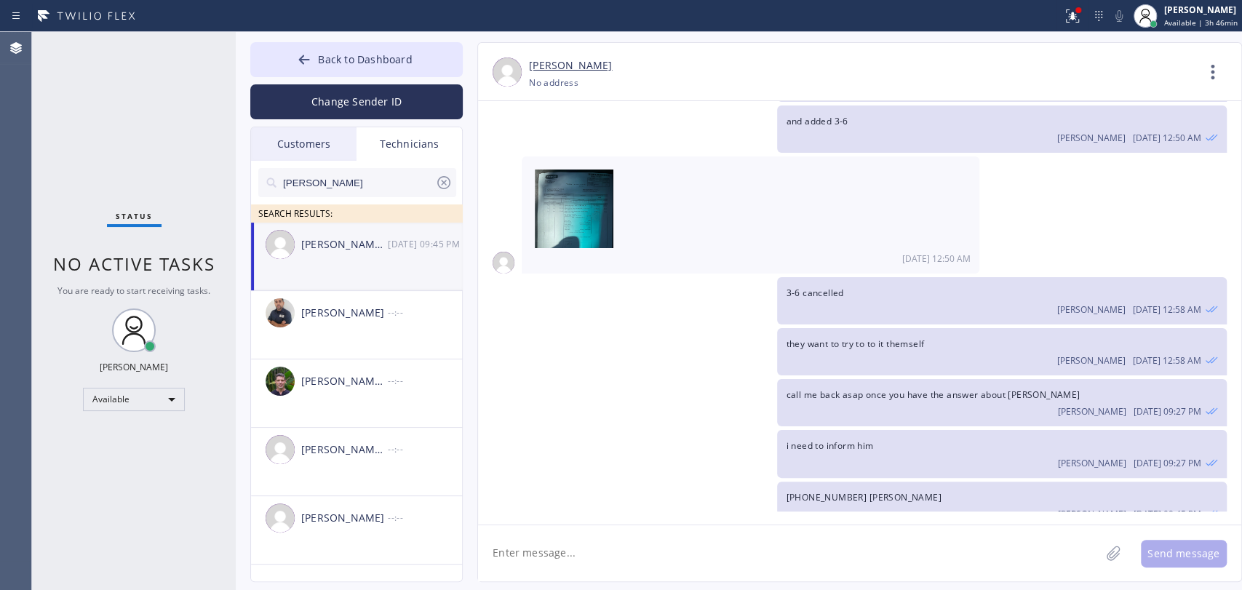
click at [653, 546] on textarea at bounding box center [789, 553] width 622 height 56
type textarea "invoice just in case. Let me know please"
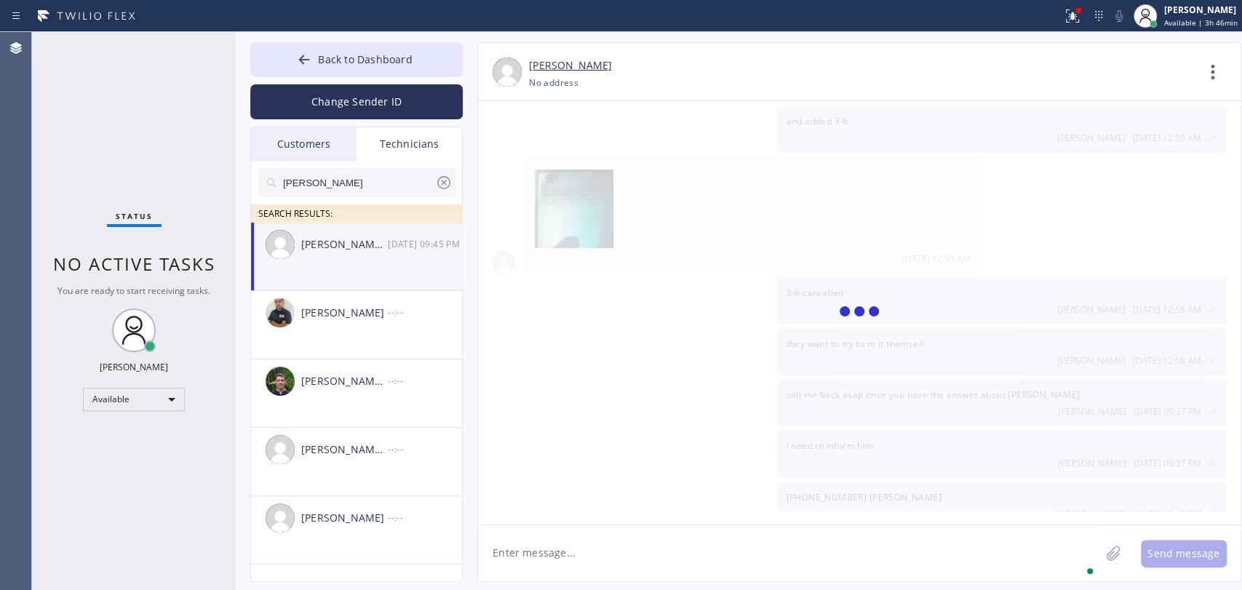
scroll to position [12861, 0]
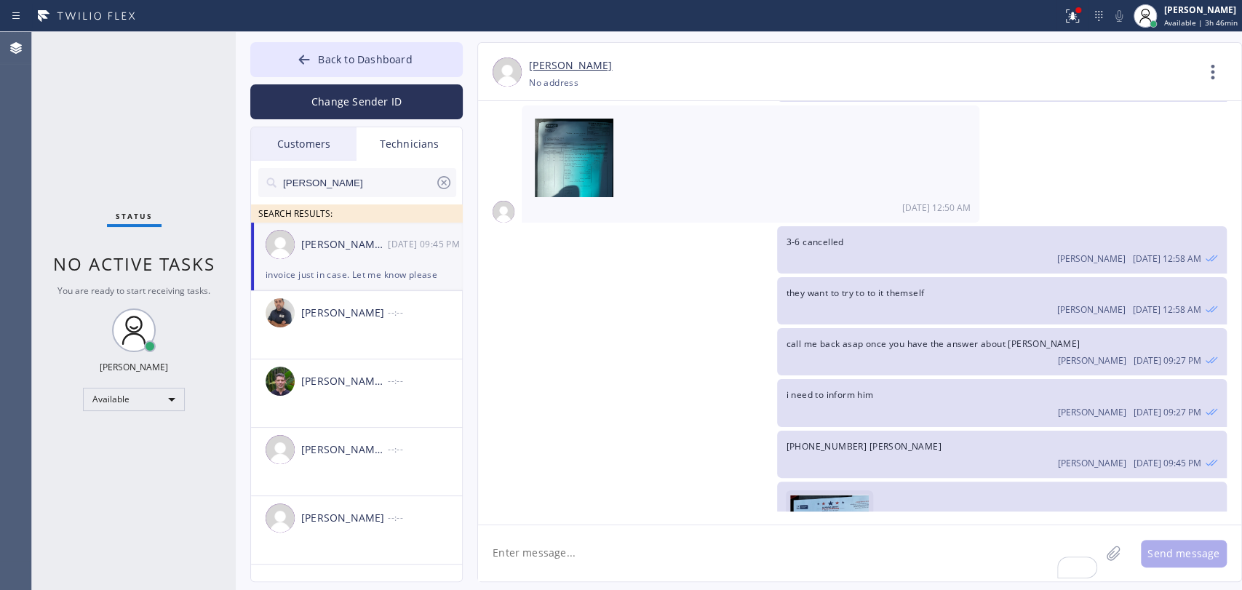
drag, startPoint x: 347, startPoint y: 55, endPoint x: 803, endPoint y: 387, distance: 564.0
click at [347, 56] on span "Back to Dashboard" at bounding box center [365, 59] width 94 height 14
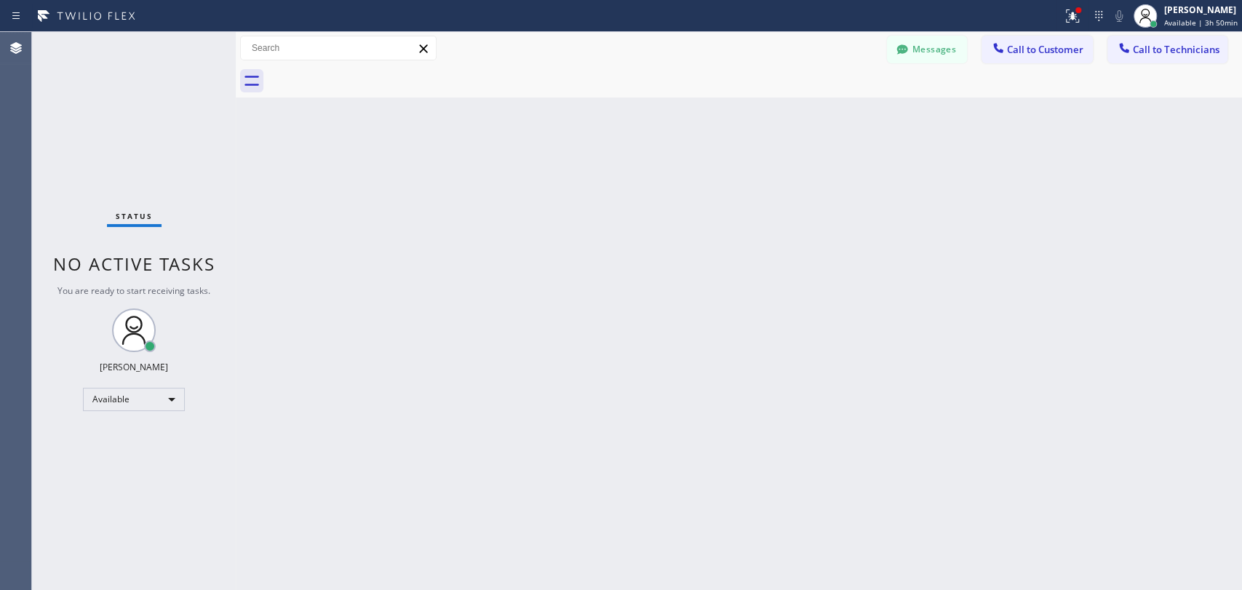
click at [283, 239] on div "Back to Dashboard Change Sender ID Customers Technicians (310) 918-6716 SEARCH …" at bounding box center [739, 311] width 1006 height 558
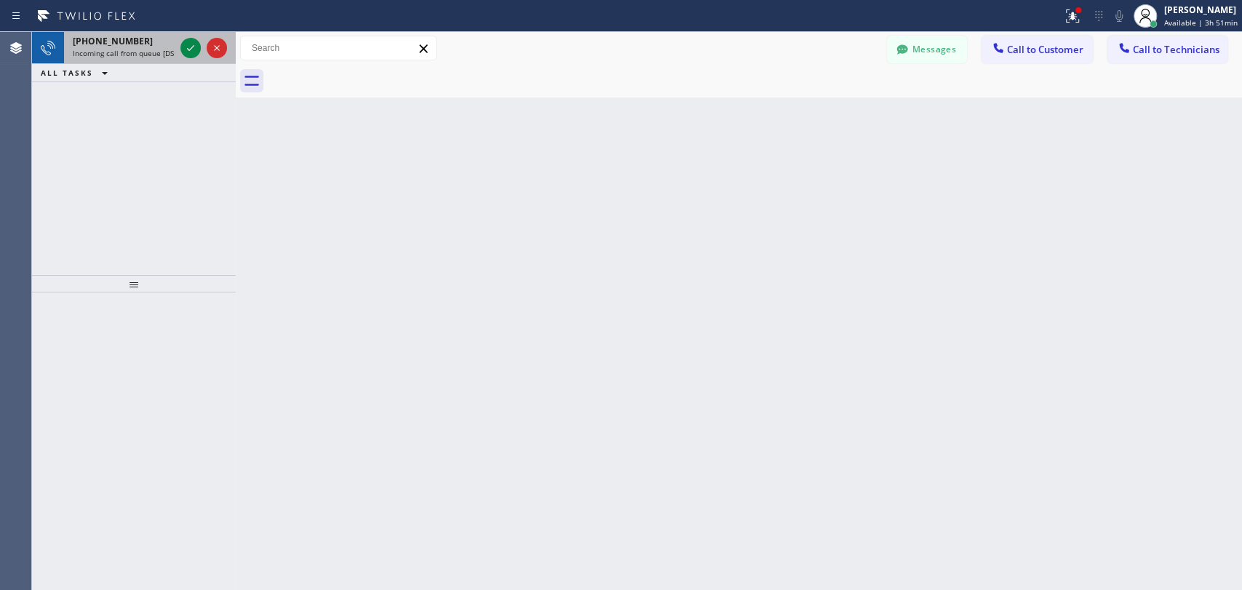
click at [125, 36] on span "+19095347004" at bounding box center [113, 41] width 80 height 12
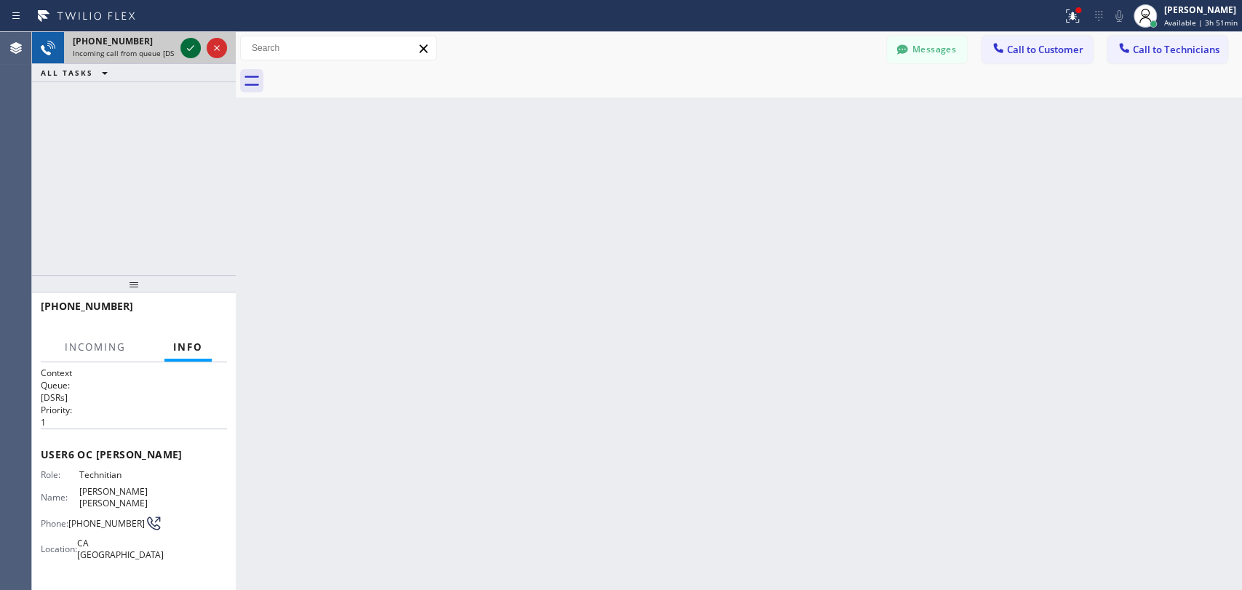
click at [191, 44] on icon at bounding box center [190, 47] width 17 height 17
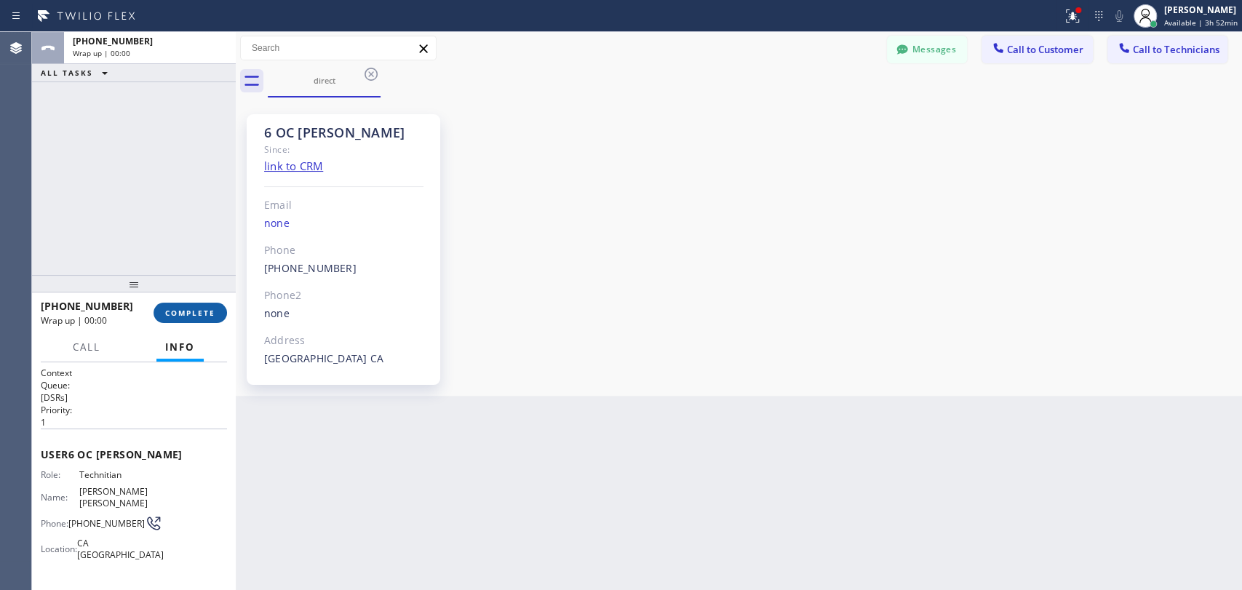
click at [194, 314] on span "COMPLETE" at bounding box center [190, 313] width 50 height 10
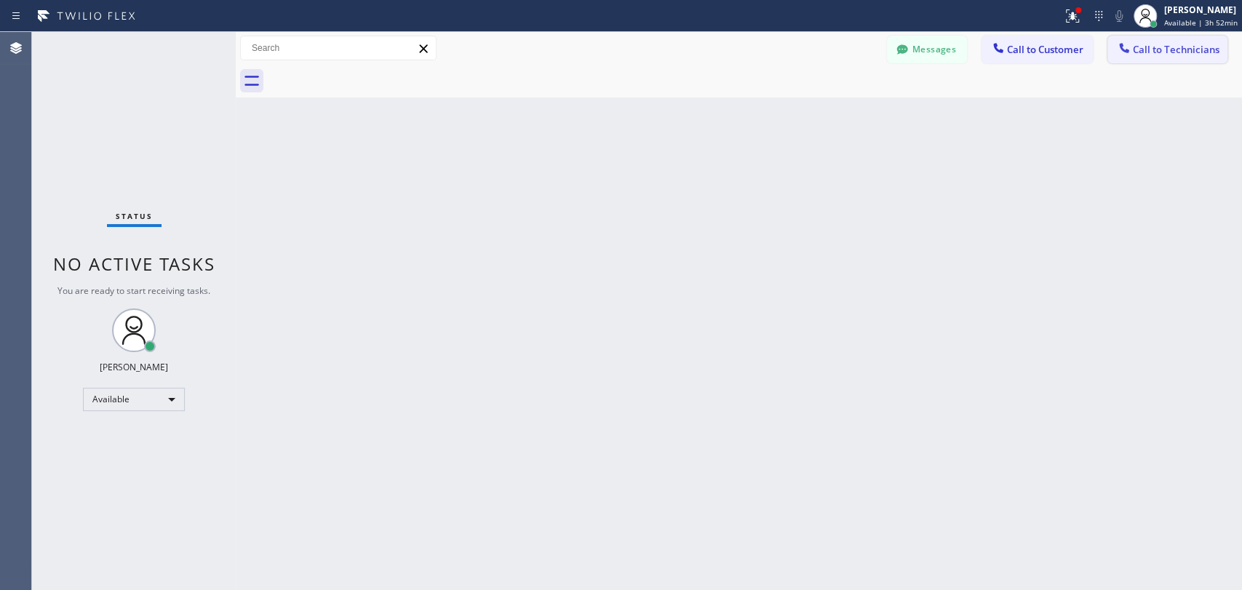
click at [1178, 52] on span "Call to Technicians" at bounding box center [1176, 49] width 87 height 13
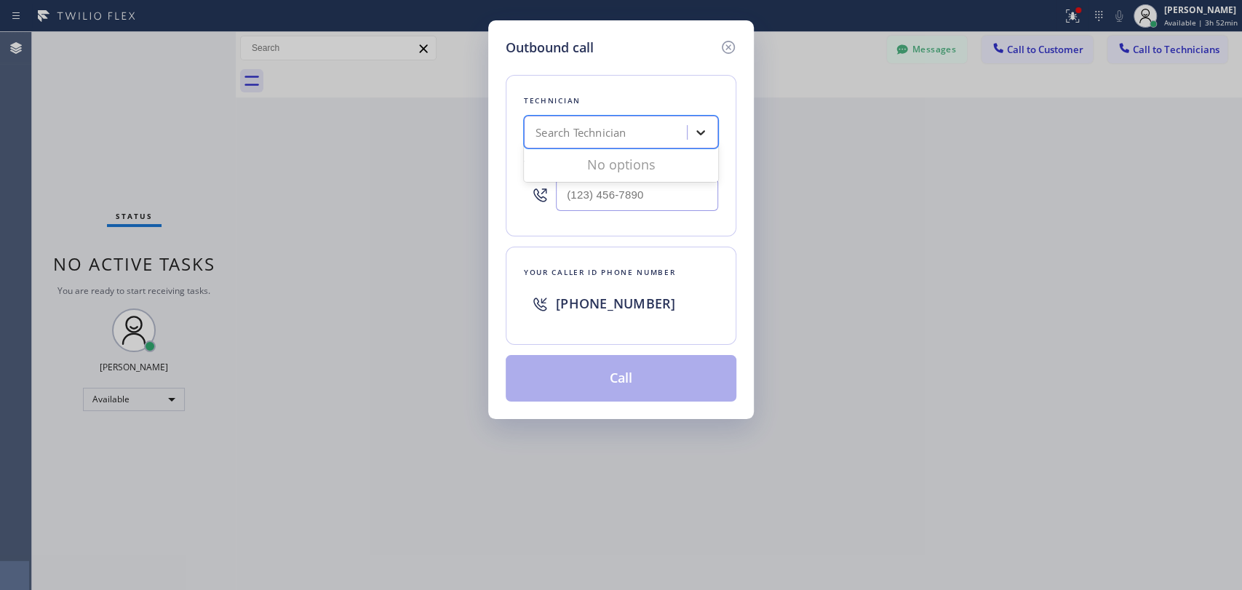
click at [706, 124] on div at bounding box center [700, 132] width 26 height 26
type input "[PERSON_NAME]"
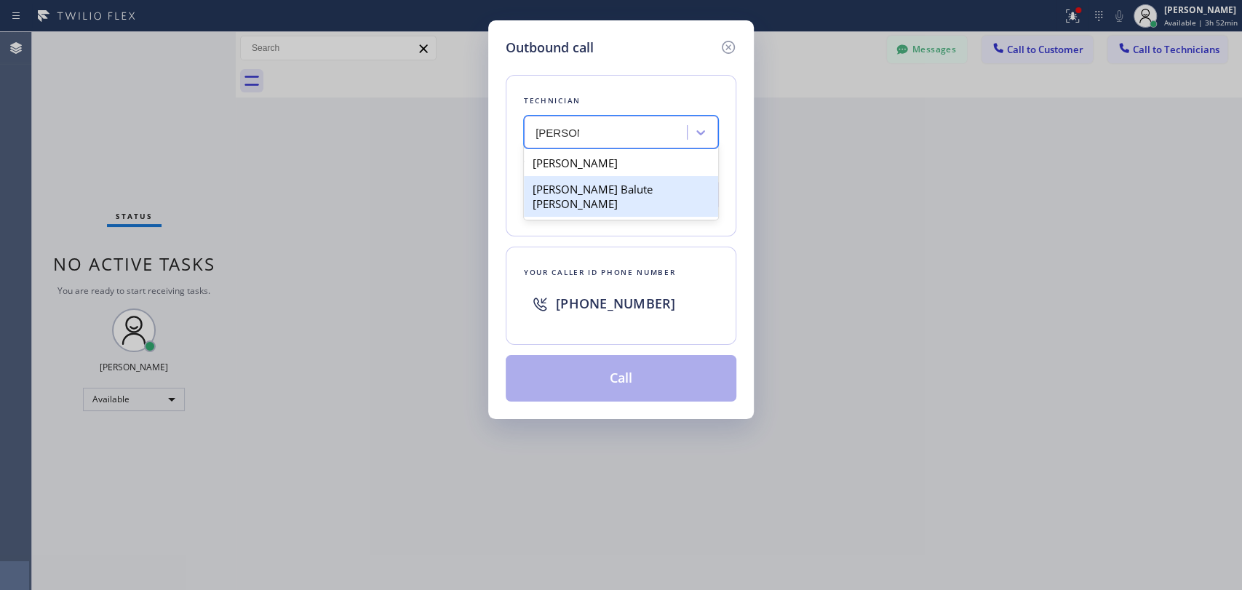
drag, startPoint x: 588, startPoint y: 164, endPoint x: 582, endPoint y: 197, distance: 34.0
click at [582, 197] on div "Jonathan Carrillo Jonathan Balute Labaton" at bounding box center [621, 183] width 194 height 73
click at [583, 192] on div "[PERSON_NAME] Balute [PERSON_NAME]" at bounding box center [621, 196] width 194 height 41
type input "[PHONE_NUMBER]"
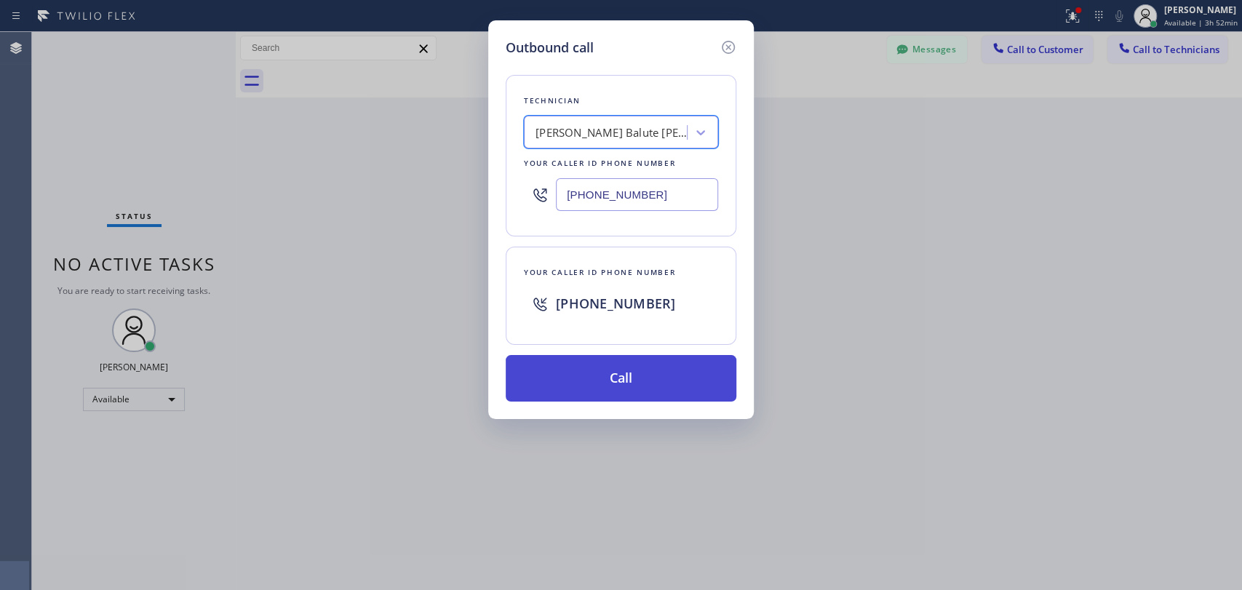
click at [577, 365] on button "Call" at bounding box center [621, 378] width 231 height 47
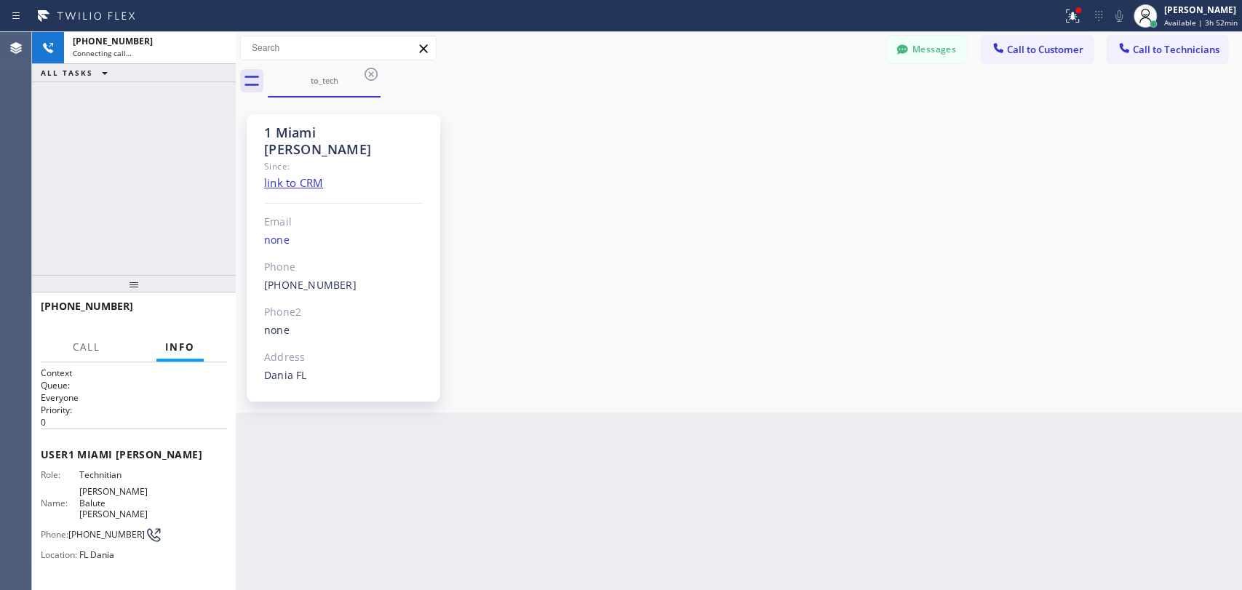
scroll to position [1958, 0]
click at [181, 316] on span "HANG UP" at bounding box center [193, 313] width 44 height 10
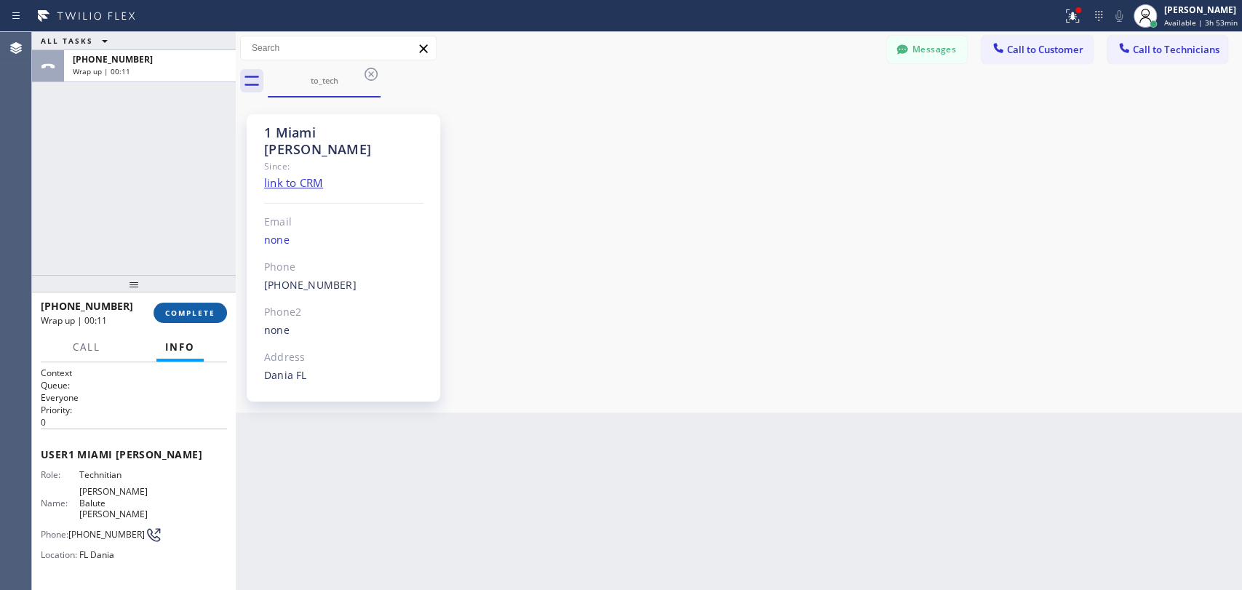
click at [169, 307] on button "COMPLETE" at bounding box center [189, 313] width 73 height 20
click at [172, 269] on div "ALL TASKS ALL TASKS ACTIVE TASKS TASKS IN WRAP UP +19547404698 Wrap up | 00:11" at bounding box center [134, 153] width 204 height 243
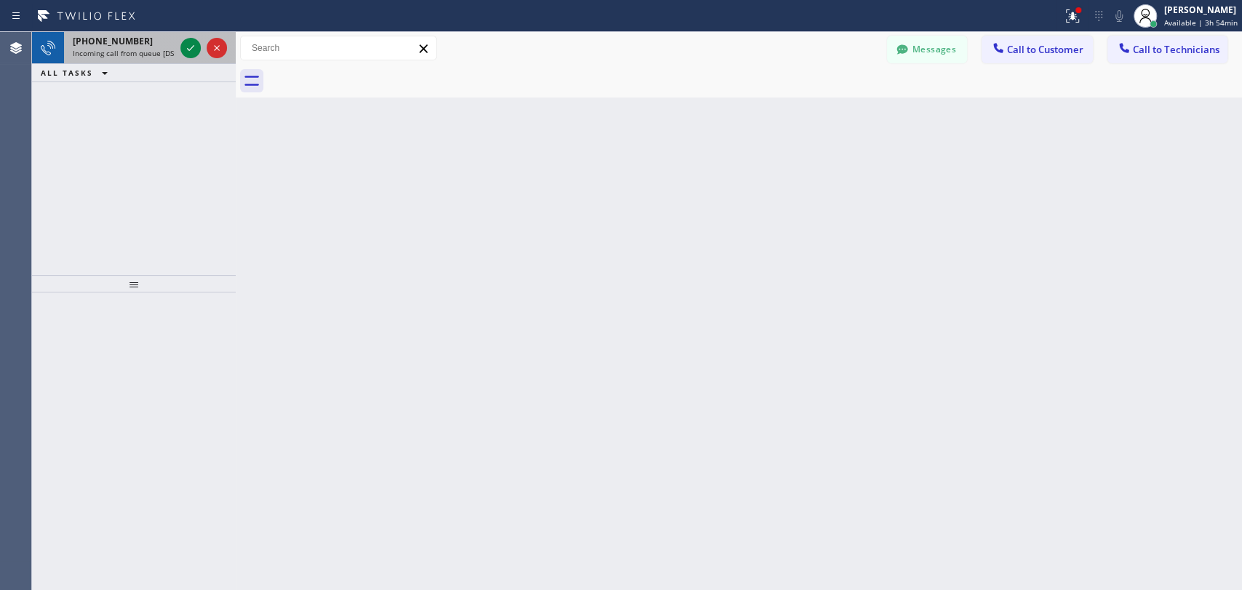
click at [65, 37] on div "+19547404698 Incoming call from queue [DSRs]" at bounding box center [120, 48] width 113 height 32
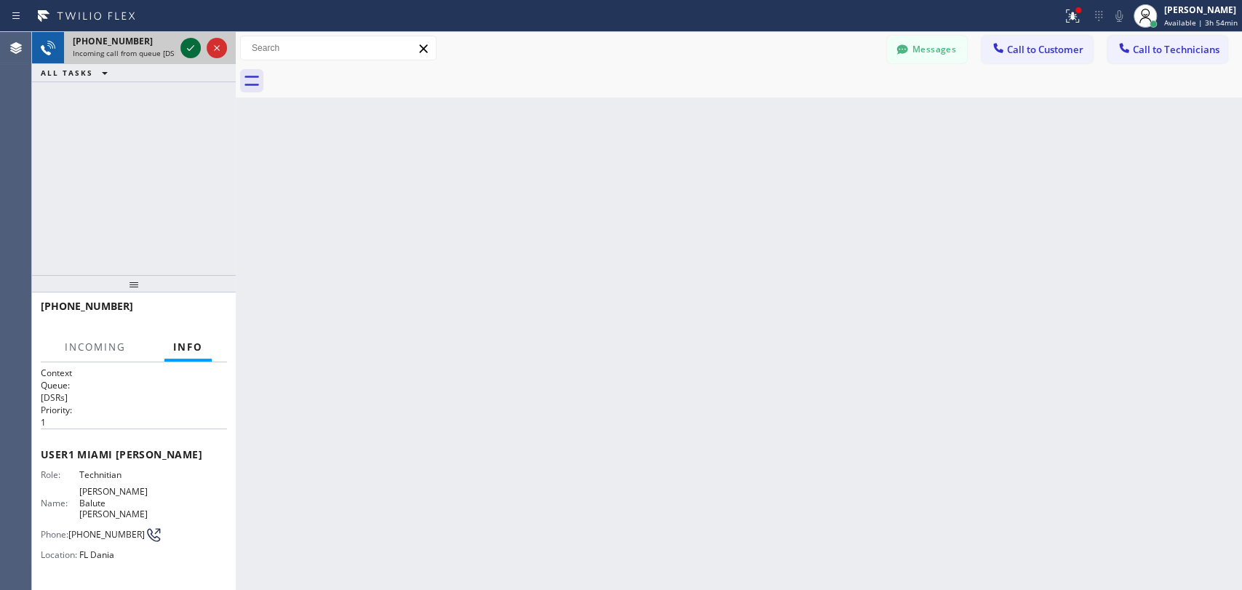
click at [197, 48] on icon at bounding box center [190, 47] width 17 height 17
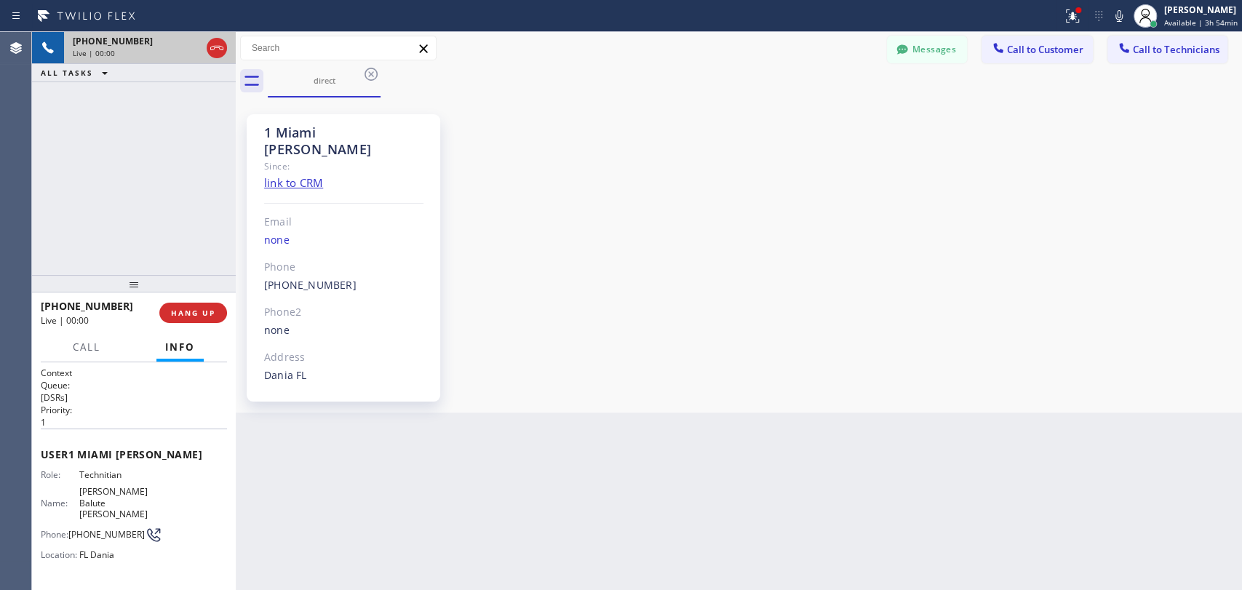
scroll to position [1958, 0]
drag, startPoint x: 108, startPoint y: 289, endPoint x: 106, endPoint y: 281, distance: 8.3
click at [106, 281] on div at bounding box center [134, 283] width 204 height 17
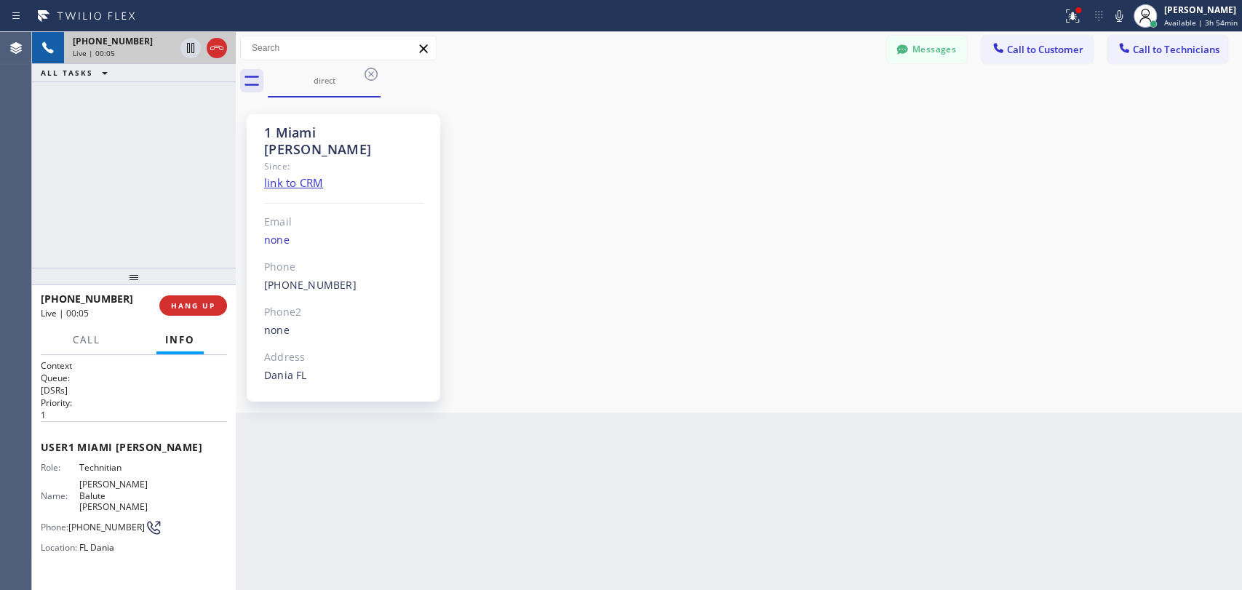
click at [105, 275] on div at bounding box center [134, 276] width 204 height 17
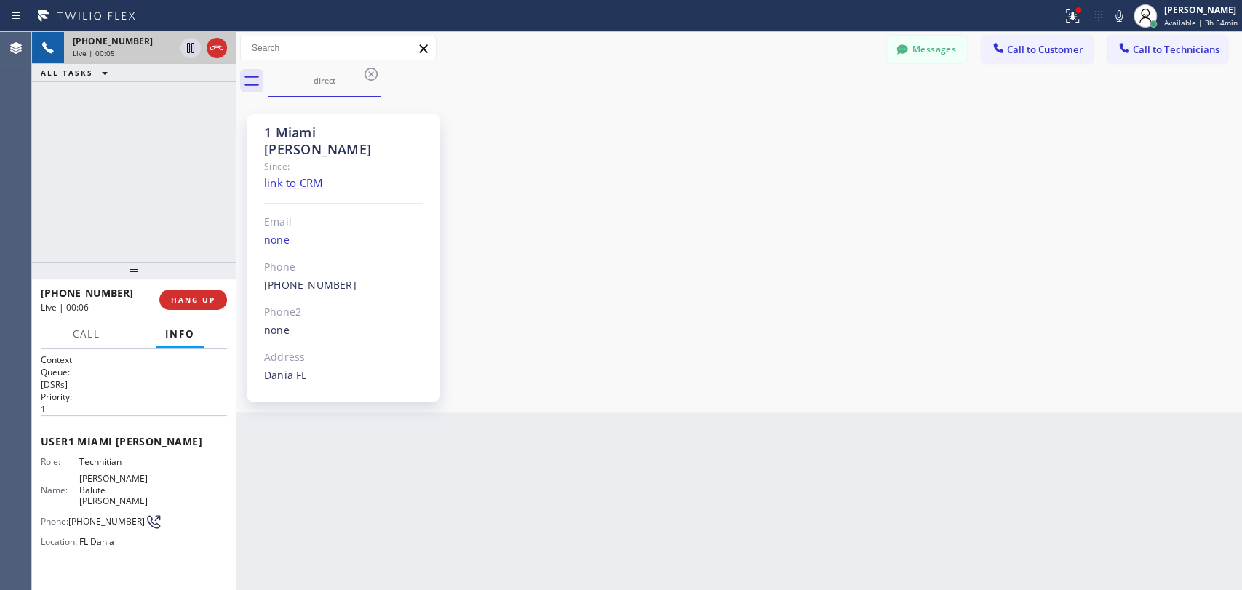
click at [92, 298] on span "[PHONE_NUMBER]" at bounding box center [87, 293] width 92 height 14
click at [91, 296] on span "[PHONE_NUMBER]" at bounding box center [87, 293] width 92 height 14
click at [76, 304] on span "Live | 00:07" at bounding box center [65, 307] width 48 height 12
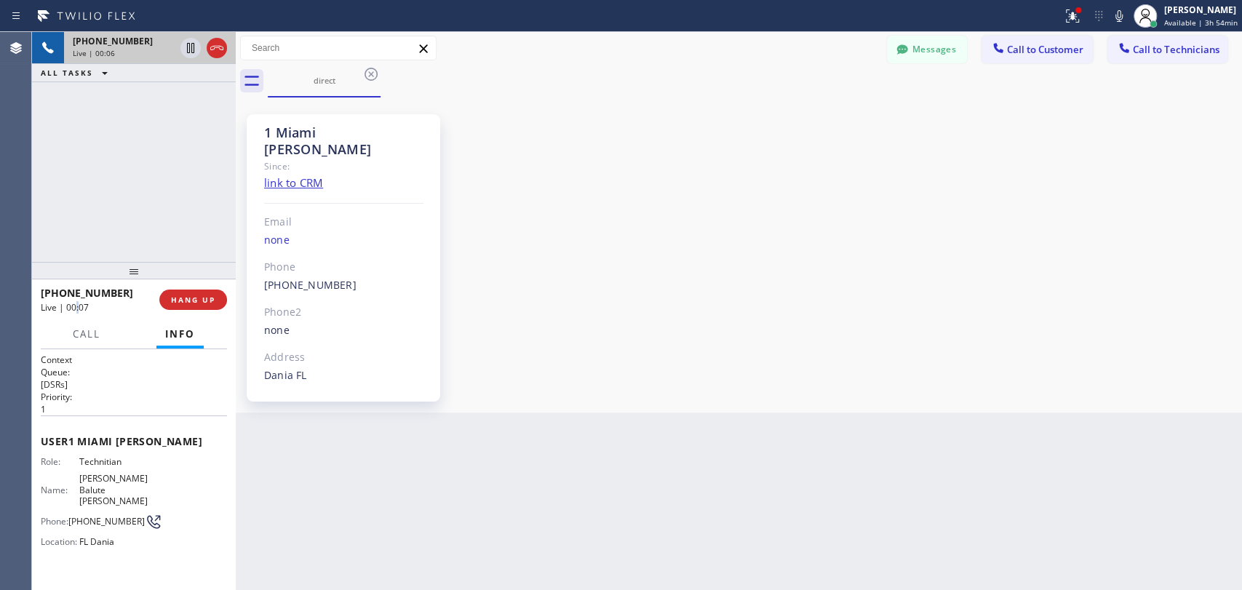
click at [76, 304] on span "Live | 00:07" at bounding box center [65, 307] width 48 height 12
click at [73, 305] on span "Live | 00:07" at bounding box center [65, 307] width 48 height 12
drag, startPoint x: 129, startPoint y: 277, endPoint x: 124, endPoint y: 287, distance: 10.4
click at [124, 279] on div at bounding box center [134, 270] width 204 height 17
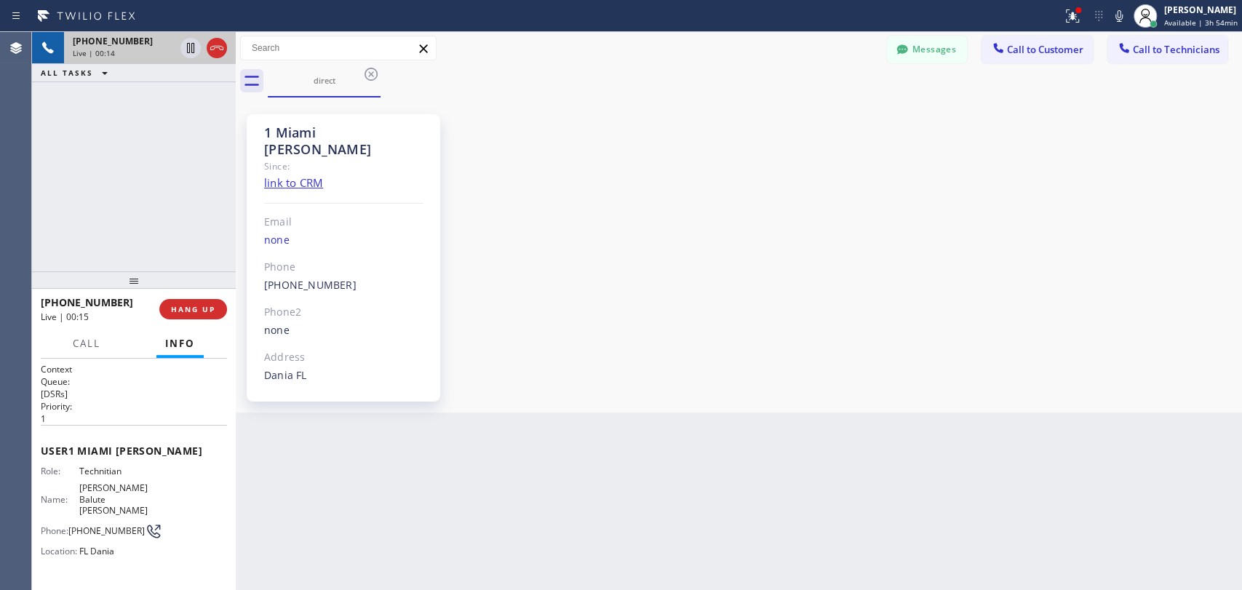
click at [116, 278] on div at bounding box center [134, 279] width 204 height 17
click at [114, 253] on div "+19547404698 Live | 00:15 ALL TASKS ALL TASKS ACTIVE TASKS TASKS IN WRAP UP" at bounding box center [134, 151] width 204 height 239
click at [171, 303] on button "HANG UP" at bounding box center [193, 309] width 68 height 20
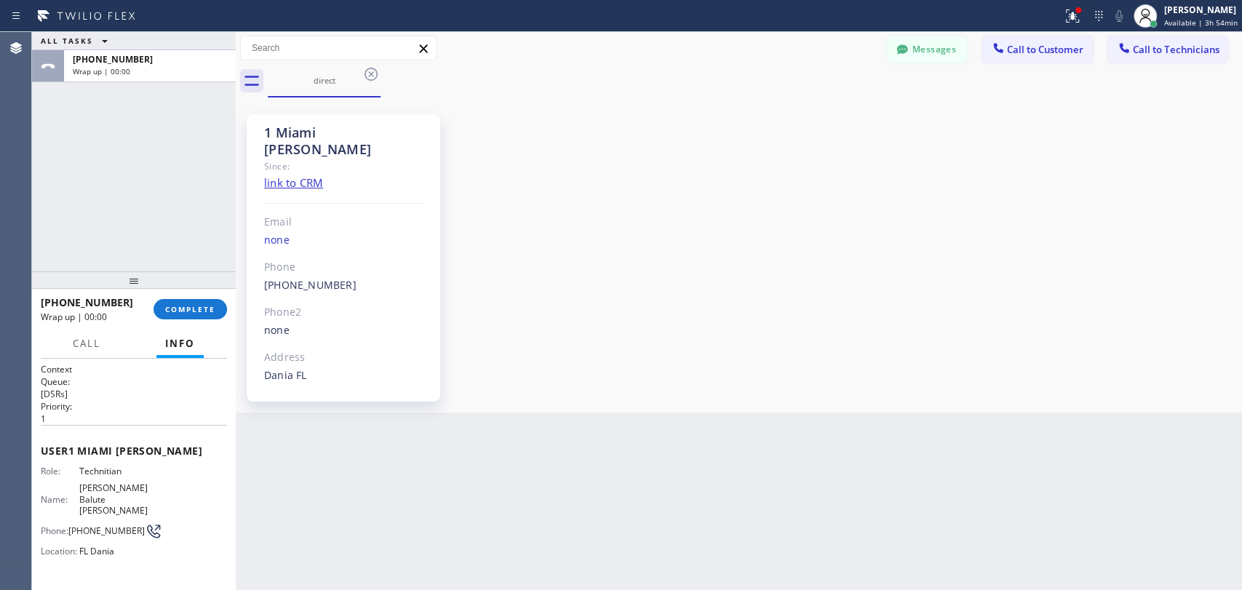
click at [1137, 55] on button "Call to Technicians" at bounding box center [1167, 50] width 120 height 28
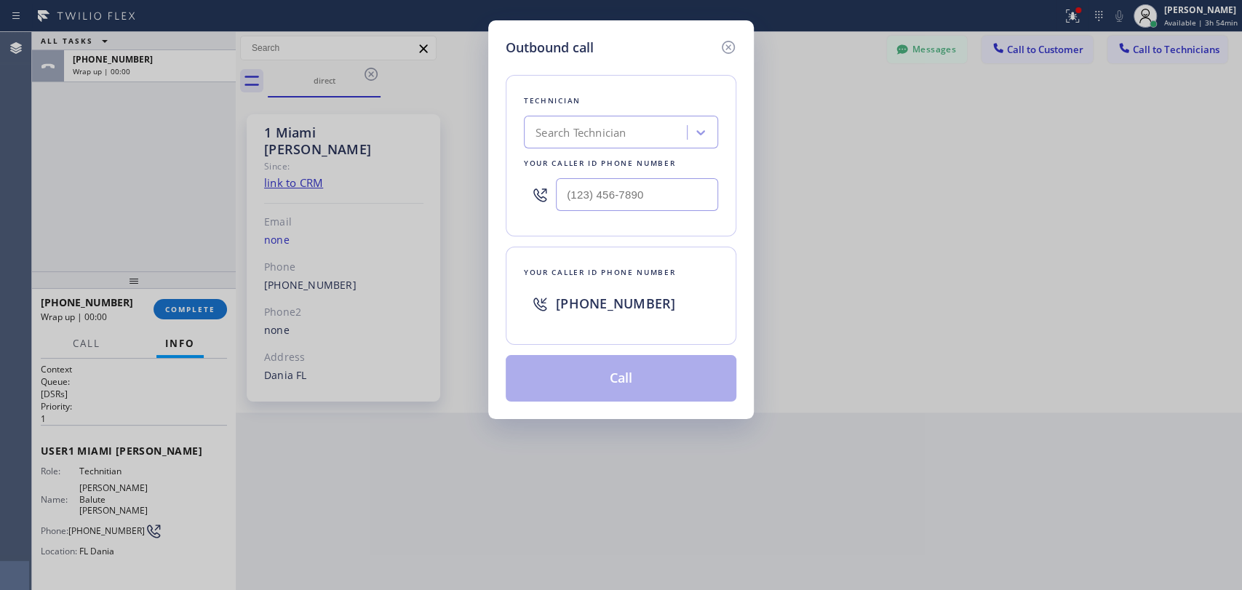
click at [722, 172] on div "Technician Search Technician Your caller id phone number" at bounding box center [621, 155] width 231 height 161
click at [715, 140] on div "Search Technician" at bounding box center [621, 132] width 194 height 33
type input "Michael"
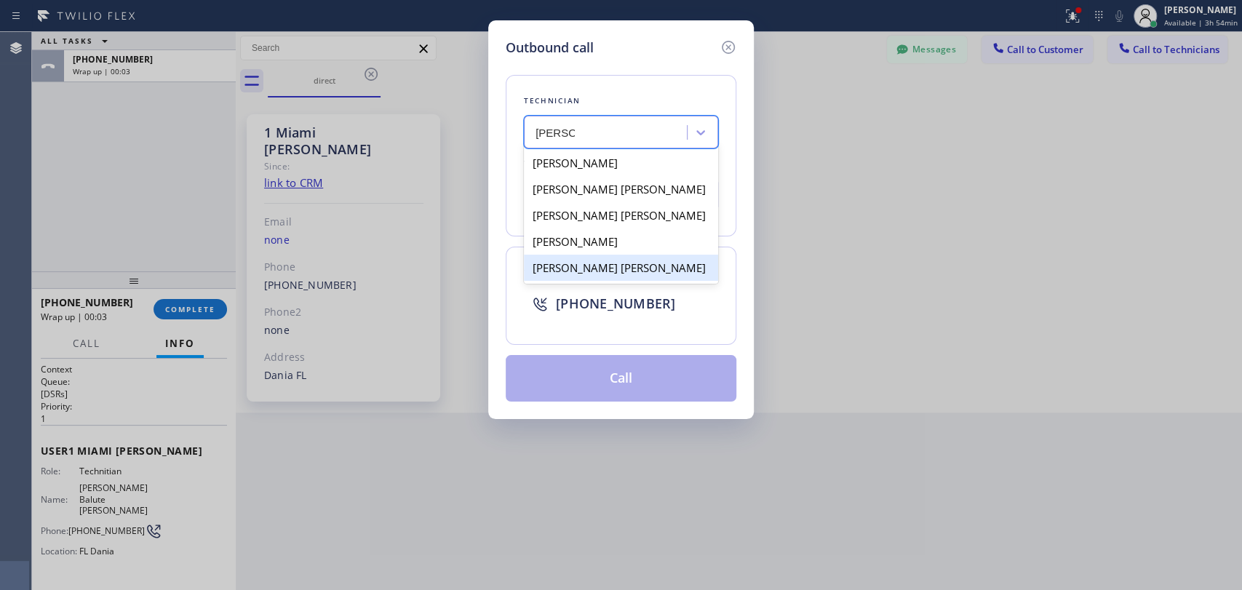
click at [575, 267] on div "[PERSON_NAME] [PERSON_NAME]" at bounding box center [621, 268] width 194 height 26
type input "(909) 534-7004"
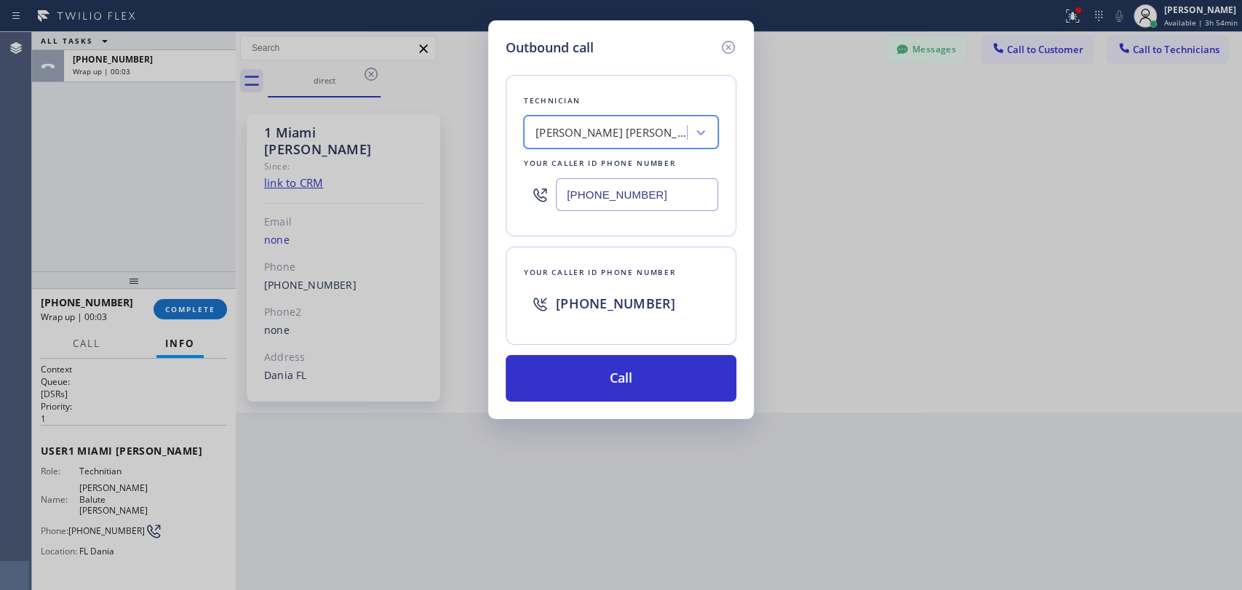
click at [587, 353] on div "Technician option Michael Jr Garcia, selected. 5 results available. Select is f…" at bounding box center [621, 229] width 231 height 344
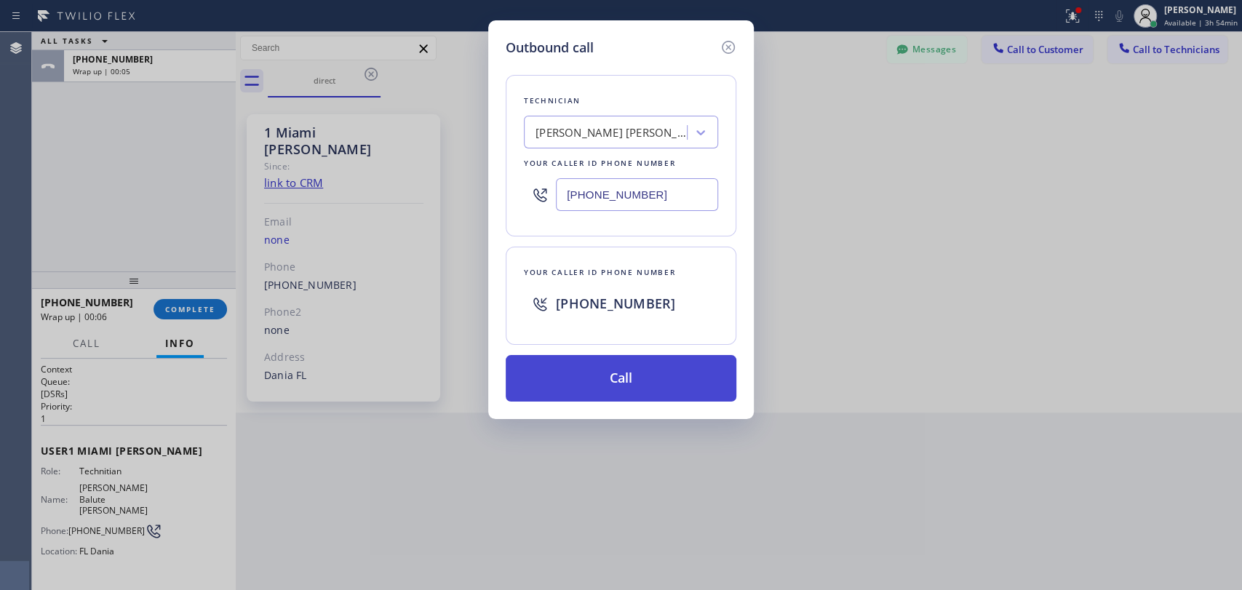
click at [594, 375] on button "Call" at bounding box center [621, 378] width 231 height 47
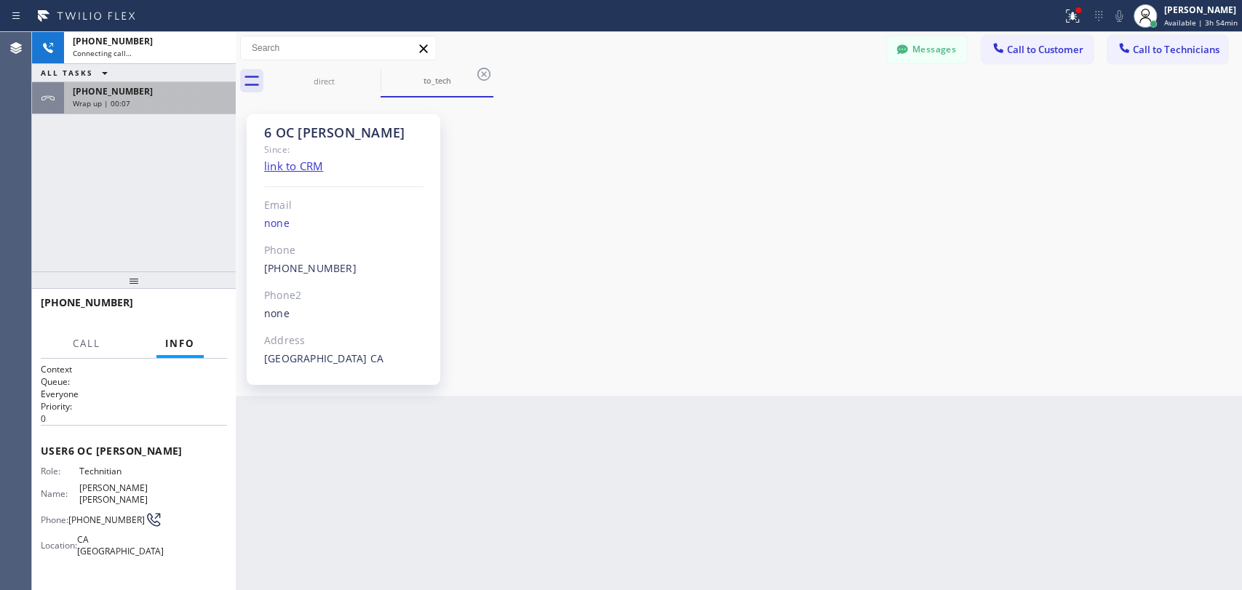
click at [145, 89] on div "[PHONE_NUMBER]" at bounding box center [150, 91] width 154 height 12
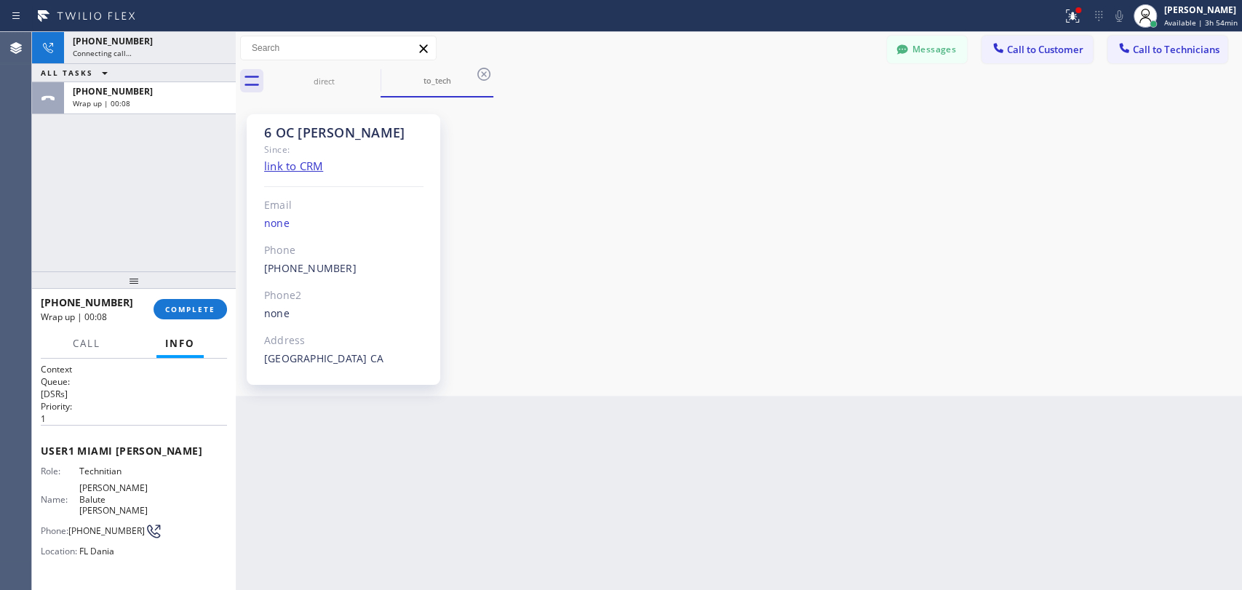
click at [183, 299] on button "COMPLETE" at bounding box center [189, 309] width 73 height 20
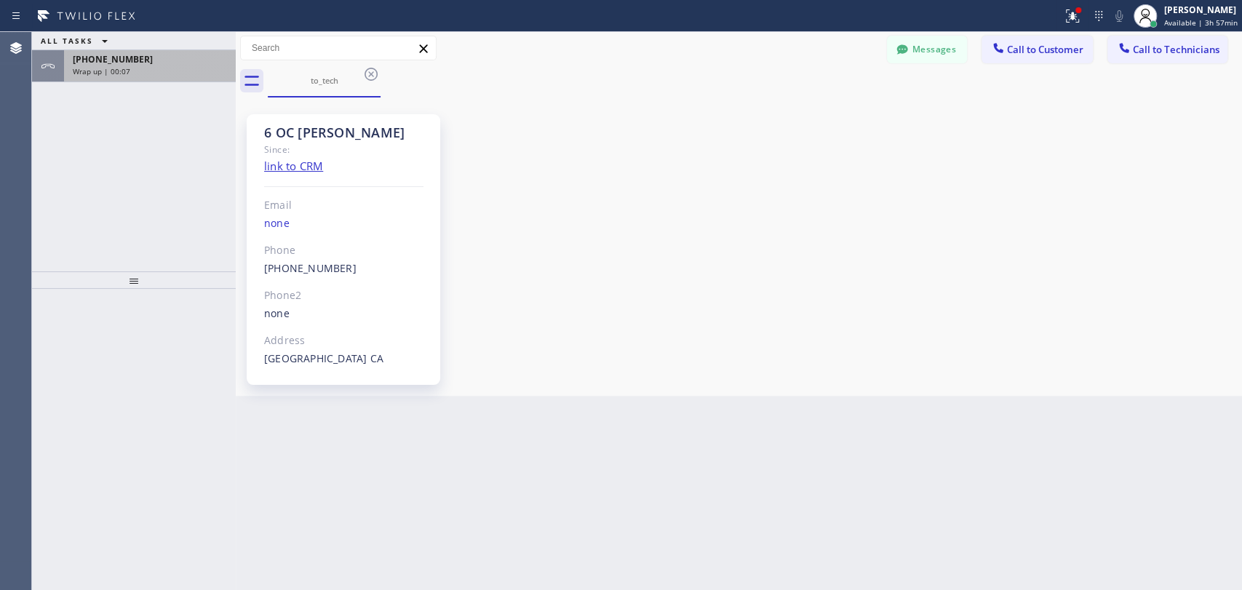
click at [174, 50] on div "+19095347004 Wrap up | 00:07" at bounding box center [147, 66] width 166 height 32
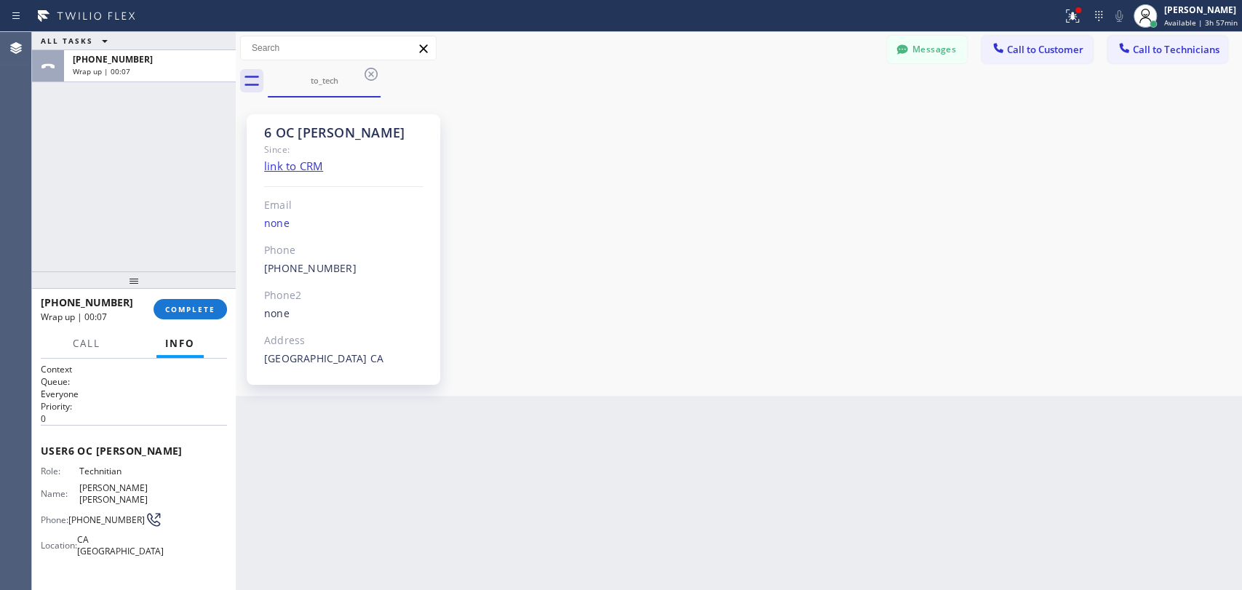
click at [192, 294] on div "+19095347004 Wrap up | 00:07 COMPLETE" at bounding box center [134, 309] width 186 height 38
click at [196, 300] on button "COMPLETE" at bounding box center [189, 309] width 73 height 20
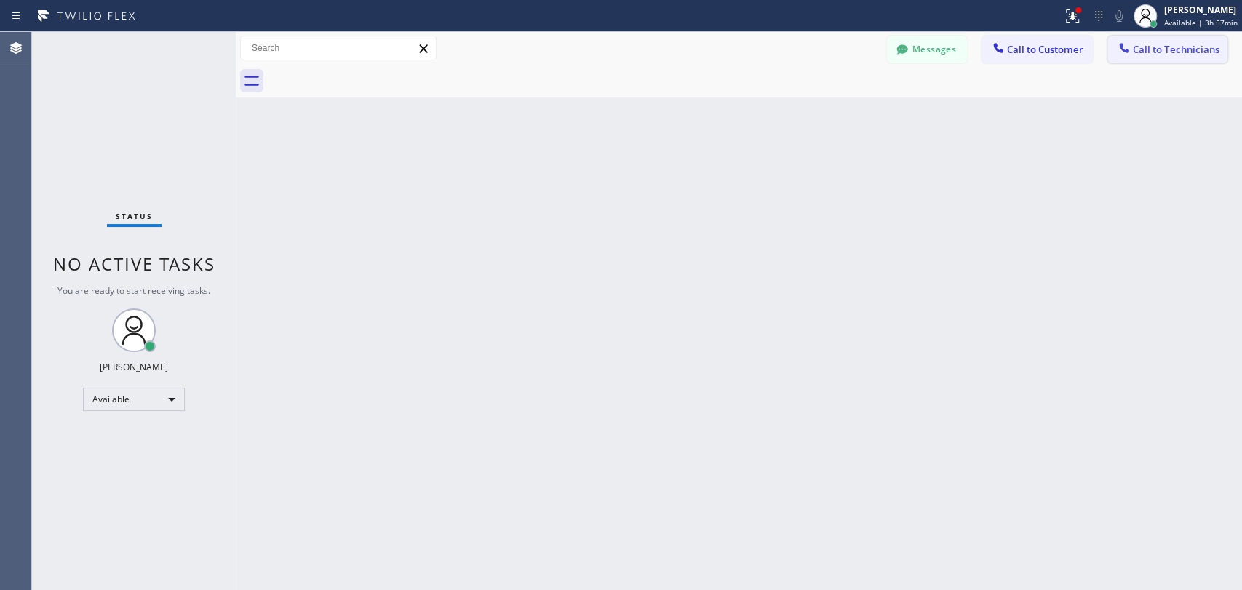
drag, startPoint x: 1174, startPoint y: 65, endPoint x: 1168, endPoint y: 54, distance: 12.4
click at [1174, 65] on div at bounding box center [755, 81] width 974 height 33
click at [1166, 49] on span "Call to Technicians" at bounding box center [1176, 49] width 87 height 13
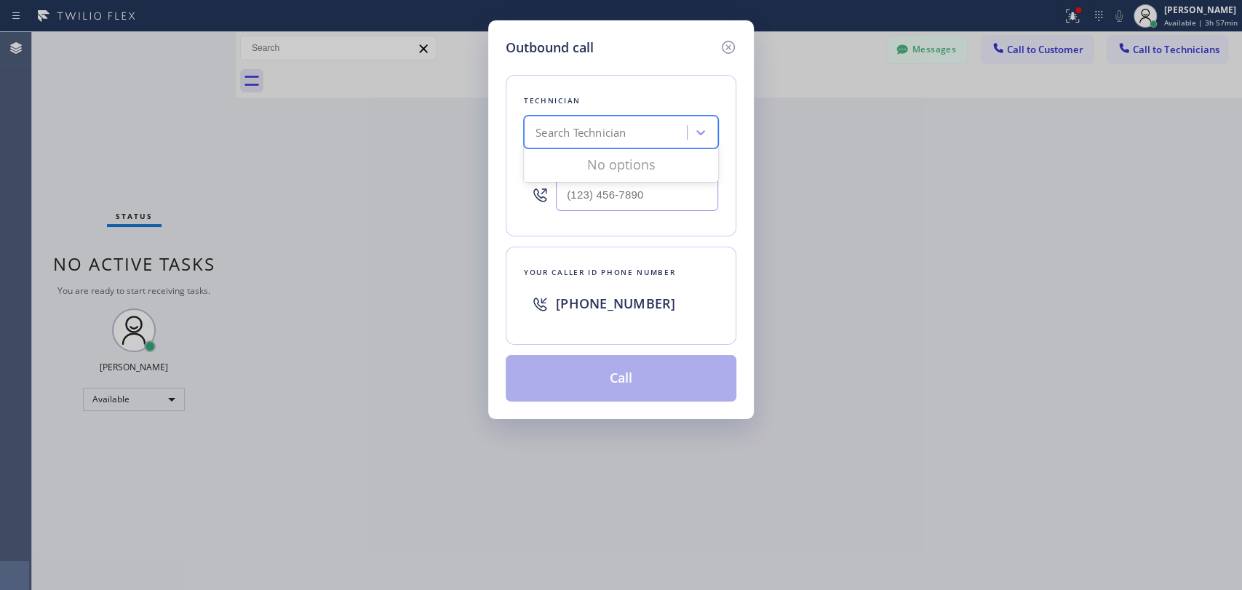
click at [599, 143] on div "Search Technician" at bounding box center [607, 132] width 159 height 25
type input "sham"
click at [586, 158] on div "[PERSON_NAME]" at bounding box center [621, 163] width 194 height 26
type input "[PHONE_NUMBER]"
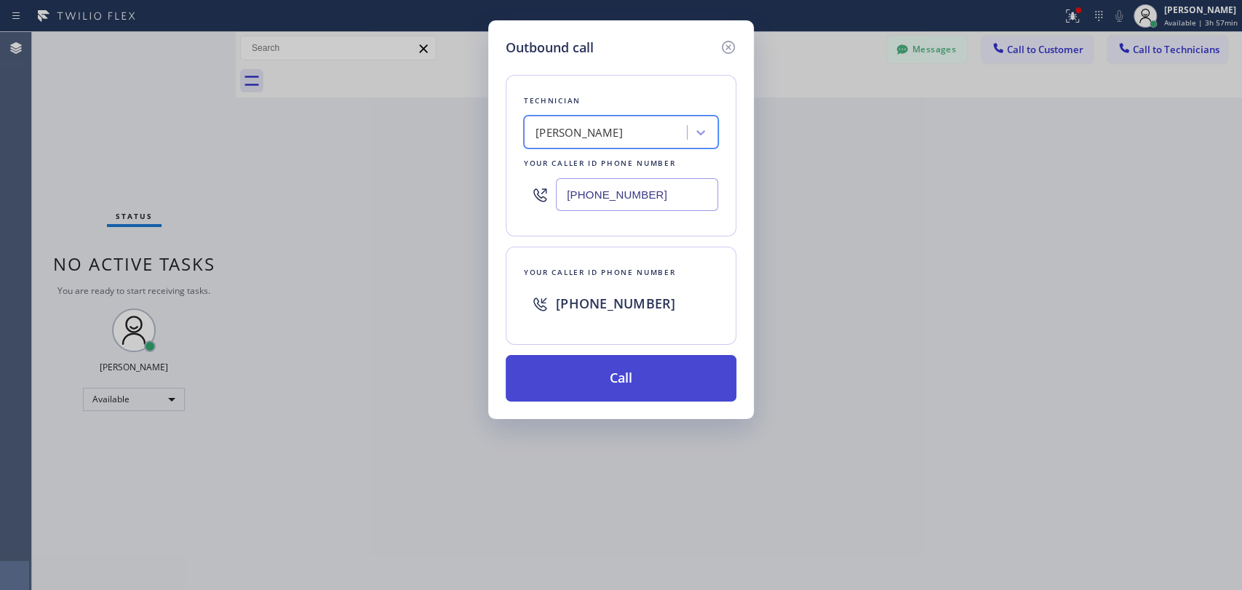
click at [579, 365] on button "Call" at bounding box center [621, 378] width 231 height 47
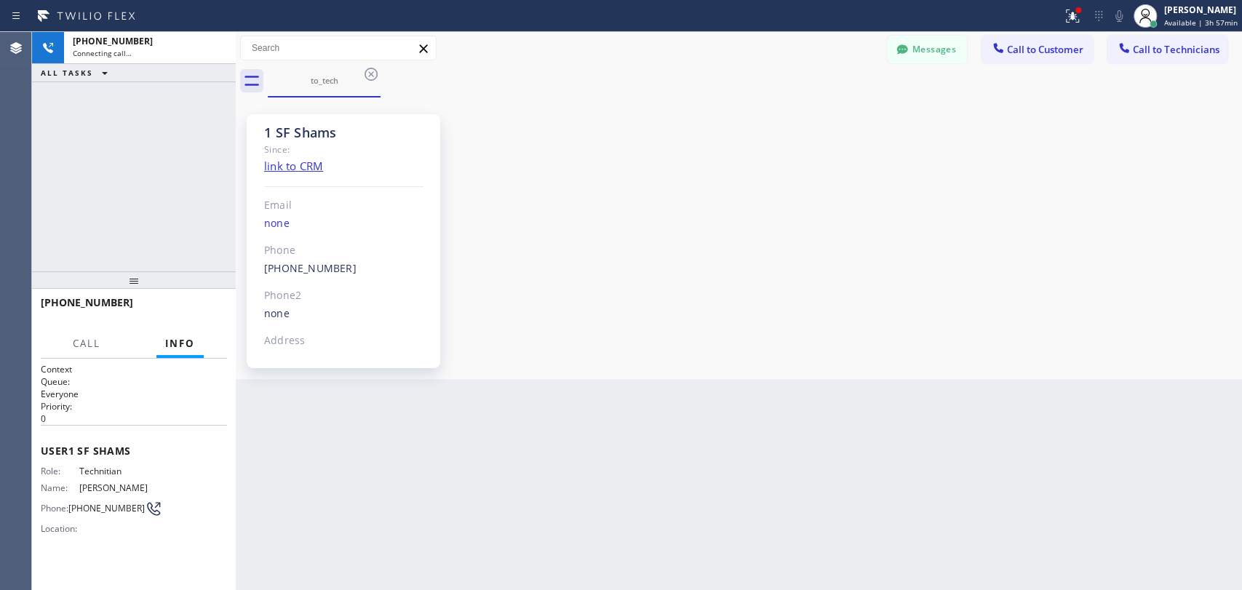
scroll to position [1664, 0]
click at [186, 306] on span "HANG UP" at bounding box center [193, 309] width 44 height 10
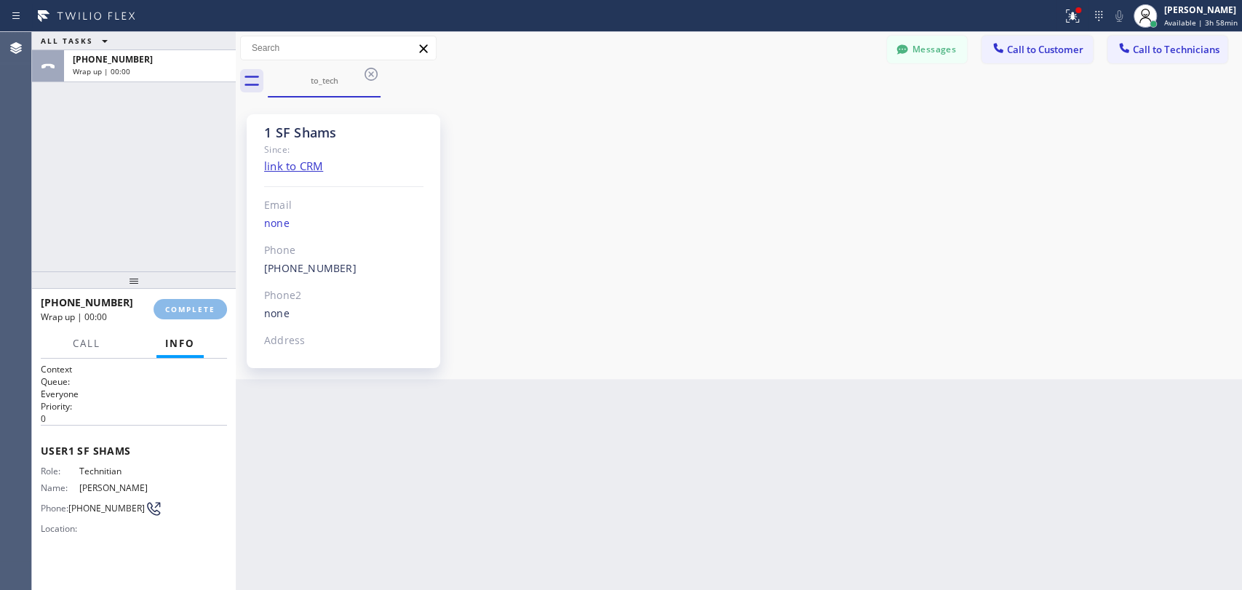
click at [168, 180] on div "ALL TASKS ALL TASKS ACTIVE TASKS TASKS IN WRAP UP +19167068130 Wrap up | 00:00" at bounding box center [134, 151] width 204 height 239
click at [191, 311] on span "COMPLETE" at bounding box center [190, 309] width 50 height 10
click at [234, 214] on div at bounding box center [234, 311] width 0 height 558
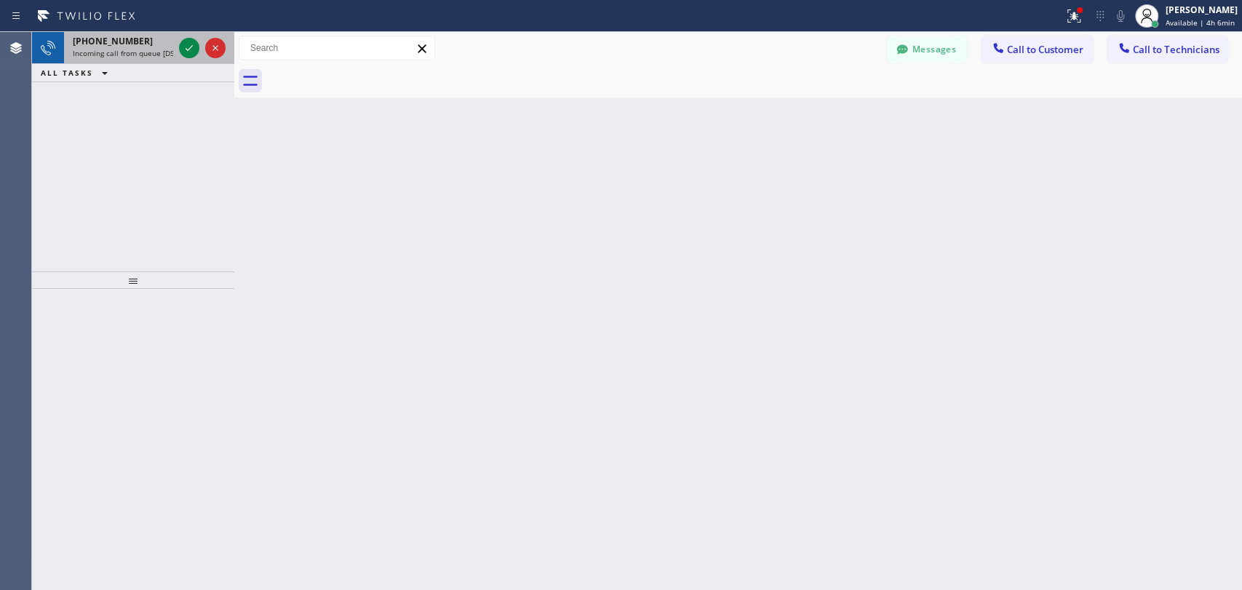
click at [135, 56] on span "Incoming call from queue [DSRs]" at bounding box center [128, 53] width 111 height 10
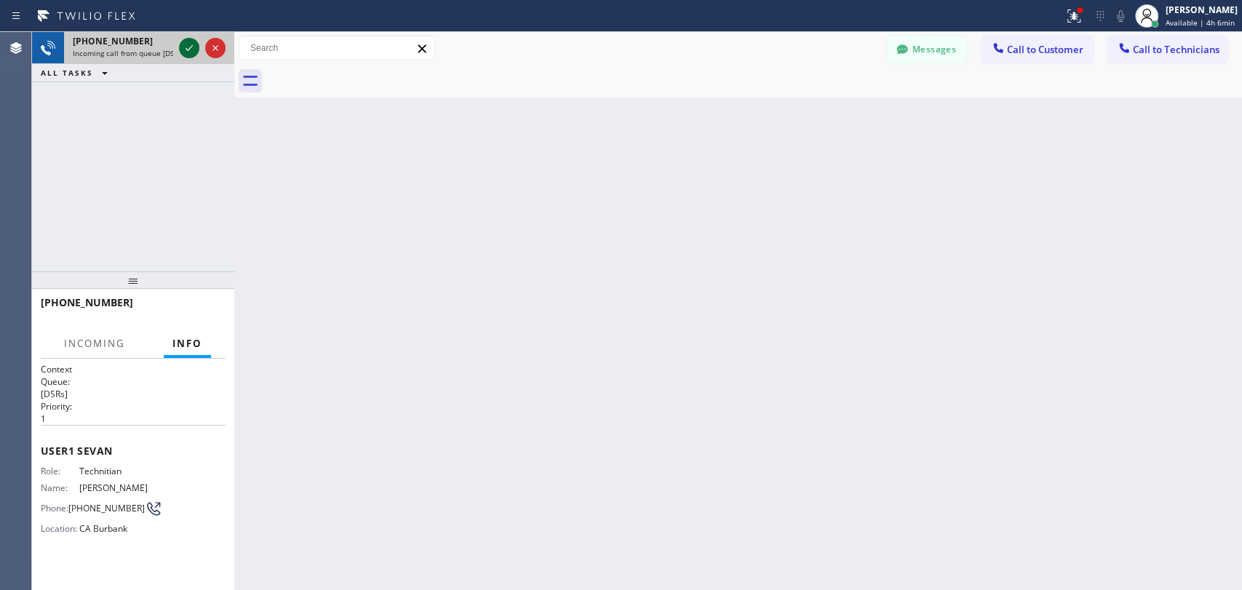
click at [188, 54] on icon at bounding box center [188, 47] width 17 height 17
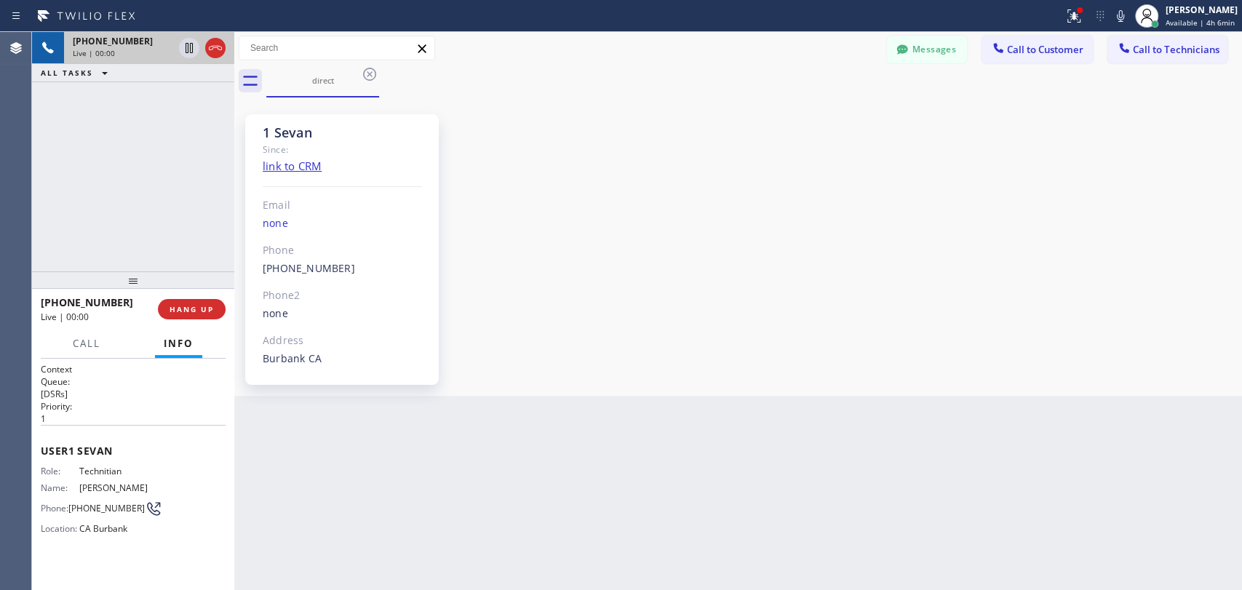
scroll to position [4435, 0]
click at [164, 303] on button "HANG UP" at bounding box center [192, 309] width 68 height 20
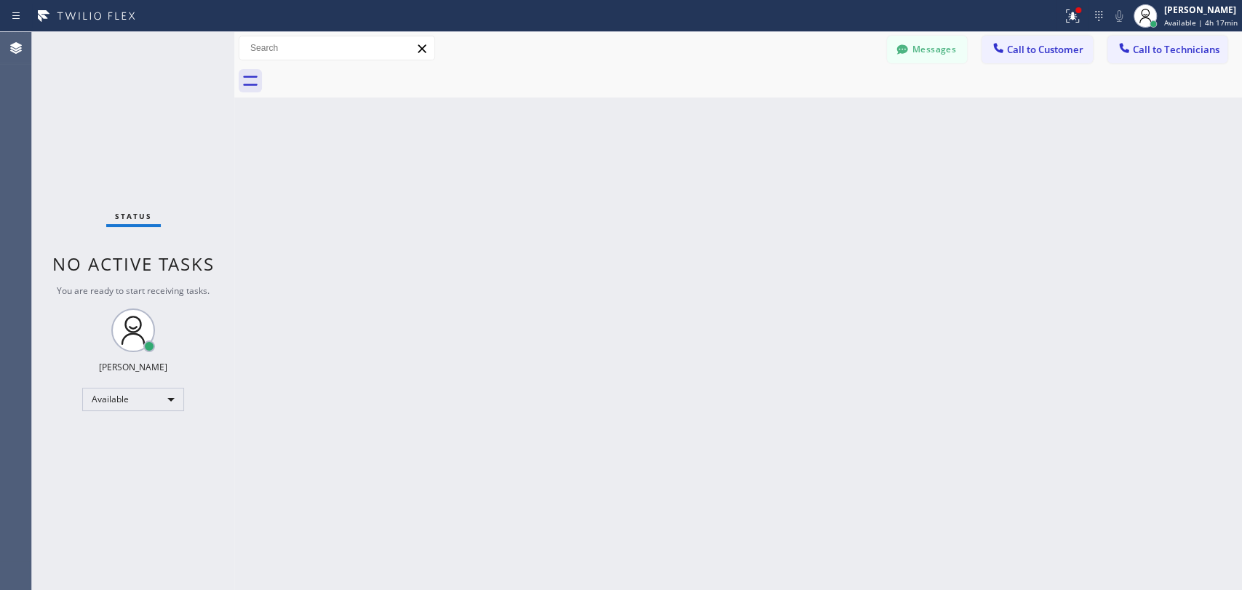
drag, startPoint x: 746, startPoint y: 352, endPoint x: 884, endPoint y: 200, distance: 205.0
click at [749, 352] on div "Back to Dashboard Change Sender ID Customers Technicians (310) 918-6716 SEARCH …" at bounding box center [738, 311] width 1008 height 558
click at [943, 51] on button "Messages" at bounding box center [927, 50] width 80 height 28
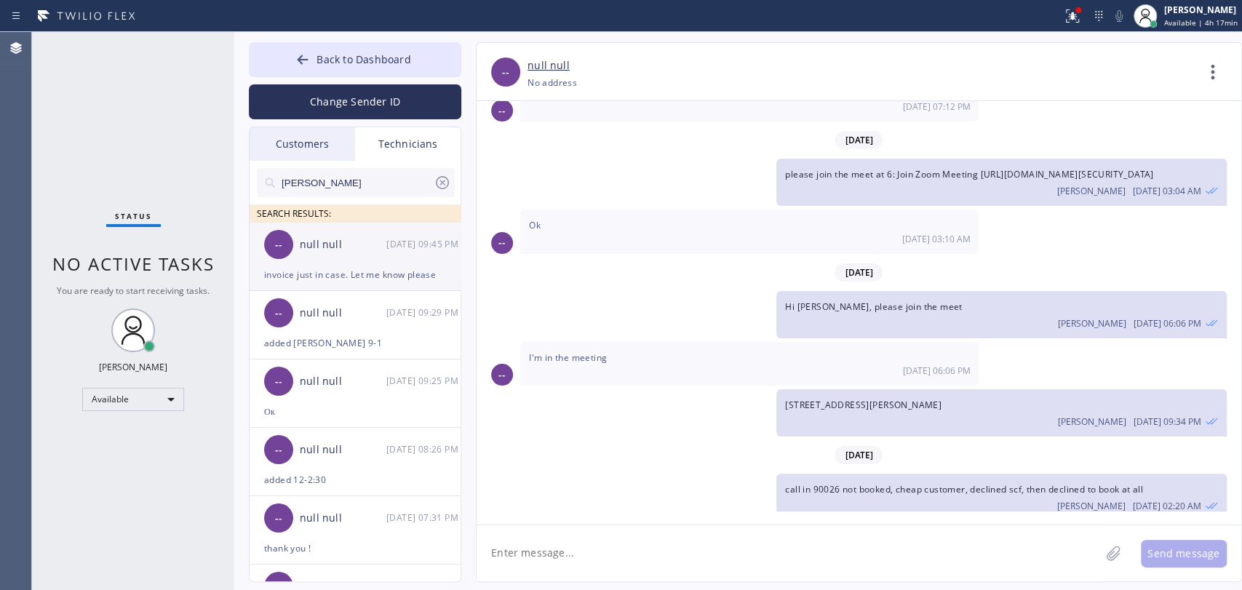
click at [318, 263] on div "-- null null 08/30 09:45 PM" at bounding box center [356, 245] width 212 height 44
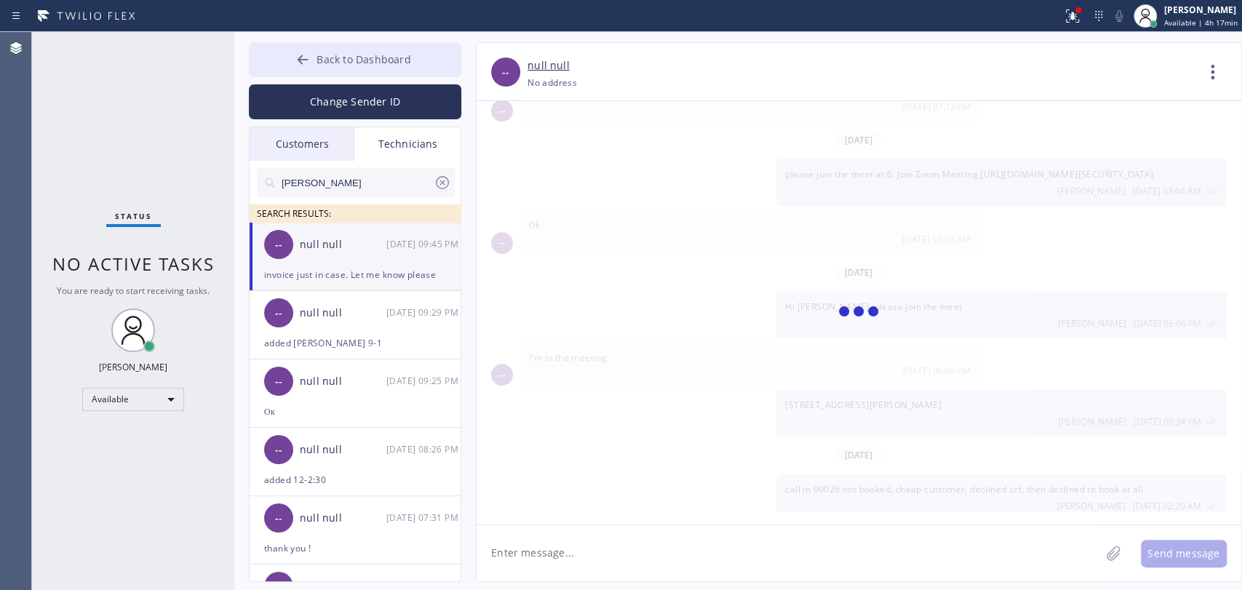
scroll to position [12861, 0]
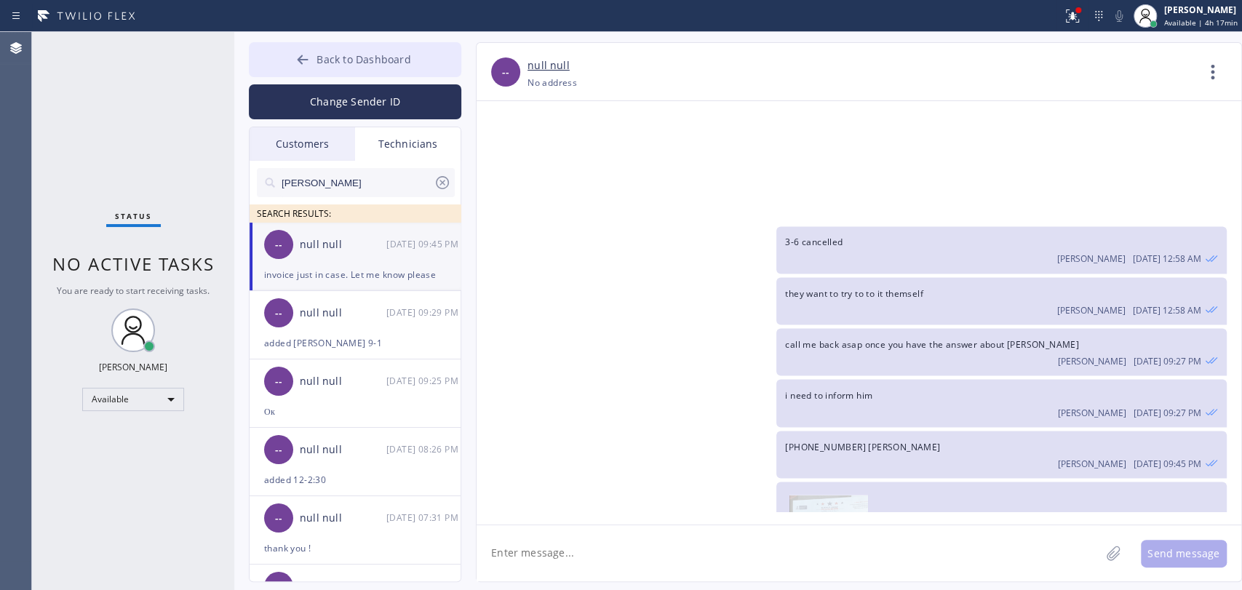
click at [332, 66] on button "Back to Dashboard" at bounding box center [355, 59] width 212 height 35
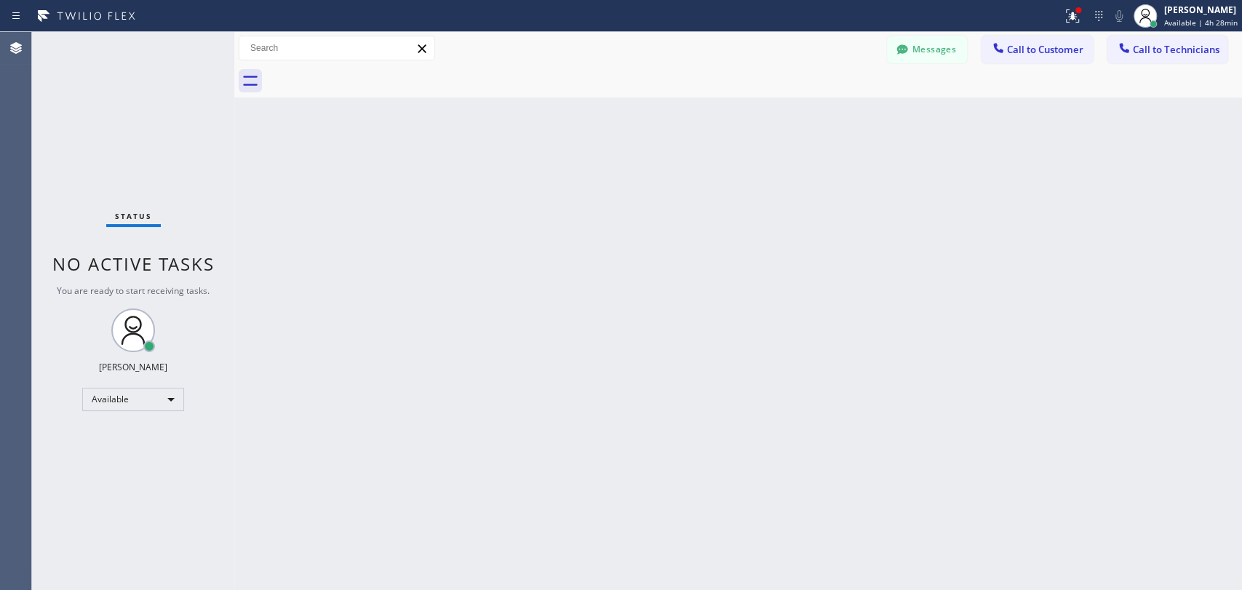
click at [272, 269] on div "Back to Dashboard Change Sender ID Customers Technicians (310) 918-6716 SEARCH …" at bounding box center [738, 311] width 1008 height 558
click at [444, 305] on div "Back to Dashboard Change Sender ID Customers Technicians (310) 918-6716 SEARCH …" at bounding box center [738, 311] width 1008 height 558
click at [920, 59] on button "Messages" at bounding box center [927, 50] width 80 height 28
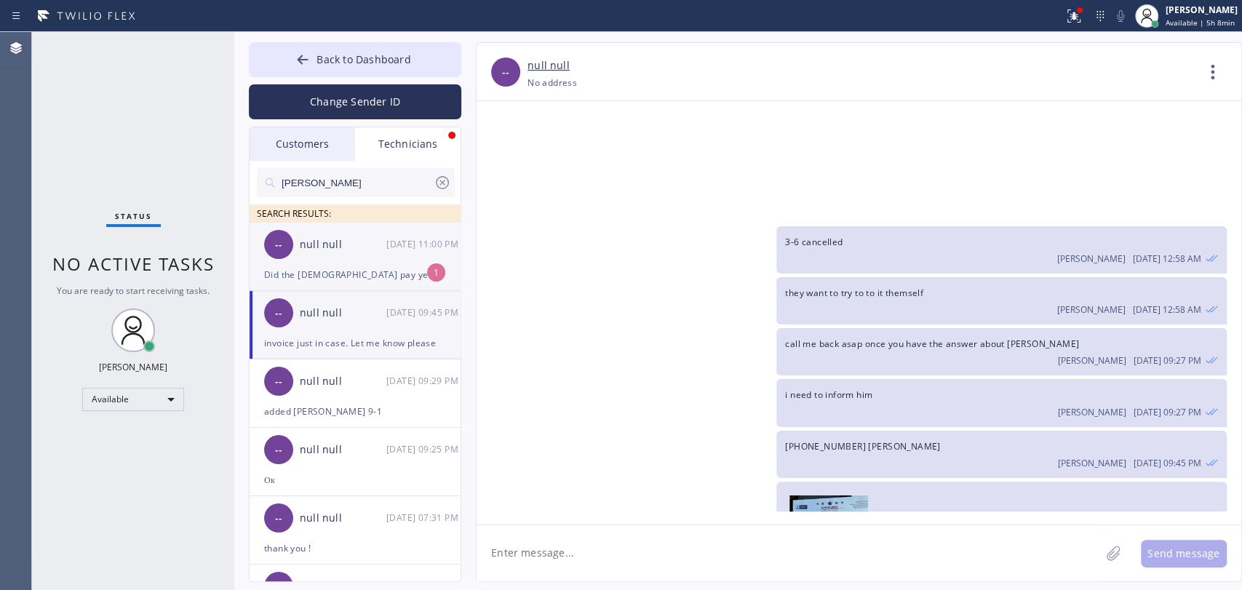
click at [367, 274] on div "Did the [DEMOGRAPHIC_DATA] pay yet from the Thousand Oaks job" at bounding box center [355, 274] width 182 height 17
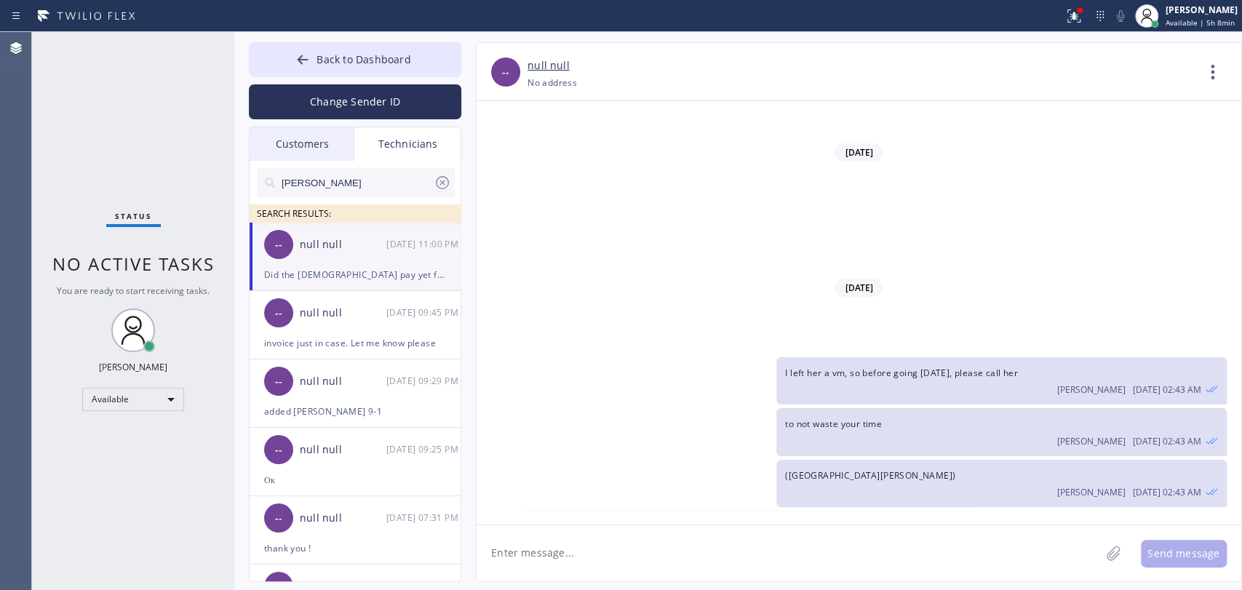
scroll to position [33500, 0]
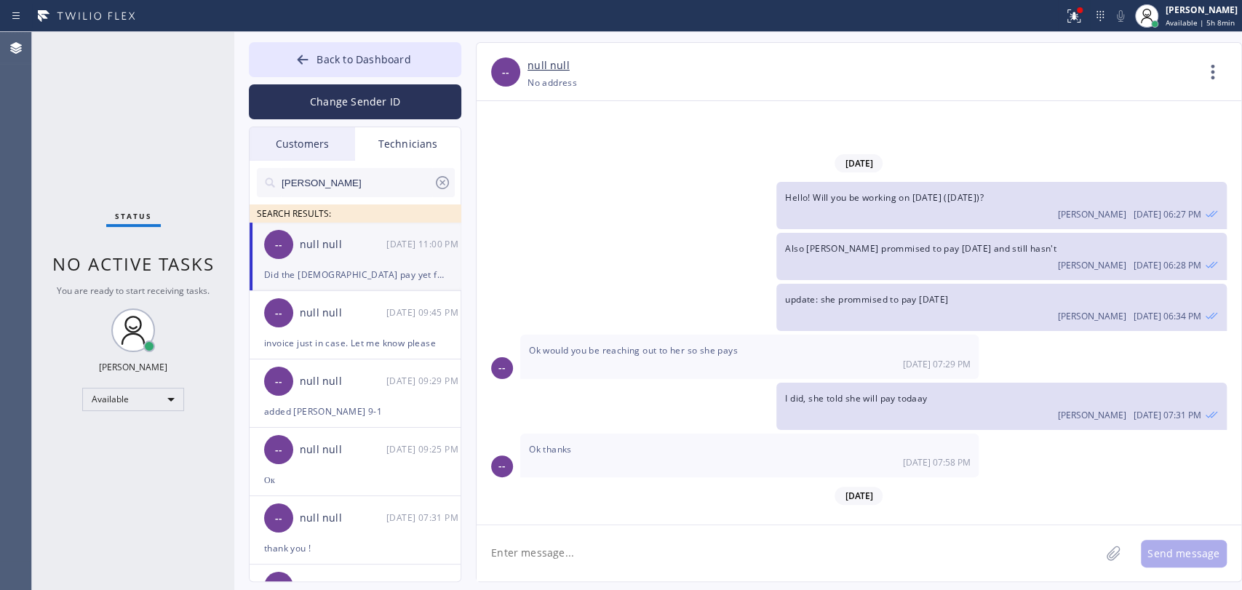
click at [578, 549] on textarea at bounding box center [787, 553] width 623 height 56
type textarea "no, however she prommised like 2 times already"
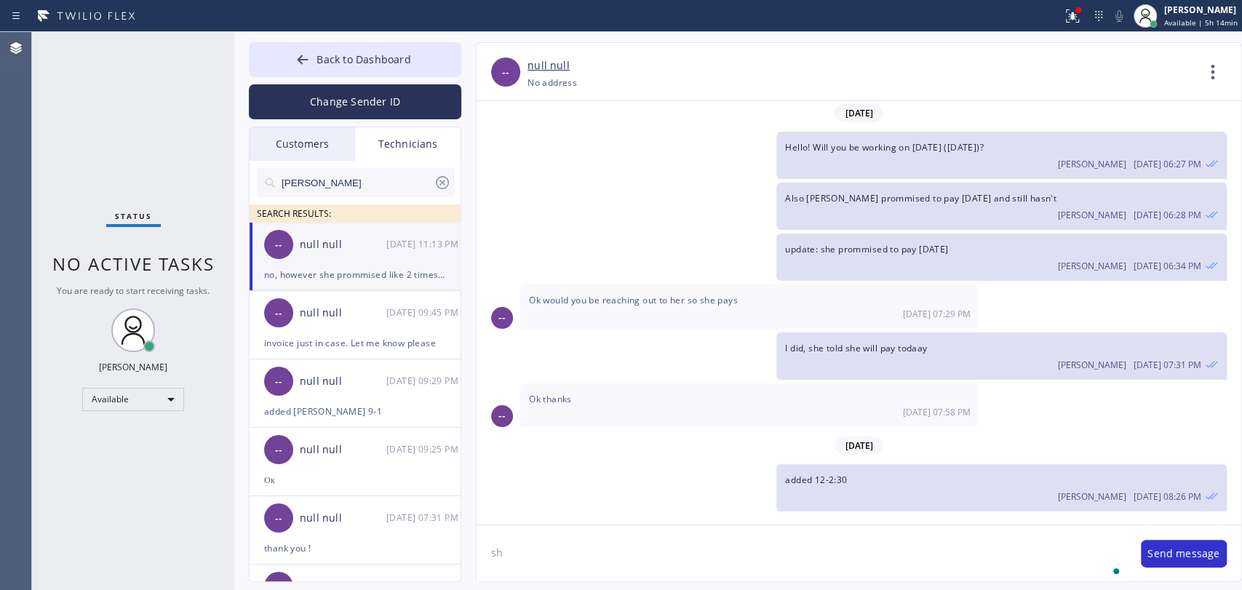
type textarea "s"
type textarea "can u try calling her?"
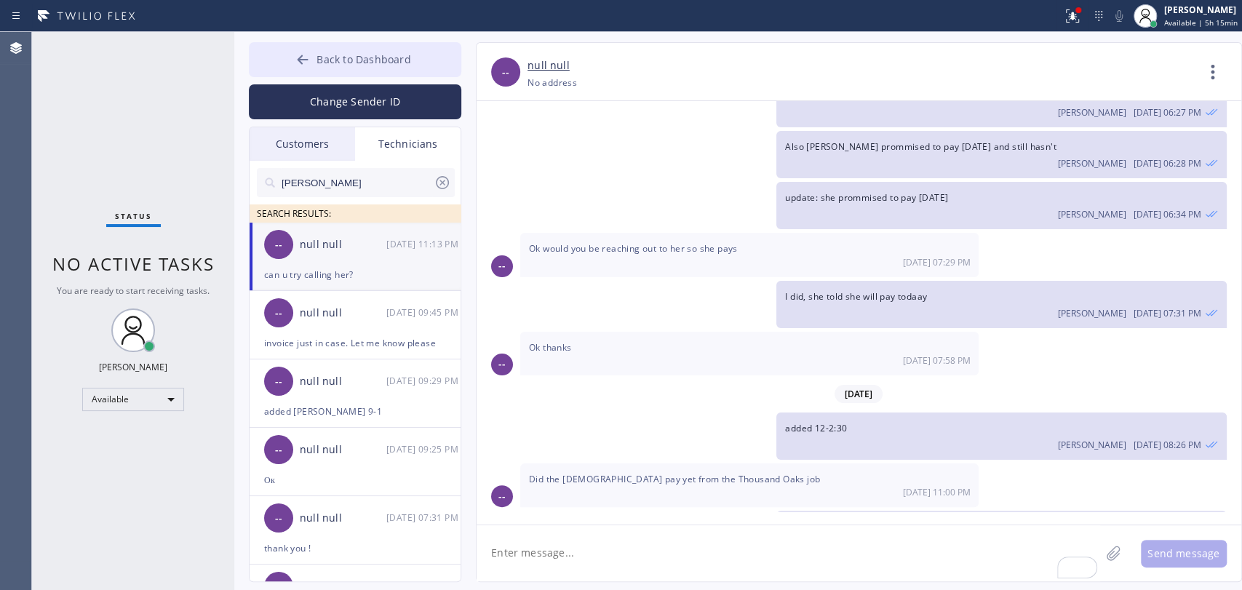
click at [380, 66] on button "Back to Dashboard" at bounding box center [355, 59] width 212 height 35
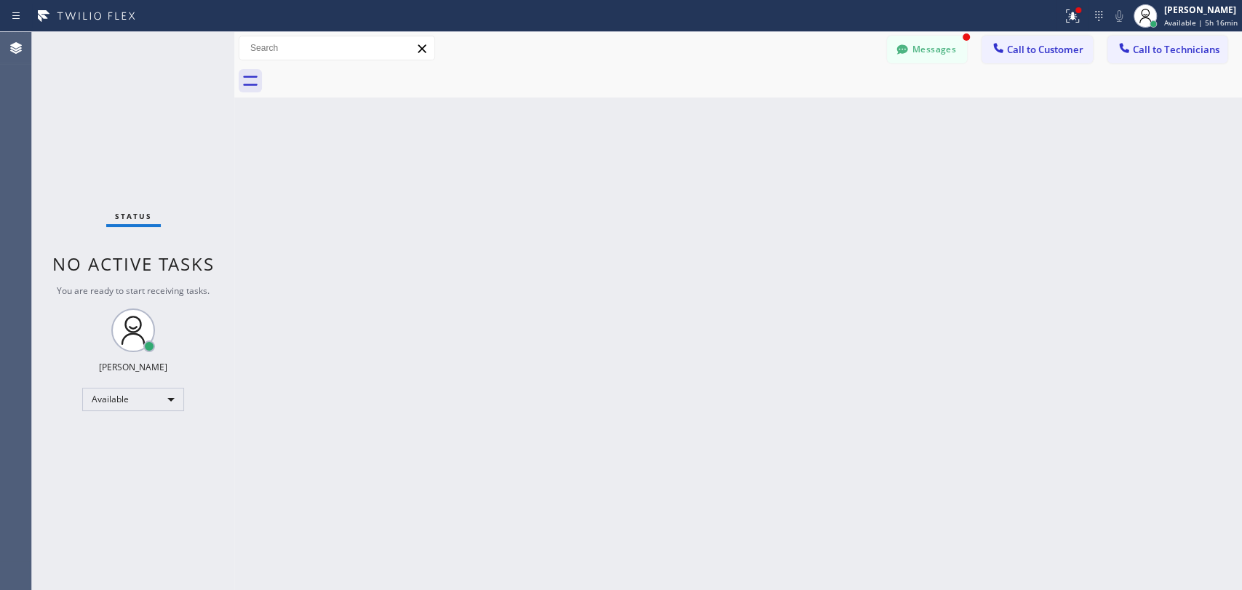
scroll to position [33649, 0]
click at [915, 36] on button "Messages" at bounding box center [927, 50] width 80 height 28
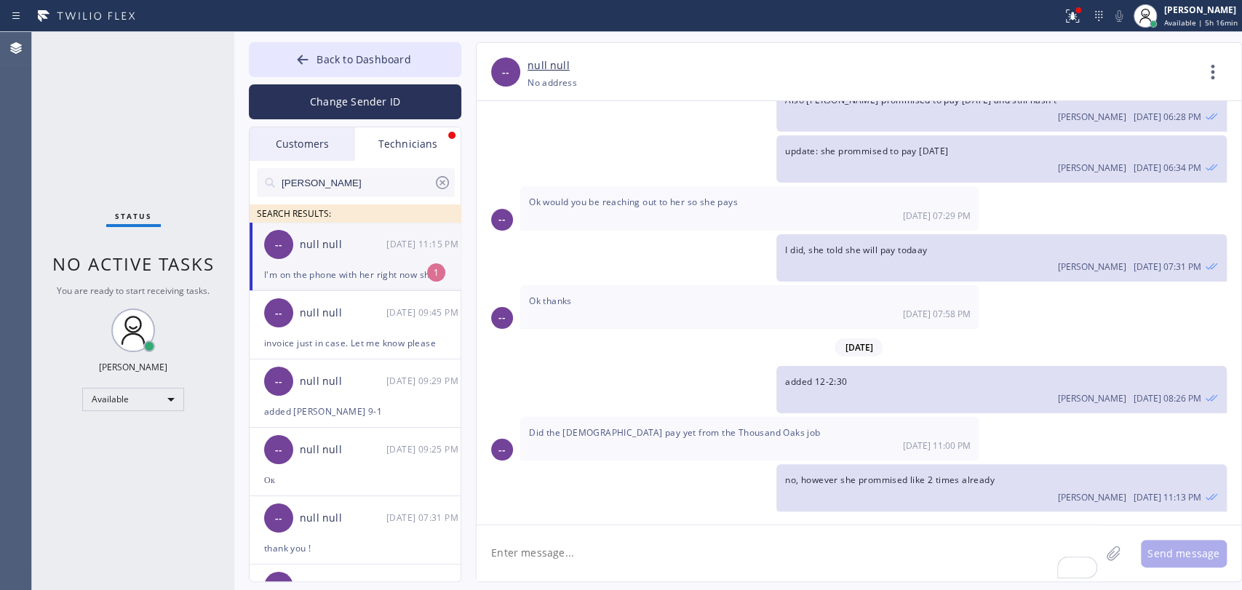
click at [314, 254] on div "-- null null 08/30 11:15 PM" at bounding box center [356, 245] width 212 height 44
click at [667, 576] on span "I'm on the phone with her right now she's about to do it can you check if it ge…" at bounding box center [720, 582] width 382 height 12
click at [675, 576] on span "I'm on the phone with her right now she's about to do it can you check if it ge…" at bounding box center [720, 582] width 382 height 12
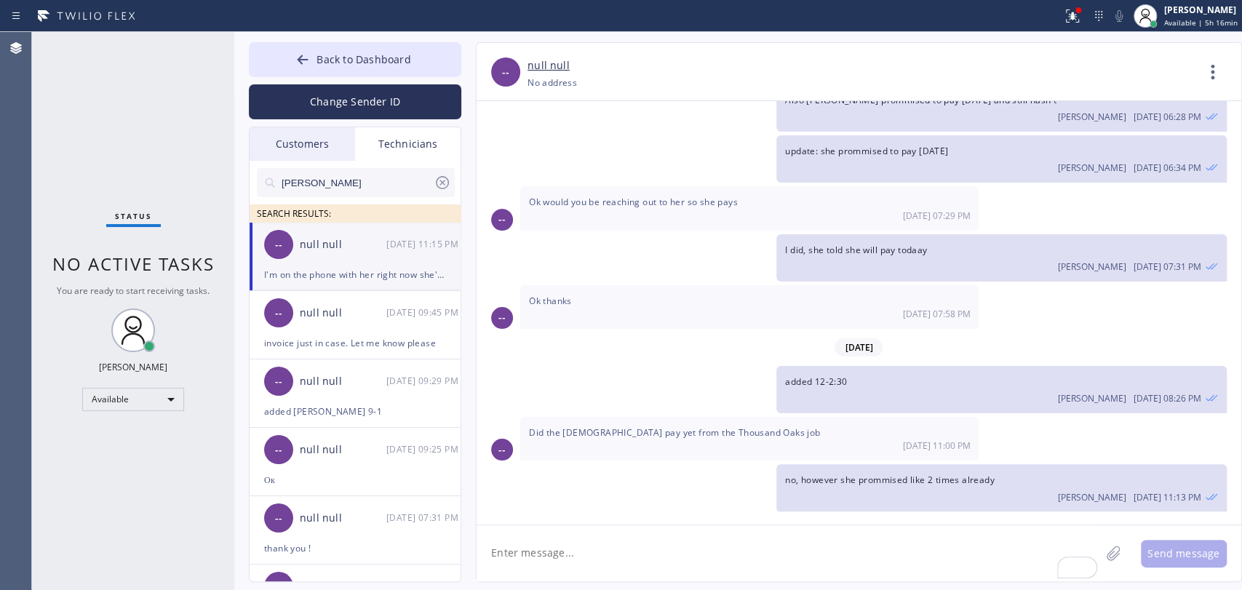
click at [602, 538] on textarea "To enrich screen reader interactions, please activate Accessibility in Grammarl…" at bounding box center [787, 553] width 623 height 56
type textarea "will do"
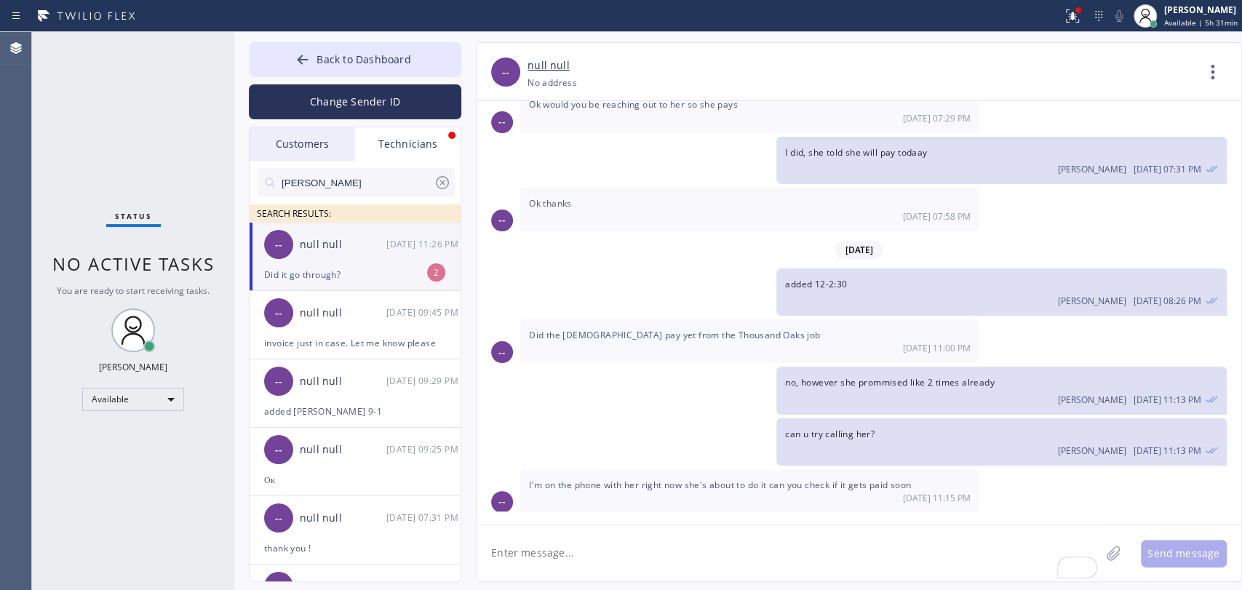
scroll to position [33793, 0]
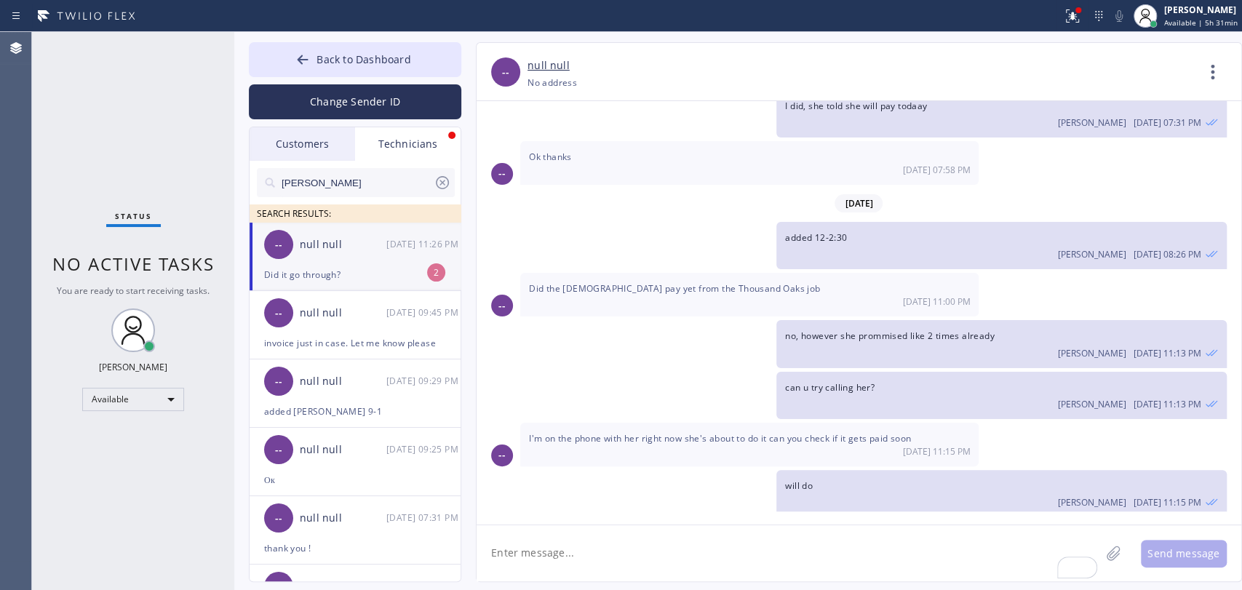
click at [997, 492] on div "Oleksiy Dmitriev 08/30 11:15 PM" at bounding box center [1001, 500] width 432 height 16
click at [562, 542] on textarea "To enrich screen reader interactions, please activate Accessibility in Grammarl…" at bounding box center [787, 553] width 623 height 56
type textarea "yes it did"
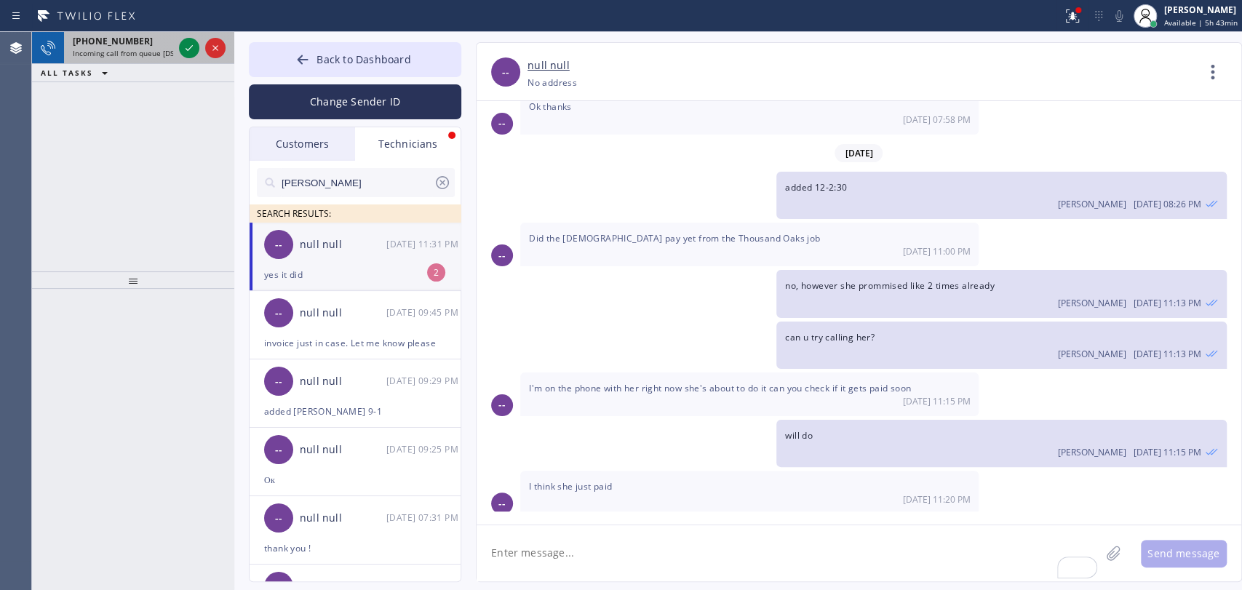
click at [119, 52] on span "Incoming call from queue [DSRs]" at bounding box center [128, 53] width 111 height 10
click at [404, 274] on div "yes it did" at bounding box center [355, 274] width 182 height 17
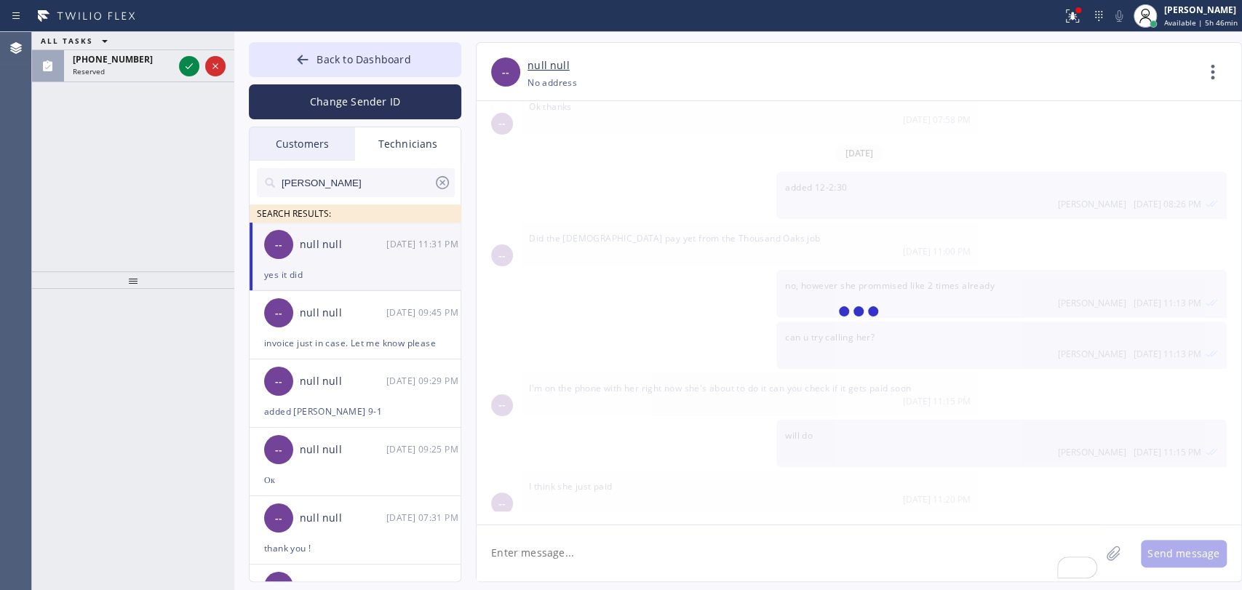
click at [541, 533] on textarea "To enrich screen reader interactions, please activate Accessibility in Grammarl…" at bounding box center [787, 553] width 623 height 56
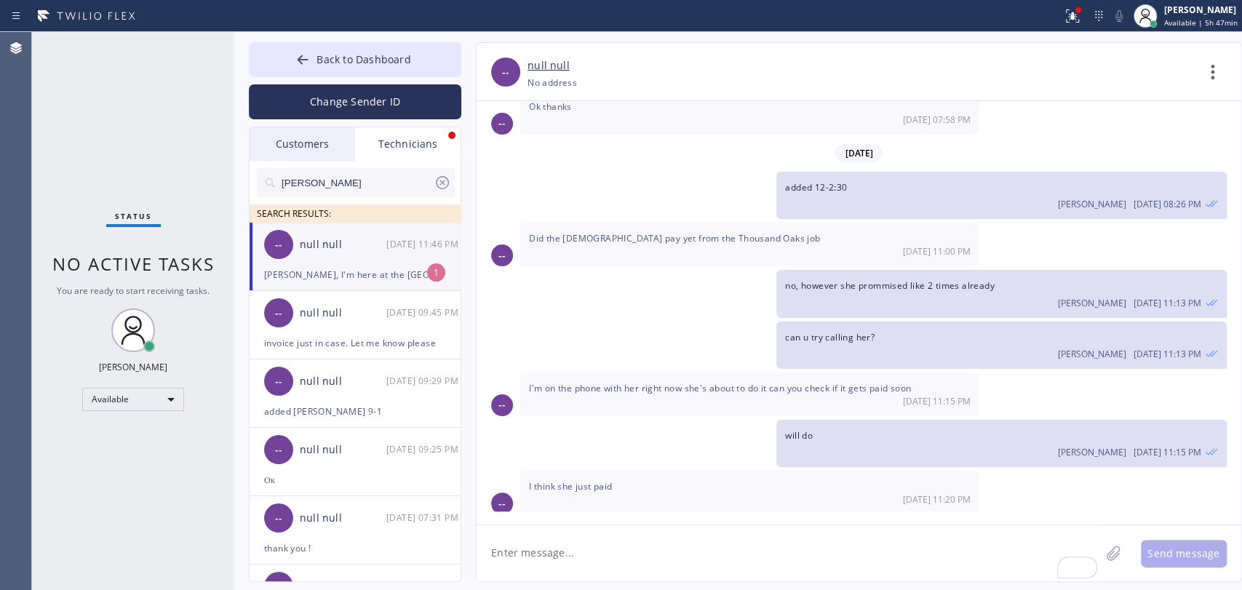
scroll to position [33918, 0]
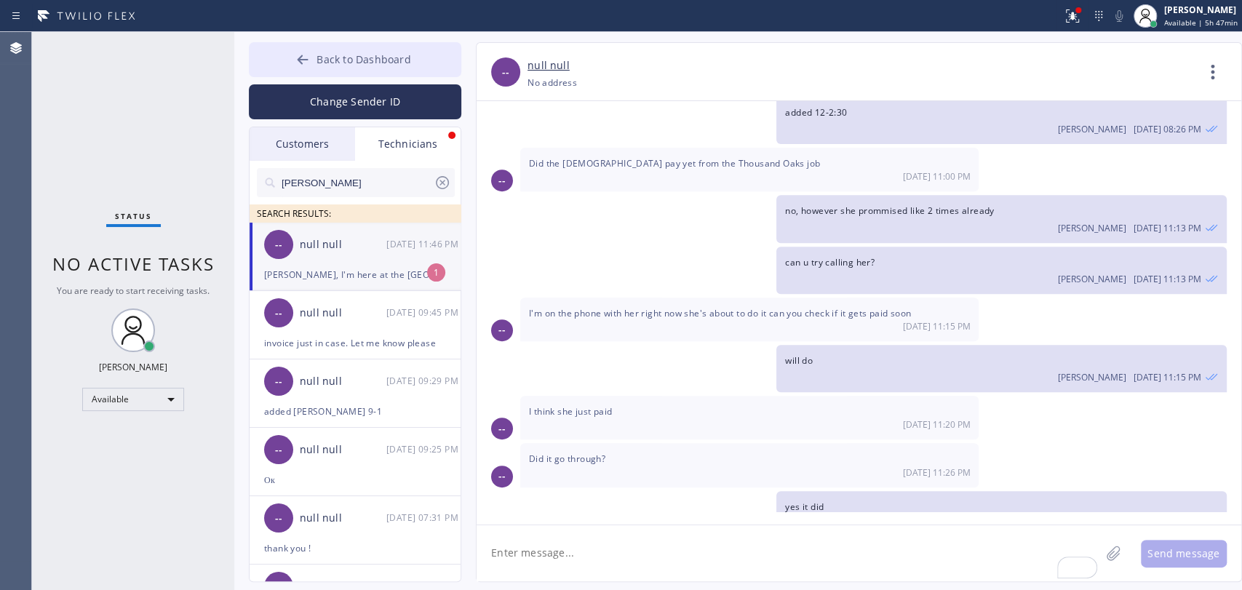
click at [338, 71] on button "Back to Dashboard" at bounding box center [355, 59] width 212 height 35
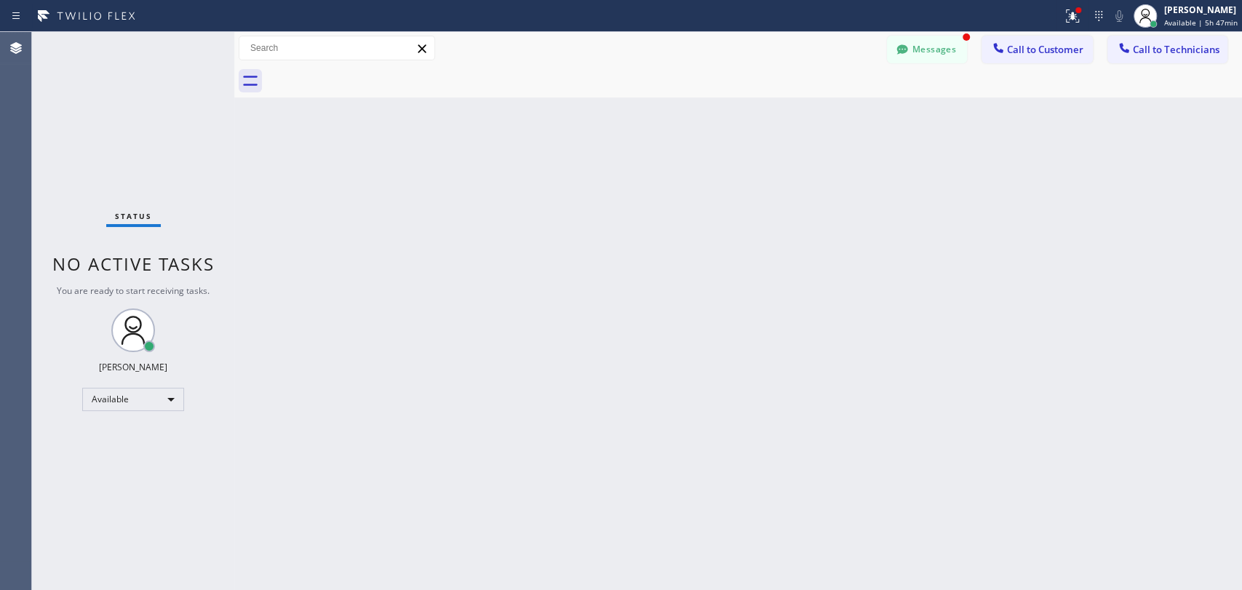
click at [1128, 47] on icon at bounding box center [1124, 48] width 15 height 15
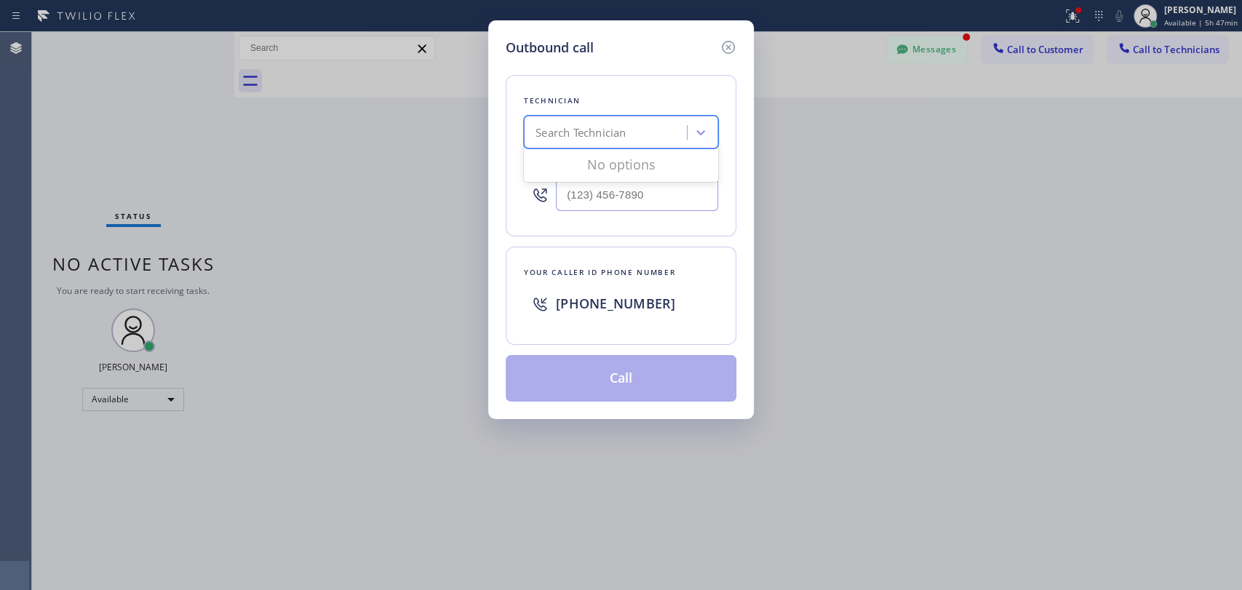
click at [637, 138] on div "Search Technician" at bounding box center [607, 132] width 159 height 25
type input "vach"
click at [599, 164] on div "Vache Katabyan" at bounding box center [621, 163] width 194 height 26
type input "[PHONE_NUMBER]"
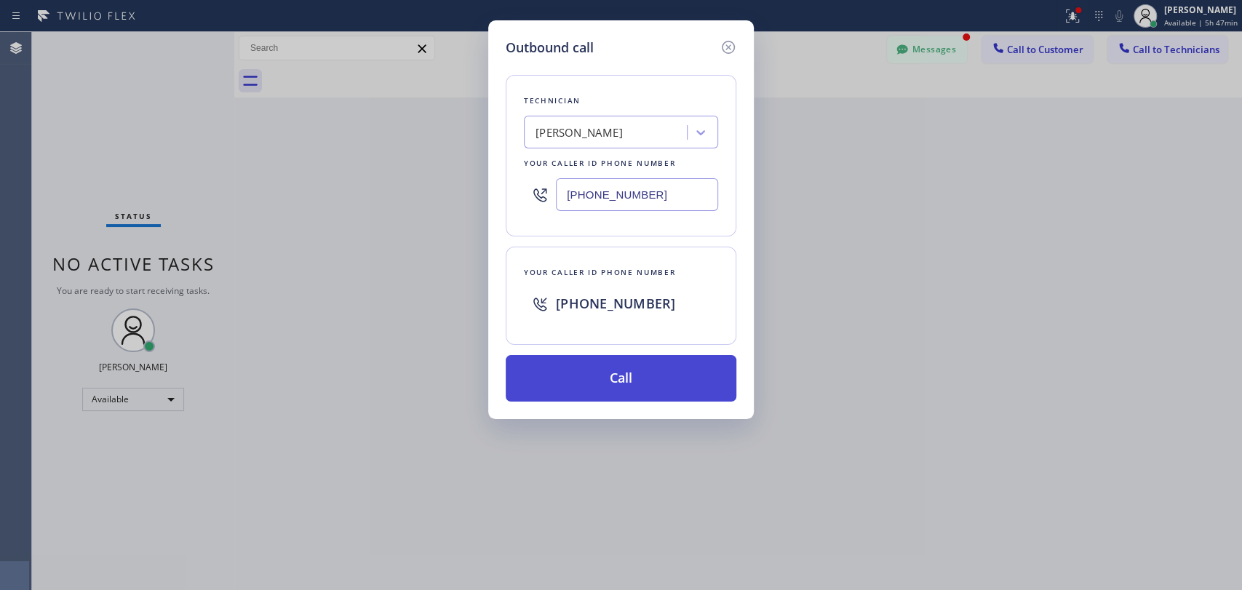
click at [573, 384] on button "Call" at bounding box center [621, 378] width 231 height 47
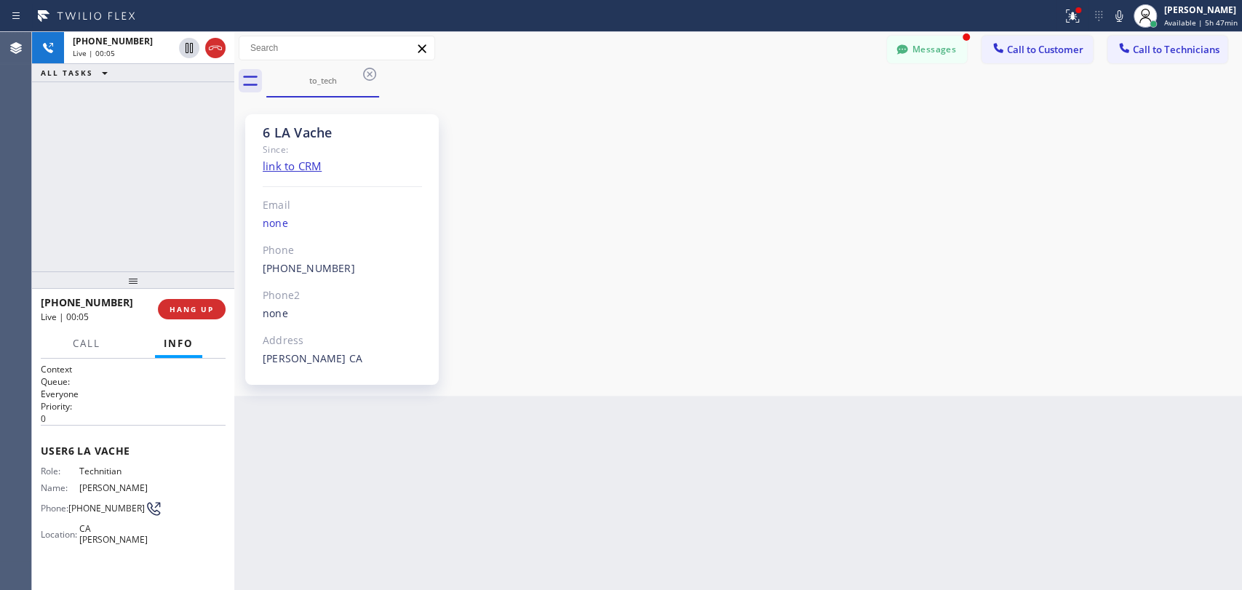
scroll to position [33918, 0]
click at [934, 55] on button "Messages" at bounding box center [927, 50] width 80 height 28
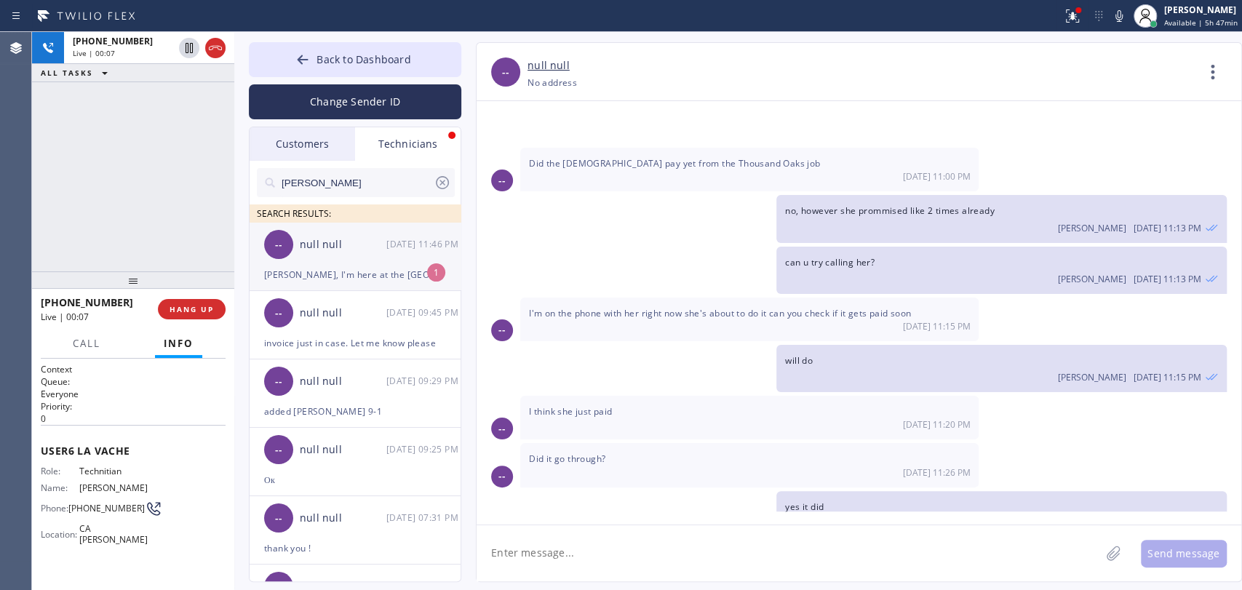
click at [385, 273] on div "[PERSON_NAME], I'm here at the [GEOGRAPHIC_DATA][PERSON_NAME] job for the sneak…" at bounding box center [355, 274] width 182 height 17
click at [634, 542] on div "Alex, I'm here at the Santa Monica job for the sneaking. This guy is telling me…" at bounding box center [749, 578] width 458 height 72
click at [633, 551] on span "[PERSON_NAME], I'm here at the [GEOGRAPHIC_DATA][PERSON_NAME] job for the sneak…" at bounding box center [747, 571] width 436 height 40
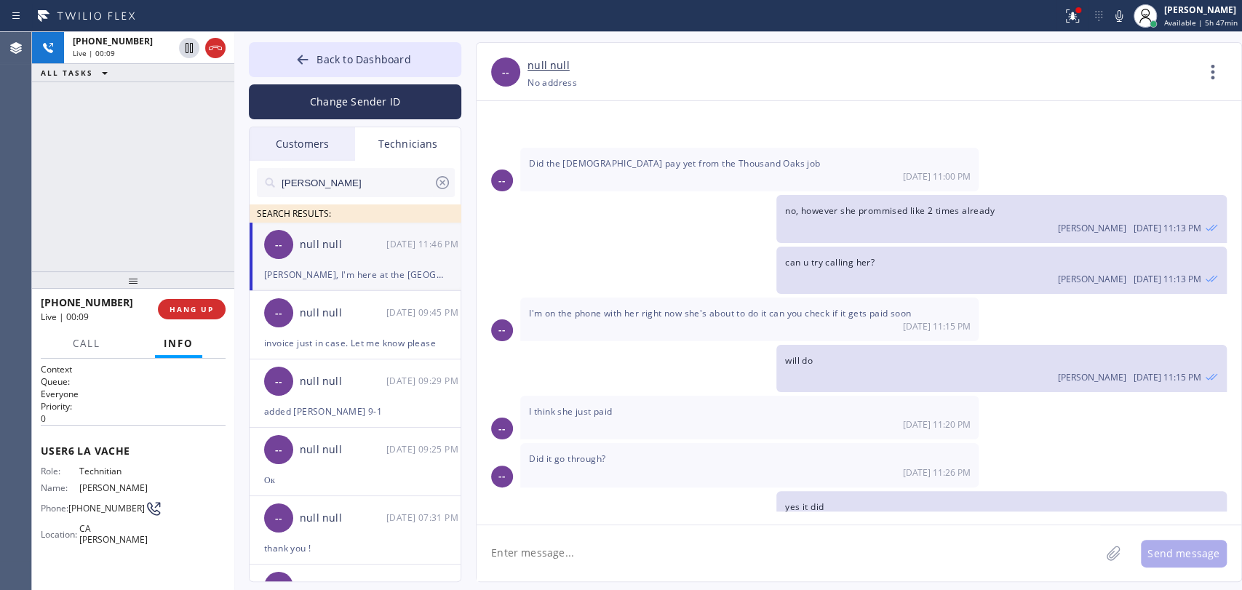
click at [633, 551] on span "[PERSON_NAME], I'm here at the [GEOGRAPHIC_DATA][PERSON_NAME] job for the sneak…" at bounding box center [747, 571] width 436 height 40
click at [185, 309] on span "HANG UP" at bounding box center [191, 309] width 44 height 10
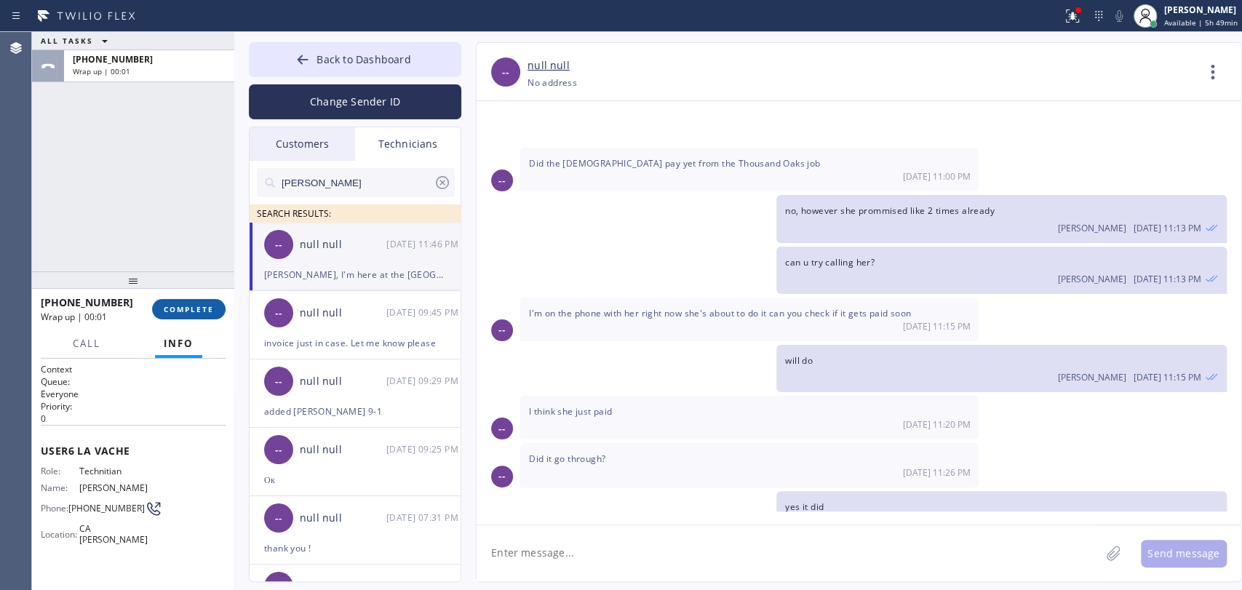
click at [183, 305] on button "COMPLETE" at bounding box center [188, 309] width 73 height 20
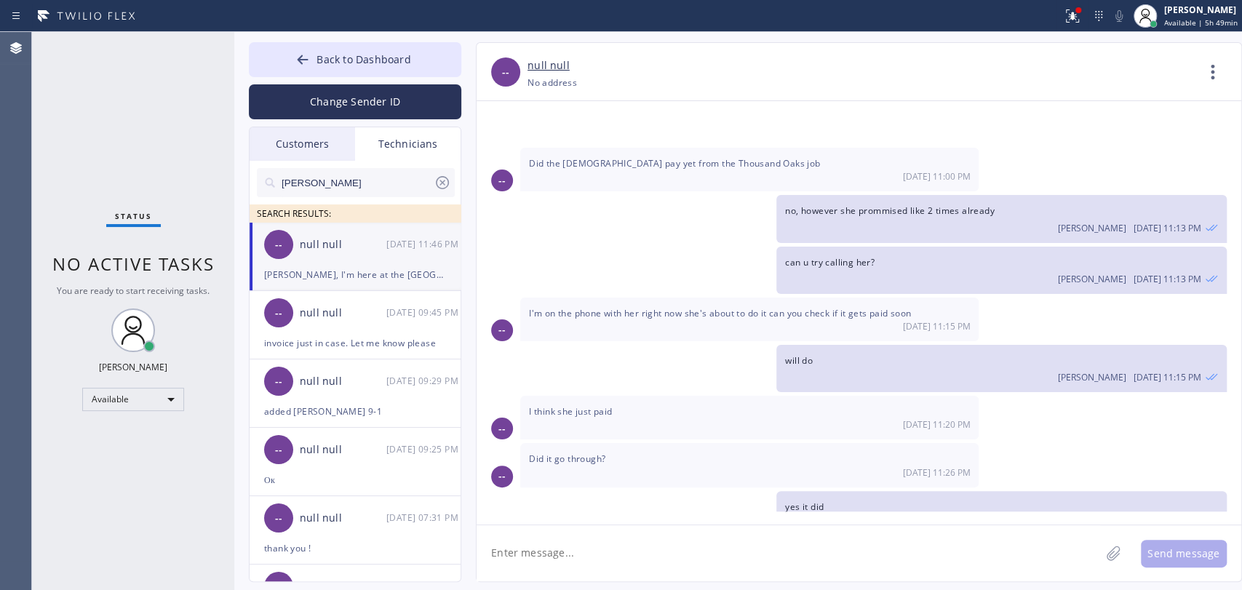
click at [460, 53] on button "Back to Dashboard" at bounding box center [355, 59] width 212 height 35
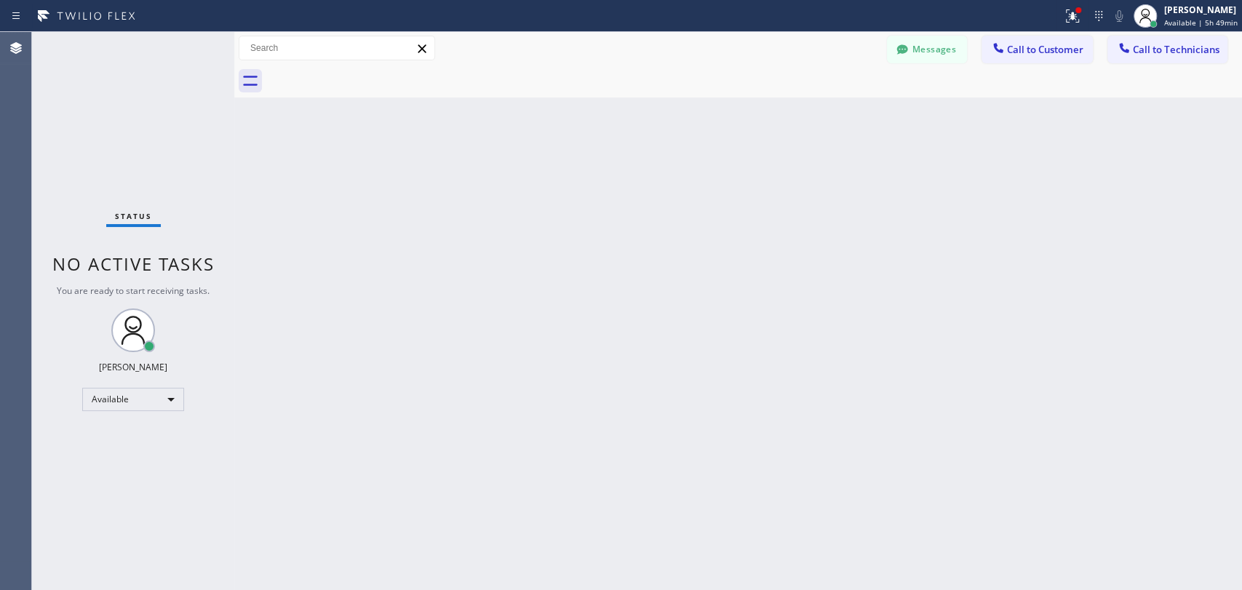
click at [1022, 48] on span "Call to Customer" at bounding box center [1045, 49] width 76 height 13
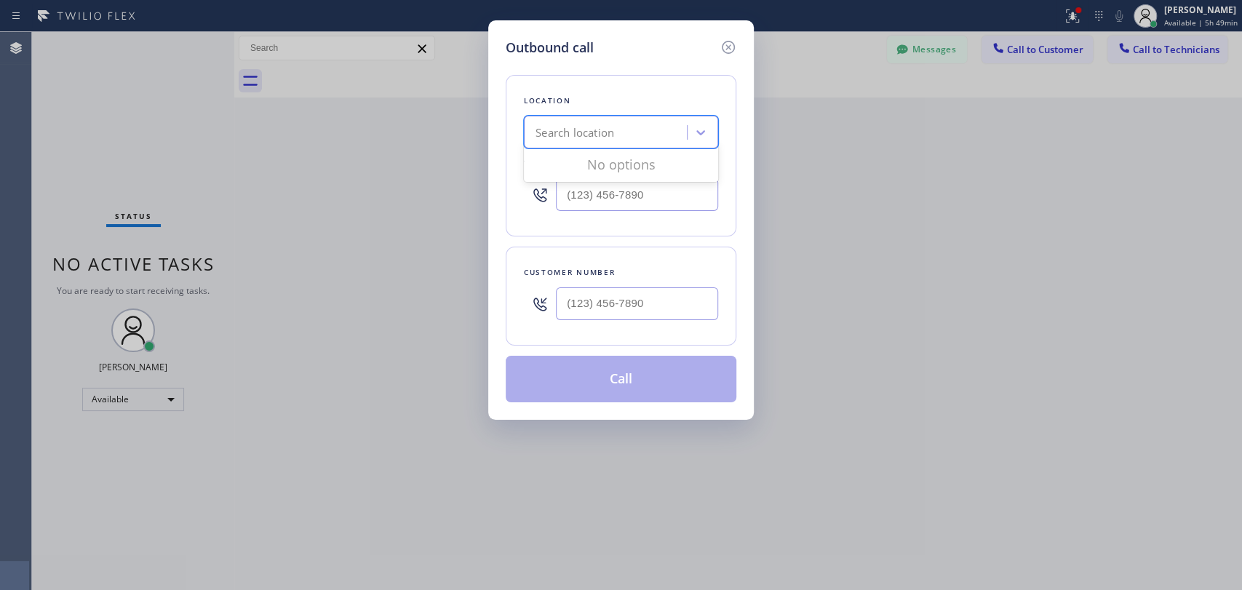
click at [629, 129] on div "Search location" at bounding box center [607, 132] width 159 height 25
paste input "Oasis Plumbers [GEOGRAPHIC_DATA][PERSON_NAME]"
type input "Oasis Plumbers [GEOGRAPHIC_DATA][PERSON_NAME]"
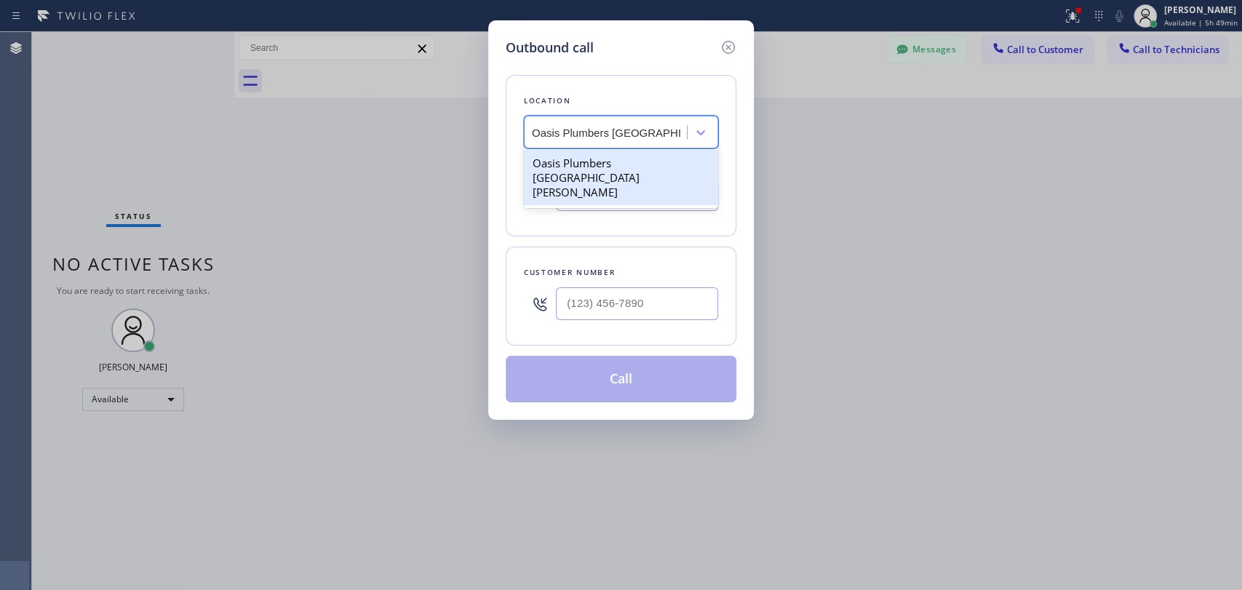
click at [592, 161] on div "Oasis Plumbers [GEOGRAPHIC_DATA][PERSON_NAME]" at bounding box center [621, 177] width 194 height 55
type input "[PHONE_NUMBER]"
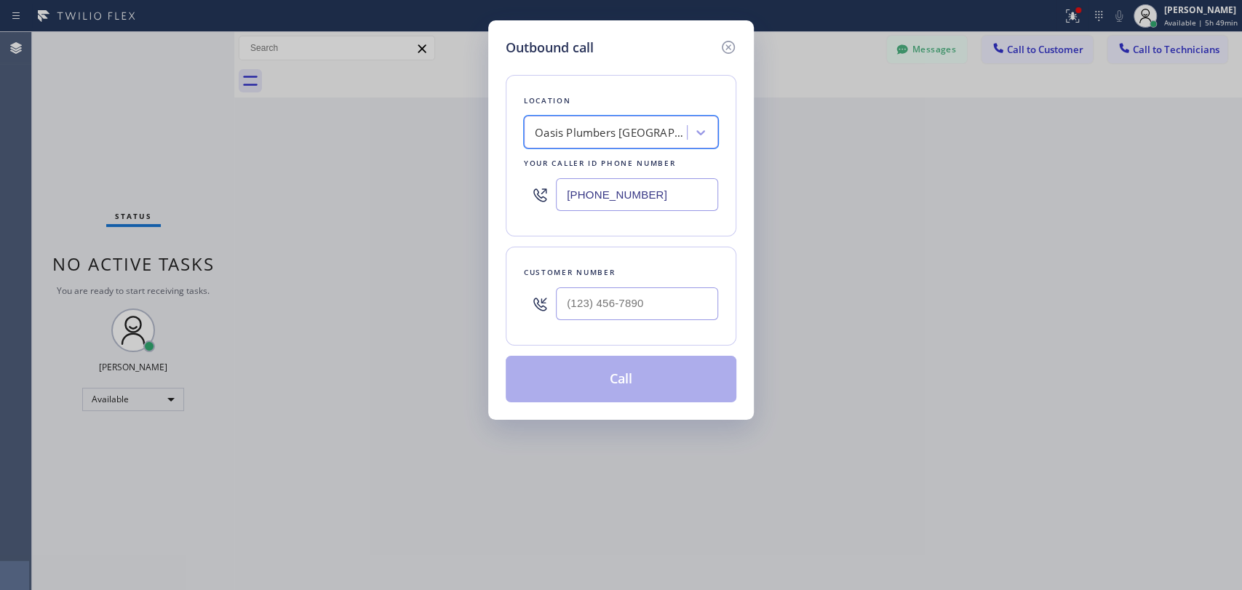
click at [585, 280] on div at bounding box center [637, 303] width 162 height 47
click at [589, 297] on input "(___) ___-____" at bounding box center [637, 303] width 162 height 33
paste input "801) 649-8191"
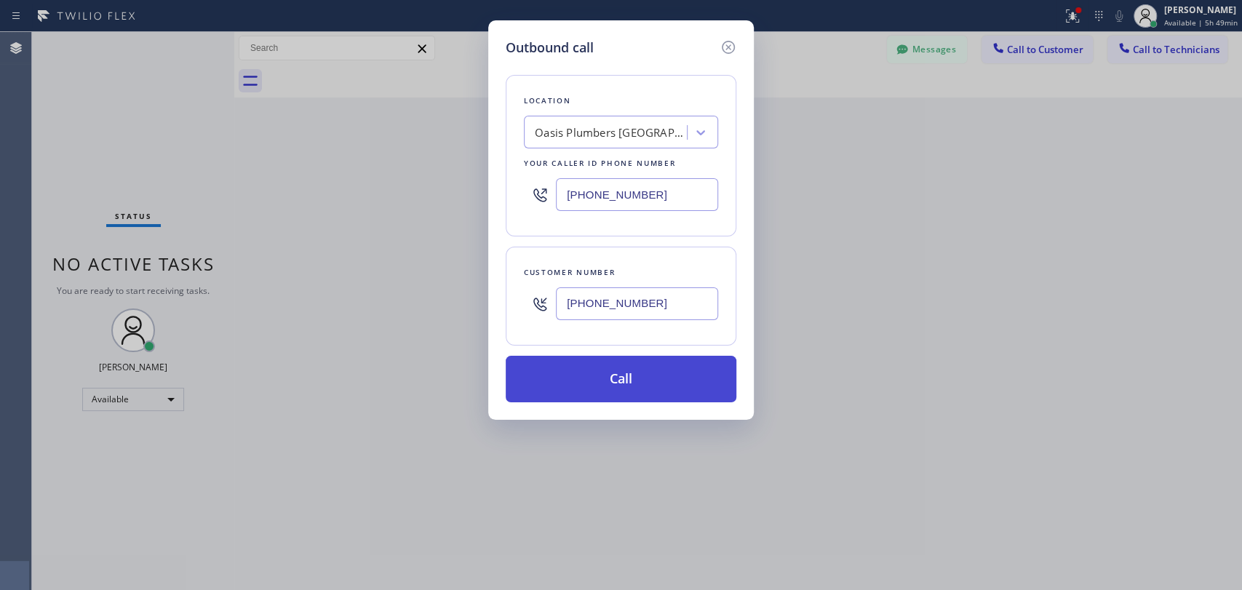
type input "[PHONE_NUMBER]"
click at [571, 380] on button "Call" at bounding box center [621, 379] width 231 height 47
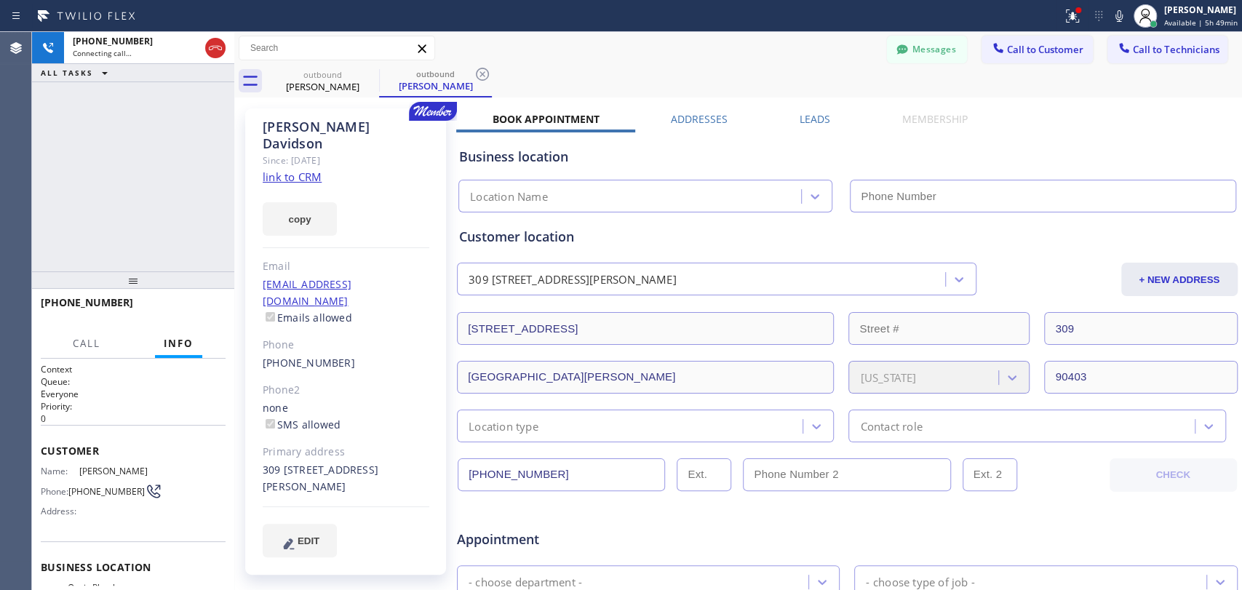
type input "[PHONE_NUMBER]"
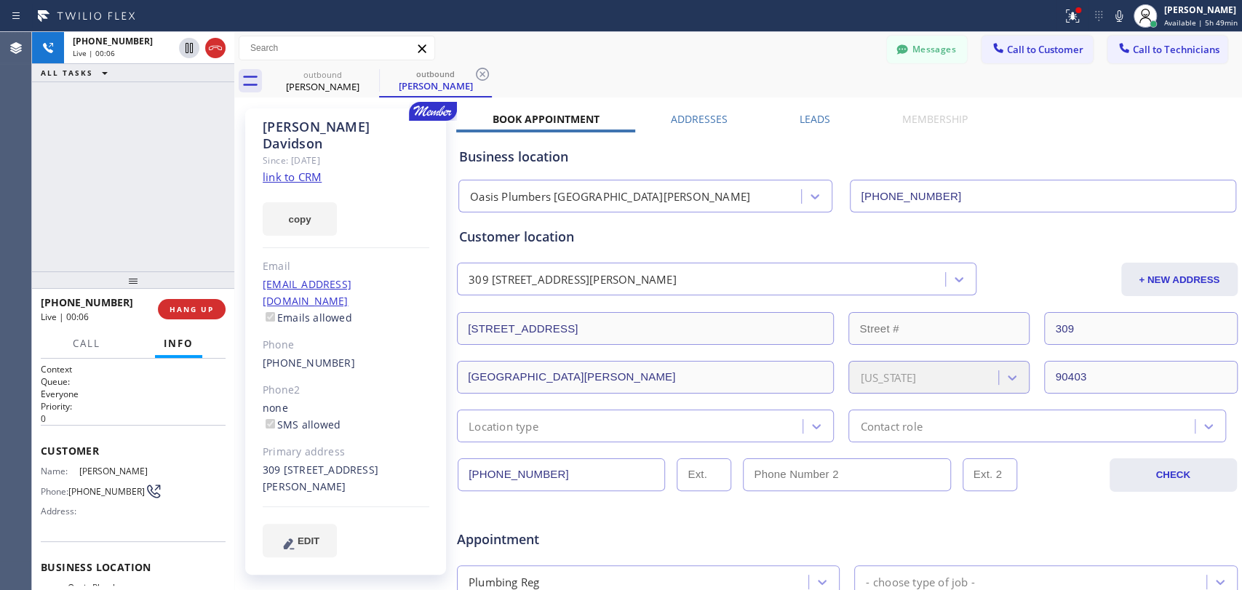
click at [344, 135] on div "Aaron Davidson" at bounding box center [346, 135] width 167 height 33
click at [344, 132] on div "Aaron Davidson" at bounding box center [346, 135] width 167 height 33
click at [319, 113] on div "Aaron Davidson Since: 20 may 2020 link to CRM copy Email aarondavidson.95@gmail…" at bounding box center [345, 341] width 201 height 466
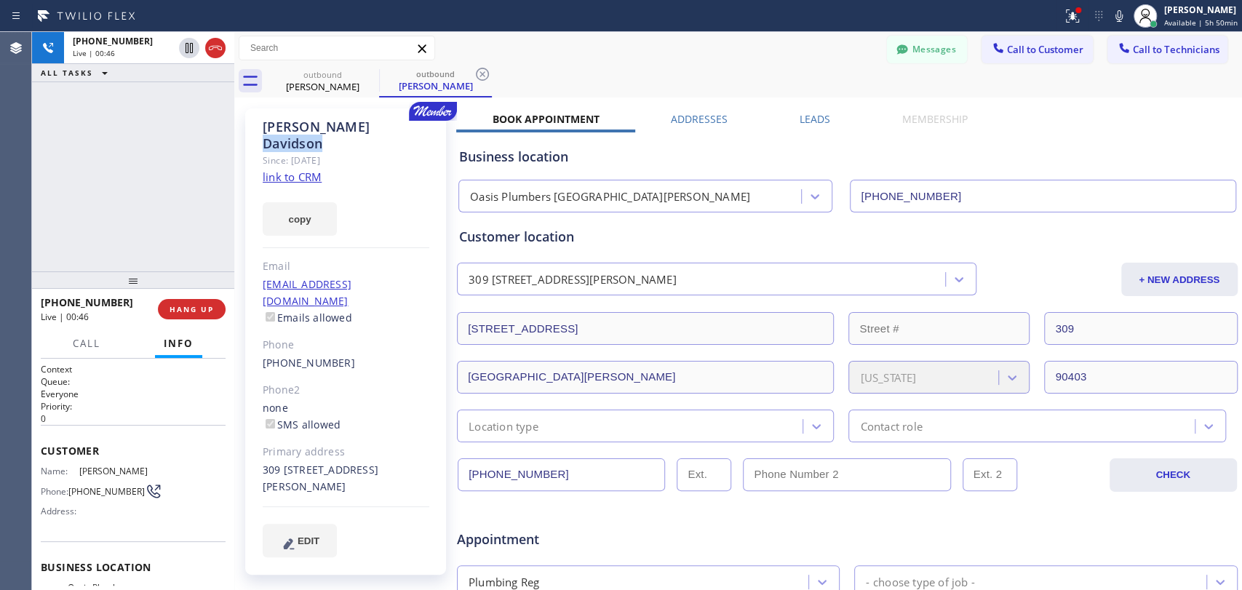
click at [319, 113] on div "Aaron Davidson Since: 20 may 2020 link to CRM copy Email aarondavidson.95@gmail…" at bounding box center [345, 341] width 201 height 466
click at [314, 119] on div "Aaron Davidson" at bounding box center [346, 135] width 167 height 33
click at [285, 127] on div "Aaron Davidson" at bounding box center [346, 135] width 167 height 33
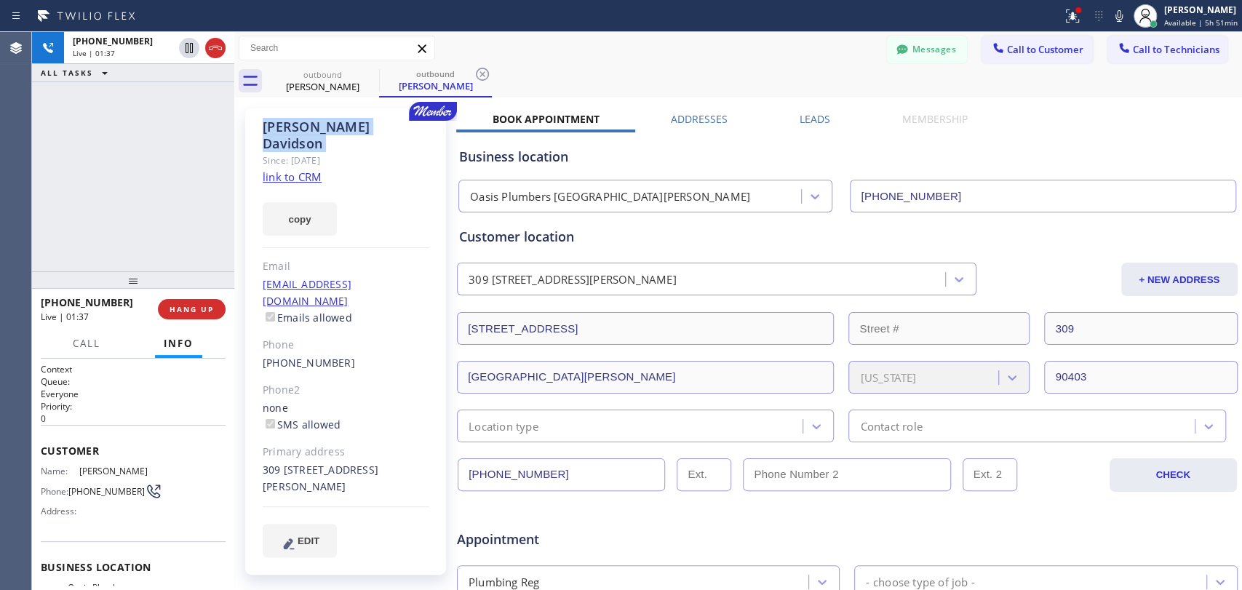
click at [285, 127] on div "Aaron Davidson" at bounding box center [346, 135] width 167 height 33
click at [284, 124] on div "Aaron Davidson" at bounding box center [346, 135] width 167 height 33
click at [332, 240] on div "Aaron Davidson Since: 20 may 2020 link to CRM copy Email aarondavidson.95@gmail…" at bounding box center [345, 341] width 201 height 466
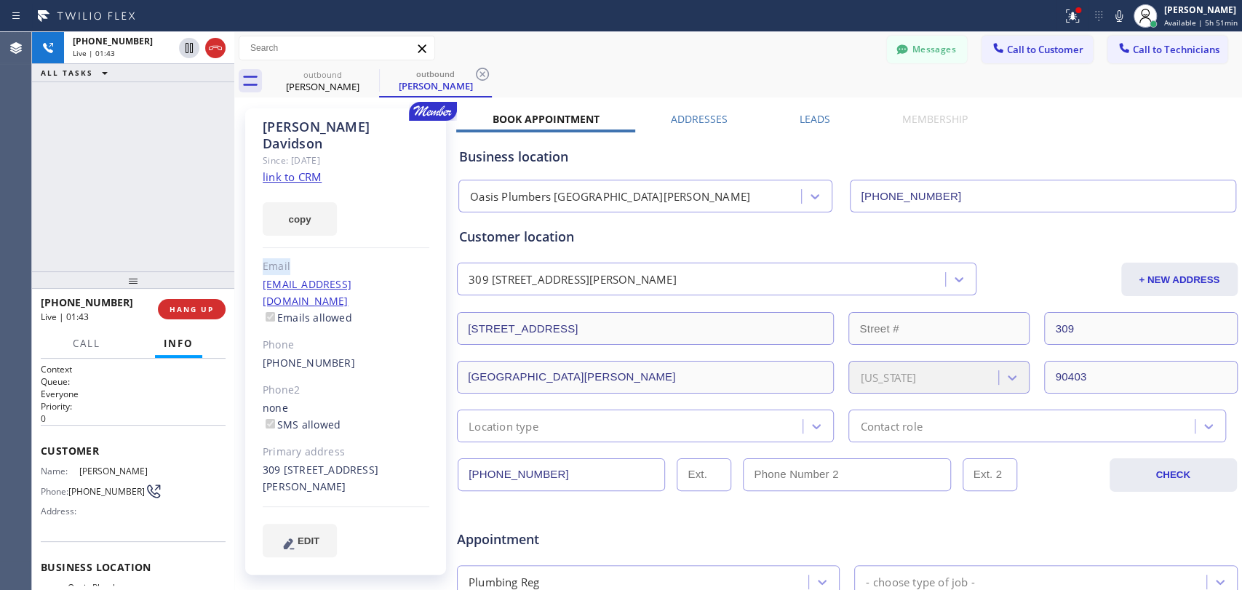
click at [330, 234] on div "Aaron Davidson Since: 20 may 2020 link to CRM copy Email aarondavidson.95@gmail…" at bounding box center [345, 341] width 201 height 466
click at [305, 258] on div "Email" at bounding box center [346, 266] width 167 height 17
click at [276, 258] on div "Email" at bounding box center [346, 266] width 167 height 17
click at [261, 127] on div "Aaron Davidson Since: 20 may 2020 link to CRM copy Email aarondavidson.95@gmail…" at bounding box center [345, 341] width 201 height 466
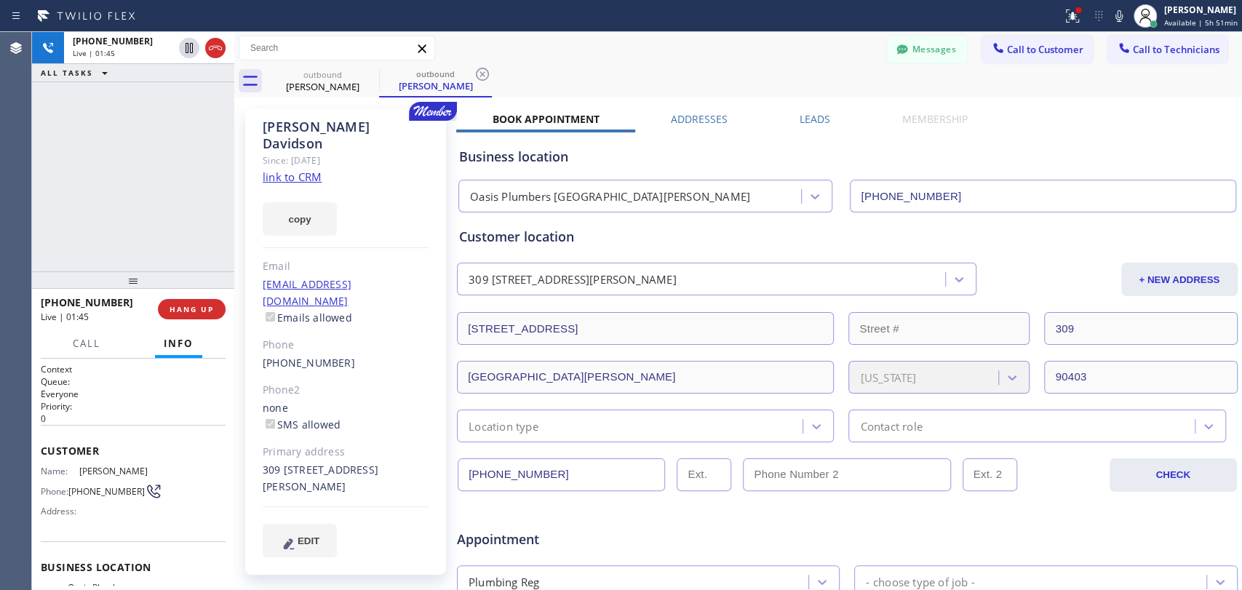
click at [266, 129] on div "Aaron Davidson" at bounding box center [346, 135] width 167 height 33
click at [269, 132] on div "Aaron Davidson" at bounding box center [346, 135] width 167 height 33
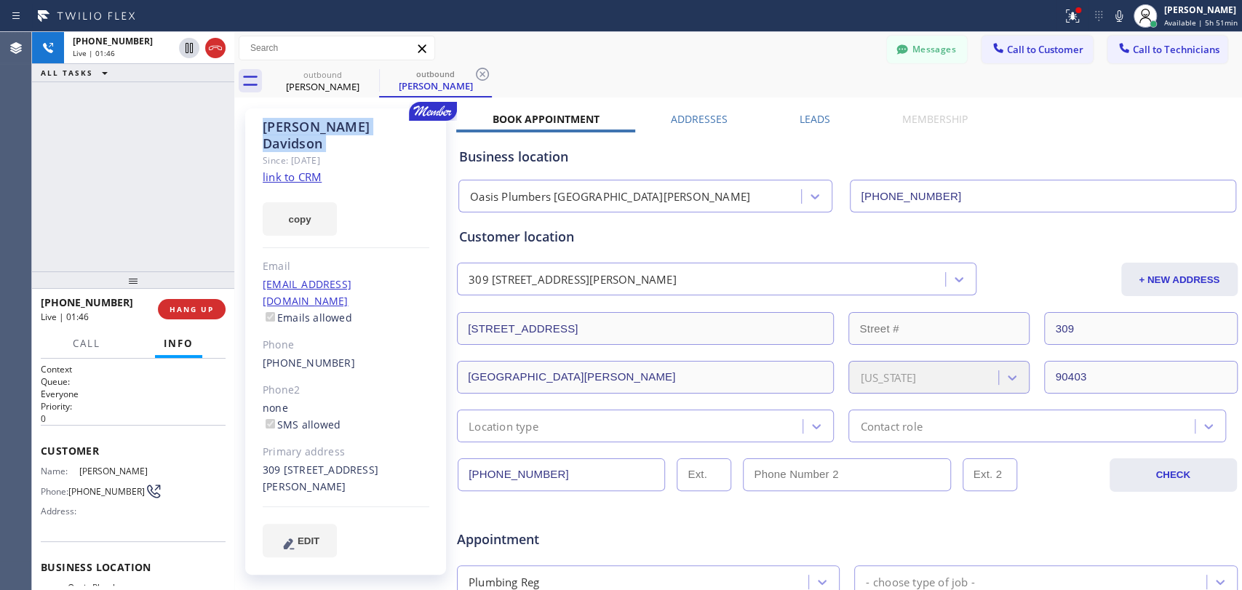
click at [269, 127] on div "Aaron Davidson" at bounding box center [346, 135] width 167 height 33
drag, startPoint x: 265, startPoint y: 126, endPoint x: 332, endPoint y: 125, distance: 66.9
click at [332, 125] on div "Aaron Davidson" at bounding box center [346, 135] width 167 height 33
click at [200, 311] on span "HANG UP" at bounding box center [191, 309] width 44 height 10
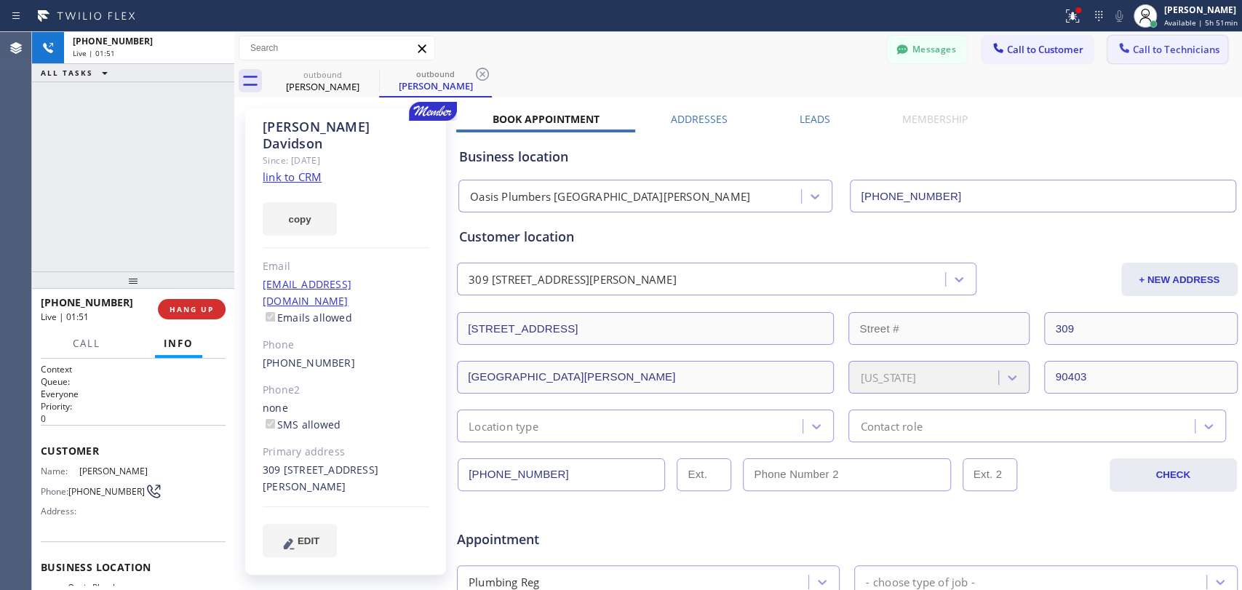
click at [1133, 49] on span "Call to Technicians" at bounding box center [1176, 49] width 87 height 13
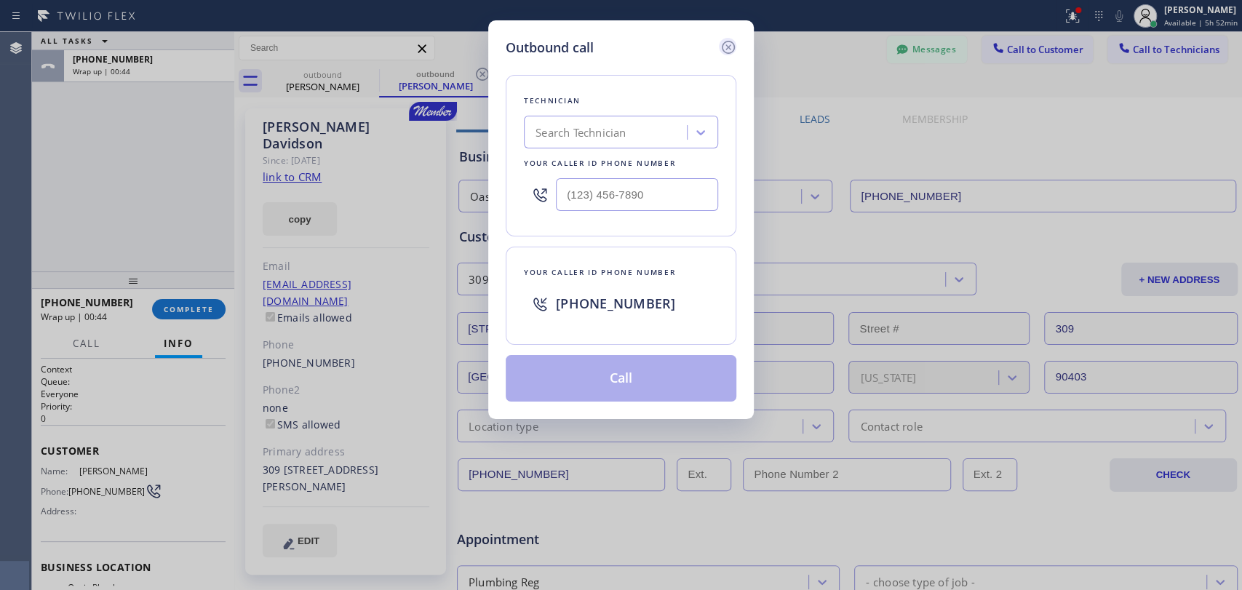
click at [721, 49] on div "Outbound call" at bounding box center [621, 48] width 231 height 20
click at [722, 46] on icon at bounding box center [727, 47] width 17 height 17
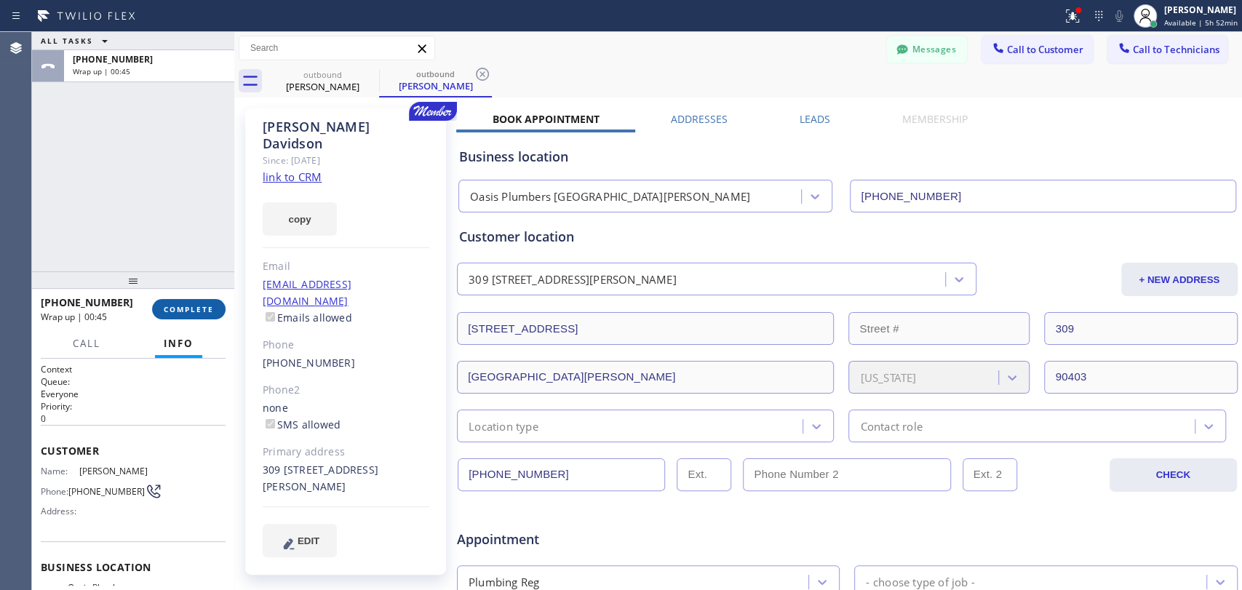
click at [204, 303] on button "COMPLETE" at bounding box center [188, 309] width 73 height 20
click at [1160, 49] on span "Call to Technicians" at bounding box center [1176, 49] width 87 height 13
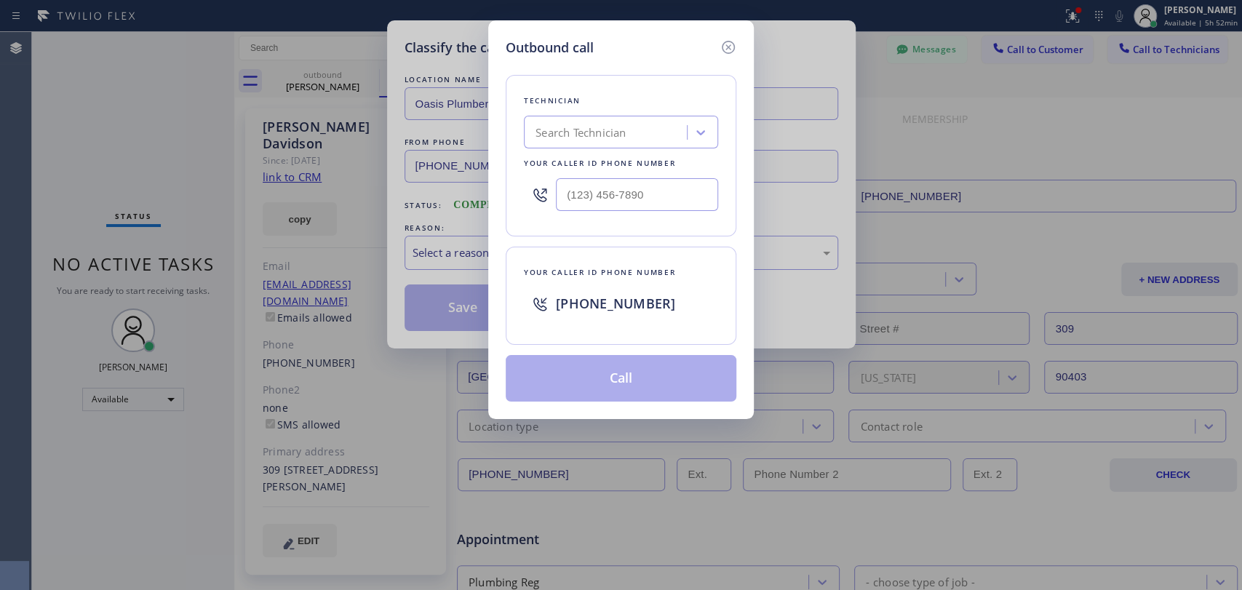
click at [762, 124] on div "Outbound call Technician Search Technician Your caller id phone number Your cal…" at bounding box center [621, 295] width 1242 height 590
click at [626, 143] on div "Search Technician" at bounding box center [607, 132] width 159 height 25
click at [447, 237] on div "Outbound call Technician option Vache Katabyan , selected. 0 results available.…" at bounding box center [621, 295] width 1242 height 590
click at [727, 48] on icon at bounding box center [728, 47] width 13 height 13
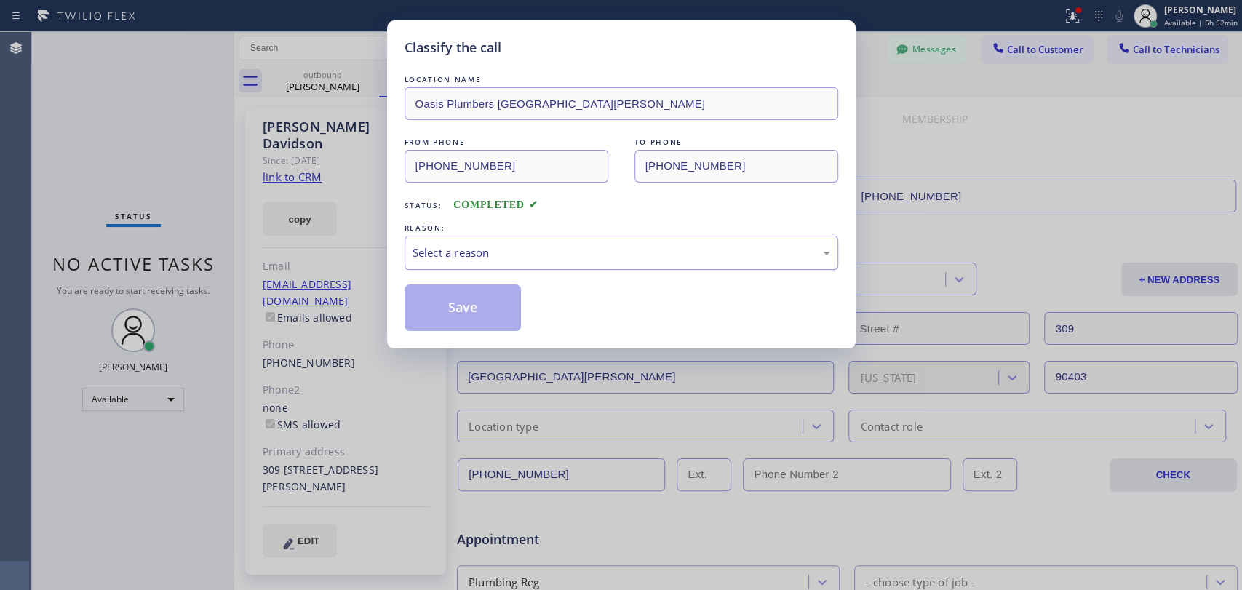
click at [483, 271] on div "LOCATION NAME Oasis Plumbers Santa Monica FROM PHONE (310) 818-7582 TO PHONE (8…" at bounding box center [621, 201] width 434 height 259
click at [483, 260] on div "Select a reason" at bounding box center [621, 252] width 418 height 17
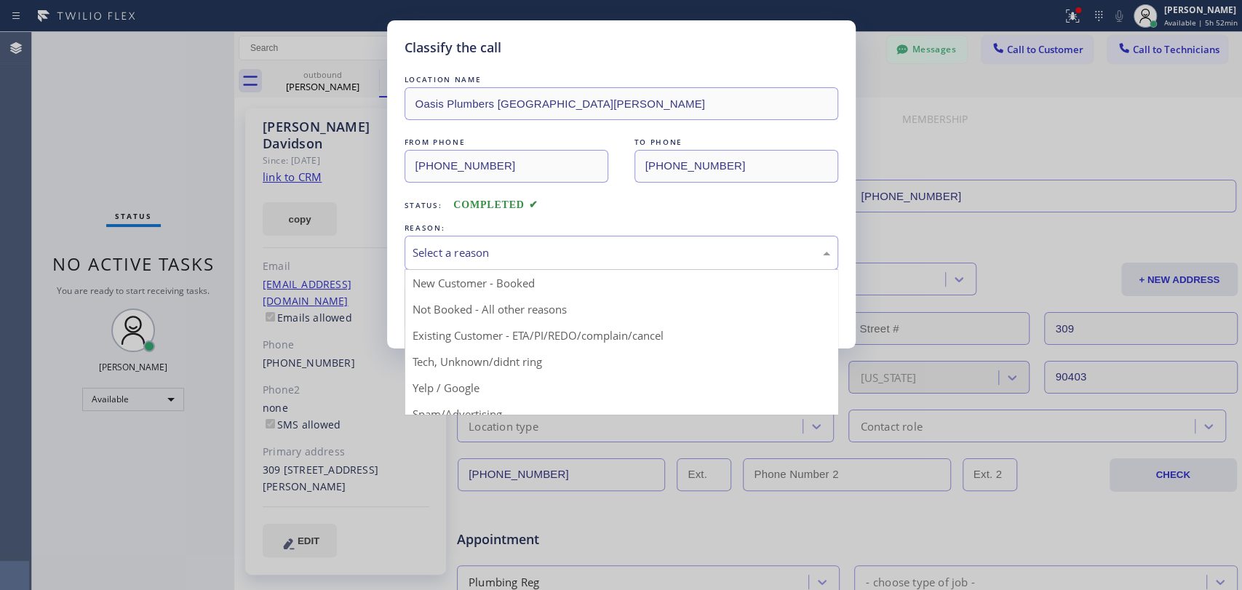
drag, startPoint x: 476, startPoint y: 332, endPoint x: 474, endPoint y: 323, distance: 9.7
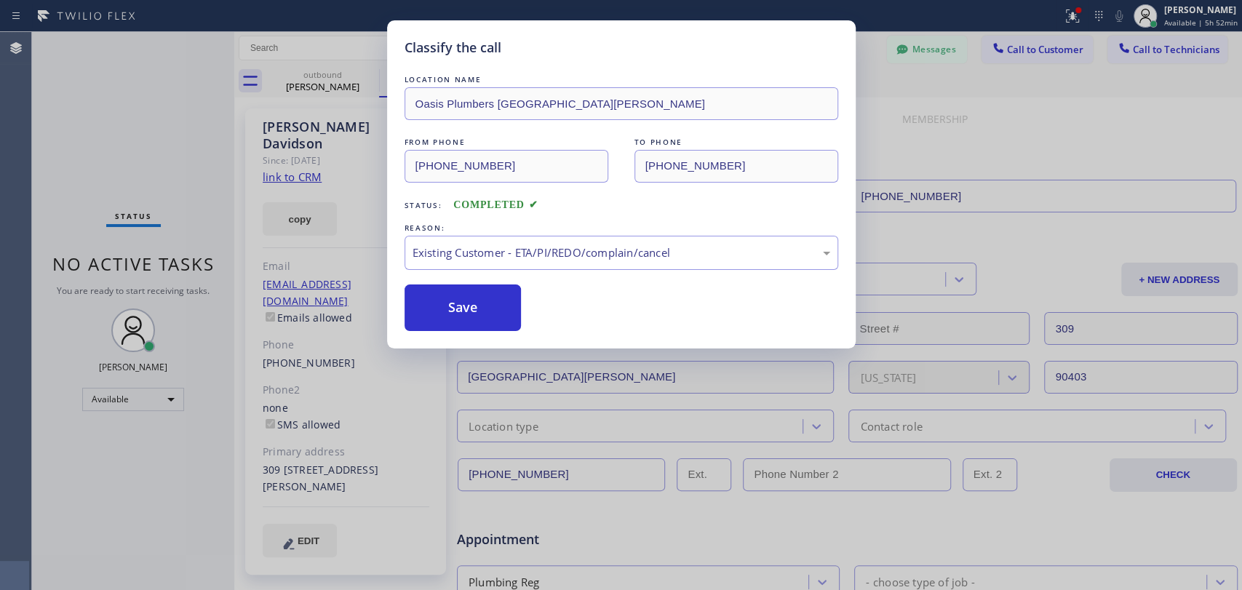
drag, startPoint x: 474, startPoint y: 323, endPoint x: 561, endPoint y: 290, distance: 93.5
click at [473, 323] on button "Save" at bounding box center [462, 307] width 117 height 47
click at [1173, 44] on div "Classify the call LOCATION NAME Oasis Plumbers Santa Monica FROM PHONE (310) 81…" at bounding box center [621, 295] width 1242 height 590
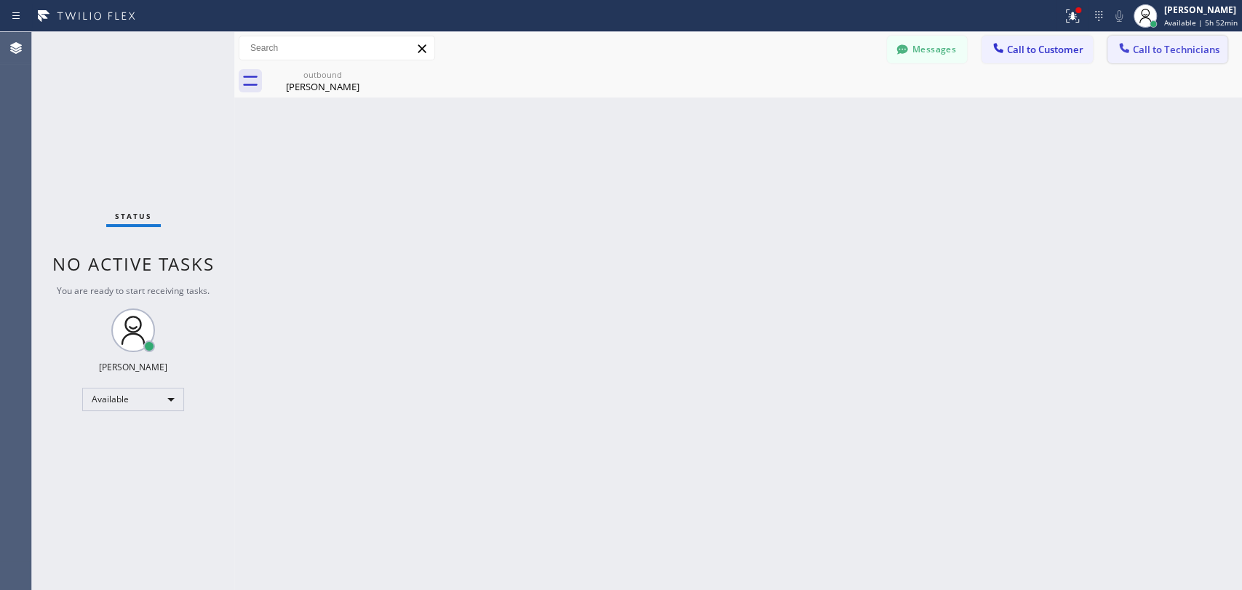
click at [1170, 44] on span "Call to Technicians" at bounding box center [1176, 49] width 87 height 13
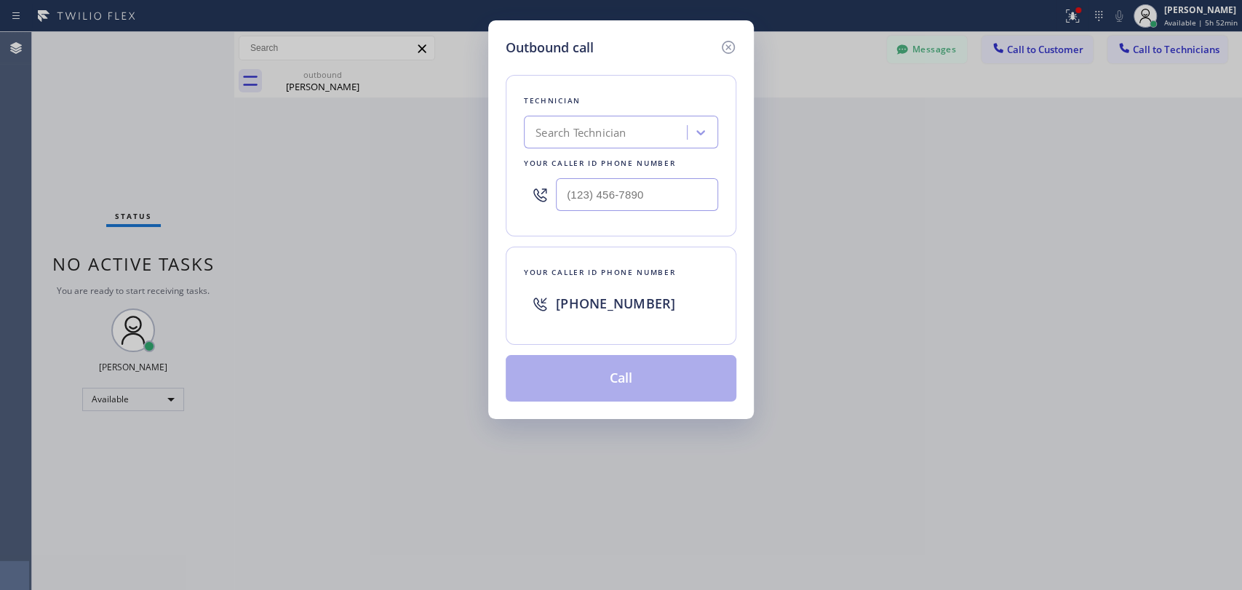
click at [598, 159] on div "Your caller id phone number" at bounding box center [621, 163] width 194 height 15
click at [601, 137] on div "Search Technician" at bounding box center [580, 132] width 90 height 17
type input "vach"
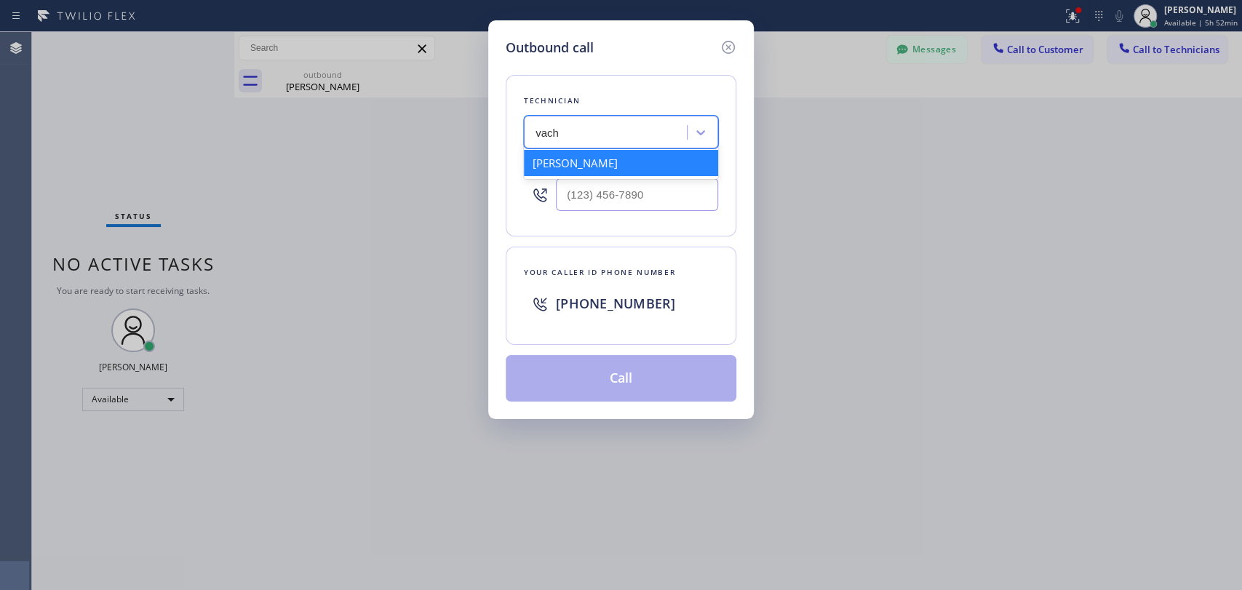
click at [567, 168] on div "Vache Katabyan" at bounding box center [621, 163] width 194 height 26
type input "[PHONE_NUMBER]"
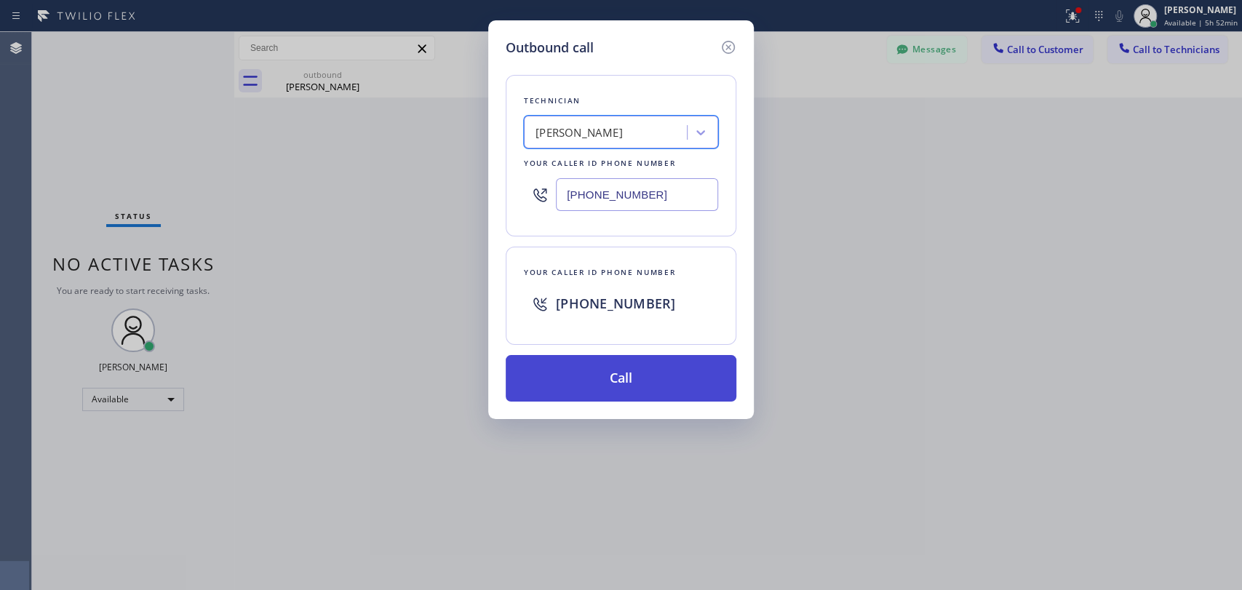
click at [605, 363] on button "Call" at bounding box center [621, 378] width 231 height 47
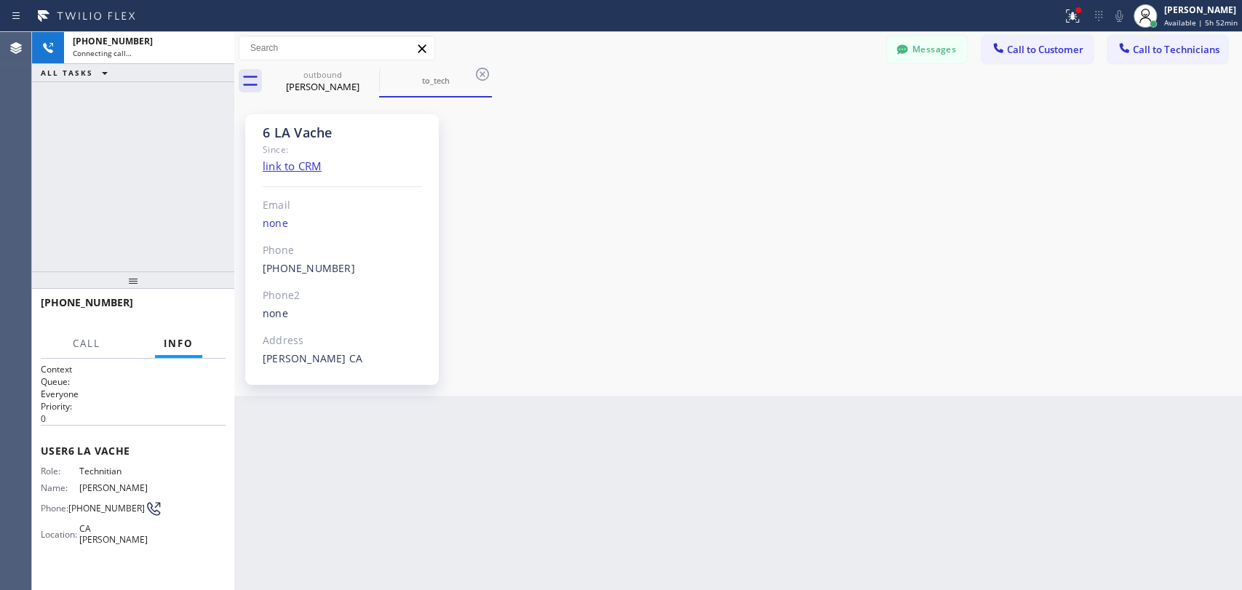
scroll to position [33918, 0]
drag, startPoint x: 311, startPoint y: 135, endPoint x: 259, endPoint y: 129, distance: 52.0
click at [259, 129] on div "6 LA Vache Since: link to CRM Email none Phone (818) 261-4699 Outbound call Tec…" at bounding box center [342, 249] width 194 height 271
click at [258, 129] on div "6 LA Vache Since: link to CRM Email none Phone (818) 261-4699 Outbound call Tec…" at bounding box center [342, 249] width 194 height 271
drag, startPoint x: 258, startPoint y: 129, endPoint x: 359, endPoint y: 145, distance: 102.3
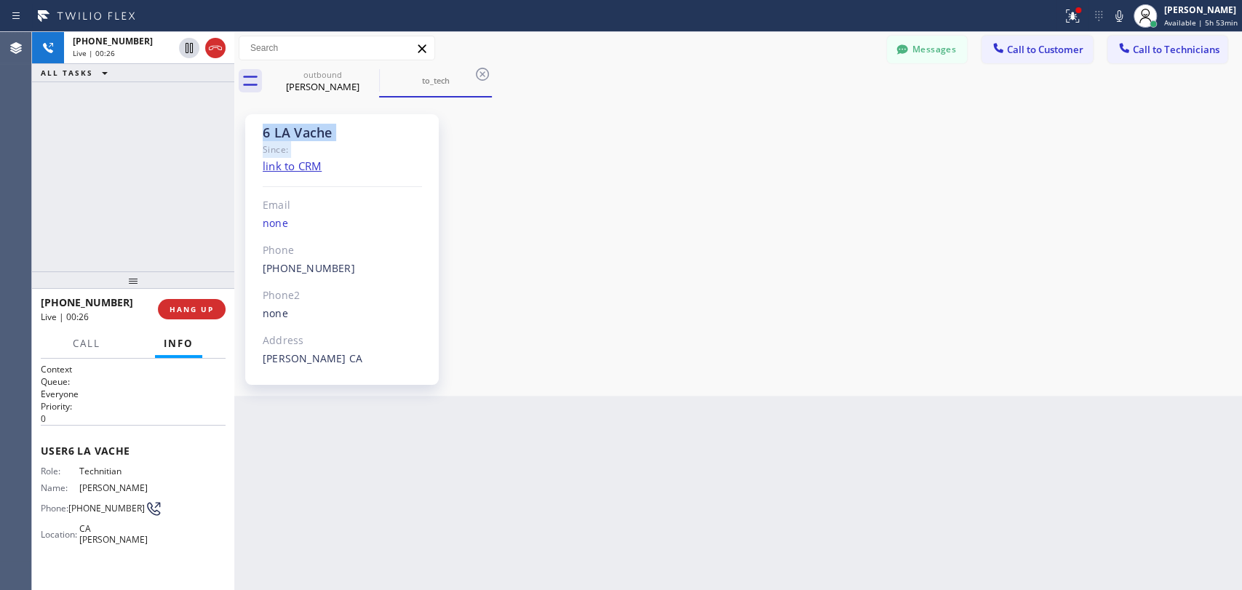
click at [359, 145] on div "6 LA Vache Since: link to CRM Email none Phone (818) 261-4699 Outbound call Tec…" at bounding box center [342, 249] width 194 height 271
click at [359, 145] on div "Since:" at bounding box center [342, 149] width 159 height 17
drag, startPoint x: 315, startPoint y: 134, endPoint x: 264, endPoint y: 127, distance: 51.3
click at [264, 127] on div "6 LA Vache" at bounding box center [342, 132] width 159 height 17
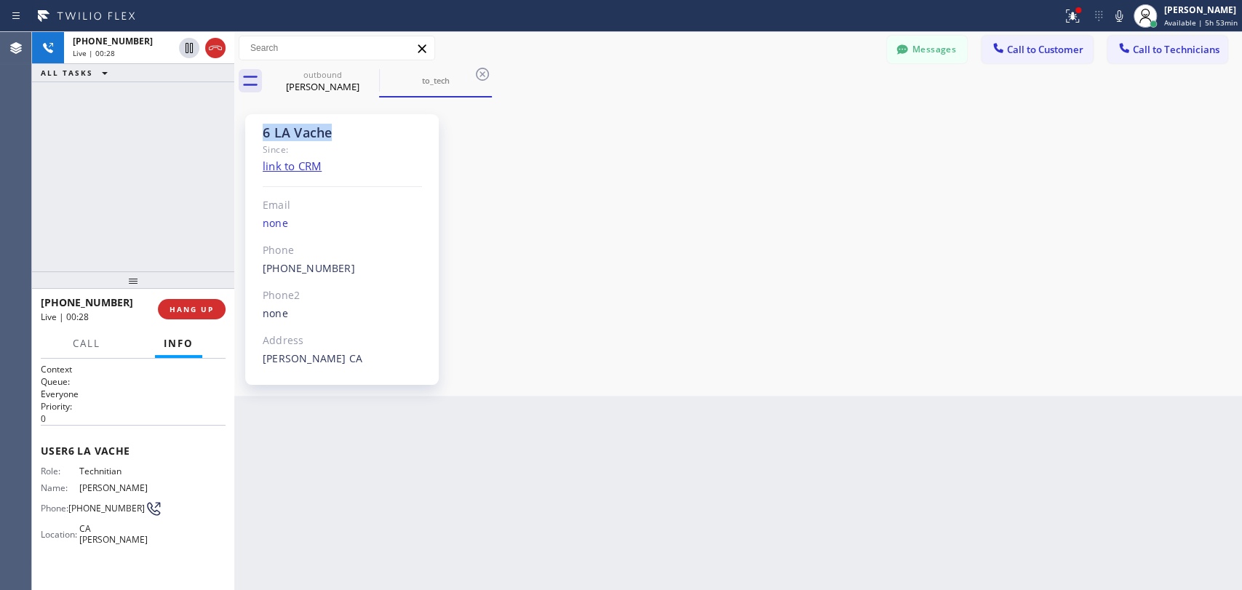
drag, startPoint x: 264, startPoint y: 127, endPoint x: 318, endPoint y: 127, distance: 53.8
click at [318, 127] on div "6 LA Vache" at bounding box center [342, 132] width 159 height 17
drag, startPoint x: 351, startPoint y: 279, endPoint x: 239, endPoint y: 262, distance: 114.0
click at [239, 271] on div "6 LA Vache Since: link to CRM Email none Phone (818) 261-4699 Outbound call Tec…" at bounding box center [347, 246] width 218 height 291
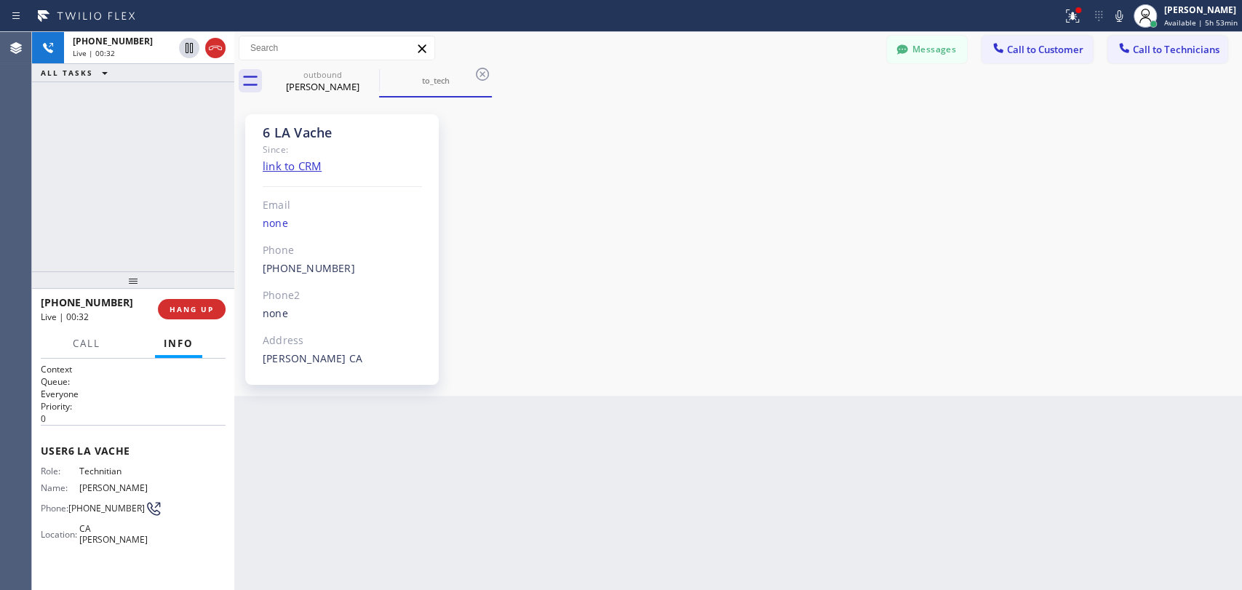
click at [239, 255] on div "6 LA Vache Since: link to CRM Email none Phone (818) 261-4699 Outbound call Tec…" at bounding box center [347, 246] width 218 height 291
drag, startPoint x: 249, startPoint y: 249, endPoint x: 407, endPoint y: 278, distance: 161.2
click at [407, 278] on div "6 LA Vache Since: link to CRM Email none Phone (818) 261-4699 Outbound call Tec…" at bounding box center [342, 249] width 194 height 271
click at [176, 304] on span "HANG UP" at bounding box center [191, 309] width 44 height 10
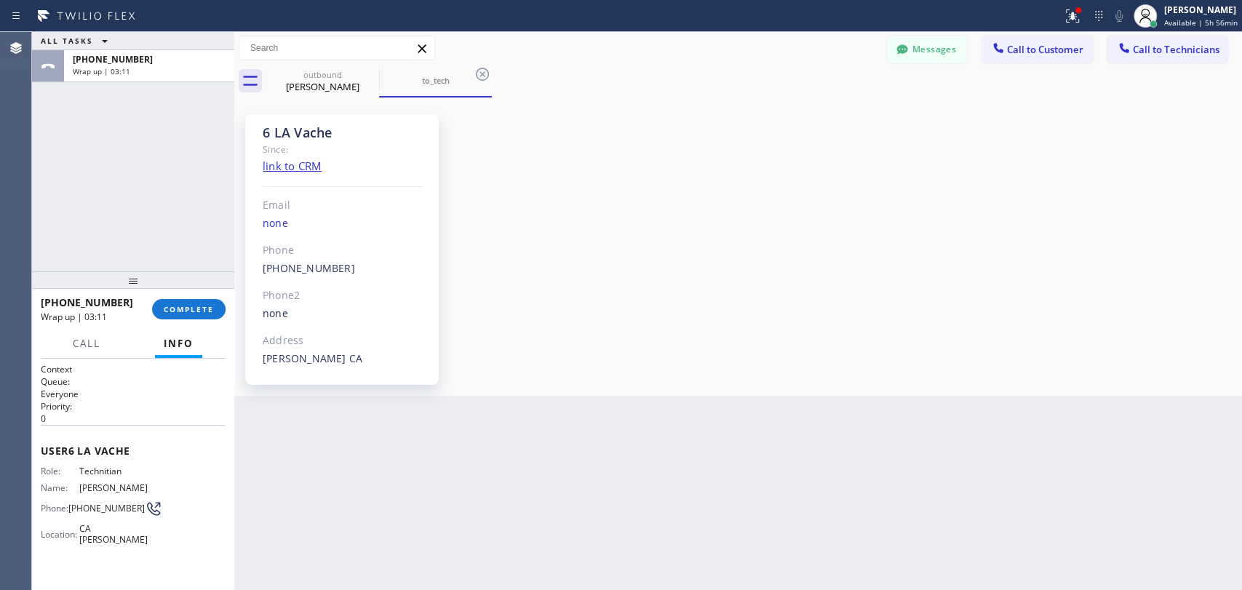
click at [199, 319] on div "+18182614699 Wrap up | 03:11 COMPLETE" at bounding box center [133, 309] width 185 height 38
click at [202, 320] on div "+18182614699 Wrap up | 03:11 COMPLETE" at bounding box center [133, 309] width 185 height 38
click at [202, 317] on button "COMPLETE" at bounding box center [188, 309] width 73 height 20
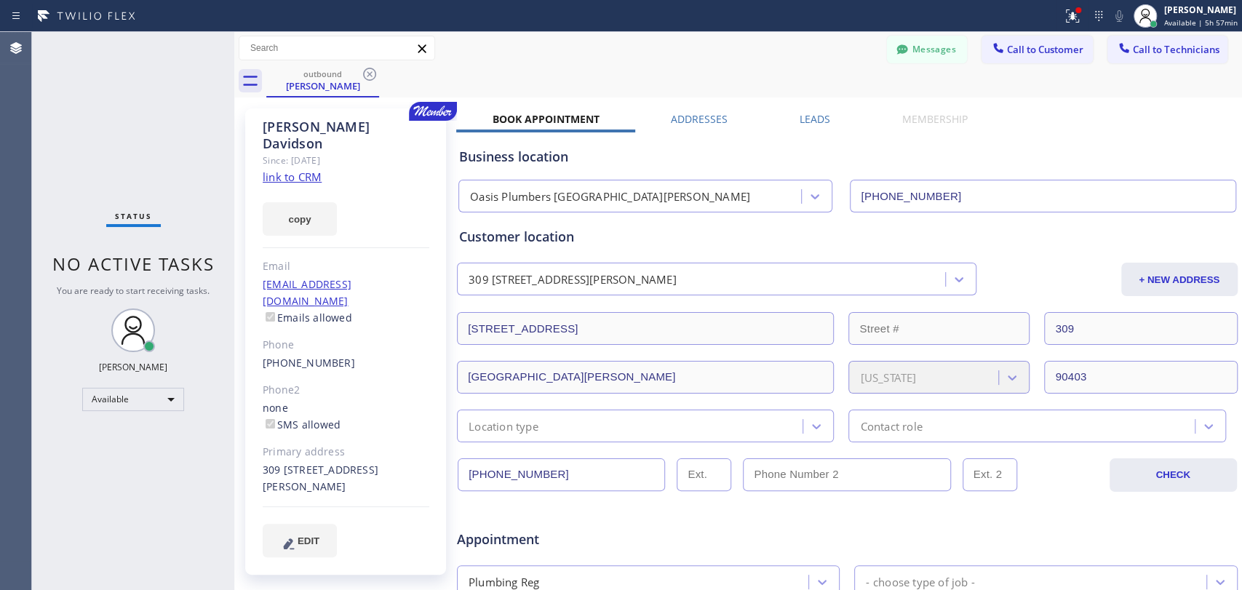
drag, startPoint x: 727, startPoint y: 223, endPoint x: 708, endPoint y: 127, distance: 97.3
click at [727, 223] on div "Customer location 309 843 4th St Santa Monica, 90403 CA + NEW ADDRESS 843 4th S…" at bounding box center [847, 327] width 782 height 230
click at [1002, 32] on div "Messages Call to Customer Call to Technicians Outbound call Location Oasis Plum…" at bounding box center [738, 48] width 1008 height 33
click at [1046, 42] on button "Call to Customer" at bounding box center [1036, 50] width 111 height 28
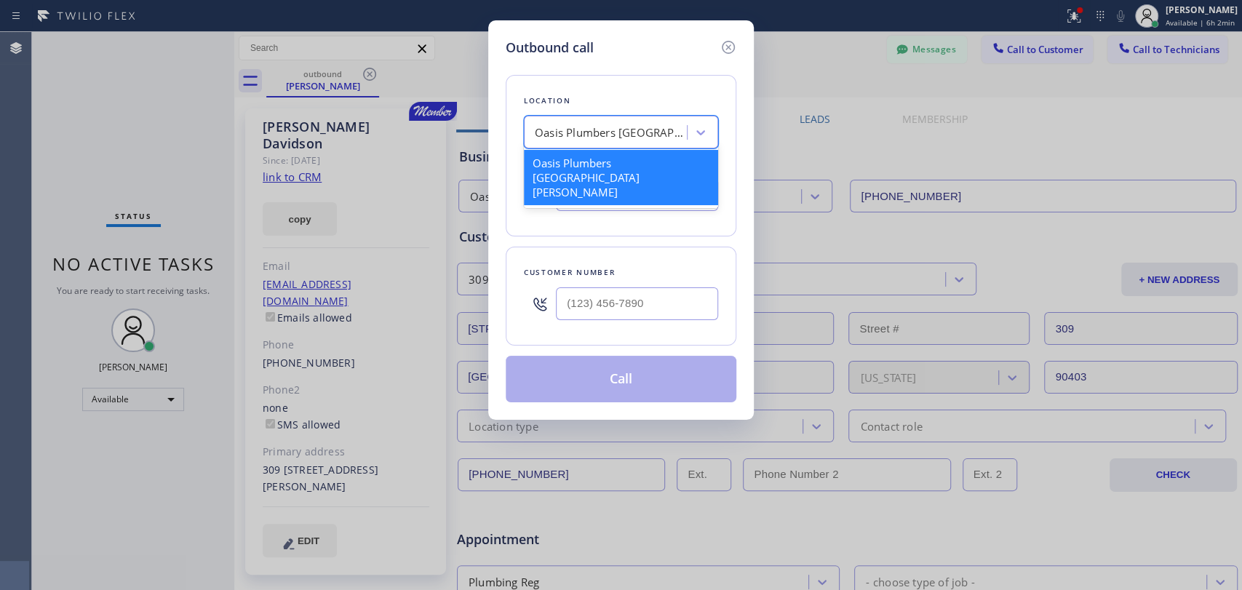
click at [654, 119] on div "Oasis Plumbers [GEOGRAPHIC_DATA][PERSON_NAME]" at bounding box center [621, 132] width 194 height 33
paste input "Santa [PERSON_NAME] Best Appliance Repair"
type input "Santa [PERSON_NAME] Best Appliance Repair"
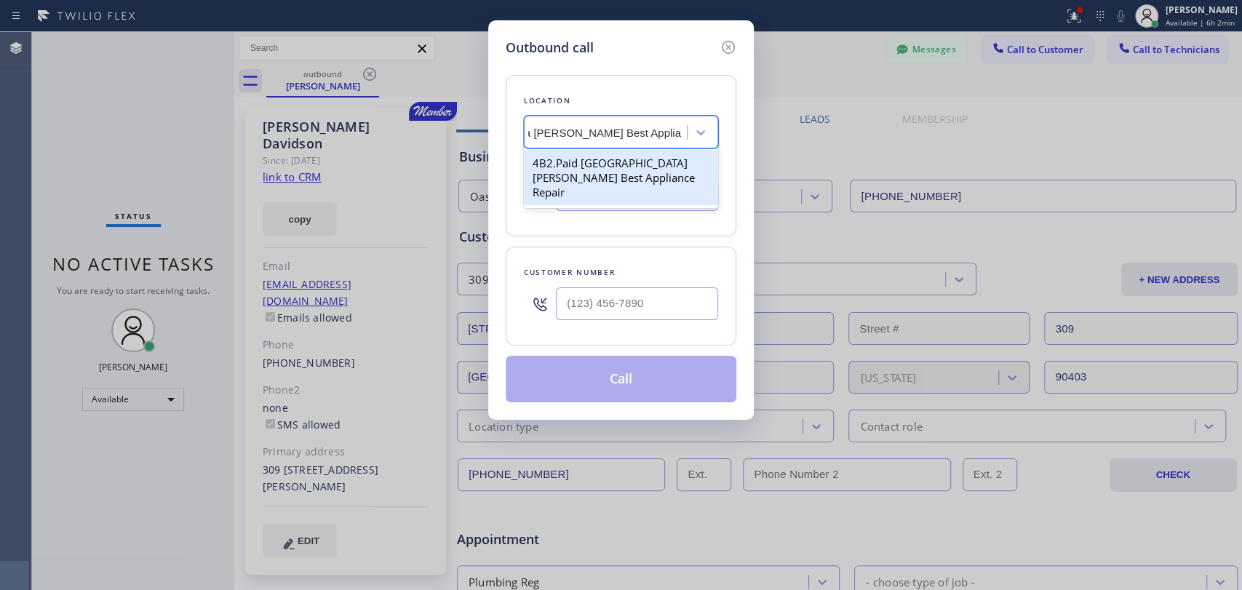
click at [586, 164] on div "4B2.Paid [GEOGRAPHIC_DATA][PERSON_NAME] Best Appliance Repair" at bounding box center [621, 177] width 194 height 55
type input "[PHONE_NUMBER]"
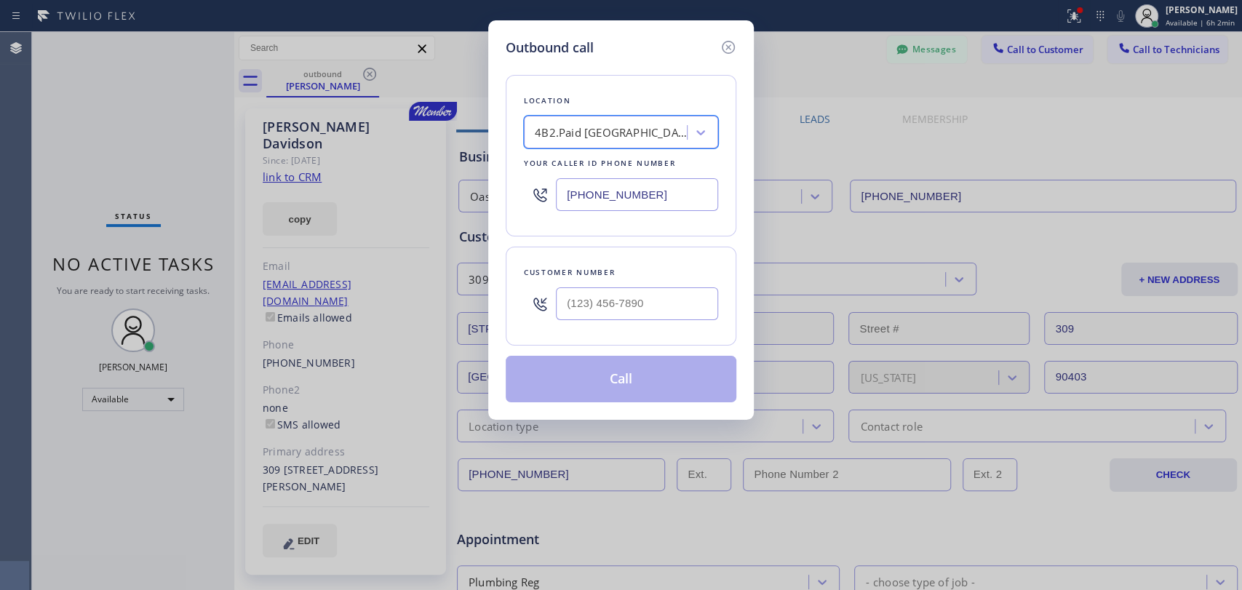
click at [646, 281] on div at bounding box center [637, 303] width 162 height 47
click at [640, 300] on input "(___) ___-____" at bounding box center [637, 303] width 162 height 33
paste input "858) 525-1963"
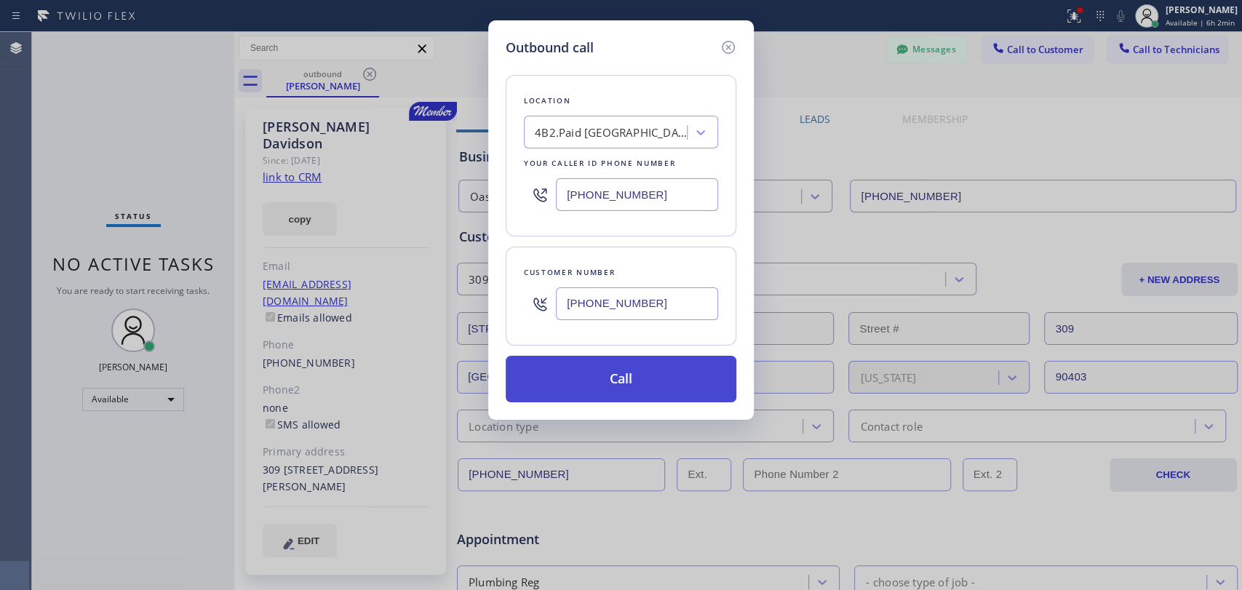
type input "[PHONE_NUMBER]"
click at [605, 384] on button "Call" at bounding box center [621, 379] width 231 height 47
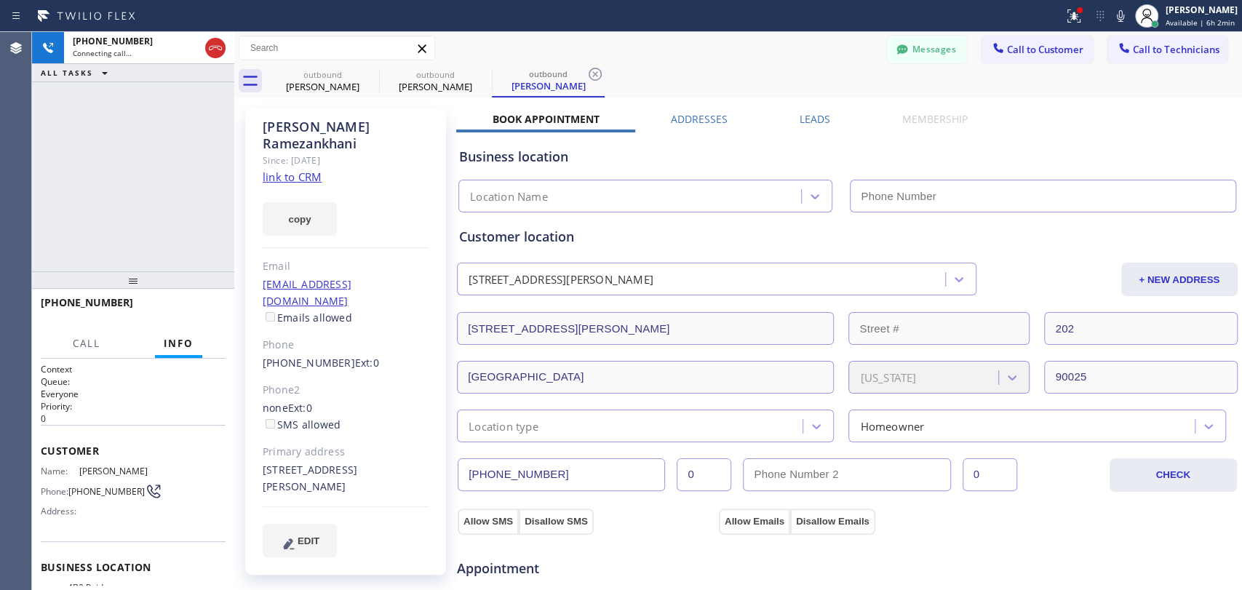
type input "[PHONE_NUMBER]"
click at [524, 463] on input "[PHONE_NUMBER]" at bounding box center [561, 474] width 207 height 33
click at [896, 46] on icon at bounding box center [901, 48] width 11 height 9
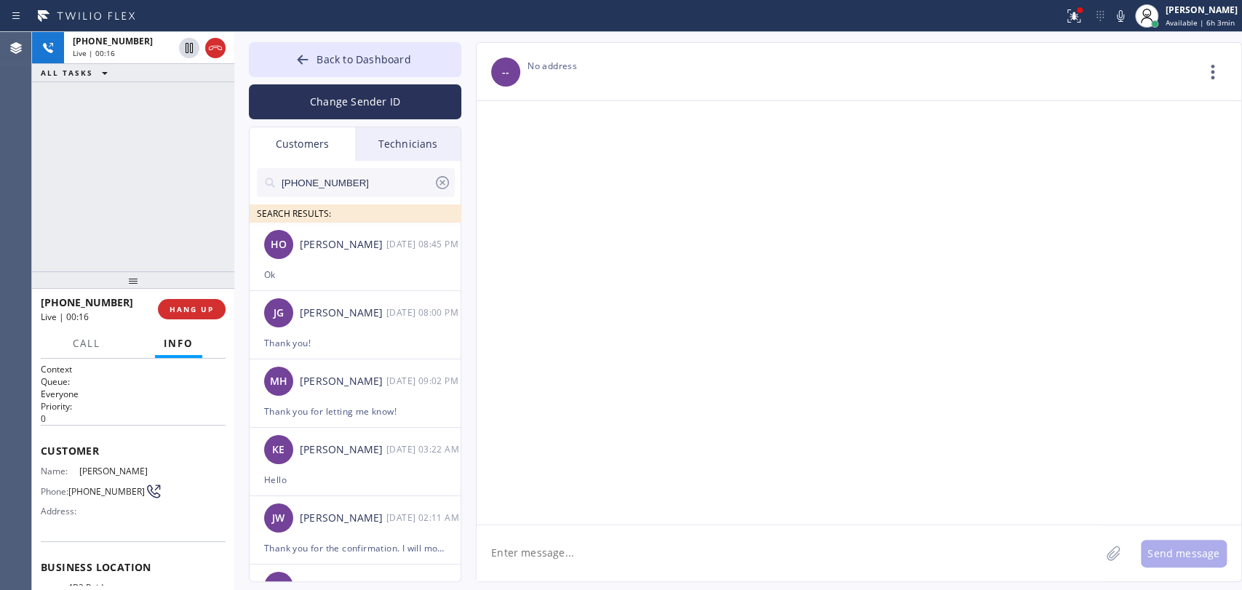
click at [324, 193] on input "[PHONE_NUMBER]" at bounding box center [356, 182] width 153 height 29
click at [327, 185] on input "[PHONE_NUMBER]" at bounding box center [356, 182] width 153 height 29
paste input "858) 525-1963"
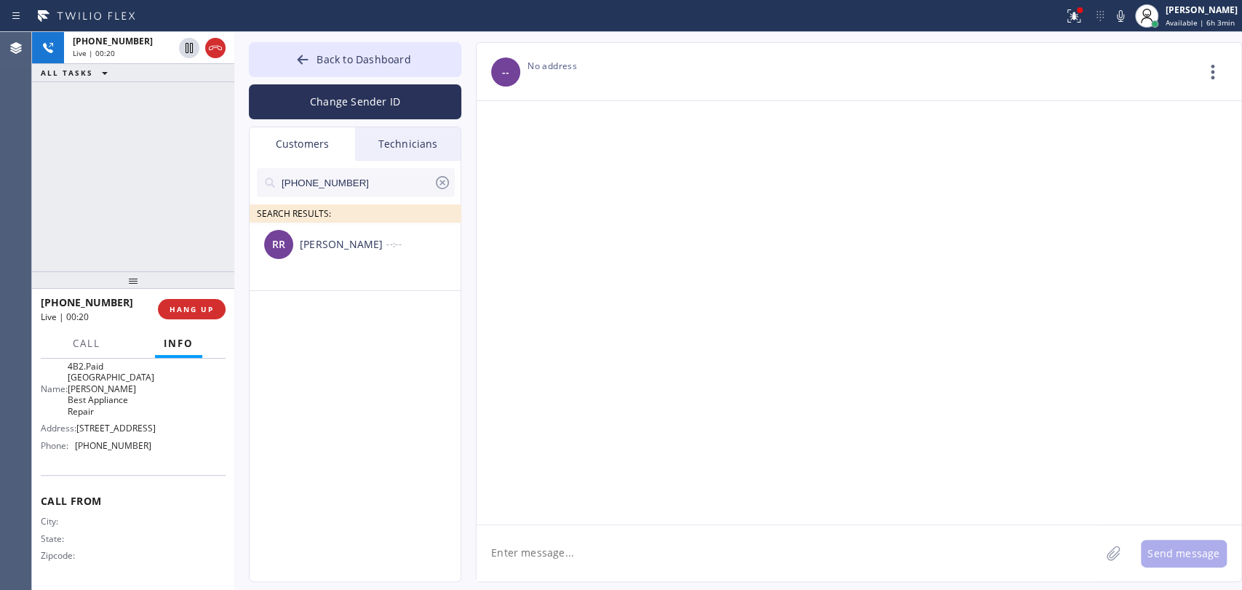
scroll to position [223, 0]
type input "[PHONE_NUMBER]"
click at [170, 309] on span "HANG UP" at bounding box center [191, 309] width 44 height 10
click at [343, 274] on li "RR Reza Ramezankhani --:--" at bounding box center [356, 257] width 212 height 68
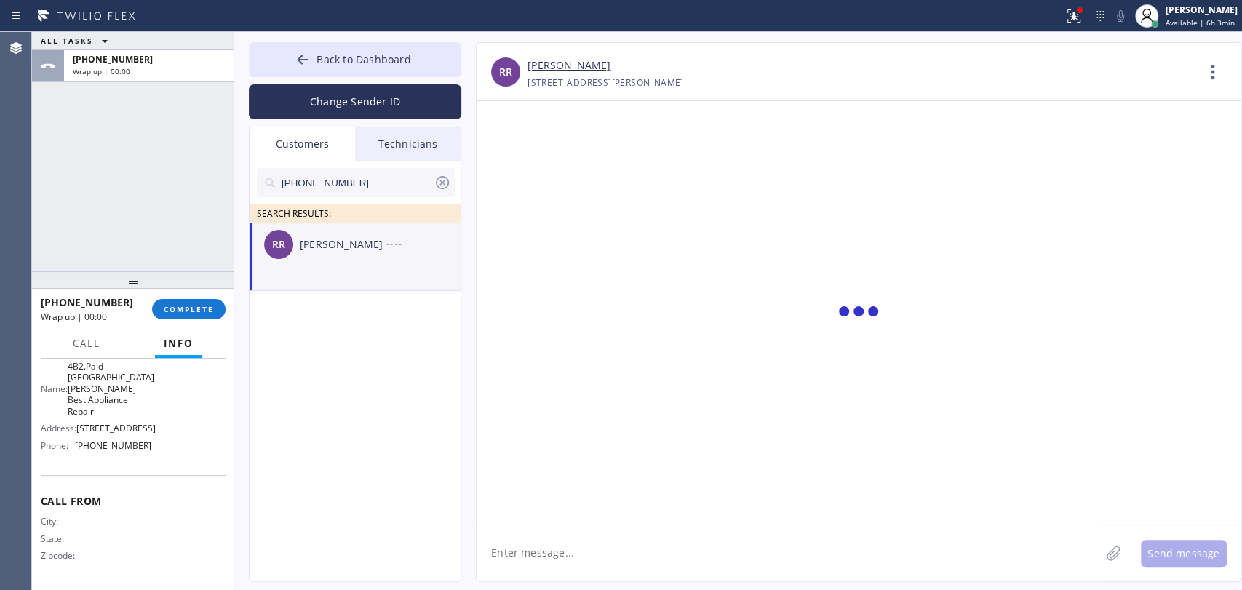
click at [557, 549] on textarea at bounding box center [787, 553] width 623 height 56
paste textarea "Santa [PERSON_NAME] Best Appliance Repair"
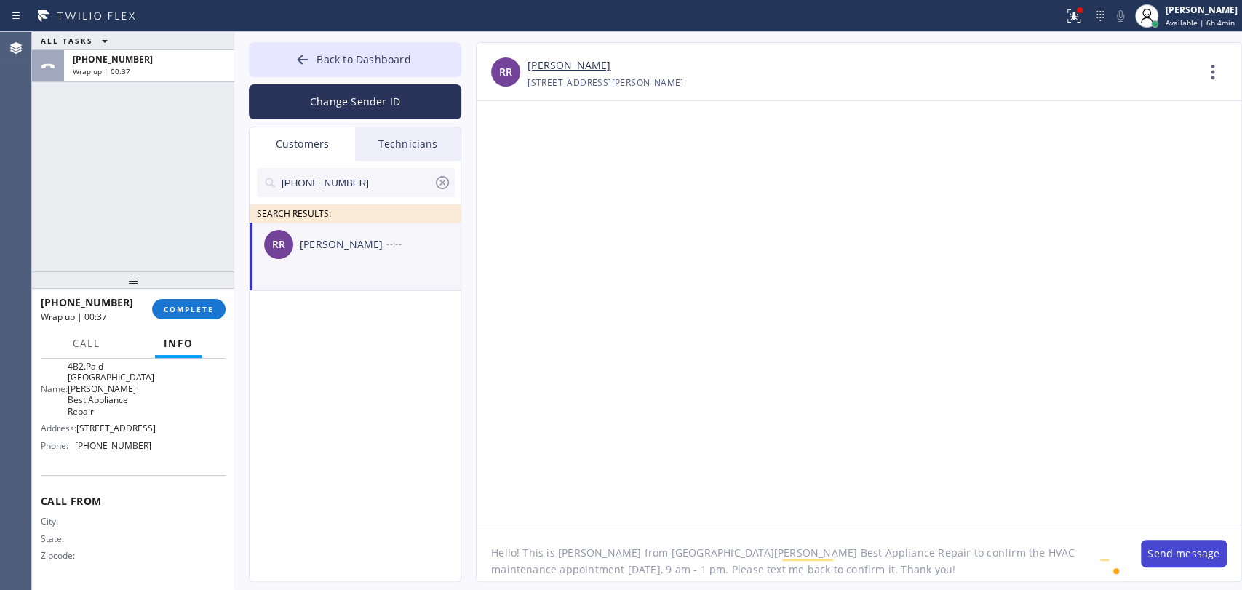
type textarea "Hello! This is [PERSON_NAME] from [GEOGRAPHIC_DATA][PERSON_NAME] Best Appliance…"
click at [1193, 562] on button "Send message" at bounding box center [1184, 554] width 86 height 28
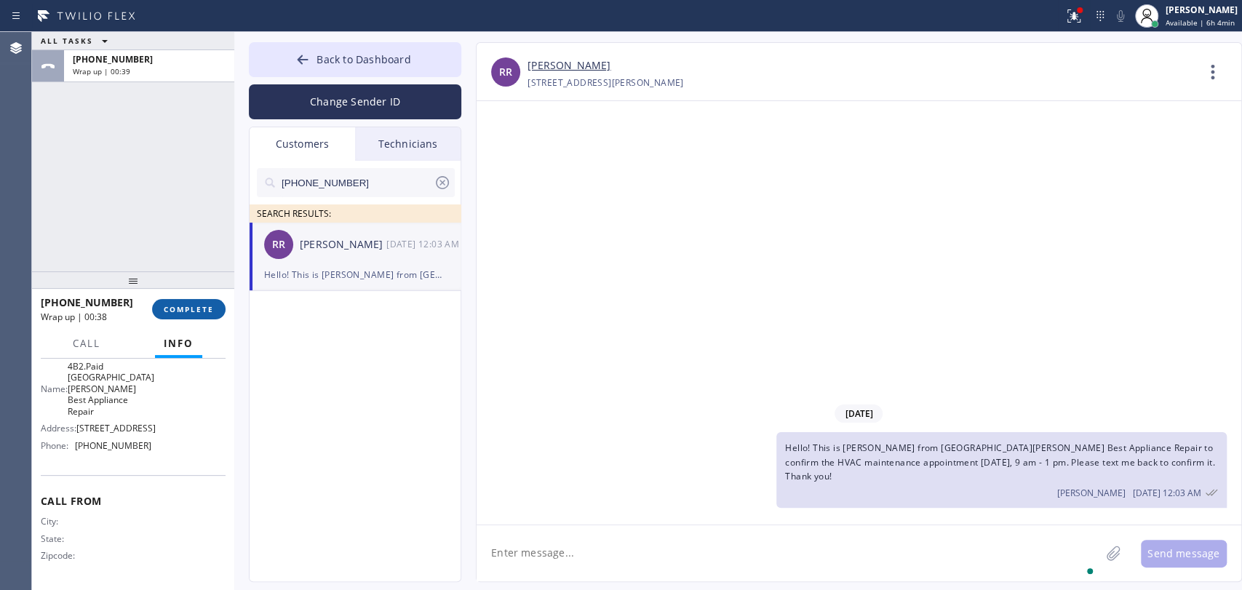
click at [184, 308] on span "COMPLETE" at bounding box center [189, 309] width 50 height 10
click at [121, 186] on div "ALL TASKS ALL TASKS ACTIVE TASKS TASKS IN WRAP UP +18585251963 Wrap up | 00:39" at bounding box center [133, 151] width 202 height 239
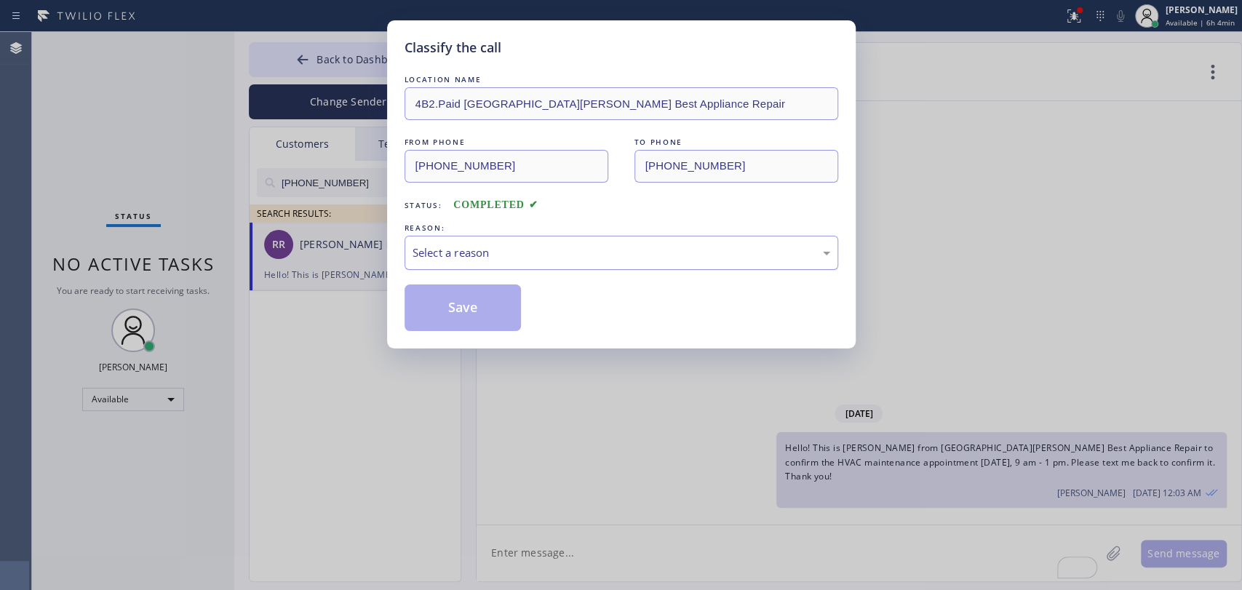
click at [690, 260] on div "Select a reason" at bounding box center [621, 252] width 418 height 17
click at [466, 308] on button "Save" at bounding box center [462, 307] width 117 height 47
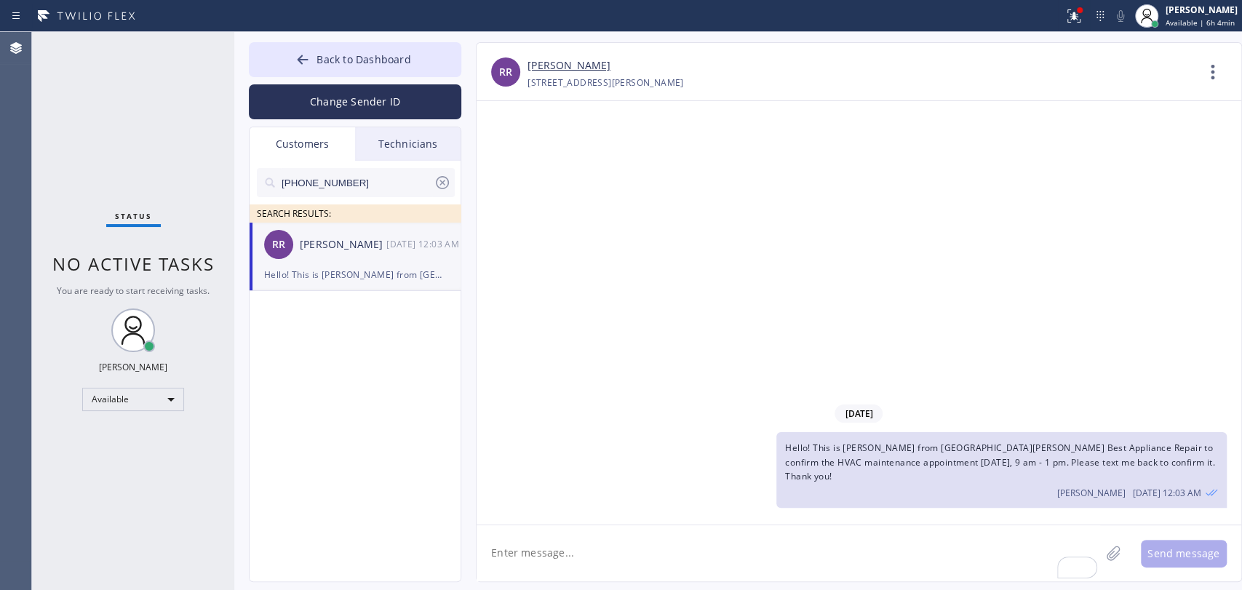
click at [554, 287] on div "08/31/2025 Hello! This is Alex from Santa Monica Best Appliance Repair to confi…" at bounding box center [858, 312] width 765 height 423
click at [893, 321] on div "08/31/2025 Hello! This is Alex from Santa Monica Best Appliance Repair to confi…" at bounding box center [858, 312] width 765 height 423
click at [428, 55] on button "Back to Dashboard" at bounding box center [355, 59] width 212 height 35
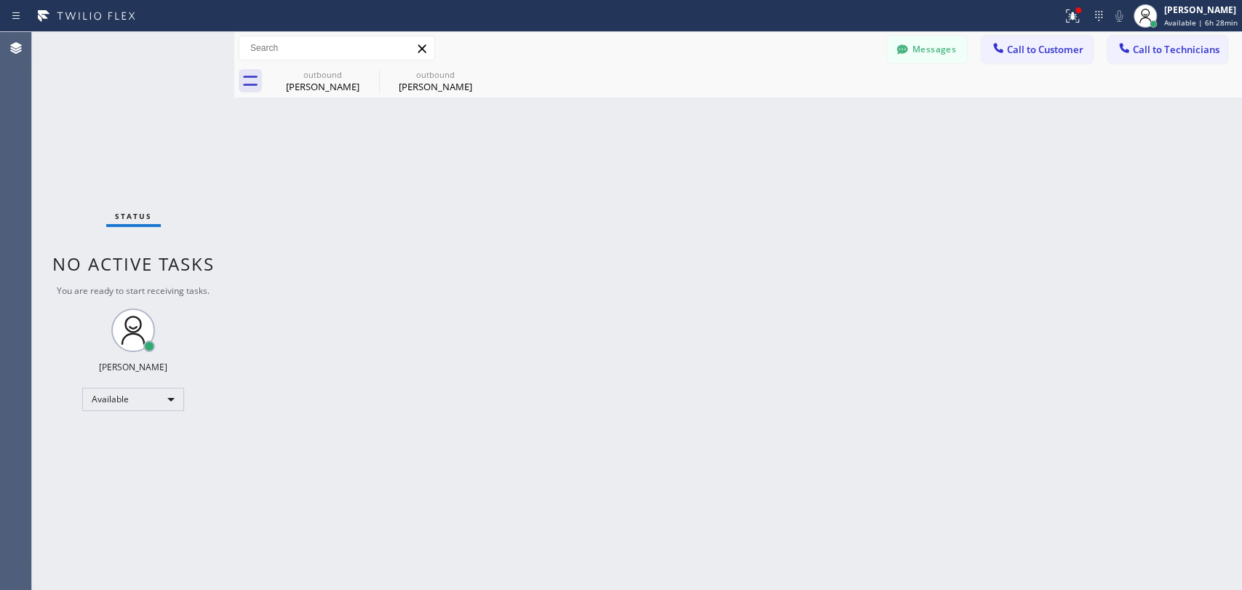
drag, startPoint x: 1206, startPoint y: 42, endPoint x: 1181, endPoint y: 52, distance: 26.5
click at [1206, 43] on span "Call to Technicians" at bounding box center [1176, 49] width 87 height 13
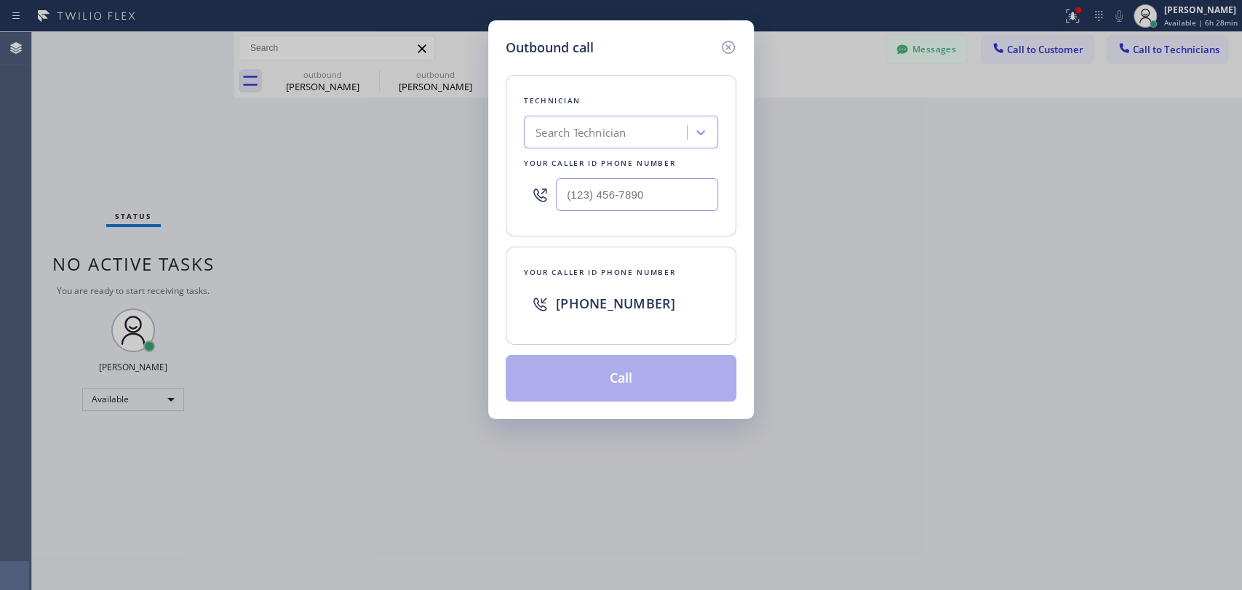
click at [652, 120] on div "Search Technician" at bounding box center [607, 132] width 159 height 25
type input "dav"
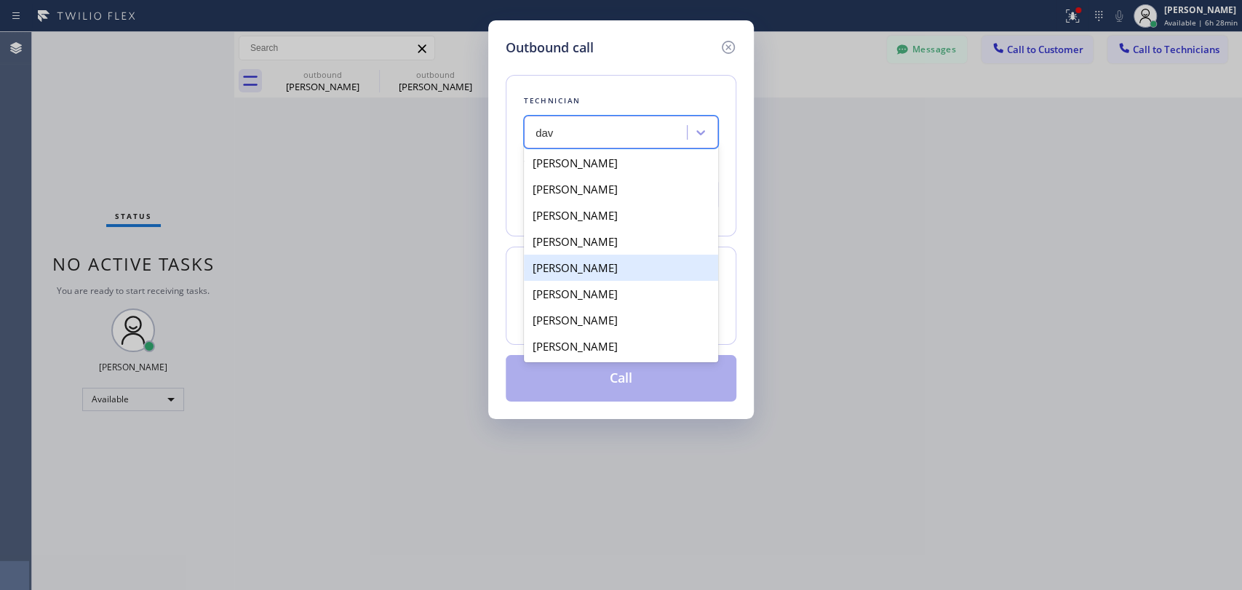
click at [570, 268] on div "[PERSON_NAME]" at bounding box center [621, 268] width 194 height 26
type input "[PHONE_NUMBER]"
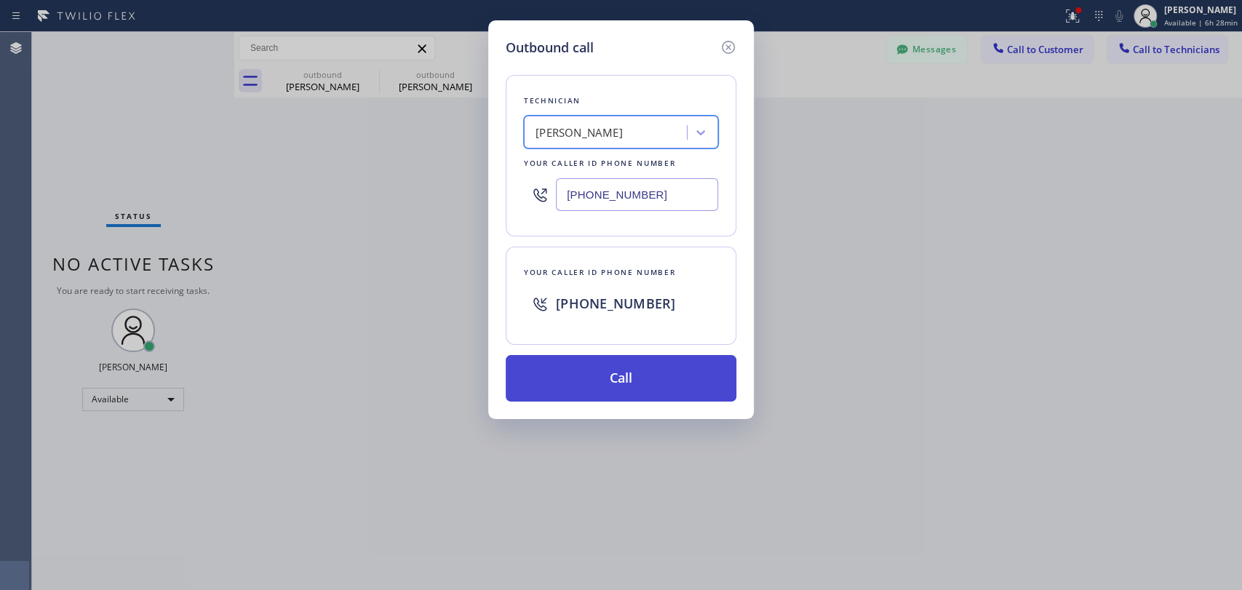
click at [597, 384] on button "Call" at bounding box center [621, 378] width 231 height 47
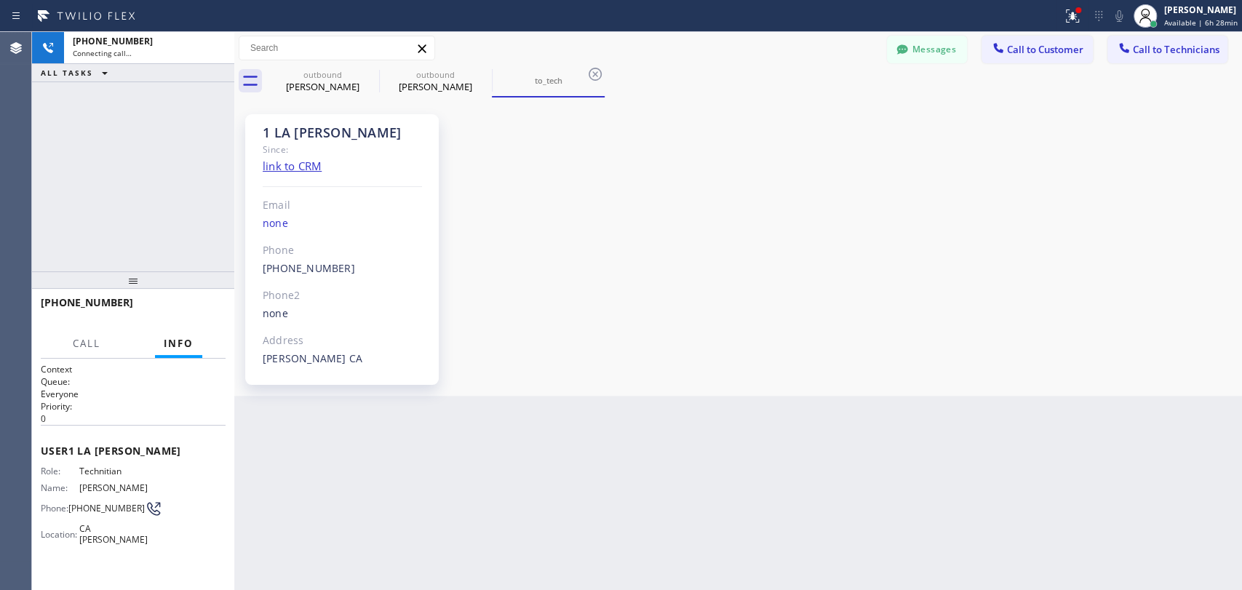
scroll to position [164, 0]
click at [191, 313] on span "HANG UP" at bounding box center [191, 309] width 44 height 10
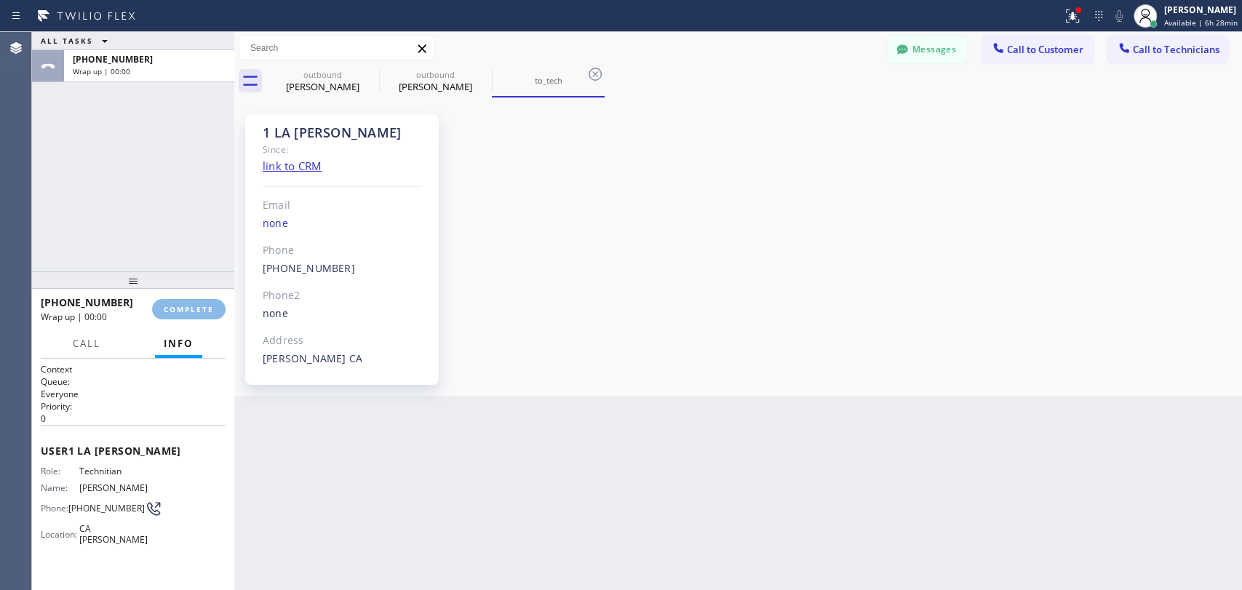
click at [184, 250] on div "ALL TASKS ALL TASKS ACTIVE TASKS TASKS IN WRAP UP +13235799547 Wrap up | 00:00" at bounding box center [133, 151] width 202 height 239
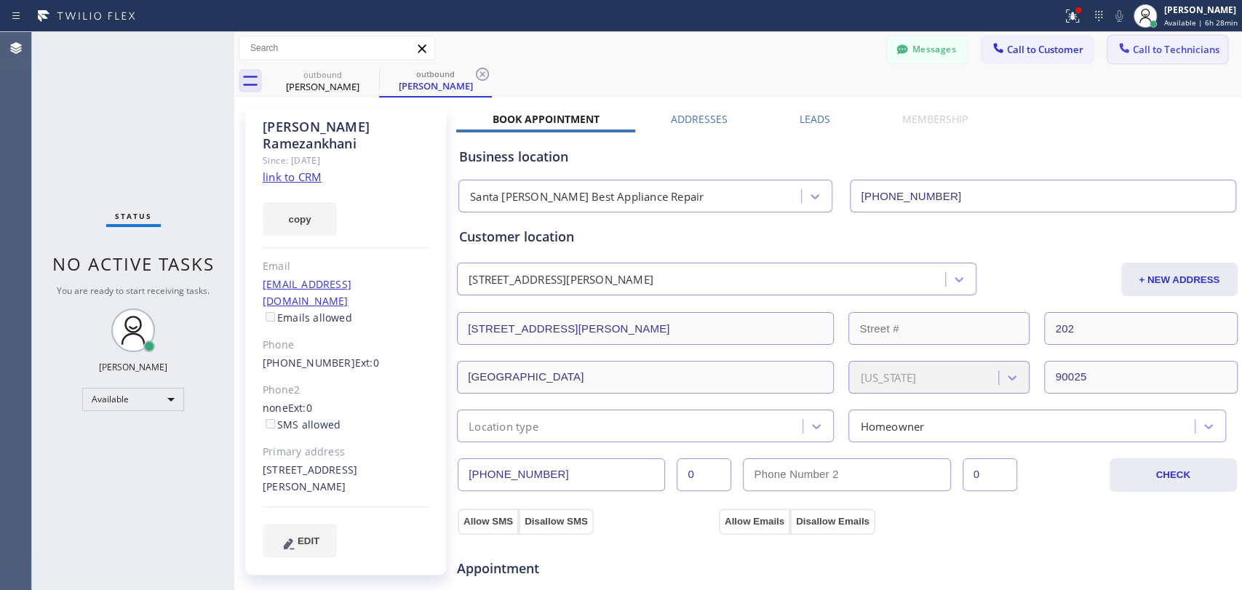
click at [1182, 45] on span "Call to Technicians" at bounding box center [1176, 49] width 87 height 13
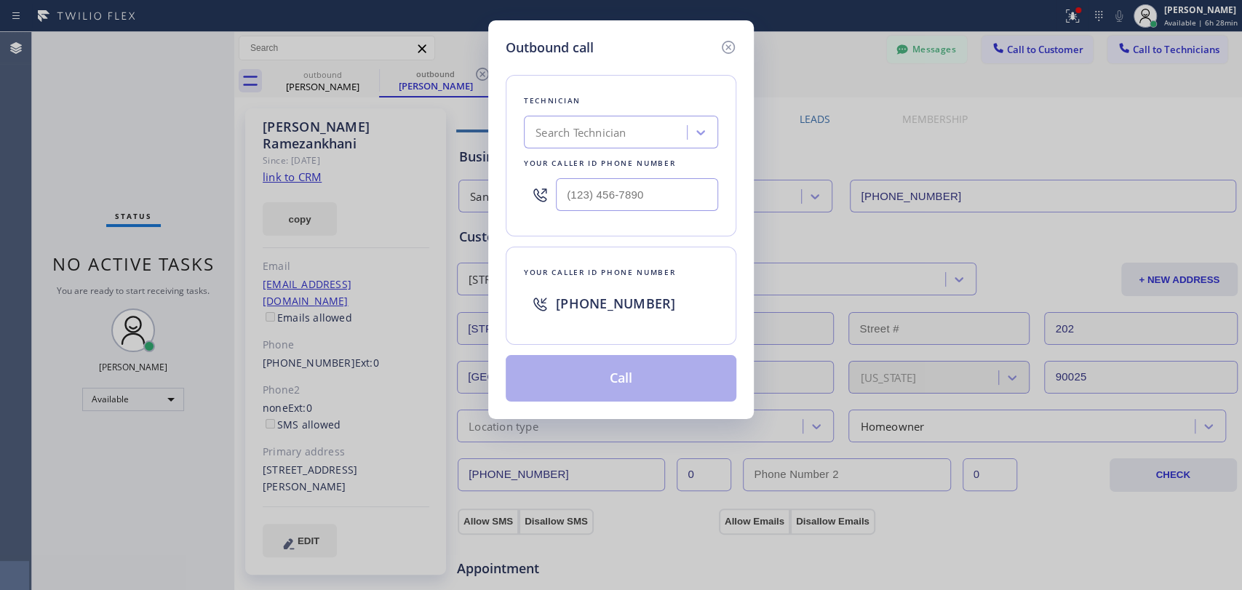
click at [725, 142] on div "Technician Search Technician Your caller id phone number" at bounding box center [621, 155] width 231 height 161
click at [667, 132] on div "Search Technician" at bounding box center [607, 132] width 159 height 25
type input "dav"
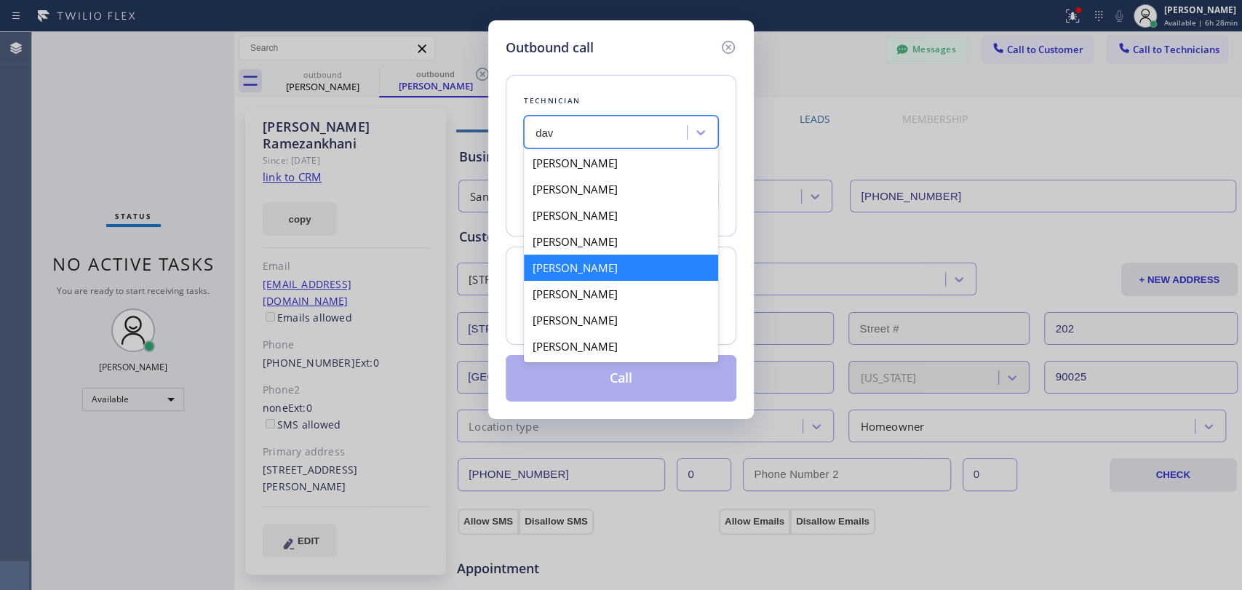
click at [577, 271] on div "[PERSON_NAME]" at bounding box center [621, 268] width 194 height 26
type input "[PHONE_NUMBER]"
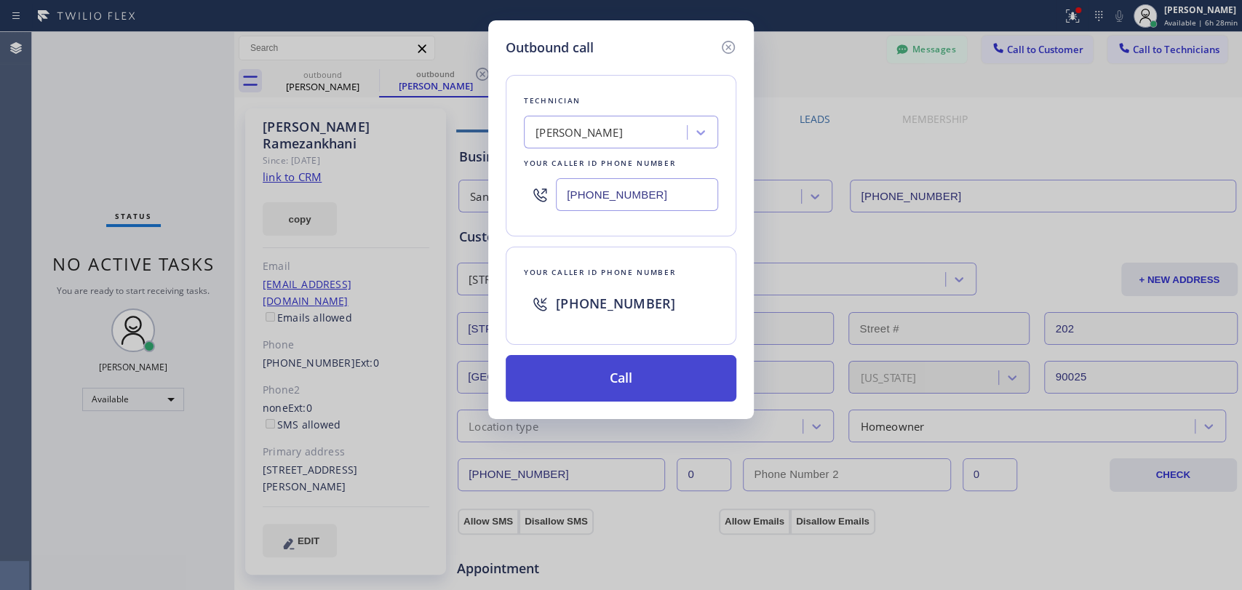
click at [582, 390] on button "Call" at bounding box center [621, 378] width 231 height 47
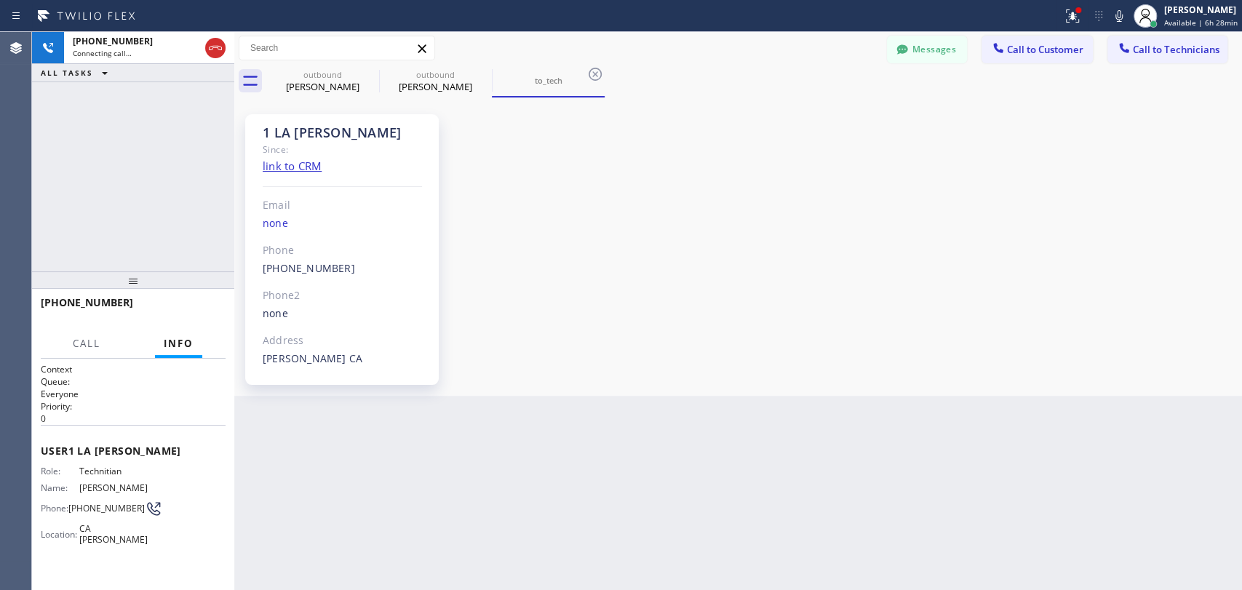
scroll to position [164, 0]
click at [191, 333] on button "Info" at bounding box center [178, 344] width 47 height 28
click at [191, 322] on div "+13235799547 Live | 00:04 HANG UP" at bounding box center [133, 309] width 185 height 38
click at [190, 312] on span "HANG UP" at bounding box center [191, 309] width 44 height 10
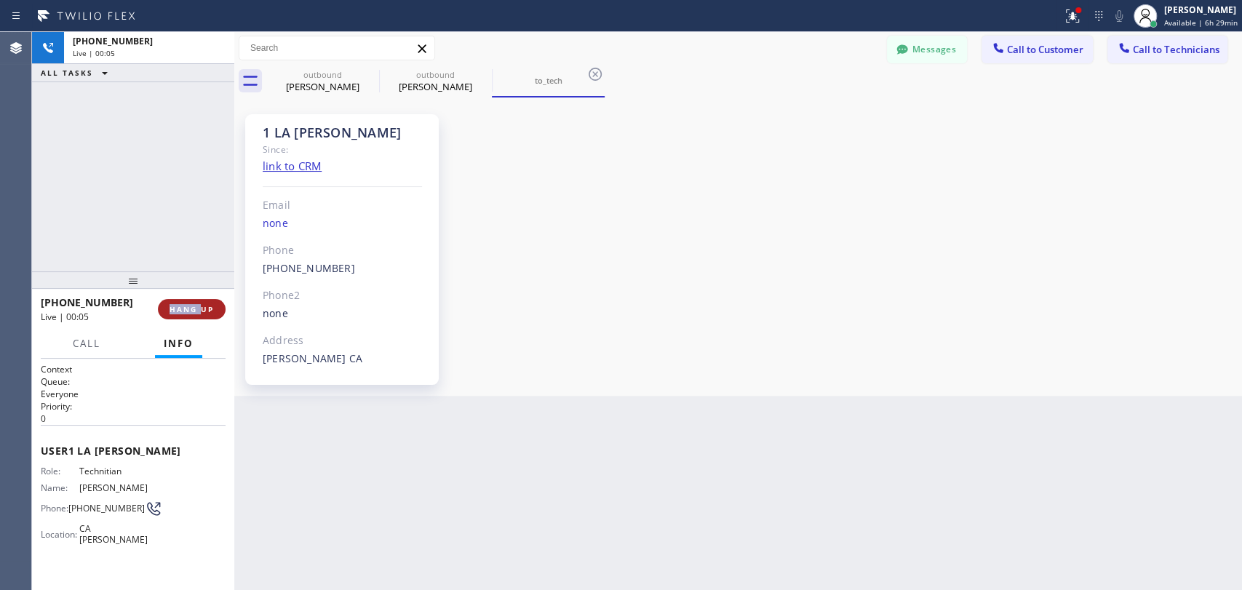
click at [190, 312] on span "HANG UP" at bounding box center [191, 309] width 44 height 10
click at [190, 311] on span "HANG UP" at bounding box center [191, 309] width 44 height 10
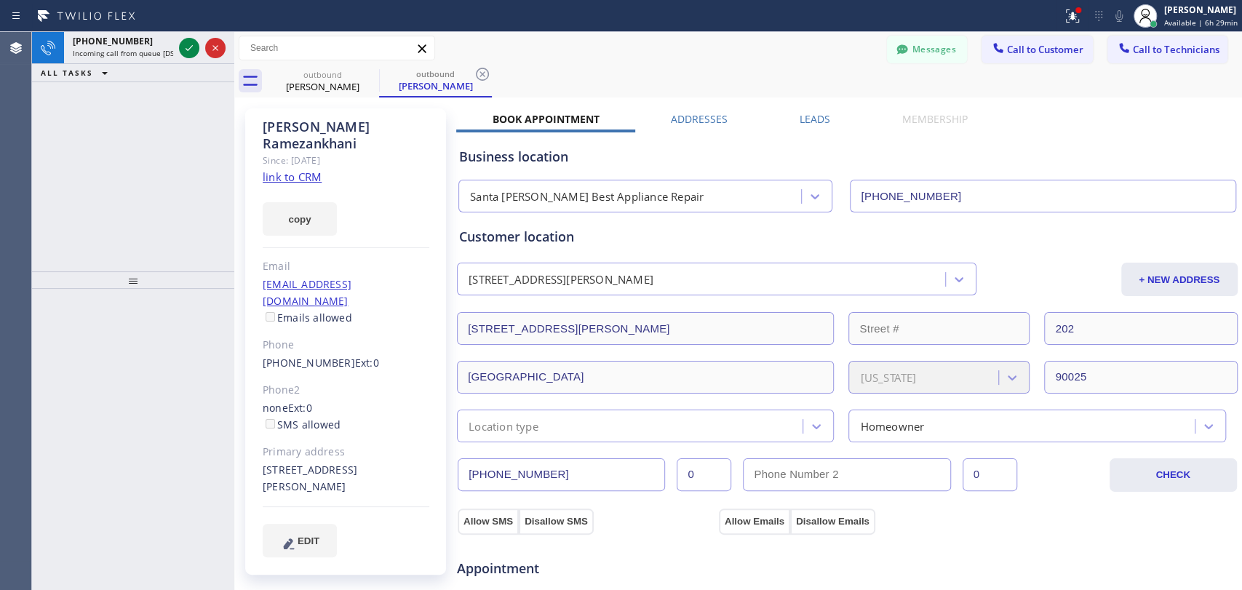
drag, startPoint x: 87, startPoint y: 63, endPoint x: 118, endPoint y: 92, distance: 42.7
click at [87, 63] on div "+13235799547 Incoming call from queue [DSRs]" at bounding box center [120, 48] width 112 height 32
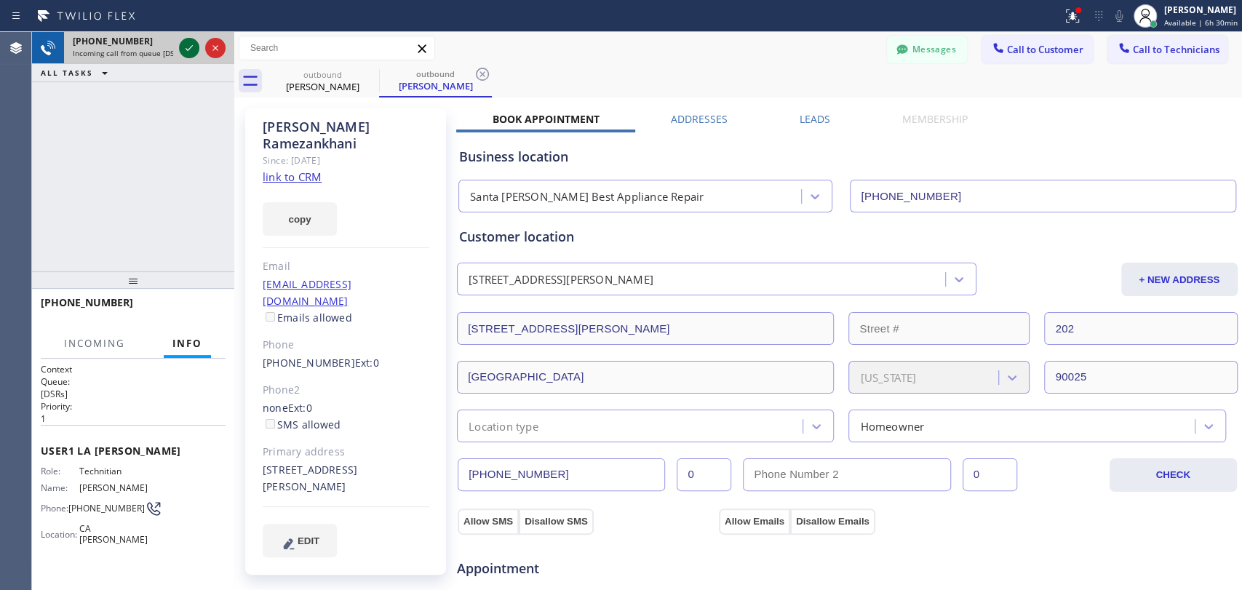
click at [184, 43] on icon at bounding box center [188, 47] width 17 height 17
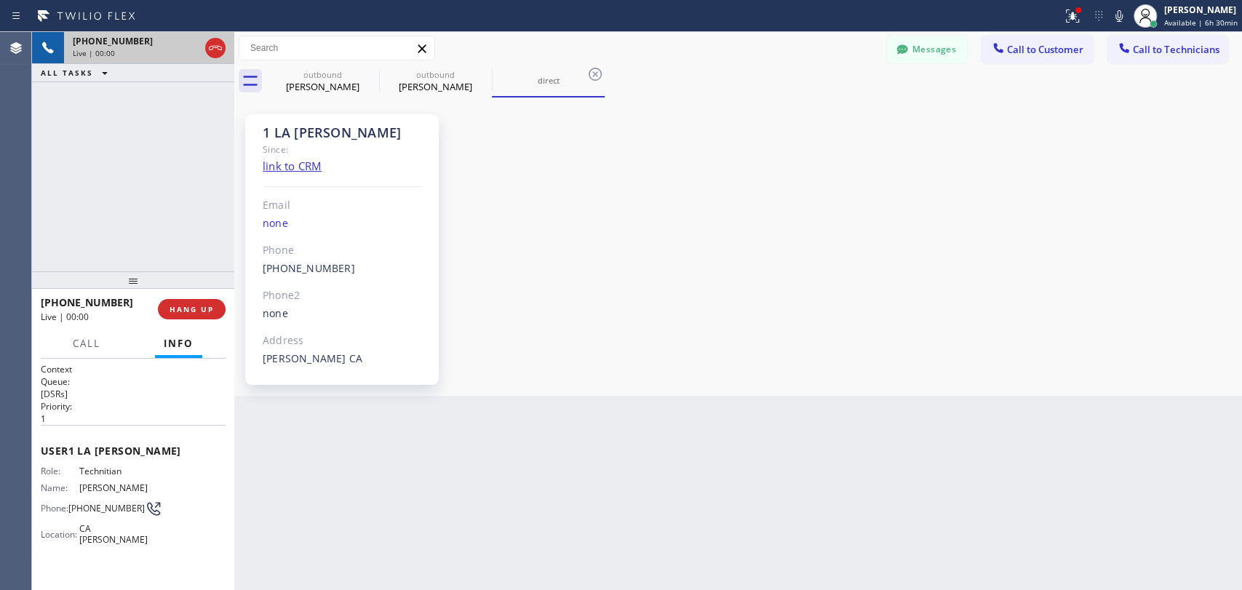
scroll to position [164, 0]
click at [212, 304] on span "HANG UP" at bounding box center [191, 309] width 44 height 10
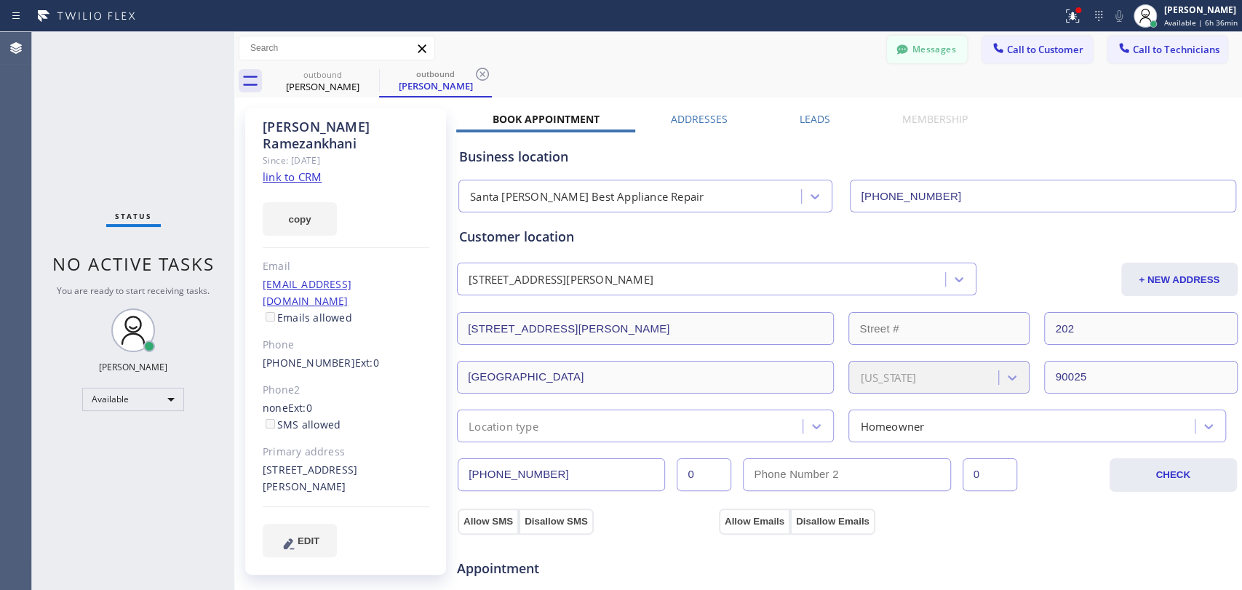
click at [895, 44] on icon at bounding box center [902, 49] width 15 height 15
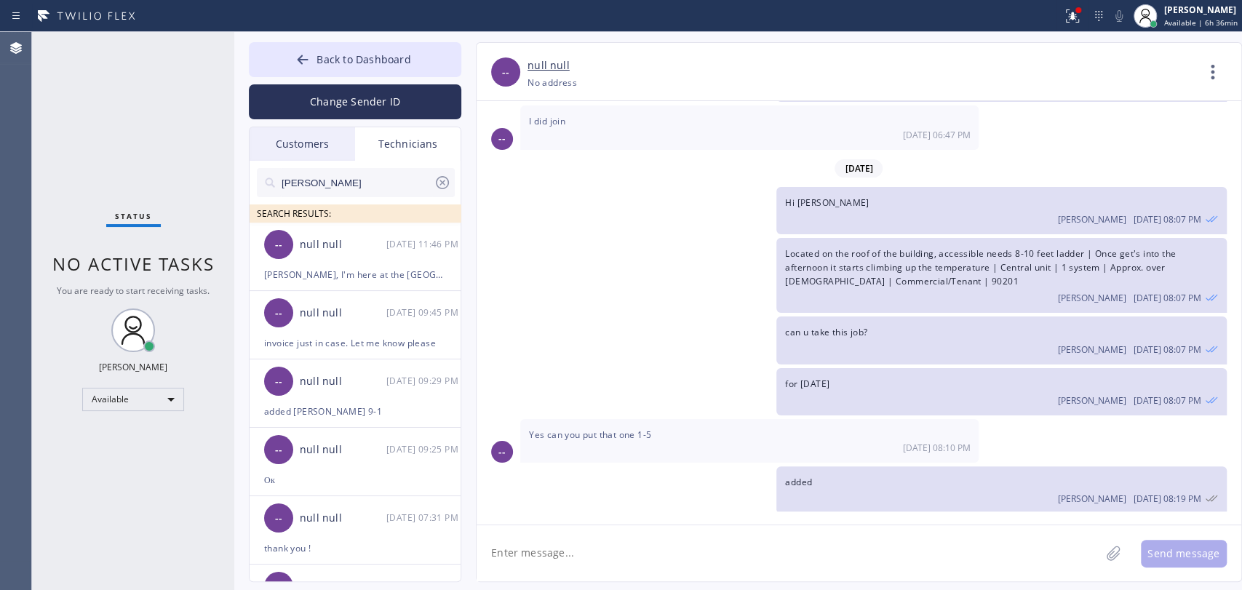
click at [362, 187] on input "Michael" at bounding box center [356, 182] width 153 height 29
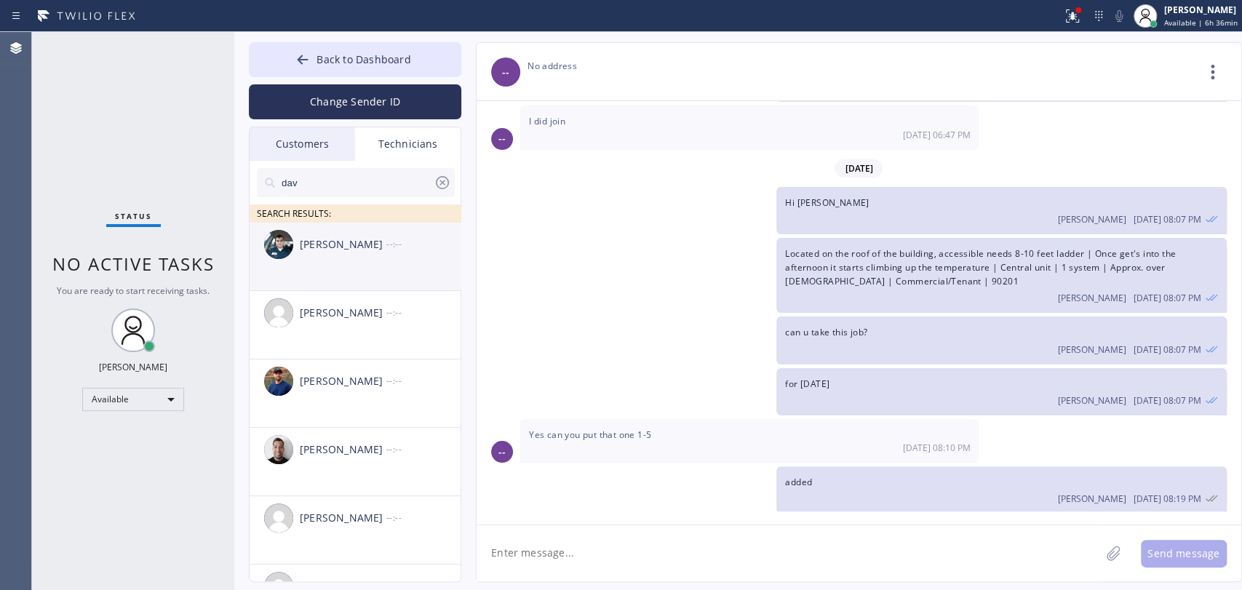
type input "dav"
click at [330, 291] on li "Dumitru Buracovschi --:--" at bounding box center [356, 325] width 212 height 68
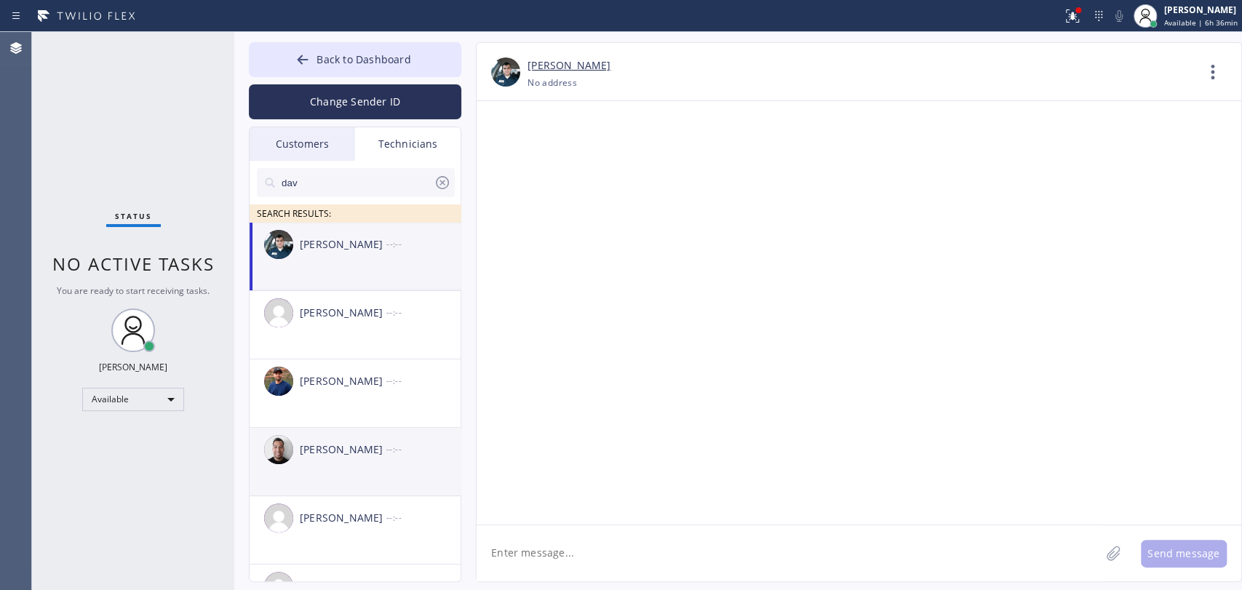
scroll to position [188, 0]
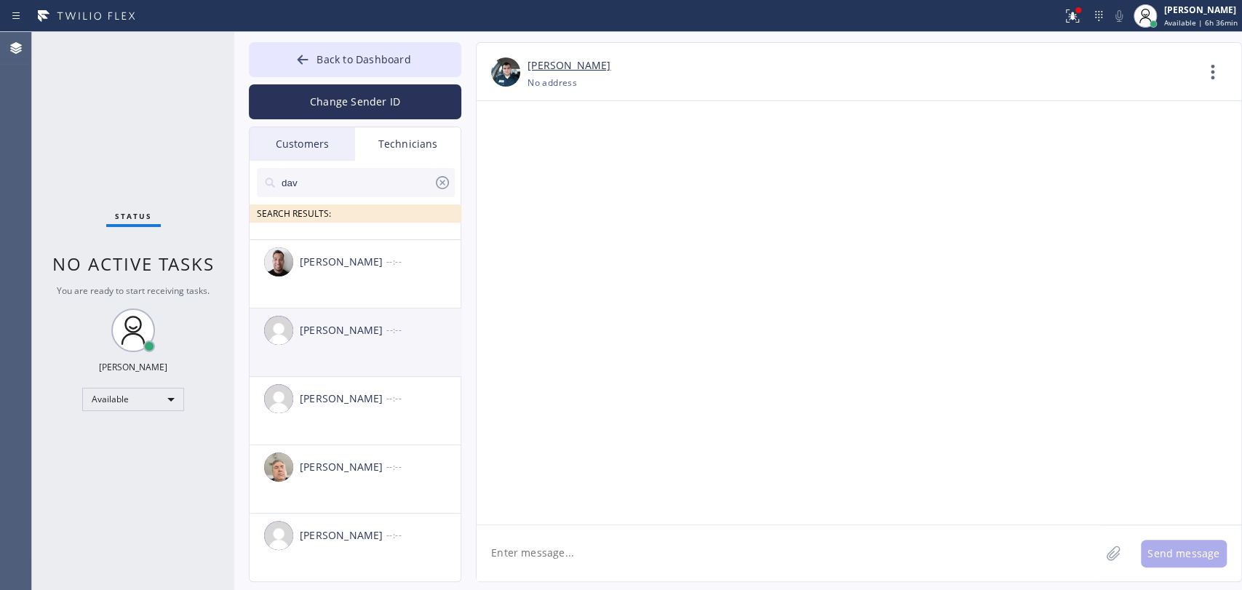
click at [352, 318] on div "David Romero --:--" at bounding box center [356, 330] width 212 height 44
click at [576, 548] on textarea at bounding box center [787, 553] width 623 height 56
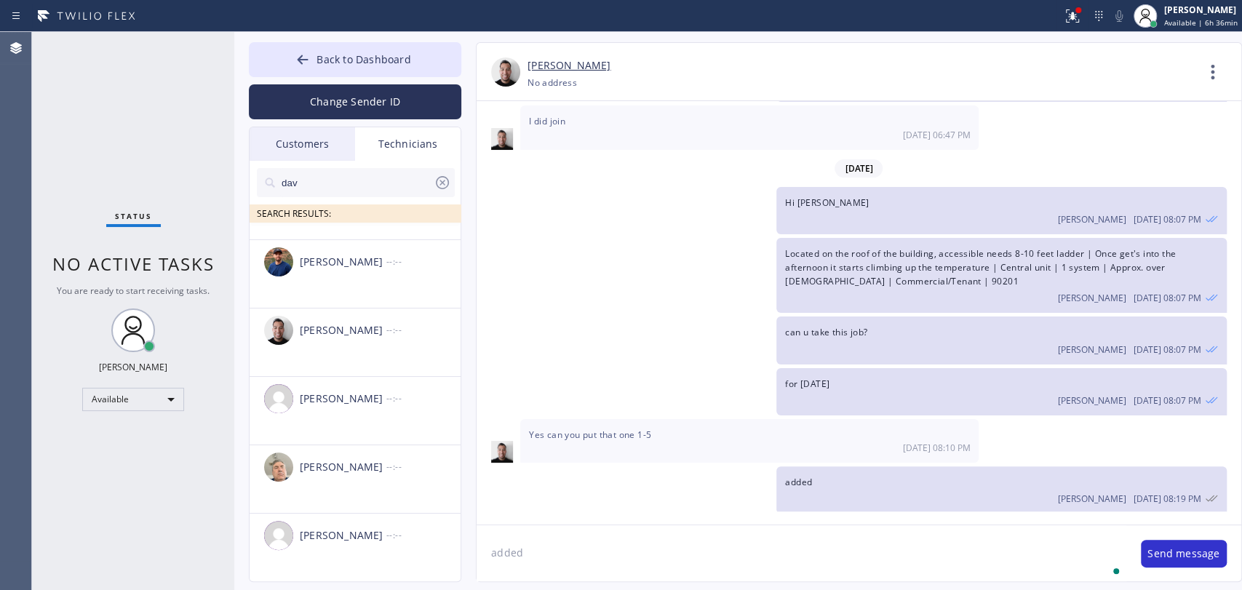
type textarea "added 5"
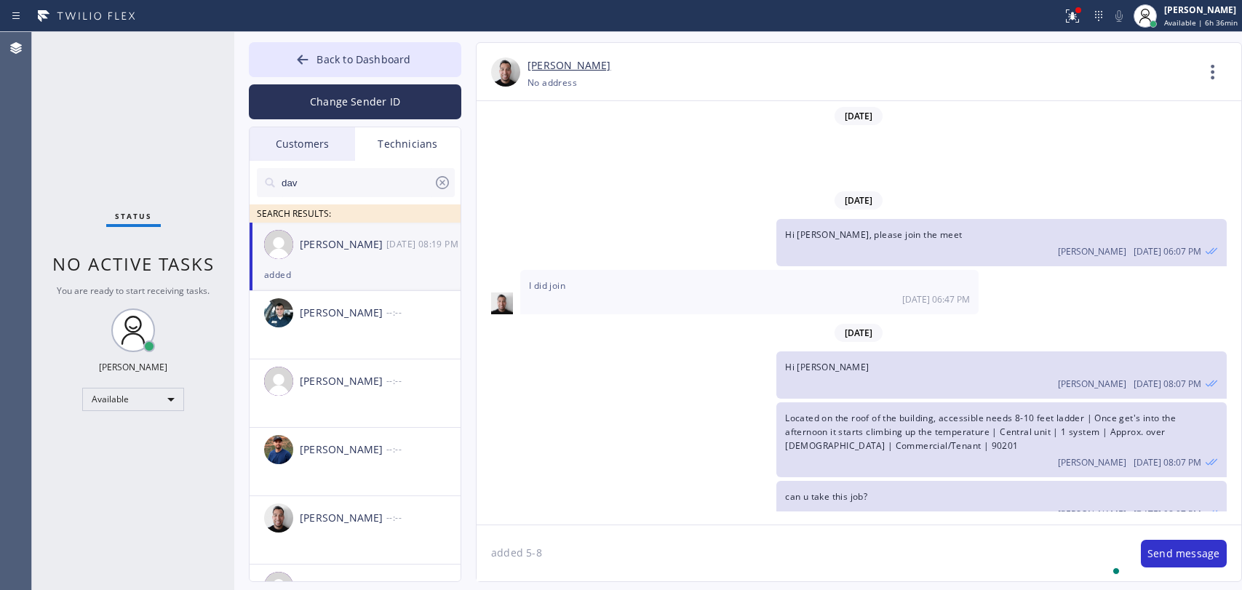
type textarea "added 5-8"
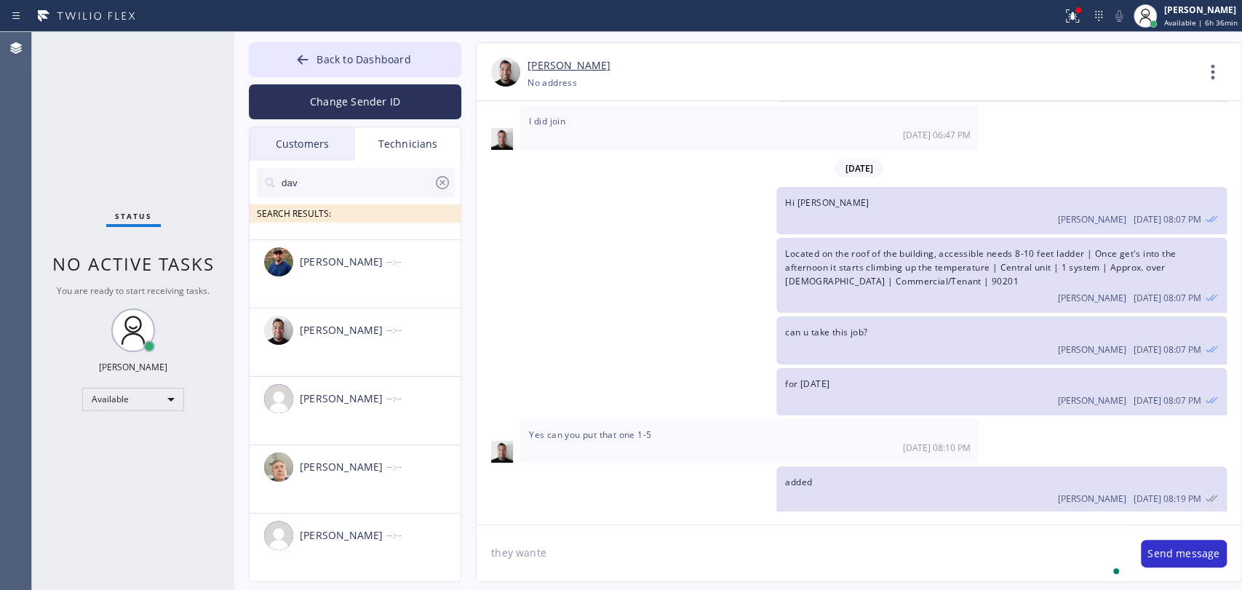
scroll to position [248, 0]
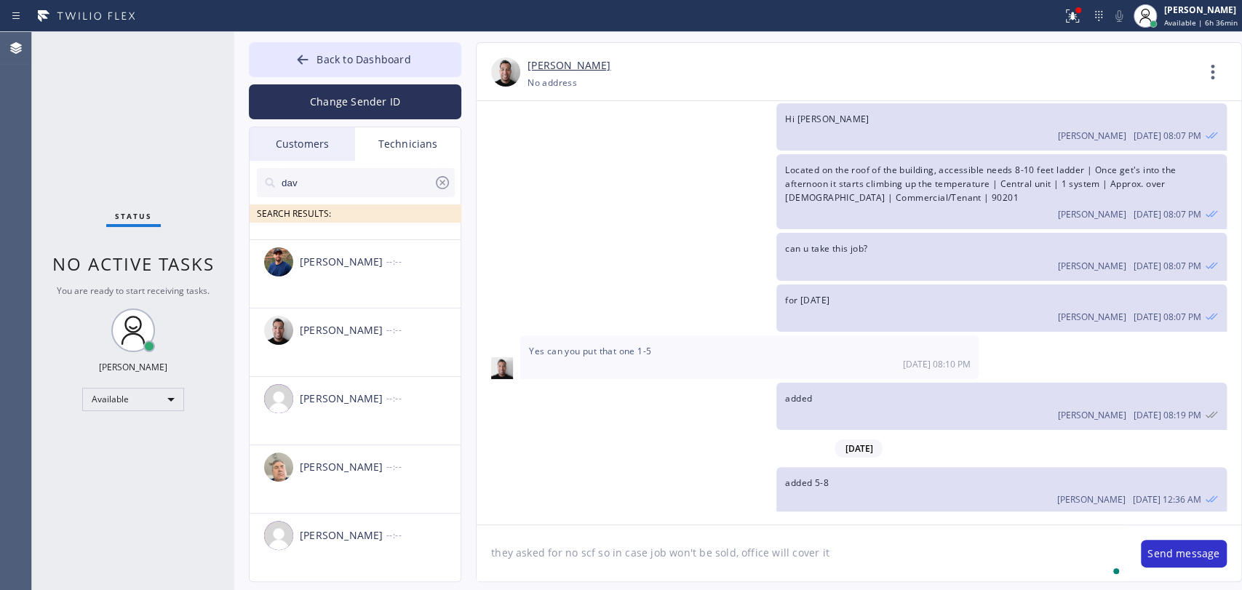
type textarea "they asked for no scf so in case job won't be sold, office will cover it"
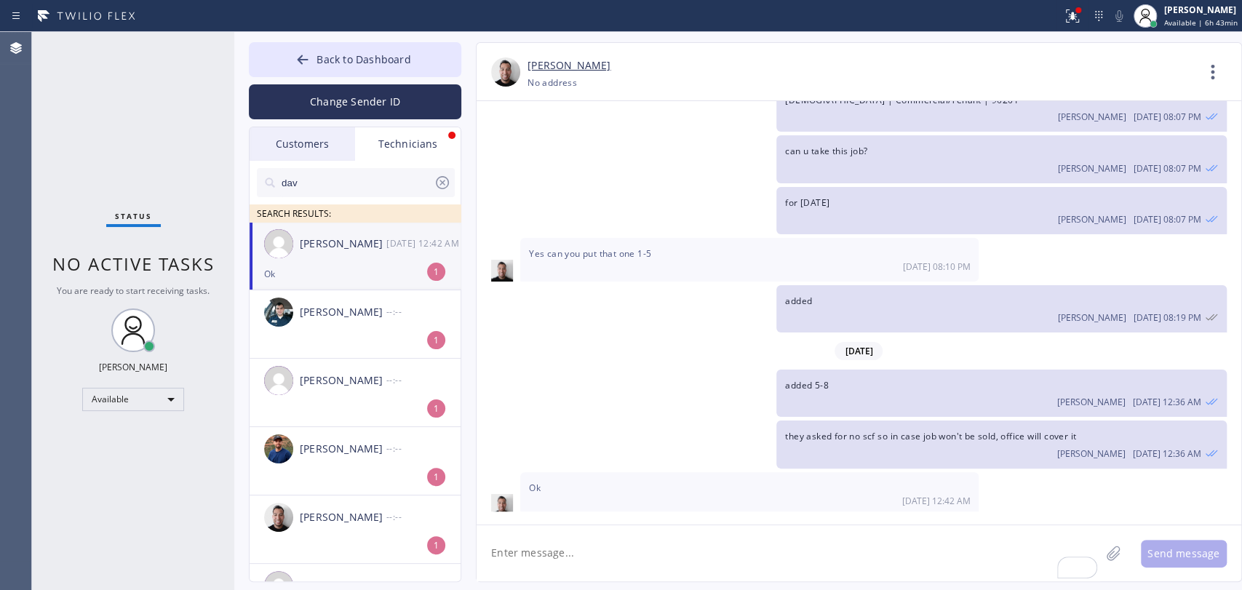
scroll to position [0, 0]
click at [372, 271] on div "Ok" at bounding box center [355, 274] width 182 height 17
click at [341, 71] on button "Back to Dashboard" at bounding box center [355, 59] width 212 height 35
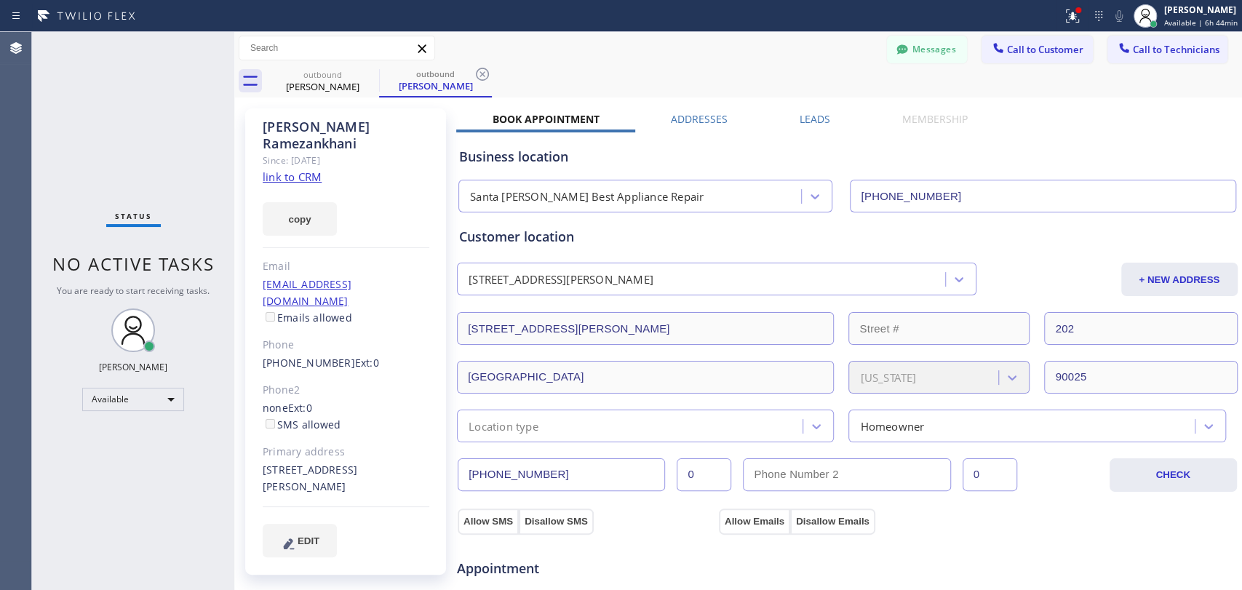
click at [561, 158] on div "Business location" at bounding box center [847, 157] width 776 height 20
click at [553, 159] on div "Business location" at bounding box center [847, 157] width 776 height 20
click at [893, 546] on div "Appointment" at bounding box center [846, 559] width 783 height 37
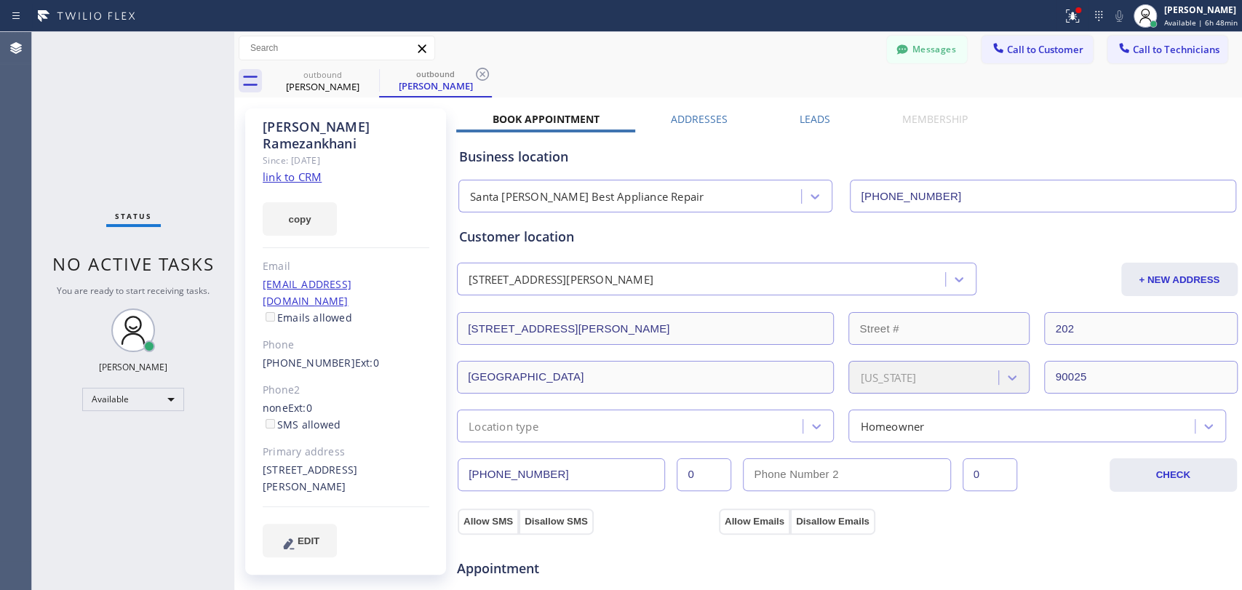
click at [542, 159] on div "Business location" at bounding box center [847, 157] width 776 height 20
click at [535, 159] on div "Business location" at bounding box center [847, 157] width 776 height 20
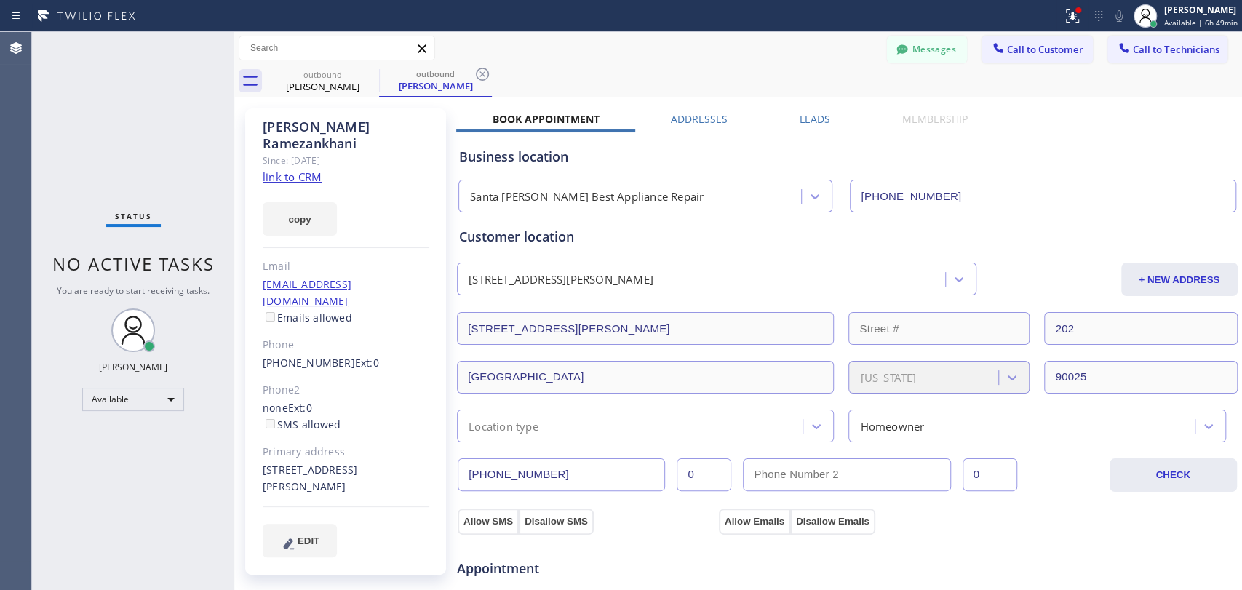
click at [530, 159] on div "Business location" at bounding box center [847, 157] width 776 height 20
click at [489, 241] on div "Customer location" at bounding box center [847, 237] width 776 height 20
click at [487, 237] on div "Customer location" at bounding box center [847, 237] width 776 height 20
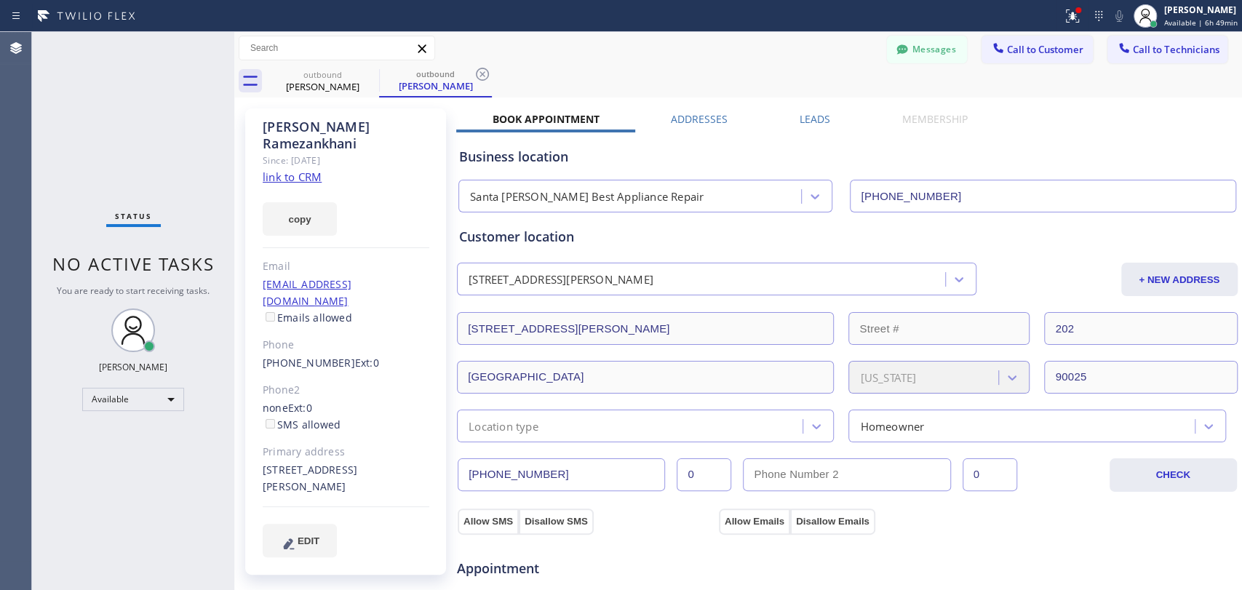
drag, startPoint x: 309, startPoint y: 132, endPoint x: 282, endPoint y: 125, distance: 28.6
click at [282, 125] on div "[PERSON_NAME] Since: [DATE] link to CRM copy Email [EMAIL_ADDRESS][DOMAIN_NAME]…" at bounding box center [345, 341] width 201 height 466
click at [0, 0] on div "[PERSON_NAME]" at bounding box center [0, 0] width 0 height 0
click at [541, 250] on div "Customer location [GEOGRAPHIC_DATA][STREET_ADDRESS][PERSON_NAME] + NEW ADDRESS …" at bounding box center [847, 334] width 776 height 215
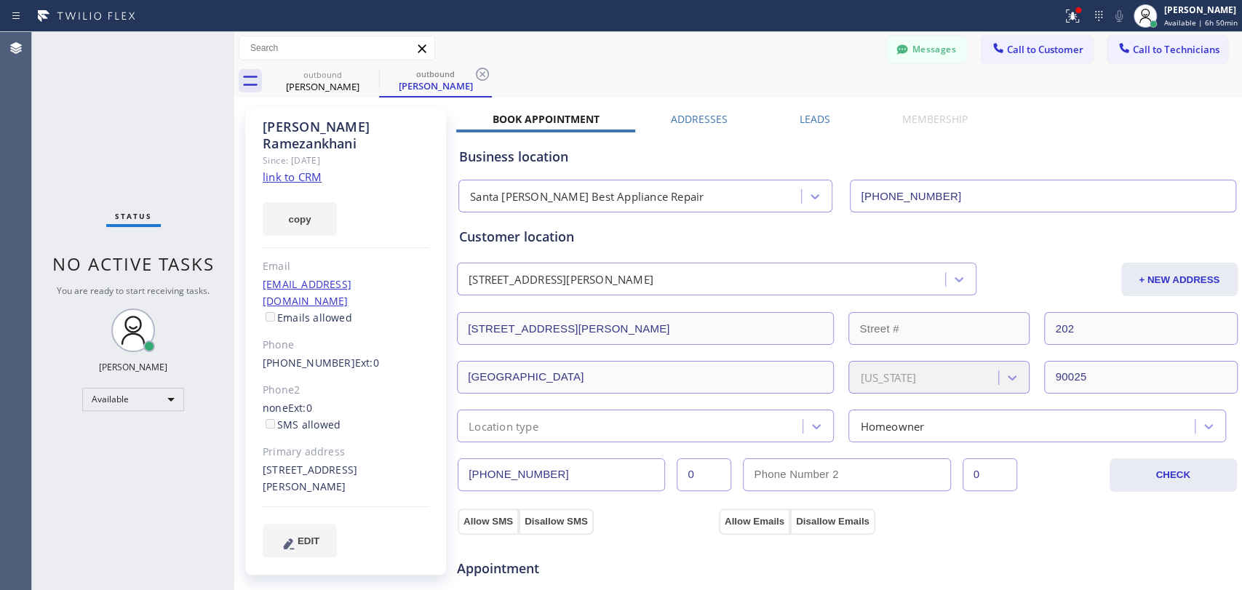
click at [538, 244] on div "Customer location" at bounding box center [847, 237] width 776 height 20
click at [533, 238] on div "Customer location" at bounding box center [847, 237] width 776 height 20
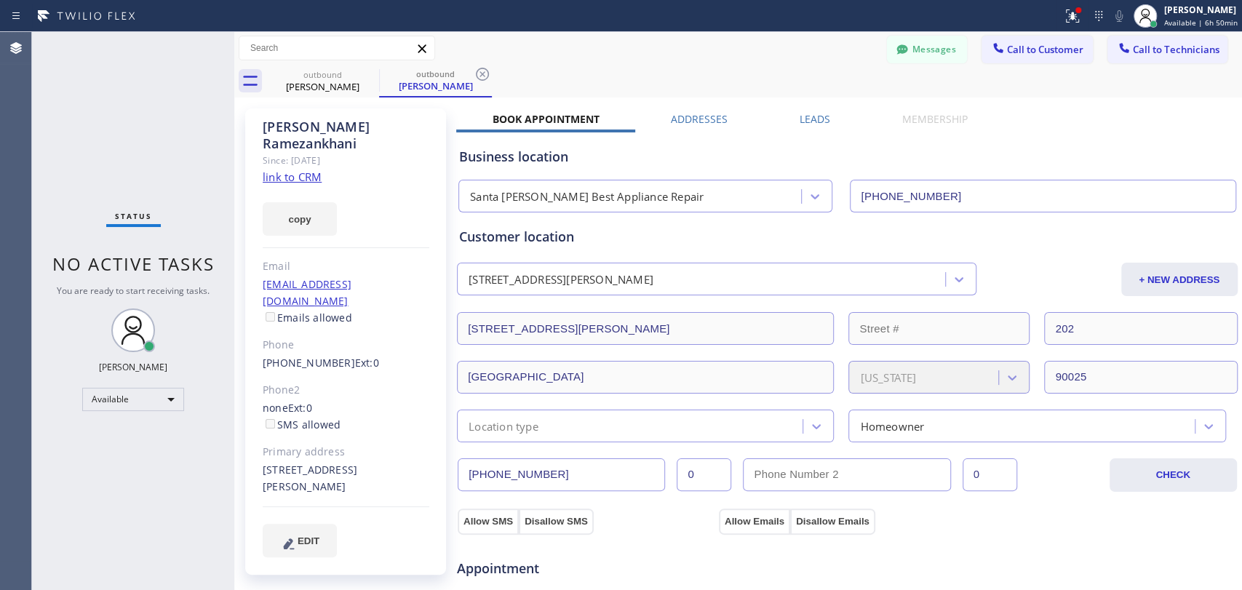
click at [0, 0] on div "[PERSON_NAME]" at bounding box center [0, 0] width 0 height 0
click at [372, 86] on div "[PERSON_NAME]" at bounding box center [323, 86] width 110 height 13
type input "[PHONE_NUMBER]"
click at [372, 86] on div "[PERSON_NAME]" at bounding box center [323, 86] width 110 height 13
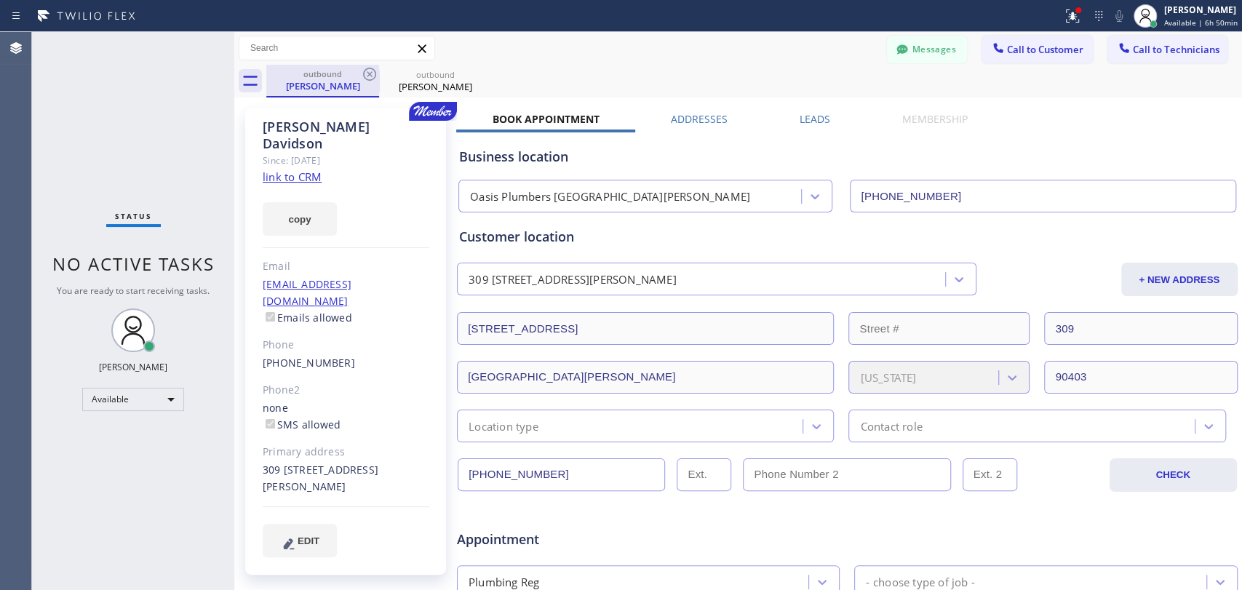
click at [372, 83] on div "[PERSON_NAME]" at bounding box center [323, 85] width 110 height 13
click at [372, 81] on icon at bounding box center [369, 73] width 17 height 17
type input "[PHONE_NUMBER]"
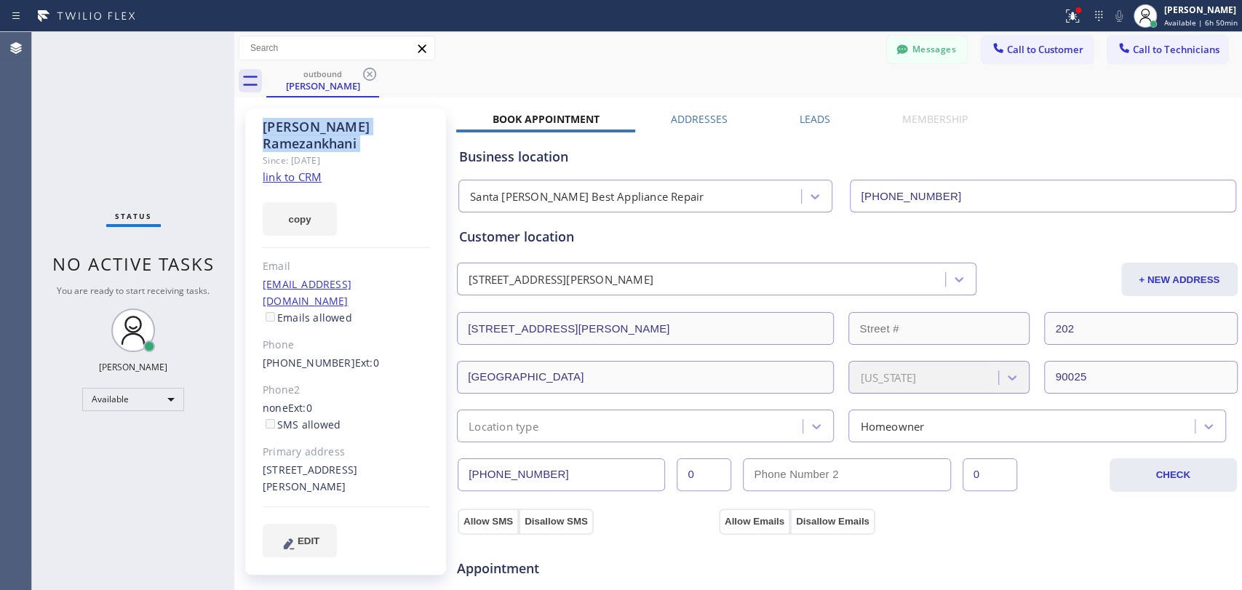
click at [372, 81] on icon at bounding box center [369, 73] width 17 height 17
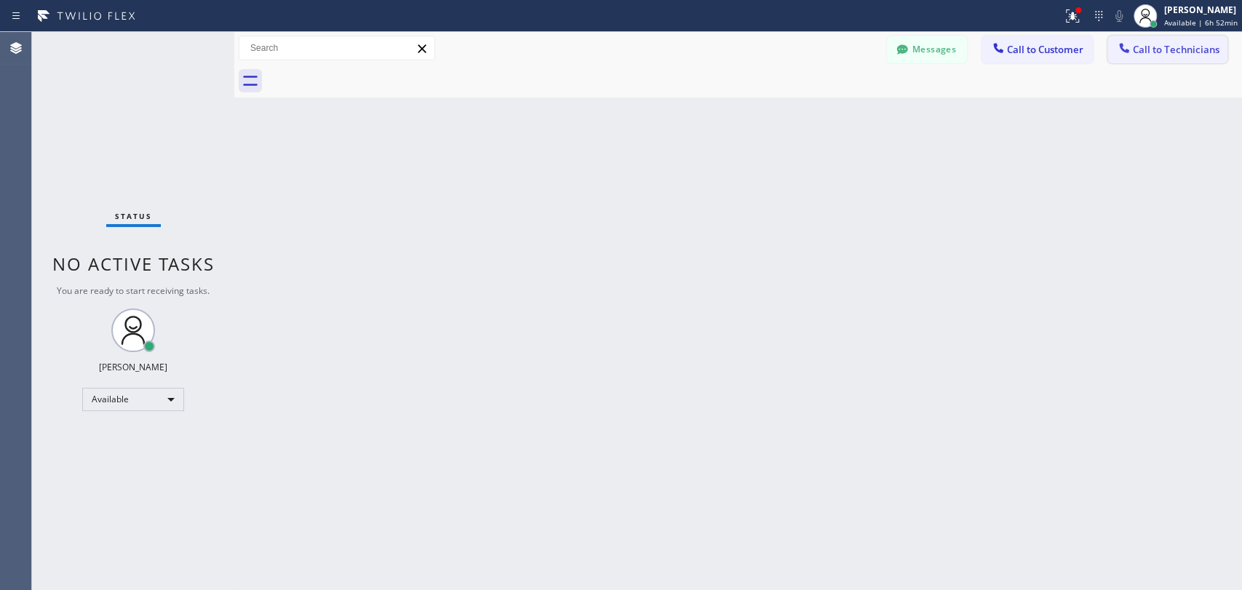
click at [1136, 56] on button "Call to Technicians" at bounding box center [1167, 50] width 120 height 28
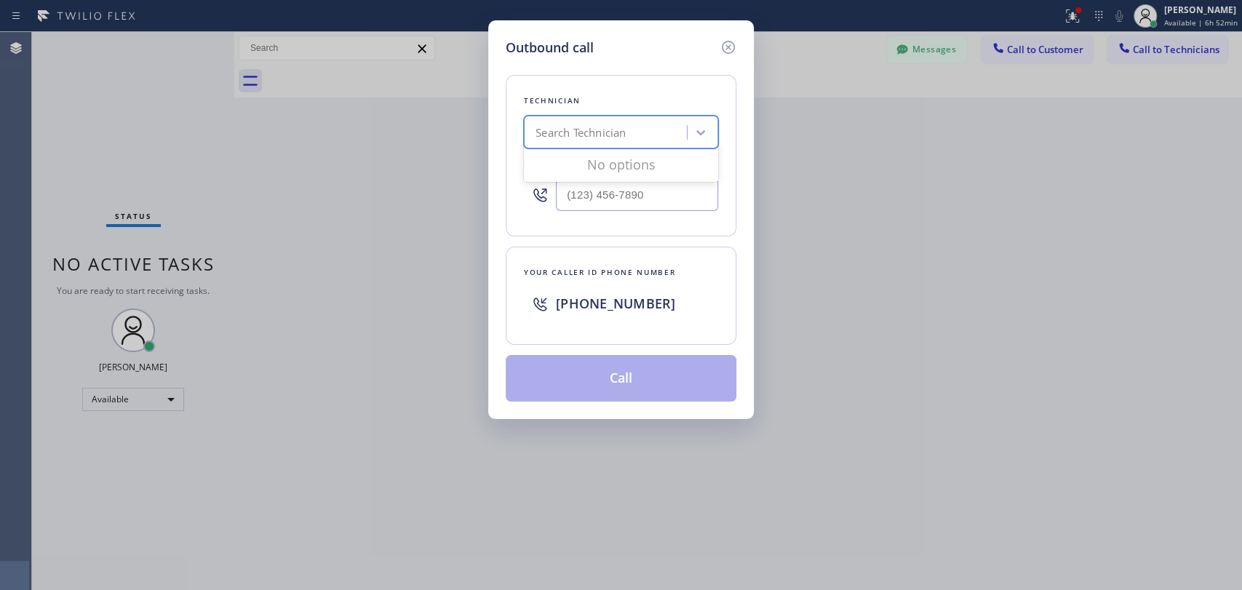
click at [650, 117] on div "Search Technician" at bounding box center [621, 132] width 194 height 33
type input "[PERSON_NAME]"
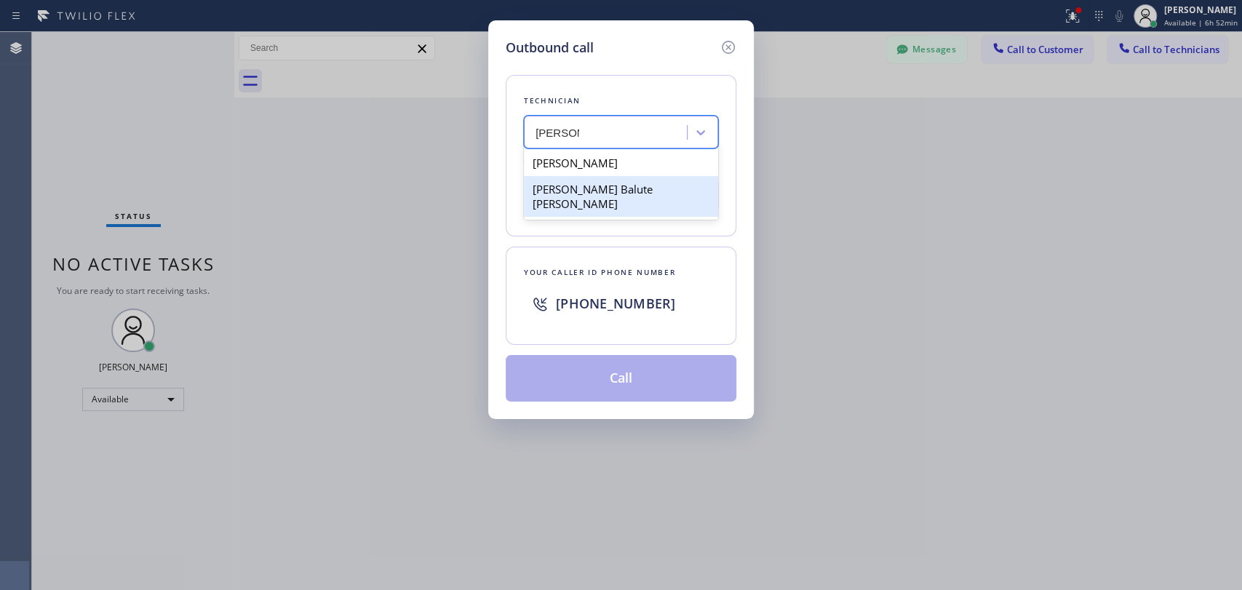
click at [623, 187] on div "[PERSON_NAME] Balute [PERSON_NAME]" at bounding box center [621, 196] width 194 height 41
type input "[PHONE_NUMBER]"
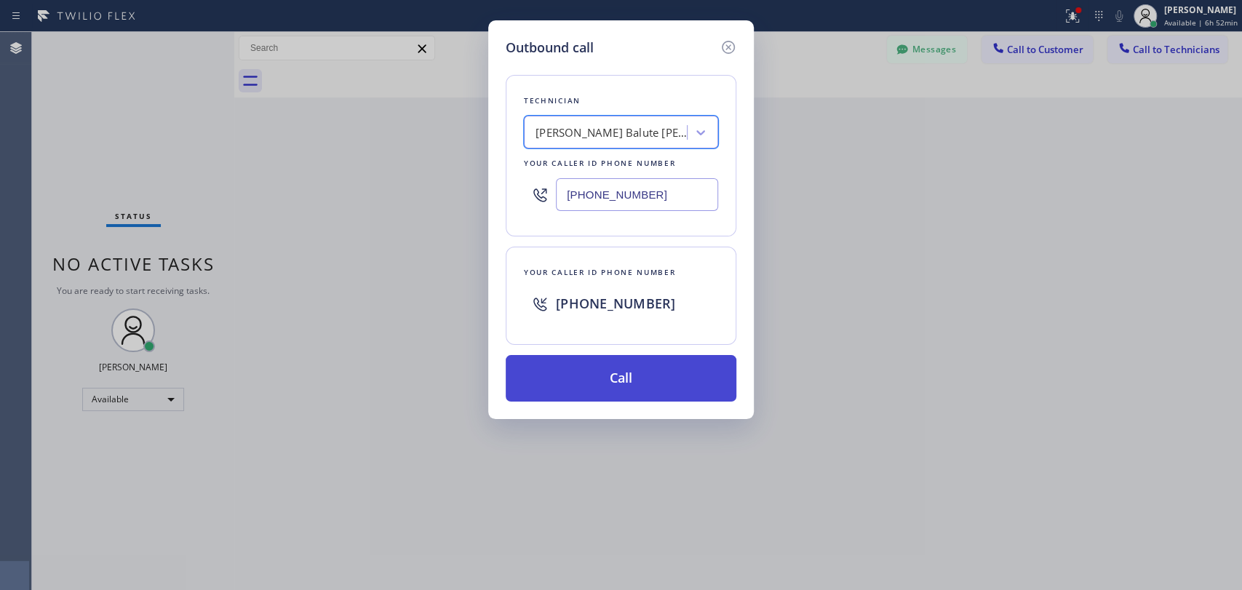
click at [618, 368] on button "Call" at bounding box center [621, 378] width 231 height 47
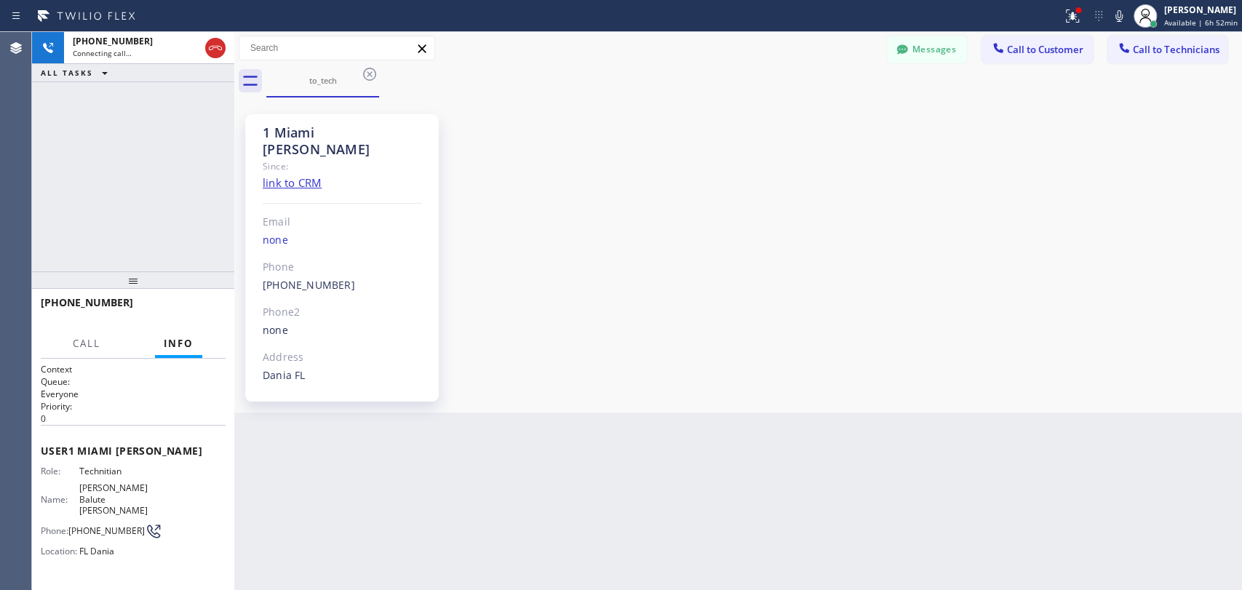
click at [124, 285] on div at bounding box center [133, 279] width 202 height 17
drag, startPoint x: 124, startPoint y: 285, endPoint x: 137, endPoint y: 268, distance: 21.8
click at [137, 271] on div at bounding box center [133, 279] width 202 height 17
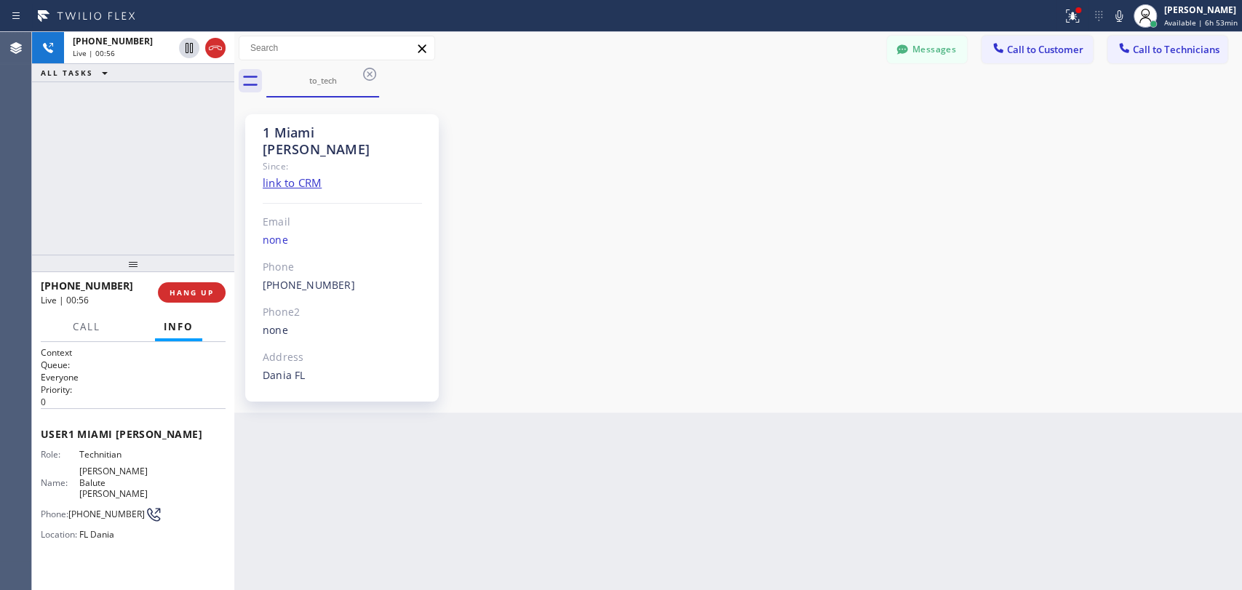
click at [112, 263] on div at bounding box center [133, 263] width 202 height 17
click at [124, 264] on div at bounding box center [133, 263] width 202 height 17
click at [336, 129] on div "1 Miami [PERSON_NAME]" at bounding box center [342, 140] width 159 height 33
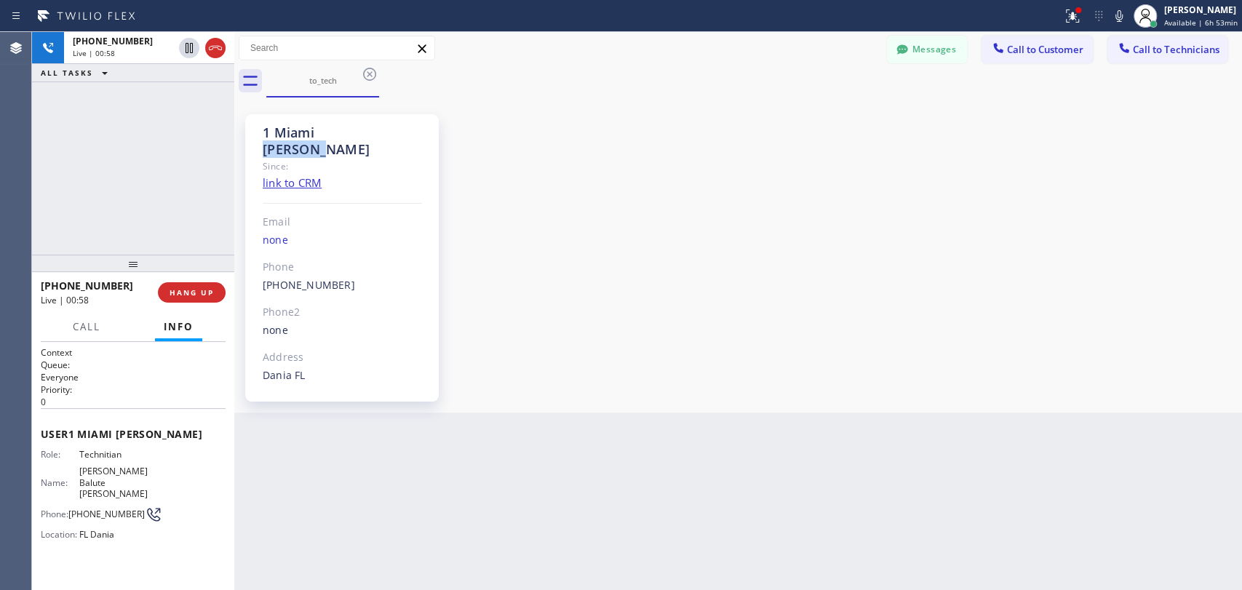
click at [336, 129] on div "1 Miami [PERSON_NAME]" at bounding box center [342, 140] width 159 height 33
click at [325, 129] on div "1 Miami [PERSON_NAME]" at bounding box center [342, 140] width 159 height 33
drag, startPoint x: 320, startPoint y: 130, endPoint x: 280, endPoint y: 133, distance: 40.1
click at [280, 133] on div "1 Miami [PERSON_NAME]" at bounding box center [342, 140] width 159 height 33
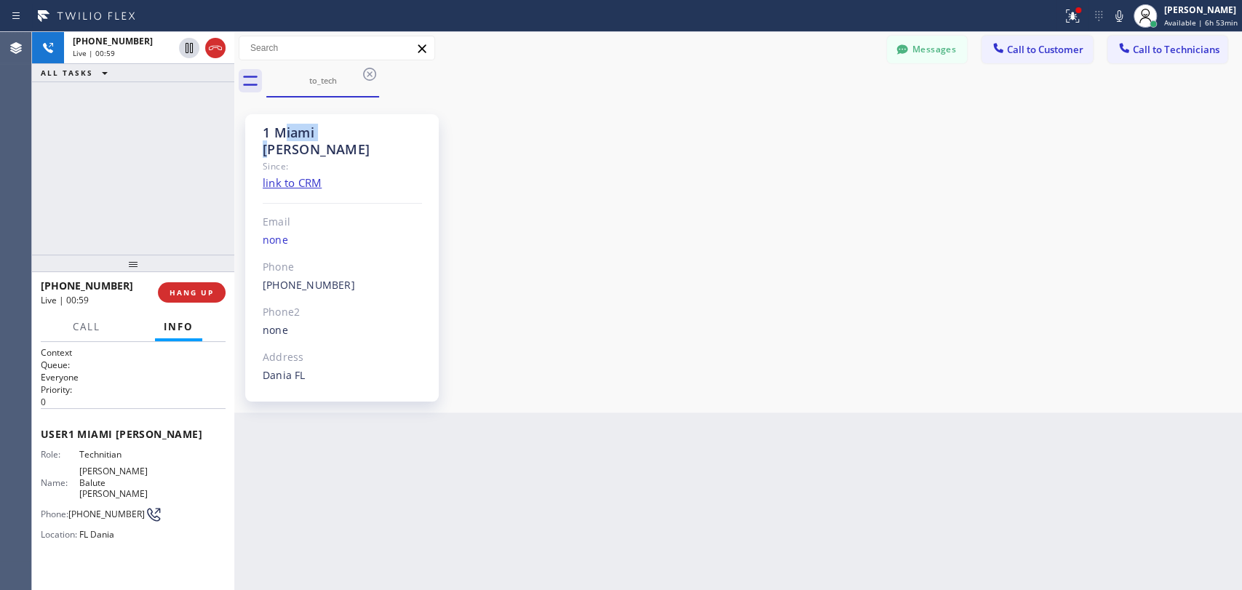
click at [280, 133] on div "1 Miami [PERSON_NAME]" at bounding box center [342, 140] width 159 height 33
click at [303, 119] on div "1 Miami [PERSON_NAME] Since: link to CRM Email none Phone [PHONE_NUMBER] Outbou…" at bounding box center [342, 257] width 194 height 287
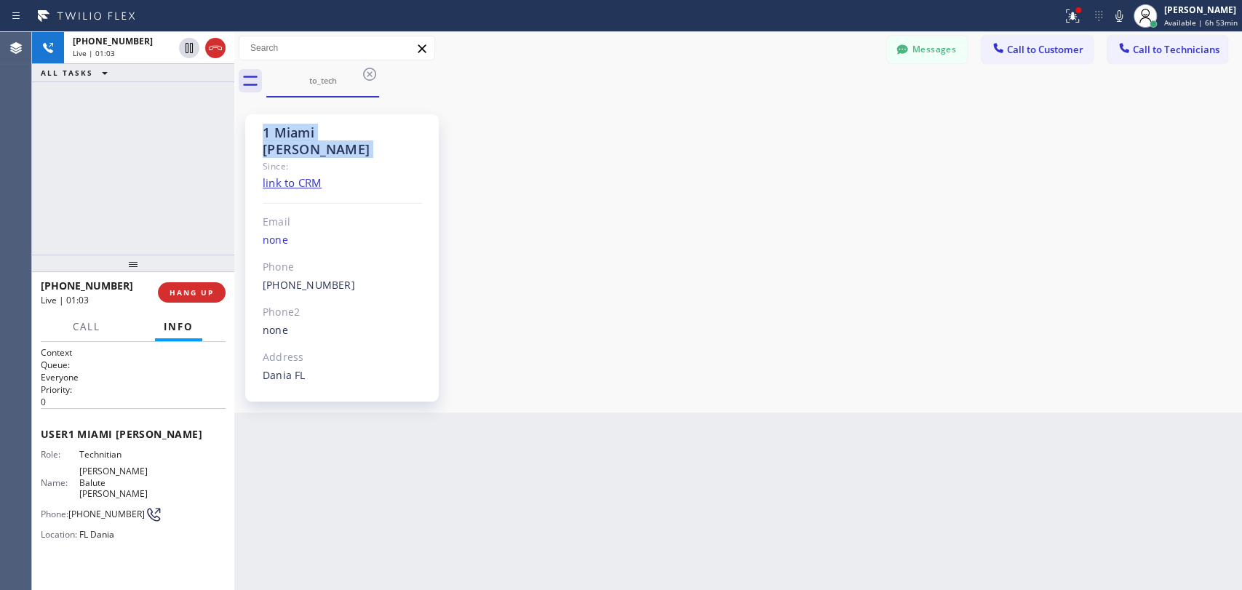
click at [302, 131] on div "1 Miami [PERSON_NAME]" at bounding box center [342, 140] width 159 height 33
click at [322, 129] on div "1 Miami [PERSON_NAME]" at bounding box center [342, 140] width 159 height 33
click at [320, 129] on div "1 Miami [PERSON_NAME]" at bounding box center [342, 140] width 159 height 33
click at [310, 129] on div "1 Miami [PERSON_NAME]" at bounding box center [342, 140] width 159 height 33
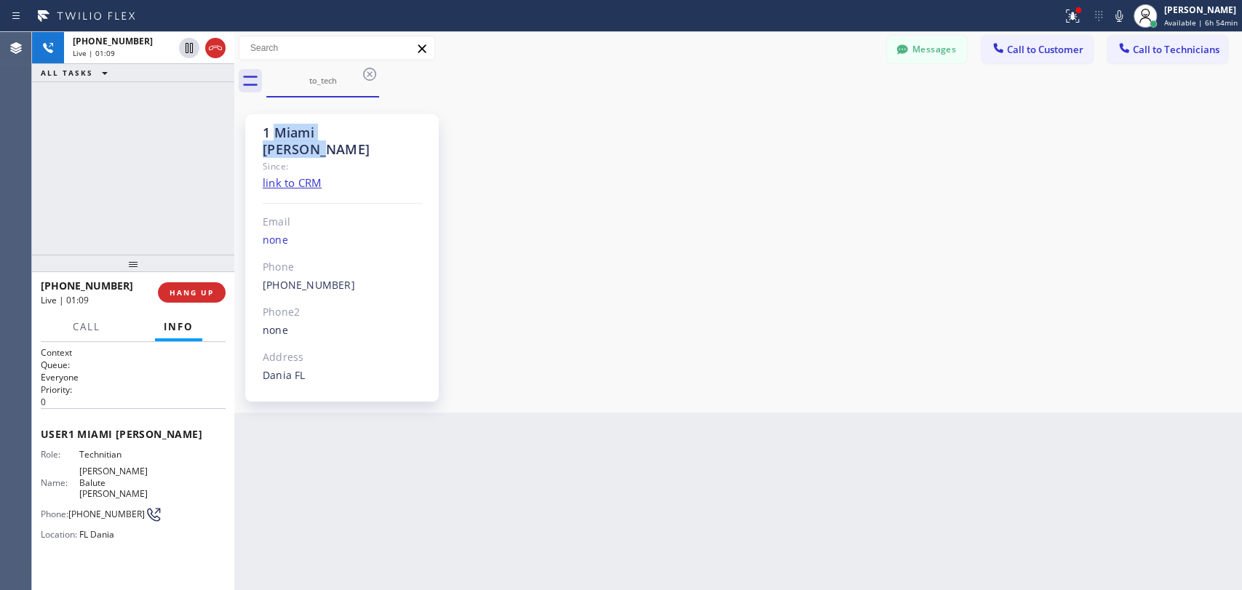
drag, startPoint x: 311, startPoint y: 129, endPoint x: 352, endPoint y: 137, distance: 42.2
click at [352, 137] on div "1 Miami [PERSON_NAME]" at bounding box center [342, 140] width 159 height 33
drag, startPoint x: 352, startPoint y: 137, endPoint x: 273, endPoint y: 135, distance: 79.3
click at [273, 135] on div "1 Miami [PERSON_NAME]" at bounding box center [342, 140] width 159 height 33
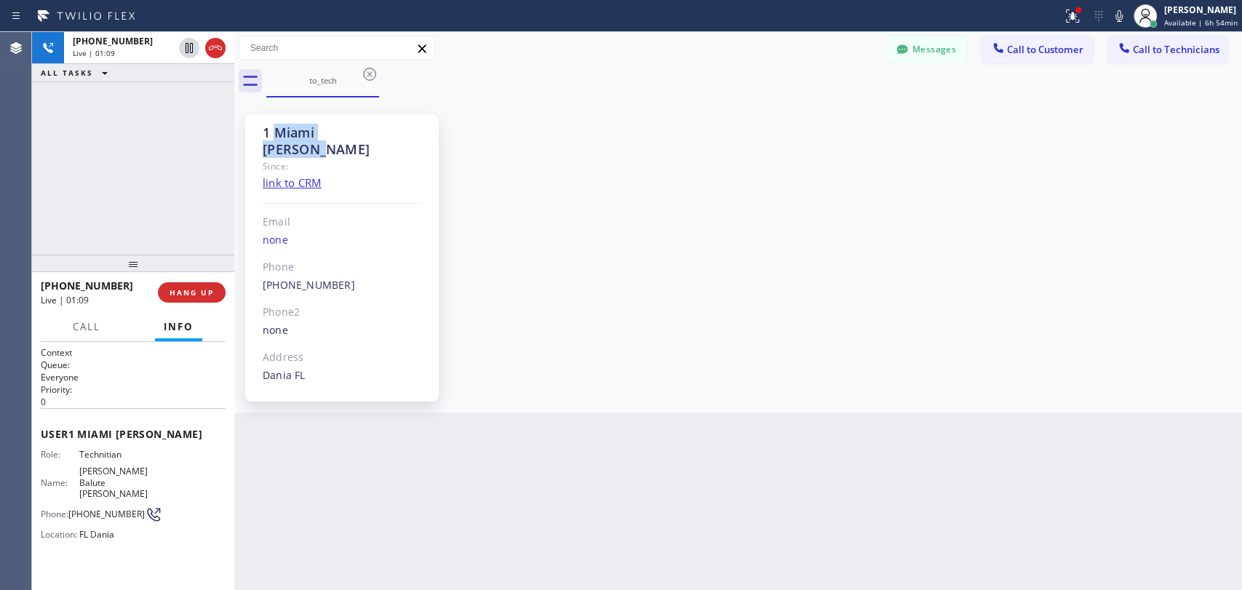
click at [273, 135] on div "1 Miami [PERSON_NAME]" at bounding box center [342, 140] width 159 height 33
drag, startPoint x: 273, startPoint y: 135, endPoint x: 400, endPoint y: 137, distance: 127.3
click at [399, 137] on div "1 Miami [PERSON_NAME]" at bounding box center [342, 140] width 159 height 33
click at [400, 137] on div "1 Miami [PERSON_NAME]" at bounding box center [342, 140] width 159 height 33
drag, startPoint x: 383, startPoint y: 136, endPoint x: 249, endPoint y: 124, distance: 135.1
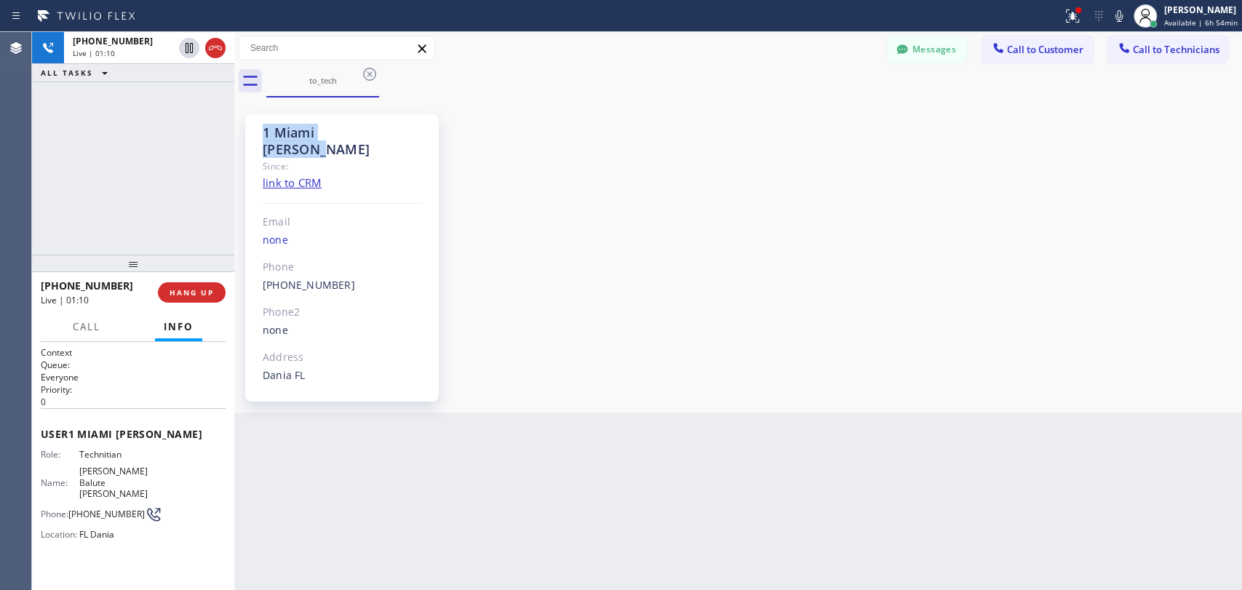
click at [249, 124] on div "1 Miami [PERSON_NAME] Since: link to CRM Email none Phone [PHONE_NUMBER] Outbou…" at bounding box center [342, 257] width 194 height 287
drag, startPoint x: 249, startPoint y: 124, endPoint x: 402, endPoint y: 137, distance: 154.1
click at [402, 137] on div "1 Miami [PERSON_NAME] Since: link to CRM Email none Phone [PHONE_NUMBER] Outbou…" at bounding box center [342, 257] width 194 height 287
click at [402, 137] on div "1 Miami [PERSON_NAME]" at bounding box center [342, 140] width 159 height 33
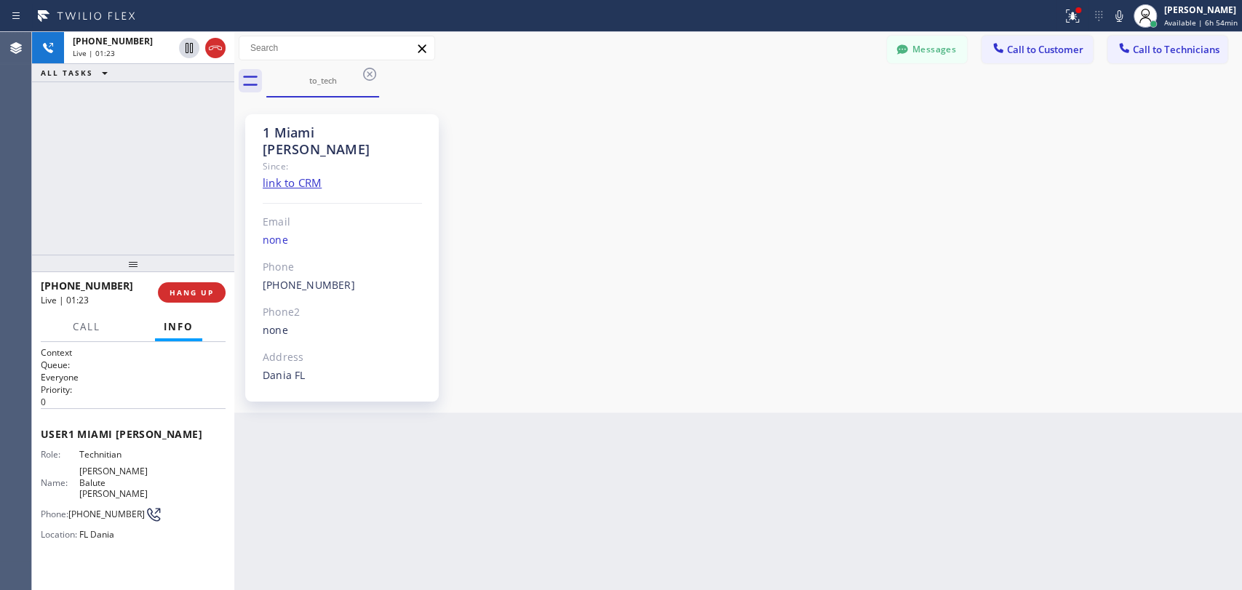
drag, startPoint x: 180, startPoint y: 251, endPoint x: 177, endPoint y: 261, distance: 10.8
click at [177, 261] on div at bounding box center [133, 263] width 202 height 17
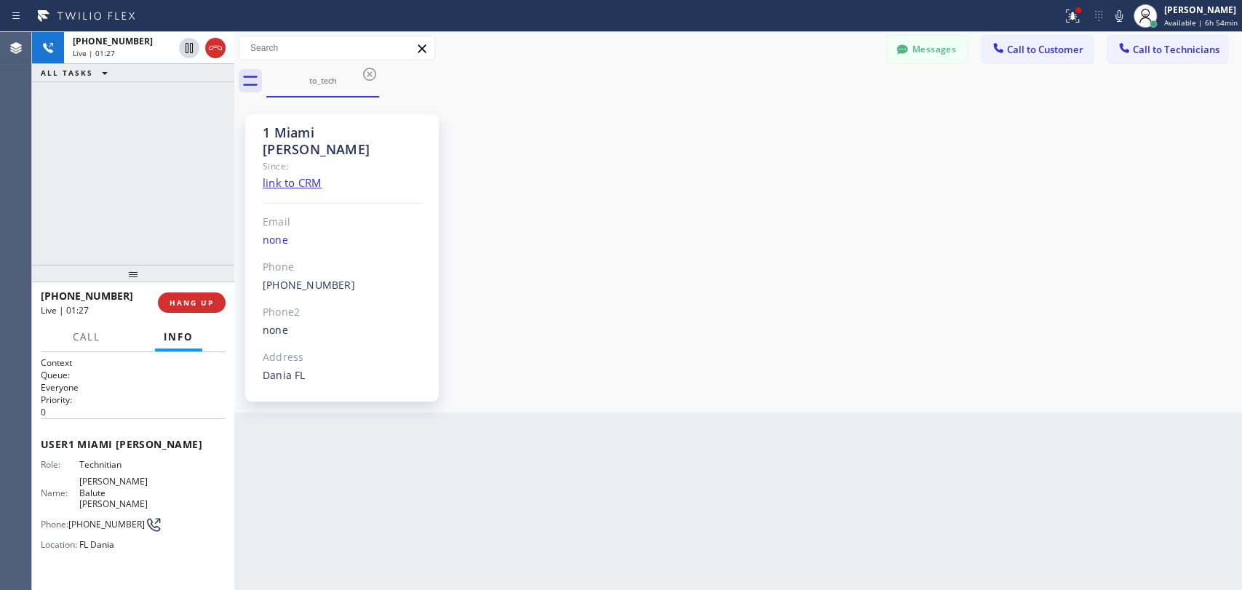
drag, startPoint x: 191, startPoint y: 303, endPoint x: 3, endPoint y: 239, distance: 198.8
click at [191, 302] on span "HANG UP" at bounding box center [191, 303] width 44 height 10
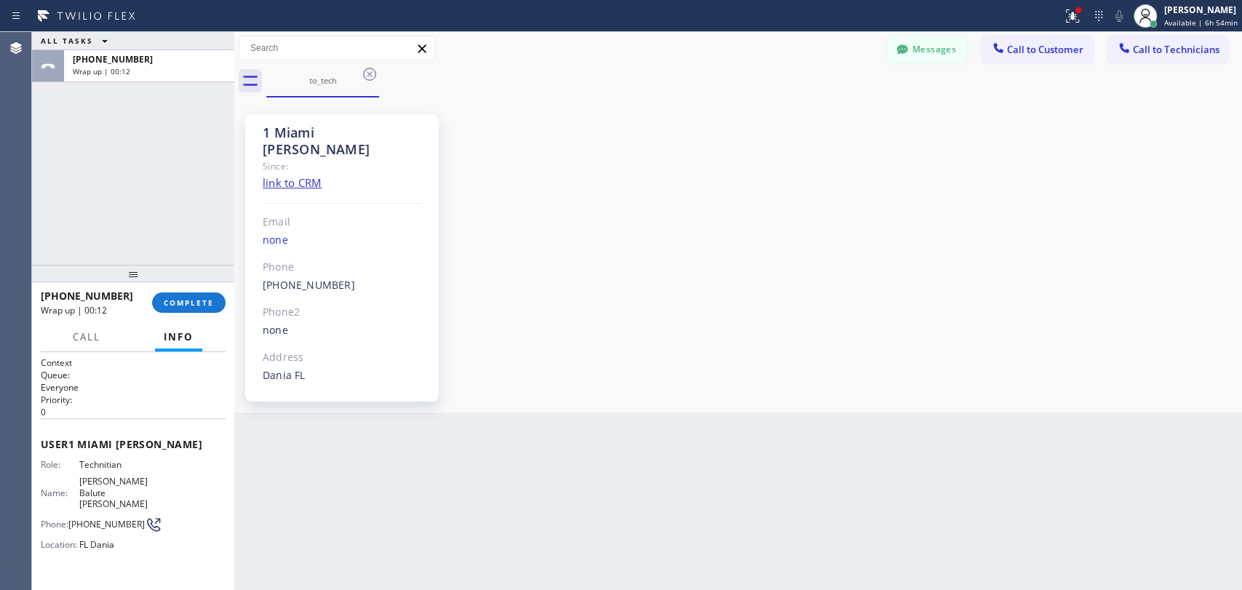
click at [184, 326] on button "Info" at bounding box center [178, 337] width 47 height 28
click at [186, 316] on div "[PHONE_NUMBER] Wrap up | 00:12 COMPLETE" at bounding box center [133, 303] width 185 height 38
click at [186, 311] on button "COMPLETE" at bounding box center [188, 302] width 73 height 20
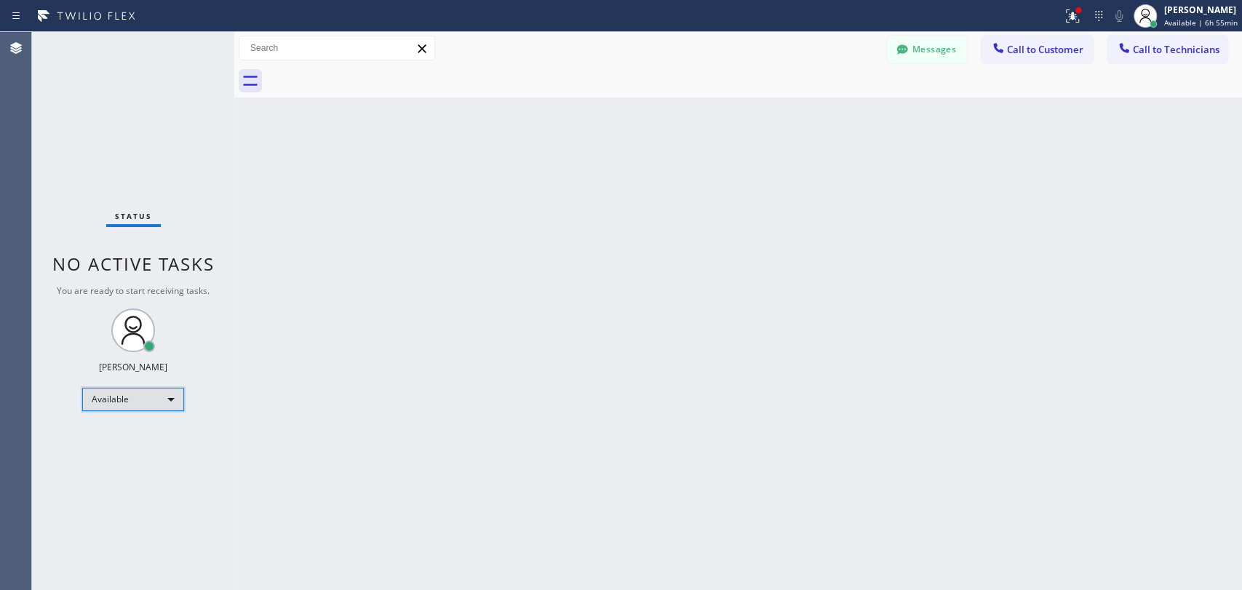
click at [108, 398] on div "Available" at bounding box center [133, 399] width 102 height 23
click at [106, 428] on li "Available" at bounding box center [132, 436] width 99 height 17
drag, startPoint x: 316, startPoint y: 391, endPoint x: 236, endPoint y: 308, distance: 115.3
click at [316, 391] on div "Back to Dashboard Change Sender ID Customers Technicians [PHONE_NUMBER] SEARCH …" at bounding box center [738, 311] width 1008 height 558
click at [121, 289] on span "You are ready to start receiving tasks." at bounding box center [133, 290] width 153 height 12
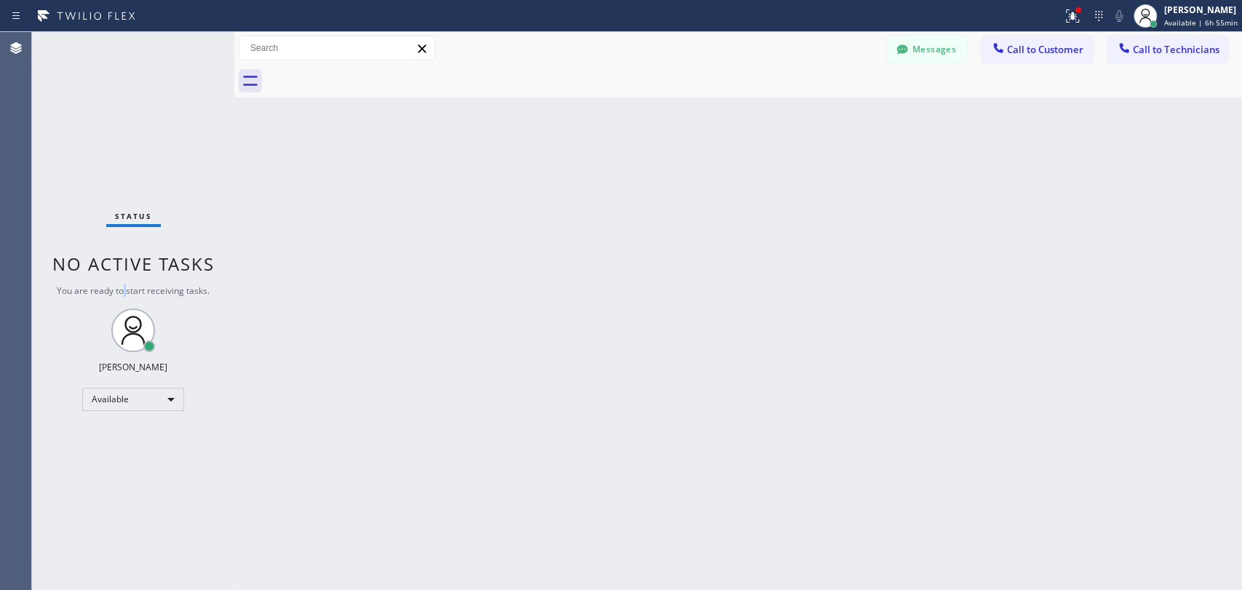
click at [121, 289] on span "You are ready to start receiving tasks." at bounding box center [133, 290] width 153 height 12
click at [122, 275] on span "No active tasks" at bounding box center [133, 264] width 162 height 24
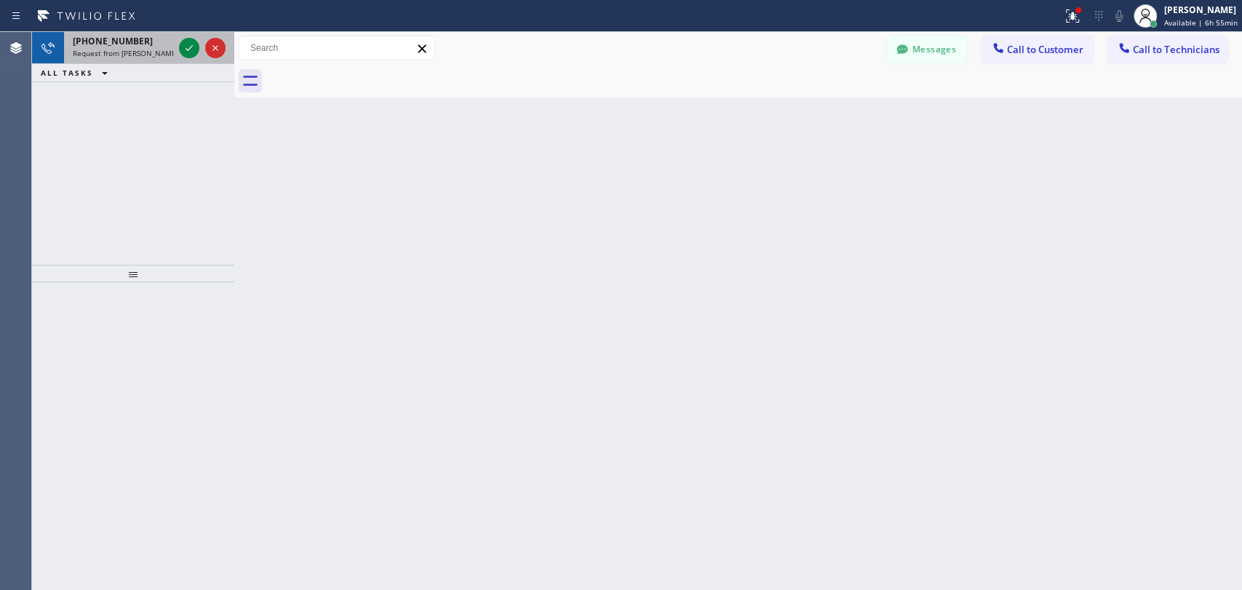
click at [87, 46] on span "[PHONE_NUMBER]" at bounding box center [113, 41] width 80 height 12
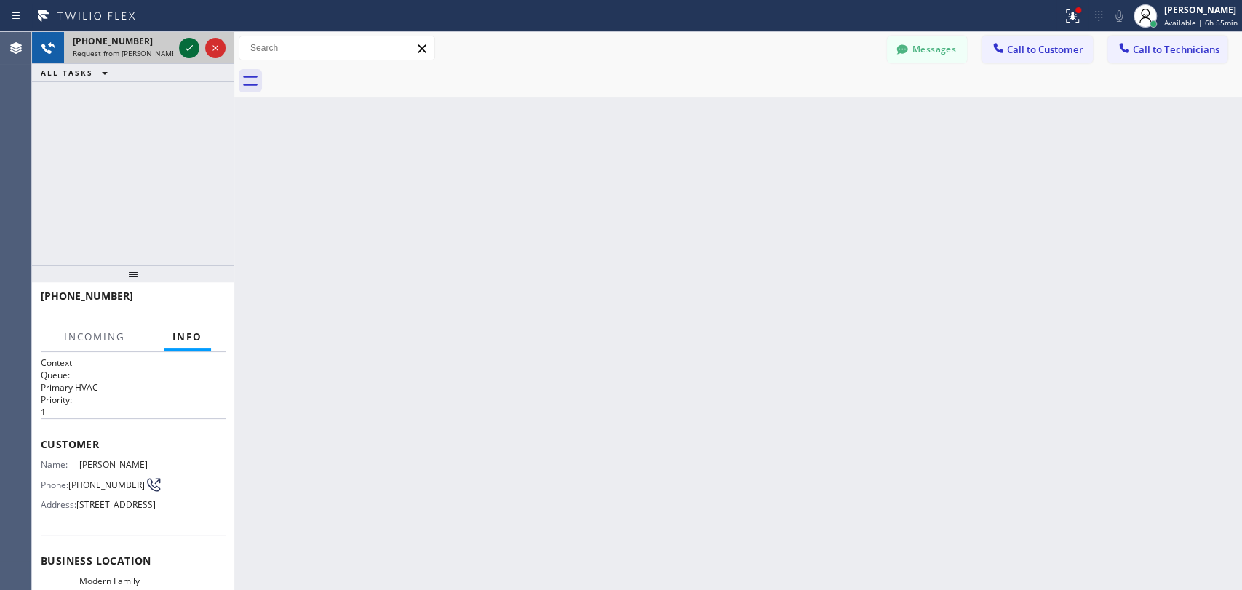
click at [191, 54] on icon at bounding box center [188, 47] width 17 height 17
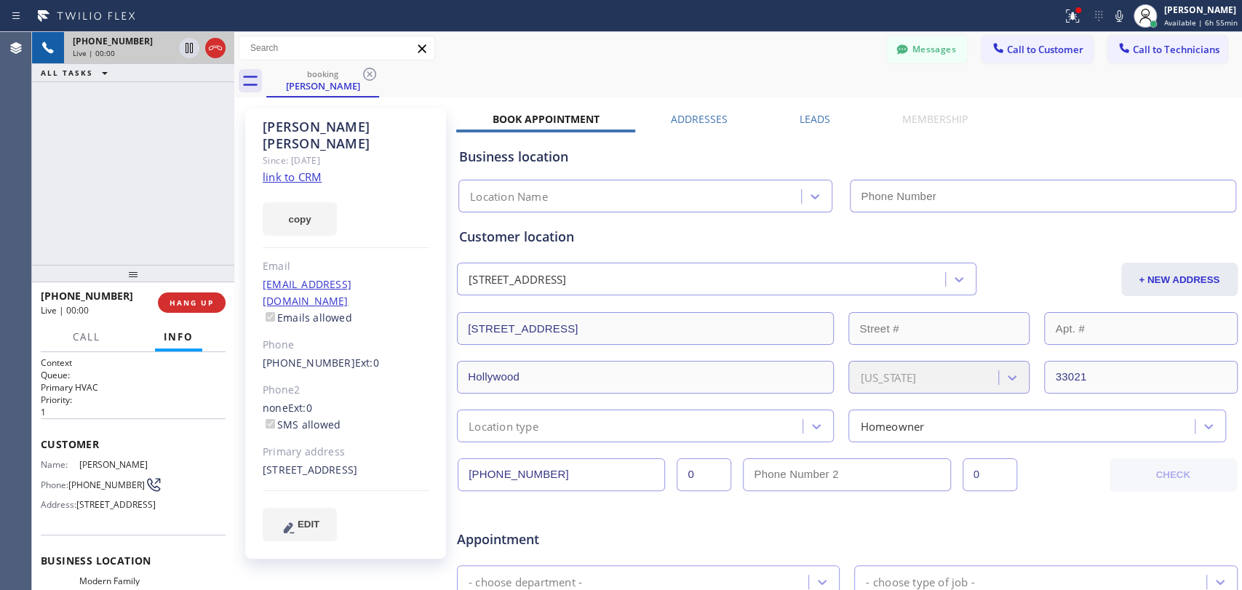
type input "[PHONE_NUMBER]"
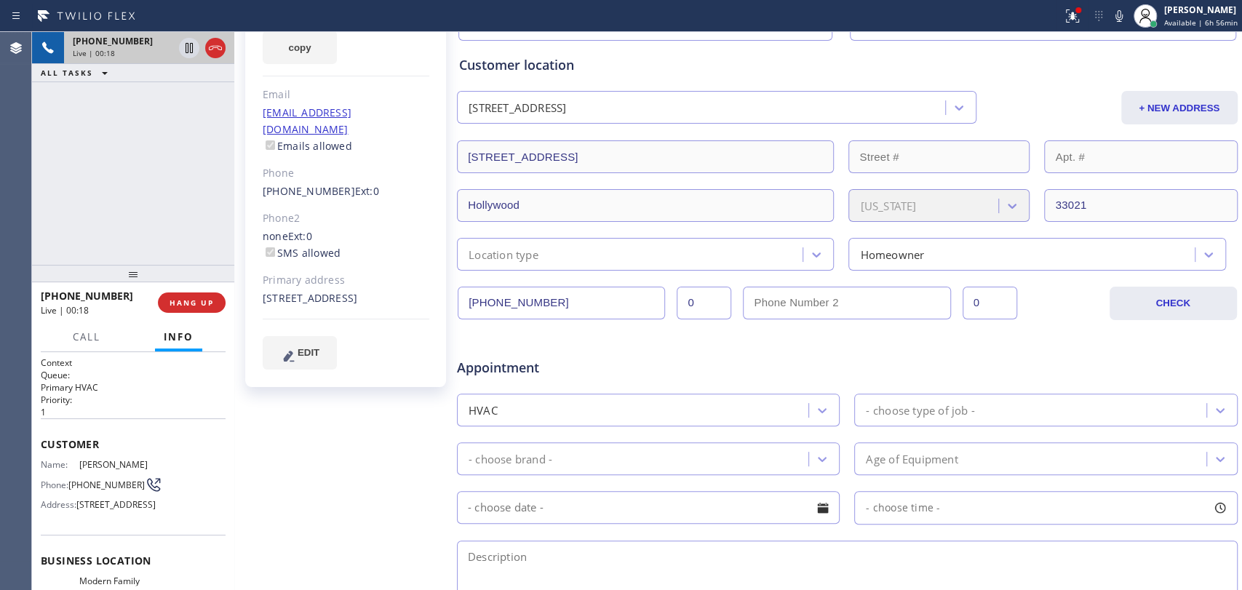
scroll to position [323, 0]
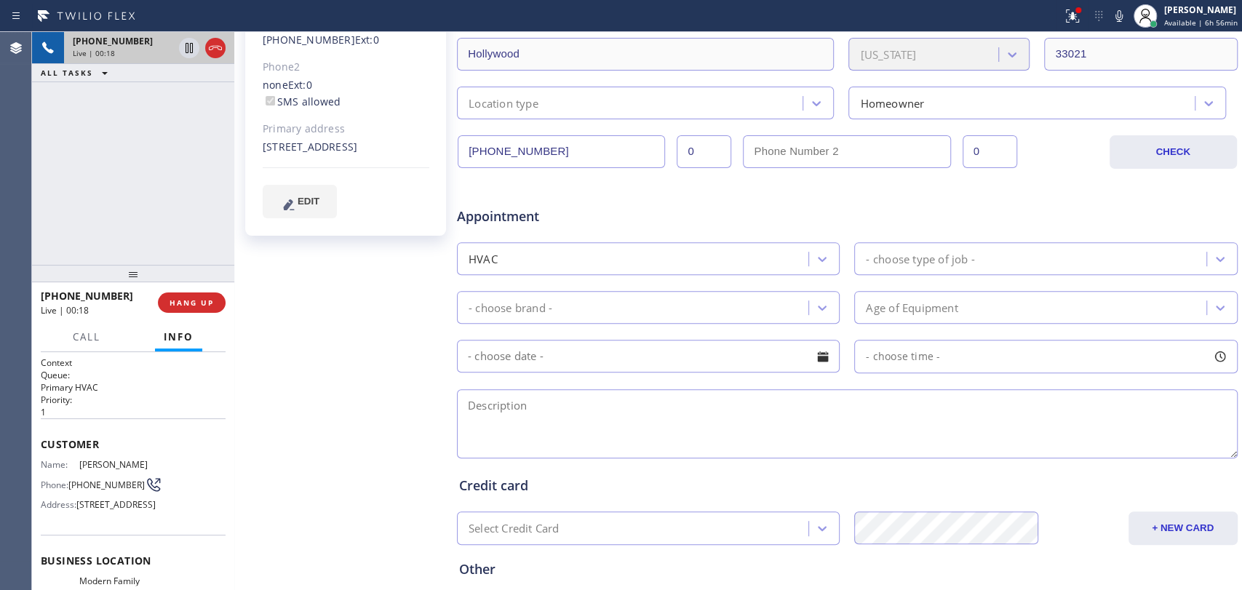
click at [582, 427] on textarea at bounding box center [847, 423] width 781 height 69
type textarea "t"
type textarea "$"
type textarea "h"
type textarea "t"
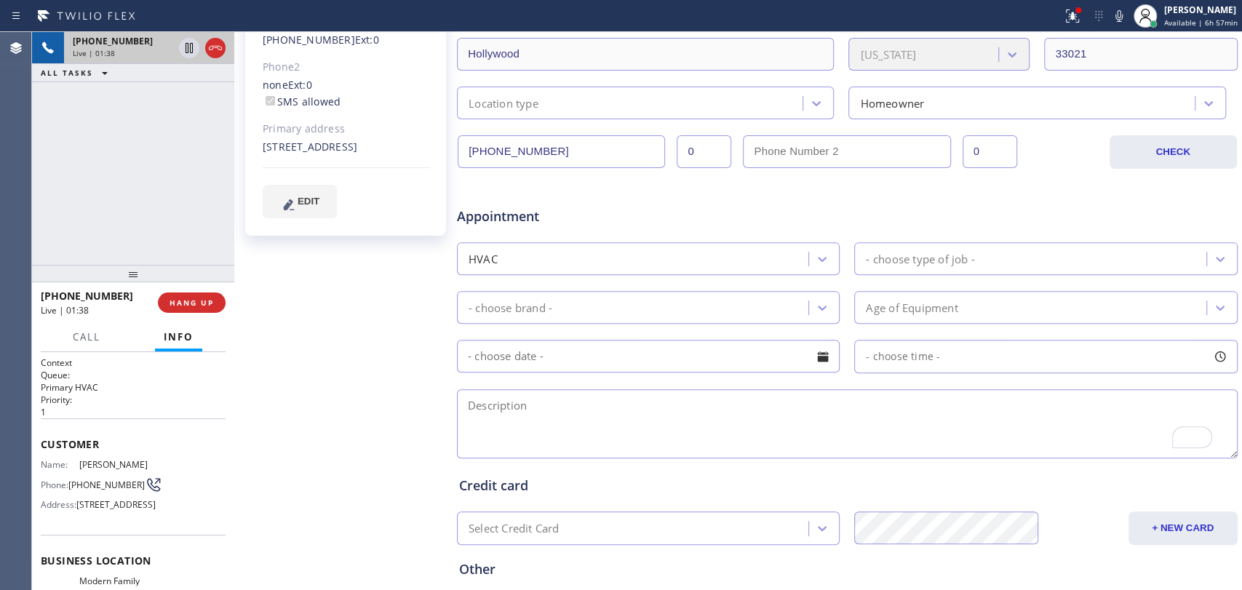
click at [486, 397] on textarea "To enrich screen reader interactions, please activate Accessibility in Grammarl…" at bounding box center [847, 423] width 781 height 69
click at [190, 298] on span "HANG UP" at bounding box center [191, 303] width 44 height 10
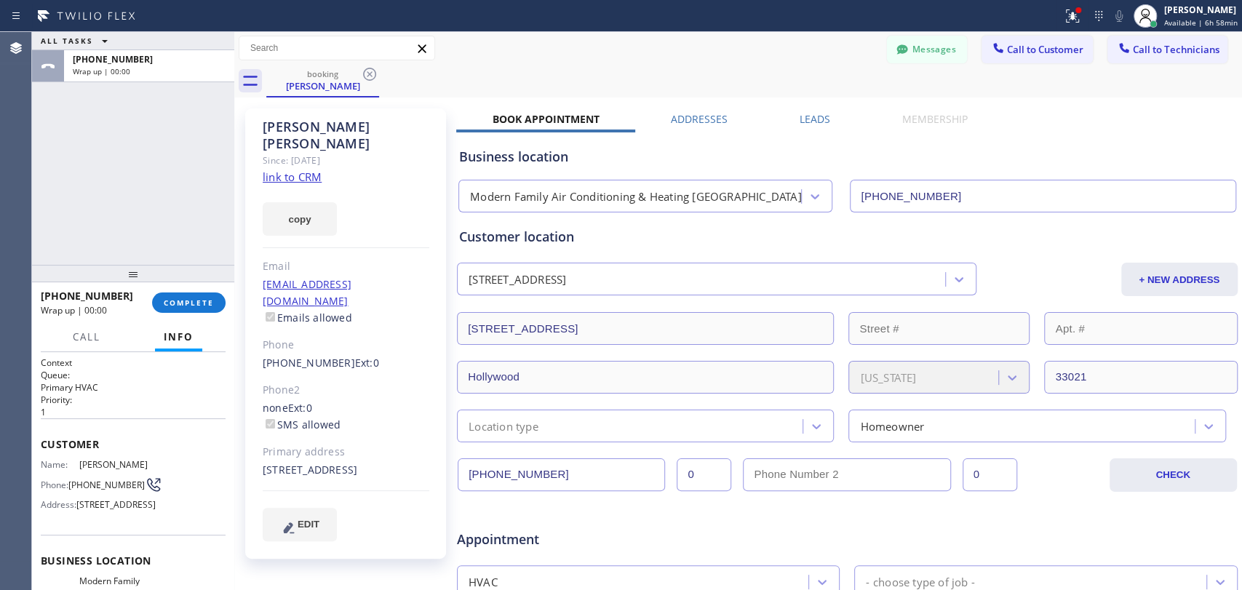
click at [1120, 57] on button "Call to Technicians" at bounding box center [1167, 50] width 120 height 28
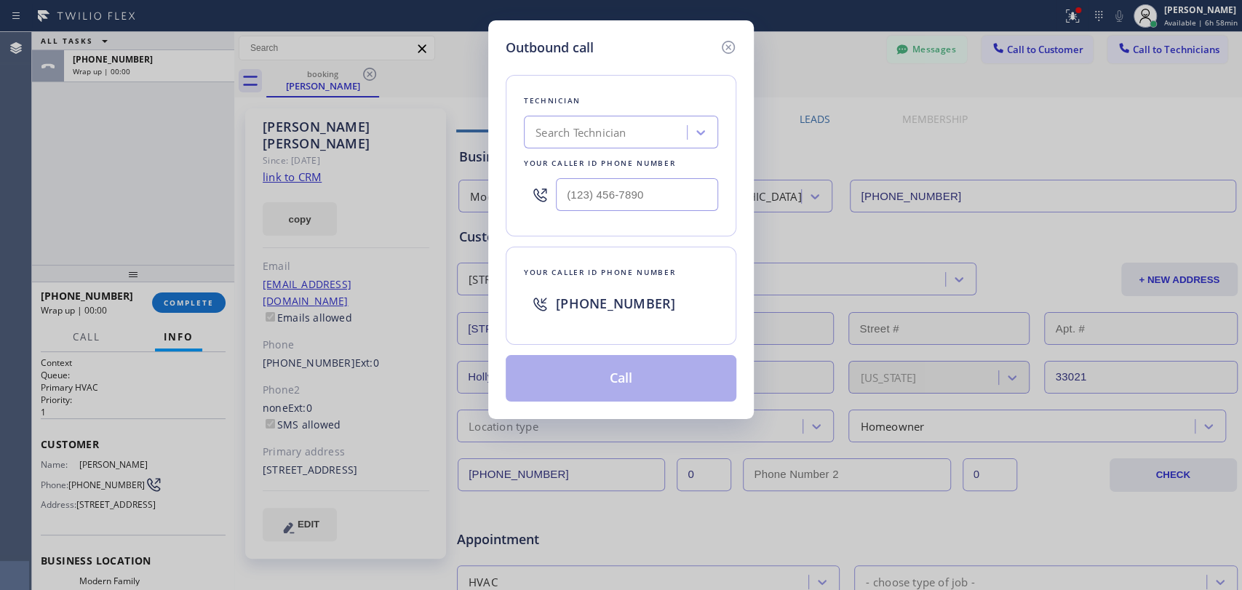
click at [527, 176] on div at bounding box center [540, 194] width 32 height 47
click at [599, 147] on div "Search Technician" at bounding box center [621, 132] width 194 height 33
type input "[PERSON_NAME]"
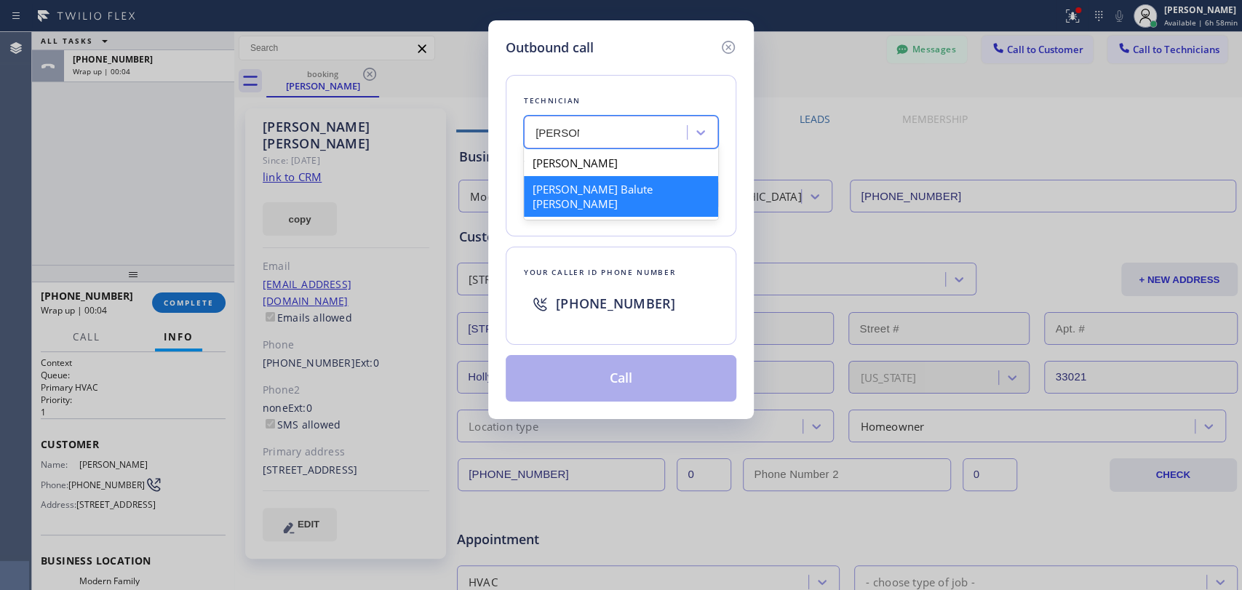
click at [589, 196] on div "[PERSON_NAME] Balute [PERSON_NAME]" at bounding box center [621, 196] width 194 height 41
type input "[PHONE_NUMBER]"
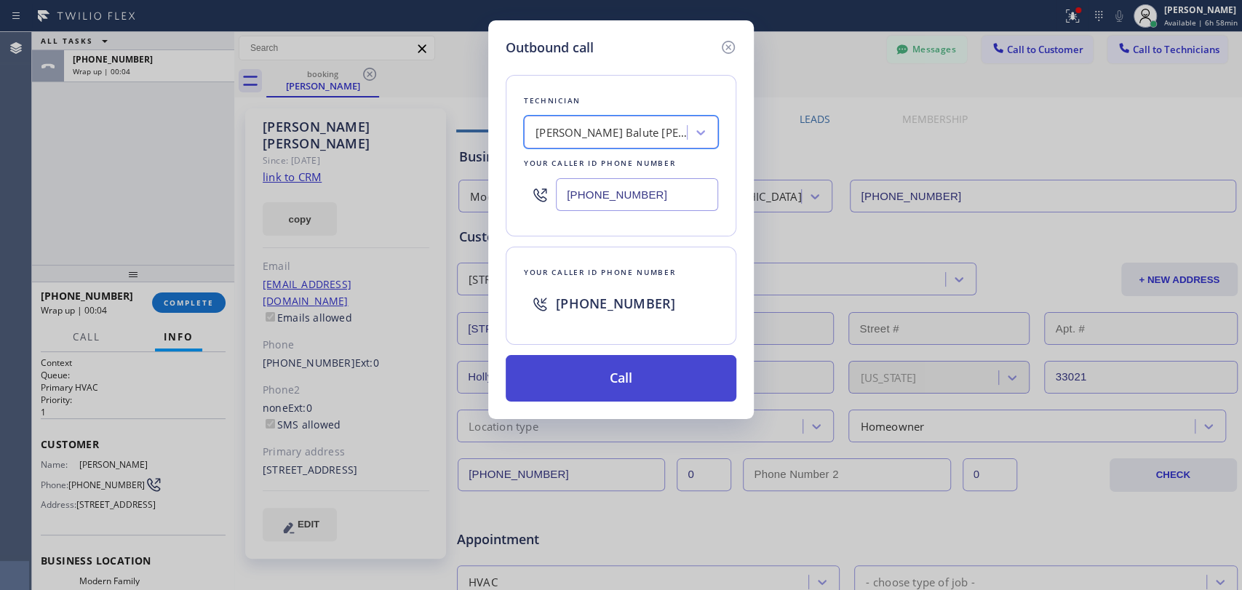
click at [579, 386] on button "Call" at bounding box center [621, 378] width 231 height 47
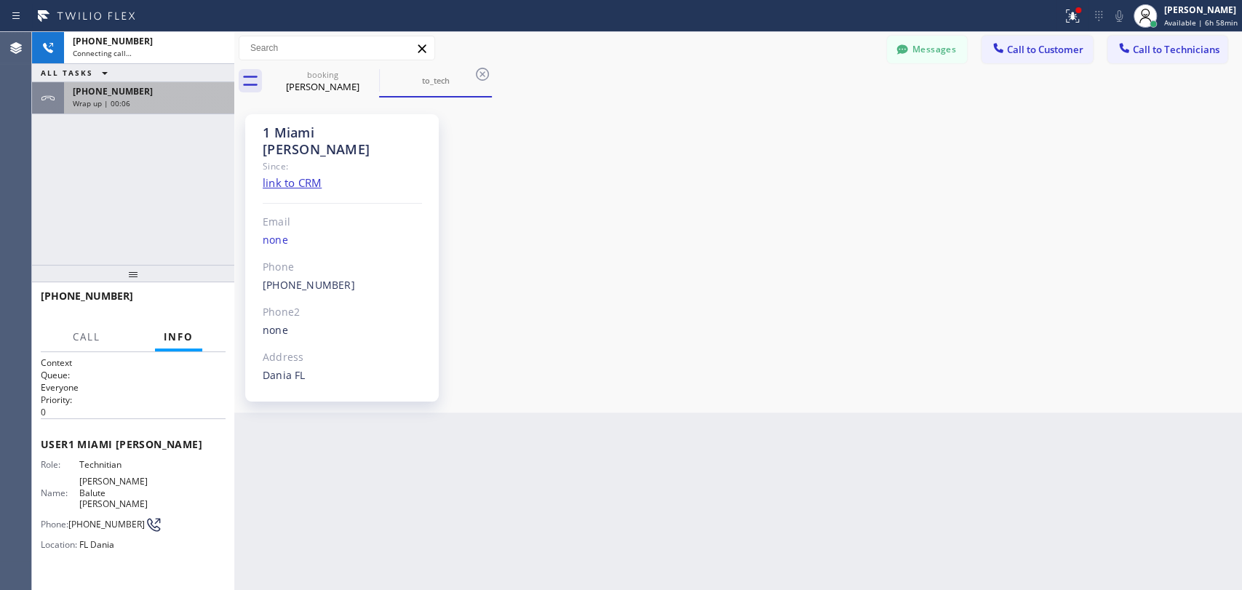
scroll to position [1944, 0]
click at [153, 82] on div "[PHONE_NUMBER] Wrap up | 00:06" at bounding box center [146, 98] width 164 height 32
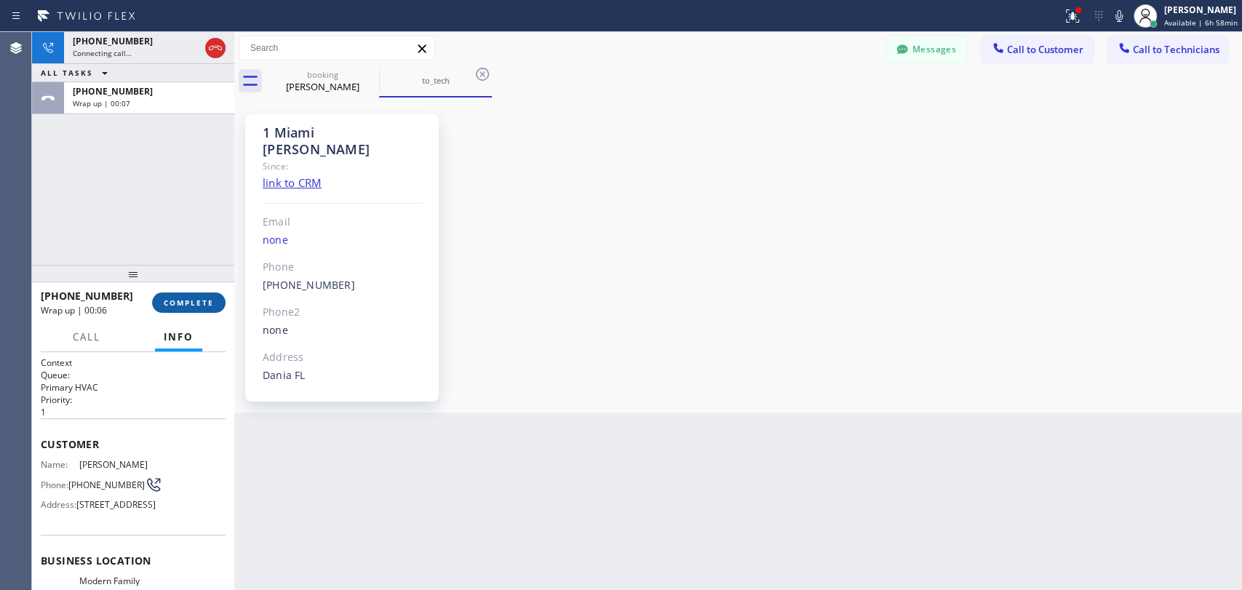
click at [182, 301] on span "COMPLETE" at bounding box center [189, 303] width 50 height 10
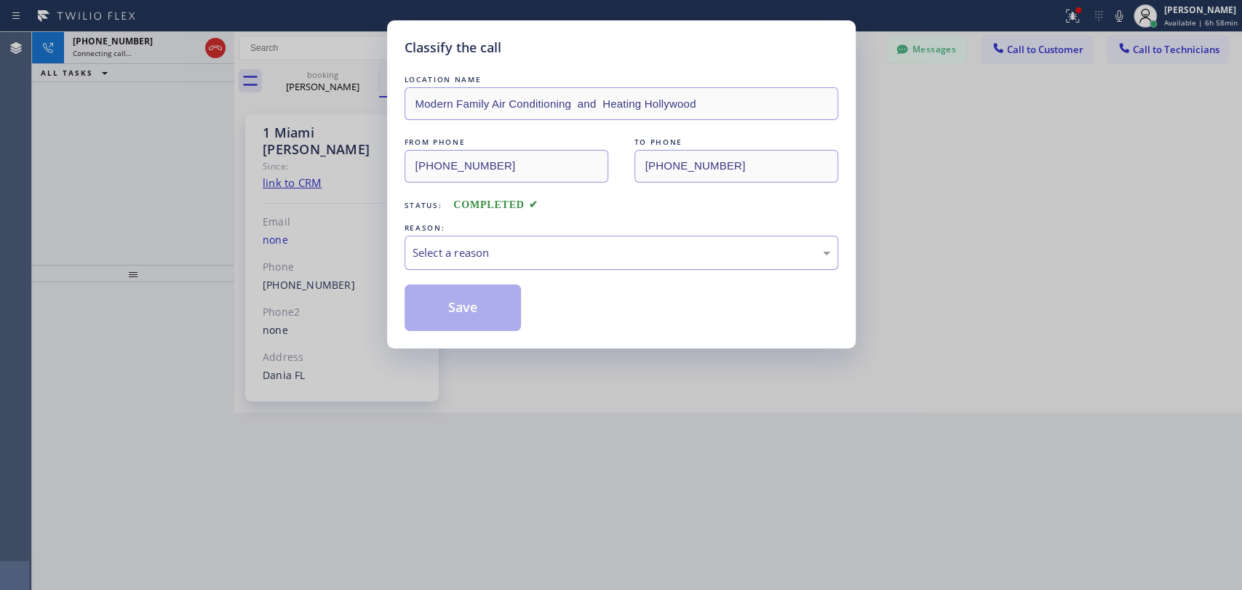
click at [535, 254] on div "Select a reason" at bounding box center [621, 252] width 418 height 17
drag, startPoint x: 473, startPoint y: 313, endPoint x: 471, endPoint y: 322, distance: 9.0
drag, startPoint x: 453, startPoint y: 253, endPoint x: 453, endPoint y: 263, distance: 9.5
click at [453, 252] on div "Not Booked - All other reasons" at bounding box center [621, 252] width 418 height 17
click at [448, 303] on button "Save" at bounding box center [462, 307] width 117 height 47
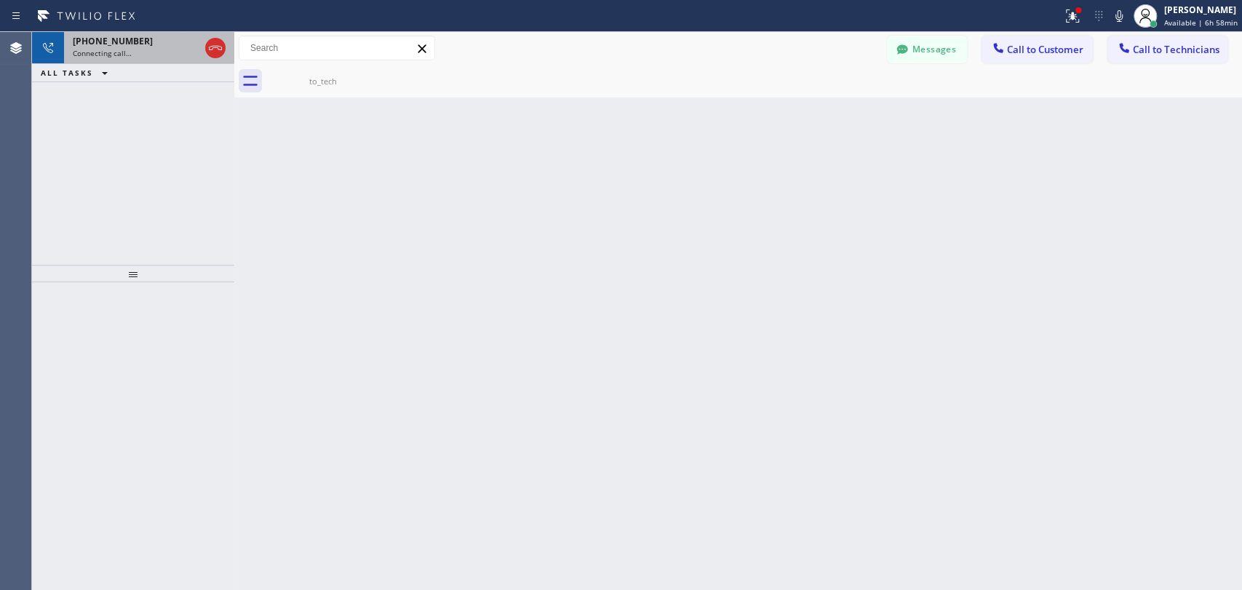
click at [140, 41] on div "[PHONE_NUMBER]" at bounding box center [136, 41] width 127 height 12
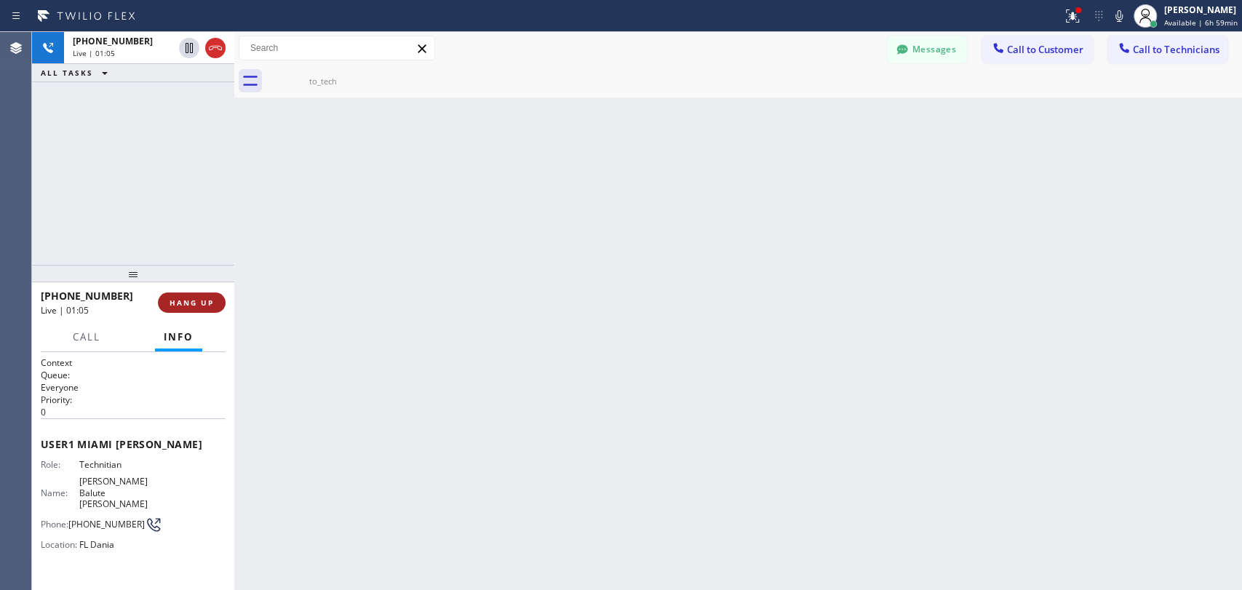
click at [192, 305] on span "HANG UP" at bounding box center [191, 303] width 44 height 10
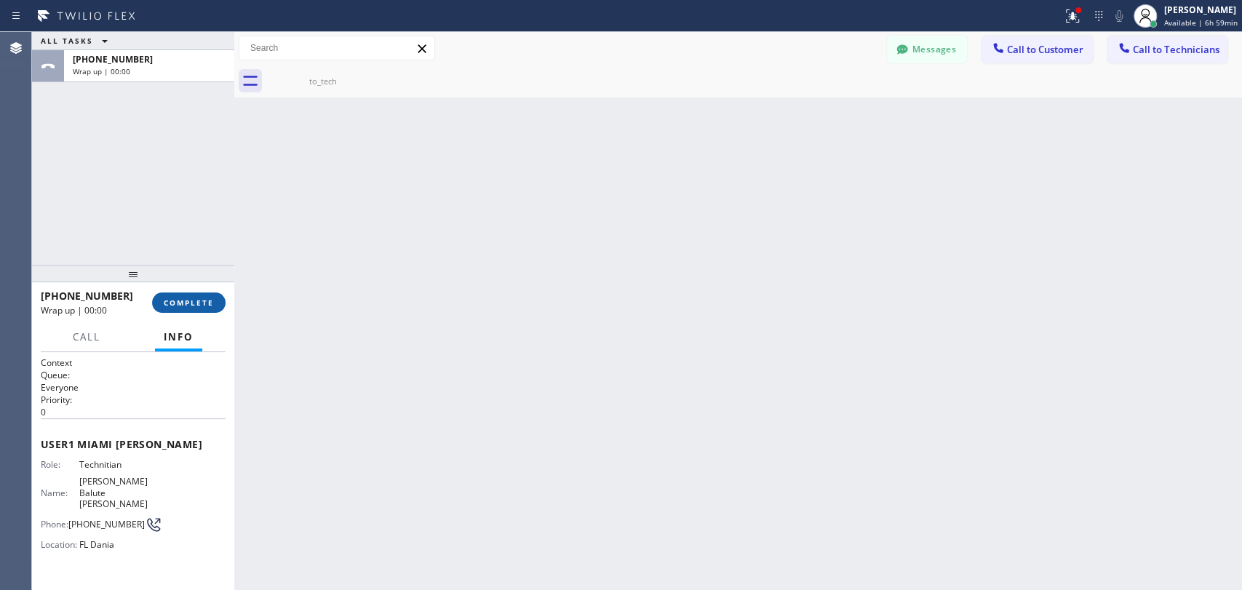
click at [195, 303] on span "COMPLETE" at bounding box center [189, 303] width 50 height 10
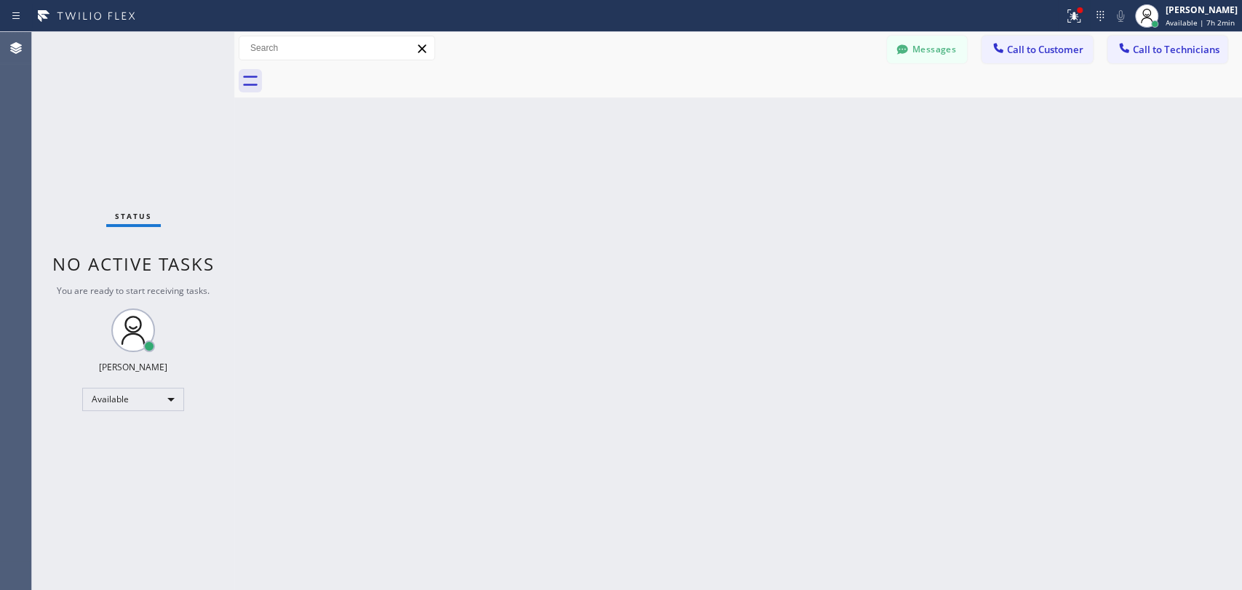
click at [594, 123] on div "Back to Dashboard Change Sender ID Customers Technicians [PHONE_NUMBER] SEARCH …" at bounding box center [738, 311] width 1008 height 558
click at [610, 288] on div "Back to Dashboard Change Sender ID Customers Technicians [PHONE_NUMBER] SEARCH …" at bounding box center [738, 311] width 1008 height 558
click at [861, 150] on div "Back to Dashboard Change Sender ID Customers Technicians [PHONE_NUMBER] SEARCH …" at bounding box center [738, 311] width 1008 height 558
drag, startPoint x: 801, startPoint y: 144, endPoint x: 751, endPoint y: 153, distance: 50.9
click at [823, 371] on div "Back to Dashboard Change Sender ID Customers Technicians [PHONE_NUMBER] SEARCH …" at bounding box center [738, 311] width 1008 height 558
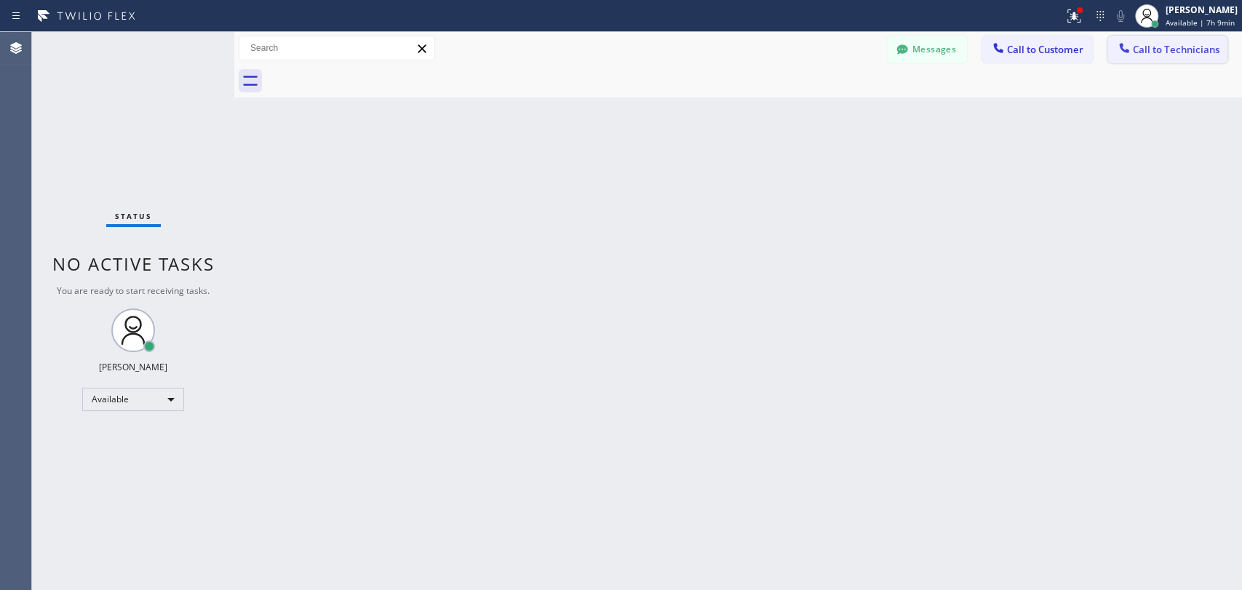
click at [1141, 43] on span "Call to Technicians" at bounding box center [1176, 49] width 87 height 13
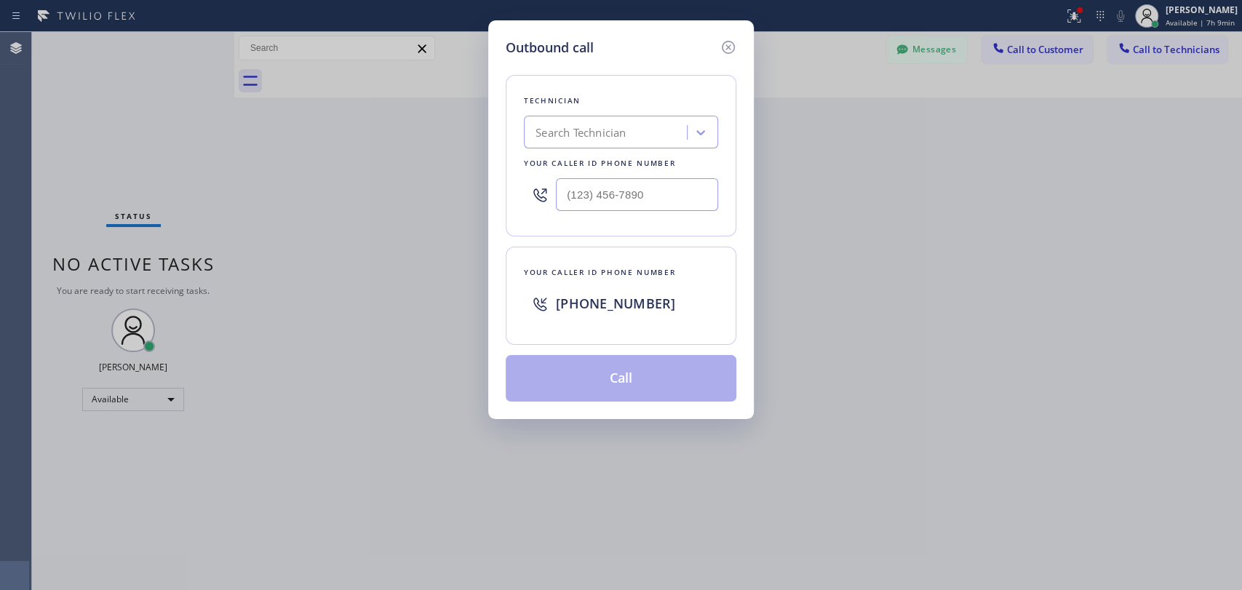
drag, startPoint x: 743, startPoint y: 123, endPoint x: 725, endPoint y: 123, distance: 18.2
click at [740, 123] on div "Outbound call Technician Search Technician Your caller id phone number Your cal…" at bounding box center [621, 219] width 266 height 399
click at [696, 129] on icon at bounding box center [700, 132] width 15 height 15
type input "[PERSON_NAME]"
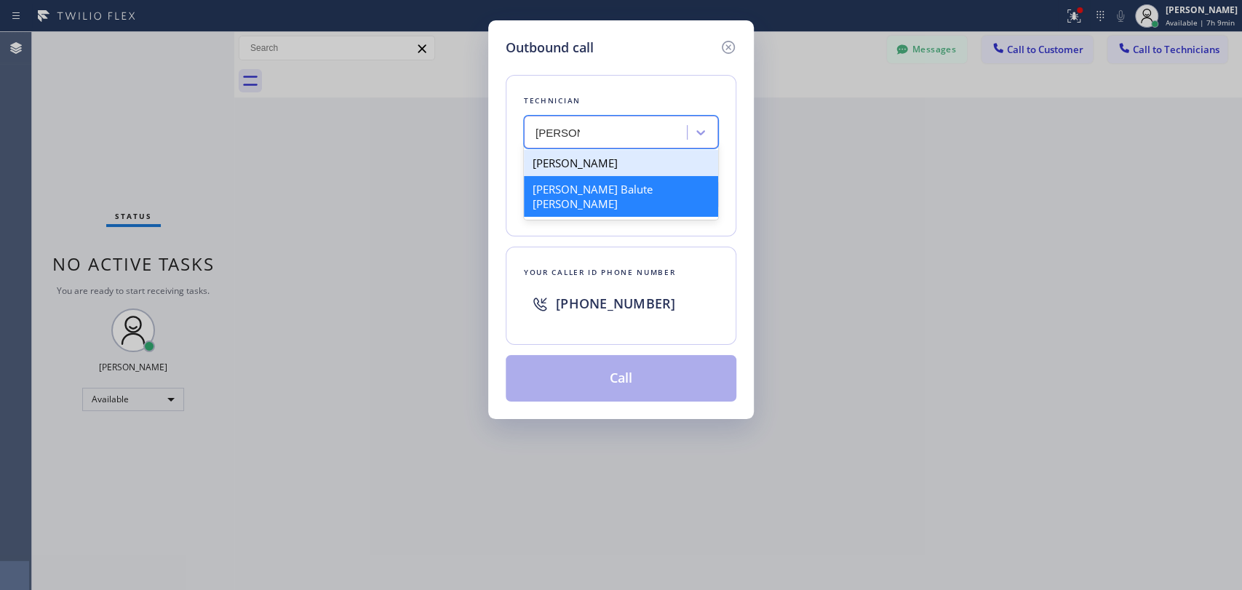
click at [620, 184] on div "[PERSON_NAME] Balute [PERSON_NAME]" at bounding box center [621, 196] width 194 height 41
type input "[PHONE_NUMBER]"
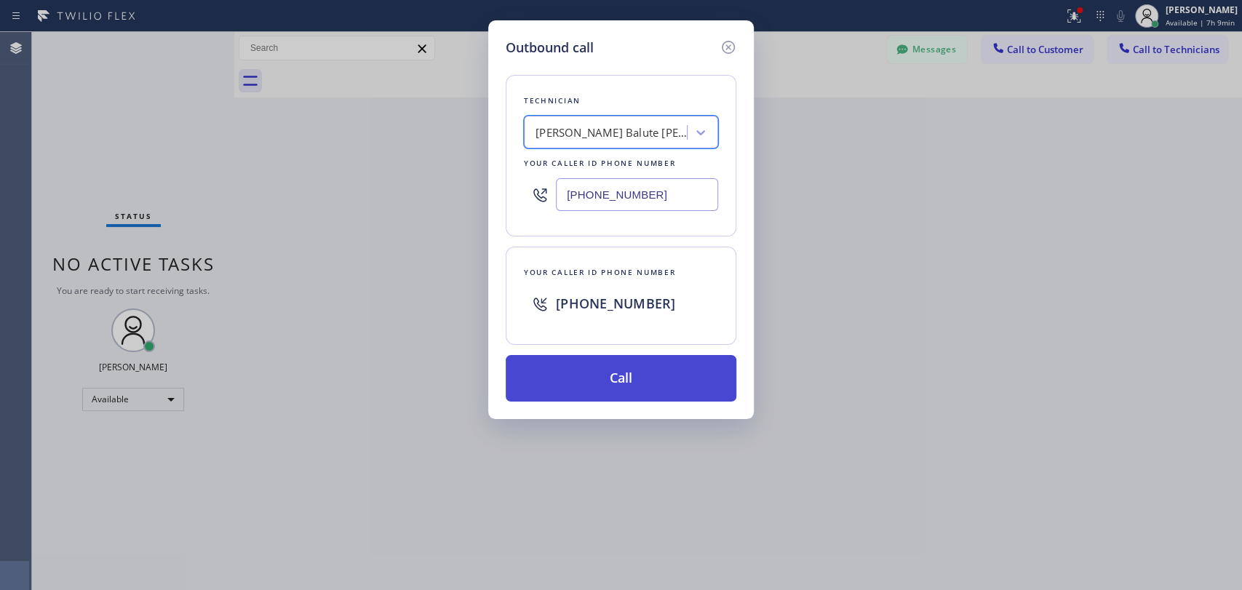
click at [575, 383] on button "Call" at bounding box center [621, 378] width 231 height 47
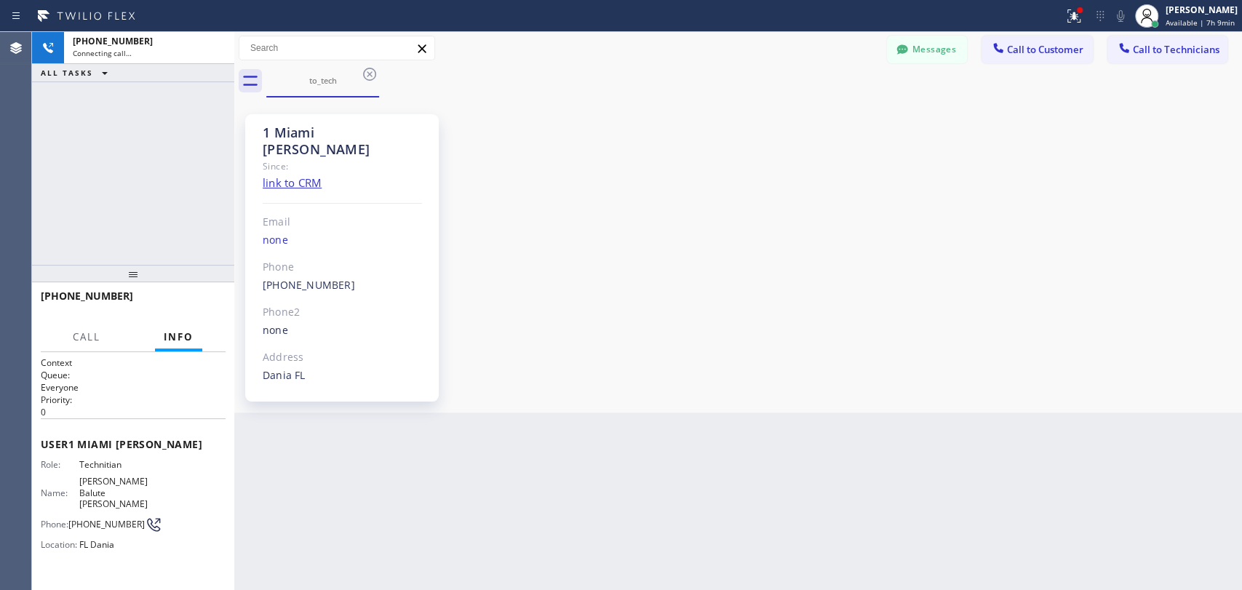
scroll to position [1944, 0]
click at [328, 135] on div "1 Miami [PERSON_NAME]" at bounding box center [342, 140] width 159 height 33
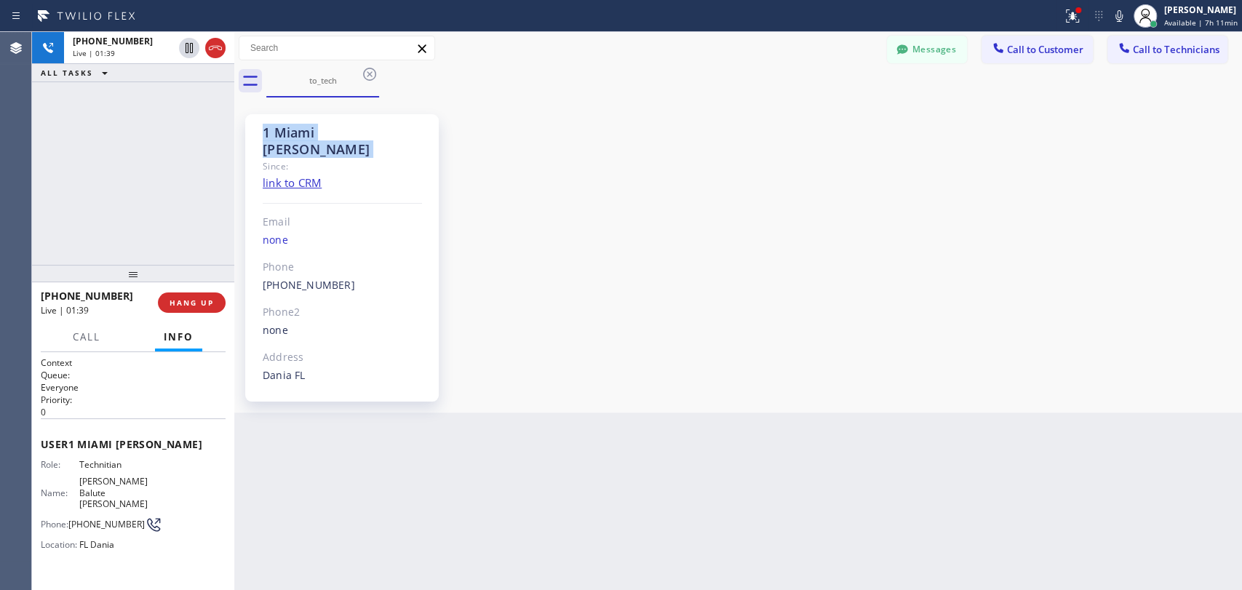
click at [328, 135] on div "1 Miami [PERSON_NAME]" at bounding box center [342, 140] width 159 height 33
click at [314, 135] on div "1 Miami [PERSON_NAME]" at bounding box center [342, 140] width 159 height 33
click at [294, 133] on div "1 Miami [PERSON_NAME]" at bounding box center [342, 140] width 159 height 33
click at [268, 130] on div "1 Miami [PERSON_NAME]" at bounding box center [342, 140] width 159 height 33
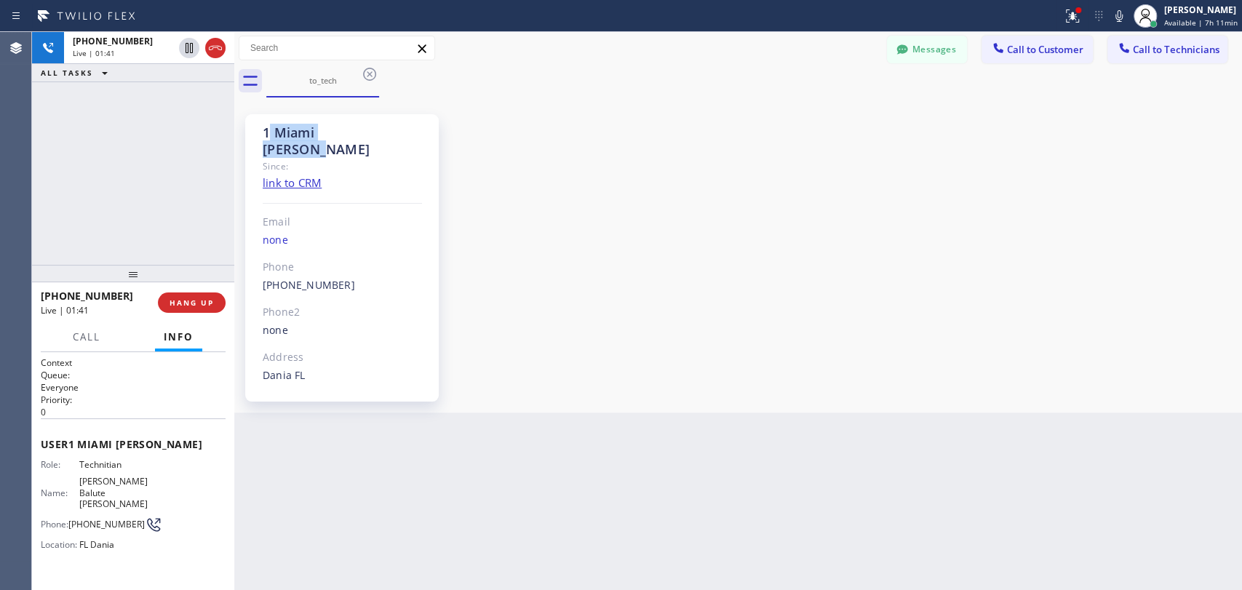
drag, startPoint x: 268, startPoint y: 130, endPoint x: 356, endPoint y: 136, distance: 87.5
click at [356, 136] on div "1 Miami [PERSON_NAME]" at bounding box center [342, 140] width 159 height 33
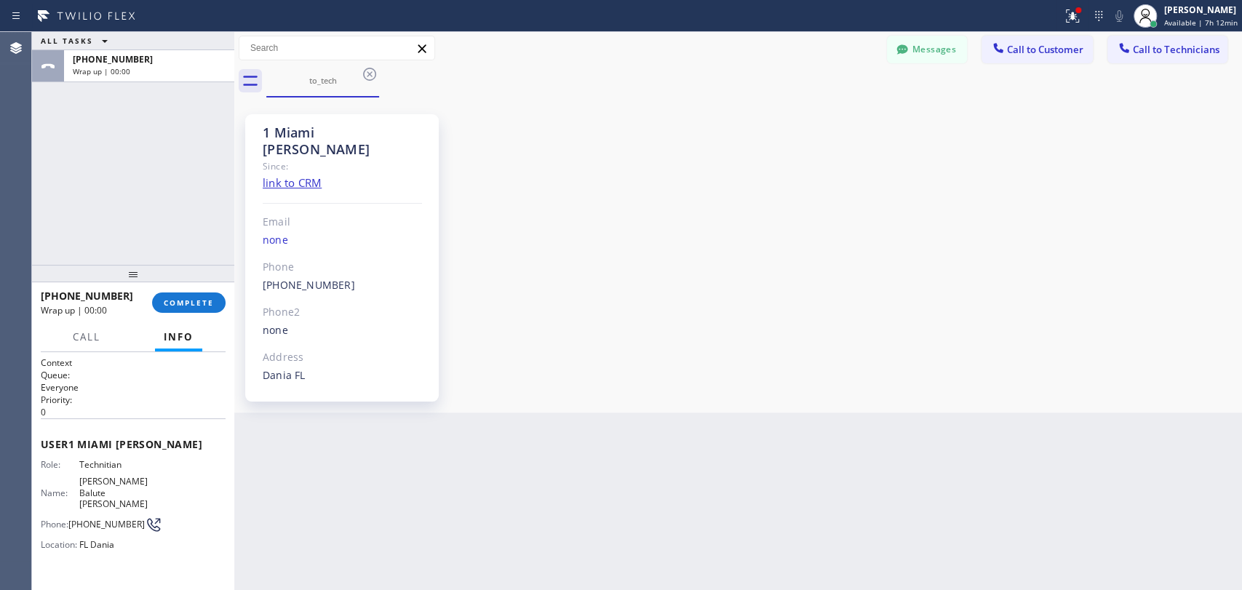
click at [167, 291] on div "[PHONE_NUMBER] Wrap up | 00:00 COMPLETE" at bounding box center [133, 303] width 185 height 38
click at [234, 301] on div at bounding box center [234, 311] width 0 height 558
click at [199, 306] on span "COMPLETE" at bounding box center [189, 303] width 50 height 10
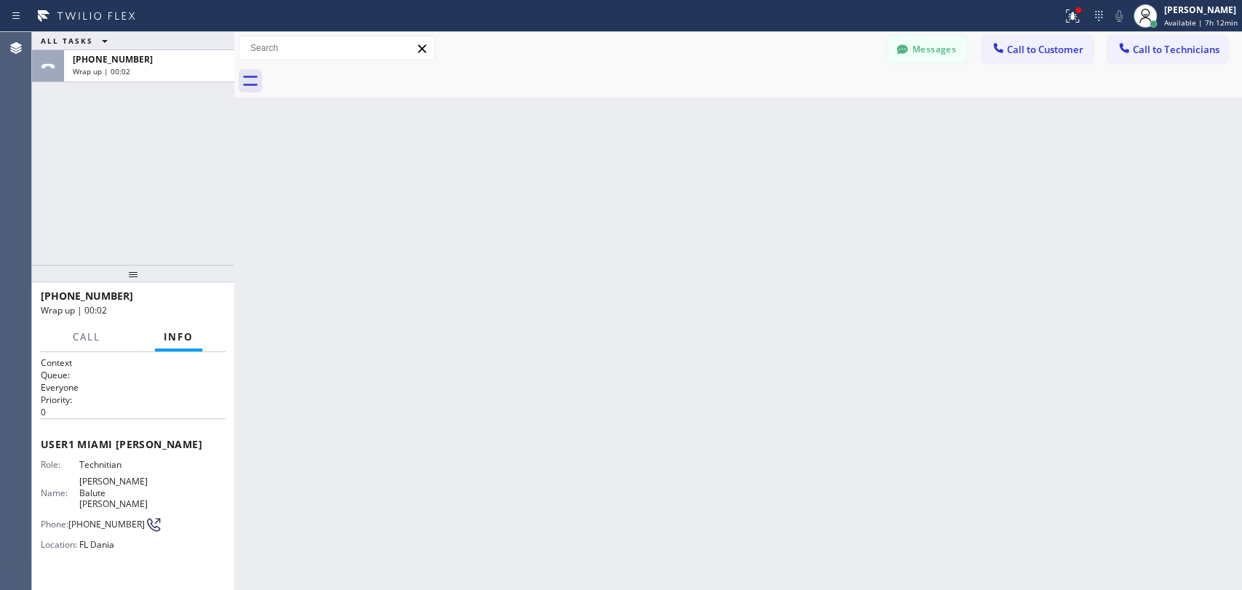
click at [1217, 32] on div "Messages Call to Customer Call to Technicians Outbound call Location [GEOGRAPHI…" at bounding box center [738, 48] width 1008 height 33
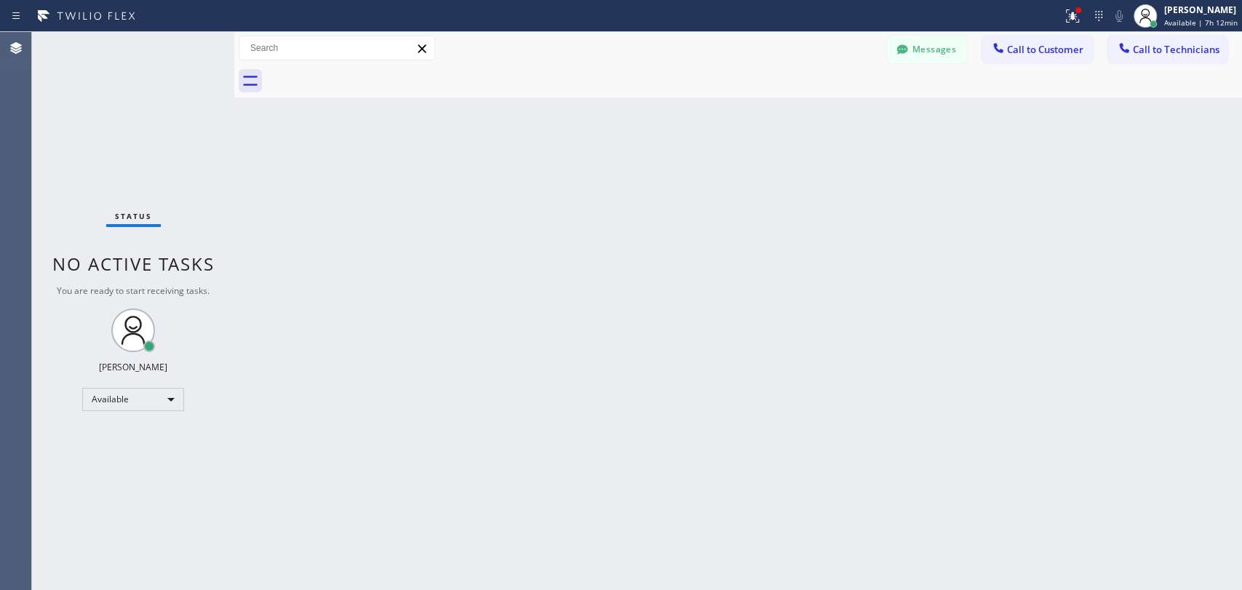
click at [1181, 54] on span "Call to Technicians" at bounding box center [1176, 49] width 87 height 13
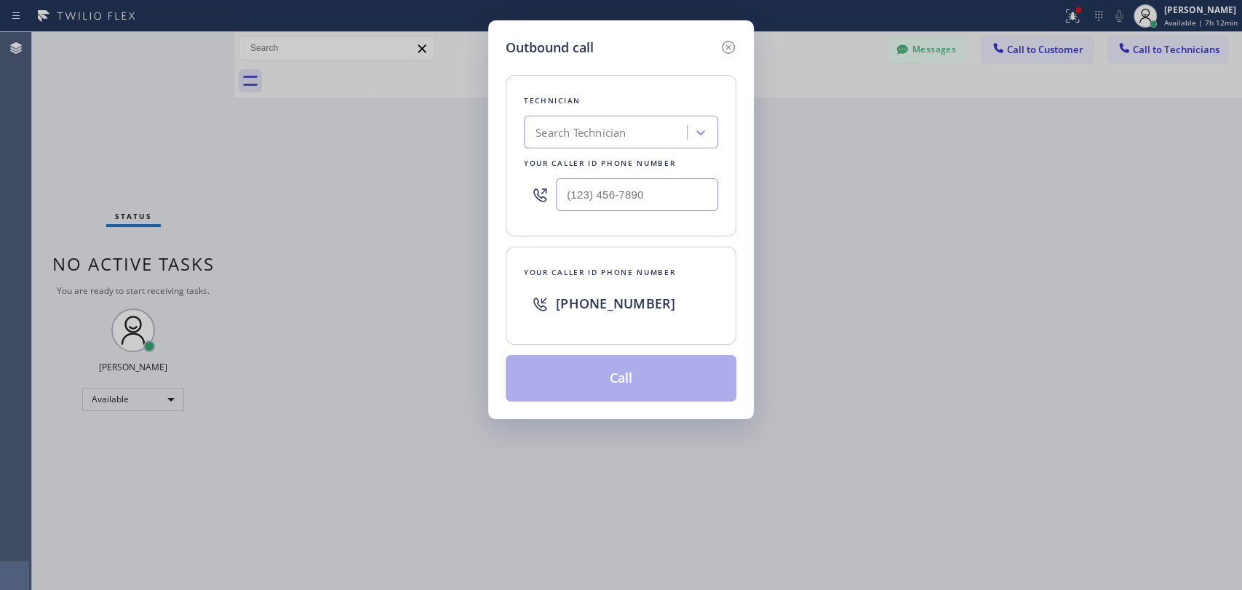
click at [772, 146] on div "Outbound call Technician Search Technician Your caller id phone number Your cal…" at bounding box center [621, 295] width 1242 height 590
click at [650, 119] on div "Search Technician" at bounding box center [621, 132] width 194 height 33
type input "[PERSON_NAME]"
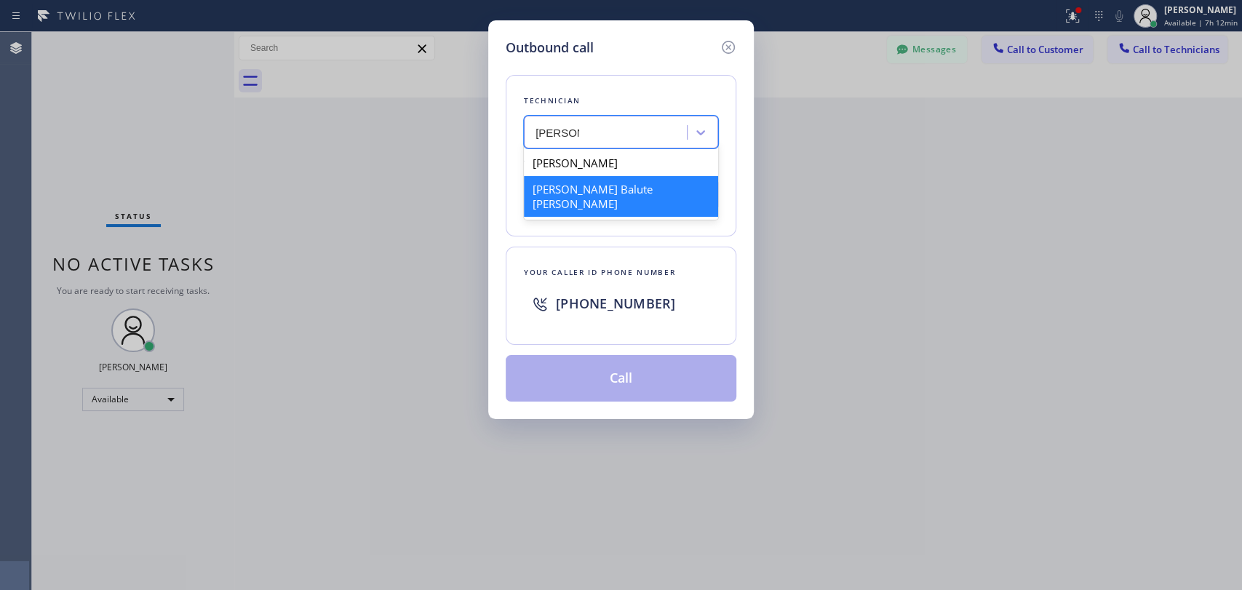
click at [599, 194] on div "[PERSON_NAME] Balute [PERSON_NAME]" at bounding box center [621, 196] width 194 height 41
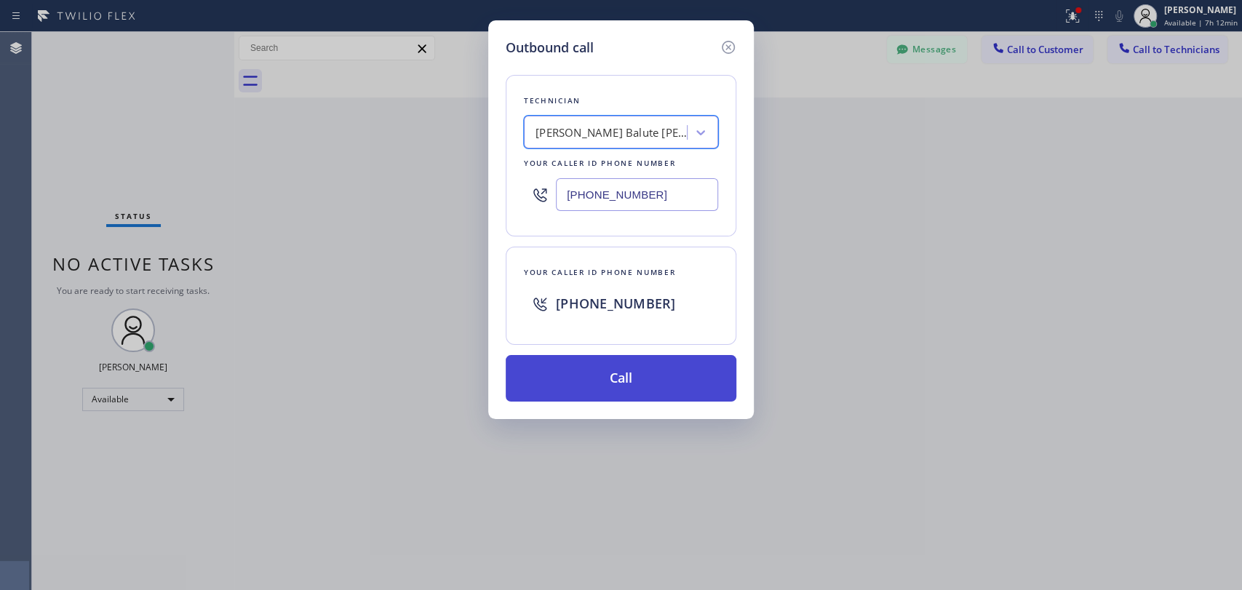
click at [541, 375] on button "Call" at bounding box center [621, 378] width 231 height 47
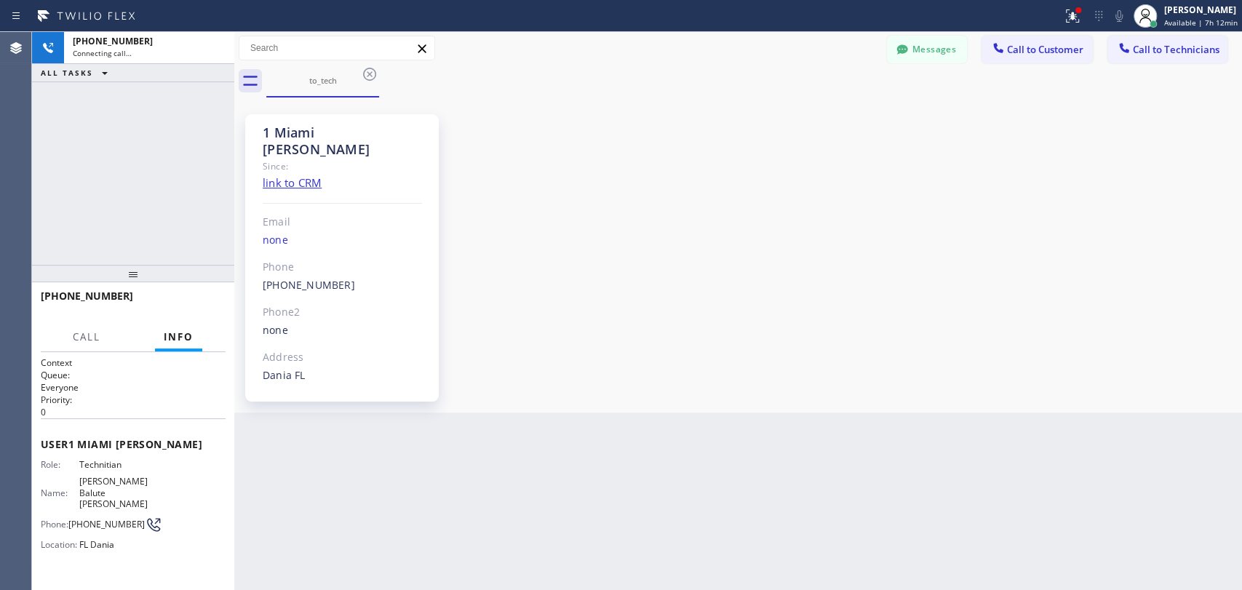
scroll to position [1944, 0]
click at [308, 140] on div "1 Miami [PERSON_NAME]" at bounding box center [342, 140] width 159 height 33
click at [304, 129] on div "1 Miami [PERSON_NAME]" at bounding box center [342, 140] width 159 height 33
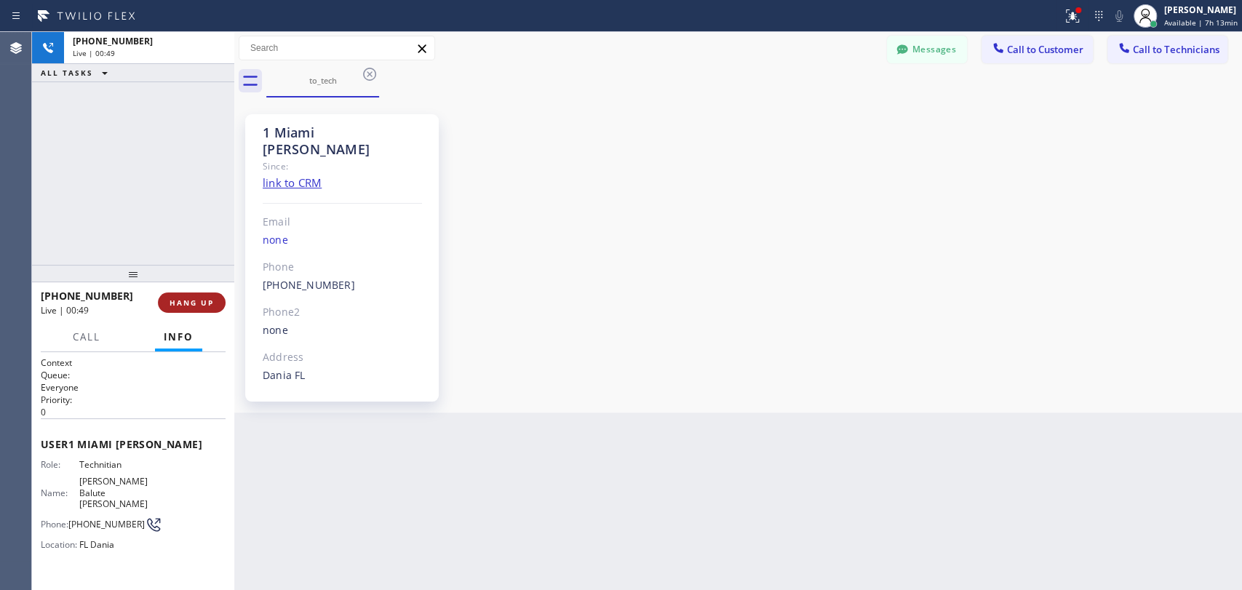
click at [191, 299] on span "HANG UP" at bounding box center [191, 303] width 44 height 10
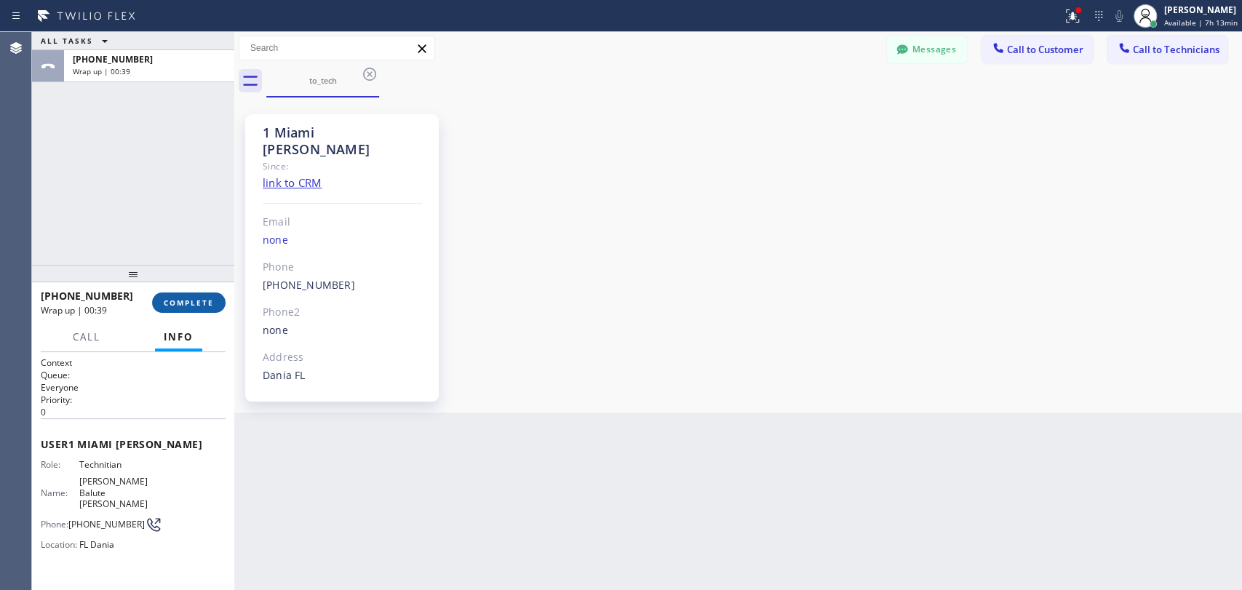
click at [171, 308] on button "COMPLETE" at bounding box center [188, 302] width 73 height 20
click at [155, 217] on div "ALL TASKS ALL TASKS ACTIVE TASKS TASKS IN WRAP UP [PHONE_NUMBER] Wrap up | 00:39" at bounding box center [133, 148] width 202 height 233
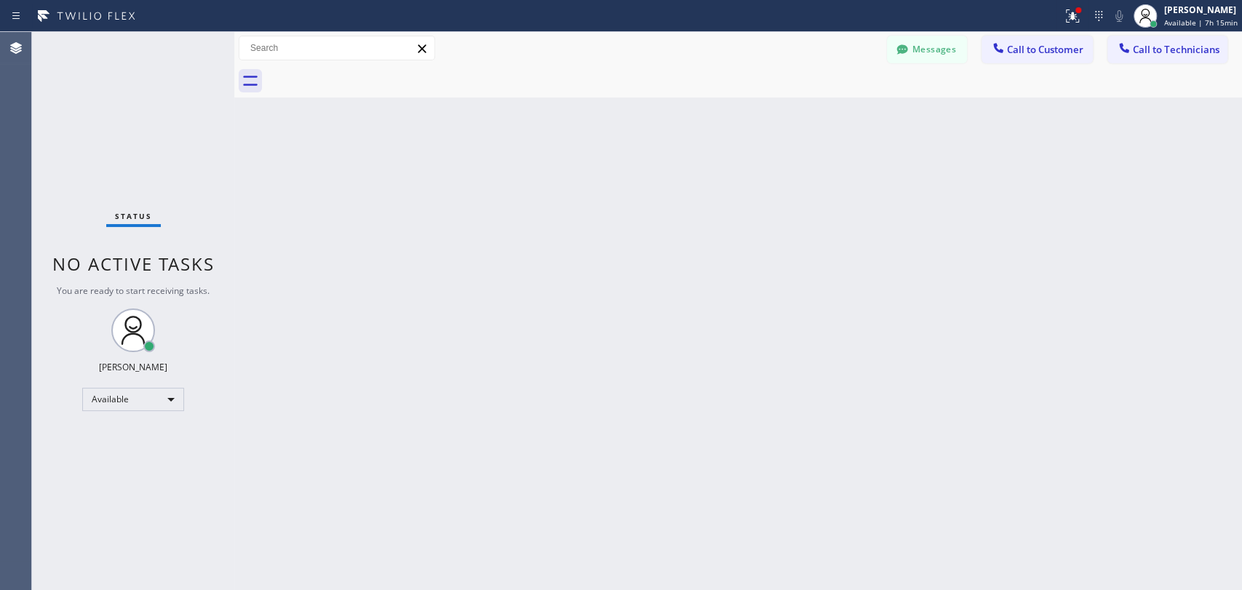
drag, startPoint x: 1175, startPoint y: 57, endPoint x: 1144, endPoint y: 54, distance: 31.4
click at [1174, 57] on button "Call to Technicians" at bounding box center [1167, 50] width 120 height 28
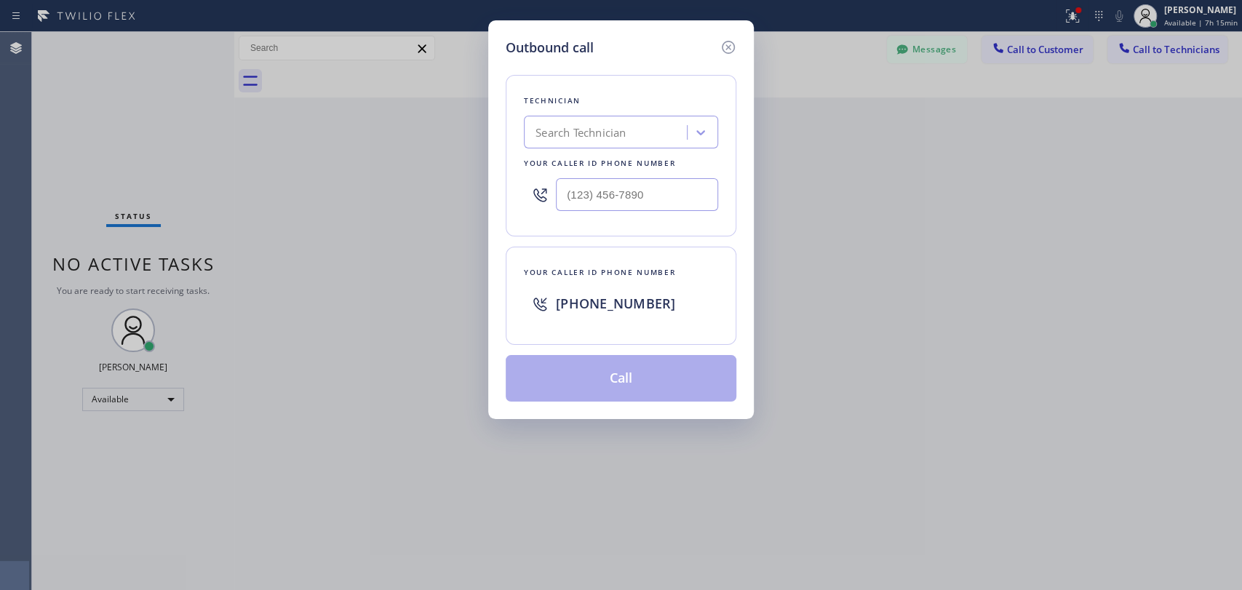
type input "(___) ___-____"
click at [586, 177] on div "(___) ___-____" at bounding box center [621, 194] width 194 height 47
click at [601, 132] on div "Search Technician" at bounding box center [580, 132] width 90 height 17
type input "seva"
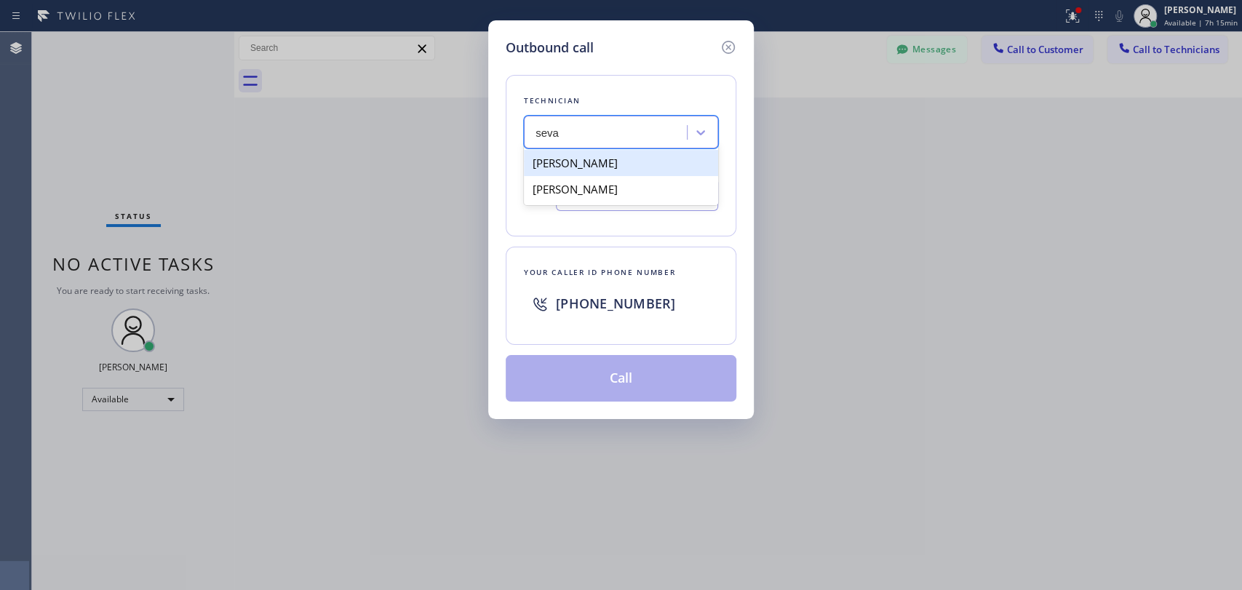
click at [570, 155] on div "[PERSON_NAME]" at bounding box center [621, 163] width 194 height 26
type input "[PHONE_NUMBER]"
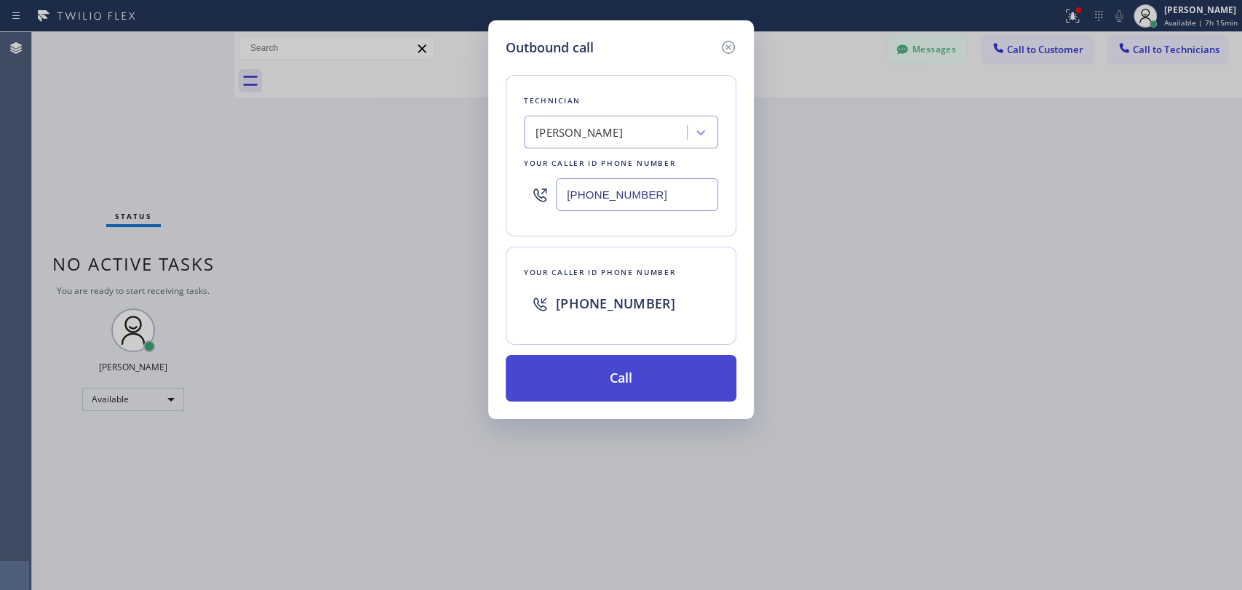
click at [576, 372] on button "Call" at bounding box center [621, 378] width 231 height 47
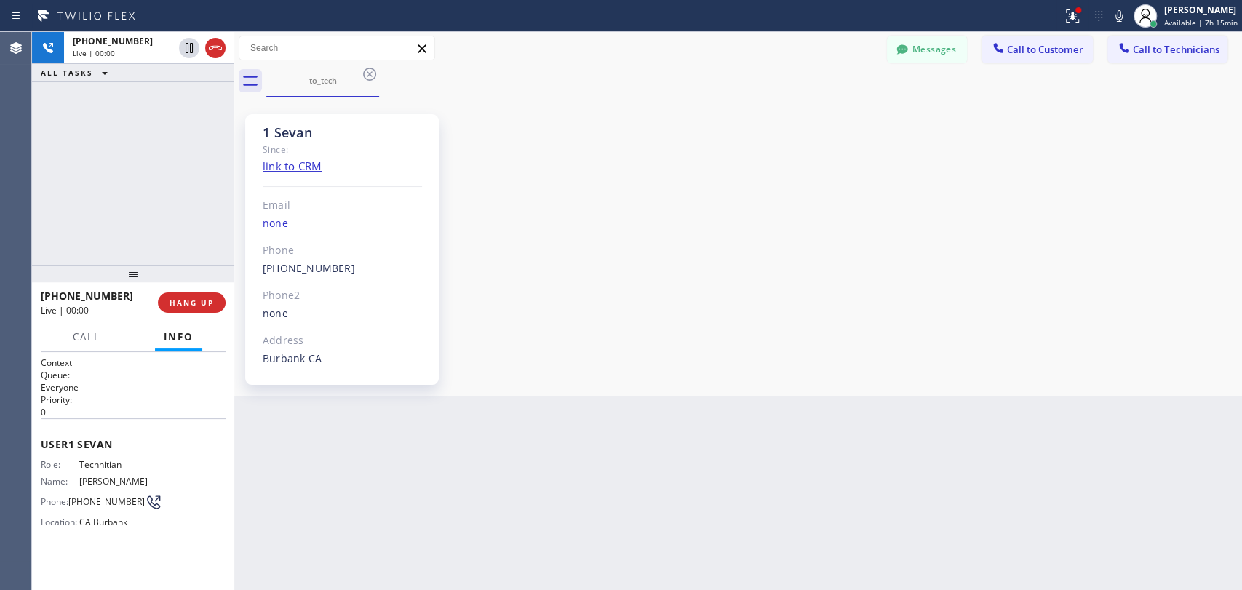
scroll to position [4435, 0]
click at [182, 303] on span "HANG UP" at bounding box center [191, 303] width 44 height 10
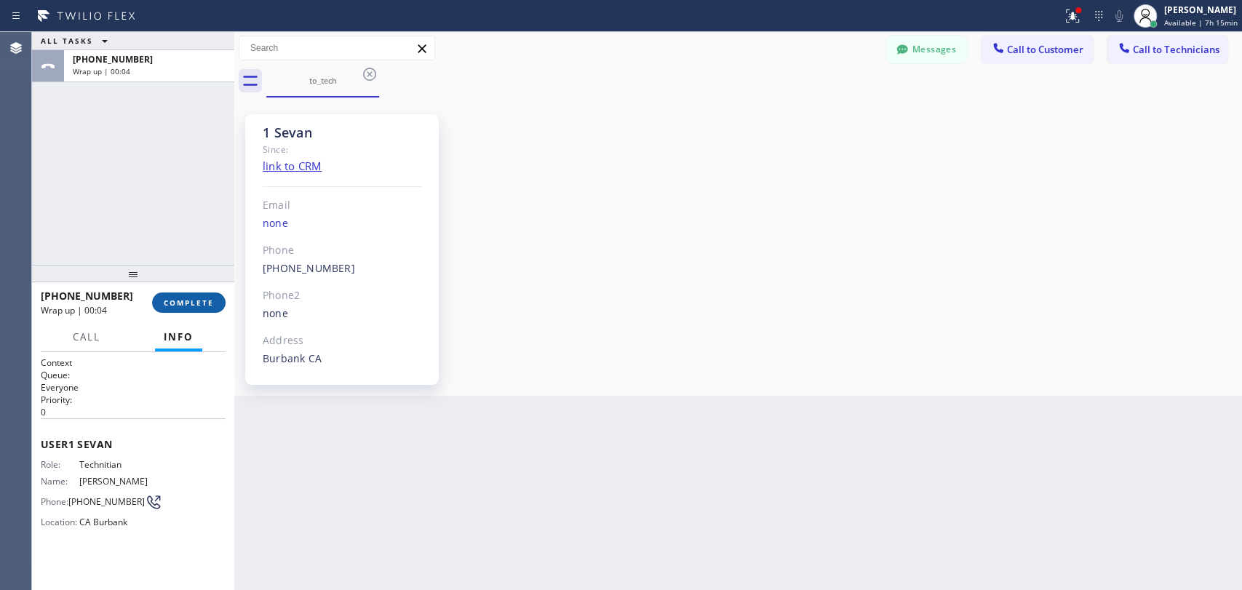
click at [164, 299] on span "COMPLETE" at bounding box center [189, 303] width 50 height 10
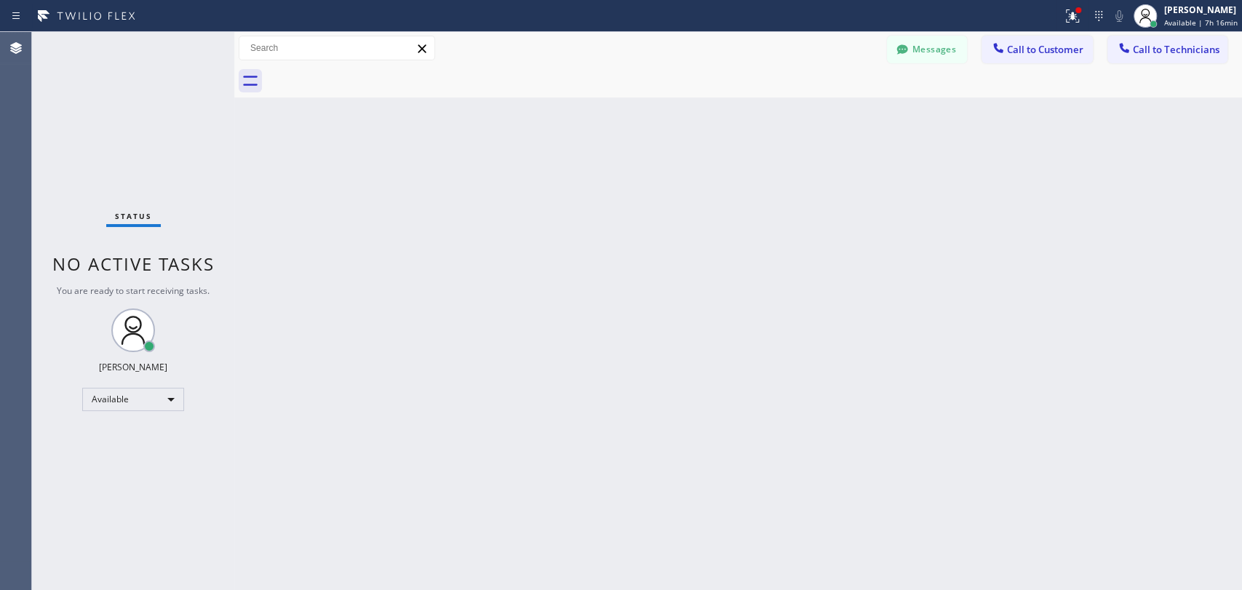
drag, startPoint x: 1201, startPoint y: 47, endPoint x: 1149, endPoint y: 51, distance: 52.6
click at [1199, 46] on span "Call to Technicians" at bounding box center [1176, 49] width 87 height 13
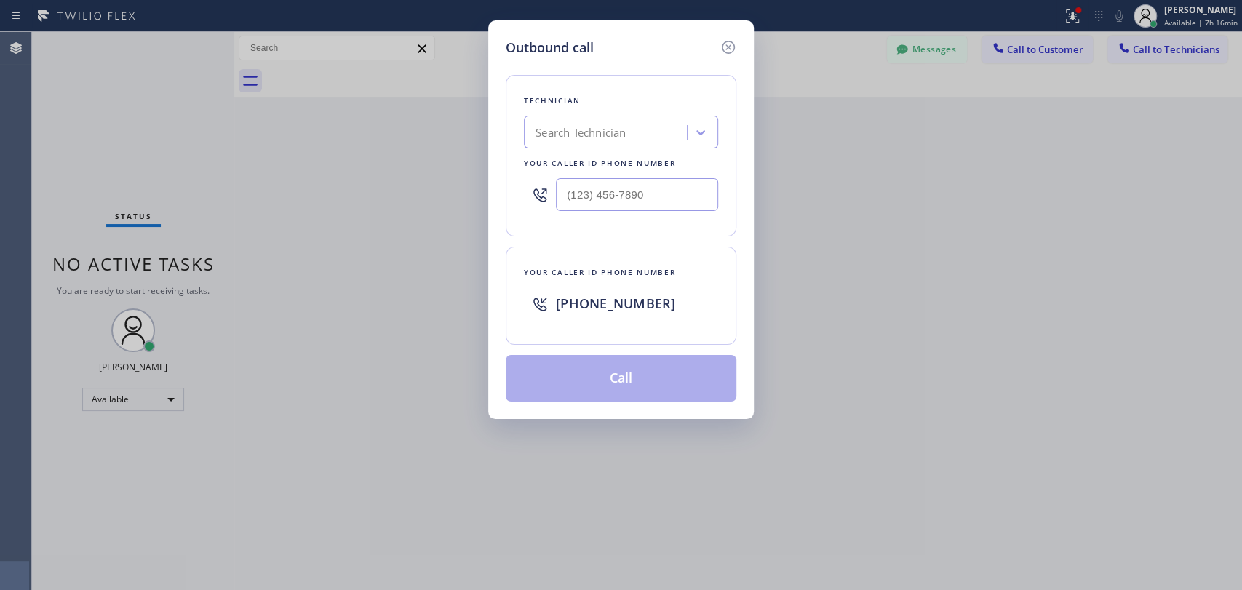
drag, startPoint x: 590, startPoint y: 120, endPoint x: 582, endPoint y: 124, distance: 8.8
click at [589, 120] on div "Search Technician" at bounding box center [621, 132] width 194 height 33
type input "[PERSON_NAME]"
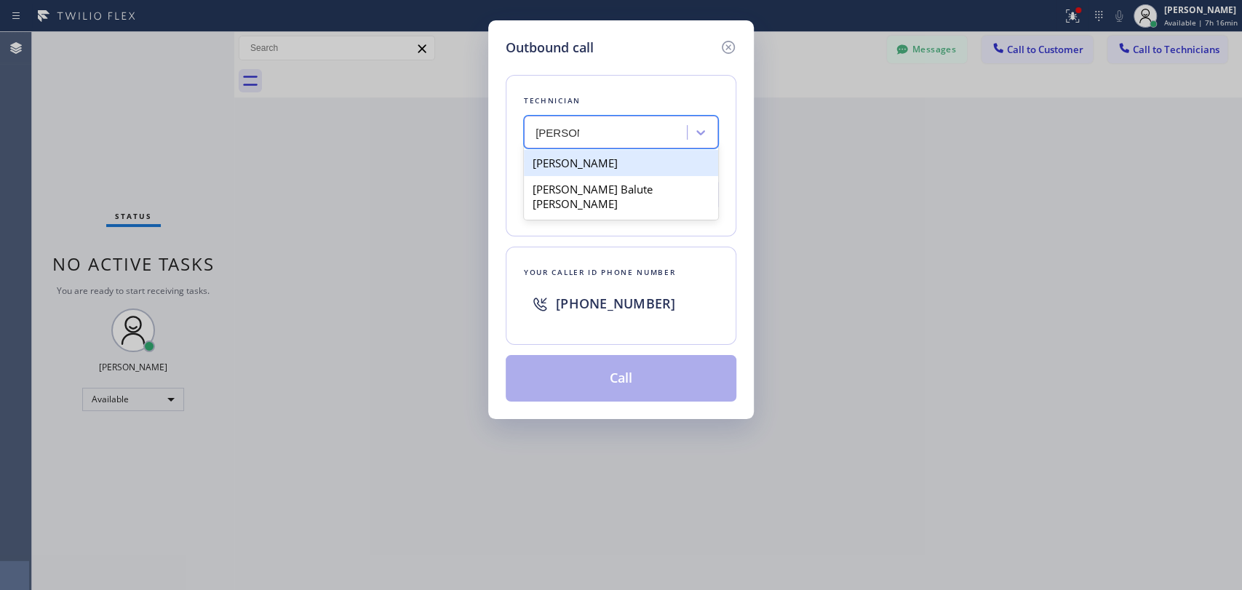
click at [565, 164] on div "[PERSON_NAME]" at bounding box center [621, 163] width 194 height 26
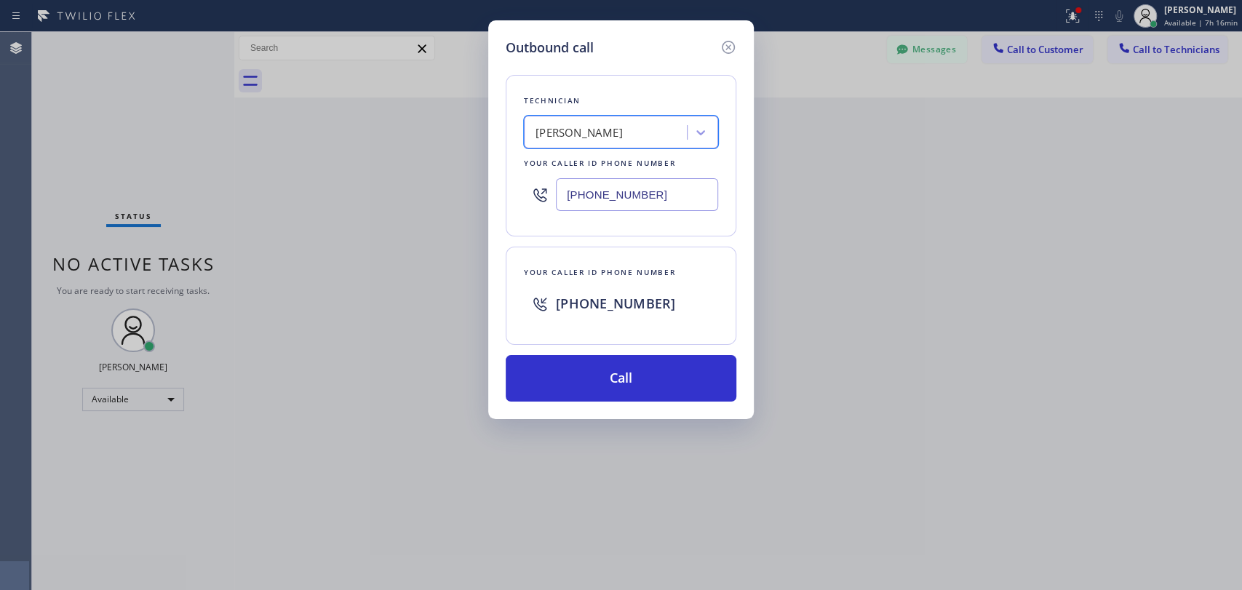
click at [578, 135] on div "[PERSON_NAME]" at bounding box center [578, 132] width 87 height 17
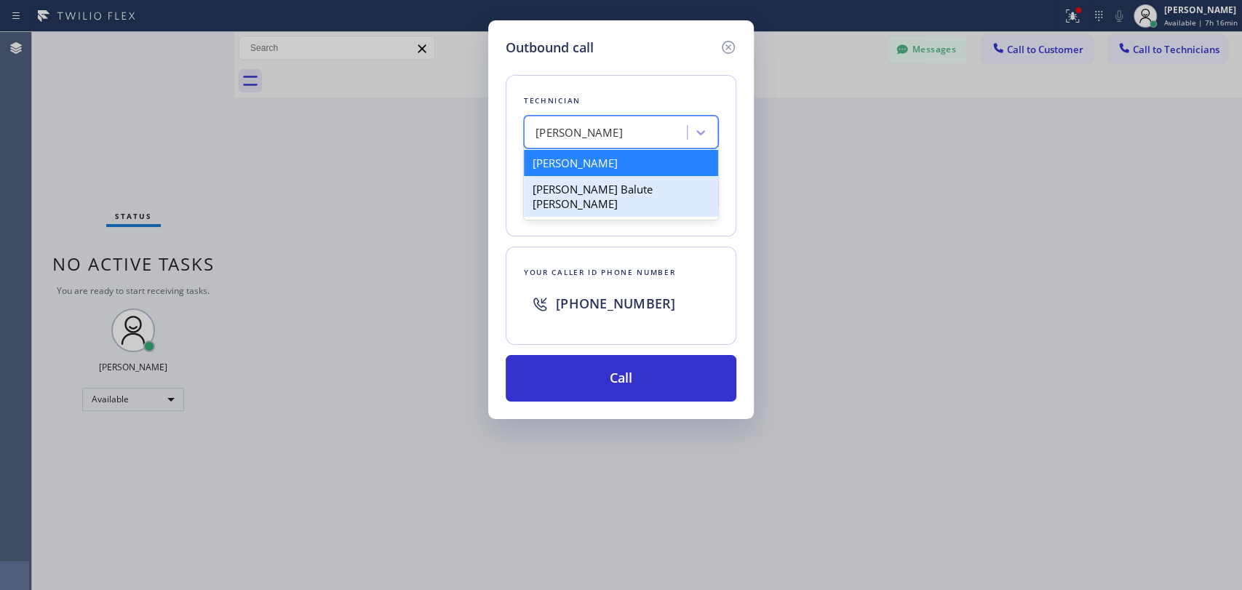
click at [594, 191] on div "[PERSON_NAME] Balute [PERSON_NAME]" at bounding box center [621, 196] width 194 height 41
type input "[PHONE_NUMBER]"
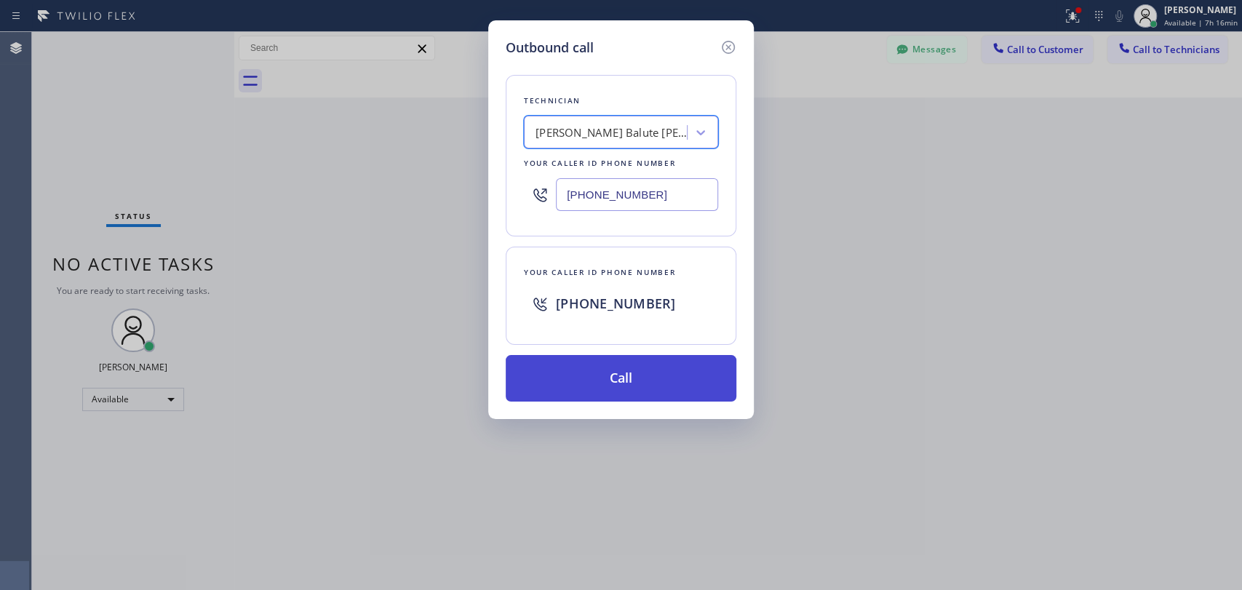
click at [594, 384] on button "Call" at bounding box center [621, 378] width 231 height 47
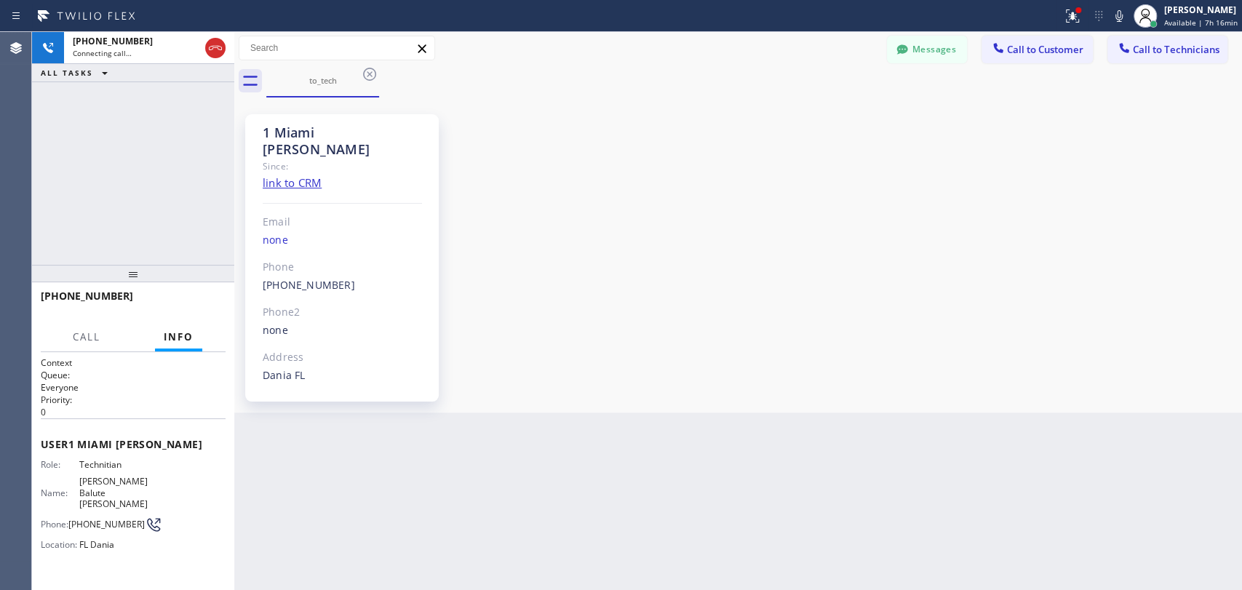
scroll to position [1944, 0]
click at [312, 137] on div "1 Miami [PERSON_NAME]" at bounding box center [342, 140] width 159 height 33
click at [191, 295] on button "HANG UP" at bounding box center [192, 302] width 68 height 20
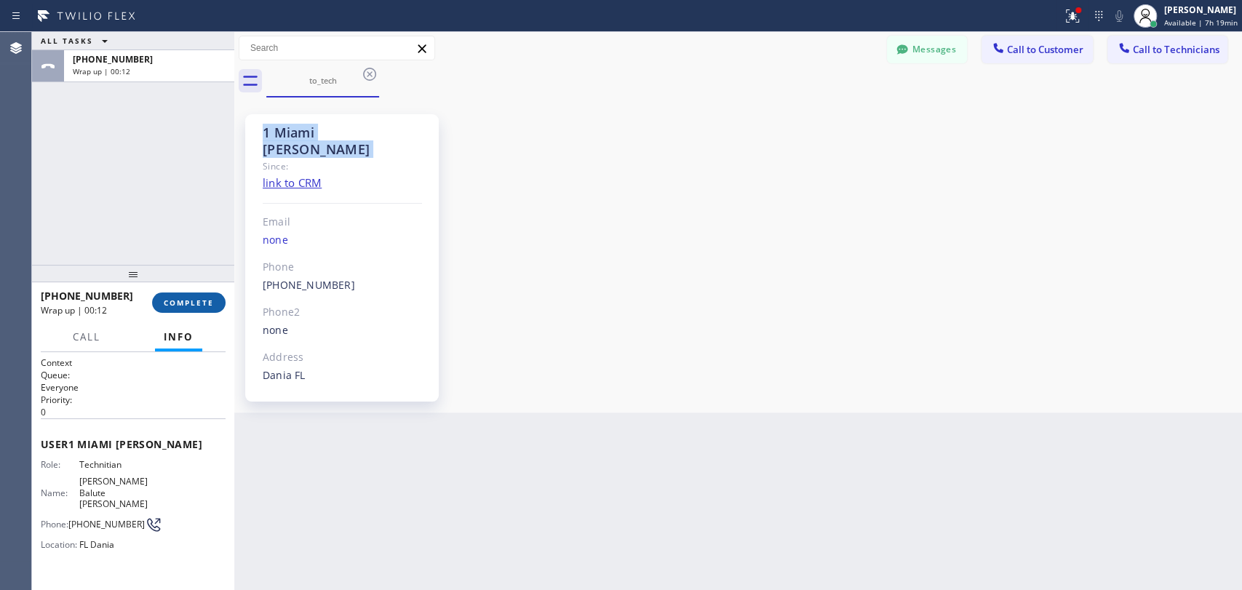
click at [196, 294] on button "COMPLETE" at bounding box center [188, 302] width 73 height 20
click at [760, 260] on div "1 Miami [PERSON_NAME] Since: link to CRM Email none Phone [PHONE_NUMBER] Outbou…" at bounding box center [738, 255] width 1000 height 308
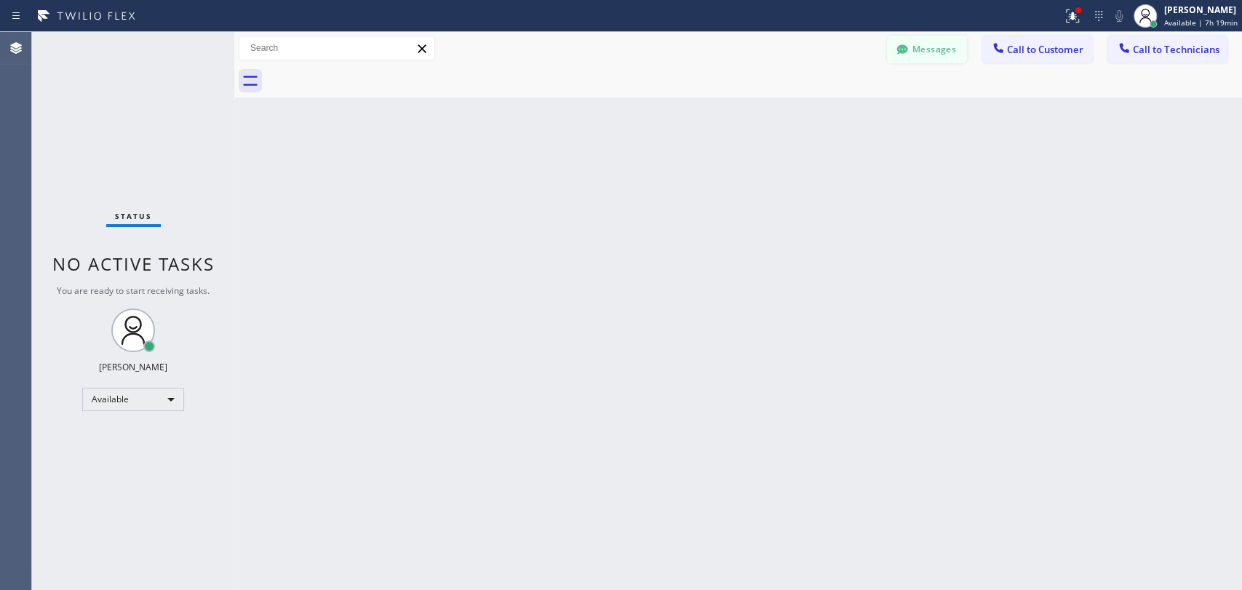
click at [887, 52] on button "Messages" at bounding box center [927, 50] width 80 height 28
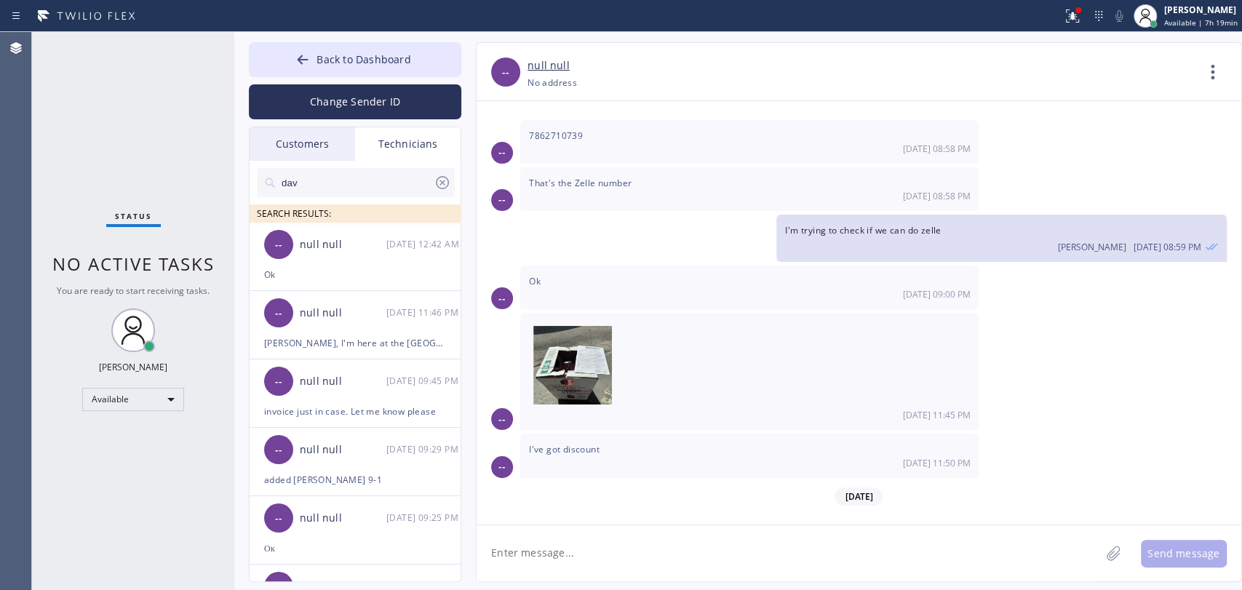
click at [283, 135] on div "Customers" at bounding box center [302, 143] width 105 height 33
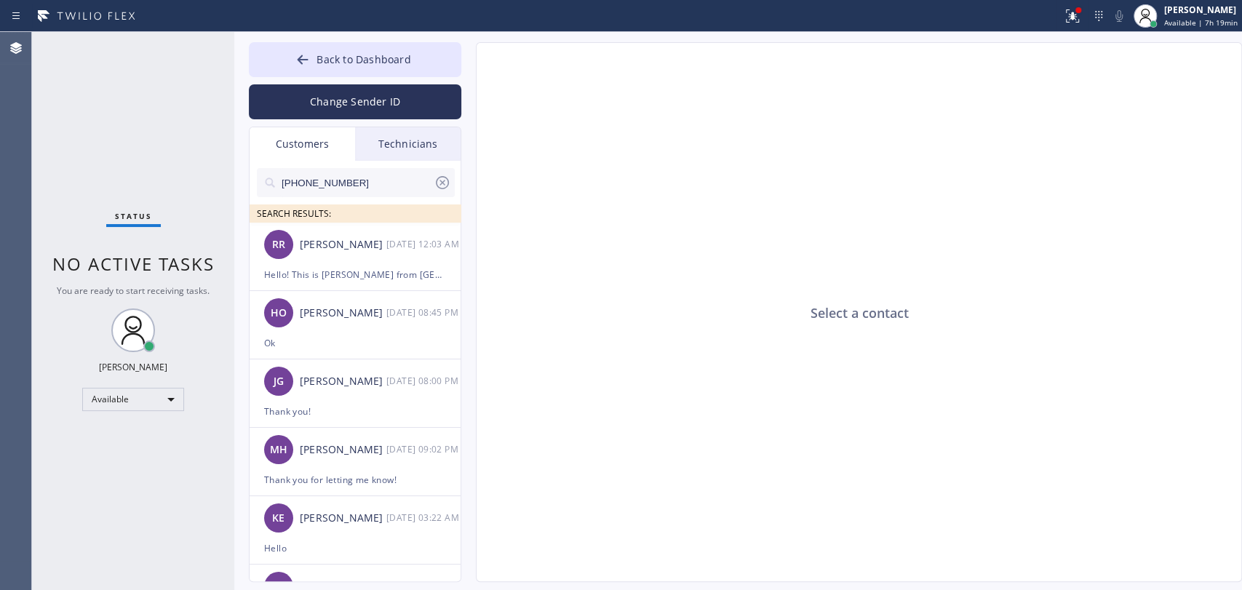
click at [299, 180] on input "[PHONE_NUMBER]" at bounding box center [356, 182] width 153 height 29
paste input "954) 609-7220"
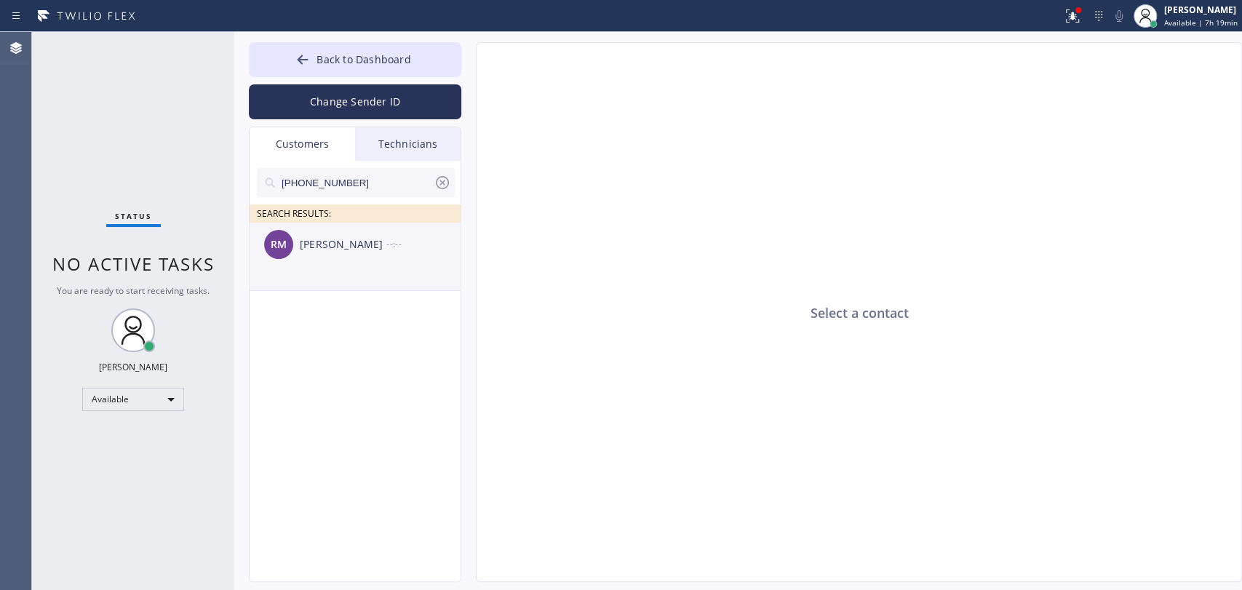
type input "[PHONE_NUMBER]"
click at [303, 260] on div "RM [PERSON_NAME] --:--" at bounding box center [356, 245] width 212 height 44
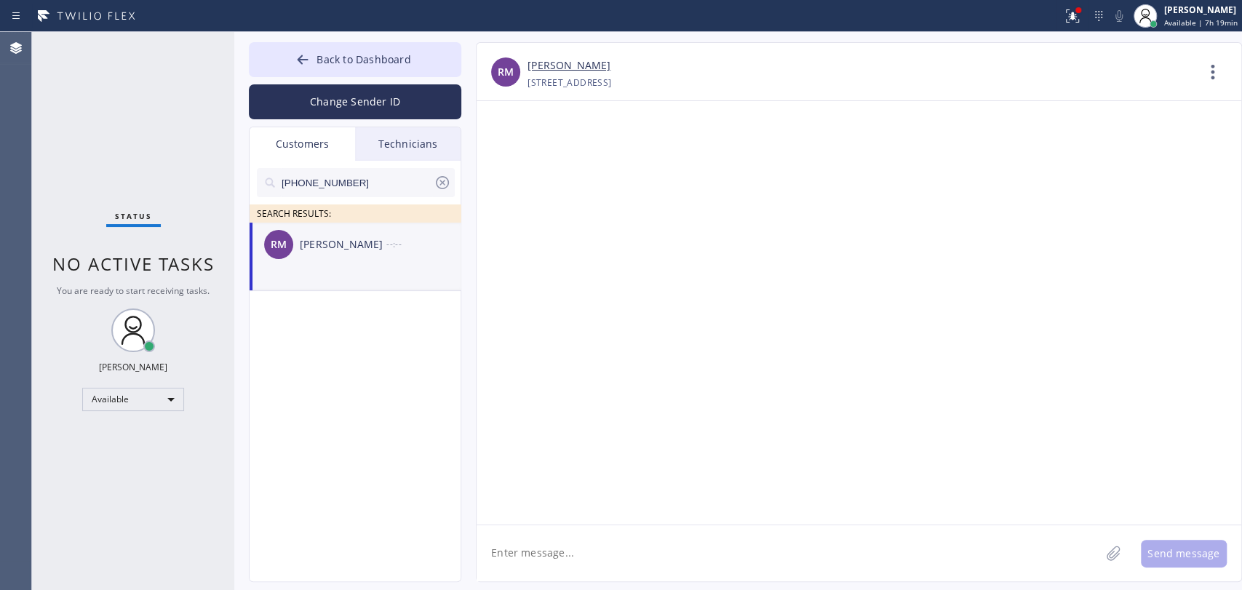
click at [573, 546] on textarea at bounding box center [787, 553] width 623 height 56
click at [667, 555] on textarea "Hello [PERSON_NAME]! This is [PERSON_NAME] from" at bounding box center [801, 553] width 650 height 56
paste textarea "Modern Family Air Conditioning and Heating Hollywood"
click at [629, 549] on textarea "Hello [PERSON_NAME]! This is [PERSON_NAME] from Modern Family Air Conditioning …" at bounding box center [801, 553] width 650 height 56
click at [918, 549] on textarea "Hello [PERSON_NAME]! This is [PERSON_NAME] from Modern Family Air Conditioning …" at bounding box center [801, 553] width 650 height 56
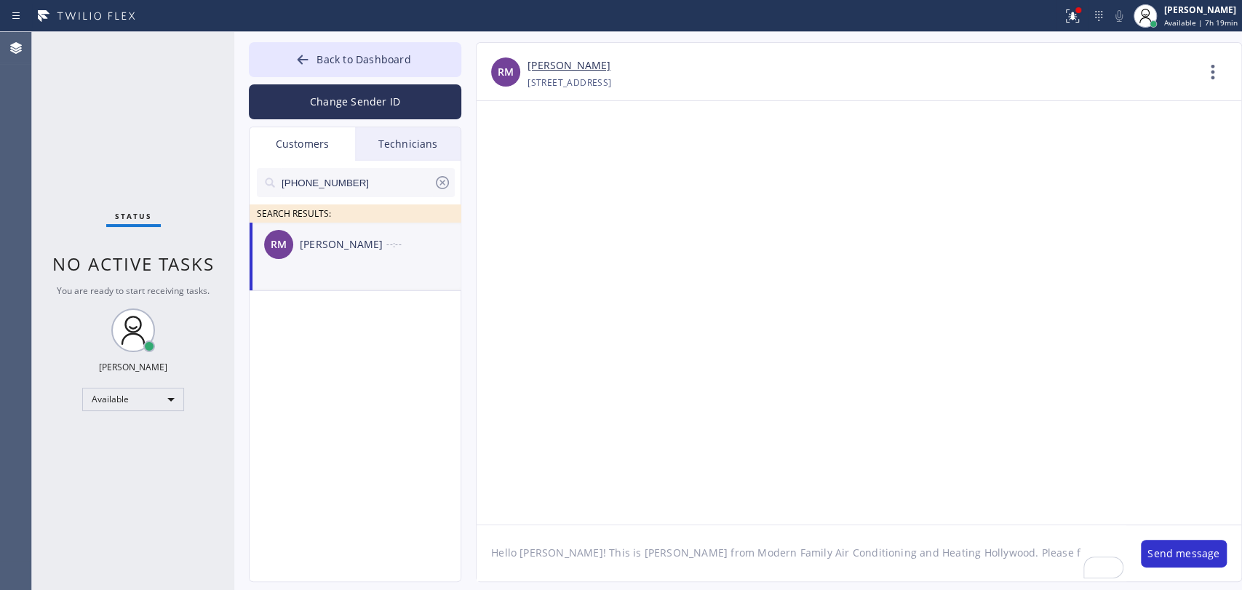
click at [945, 549] on textarea "Hello [PERSON_NAME]! This is [PERSON_NAME] from Modern Family Air Conditioning …" at bounding box center [801, 553] width 650 height 56
type textarea "Hello [PERSON_NAME]! This is [PERSON_NAME] from Modern Family Air Conditioning …"
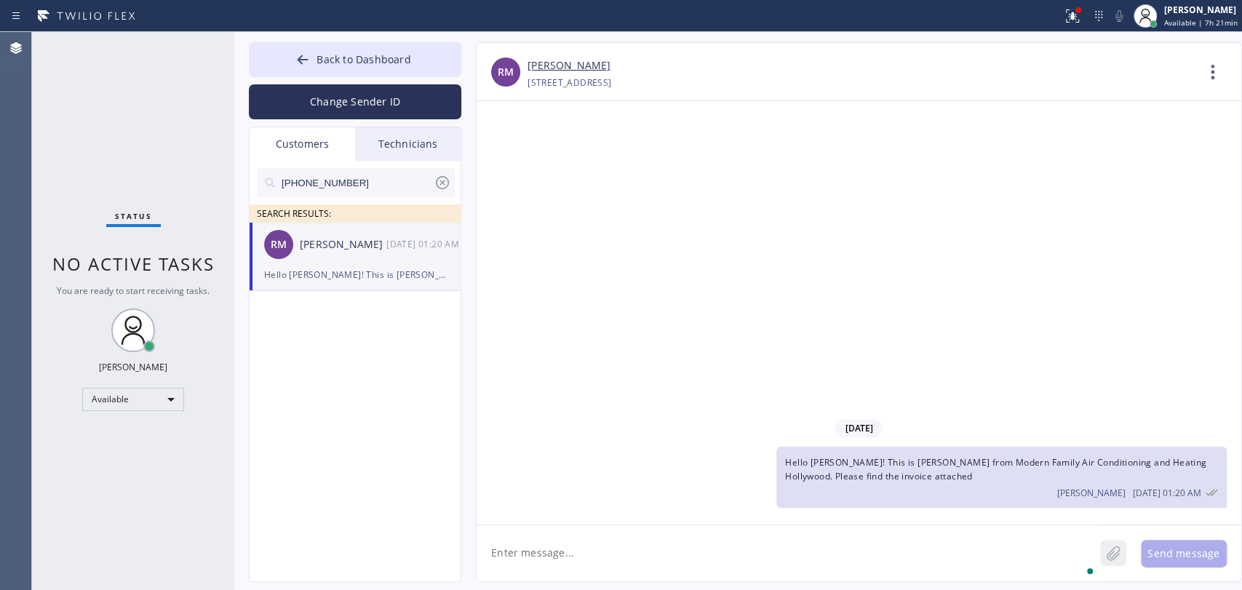
click at [1117, 554] on icon at bounding box center [1112, 553] width 13 height 15
click at [1116, 552] on icon at bounding box center [1112, 553] width 13 height 15
click at [1176, 554] on button "Send message" at bounding box center [1184, 554] width 86 height 28
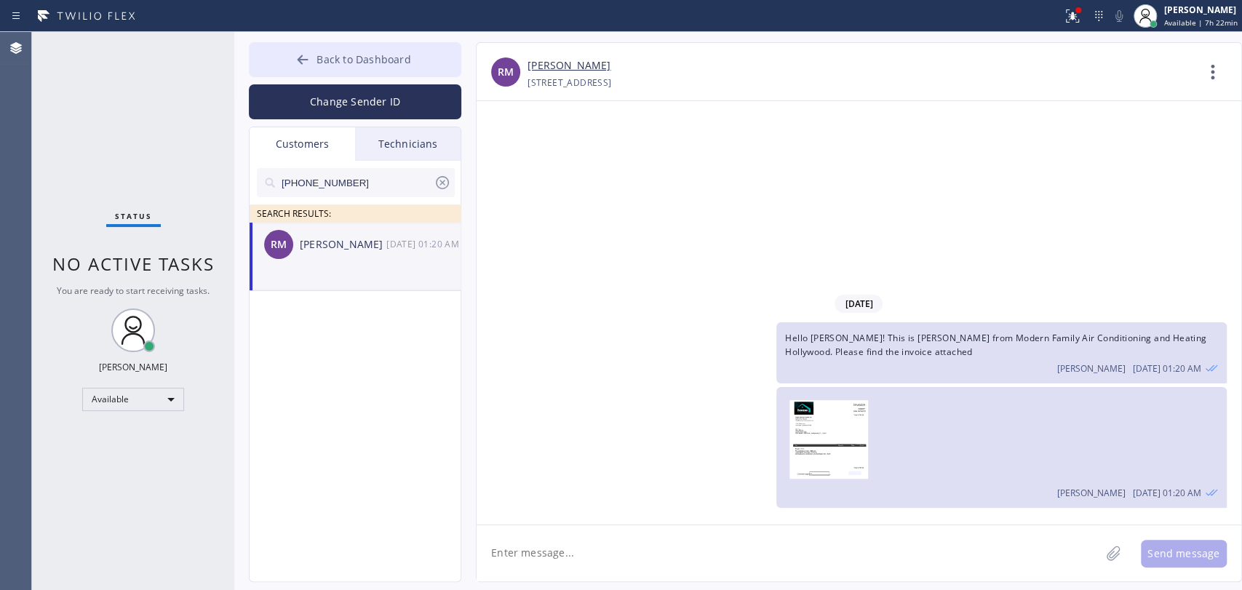
click at [316, 53] on button "Back to Dashboard" at bounding box center [355, 59] width 212 height 35
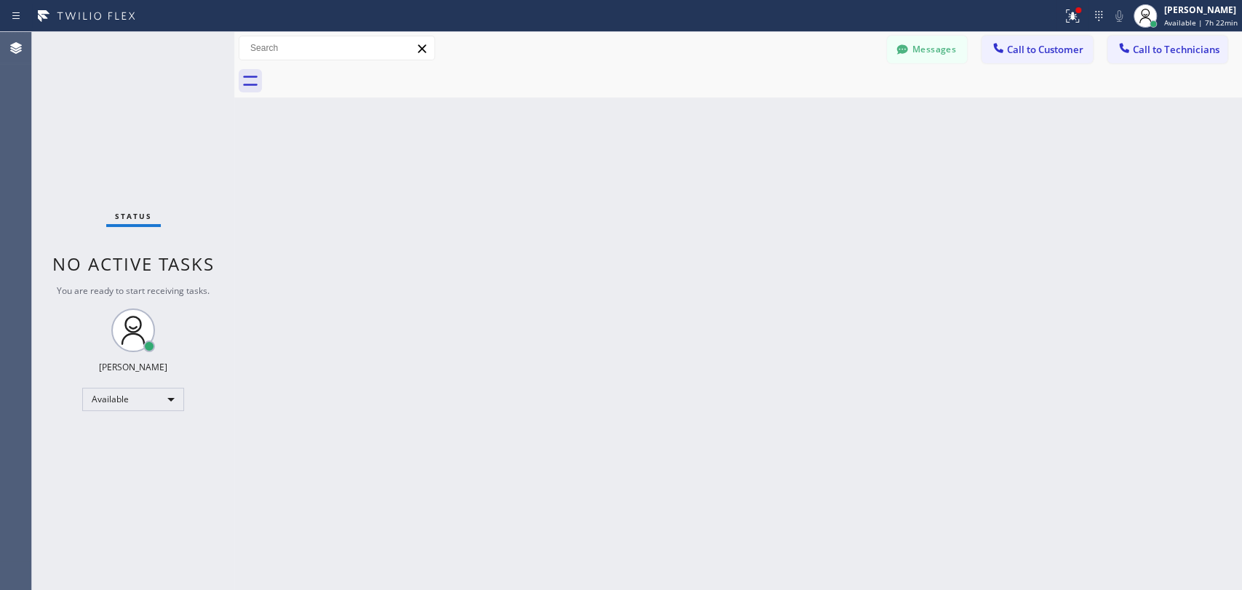
click at [1171, 49] on span "Call to Technicians" at bounding box center [1176, 49] width 87 height 13
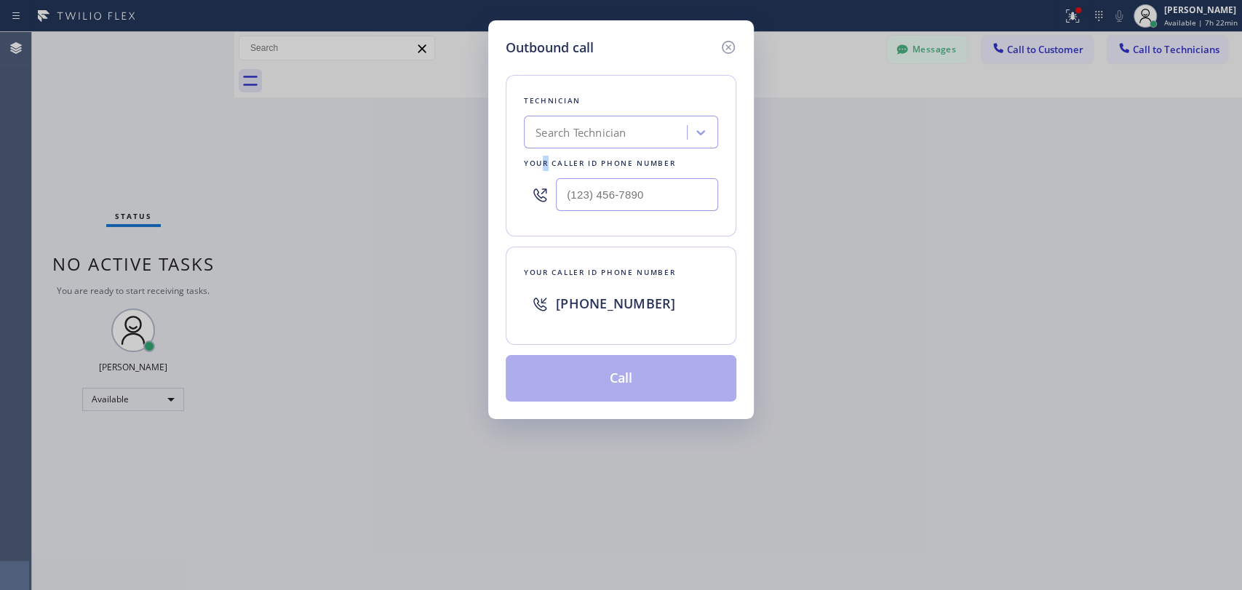
click at [540, 153] on div "Technician Search Technician Your caller id phone number" at bounding box center [621, 155] width 231 height 161
click at [571, 124] on div "Search Technician" at bounding box center [580, 132] width 90 height 17
type input "[PERSON_NAME]"
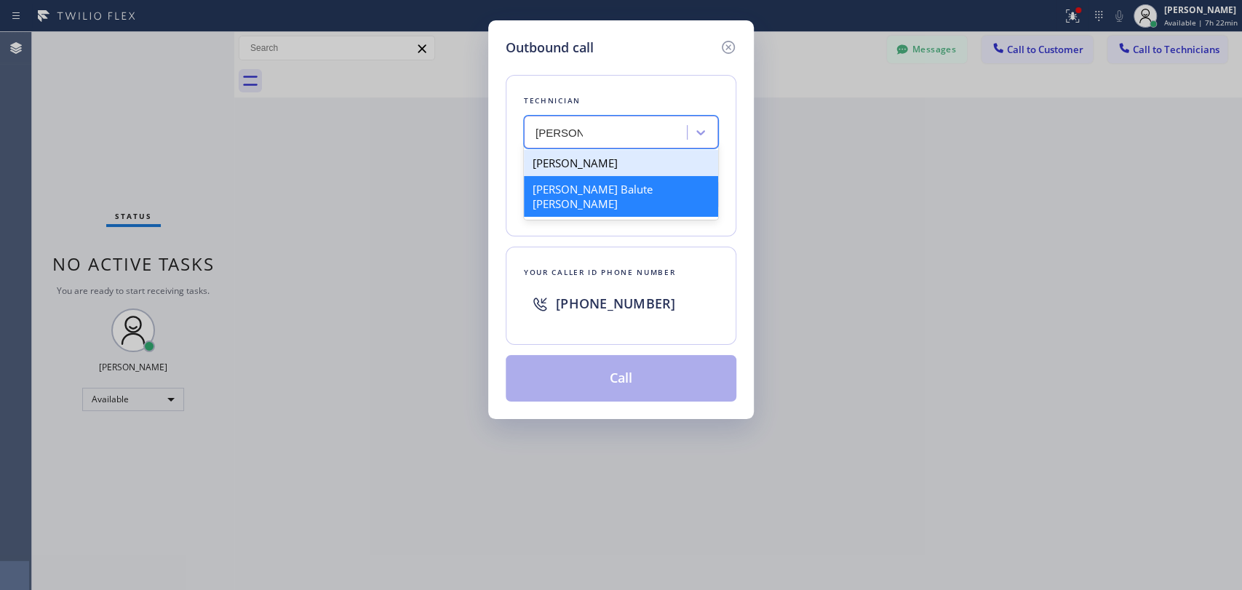
click at [574, 186] on div "[PERSON_NAME] Balute [PERSON_NAME]" at bounding box center [621, 196] width 194 height 41
type input "[PHONE_NUMBER]"
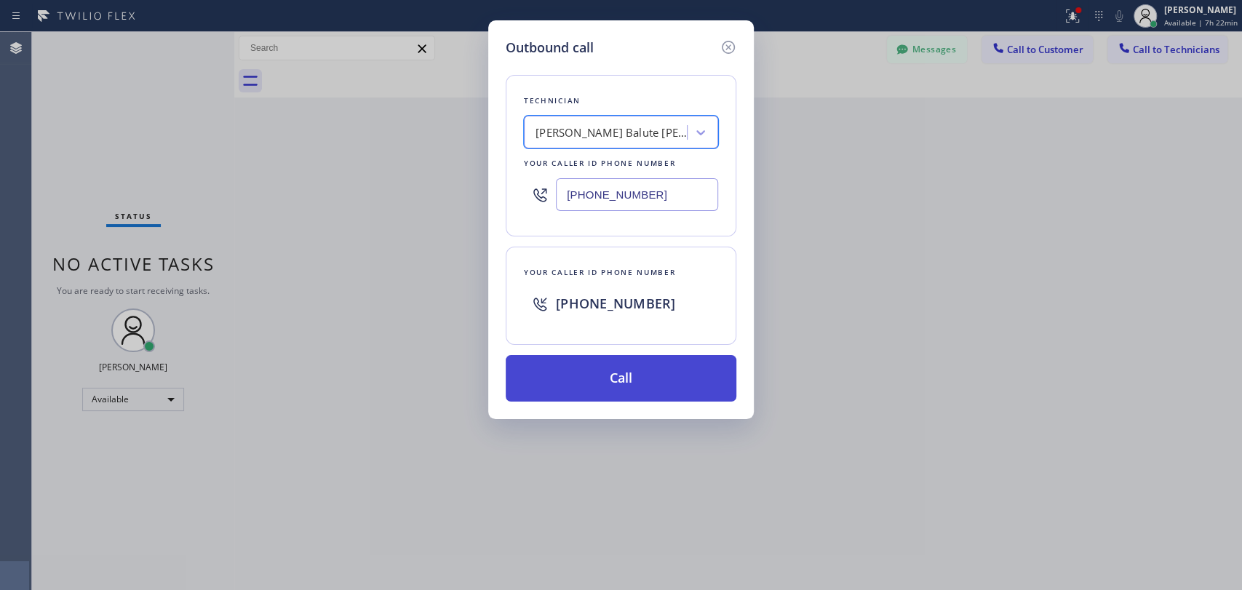
click at [564, 364] on button "Call" at bounding box center [621, 378] width 231 height 47
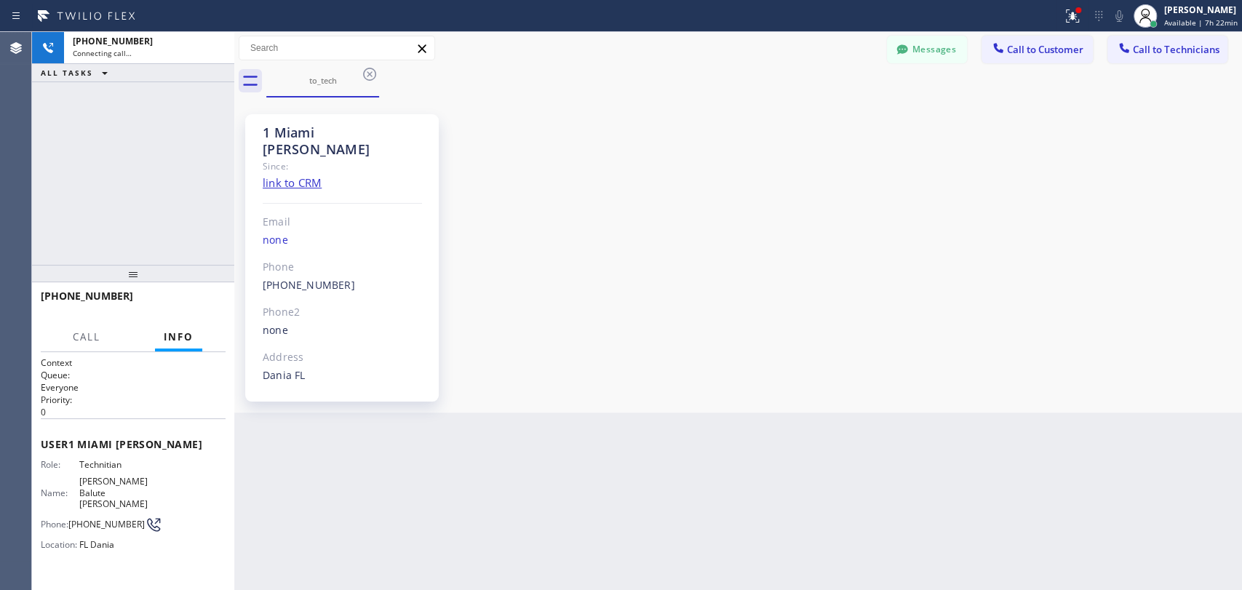
scroll to position [1944, 0]
click at [920, 47] on button "Messages" at bounding box center [927, 50] width 80 height 28
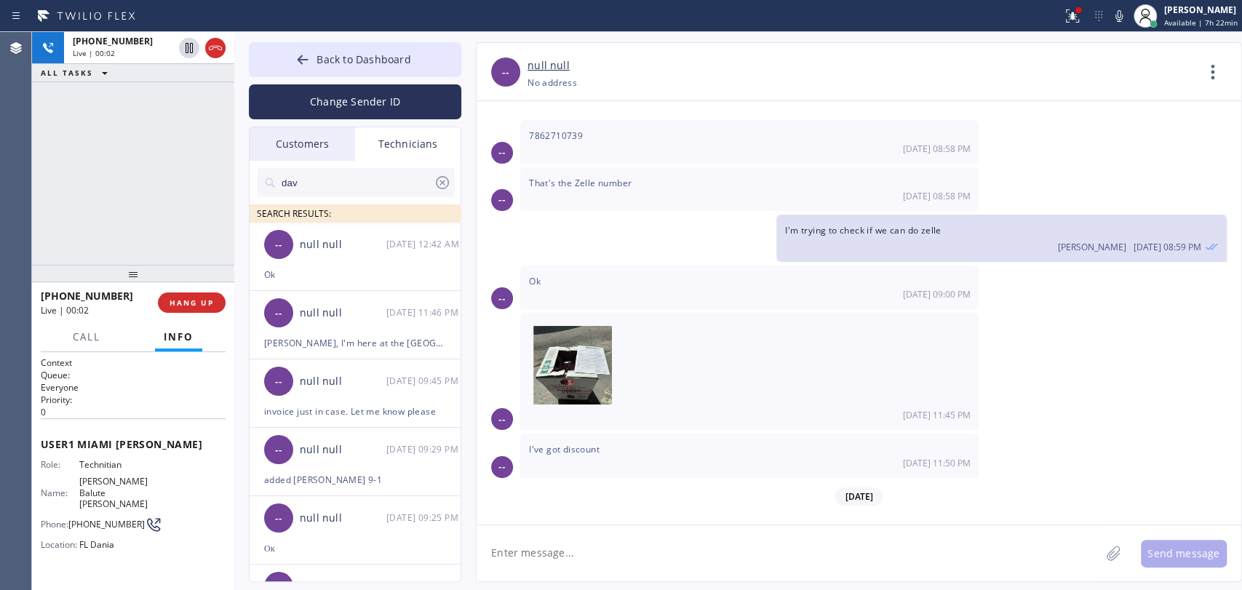
click at [315, 146] on div "Customers" at bounding box center [302, 143] width 105 height 33
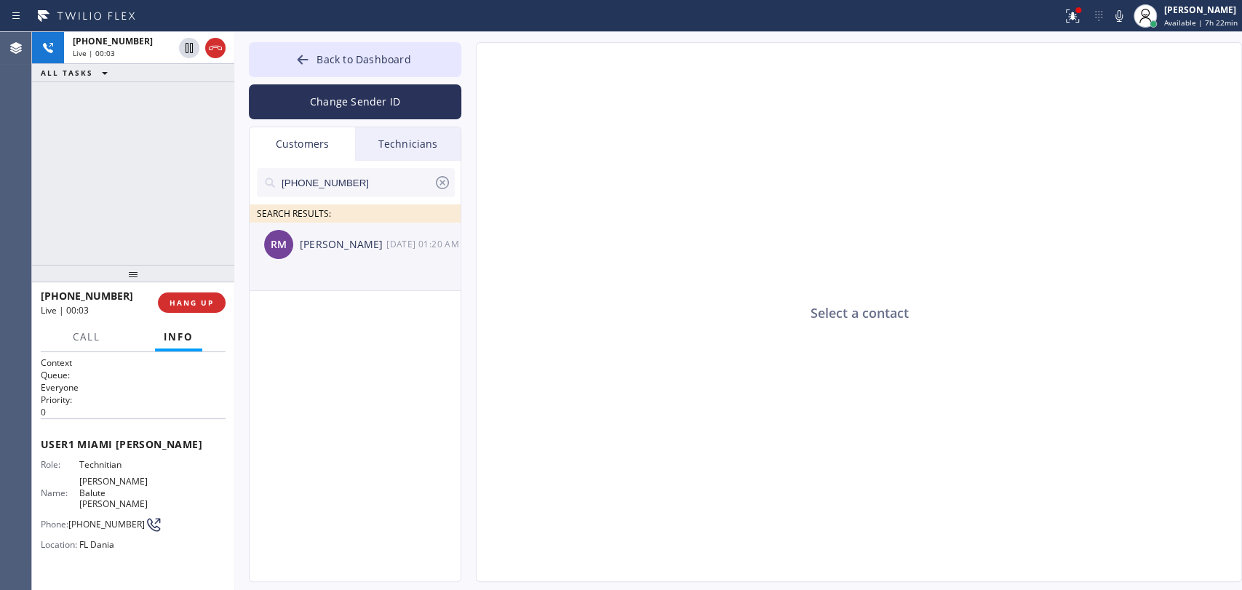
click at [320, 282] on li "RM [PERSON_NAME] [DATE] 01:20 AM" at bounding box center [356, 257] width 212 height 68
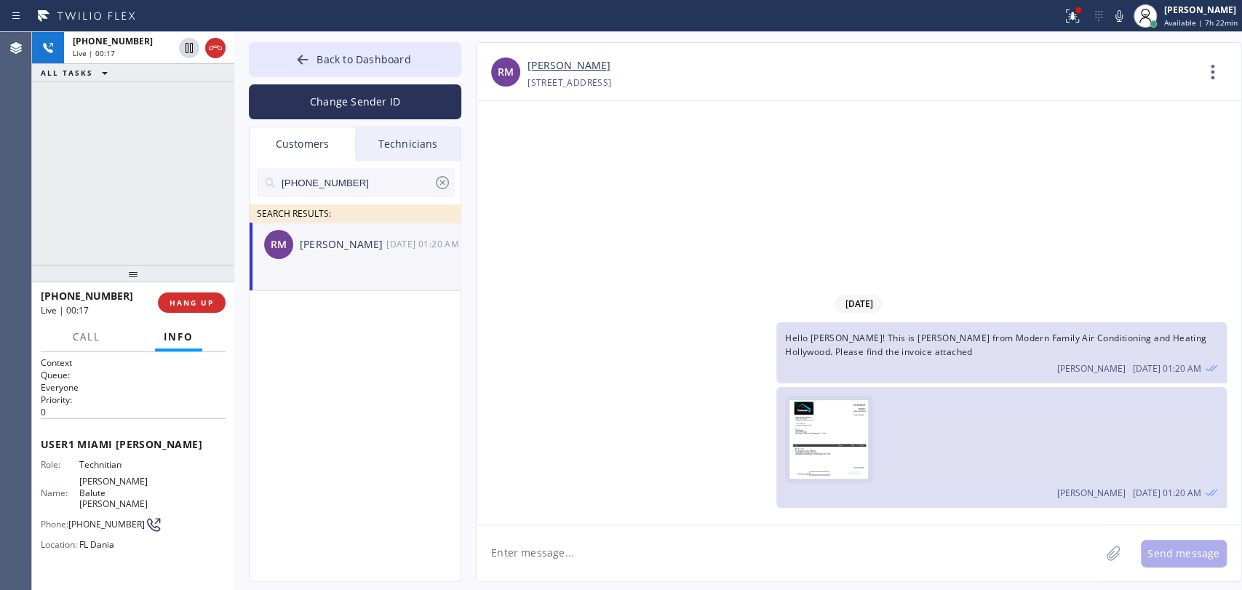
click at [813, 447] on img at bounding box center [829, 443] width 80 height 87
click at [206, 303] on span "HANG UP" at bounding box center [191, 303] width 44 height 10
click at [819, 438] on img at bounding box center [829, 443] width 80 height 87
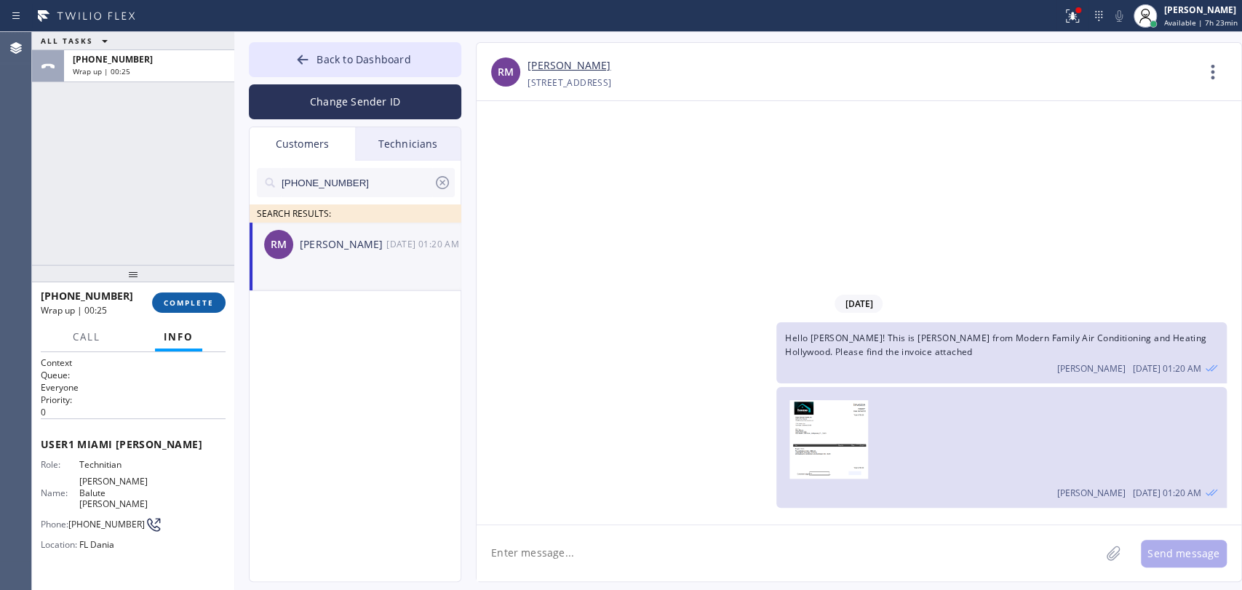
click at [199, 308] on button "COMPLETE" at bounding box center [188, 302] width 73 height 20
click at [183, 197] on div "ALL TASKS ALL TASKS ACTIVE TASKS TASKS IN WRAP UP [PHONE_NUMBER] Wrap up | 00:25" at bounding box center [133, 148] width 202 height 233
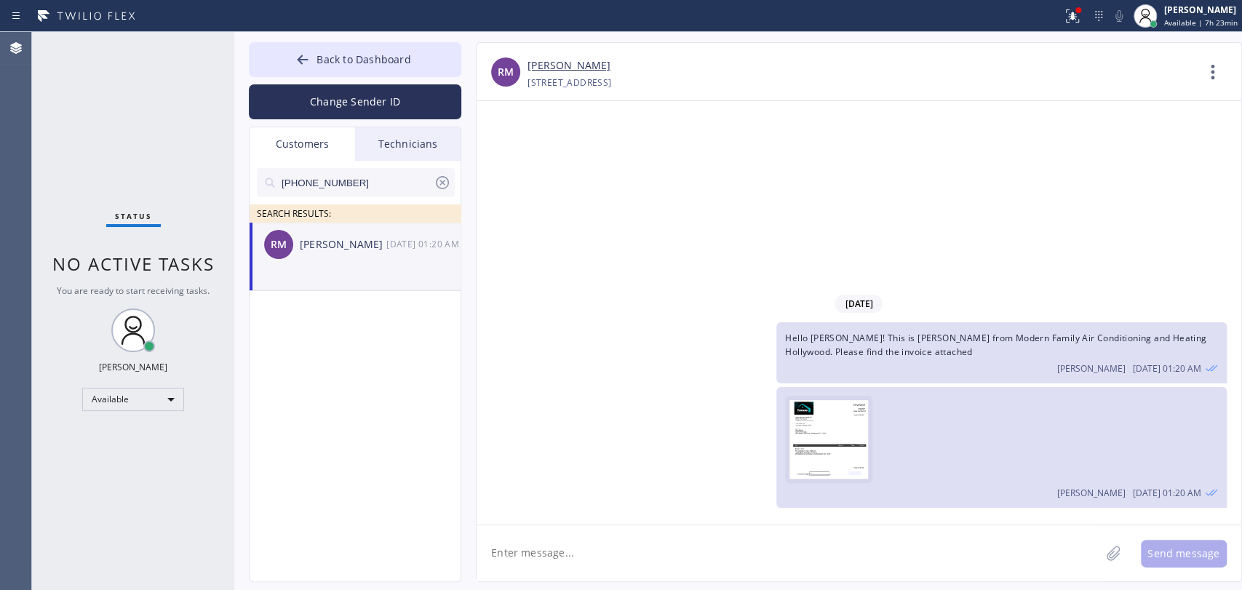
click at [794, 412] on img at bounding box center [829, 443] width 80 height 87
click at [388, 63] on button "Back to Dashboard" at bounding box center [355, 59] width 212 height 35
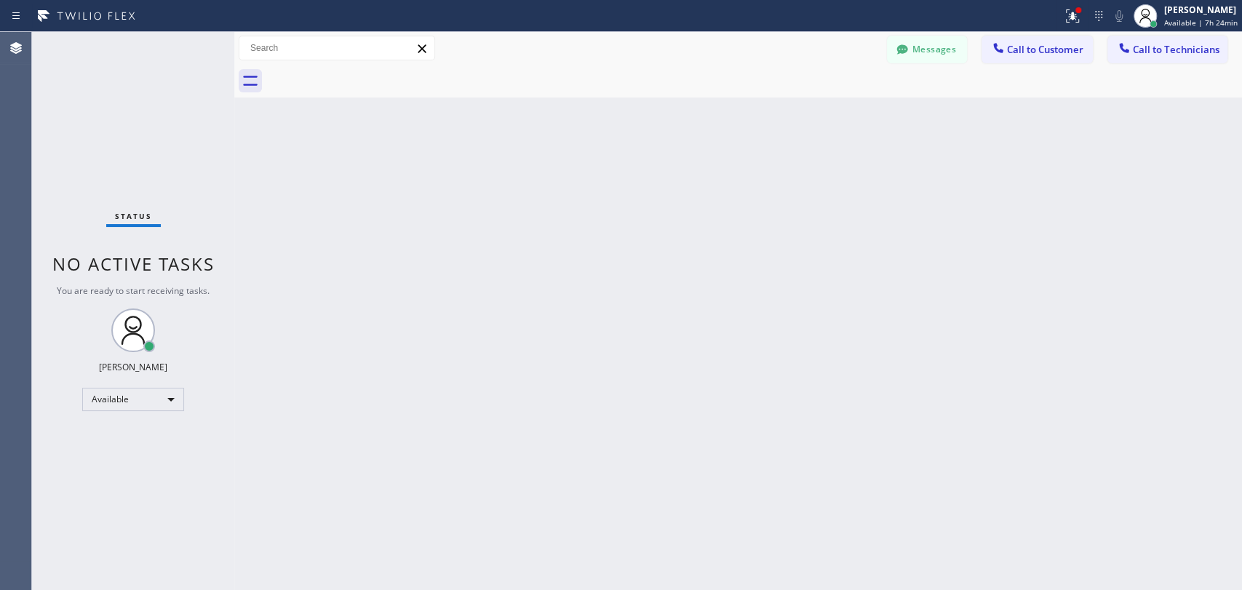
click at [1116, 45] on div at bounding box center [1123, 49] width 17 height 17
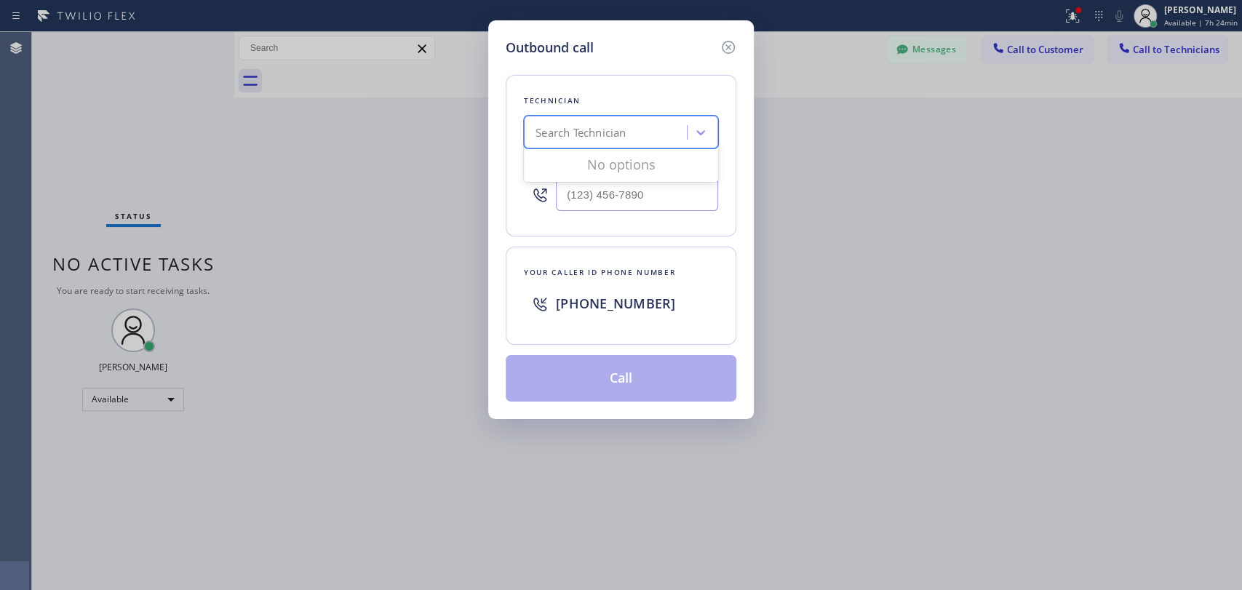
click at [570, 126] on div "Search Technician" at bounding box center [580, 132] width 90 height 17
type input "arm"
click at [594, 170] on div "[PERSON_NAME]" at bounding box center [621, 163] width 194 height 26
type input "[PHONE_NUMBER]"
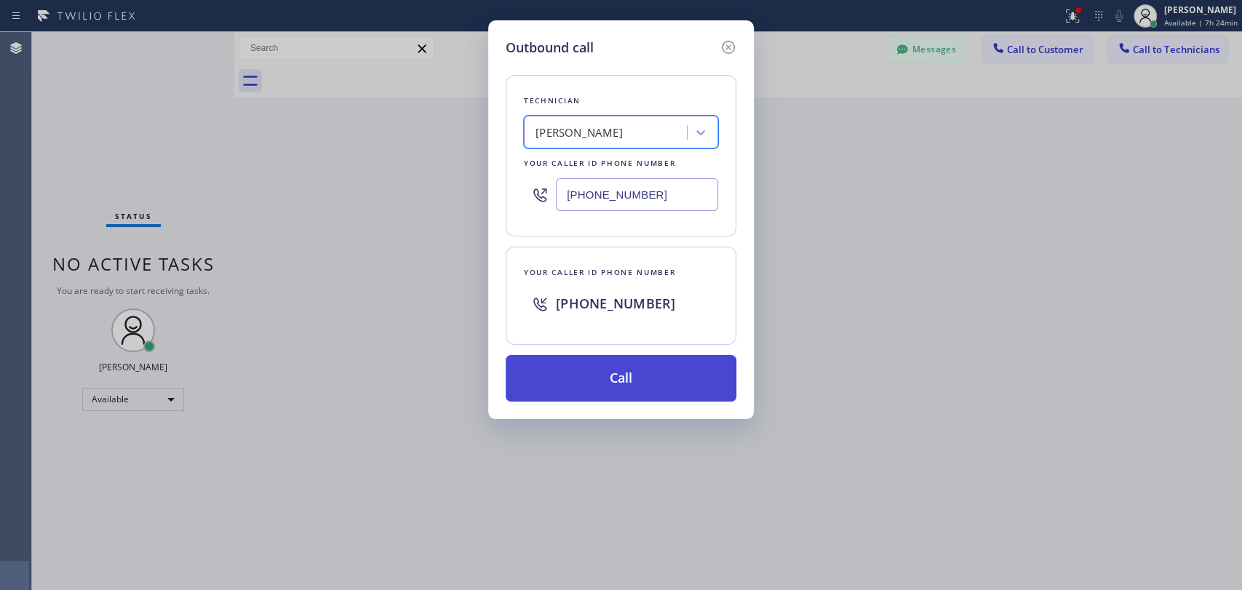
click at [605, 391] on button "Call" at bounding box center [621, 378] width 231 height 47
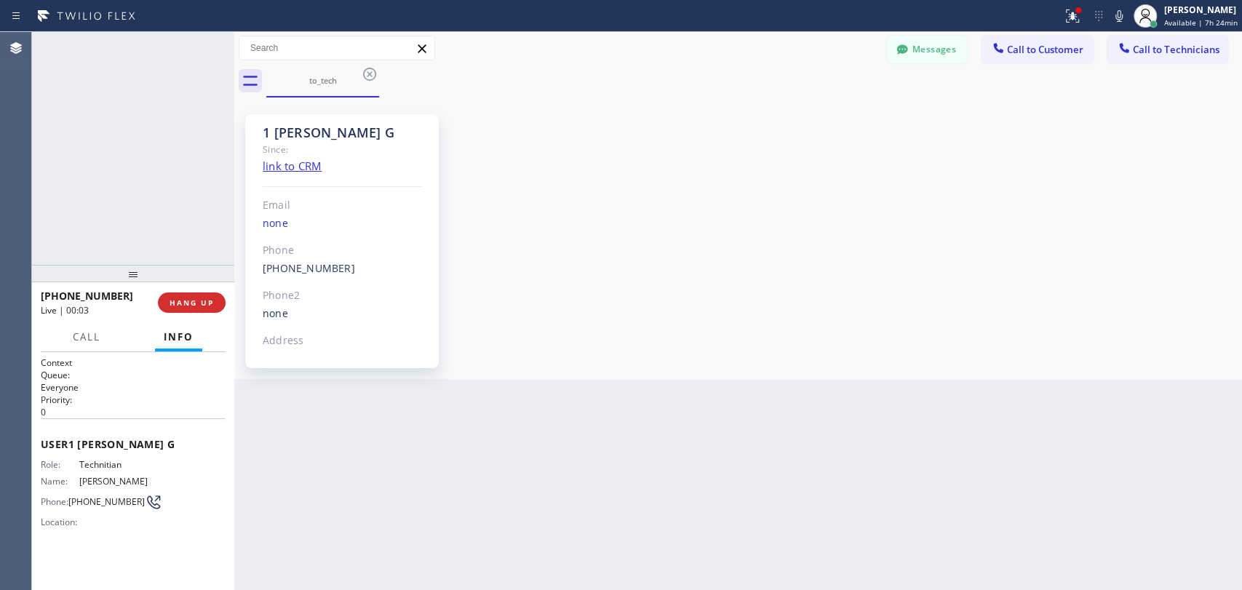
scroll to position [12918, 0]
click at [295, 133] on div "1 [PERSON_NAME] G" at bounding box center [342, 132] width 159 height 17
click at [295, 132] on div "1 [PERSON_NAME] G" at bounding box center [342, 132] width 159 height 17
click at [266, 129] on div "1 [PERSON_NAME] G" at bounding box center [342, 132] width 159 height 17
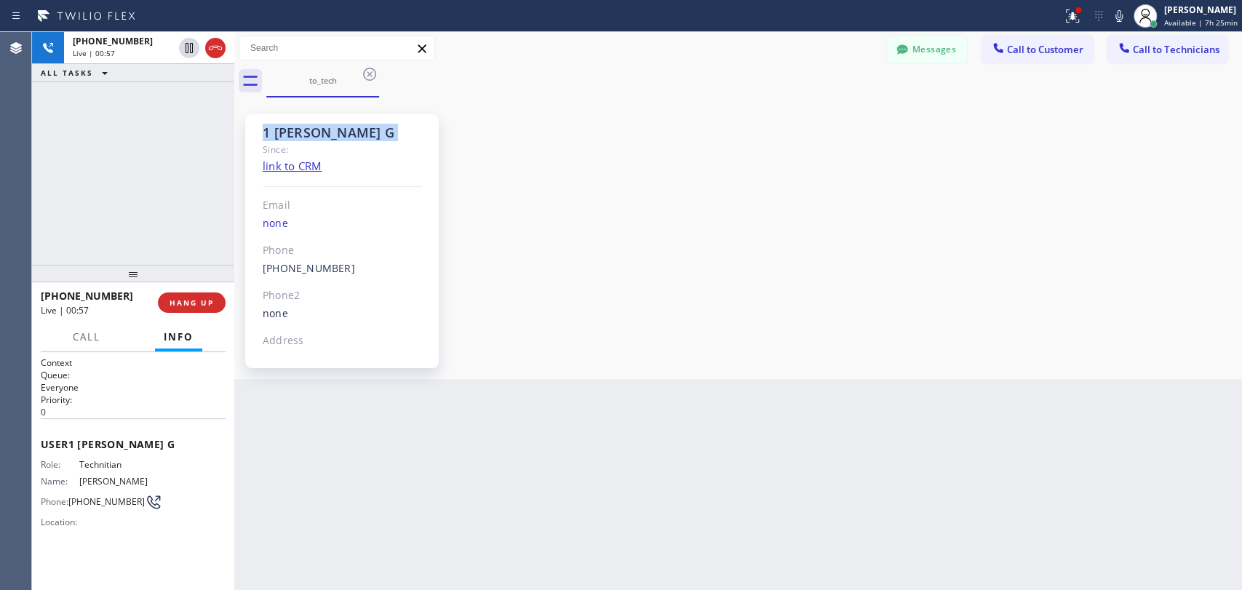
click at [266, 129] on div "1 [PERSON_NAME] G" at bounding box center [342, 132] width 159 height 17
click at [258, 131] on div "1 [PERSON_NAME] G Since: link to CRM Email none Phone [PHONE_NUMBER] Outbound c…" at bounding box center [342, 241] width 194 height 254
drag, startPoint x: 178, startPoint y: 311, endPoint x: 5, endPoint y: 334, distance: 174.6
click at [181, 307] on button "HANG UP" at bounding box center [192, 302] width 68 height 20
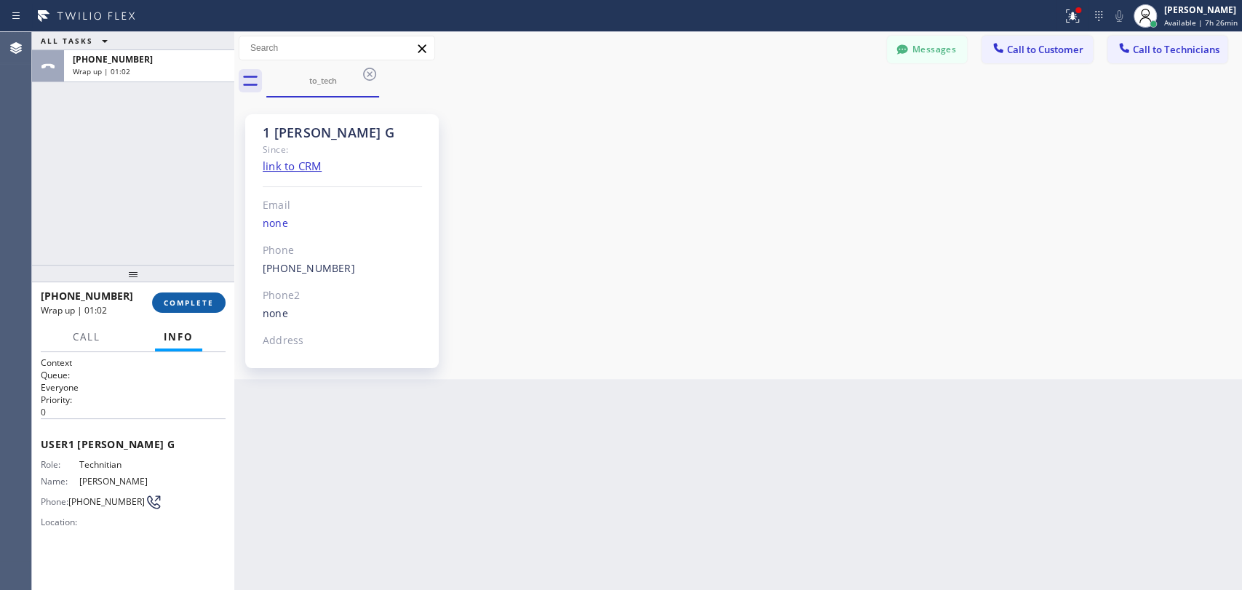
click at [207, 306] on span "COMPLETE" at bounding box center [189, 303] width 50 height 10
click at [179, 230] on div "ALL TASKS ALL TASKS ACTIVE TASKS TASKS IN WRAP UP [PHONE_NUMBER] Wrap up | 01:02" at bounding box center [133, 148] width 202 height 233
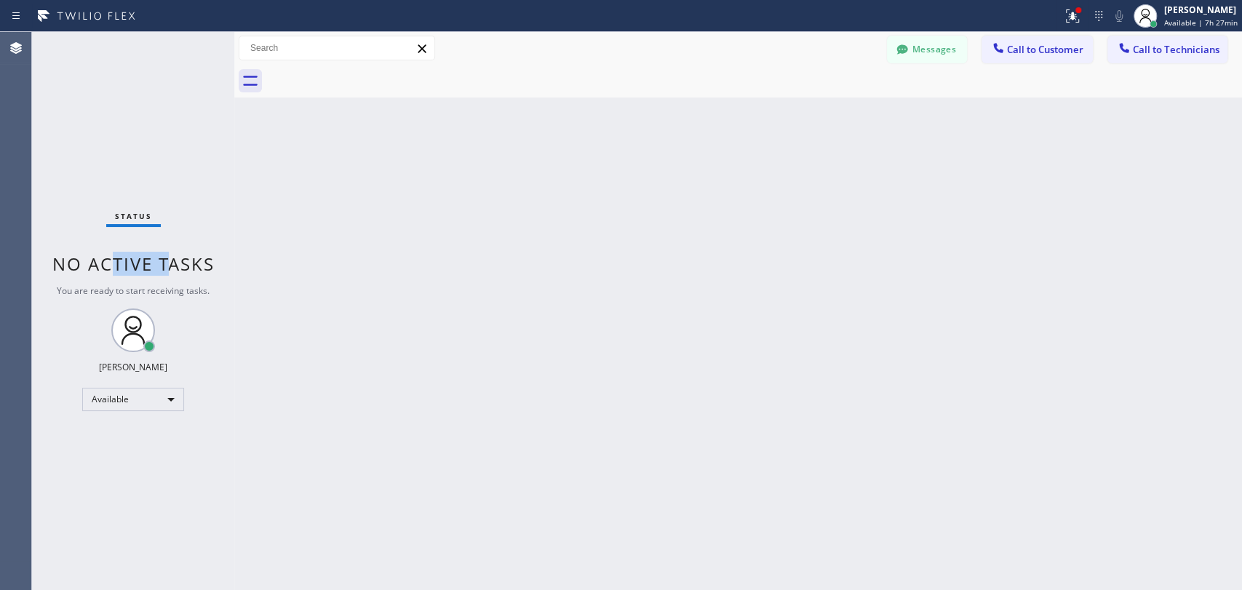
drag, startPoint x: 172, startPoint y: 275, endPoint x: 111, endPoint y: 274, distance: 61.8
click at [111, 274] on span "No active tasks" at bounding box center [133, 264] width 162 height 24
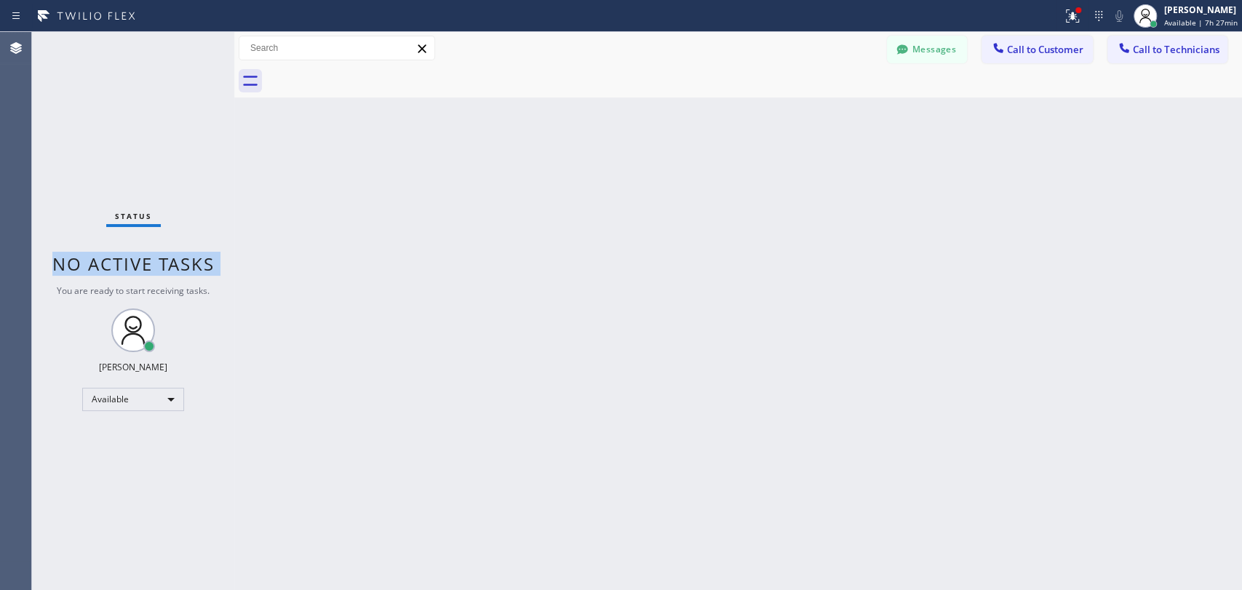
click at [135, 274] on span "No active tasks" at bounding box center [133, 264] width 162 height 24
drag, startPoint x: 161, startPoint y: 298, endPoint x: 129, endPoint y: 294, distance: 32.2
click at [129, 294] on div "Status No active tasks You are ready to start receiving tasks. [PERSON_NAME] Av…" at bounding box center [133, 311] width 202 height 558
click at [129, 294] on span "You are ready to start receiving tasks." at bounding box center [133, 290] width 153 height 12
drag, startPoint x: 129, startPoint y: 294, endPoint x: 111, endPoint y: 294, distance: 18.2
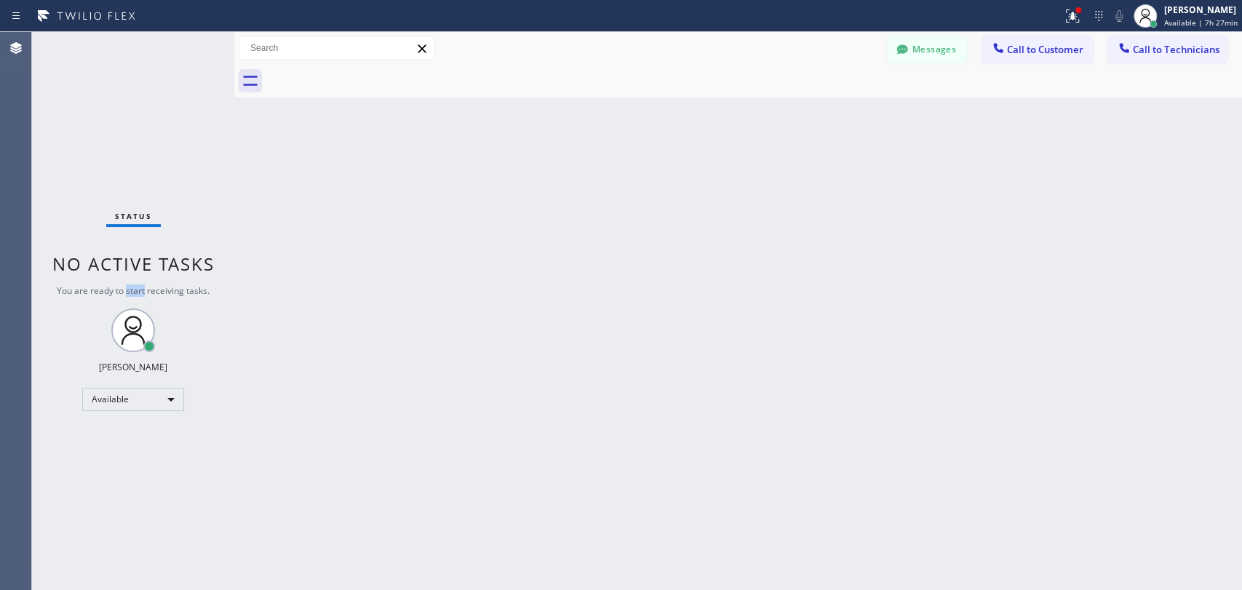
click at [127, 294] on span "You are ready to start receiving tasks." at bounding box center [133, 290] width 153 height 12
click at [111, 294] on span "You are ready to start receiving tasks." at bounding box center [133, 290] width 153 height 12
click at [108, 294] on span "You are ready to start receiving tasks." at bounding box center [133, 290] width 153 height 12
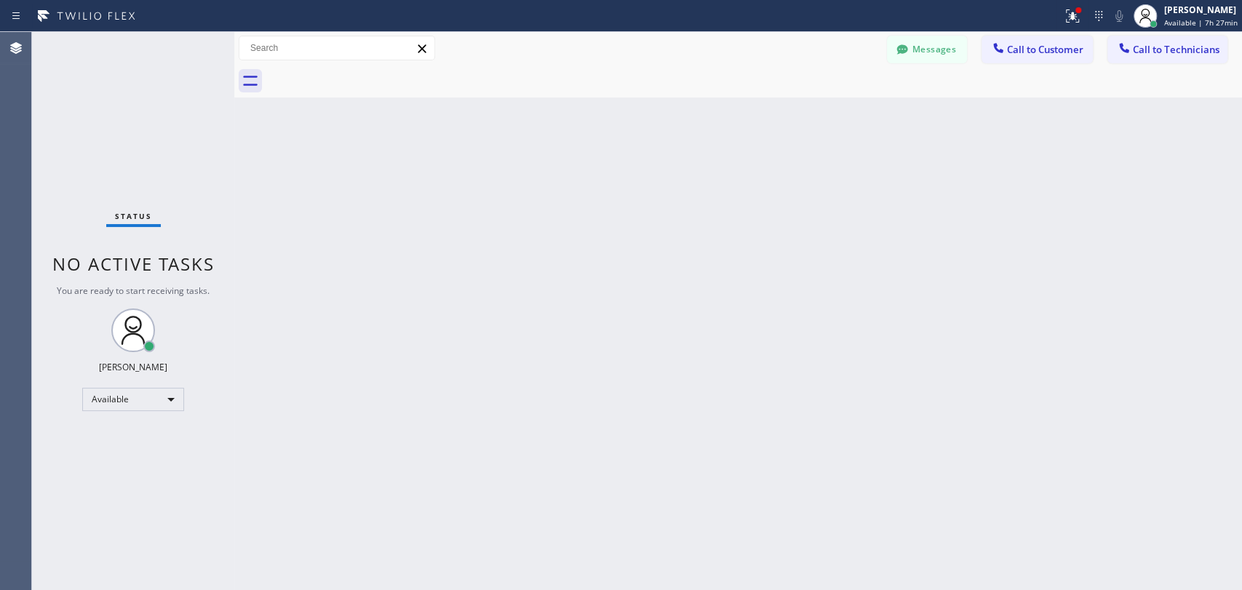
click at [119, 288] on span "You are ready to start receiving tasks." at bounding box center [133, 290] width 153 height 12
click at [1161, 47] on span "Call to Technicians" at bounding box center [1176, 49] width 87 height 13
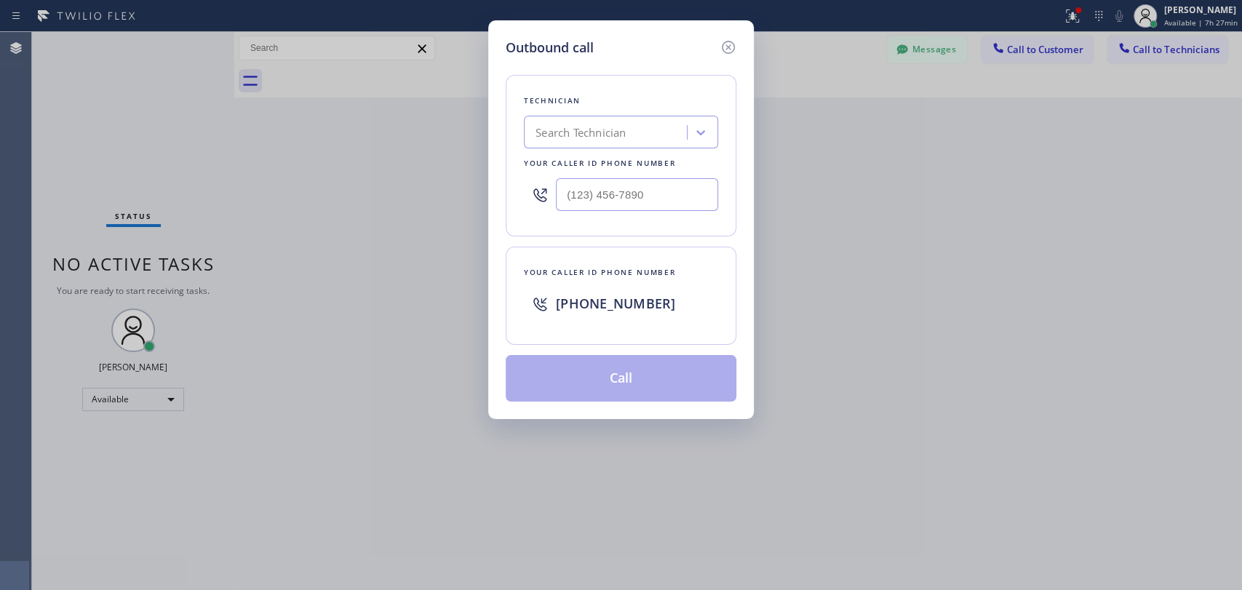
drag, startPoint x: 717, startPoint y: 109, endPoint x: 709, endPoint y: 112, distance: 8.5
click at [714, 110] on div "Technician Search Technician Your caller id phone number" at bounding box center [621, 155] width 231 height 161
click at [668, 145] on div "Search Technician" at bounding box center [621, 132] width 194 height 33
type input "[PERSON_NAME]"
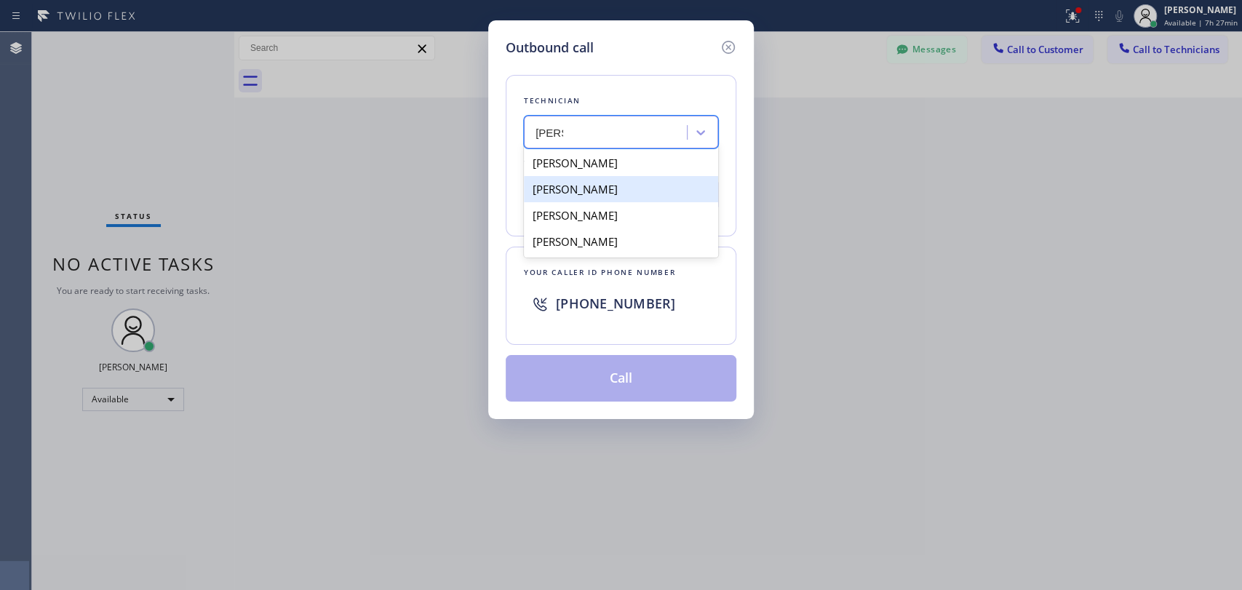
click at [576, 212] on div "[PERSON_NAME]" at bounding box center [621, 215] width 194 height 26
type input "[PHONE_NUMBER]"
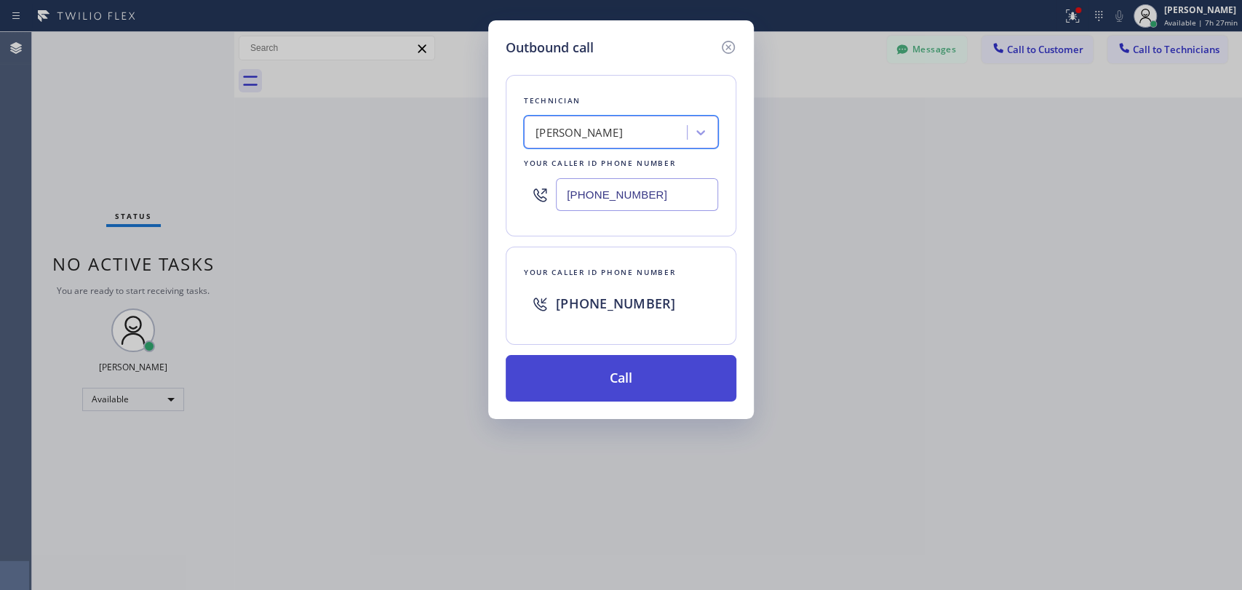
click at [601, 361] on button "Call" at bounding box center [621, 378] width 231 height 47
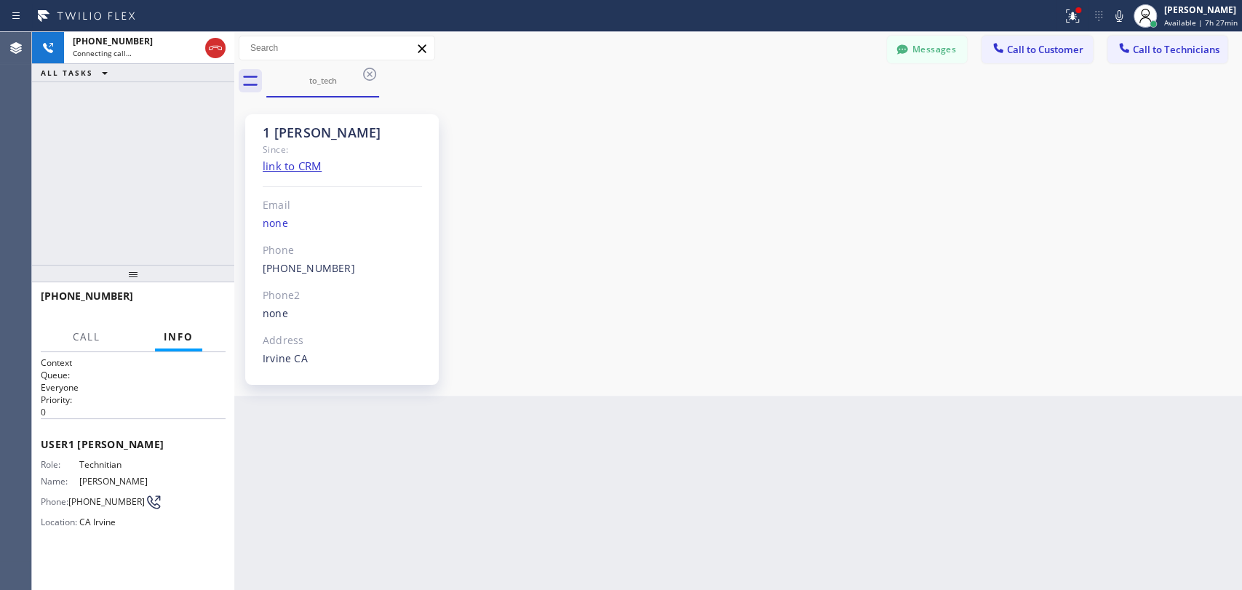
scroll to position [22144, 0]
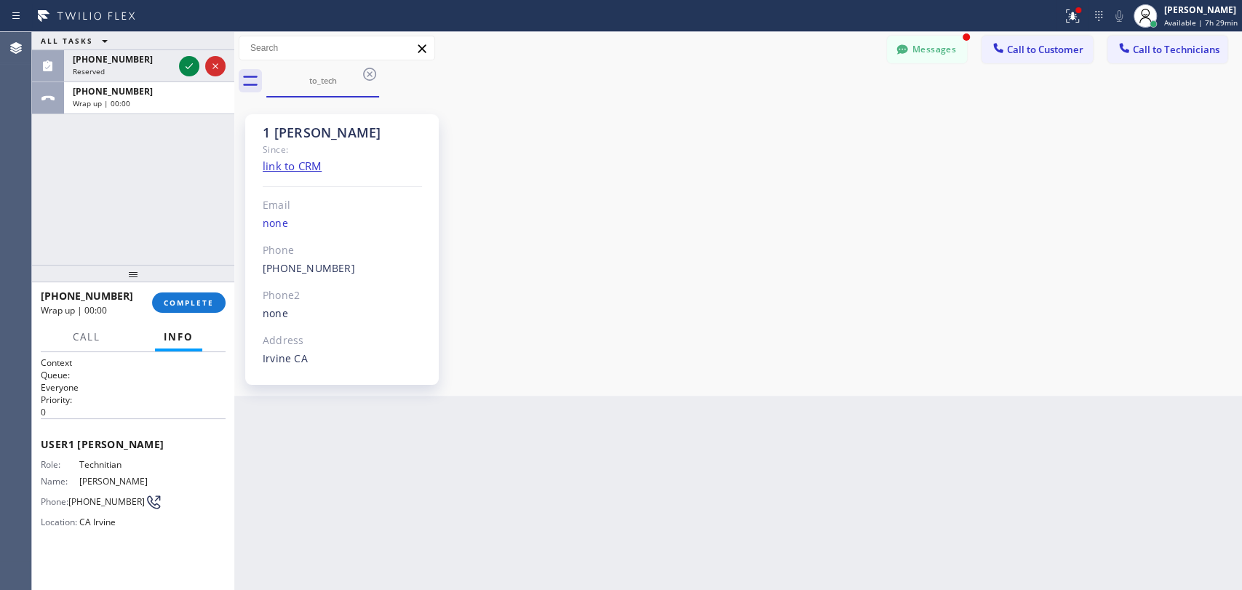
click at [227, 273] on div at bounding box center [133, 273] width 202 height 17
click at [205, 307] on span "COMPLETE" at bounding box center [189, 303] width 50 height 10
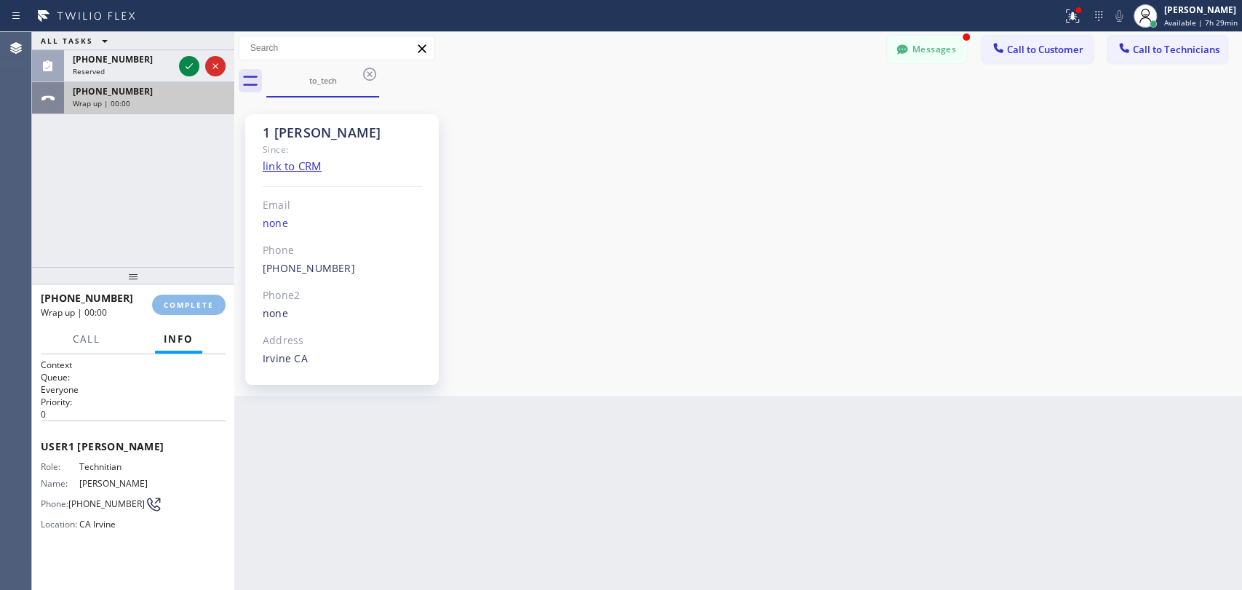
drag, startPoint x: 140, startPoint y: 137, endPoint x: 134, endPoint y: 113, distance: 24.2
click at [140, 137] on div "ALL TASKS ALL TASKS ACTIVE TASKS TASKS IN WRAP UP [PHONE_NUMBER] Reserved [PHON…" at bounding box center [133, 149] width 202 height 235
click at [111, 72] on div "Reserved" at bounding box center [123, 71] width 100 height 10
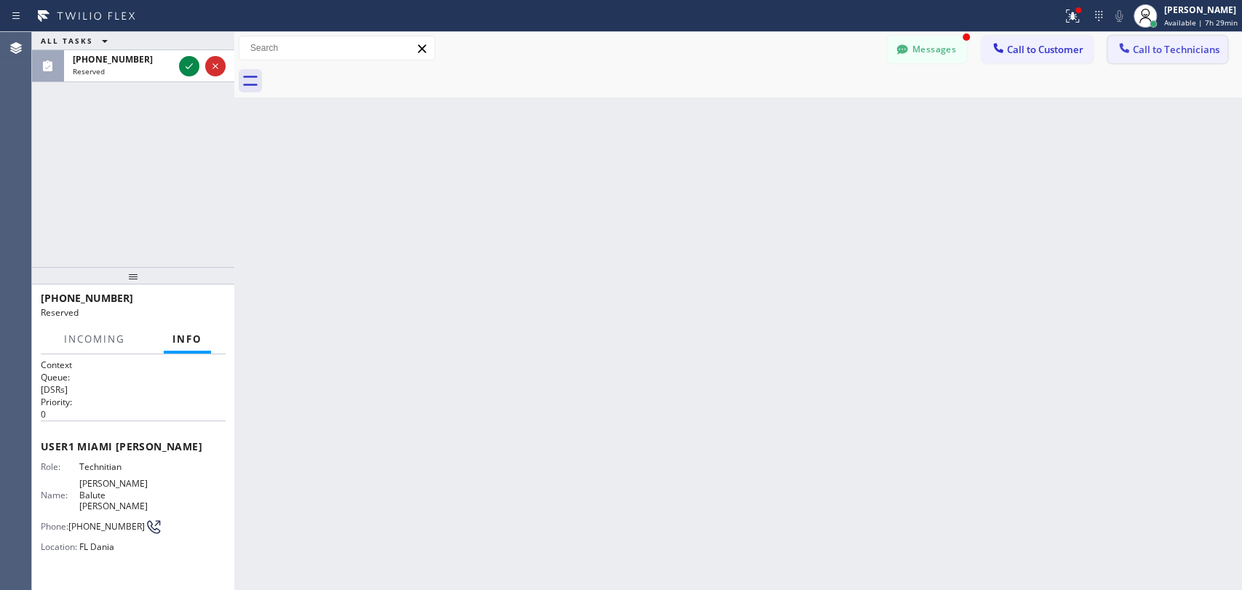
click at [1116, 47] on div at bounding box center [1123, 49] width 17 height 17
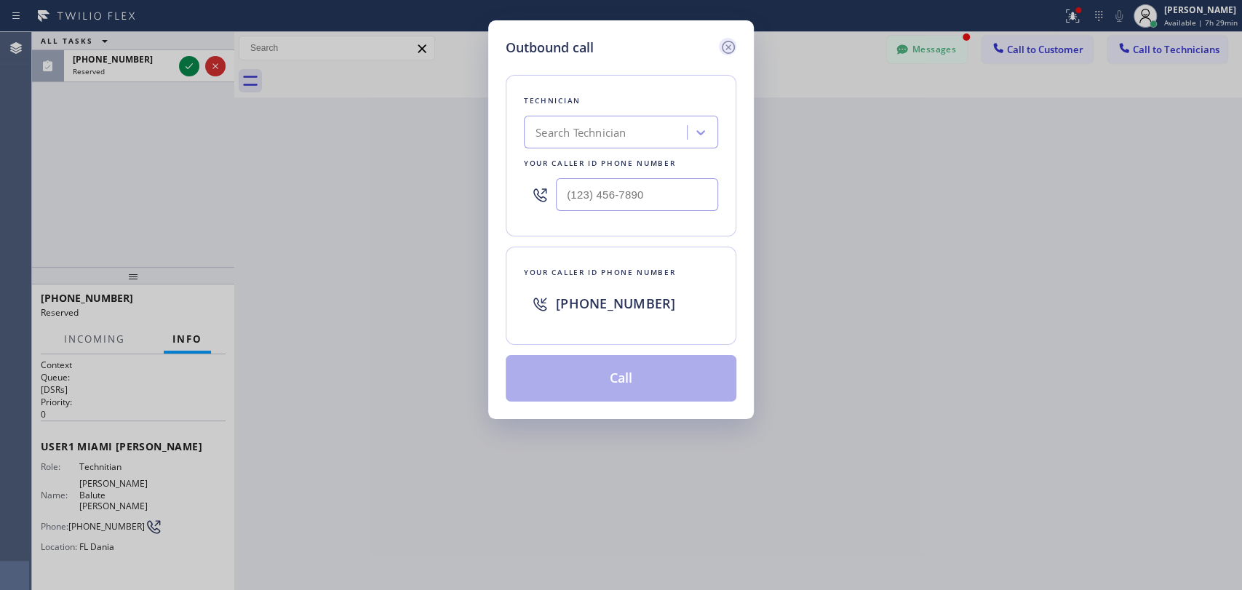
click at [731, 47] on icon at bounding box center [727, 47] width 17 height 17
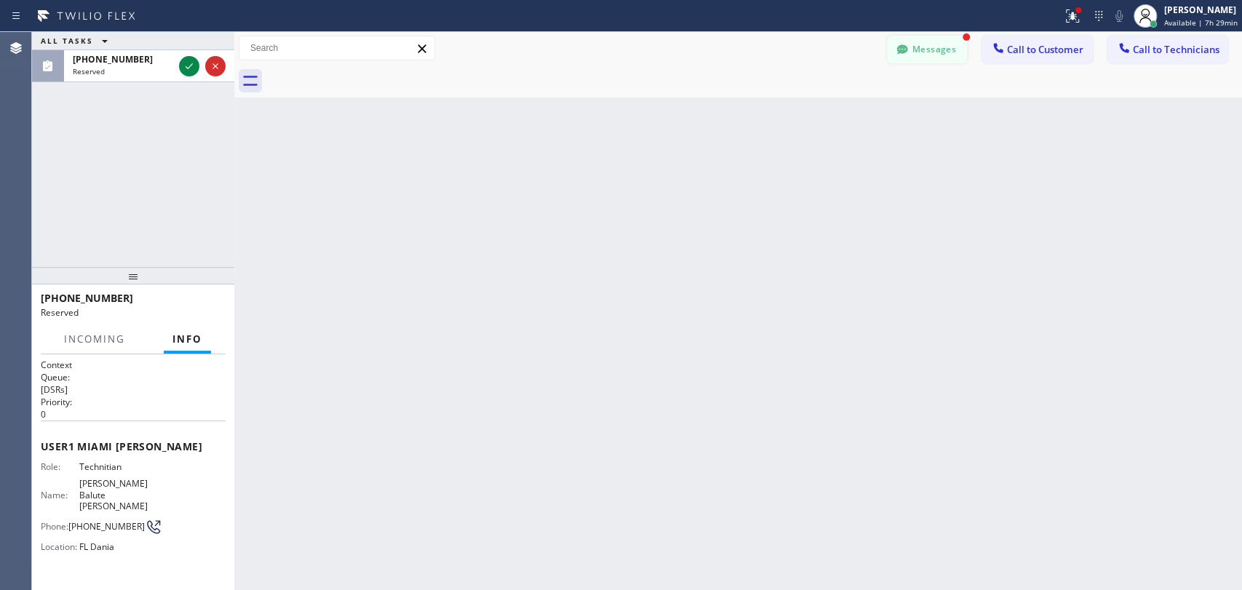
click at [935, 54] on button "Messages" at bounding box center [927, 50] width 80 height 28
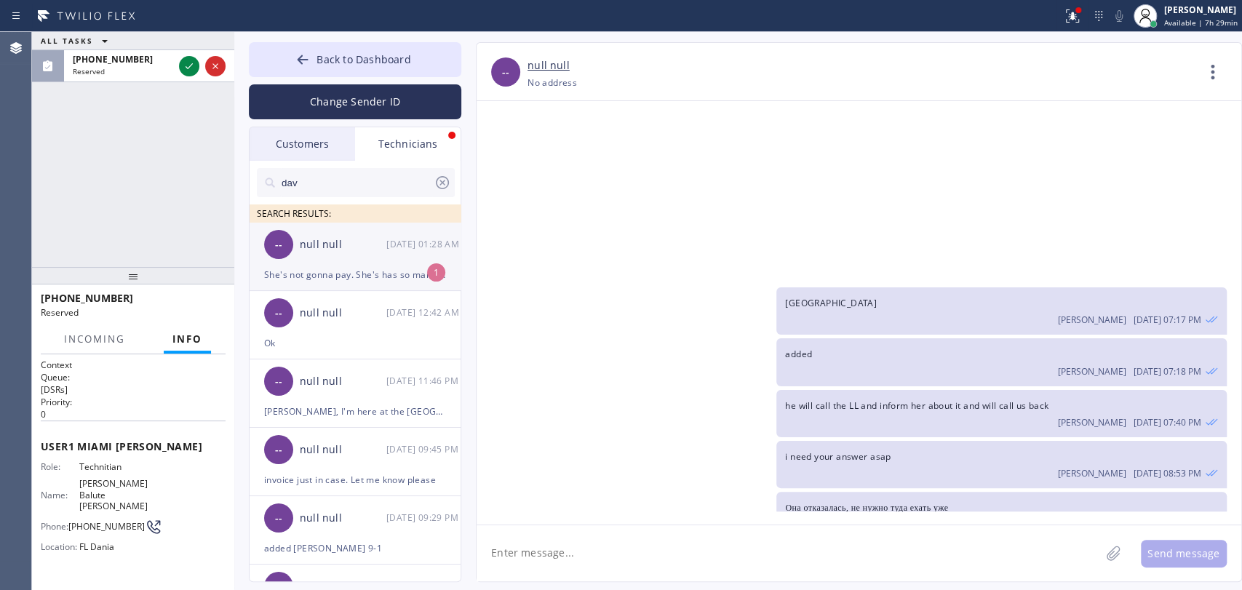
click at [357, 268] on div "She's not gonna pay. She's has so many alibis" at bounding box center [355, 274] width 182 height 17
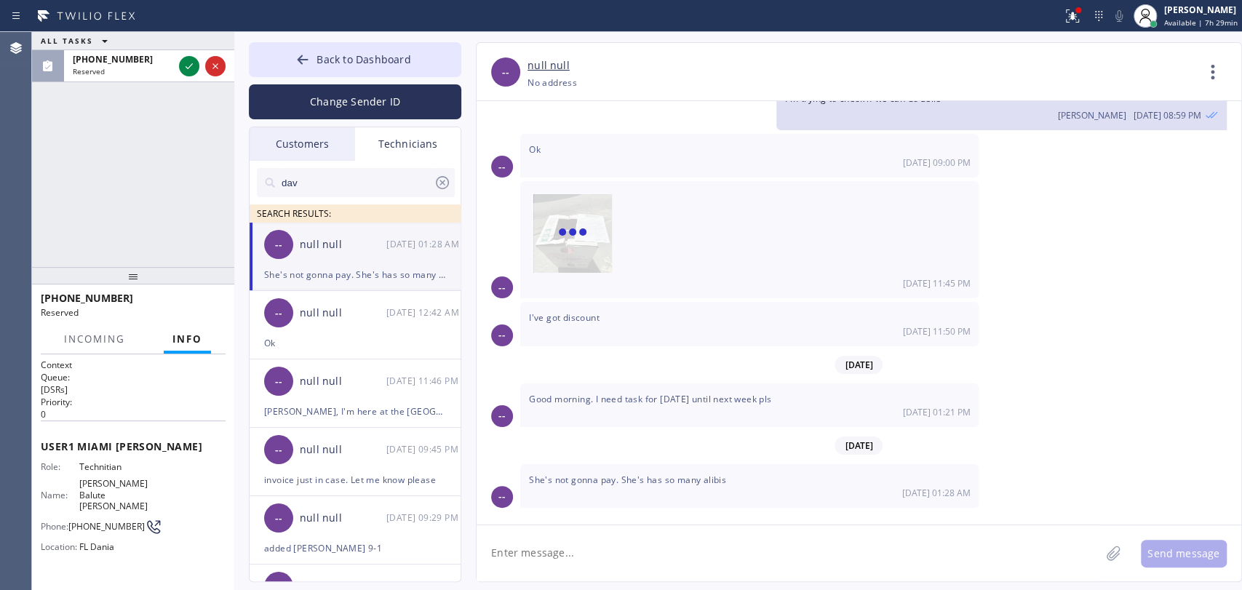
scroll to position [2024, 0]
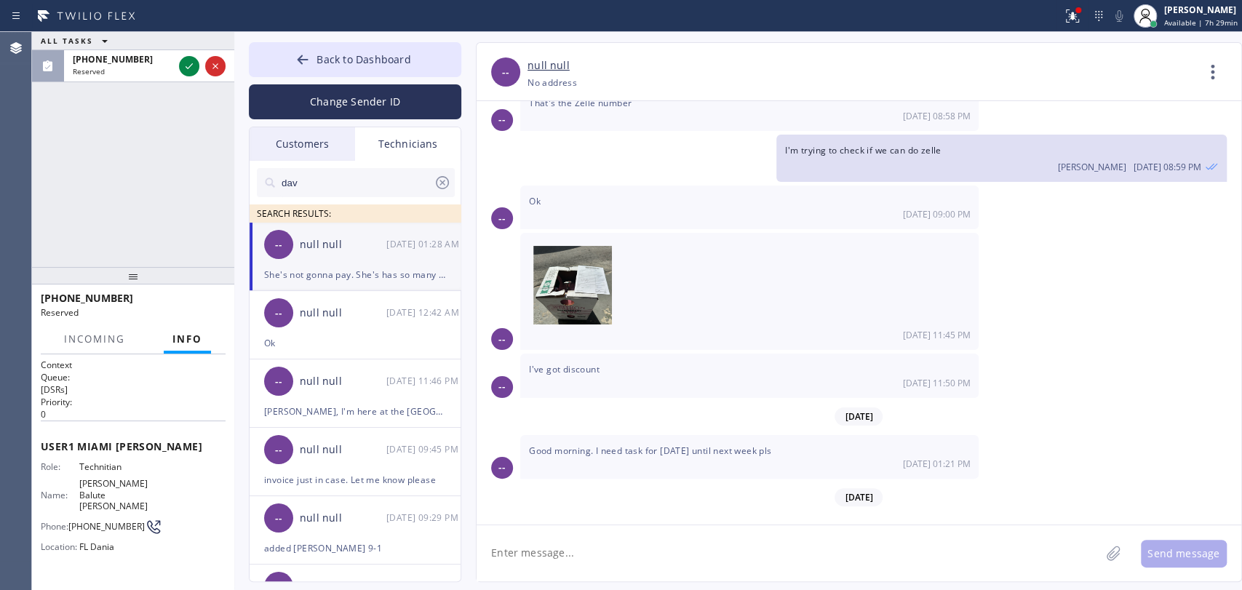
drag, startPoint x: 579, startPoint y: 573, endPoint x: 489, endPoint y: 215, distance: 369.8
click at [579, 573] on textarea at bounding box center [787, 553] width 623 height 56
click at [387, 62] on span "Back to Dashboard" at bounding box center [363, 59] width 94 height 14
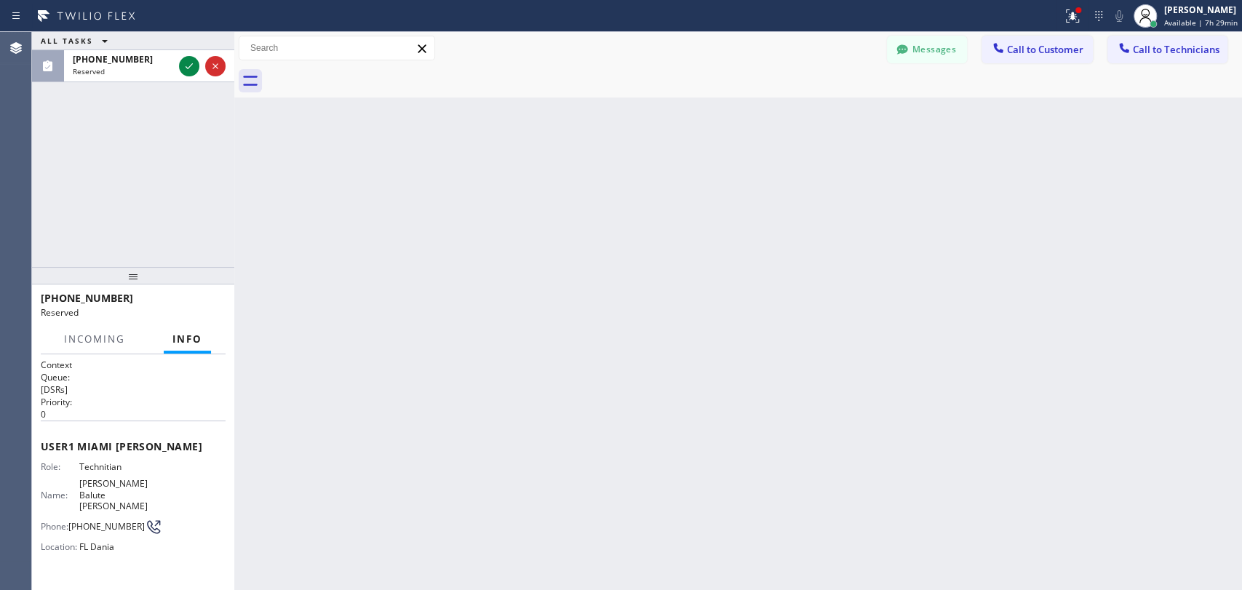
click at [1137, 53] on span "Call to Technicians" at bounding box center [1176, 49] width 87 height 13
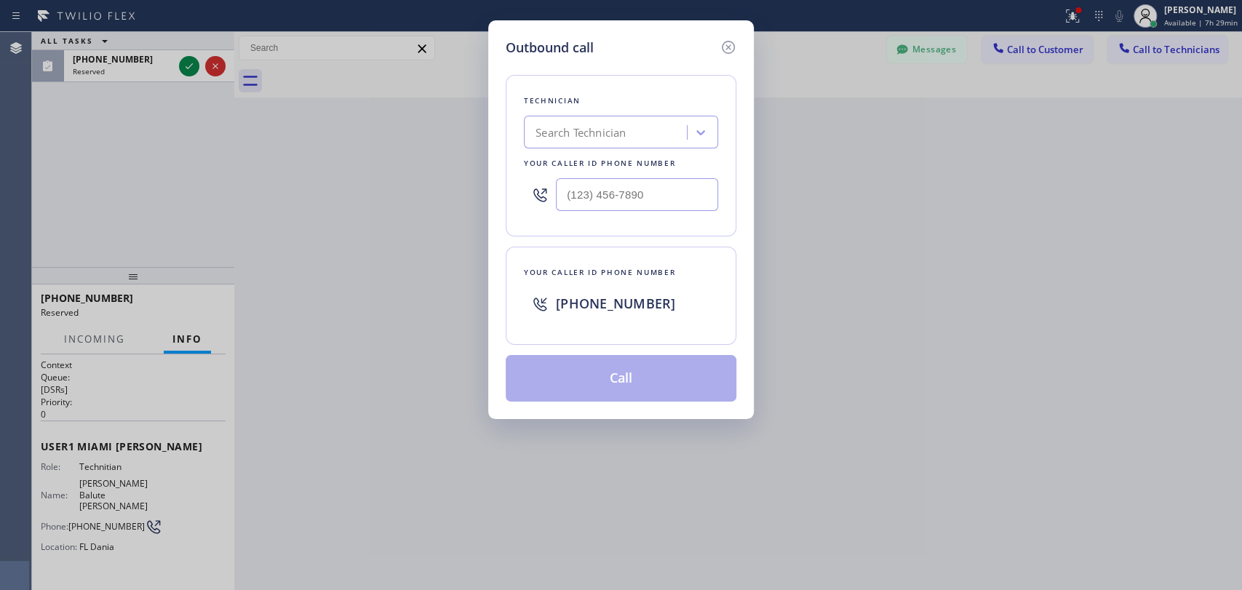
click at [640, 141] on div "Search Technician" at bounding box center [607, 132] width 159 height 25
type input "o"
type input "[PERSON_NAME]"
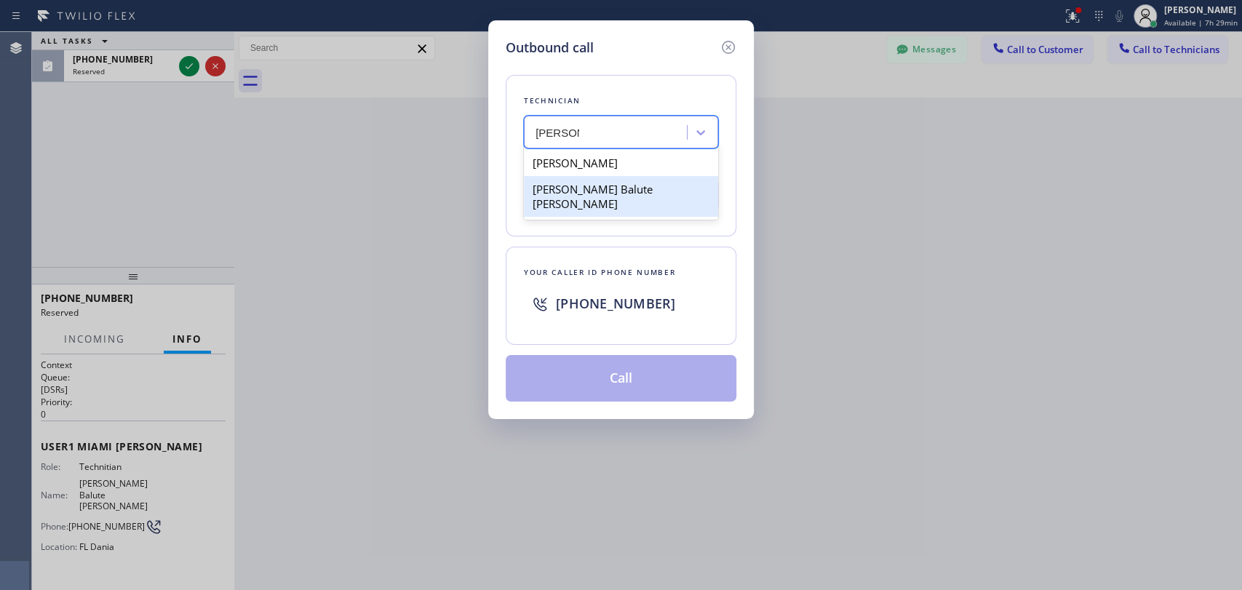
click at [594, 190] on div "[PERSON_NAME] Balute [PERSON_NAME]" at bounding box center [621, 196] width 194 height 41
type input "[PHONE_NUMBER]"
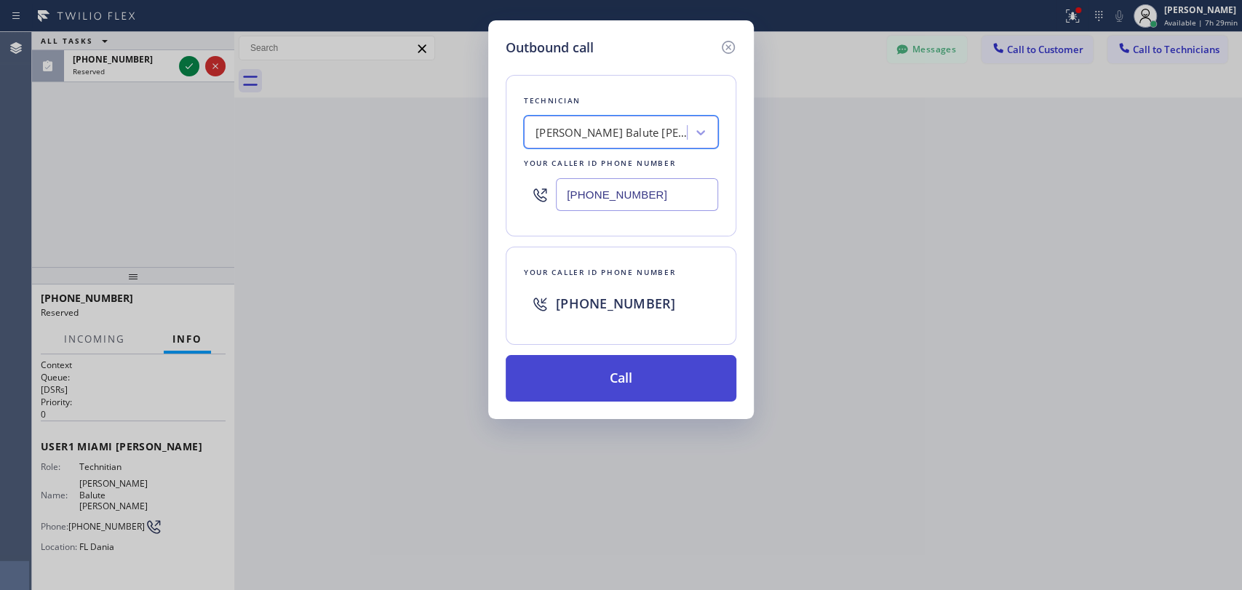
click at [602, 369] on button "Call" at bounding box center [621, 378] width 231 height 47
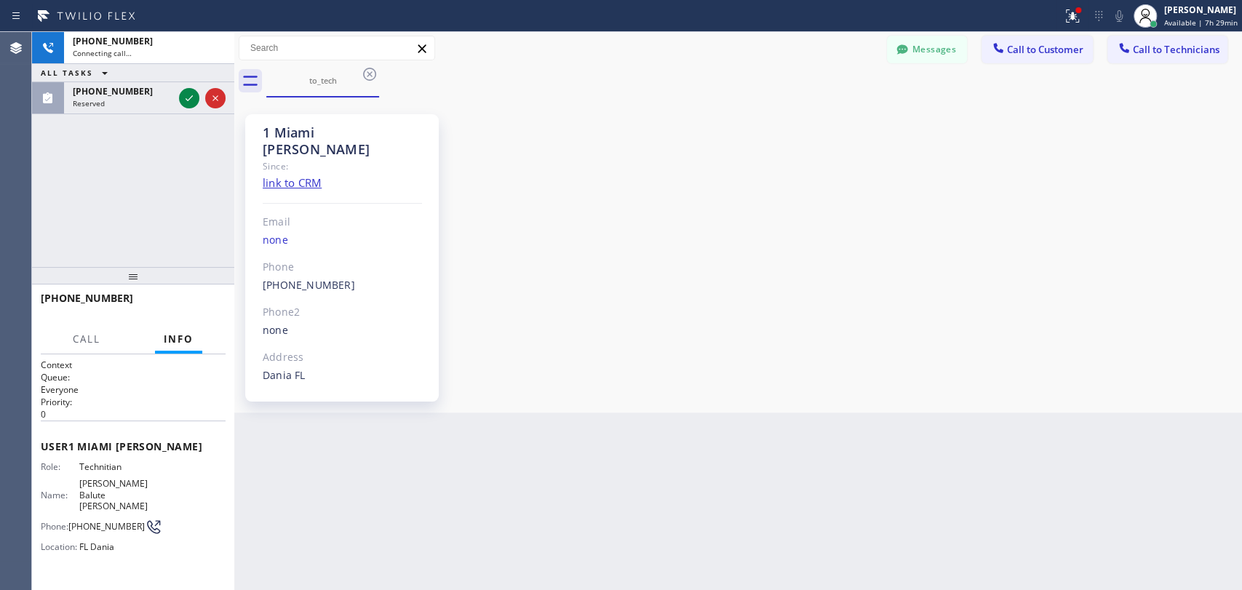
scroll to position [2024, 0]
click at [118, 253] on div "[PHONE_NUMBER] Live | 00:23 ALL TASKS ALL TASKS ACTIVE TASKS TASKS IN WRAP UP […" at bounding box center [133, 149] width 202 height 235
drag, startPoint x: 121, startPoint y: 268, endPoint x: 125, endPoint y: 283, distance: 15.2
click at [125, 283] on div at bounding box center [133, 275] width 202 height 17
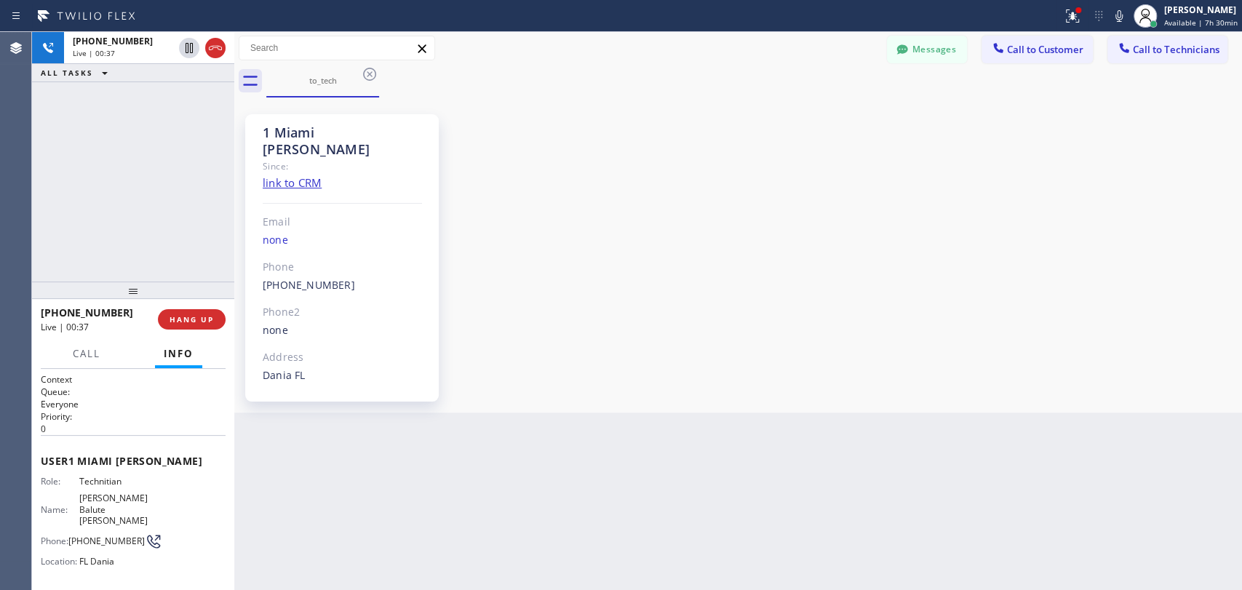
scroll to position [2037, 0]
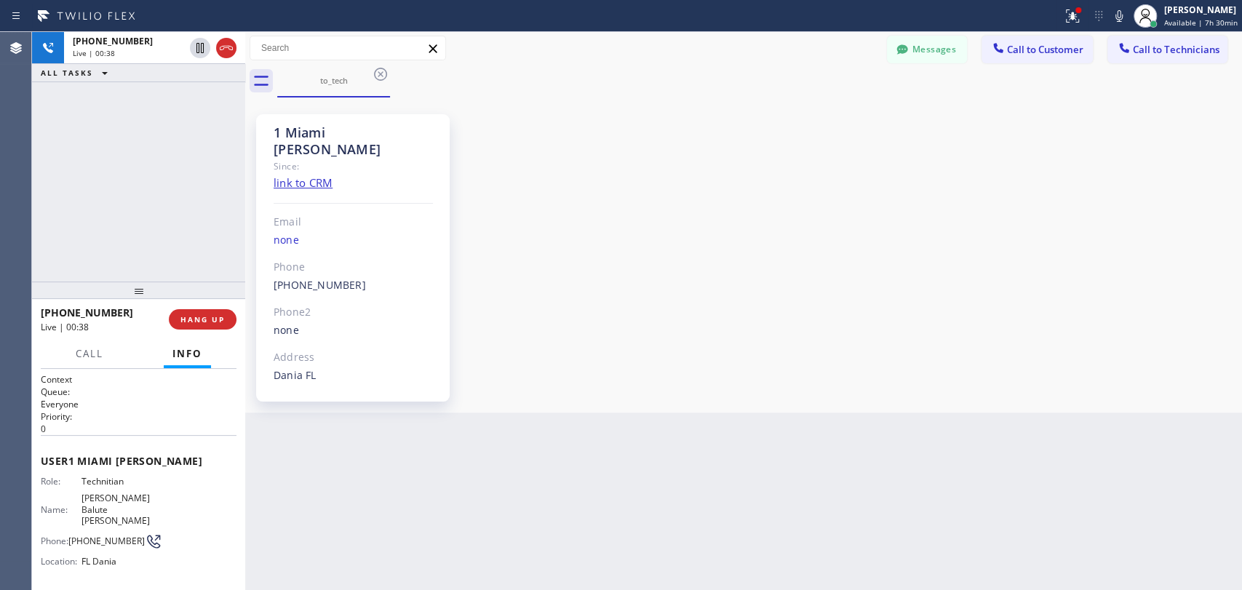
click at [245, 386] on div at bounding box center [245, 311] width 0 height 558
click at [116, 351] on div "Call Info" at bounding box center [135, 354] width 188 height 29
click at [106, 356] on button "Call" at bounding box center [87, 354] width 45 height 28
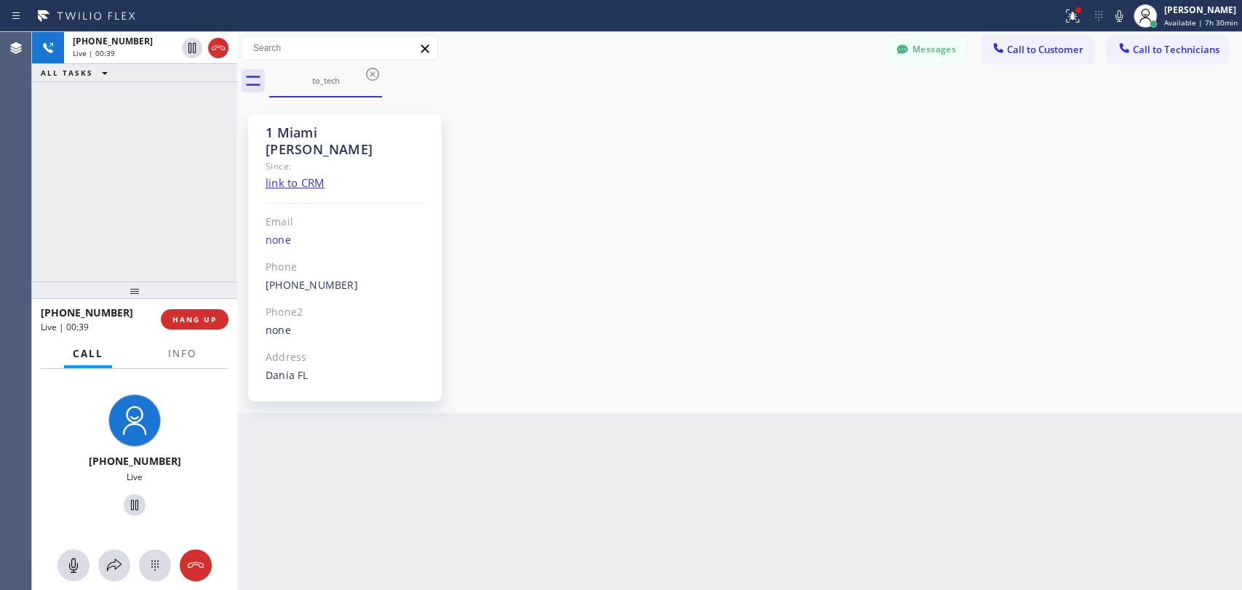
click at [191, 371] on div "[PHONE_NUMBER] Live" at bounding box center [134, 457] width 205 height 177
click at [191, 362] on button "Info" at bounding box center [182, 354] width 46 height 28
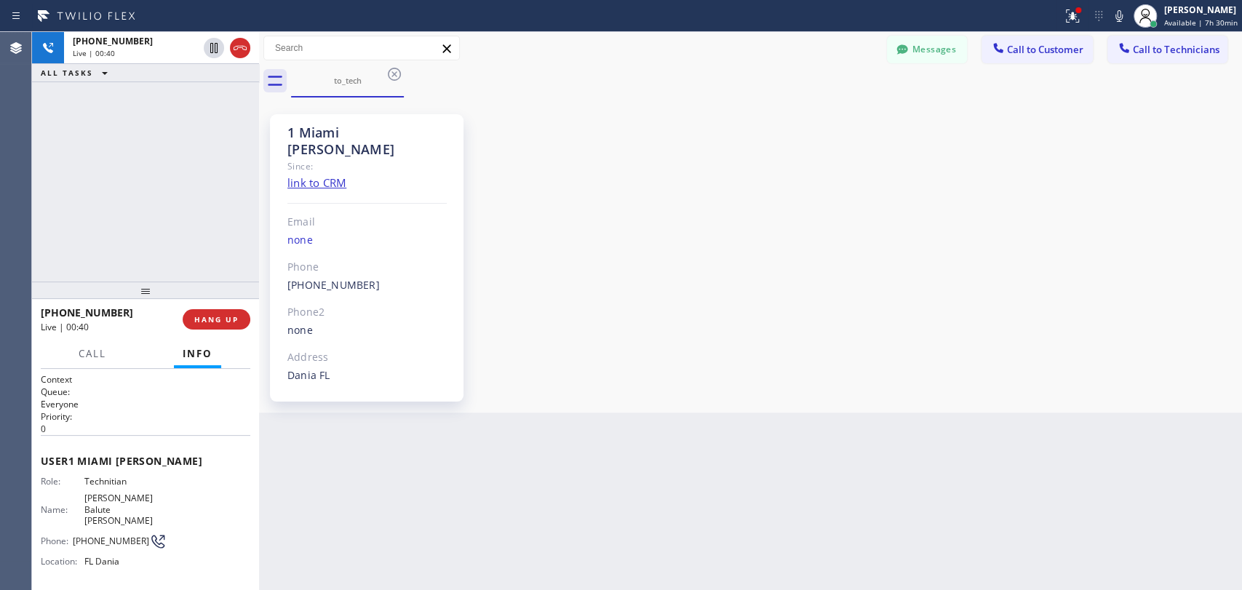
drag, startPoint x: 239, startPoint y: 378, endPoint x: 260, endPoint y: 378, distance: 21.8
click at [259, 378] on div at bounding box center [259, 311] width 0 height 558
drag, startPoint x: 156, startPoint y: 285, endPoint x: 175, endPoint y: 290, distance: 18.9
click at [154, 298] on div at bounding box center [145, 290] width 227 height 17
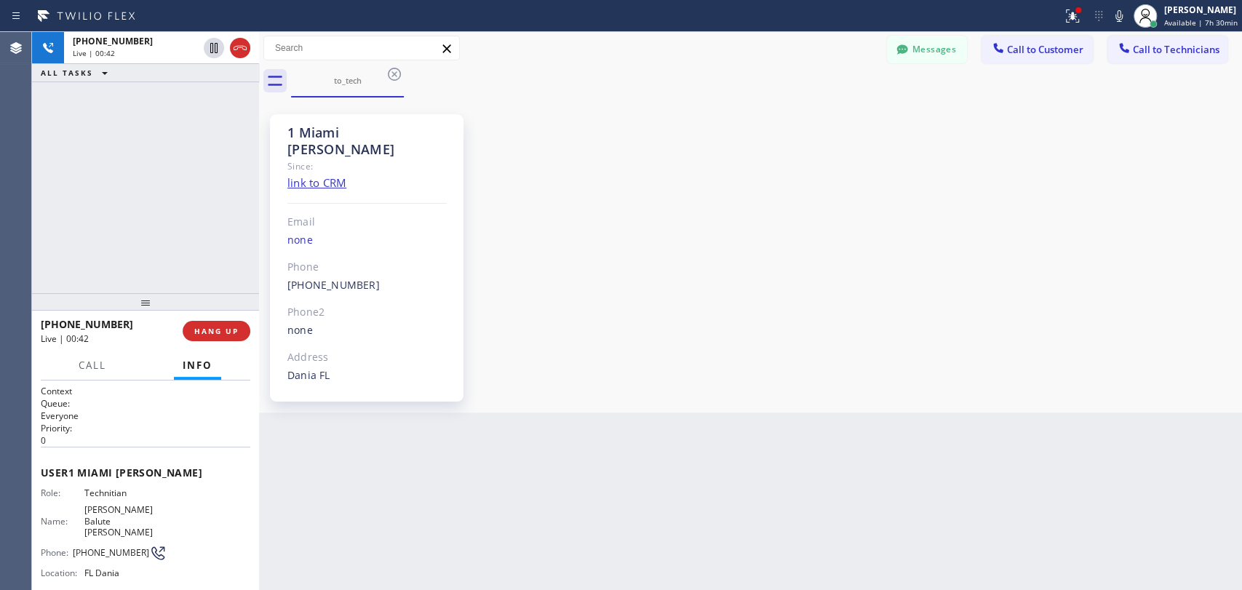
drag, startPoint x: 256, startPoint y: 271, endPoint x: 190, endPoint y: 265, distance: 66.5
click at [259, 272] on div at bounding box center [259, 311] width 0 height 558
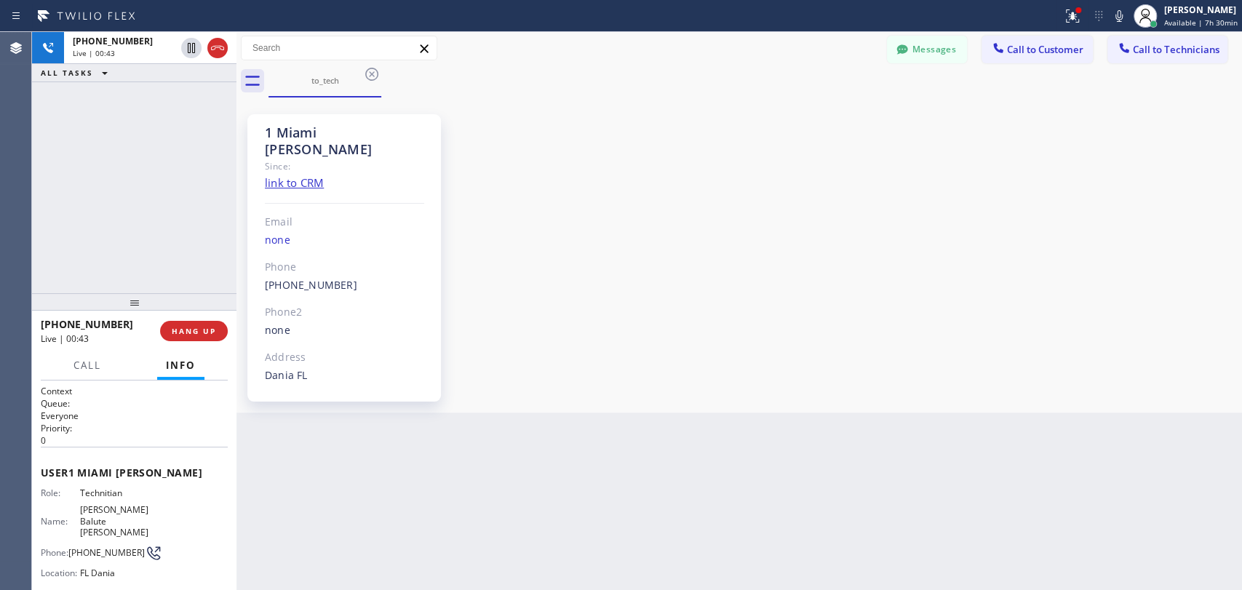
drag, startPoint x: 141, startPoint y: 293, endPoint x: 140, endPoint y: 275, distance: 18.2
click at [140, 293] on div at bounding box center [134, 301] width 204 height 17
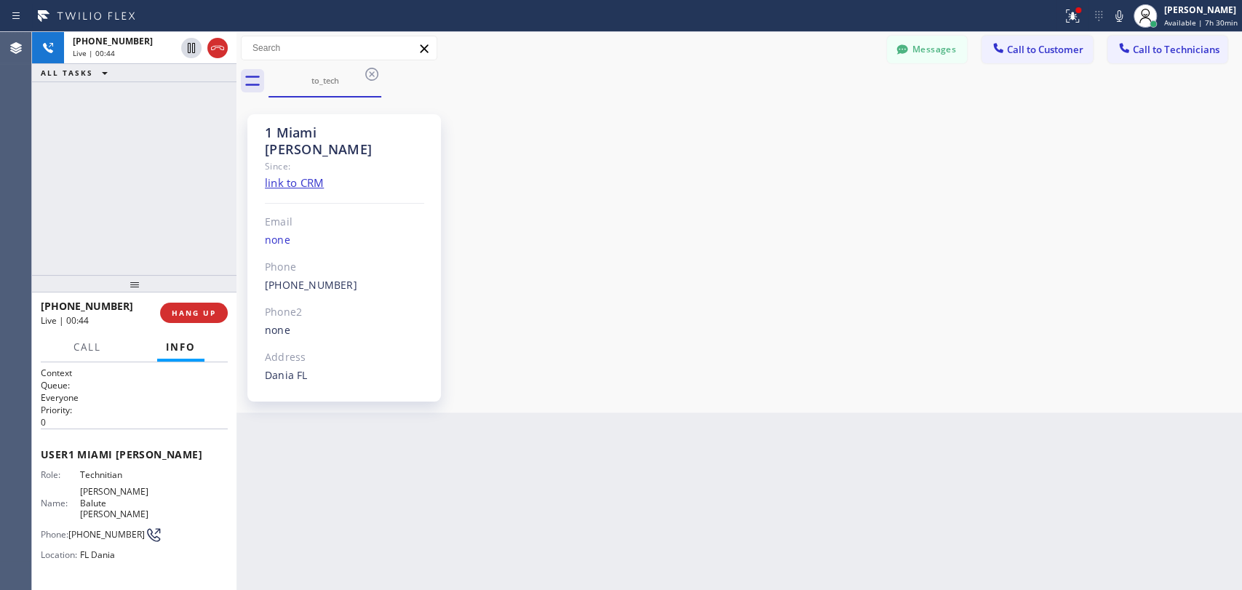
click at [236, 342] on div at bounding box center [236, 311] width 0 height 558
click at [303, 140] on div "1 Miami [PERSON_NAME] Since: link to CRM Email none Phone [PHONE_NUMBER] Outbou…" at bounding box center [349, 257] width 194 height 287
click at [302, 140] on div "1 Miami [PERSON_NAME]" at bounding box center [348, 140] width 159 height 33
click at [202, 314] on span "HANG UP" at bounding box center [198, 313] width 44 height 10
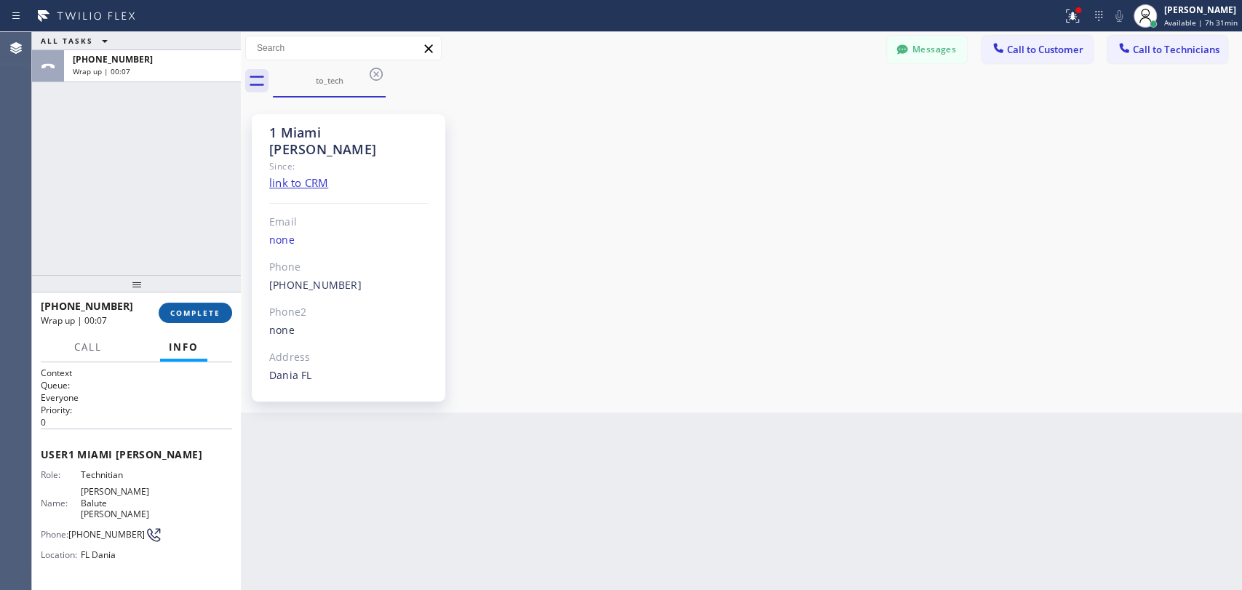
click at [226, 320] on div "[PHONE_NUMBER] Wrap up | 00:07 COMPLETE" at bounding box center [136, 313] width 191 height 38
click at [223, 318] on button "COMPLETE" at bounding box center [195, 313] width 73 height 20
click at [169, 246] on div "ALL TASKS ALL TASKS ACTIVE TASKS TASKS IN WRAP UP [PHONE_NUMBER] Wrap up | 00:07" at bounding box center [136, 153] width 209 height 243
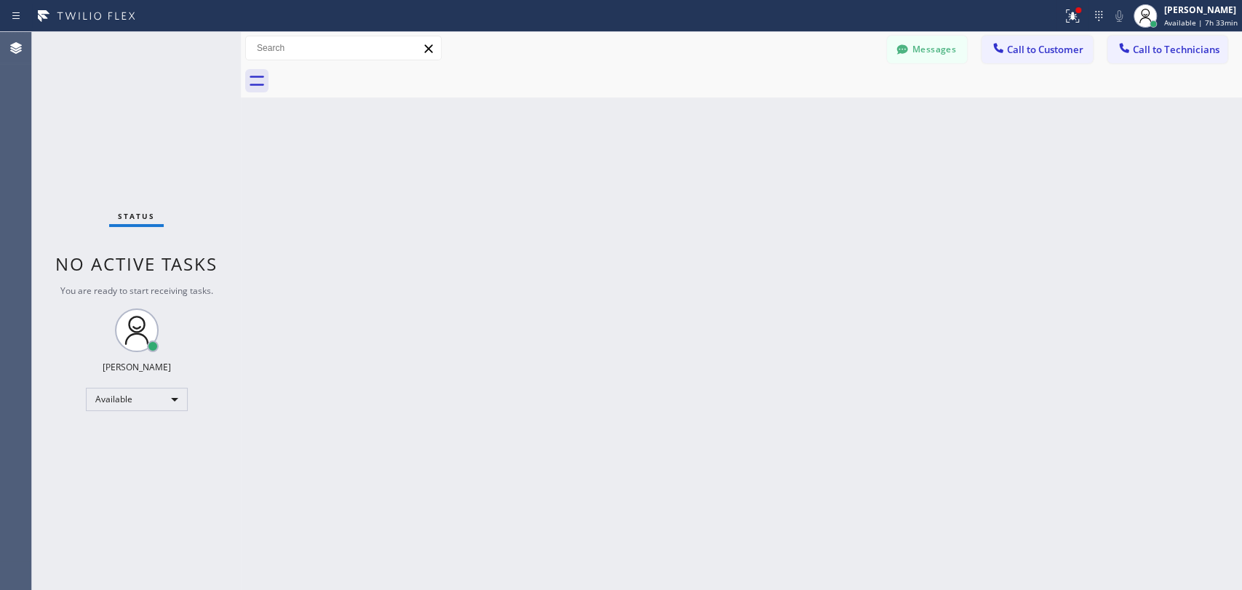
click at [494, 211] on div "Back to Dashboard Change Sender ID Customers Technicians [PHONE_NUMBER] SEARCH …" at bounding box center [741, 311] width 1001 height 558
click at [605, 277] on div "Back to Dashboard Change Sender ID Customers Technicians [PHONE_NUMBER] SEARCH …" at bounding box center [741, 311] width 1001 height 558
drag, startPoint x: 1131, startPoint y: 51, endPoint x: 1117, endPoint y: 54, distance: 14.1
click at [1132, 51] on div at bounding box center [1123, 49] width 17 height 17
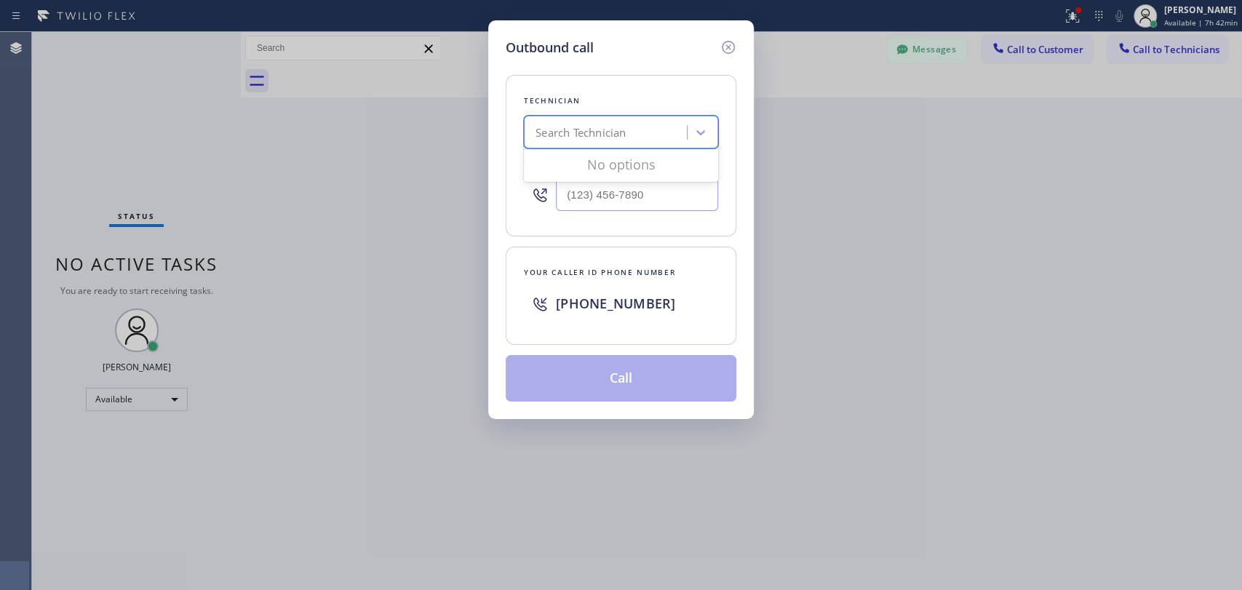
click at [519, 135] on div "Technician option [PERSON_NAME] Balute [PERSON_NAME], selected. 0 results avail…" at bounding box center [621, 155] width 231 height 161
click at [619, 107] on div "Technician" at bounding box center [621, 100] width 194 height 15
click at [602, 135] on div "Search Technician" at bounding box center [580, 132] width 90 height 17
click at [725, 45] on icon at bounding box center [727, 47] width 17 height 17
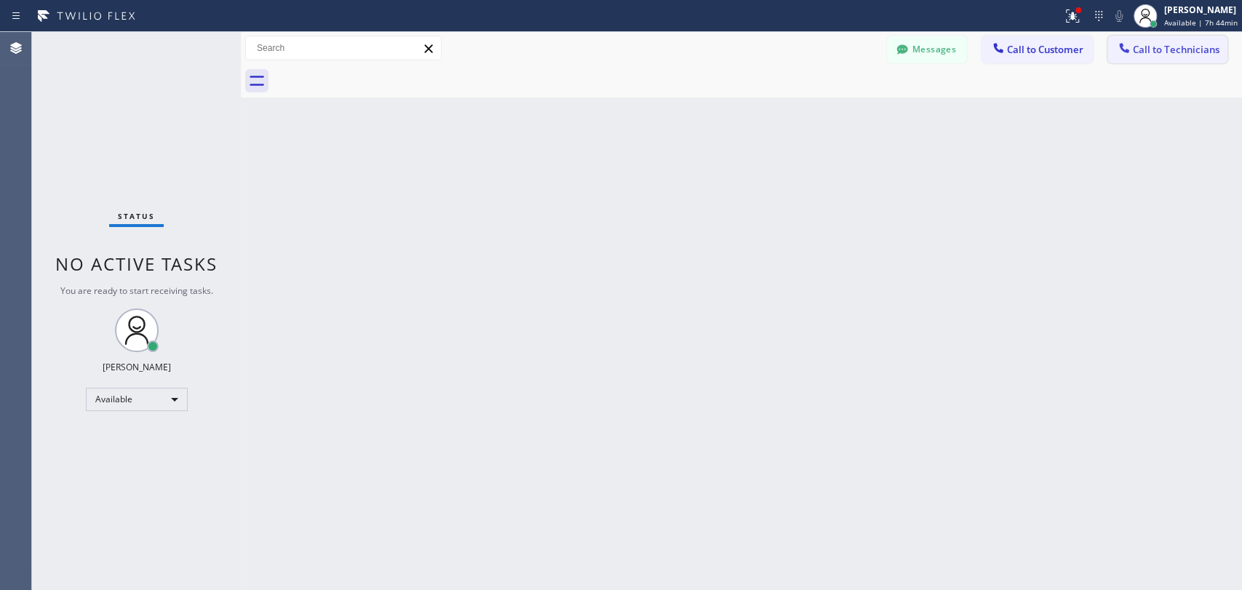
drag, startPoint x: 1118, startPoint y: 32, endPoint x: 1126, endPoint y: 42, distance: 13.0
click at [1118, 33] on div "Messages Call to Customer Call to Technicians Outbound call Location [GEOGRAPHI…" at bounding box center [741, 48] width 1001 height 33
click at [1119, 57] on div at bounding box center [1123, 49] width 17 height 17
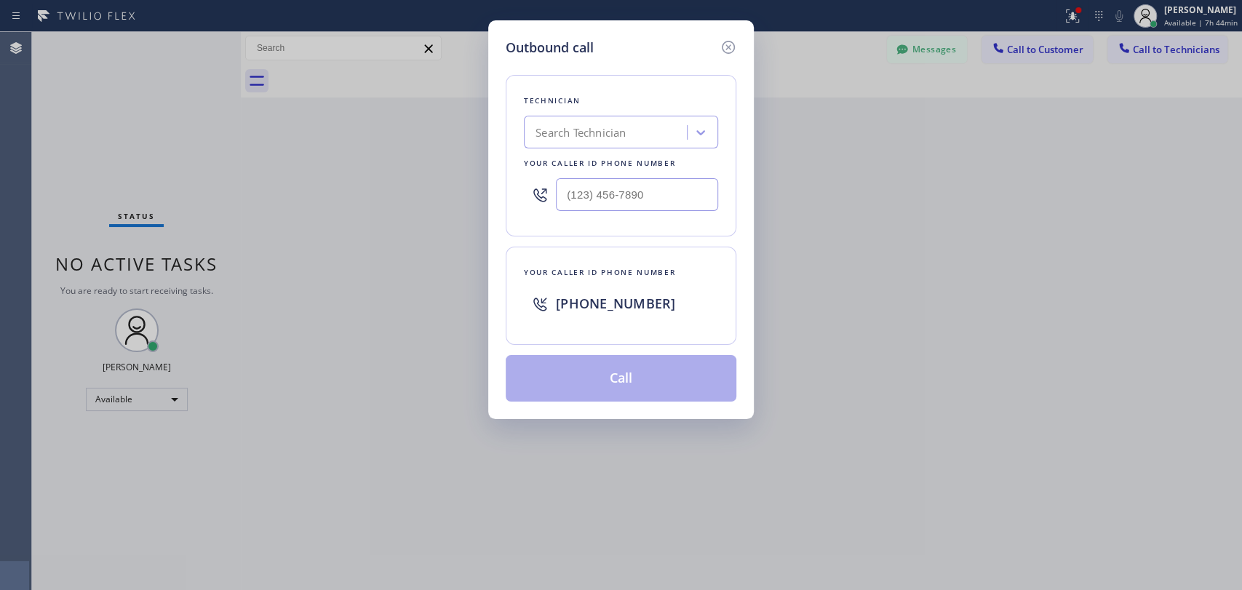
drag, startPoint x: 643, startPoint y: 120, endPoint x: 636, endPoint y: 114, distance: 9.3
click at [639, 120] on div "Search Technician" at bounding box center [607, 132] width 159 height 25
type input "sham"
click at [599, 166] on div "[PERSON_NAME]" at bounding box center [621, 163] width 194 height 26
type input "[PHONE_NUMBER]"
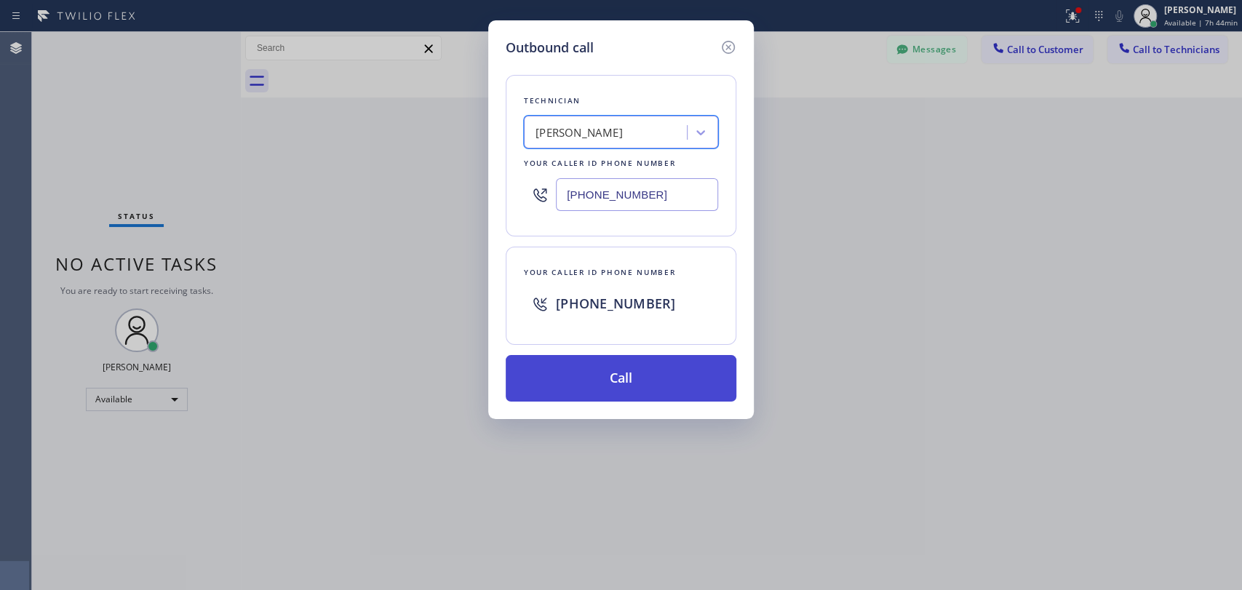
click at [554, 374] on button "Call" at bounding box center [621, 378] width 231 height 47
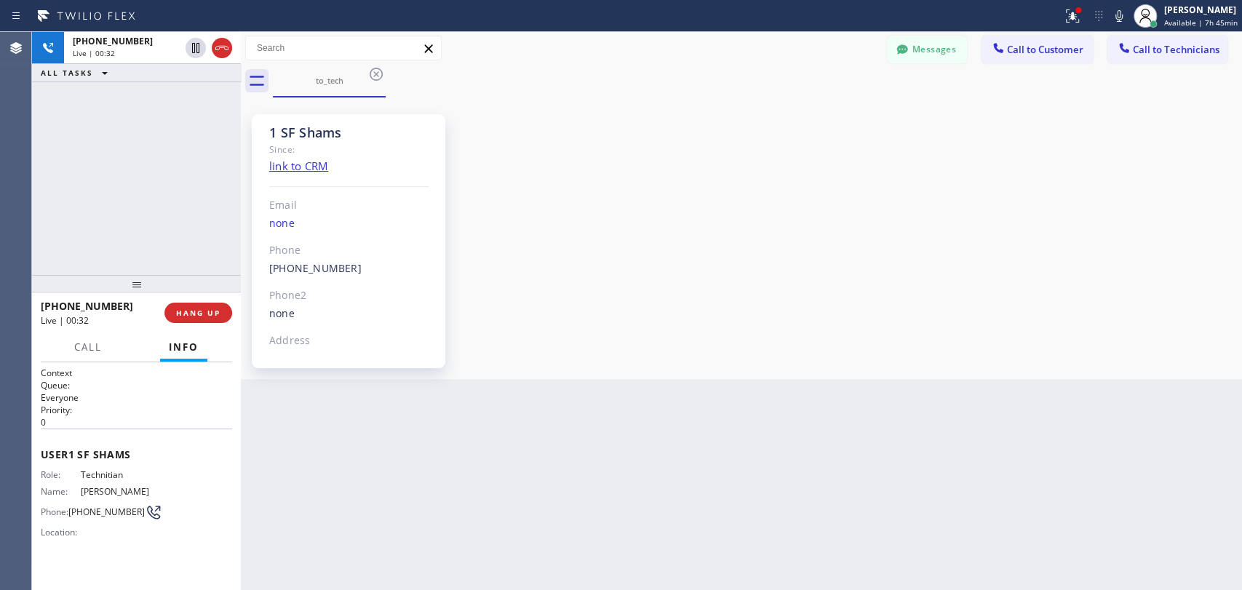
scroll to position [1664, 0]
click at [203, 315] on span "HANG UP" at bounding box center [198, 313] width 44 height 10
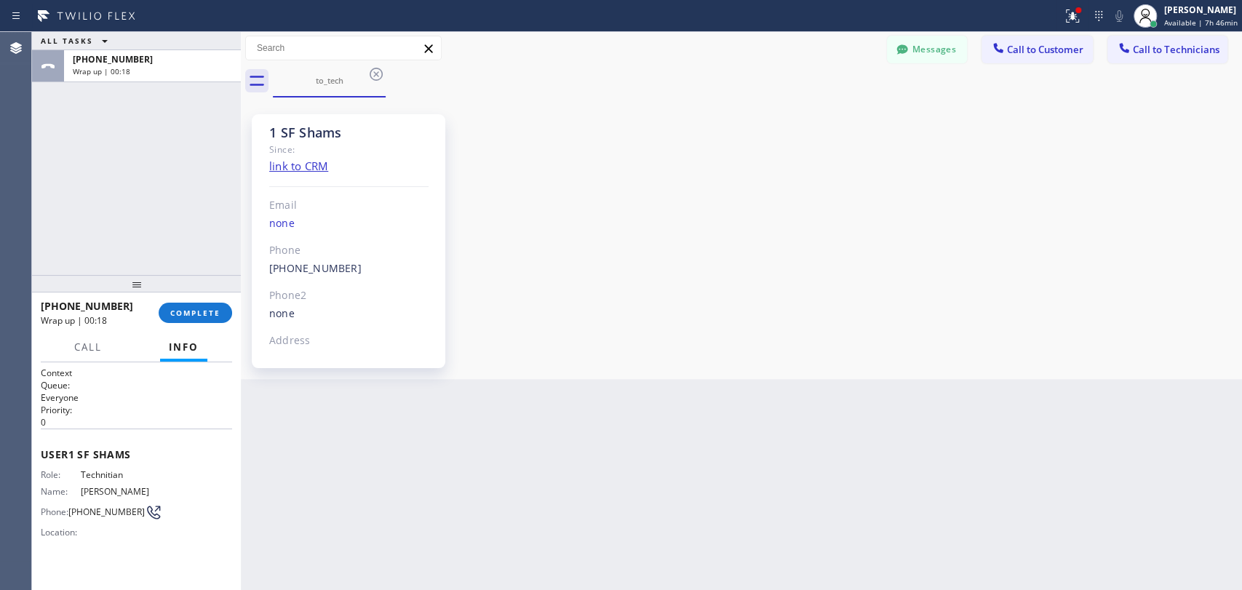
drag, startPoint x: 177, startPoint y: 310, endPoint x: 159, endPoint y: 249, distance: 63.8
click at [177, 310] on span "COMPLETE" at bounding box center [195, 313] width 50 height 10
click at [158, 247] on div "ALL TASKS ALL TASKS ACTIVE TASKS TASKS IN WRAP UP [PHONE_NUMBER] Wrap up | 00:19" at bounding box center [136, 153] width 209 height 243
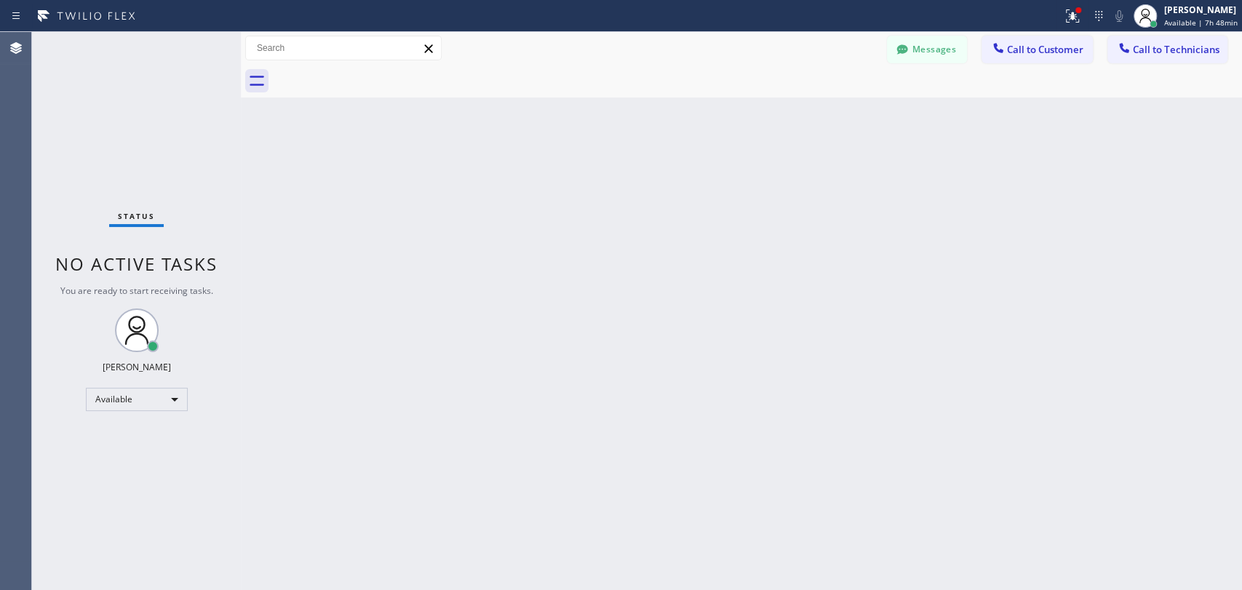
click at [906, 32] on div "Messages Call to Customer Call to Technicians Outbound call Location [GEOGRAPHI…" at bounding box center [741, 48] width 1001 height 33
click at [909, 44] on icon at bounding box center [902, 49] width 15 height 15
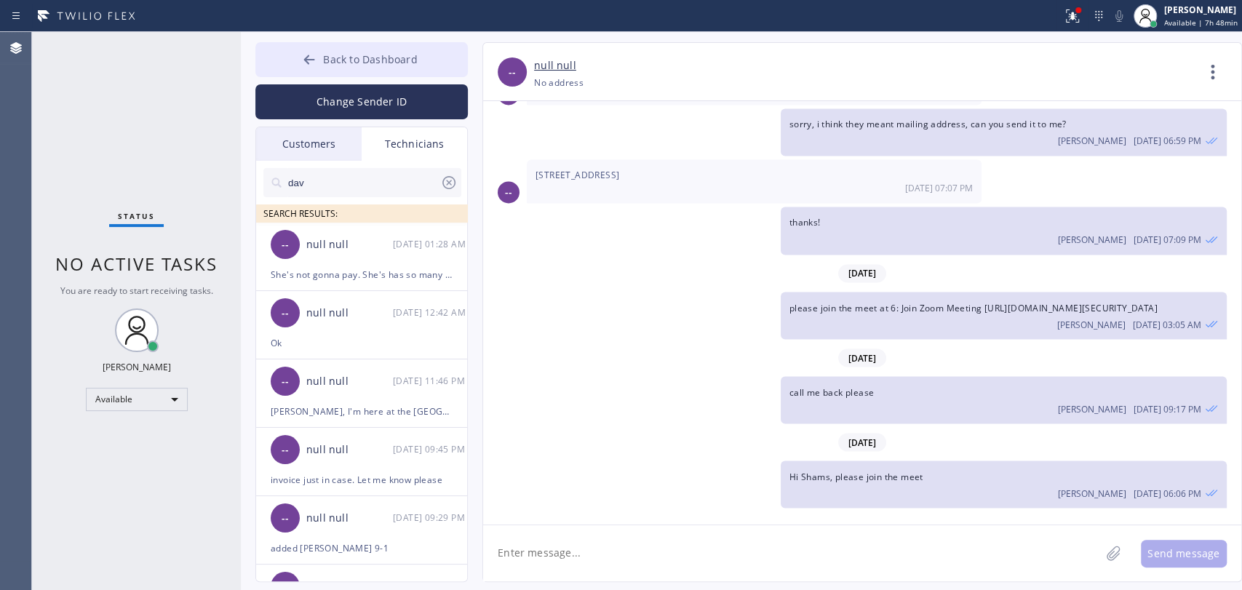
click at [349, 59] on span "Back to Dashboard" at bounding box center [370, 59] width 94 height 14
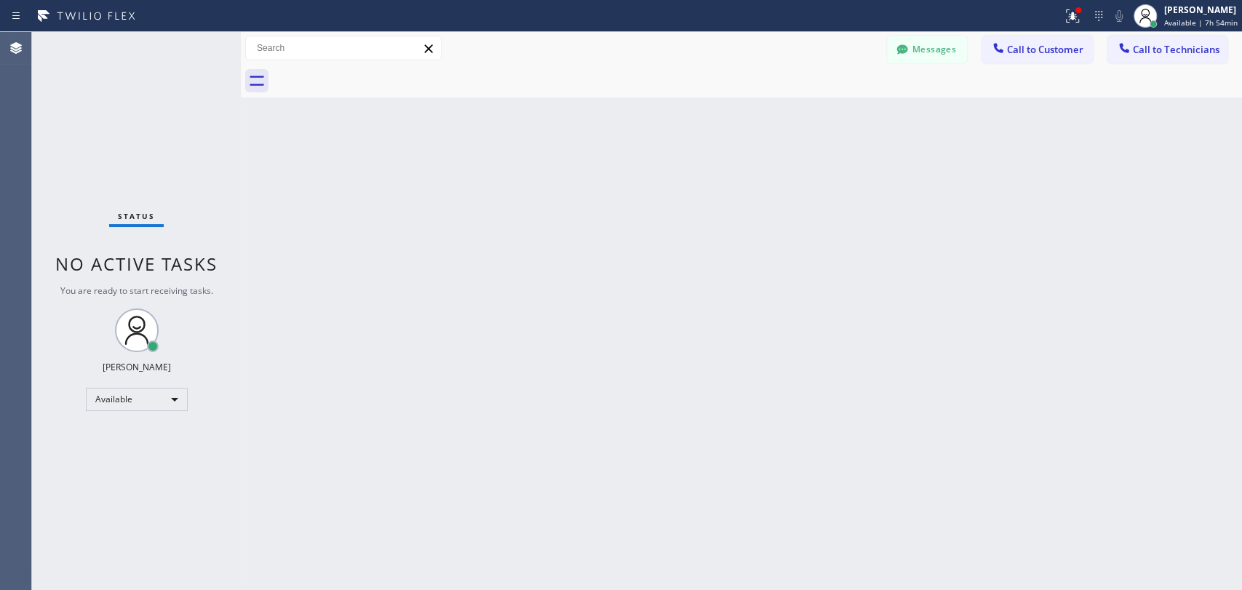
click at [535, 224] on div "Back to Dashboard Change Sender ID Customers Technicians [PHONE_NUMBER] SEARCH …" at bounding box center [741, 311] width 1001 height 558
click at [943, 56] on button "Messages" at bounding box center [927, 50] width 80 height 28
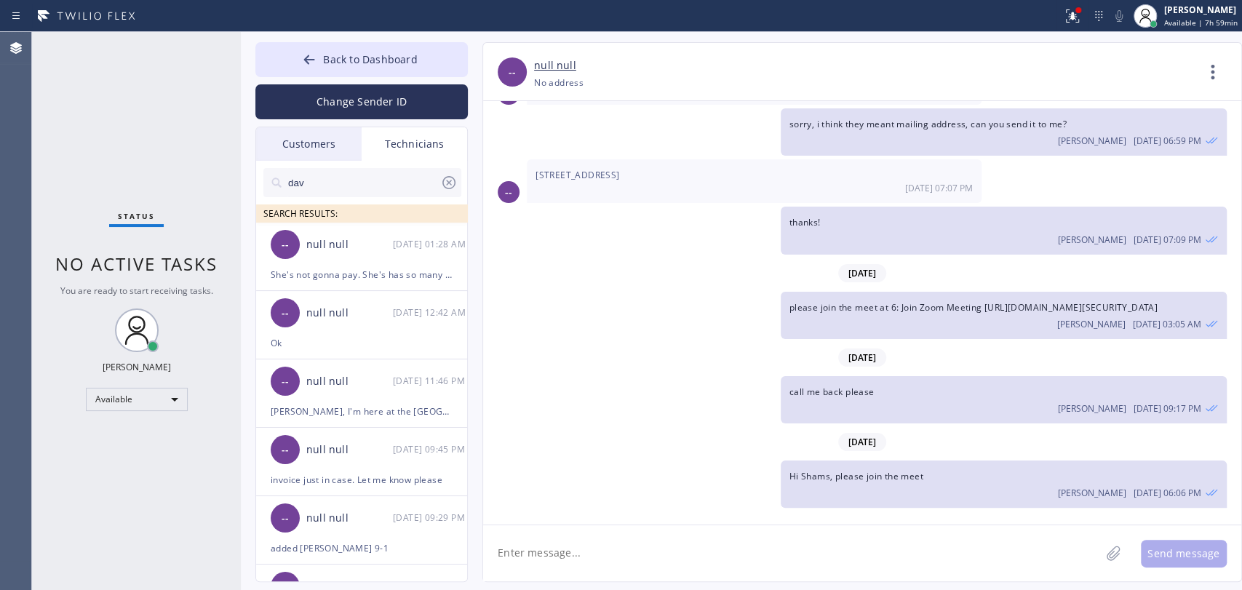
click at [380, 180] on input "dav" at bounding box center [363, 182] width 153 height 29
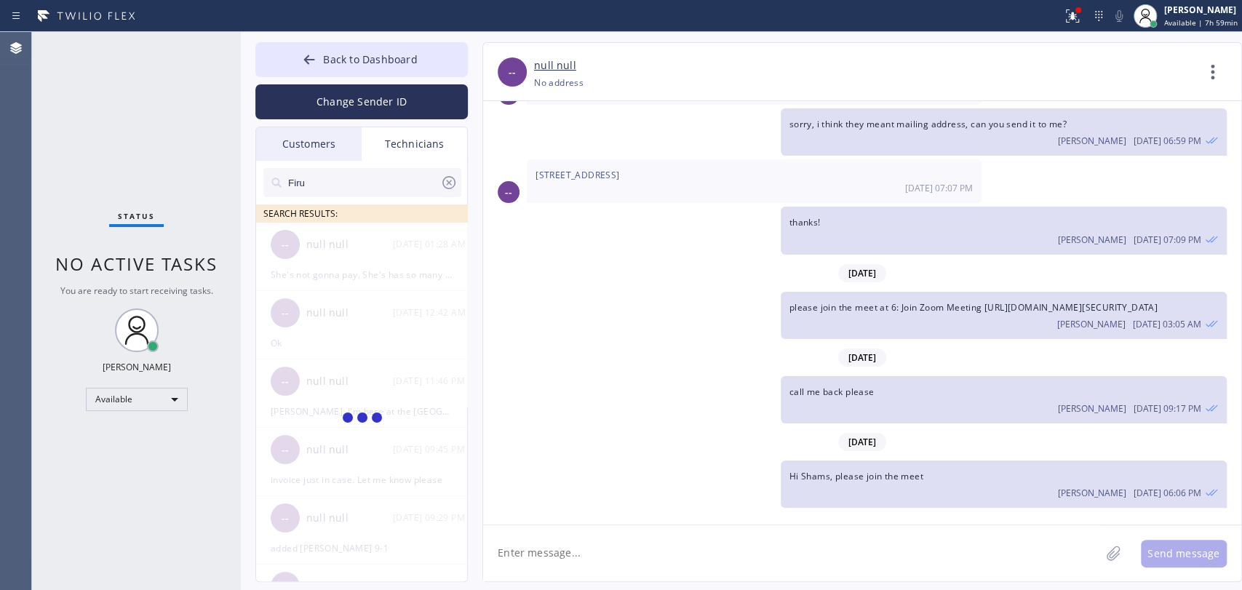
type input "Firu"
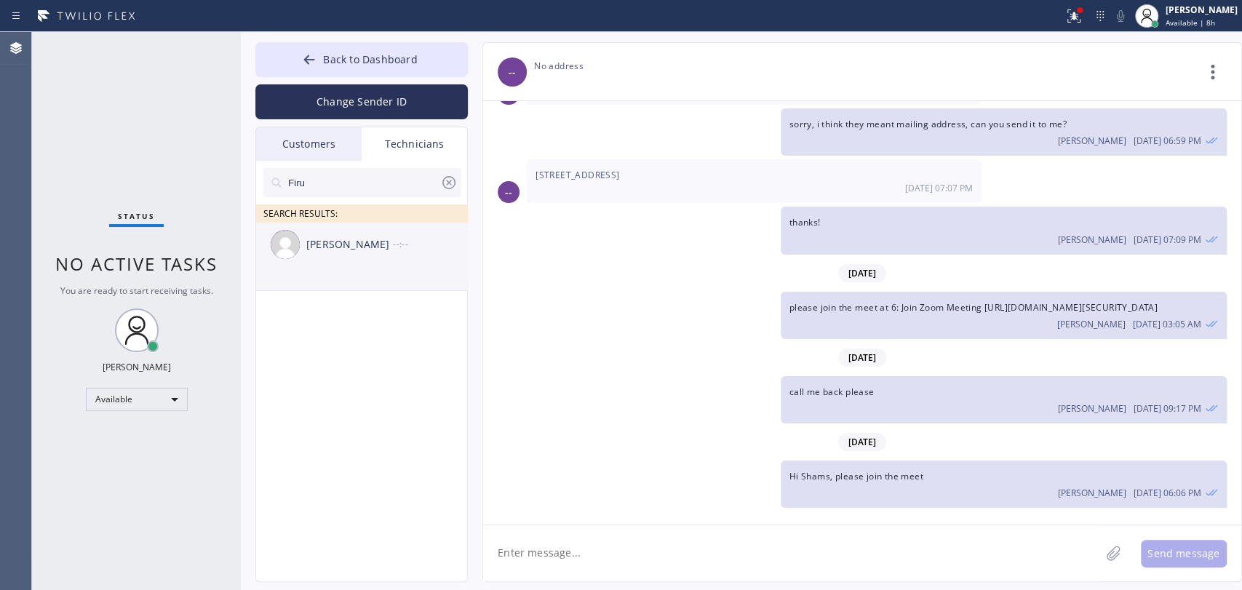
click at [372, 250] on div "[PERSON_NAME]" at bounding box center [349, 244] width 87 height 17
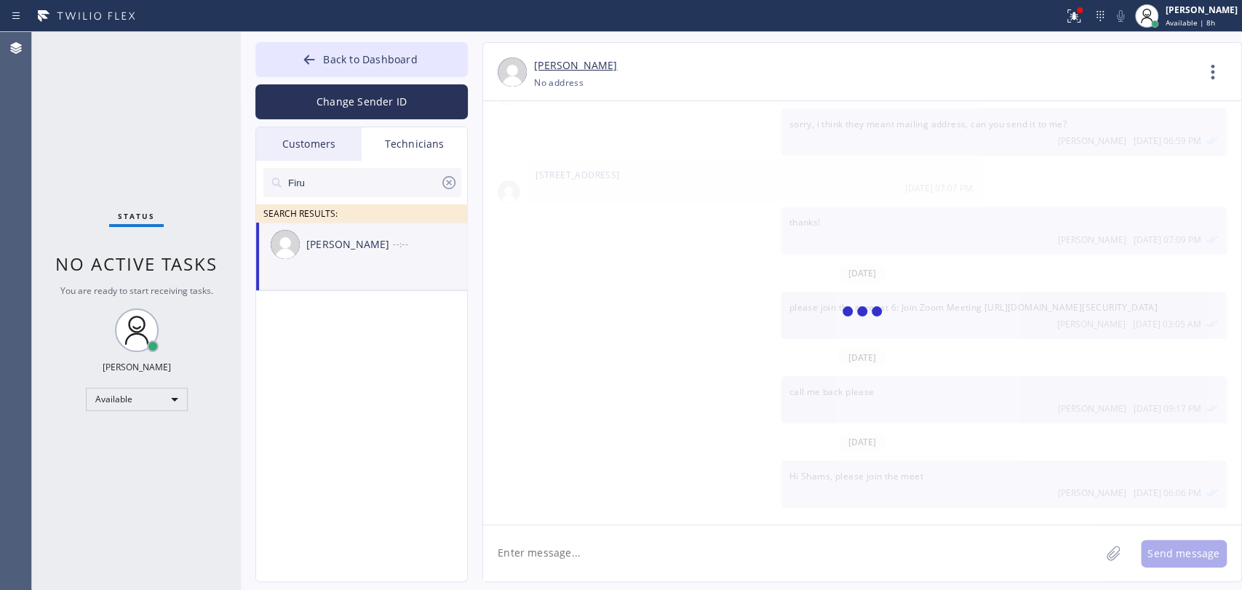
click at [606, 552] on textarea at bounding box center [791, 553] width 617 height 56
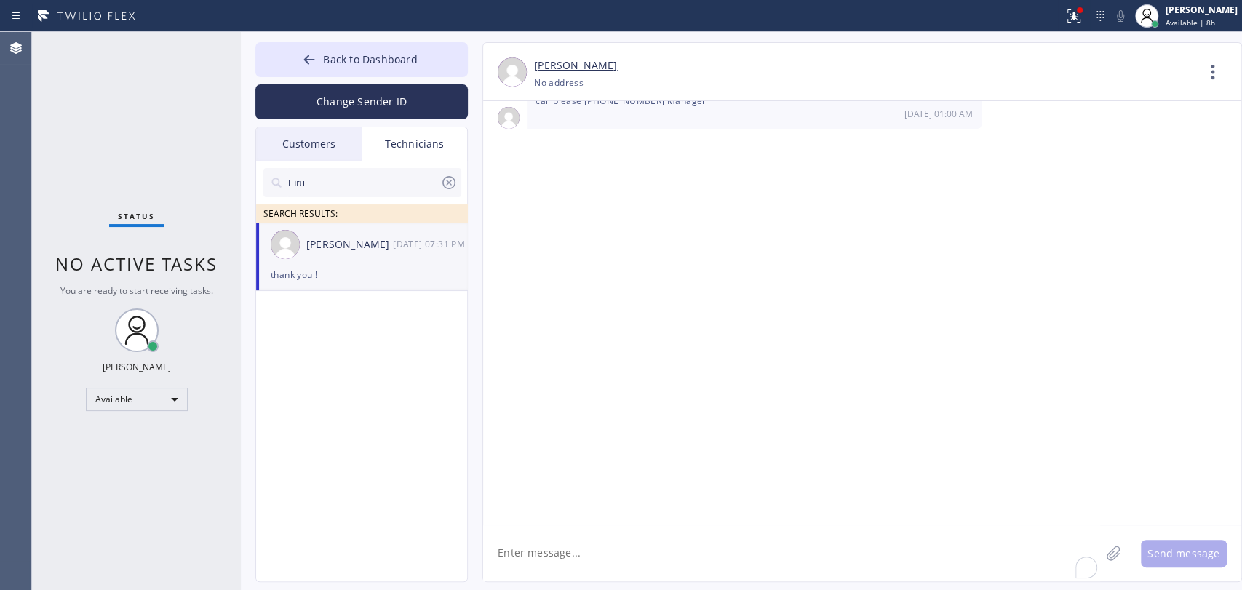
scroll to position [5566, 0]
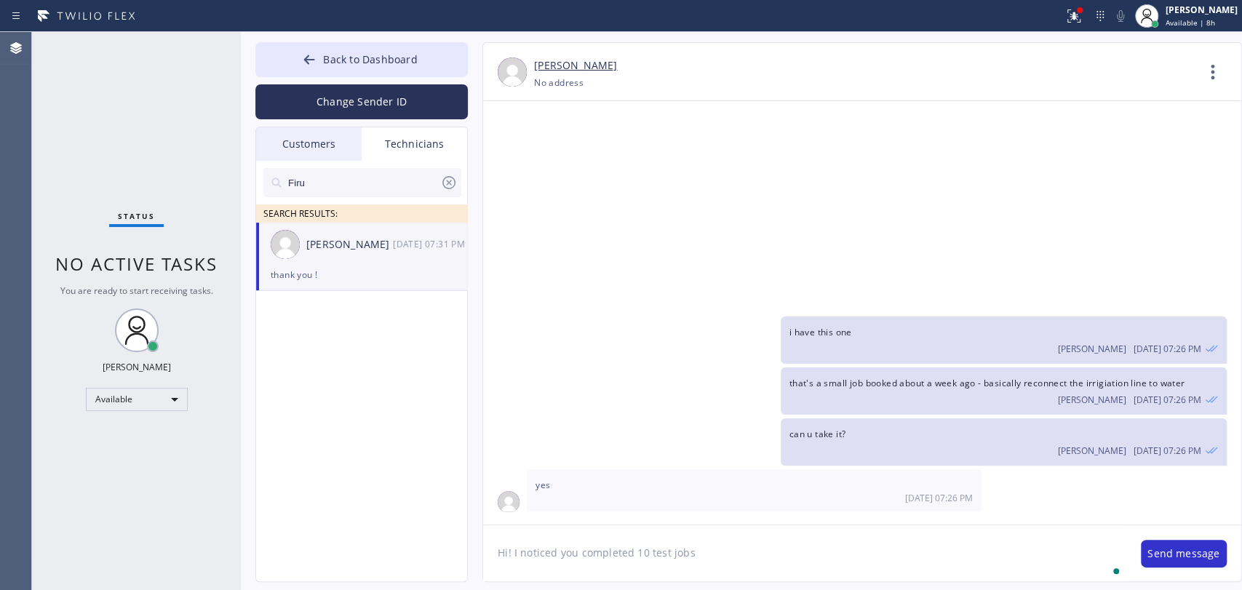
type textarea "Hi! I noticed you completed 10 test jobs"
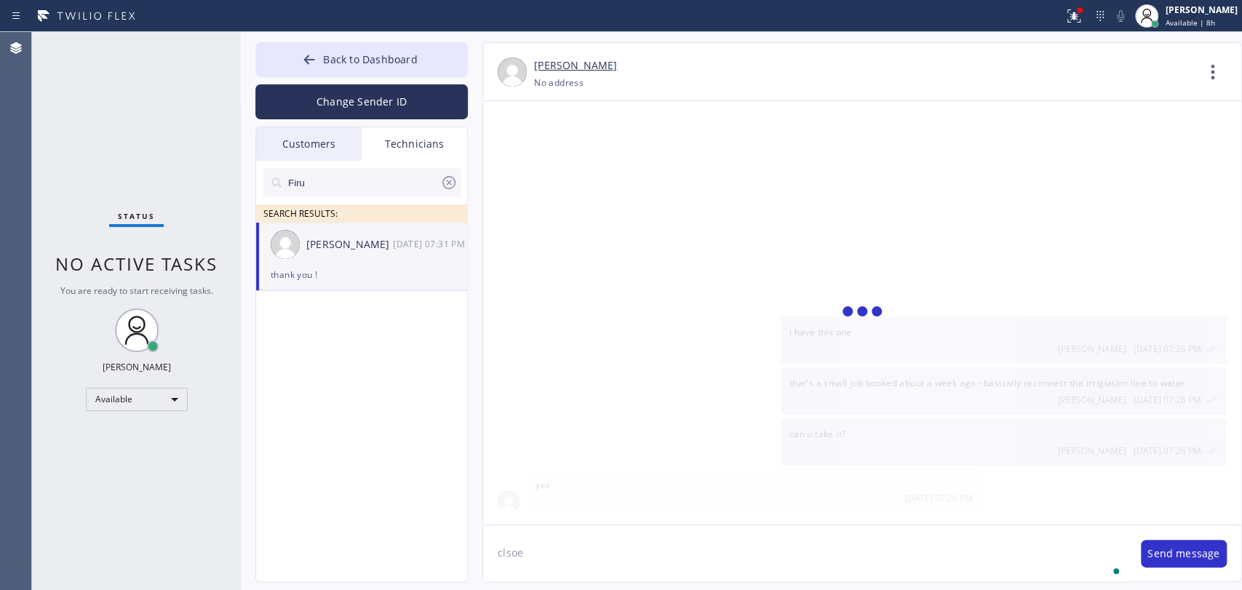
scroll to position [5650, 0]
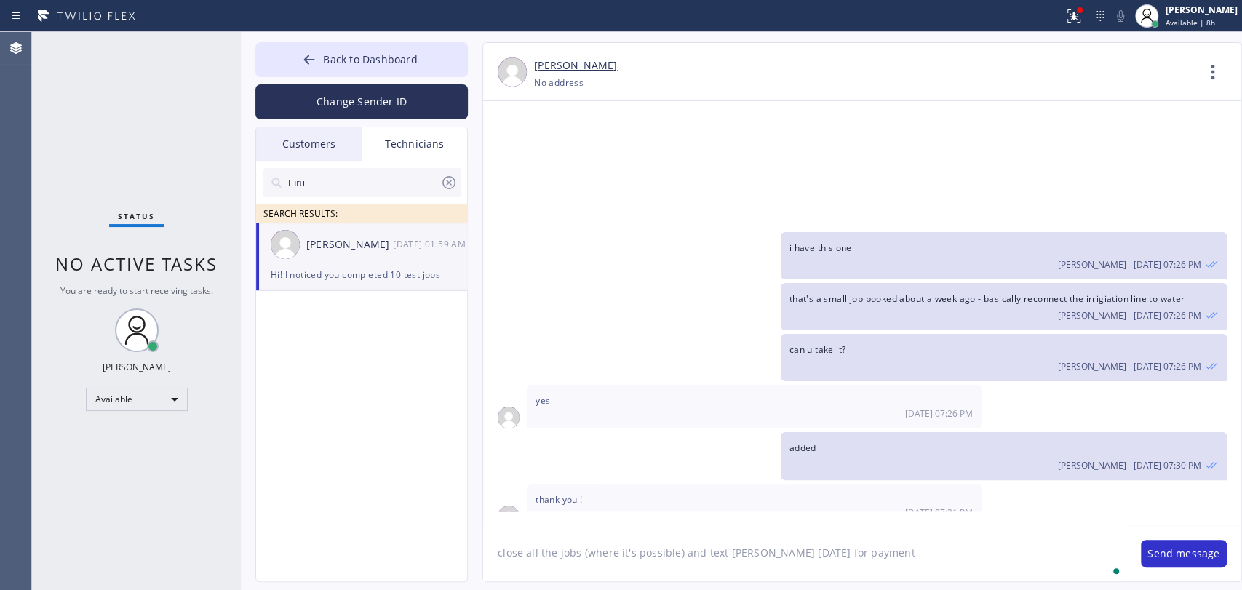
type textarea "close all the jobs (where it's possible) and text [PERSON_NAME] [DATE] for paym…"
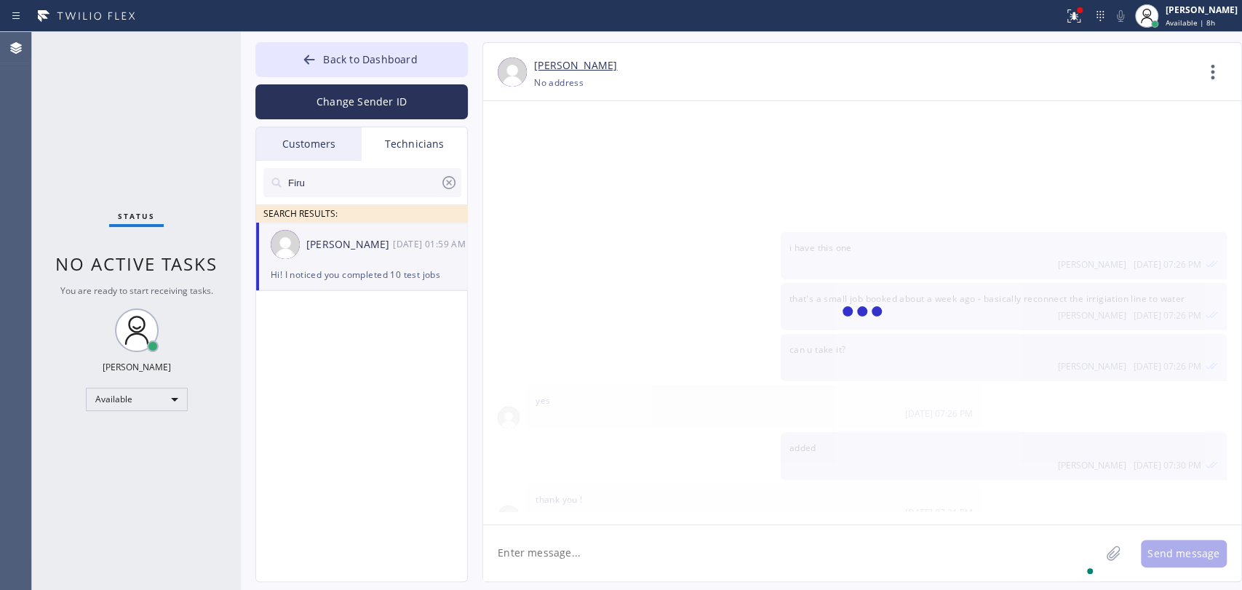
type textarea "s"
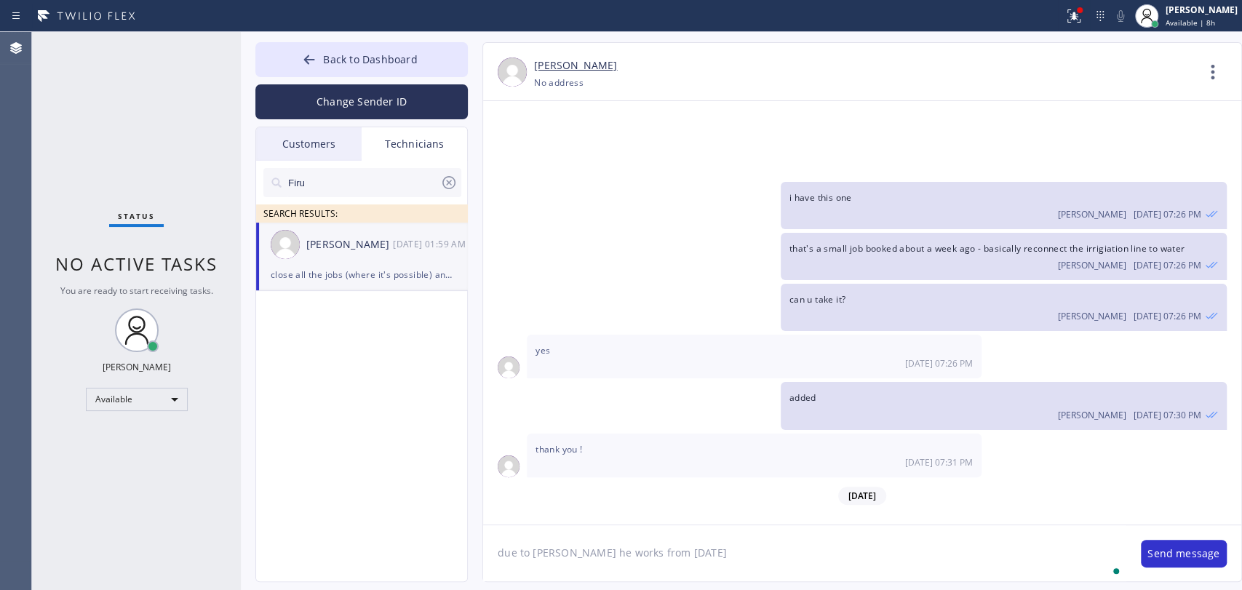
type textarea "due to [PERSON_NAME] he works from [DATE]"
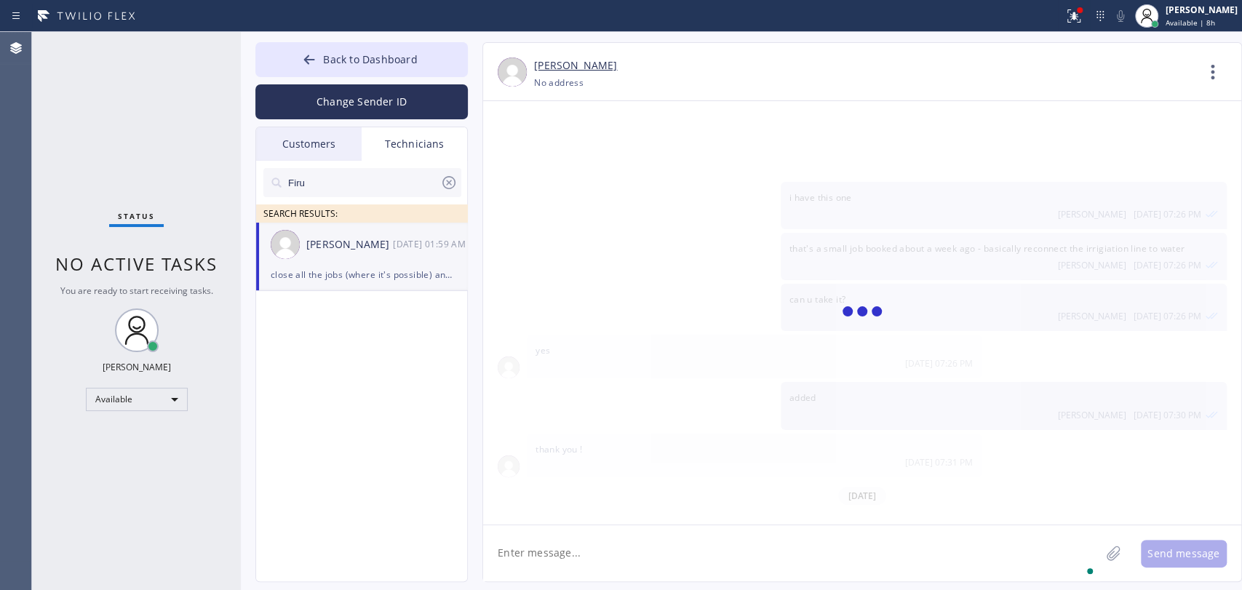
scroll to position [5751, 0]
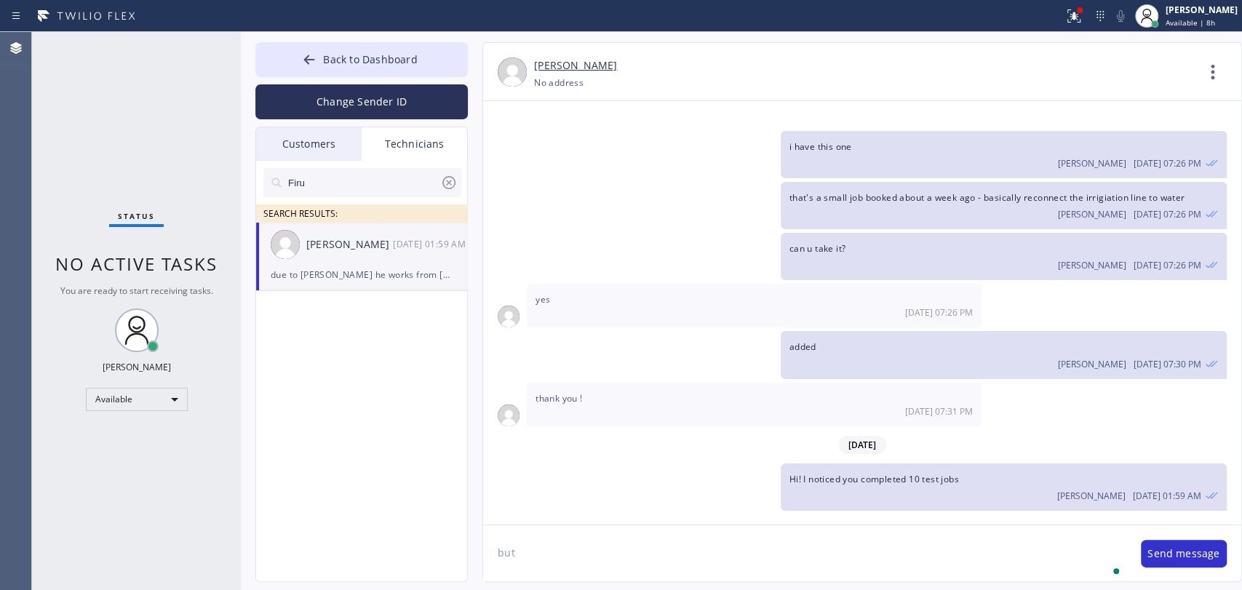
paste textarea "43LSFX"
type textarea "but 43LSFX hasn't paid yet"
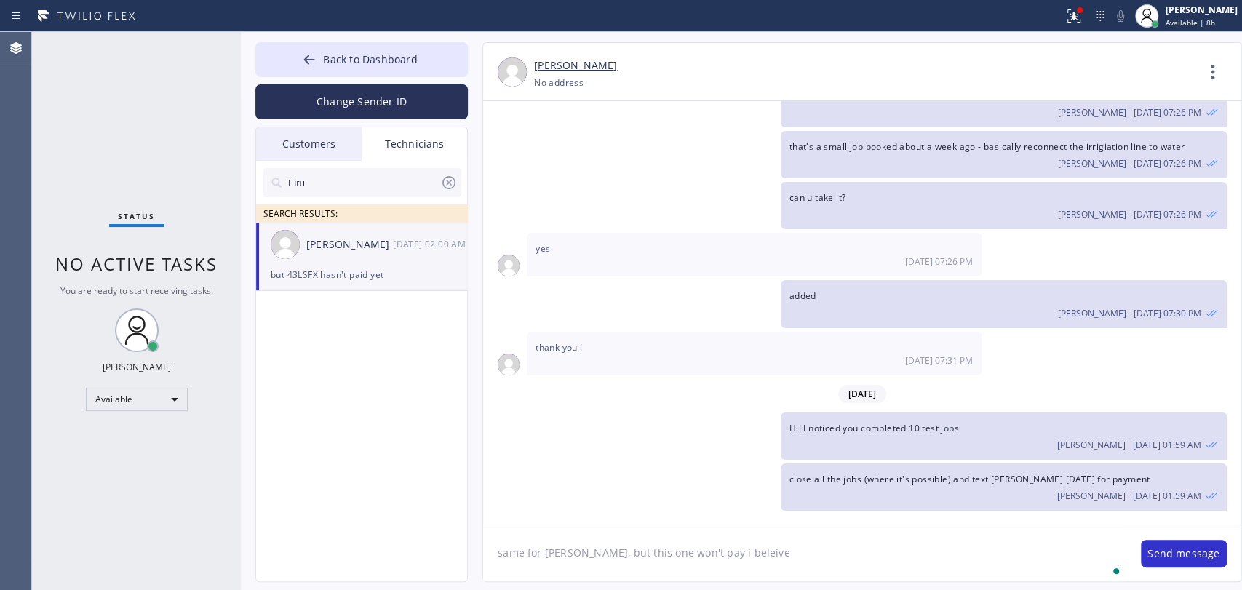
type textarea "same for [PERSON_NAME], but this one won't pay i beleive"
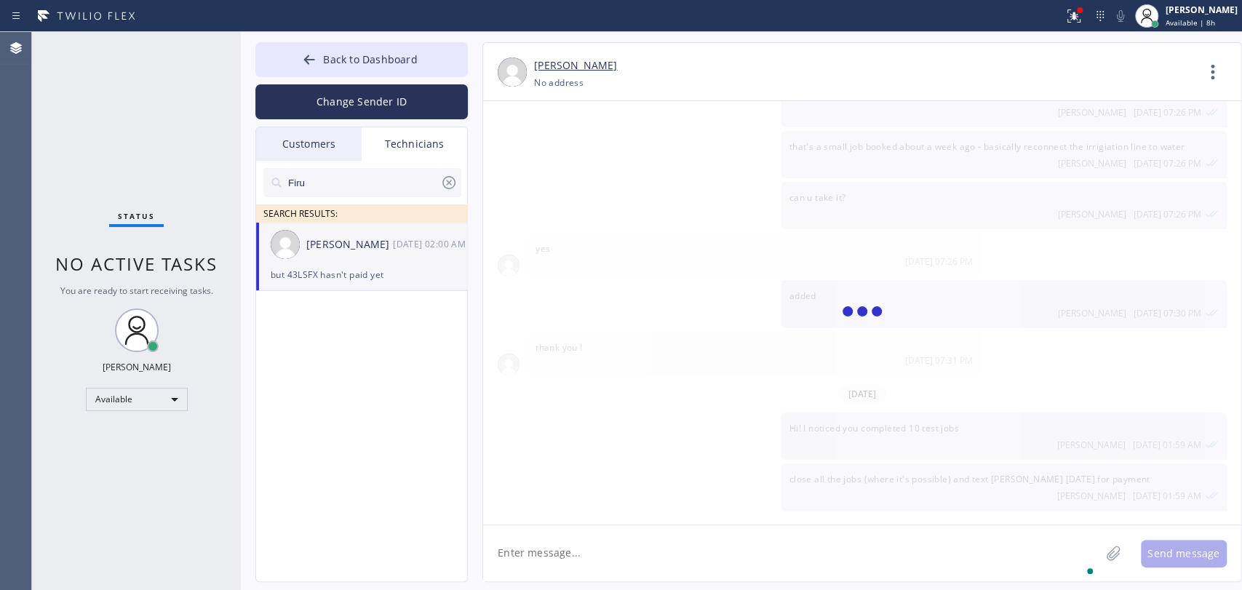
scroll to position [5852, 0]
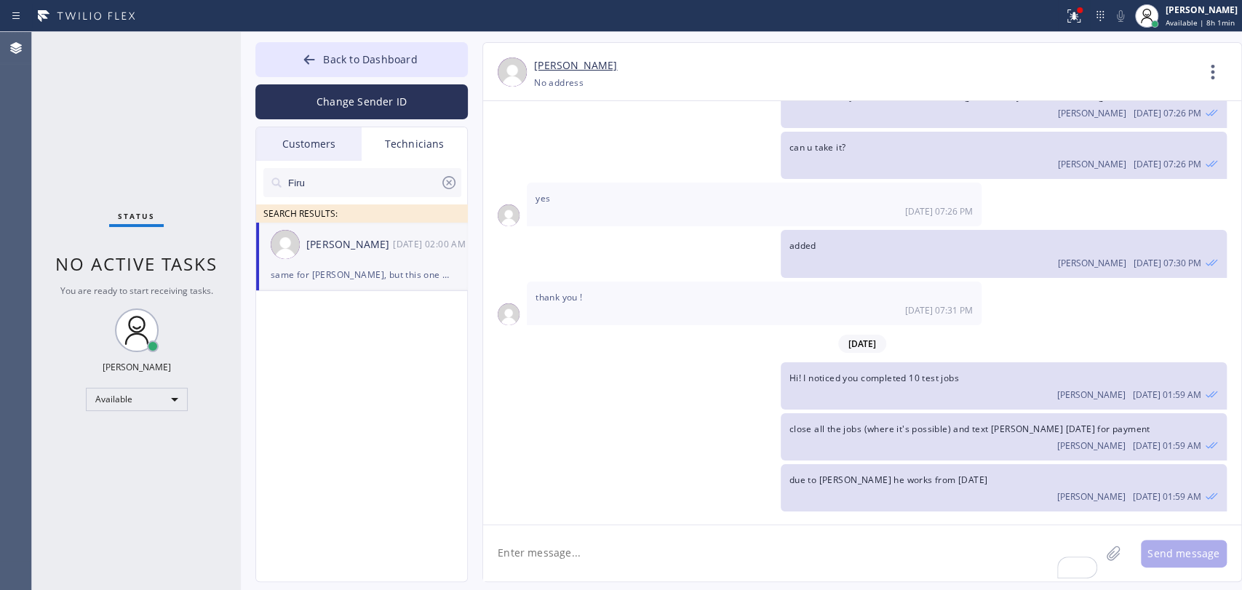
click at [885, 474] on span "due to [PERSON_NAME] he works from [DATE]" at bounding box center [888, 480] width 198 height 12
click at [877, 474] on span "due to [PERSON_NAME] he works from [DATE]" at bounding box center [888, 480] width 198 height 12
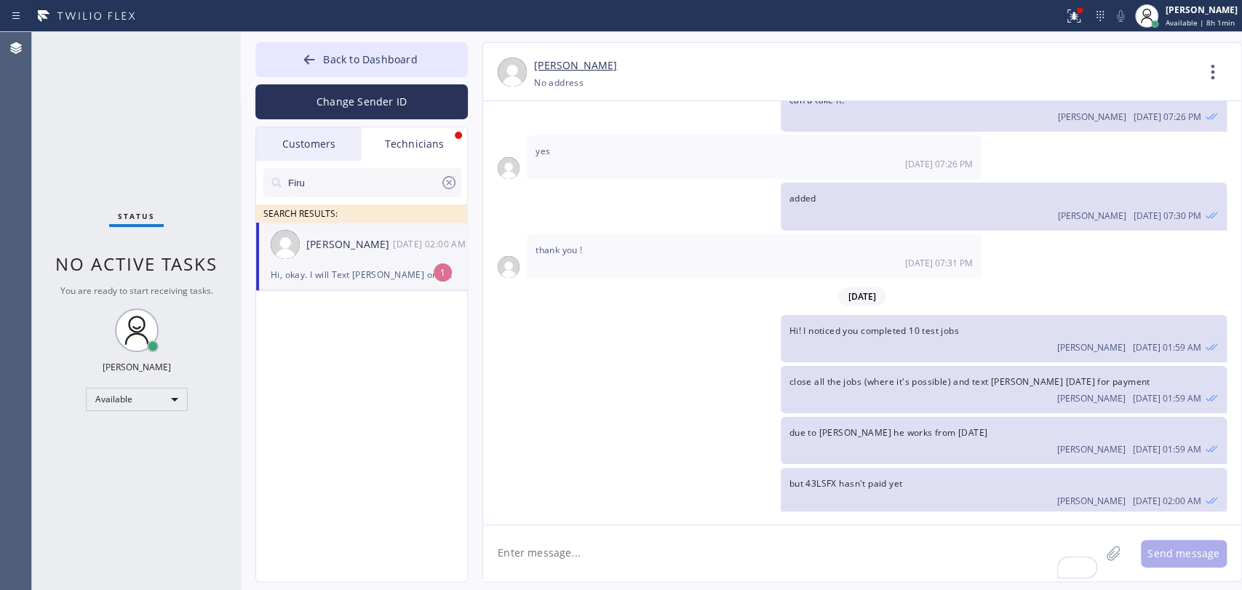
click at [608, 580] on span "Hi, okay. I will Text [PERSON_NAME] one more time [DATE] for payment. [PERSON_N…" at bounding box center [750, 593] width 431 height 26
drag, startPoint x: 608, startPoint y: 480, endPoint x: 652, endPoint y: 481, distance: 43.7
click at [611, 580] on span "Hi, okay. I will Text [PERSON_NAME] one more time [DATE] for payment. [PERSON_N…" at bounding box center [750, 593] width 431 height 26
click at [658, 580] on span "Hi, okay. I will Text [PERSON_NAME] one more time [DATE] for payment. [PERSON_N…" at bounding box center [750, 593] width 431 height 26
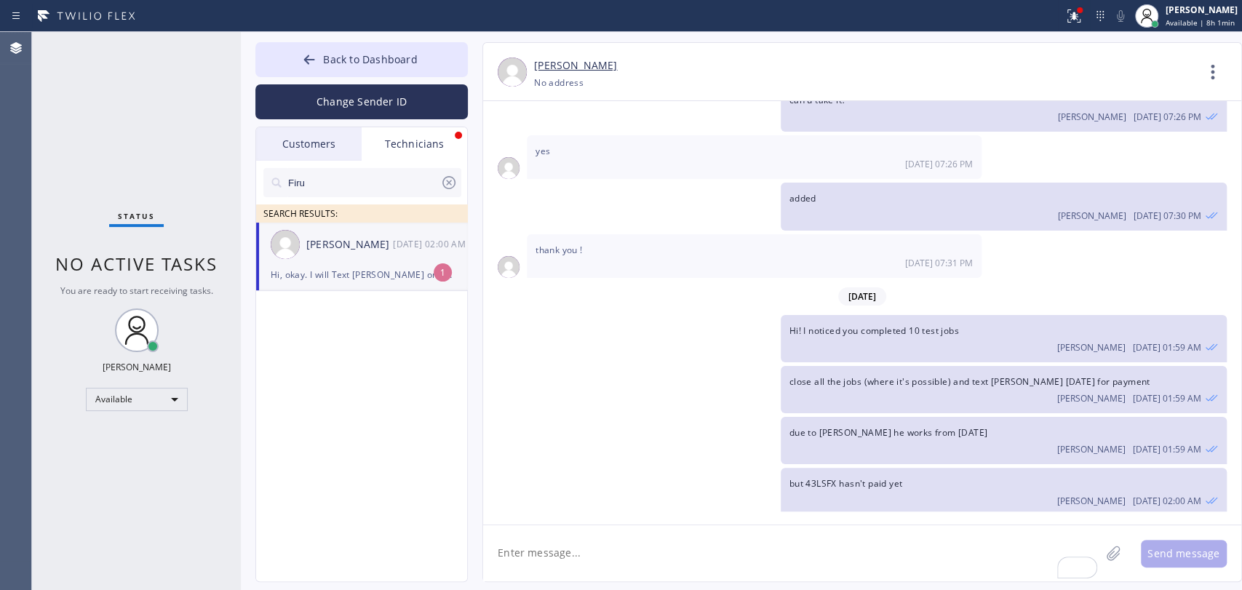
click at [687, 568] on textarea "To enrich screen reader interactions, please activate Accessibility in Grammarl…" at bounding box center [791, 553] width 617 height 56
type textarea "same, i never actually reached owner, only tenant who keeps saying owner should…"
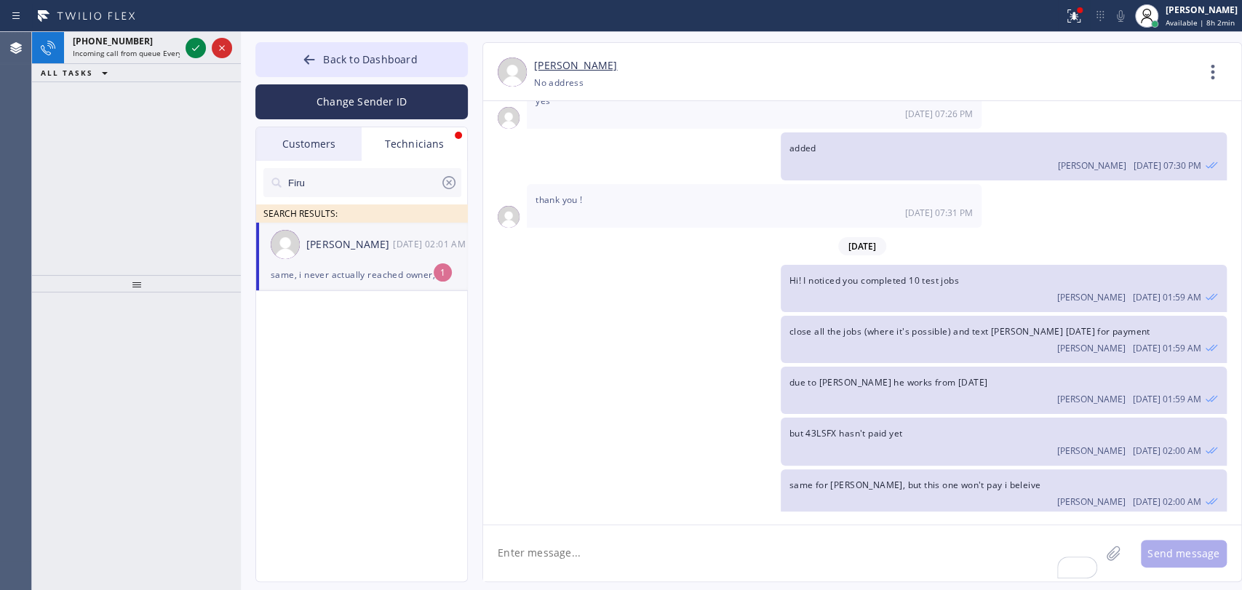
click at [396, 240] on div "[DATE] 02:01 AM" at bounding box center [431, 244] width 76 height 17
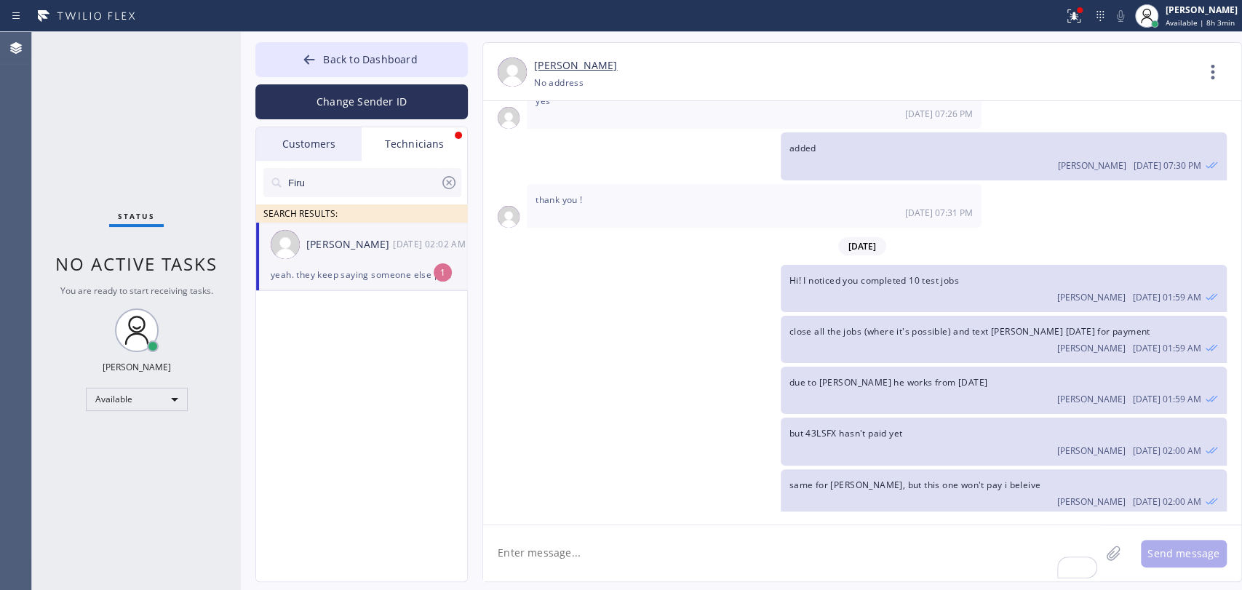
scroll to position [5996, 0]
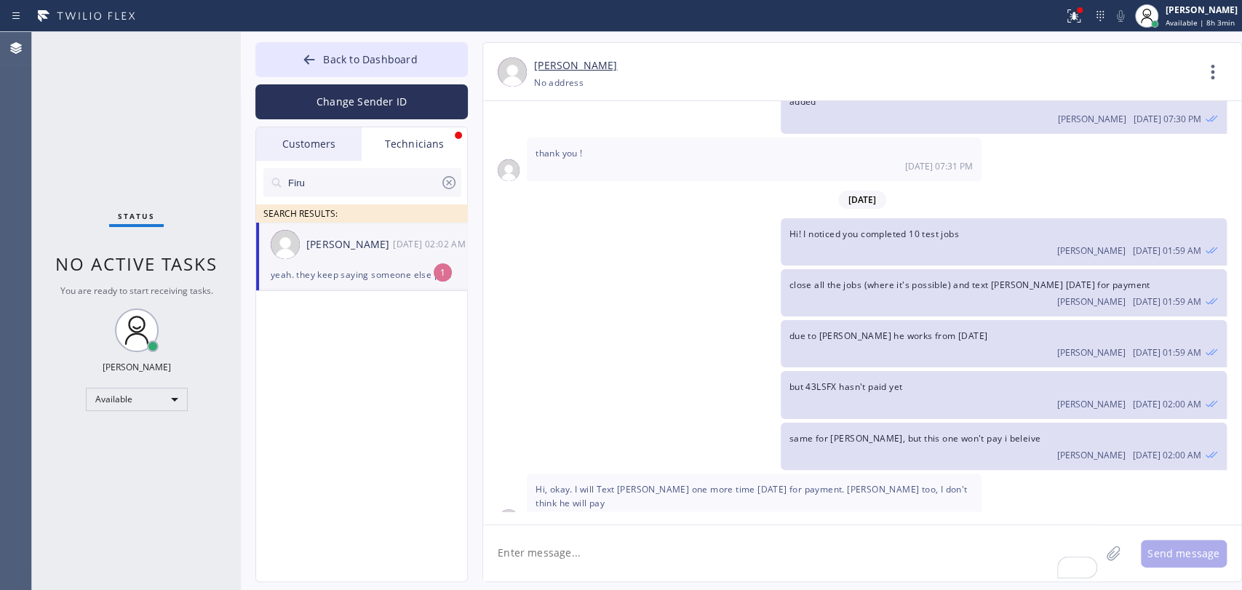
click at [1205, 73] on icon at bounding box center [1212, 72] width 35 height 35
click at [1061, 145] on li "Call to Technician" at bounding box center [1124, 149] width 211 height 38
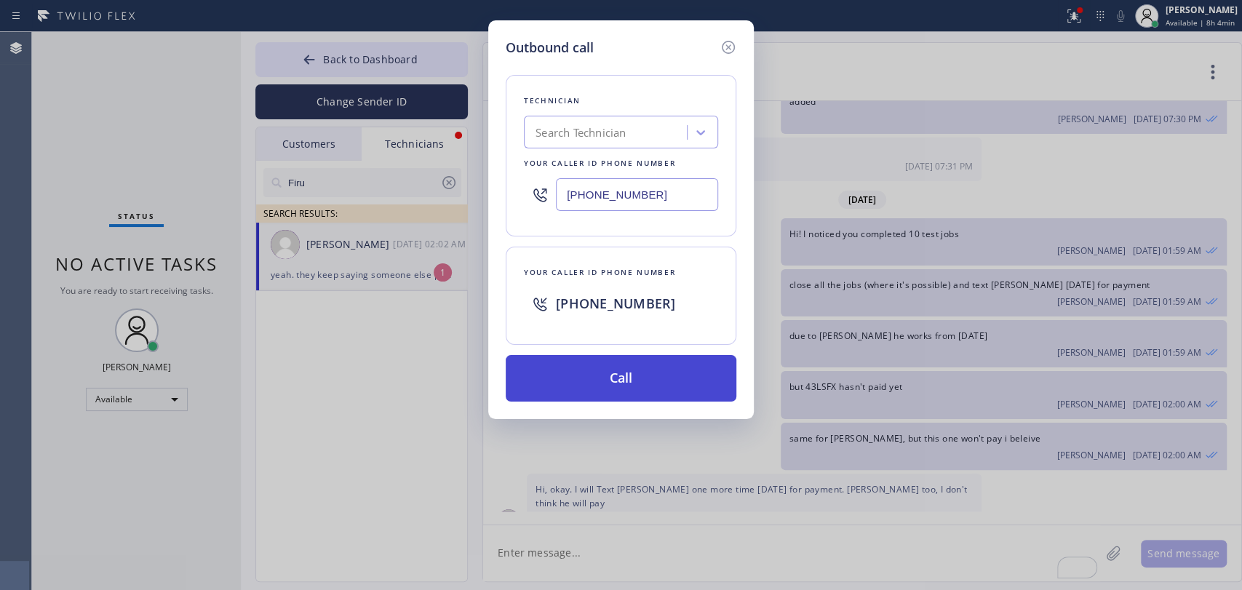
click at [623, 355] on button "Call" at bounding box center [621, 378] width 231 height 47
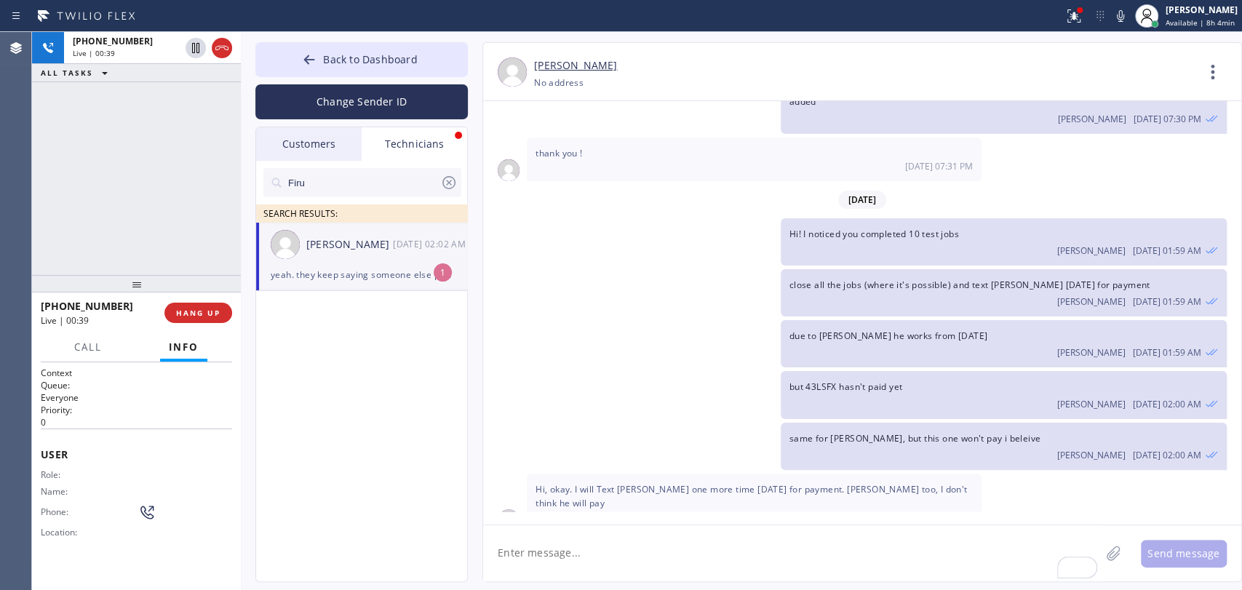
click at [589, 525] on div "[PERSON_NAME] [PHONE_NUMBER] Choose phone number No address Contact Full Inform…" at bounding box center [861, 312] width 759 height 540
click at [586, 536] on textarea "To enrich screen reader interactions, please activate Accessibility in Grammarl…" at bounding box center [791, 553] width 617 height 56
paste textarea "[STREET_ADDRESS]"
type textarea "[STREET_ADDRESS]"
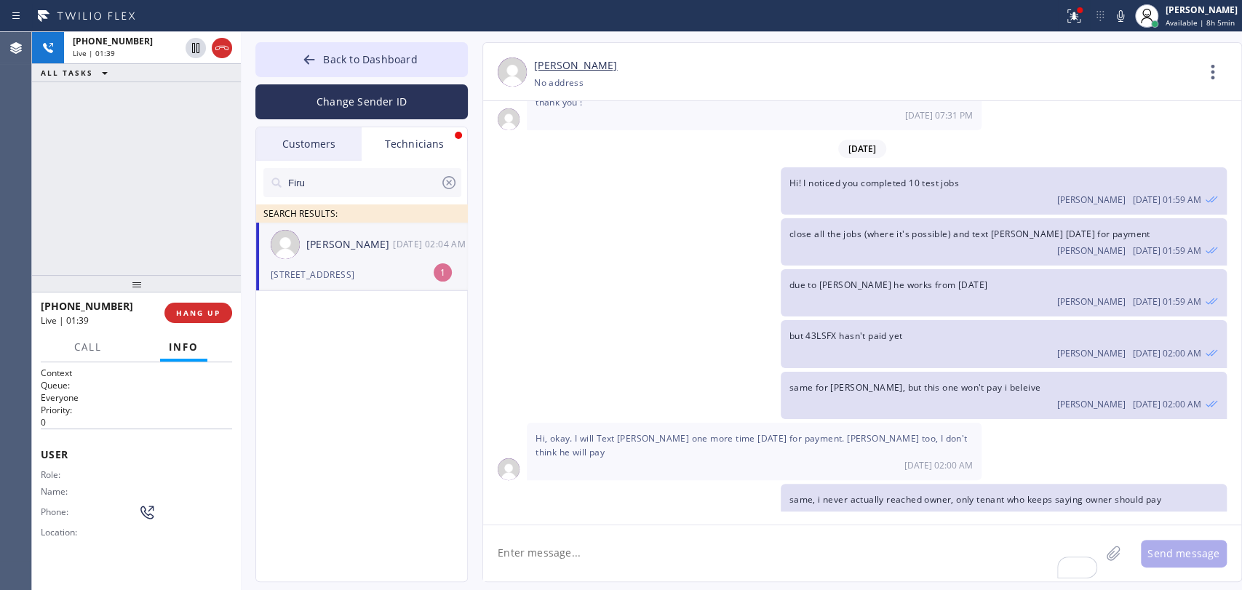
click at [539, 552] on textarea "To enrich screen reader interactions, please activate Accessibility in Grammarl…" at bounding box center [791, 553] width 617 height 56
click at [199, 284] on div at bounding box center [136, 283] width 209 height 17
drag, startPoint x: 199, startPoint y: 284, endPoint x: 189, endPoint y: 238, distance: 47.7
click at [197, 275] on div at bounding box center [136, 283] width 209 height 17
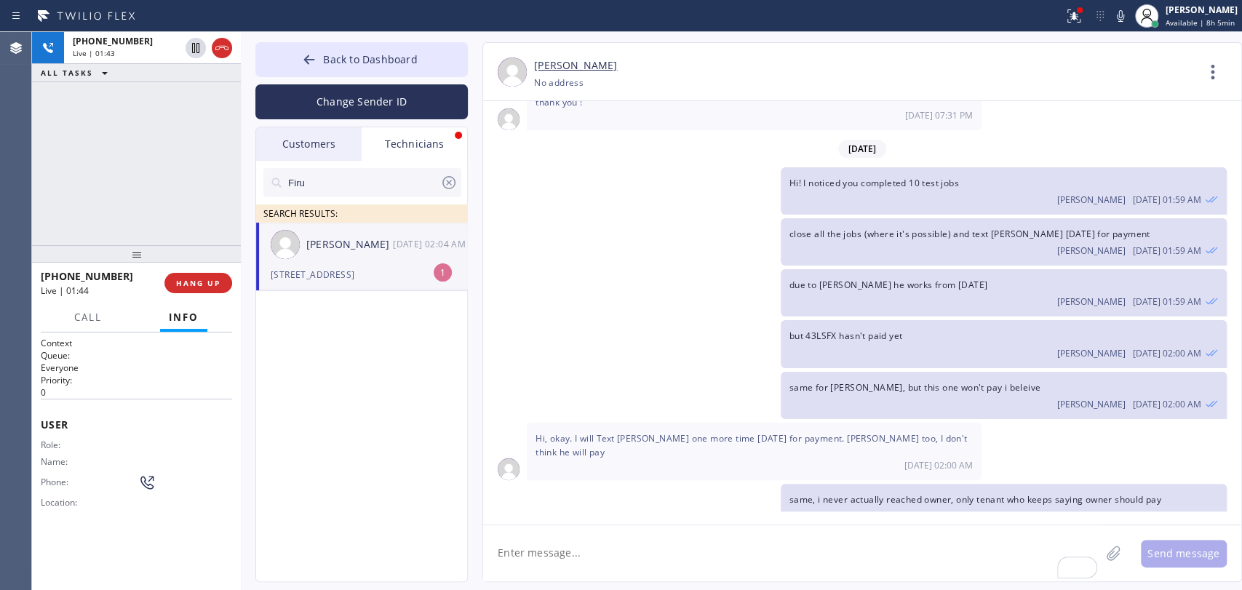
click at [189, 238] on div "[PHONE_NUMBER] Live | 01:43 ALL TASKS ALL TASKS ACTIVE TASKS TASKS IN WRAP UP" at bounding box center [136, 138] width 209 height 213
click at [182, 191] on div "[PHONE_NUMBER] Live | 01:43 ALL TASKS ALL TASKS ACTIVE TASKS TASKS IN WRAP UP" at bounding box center [136, 138] width 209 height 213
click at [201, 280] on span "HANG UP" at bounding box center [198, 283] width 44 height 10
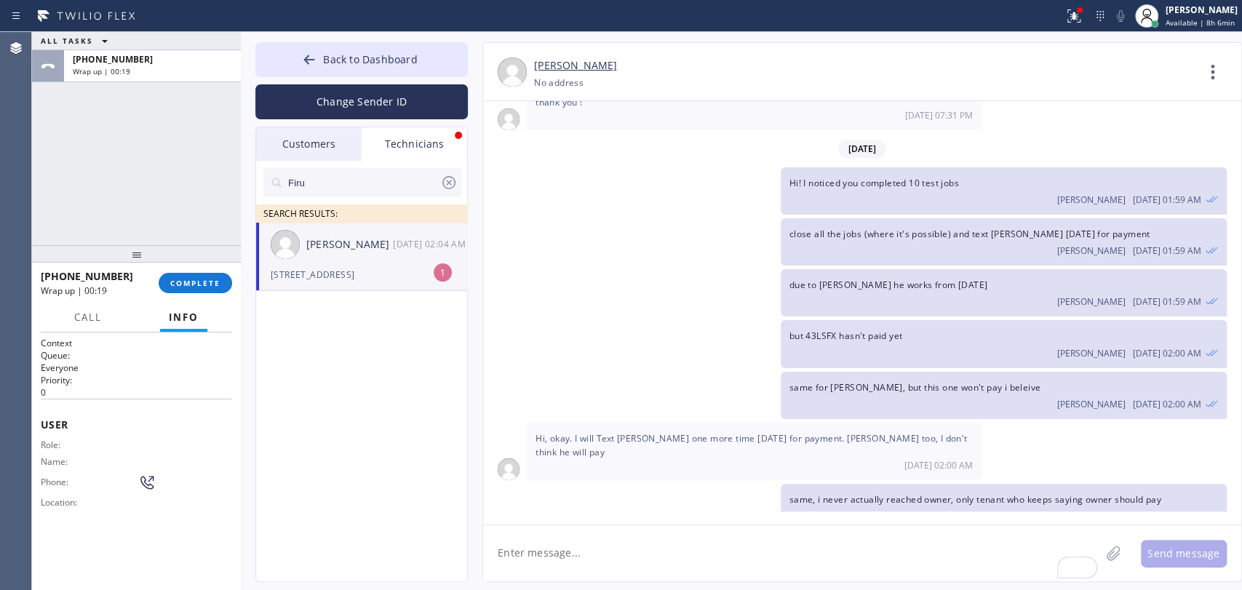
click at [311, 271] on div "[STREET_ADDRESS]" at bounding box center [362, 274] width 182 height 17
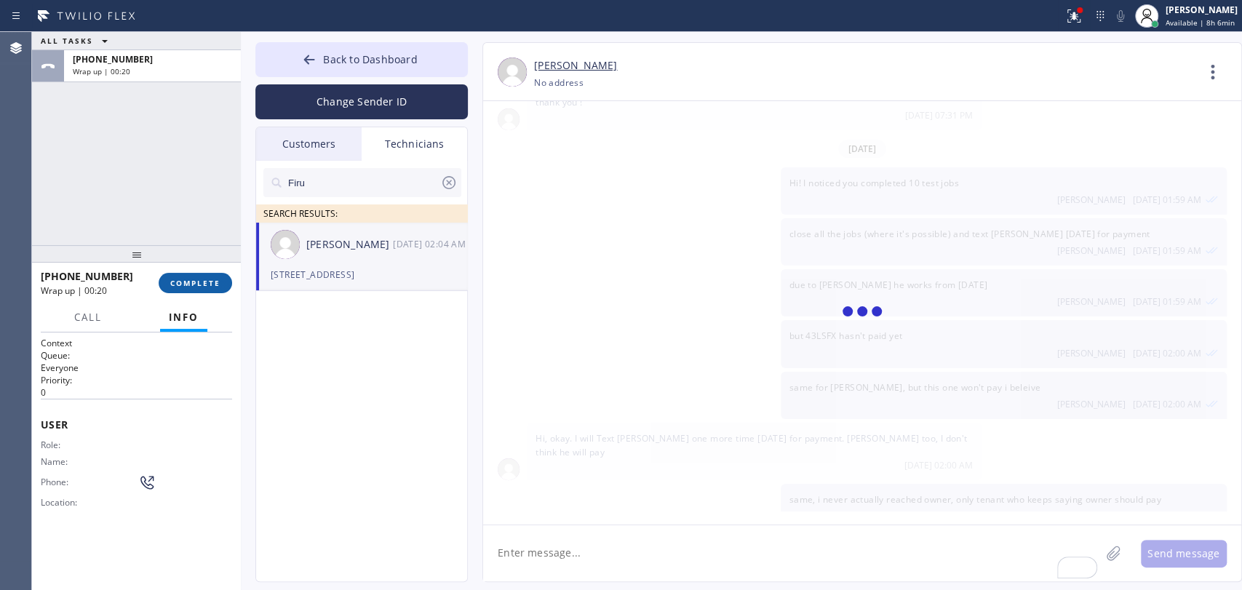
click at [205, 277] on button "COMPLETE" at bounding box center [195, 283] width 73 height 20
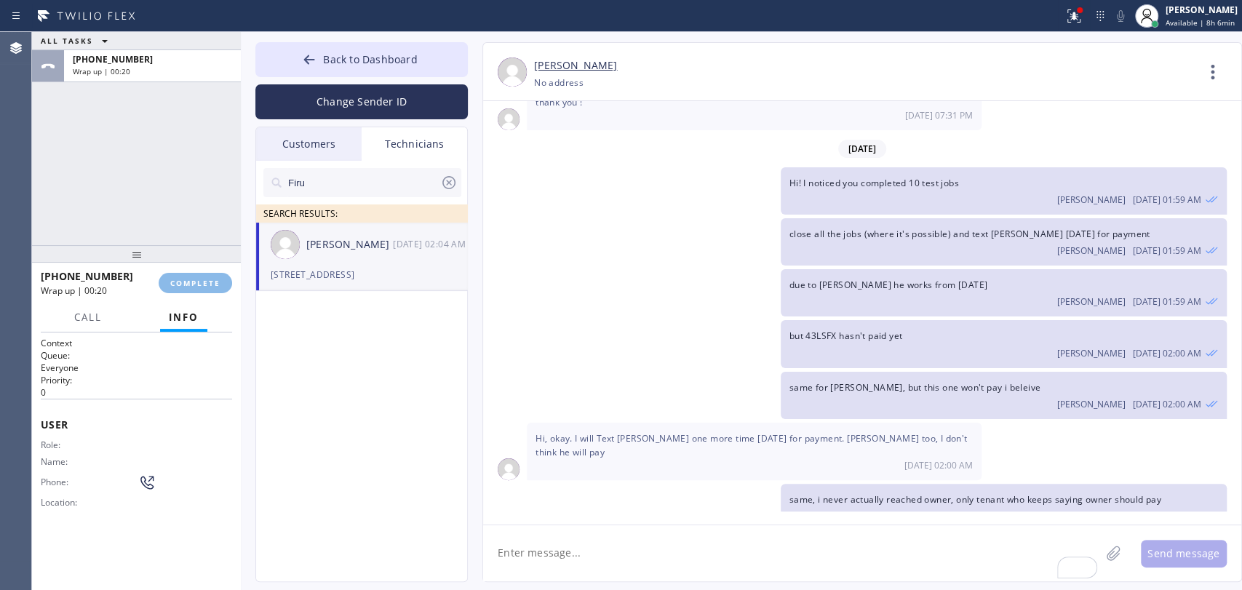
click at [180, 228] on div "ALL TASKS ALL TASKS ACTIVE TASKS TASKS IN WRAP UP [PHONE_NUMBER] Wrap up | 00:20" at bounding box center [136, 138] width 209 height 213
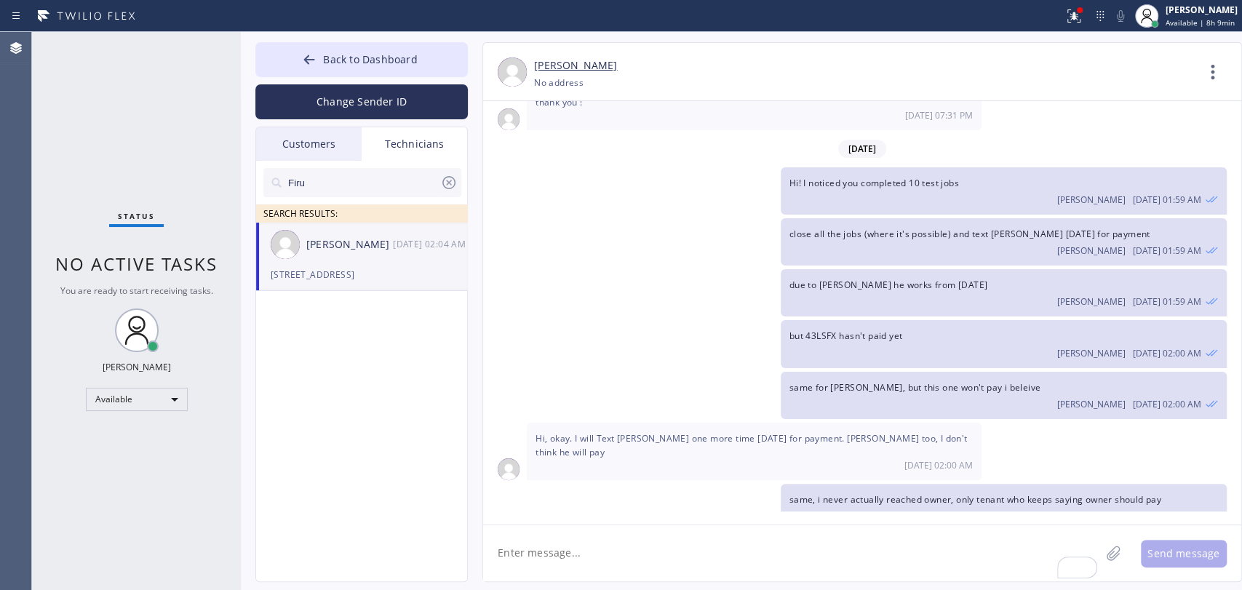
click at [576, 576] on textarea "To enrich screen reader interactions, please activate Accessibility in Grammarl…" at bounding box center [791, 553] width 617 height 56
click at [577, 558] on textarea "To enrich screen reader interactions, please activate Accessibility in Grammarl…" at bounding box center [791, 553] width 617 height 56
type textarea "This is booked, adding it to you"
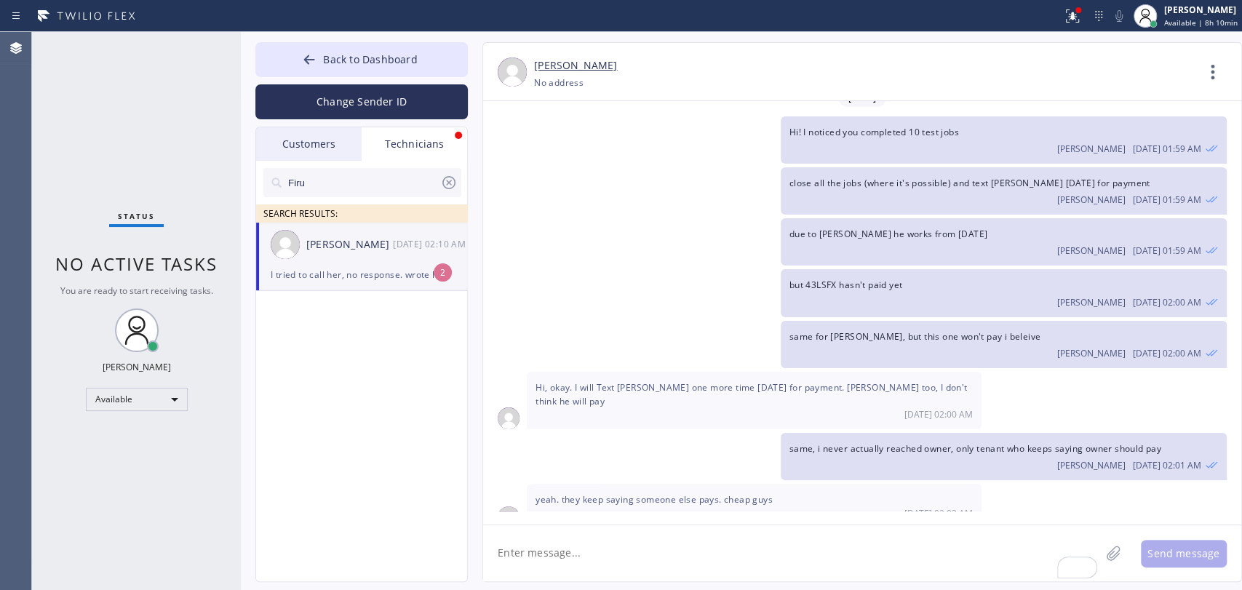
scroll to position [6220, 0]
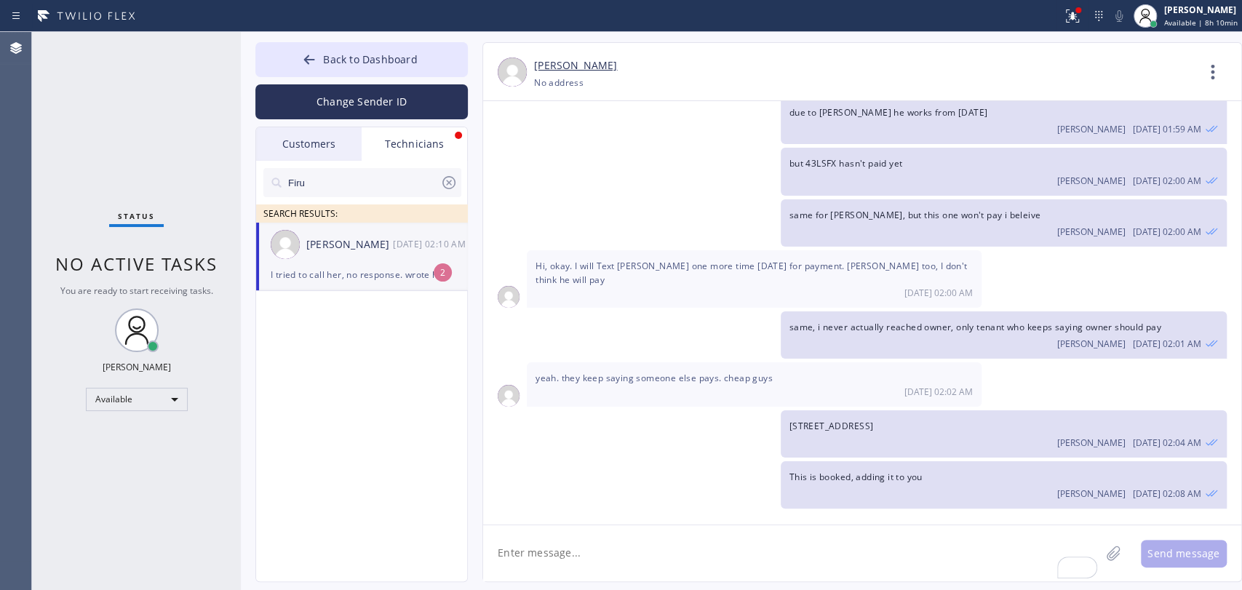
click at [574, 522] on span "if possible can you please call [PERSON_NAME], customers phone is his wife's nu…" at bounding box center [749, 542] width 428 height 40
drag, startPoint x: 574, startPoint y: 410, endPoint x: 698, endPoint y: 408, distance: 124.4
click at [698, 522] on span "if possible can you please call [PERSON_NAME], customers phone is his wife's nu…" at bounding box center [749, 542] width 428 height 40
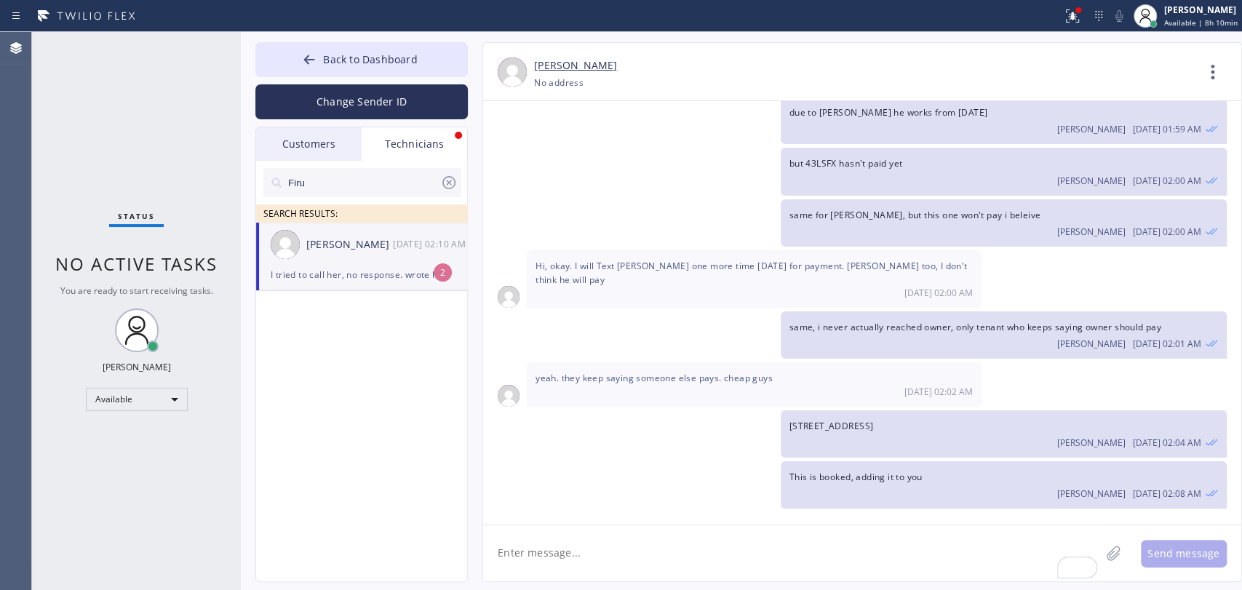
click at [698, 522] on span "if possible can you please call [PERSON_NAME], customers phone is his wife's nu…" at bounding box center [749, 542] width 428 height 40
drag, startPoint x: 725, startPoint y: 407, endPoint x: 849, endPoint y: 415, distance: 124.0
click at [820, 522] on span "if possible can you please call [PERSON_NAME], customers phone is his wife's nu…" at bounding box center [749, 542] width 428 height 40
click at [850, 522] on span "if possible can you please call [PERSON_NAME], customers phone is his wife's nu…" at bounding box center [749, 542] width 428 height 40
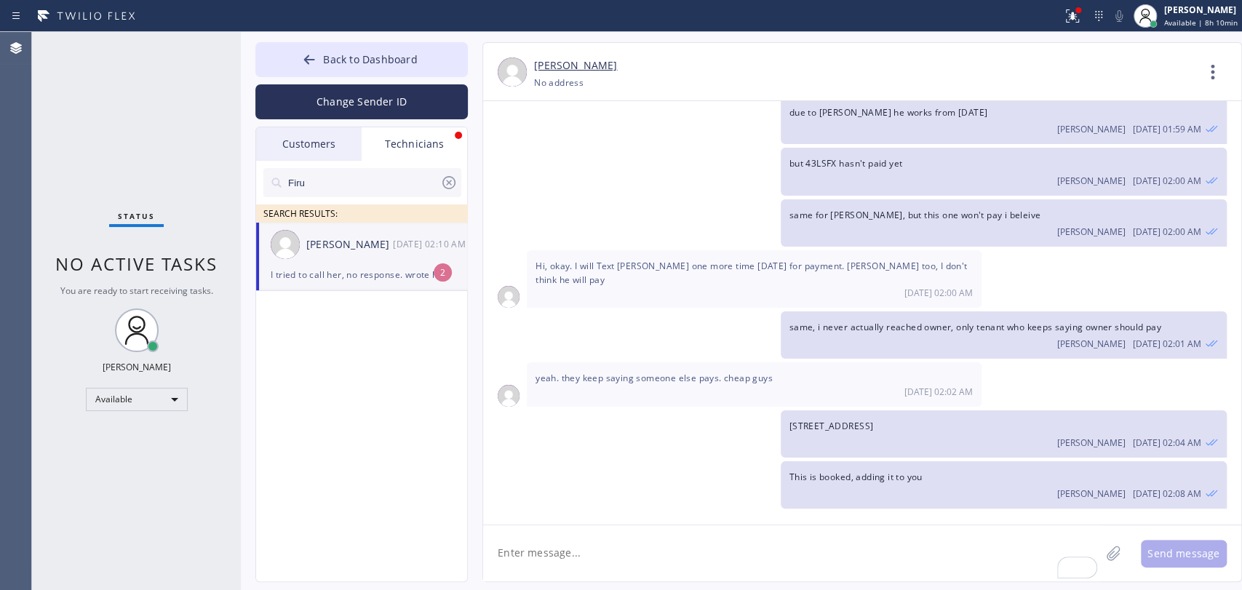
click at [848, 512] on div "if possible can you please call [PERSON_NAME], customers phone is his wife's nu…" at bounding box center [754, 548] width 455 height 72
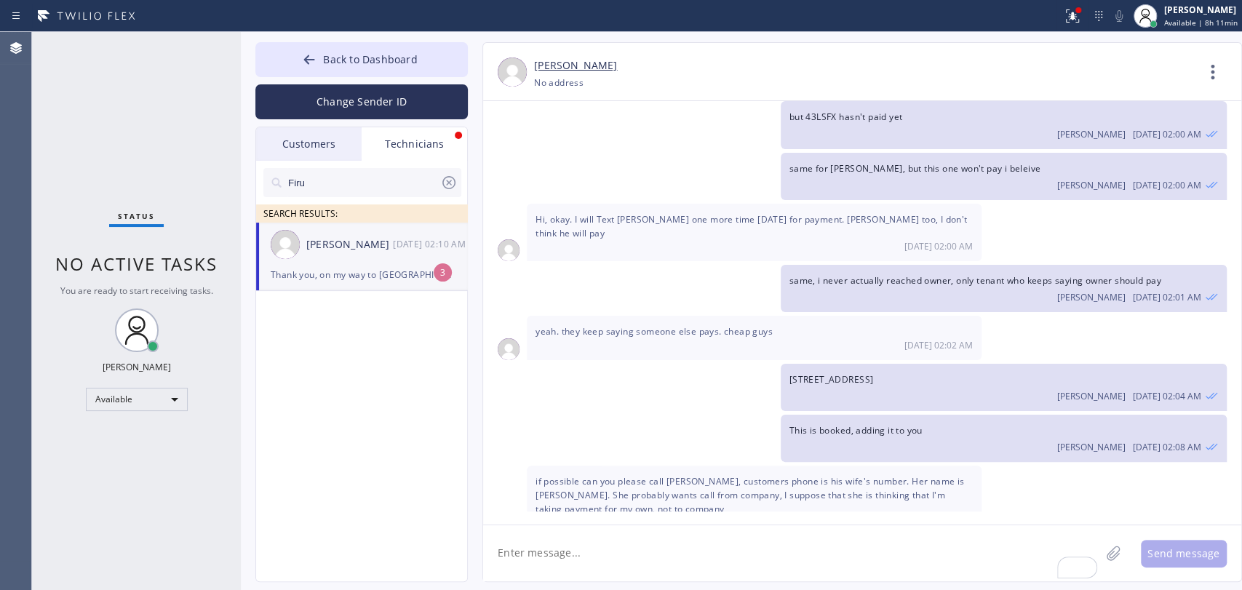
click at [730, 466] on div "if possible can you please call [PERSON_NAME], customers phone is his wife's nu…" at bounding box center [754, 502] width 455 height 72
click at [720, 466] on div "if possible can you please call [PERSON_NAME], customers phone is his wife's nu…" at bounding box center [754, 502] width 455 height 72
click at [565, 556] on textarea "To enrich screen reader interactions, please activate Accessibility in Grammarl…" at bounding box center [791, 553] width 617 height 56
type textarea "will do"
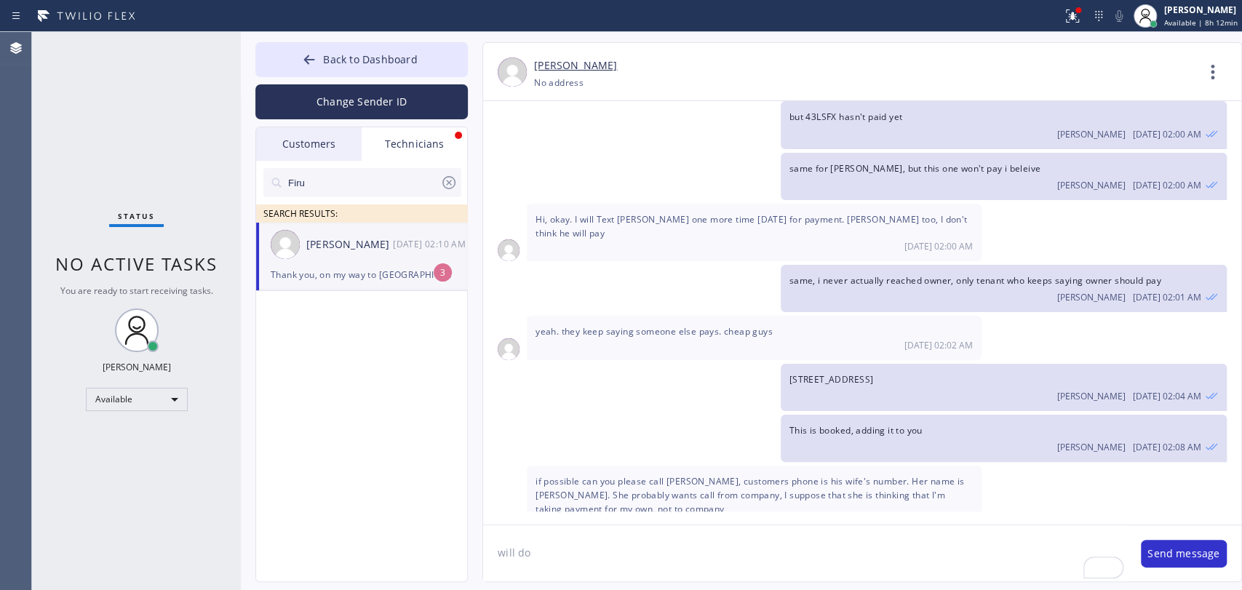
drag, startPoint x: 345, startPoint y: 264, endPoint x: 458, endPoint y: 301, distance: 119.4
click at [345, 264] on div "[PERSON_NAME] [DATE] 02:10 AM" at bounding box center [362, 245] width 212 height 44
click at [569, 556] on textarea "will do" at bounding box center [804, 553] width 643 height 56
click at [1161, 547] on button "Send message" at bounding box center [1184, 554] width 86 height 28
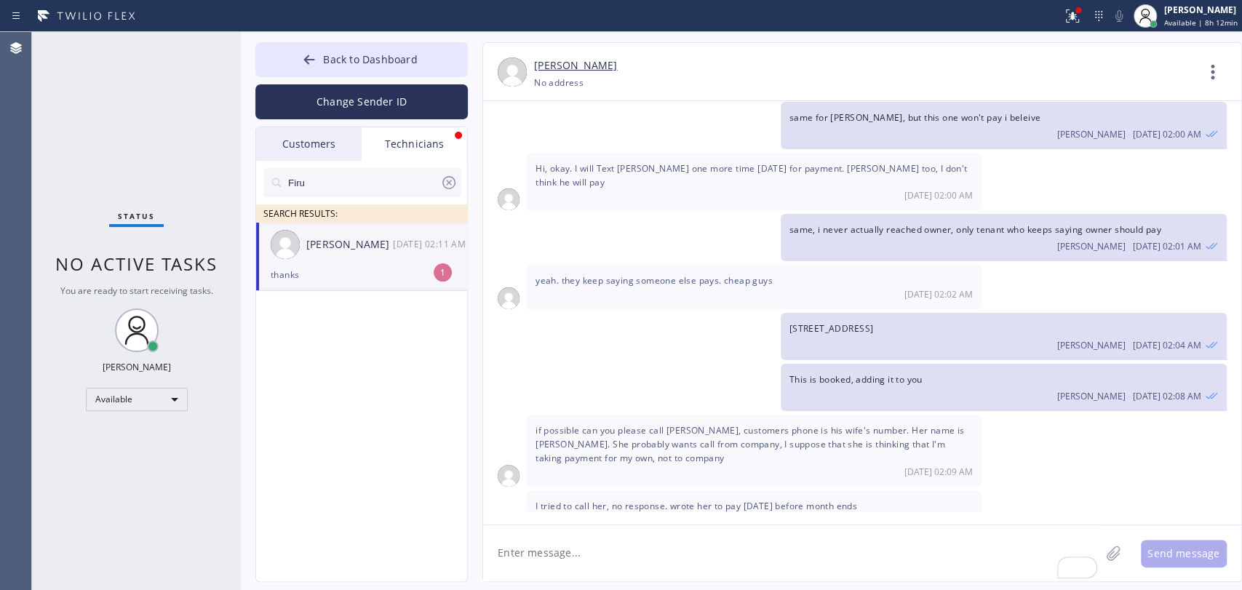
scroll to position [6364, 0]
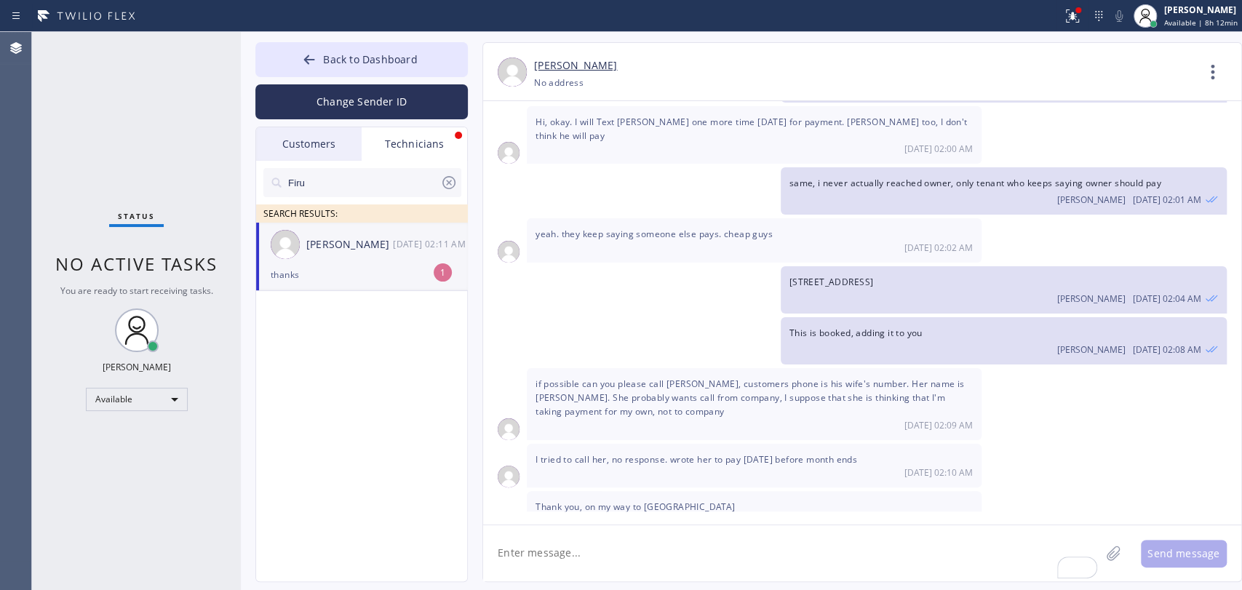
click at [368, 275] on div "thanks" at bounding box center [362, 274] width 182 height 17
click at [373, 36] on div "Back to Dashboard Change Sender ID Customers Technicians [PHONE_NUMBER] SEARCH …" at bounding box center [741, 311] width 1001 height 558
click at [322, 66] on button "Back to Dashboard" at bounding box center [361, 59] width 212 height 35
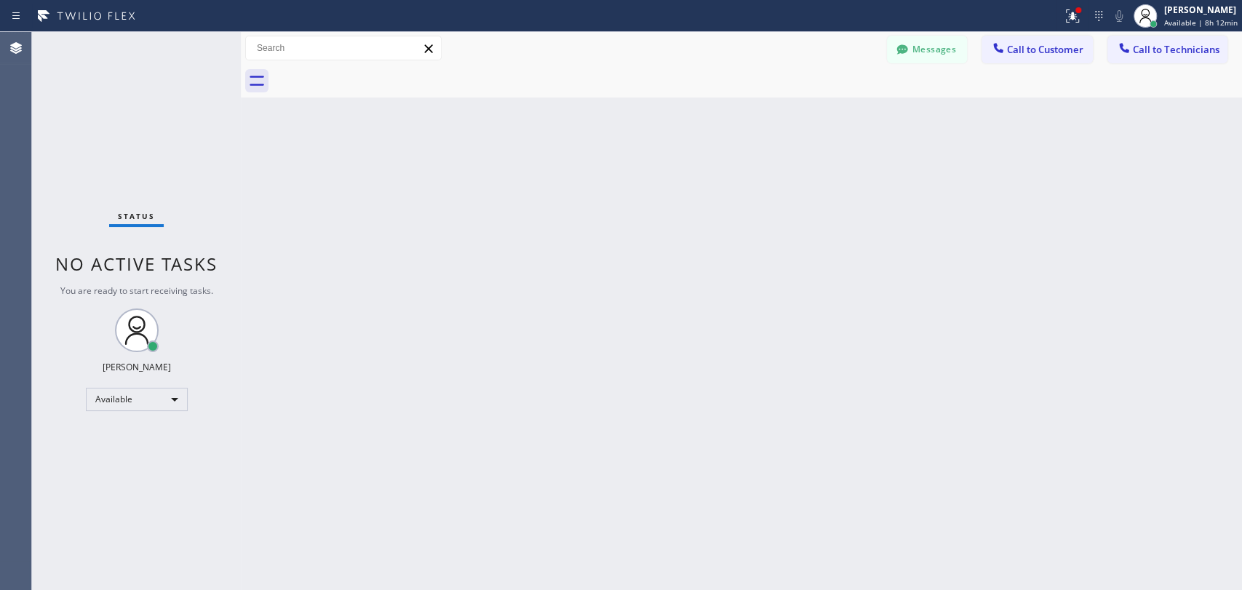
click at [1158, 43] on span "Call to Technicians" at bounding box center [1176, 49] width 87 height 13
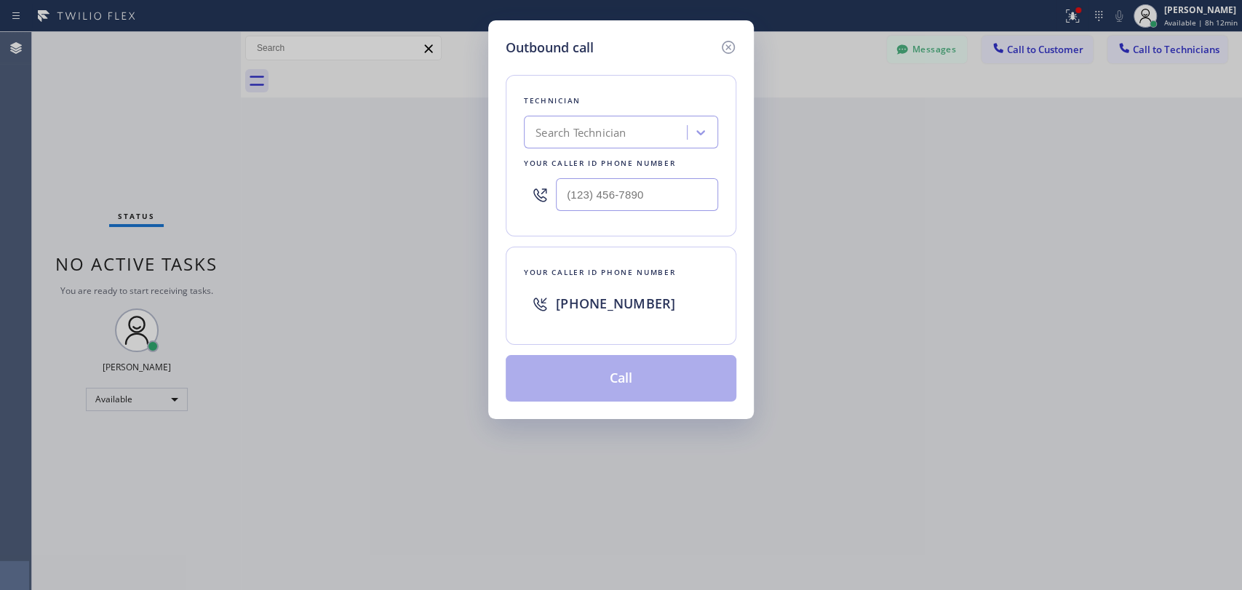
click at [520, 124] on div "Technician Search Technician Your caller id phone number" at bounding box center [621, 155] width 231 height 161
type input "seva"
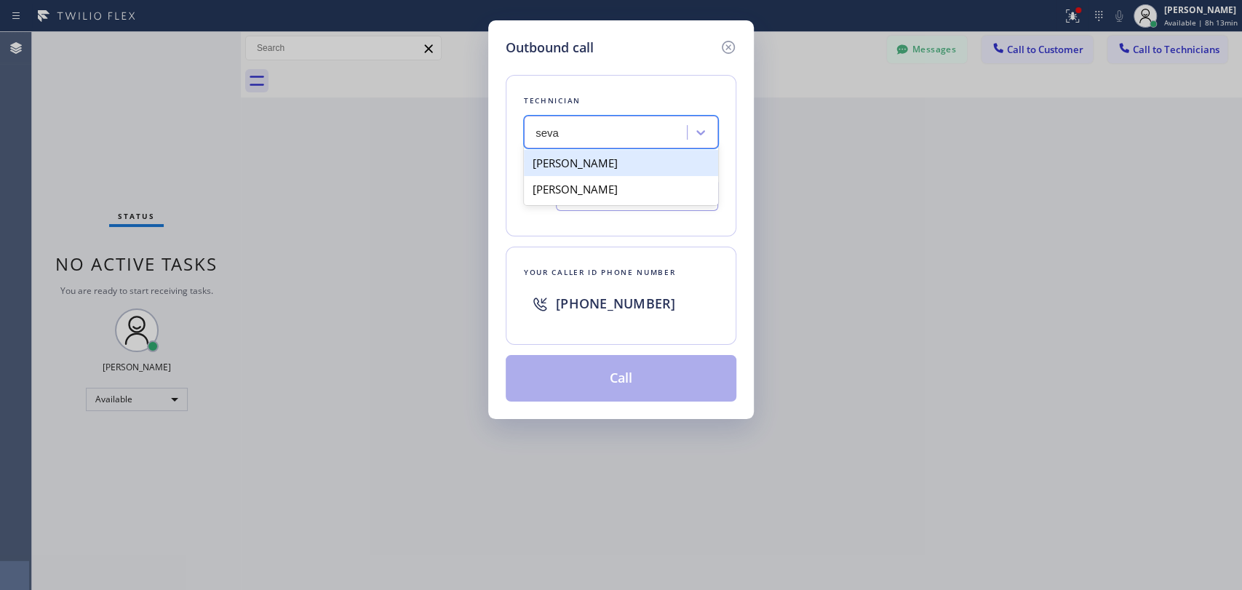
click at [567, 170] on div "[PERSON_NAME]" at bounding box center [621, 163] width 194 height 26
type input "[PHONE_NUMBER]"
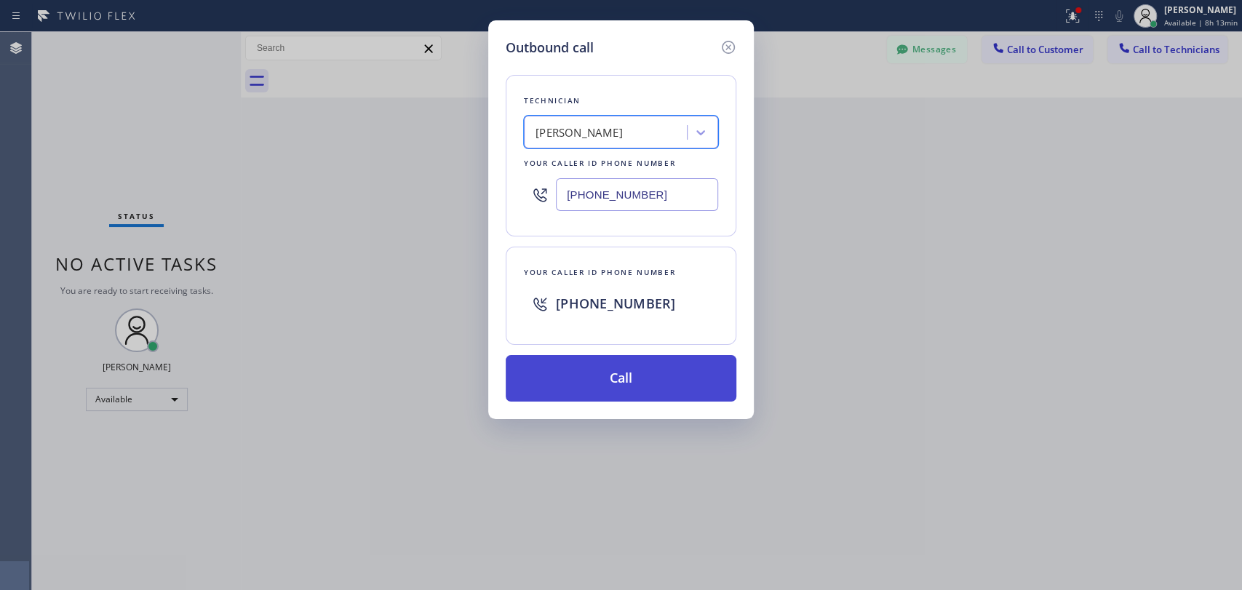
click at [579, 360] on button "Call" at bounding box center [621, 378] width 231 height 47
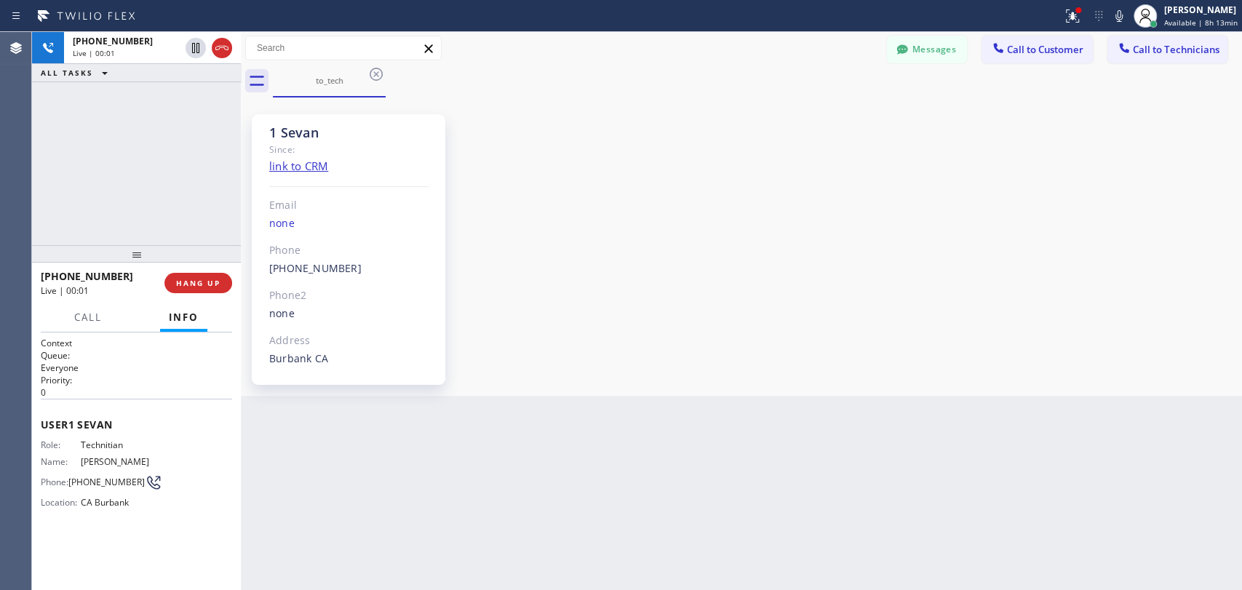
drag, startPoint x: 184, startPoint y: 288, endPoint x: 1, endPoint y: 338, distance: 189.9
click at [184, 289] on button "HANG UP" at bounding box center [198, 283] width 68 height 20
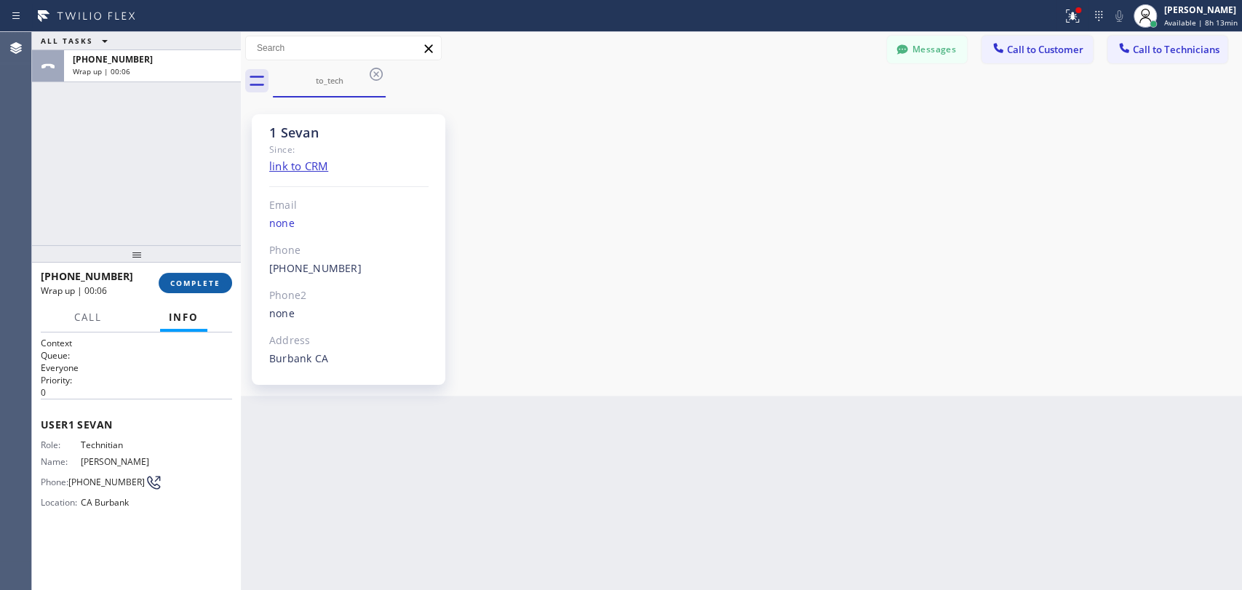
click at [176, 286] on span "COMPLETE" at bounding box center [195, 283] width 50 height 10
click at [162, 249] on div at bounding box center [136, 253] width 209 height 17
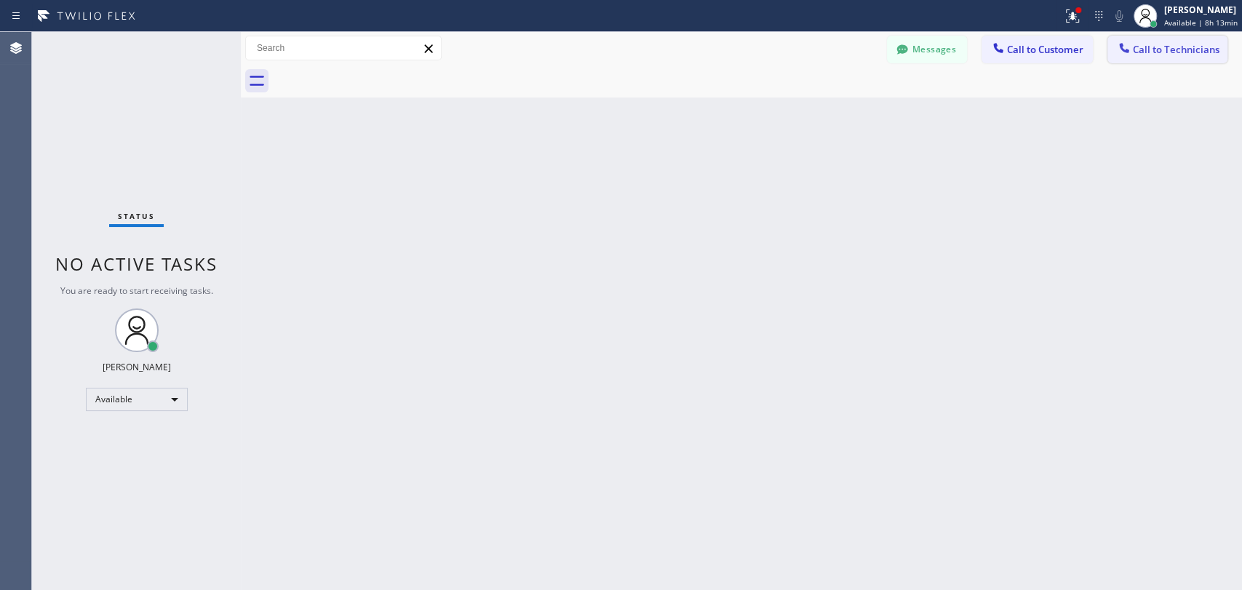
click at [1108, 47] on button "Call to Technicians" at bounding box center [1167, 50] width 120 height 28
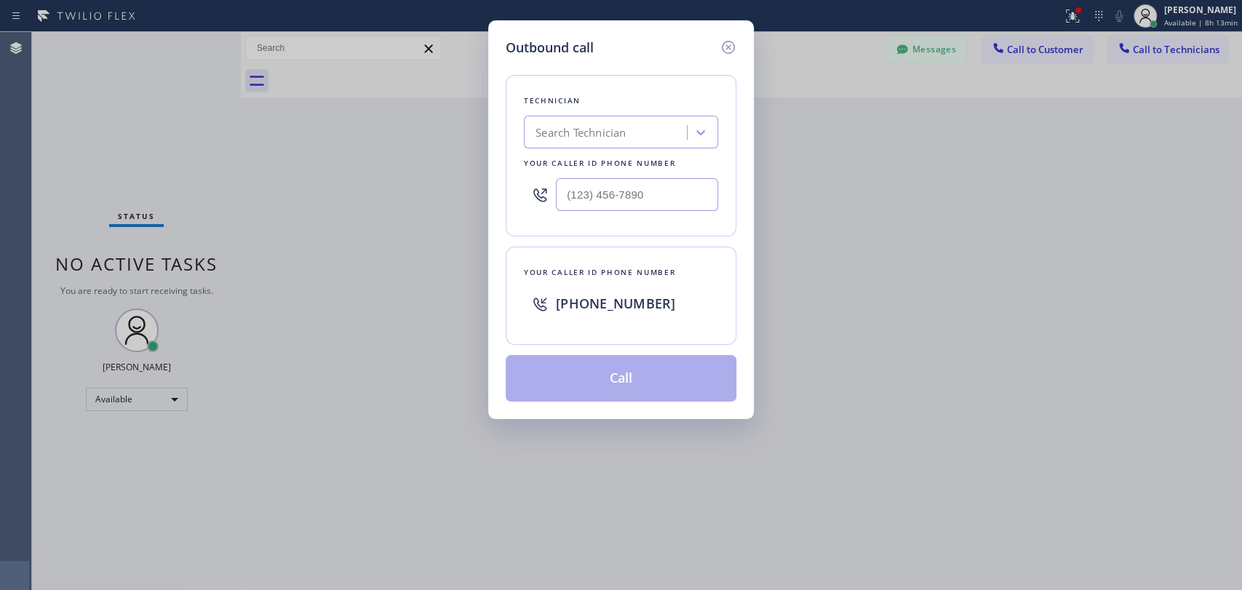
click at [654, 137] on div "Search Technician" at bounding box center [607, 132] width 159 height 25
type input "[PERSON_NAME]"
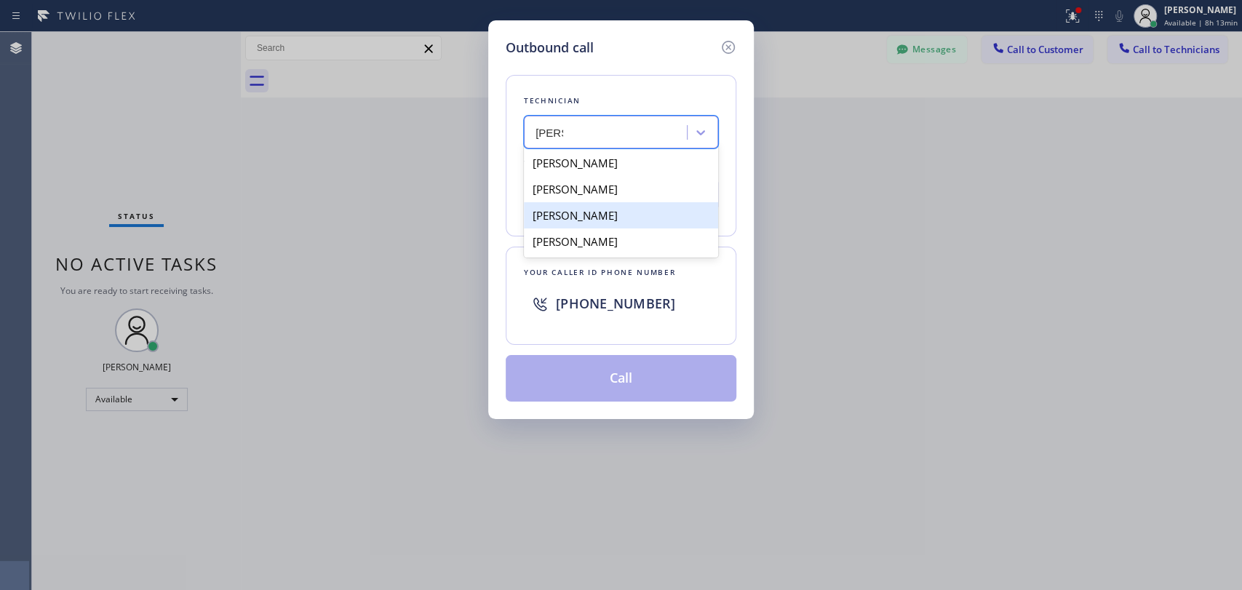
click at [569, 211] on div "[PERSON_NAME]" at bounding box center [621, 215] width 194 height 26
type input "[PHONE_NUMBER]"
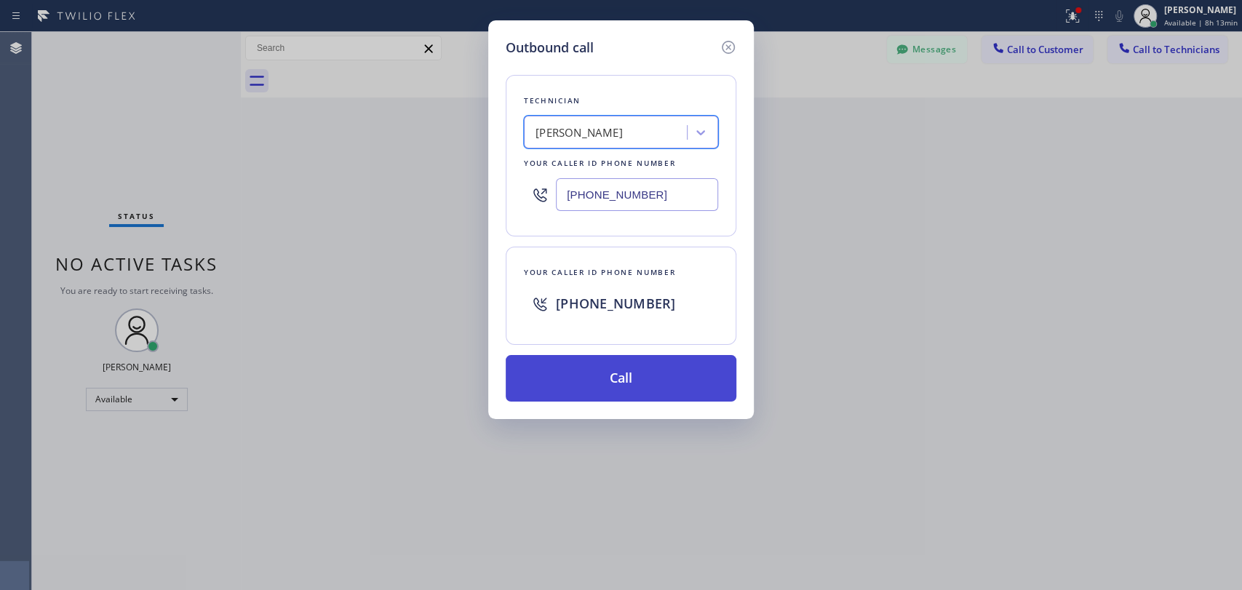
click at [594, 372] on button "Call" at bounding box center [621, 378] width 231 height 47
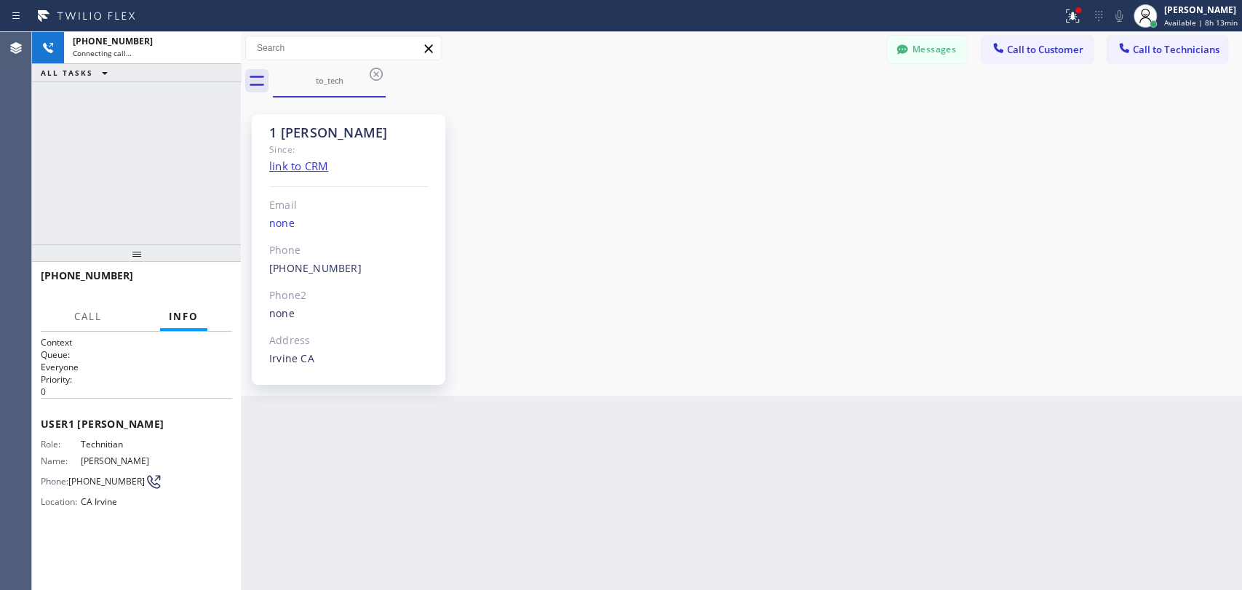
scroll to position [22144, 0]
click at [177, 273] on button "HANG UP" at bounding box center [198, 282] width 68 height 20
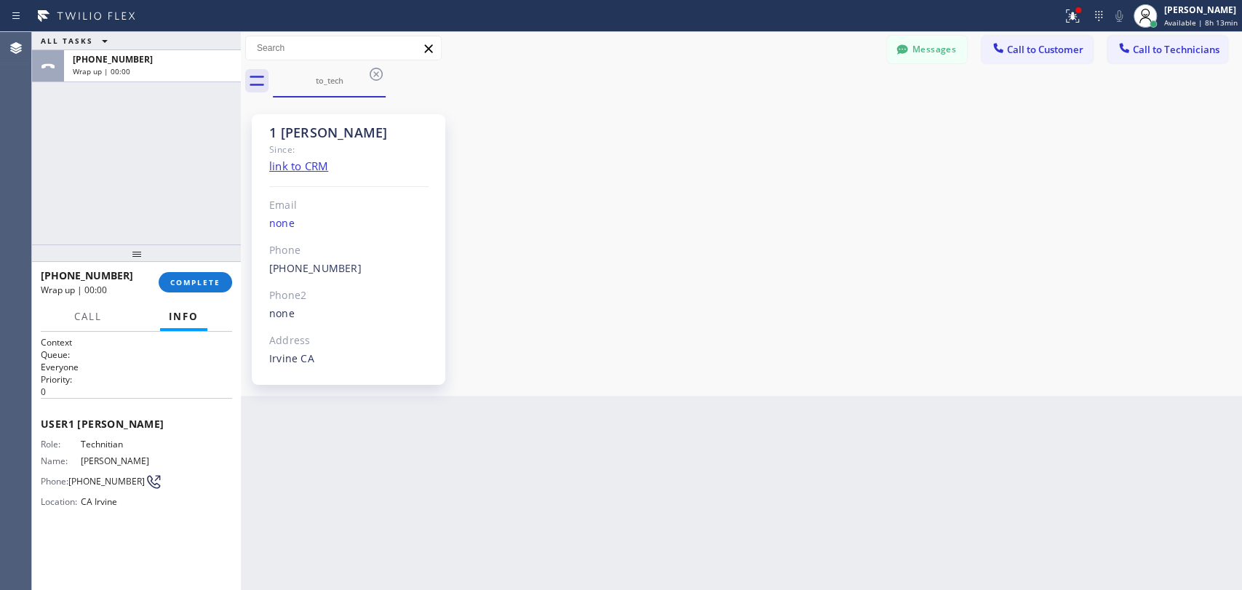
drag, startPoint x: 1181, startPoint y: 47, endPoint x: 1141, endPoint y: 54, distance: 40.7
click at [1179, 48] on span "Call to Technicians" at bounding box center [1176, 49] width 87 height 13
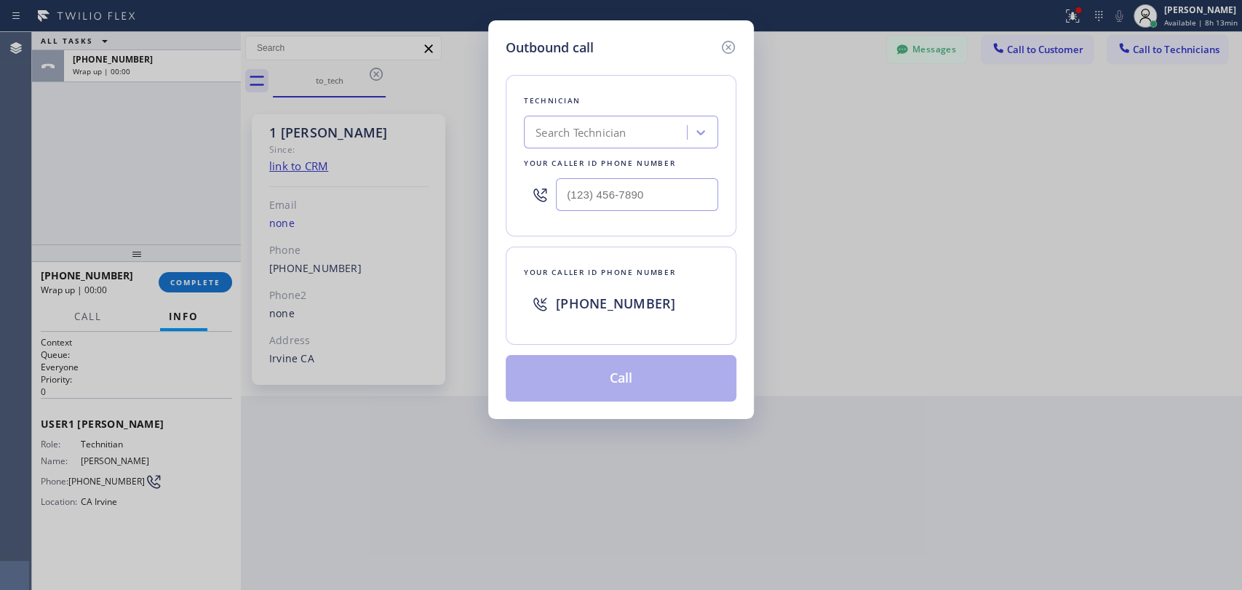
click at [623, 137] on div "Search Technician" at bounding box center [607, 132] width 159 height 25
type input "[PERSON_NAME]"
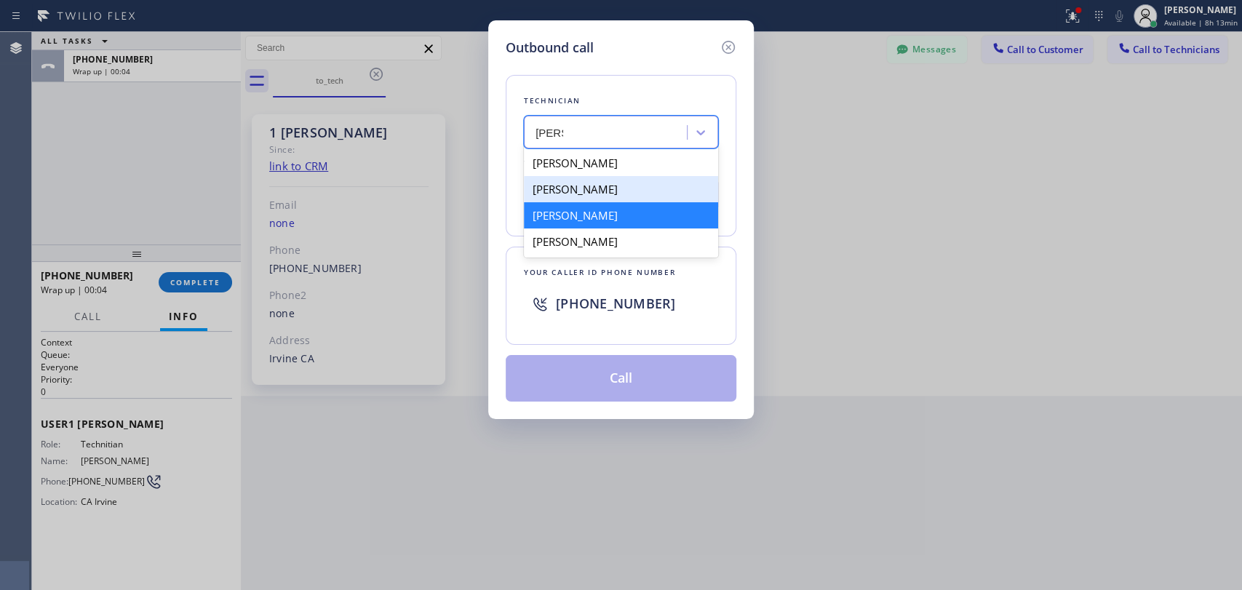
click at [576, 210] on div "[PERSON_NAME]" at bounding box center [621, 215] width 194 height 26
type input "[PHONE_NUMBER]"
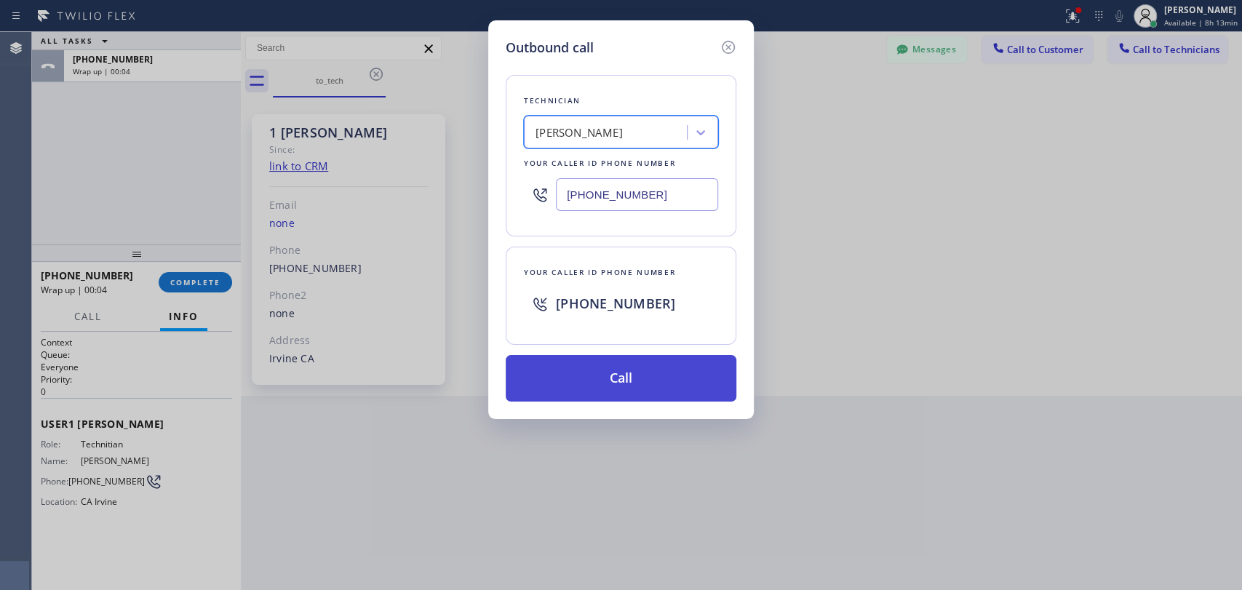
click at [590, 370] on button "Call" at bounding box center [621, 378] width 231 height 47
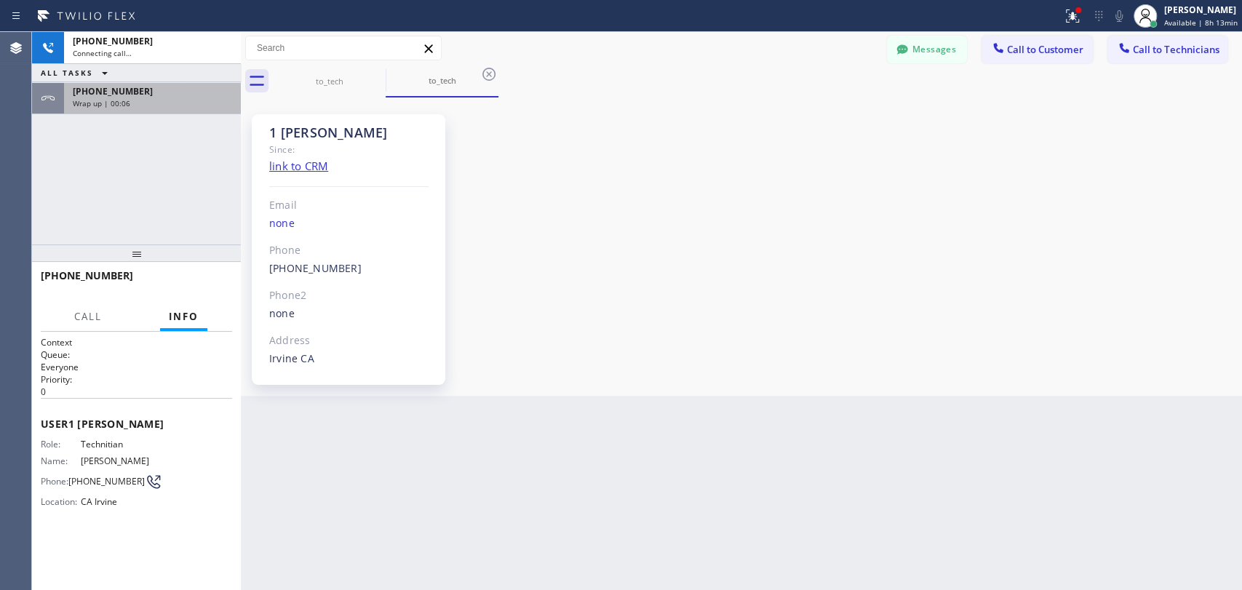
click at [147, 89] on div "[PHONE_NUMBER]" at bounding box center [152, 91] width 159 height 12
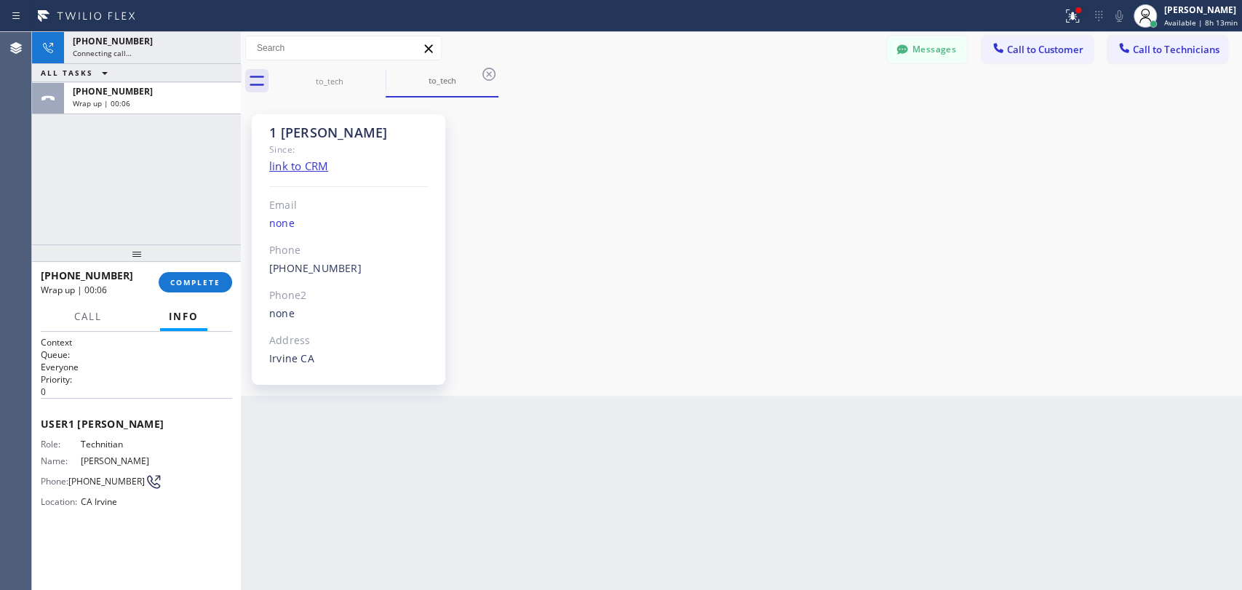
click at [192, 281] on span "COMPLETE" at bounding box center [195, 282] width 50 height 10
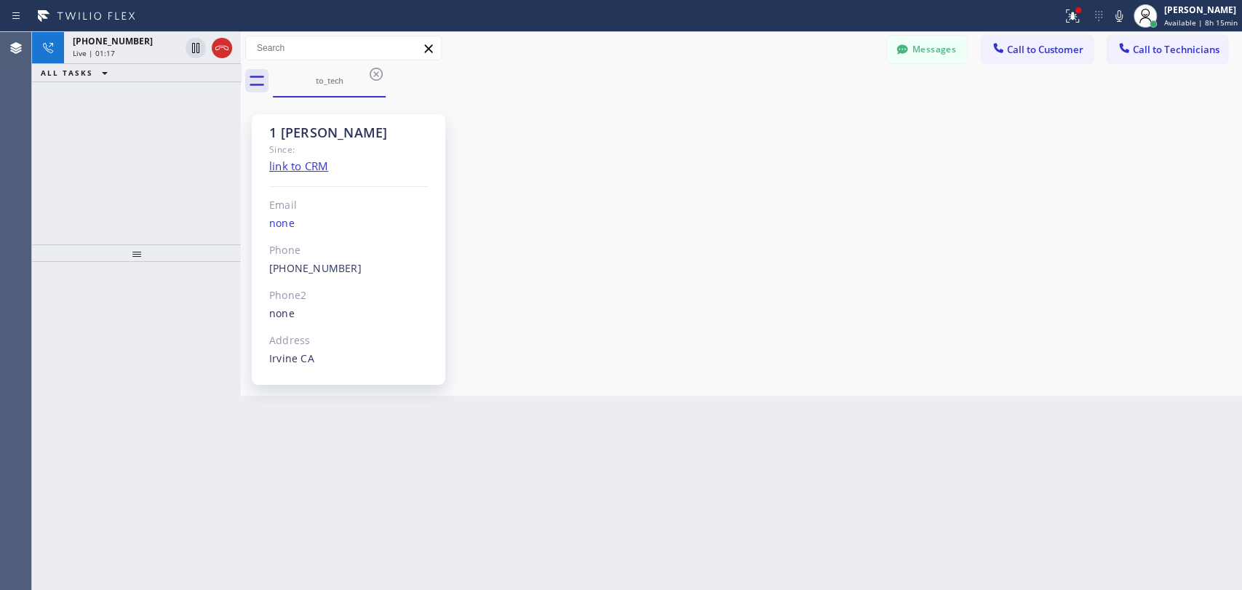
click at [327, 135] on div "1 [PERSON_NAME]" at bounding box center [348, 132] width 159 height 17
click at [322, 133] on div "1 [PERSON_NAME]" at bounding box center [348, 132] width 159 height 17
drag, startPoint x: 314, startPoint y: 133, endPoint x: 379, endPoint y: 135, distance: 64.8
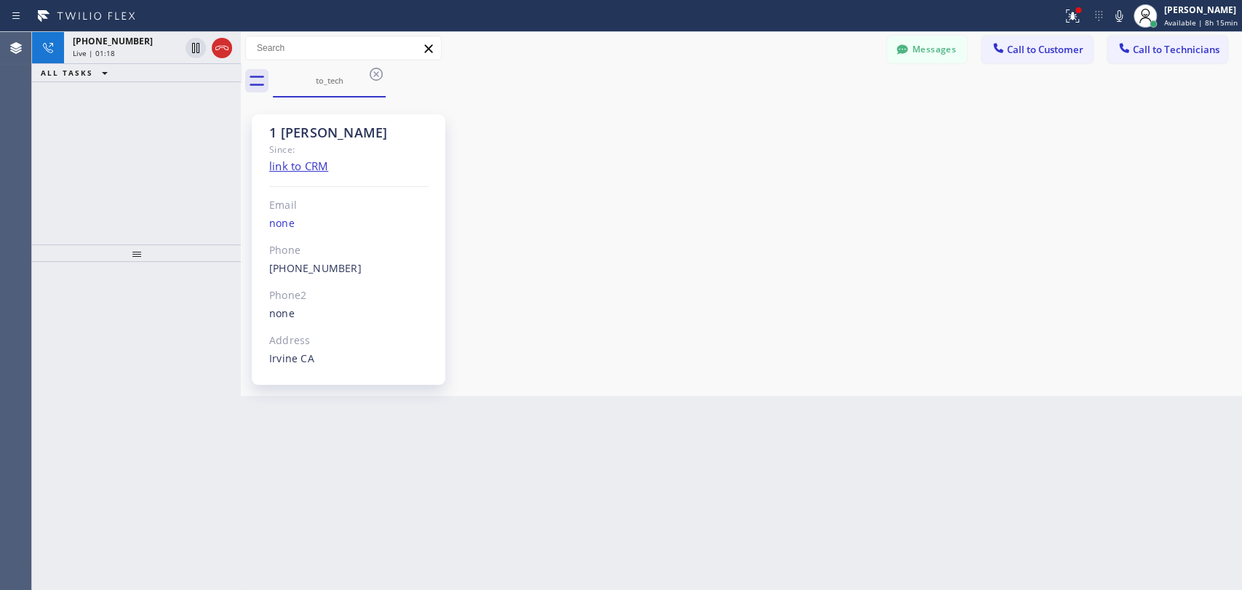
click at [379, 135] on div "1 [PERSON_NAME]" at bounding box center [348, 132] width 159 height 17
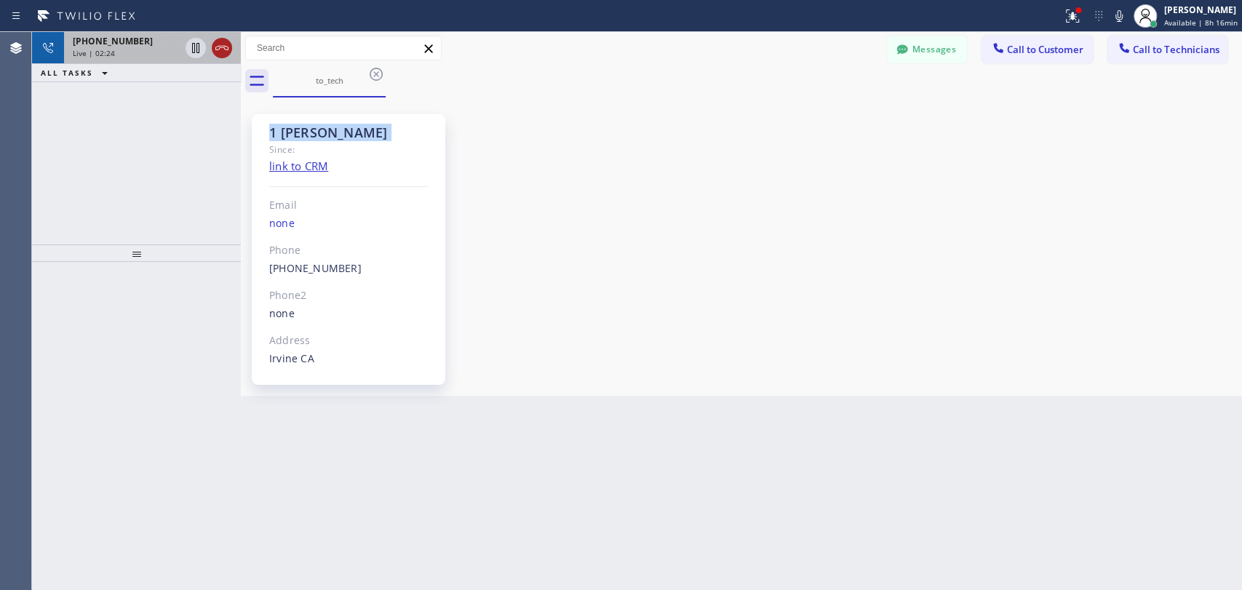
click at [224, 47] on icon at bounding box center [221, 48] width 13 height 4
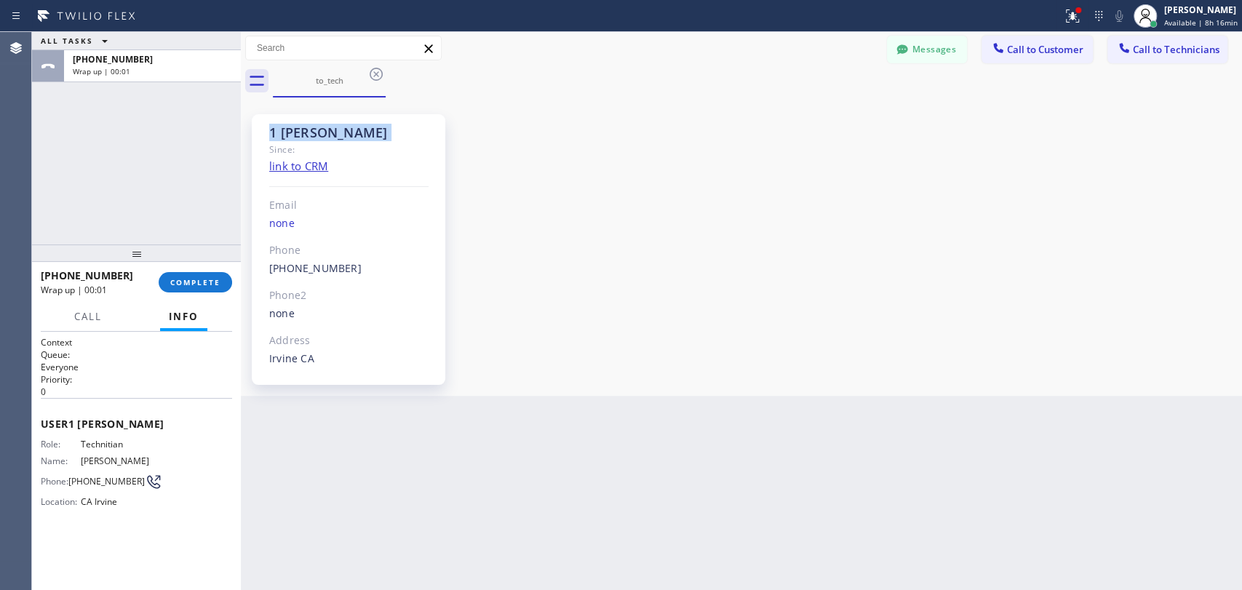
click at [1119, 49] on icon at bounding box center [1124, 48] width 15 height 15
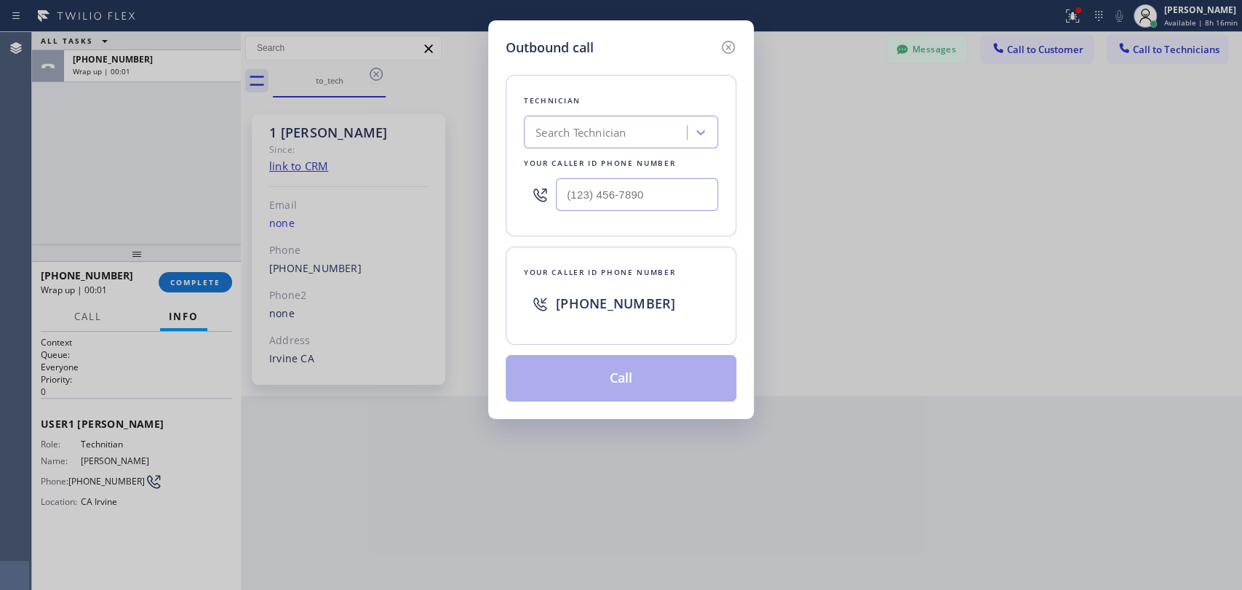
click at [577, 145] on div "Search Technician" at bounding box center [621, 132] width 194 height 33
type input "seva"
click at [726, 49] on icon at bounding box center [728, 47] width 13 height 13
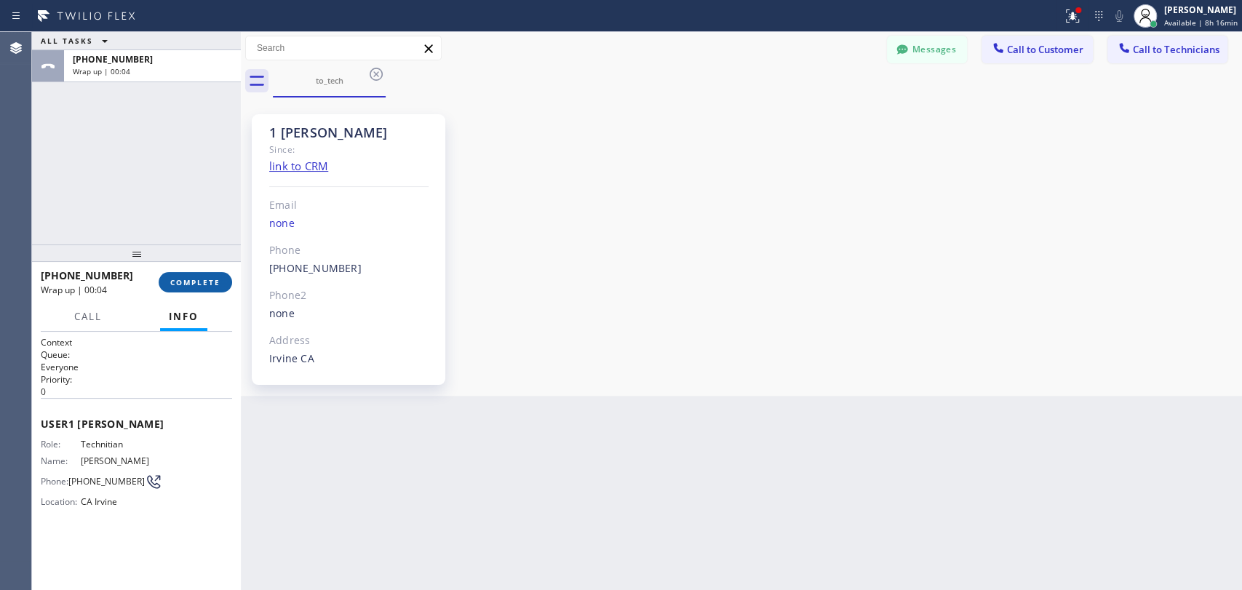
click at [181, 281] on button "COMPLETE" at bounding box center [195, 282] width 73 height 20
click at [173, 252] on div at bounding box center [136, 252] width 209 height 17
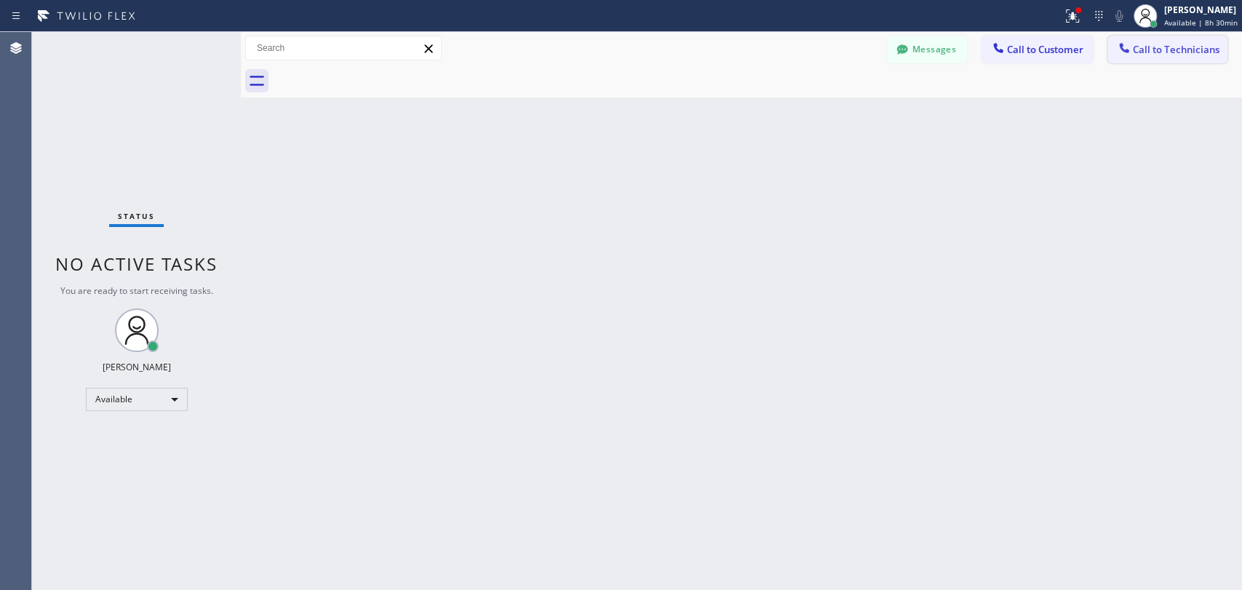
click at [1153, 54] on span "Call to Technicians" at bounding box center [1176, 49] width 87 height 13
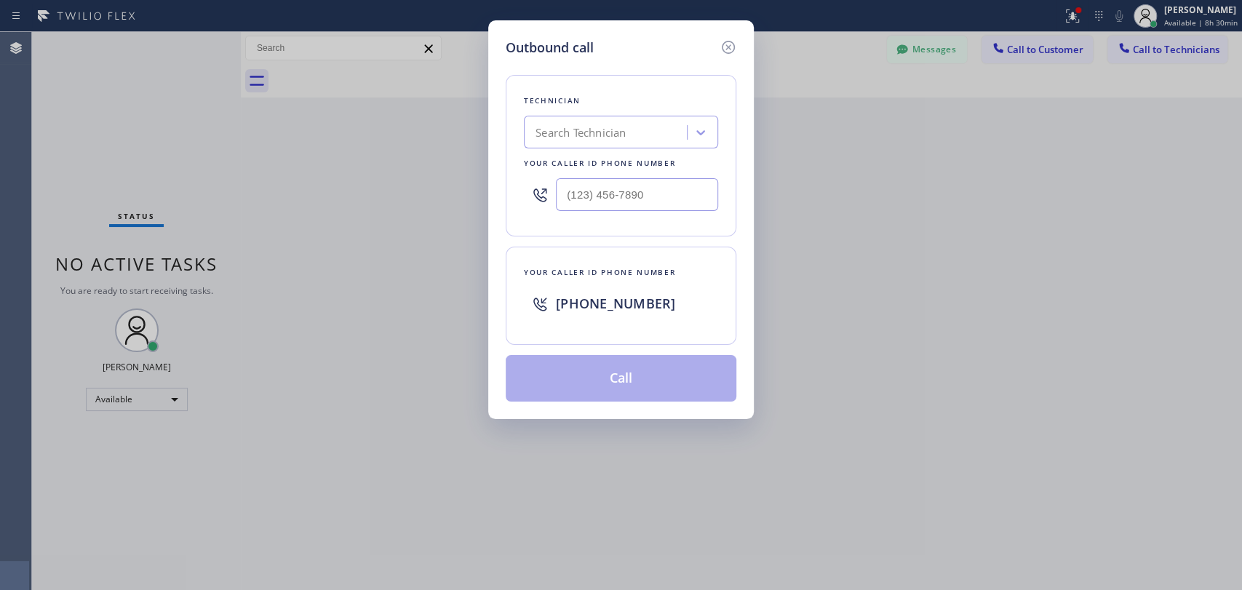
click at [655, 108] on div "Technician" at bounding box center [621, 100] width 194 height 15
click at [643, 130] on div "Search Technician" at bounding box center [607, 132] width 159 height 25
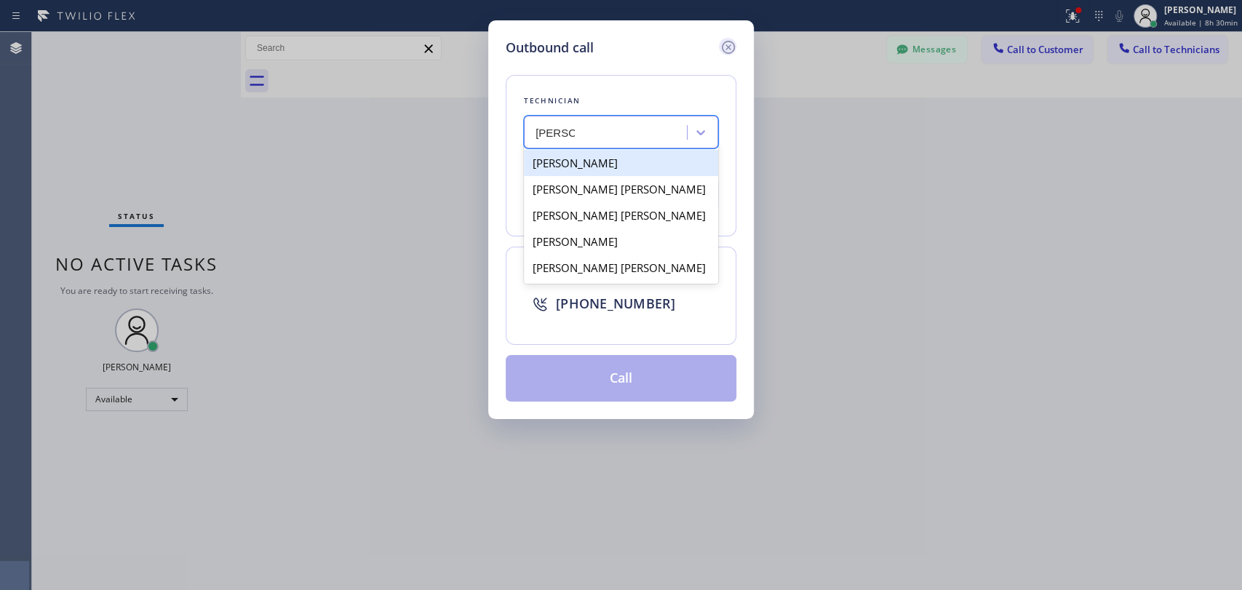
type input "[PERSON_NAME]"
click at [727, 50] on icon at bounding box center [727, 47] width 17 height 17
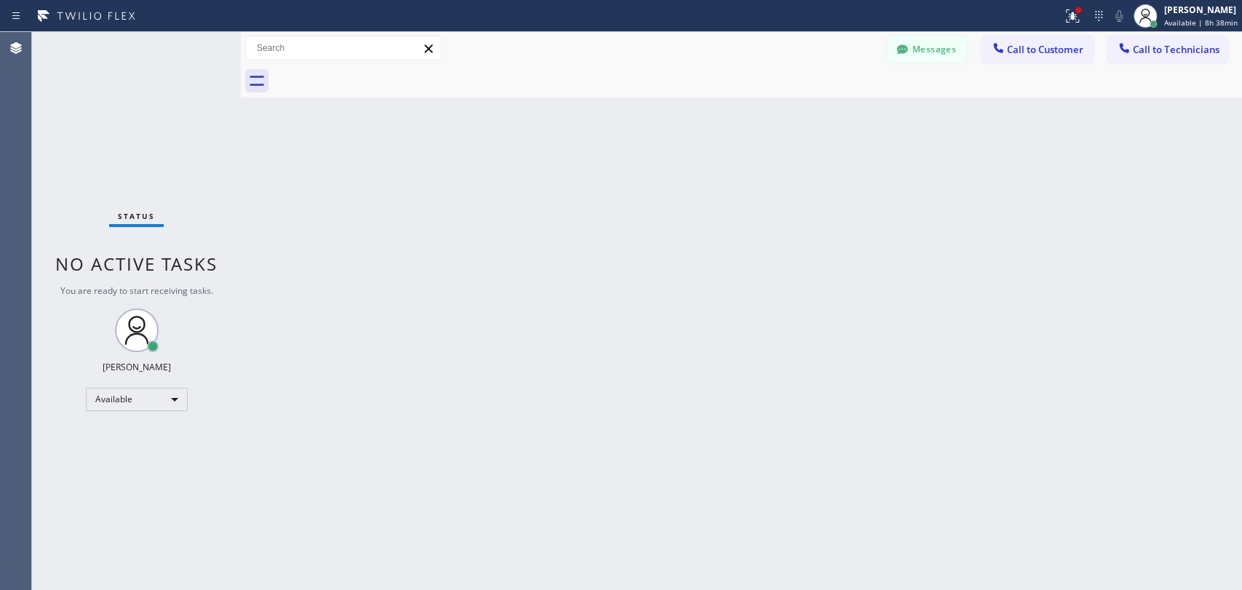
click at [223, 278] on div "Status No active tasks You are ready to start receiving tasks. [PERSON_NAME] Av…" at bounding box center [136, 311] width 209 height 558
click at [110, 403] on div "Available" at bounding box center [137, 399] width 102 height 23
click at [109, 420] on li "Offline" at bounding box center [136, 418] width 99 height 17
click at [945, 55] on button "Messages" at bounding box center [927, 50] width 80 height 28
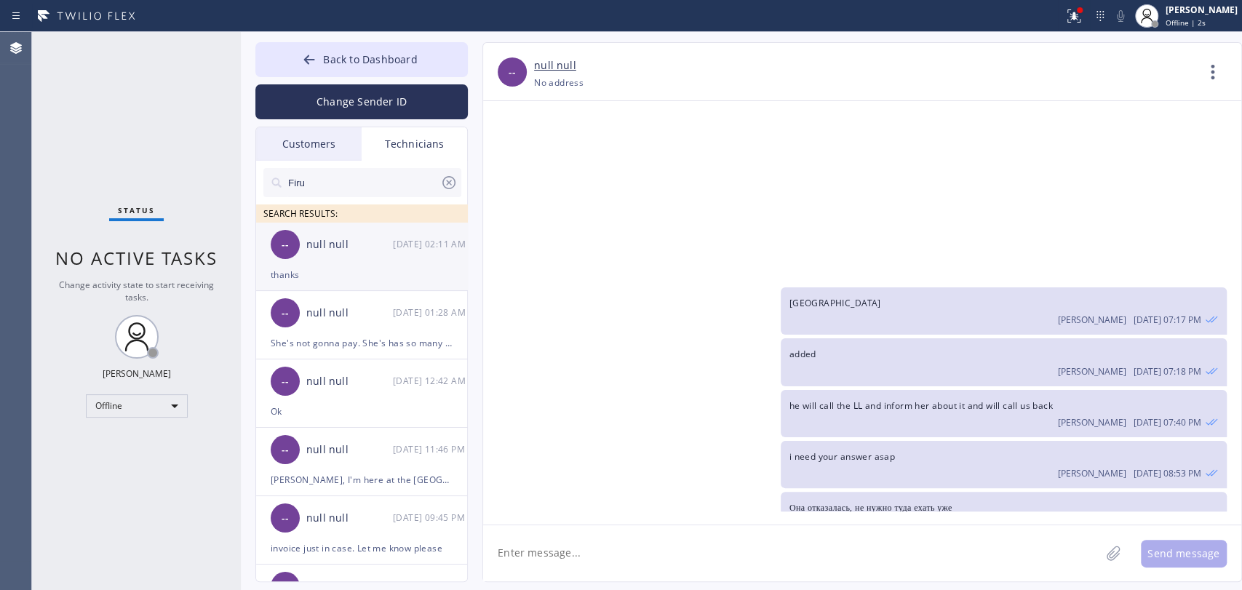
click at [316, 256] on div "-- null null [DATE] 02:11 AM" at bounding box center [362, 245] width 212 height 44
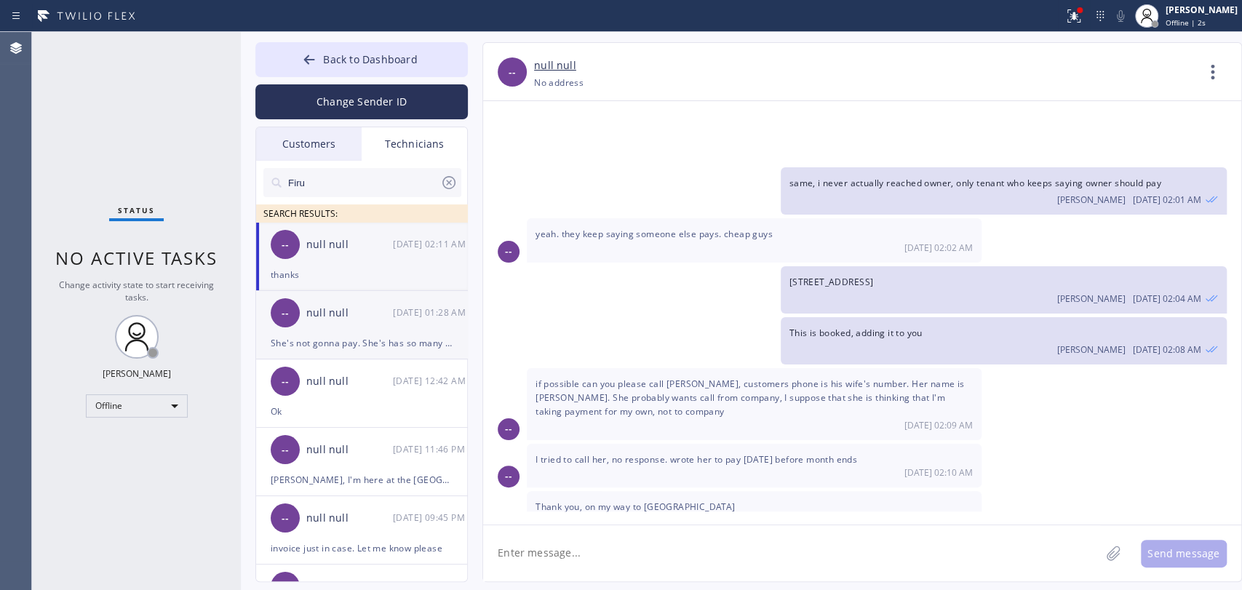
click at [326, 341] on div "She's not gonna pay. She's has so many alibis" at bounding box center [362, 343] width 182 height 17
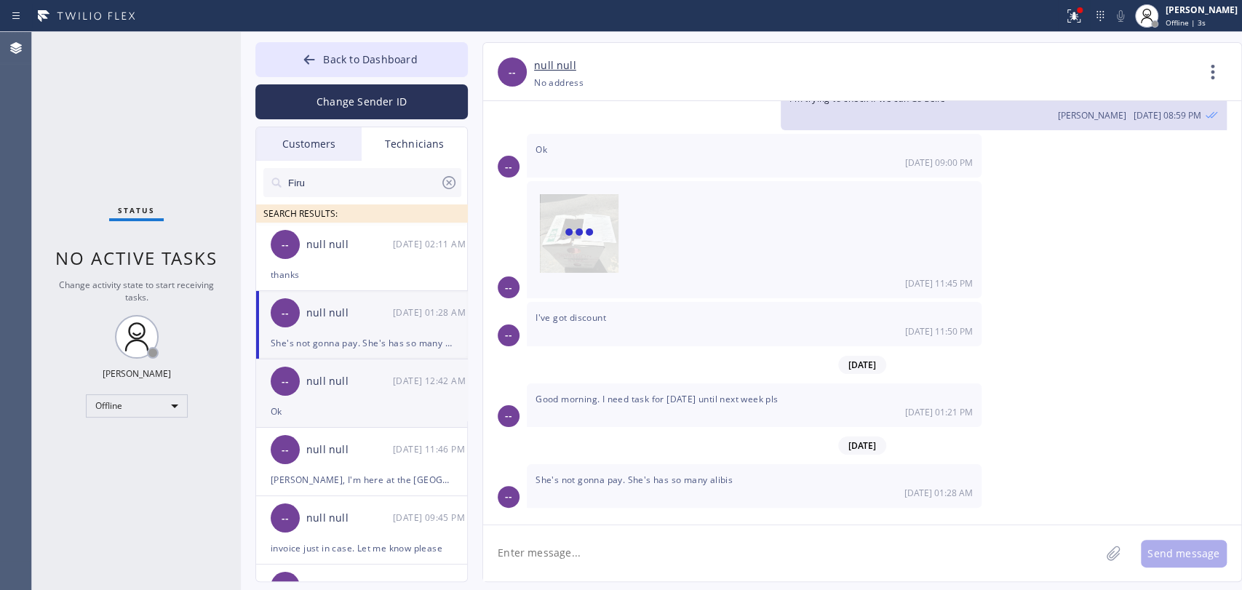
scroll to position [2037, 0]
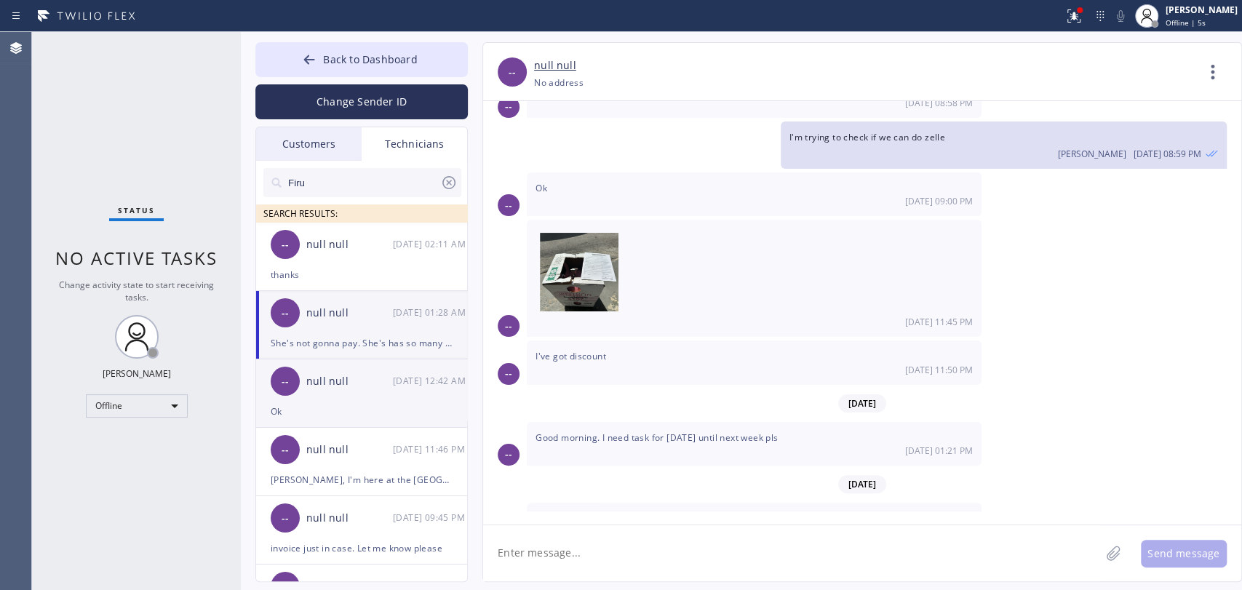
click at [295, 388] on div "--" at bounding box center [285, 381] width 29 height 29
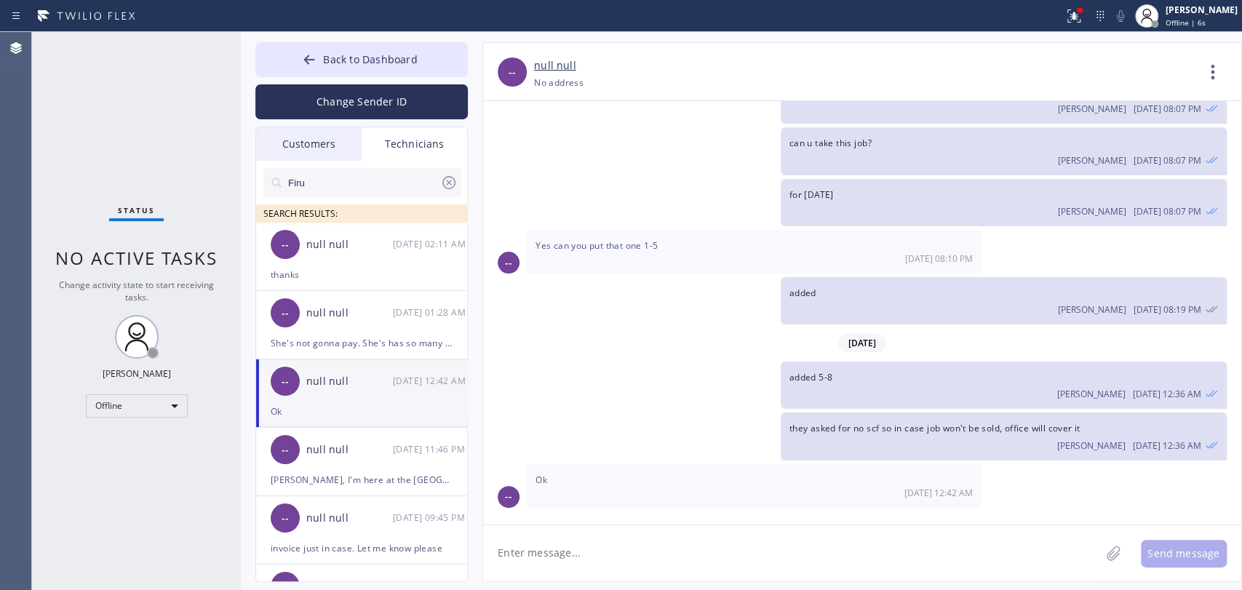
scroll to position [346, 0]
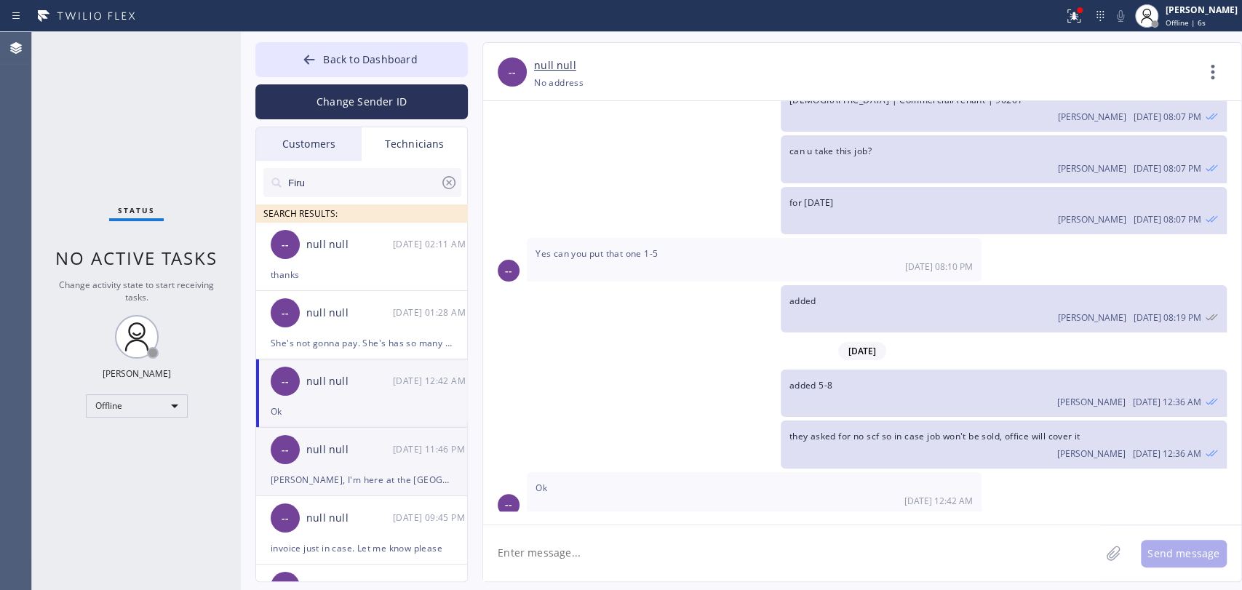
click at [309, 450] on div "null null" at bounding box center [349, 450] width 87 height 17
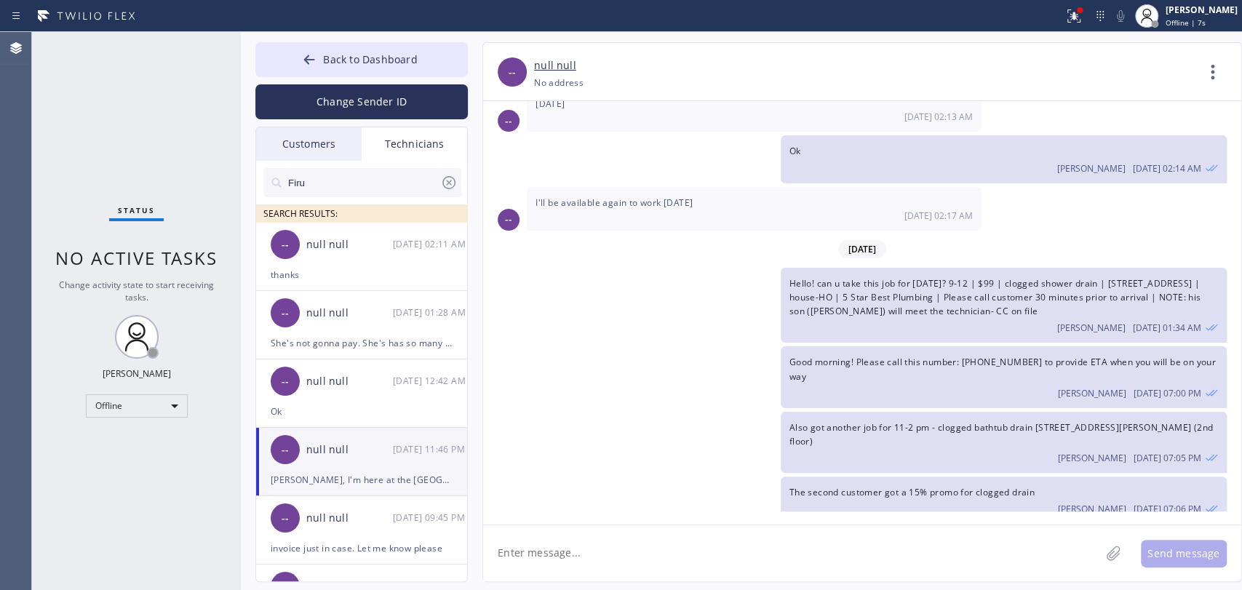
scroll to position [33932, 0]
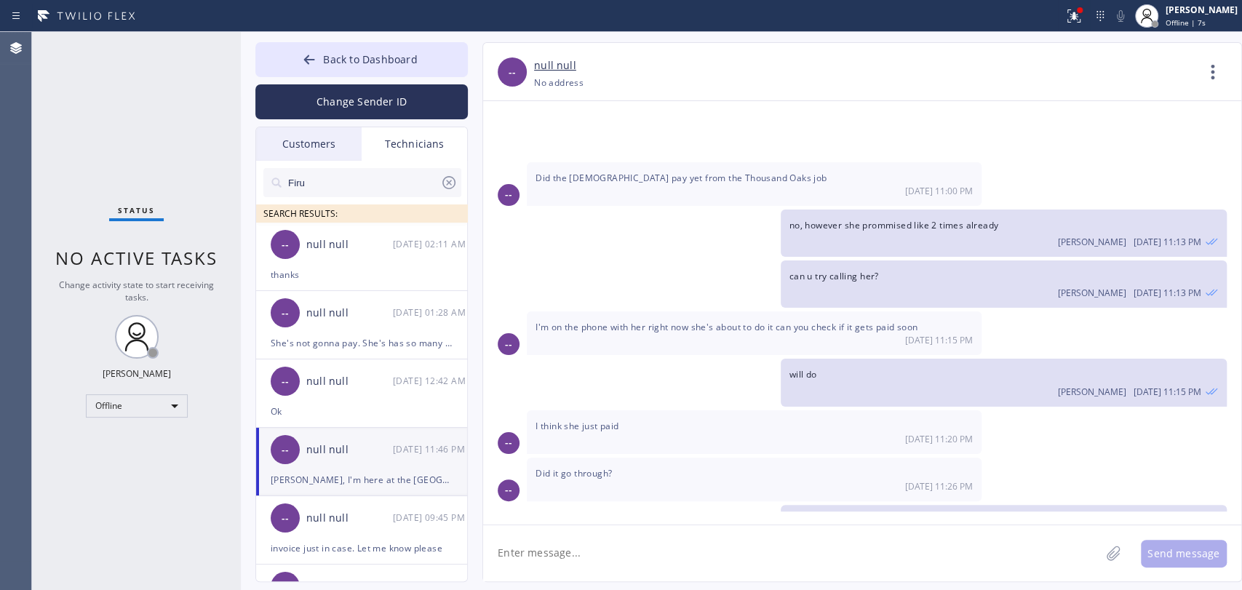
click at [303, 156] on div "Customers" at bounding box center [308, 143] width 105 height 33
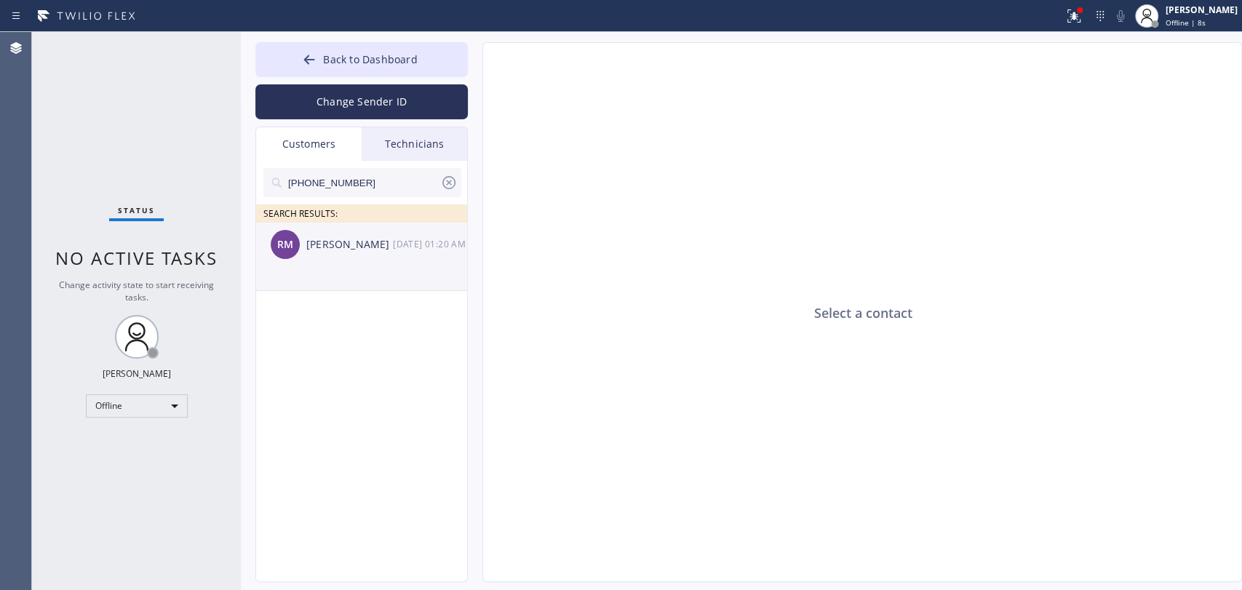
click at [321, 261] on div "RM [PERSON_NAME] [DATE] 01:20 AM" at bounding box center [362, 245] width 212 height 44
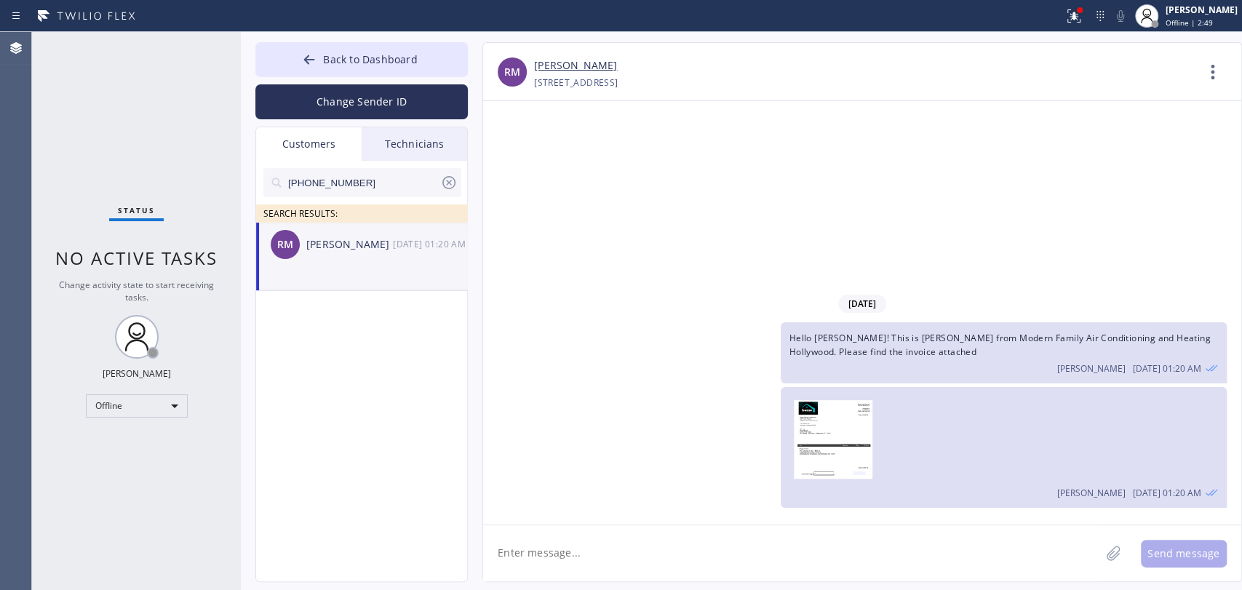
click at [710, 160] on div "[DATE] Hello [PERSON_NAME]! This is [PERSON_NAME] from Modern Family Air Condit…" at bounding box center [862, 312] width 758 height 423
click at [140, 398] on div "Offline" at bounding box center [137, 405] width 102 height 23
click at [132, 418] on li "Offline" at bounding box center [136, 418] width 99 height 17
